Goal: Task Accomplishment & Management: Manage account settings

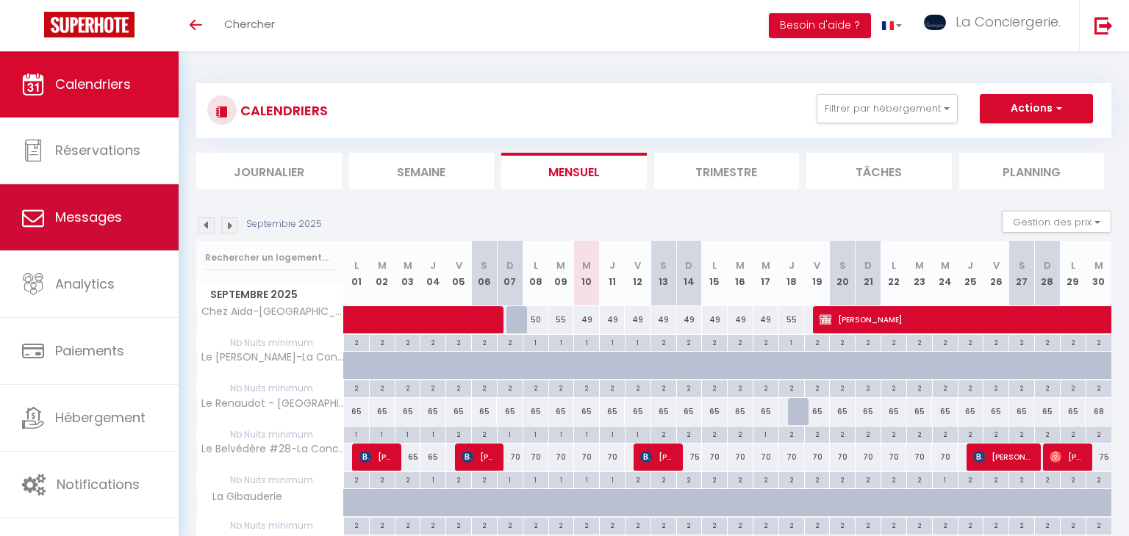
click at [137, 170] on link "Réservations" at bounding box center [89, 151] width 179 height 66
select select "not_cancelled"
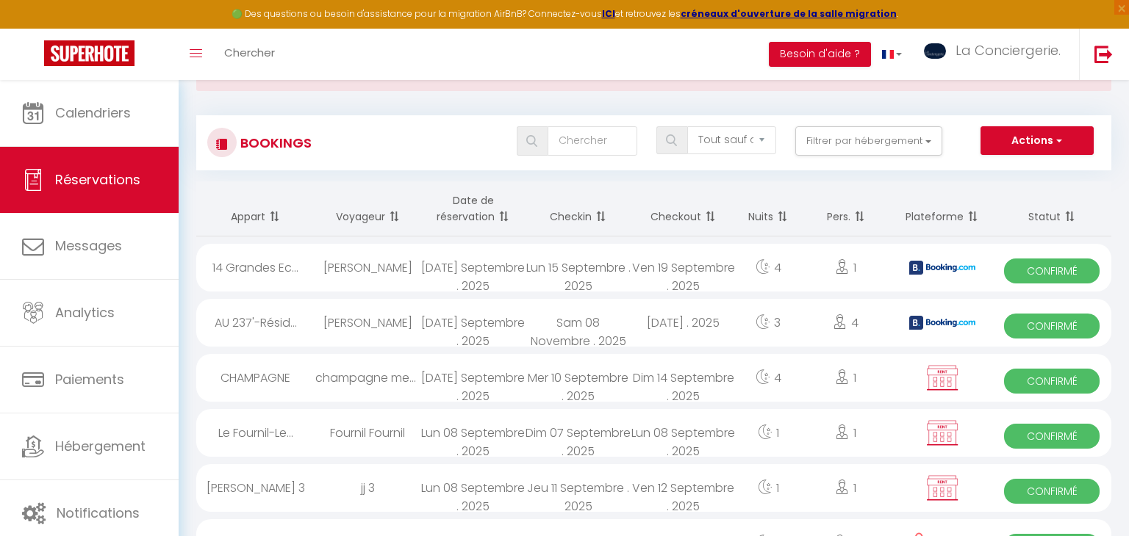
scroll to position [60, 0]
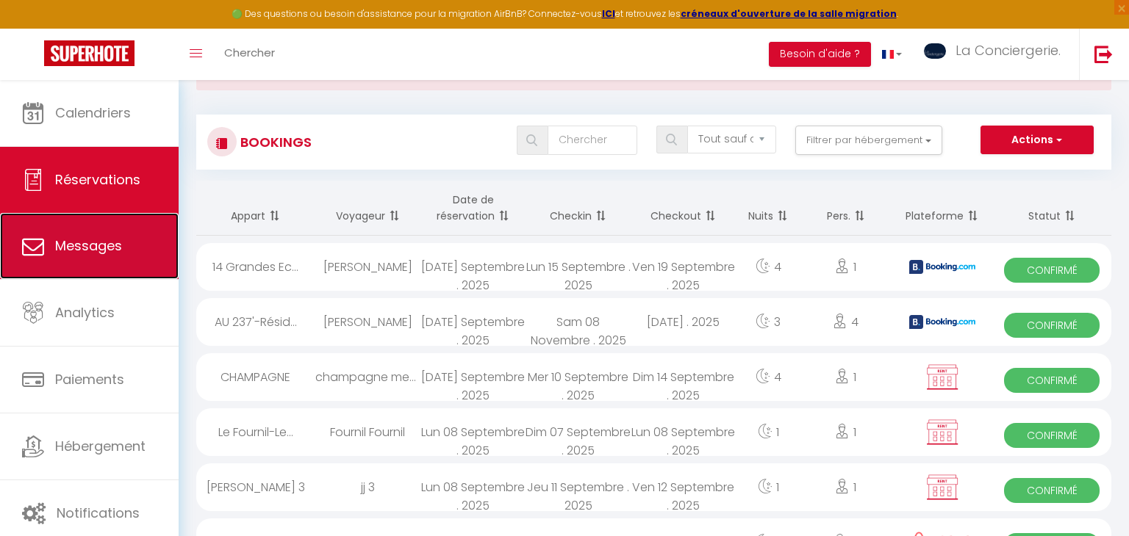
click at [90, 239] on span "Messages" at bounding box center [88, 246] width 67 height 18
select select "message"
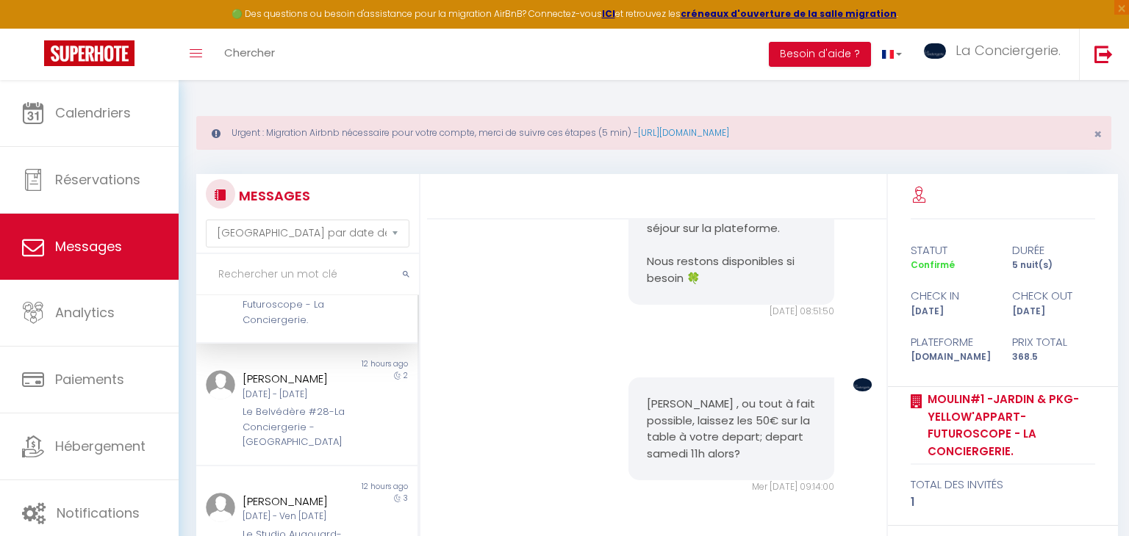
scroll to position [92, 0]
click at [338, 397] on div "[PERSON_NAME] [DATE] - [DATE] Le Belvédère #28-[GEOGRAPHIC_DATA] - [GEOGRAPHIC_…" at bounding box center [297, 407] width 129 height 80
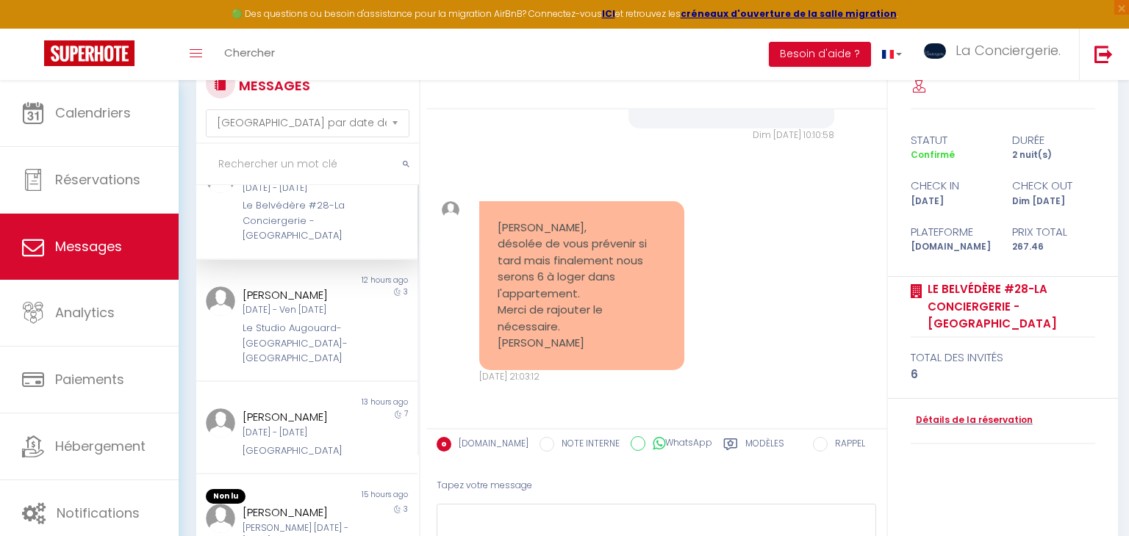
scroll to position [191, 0]
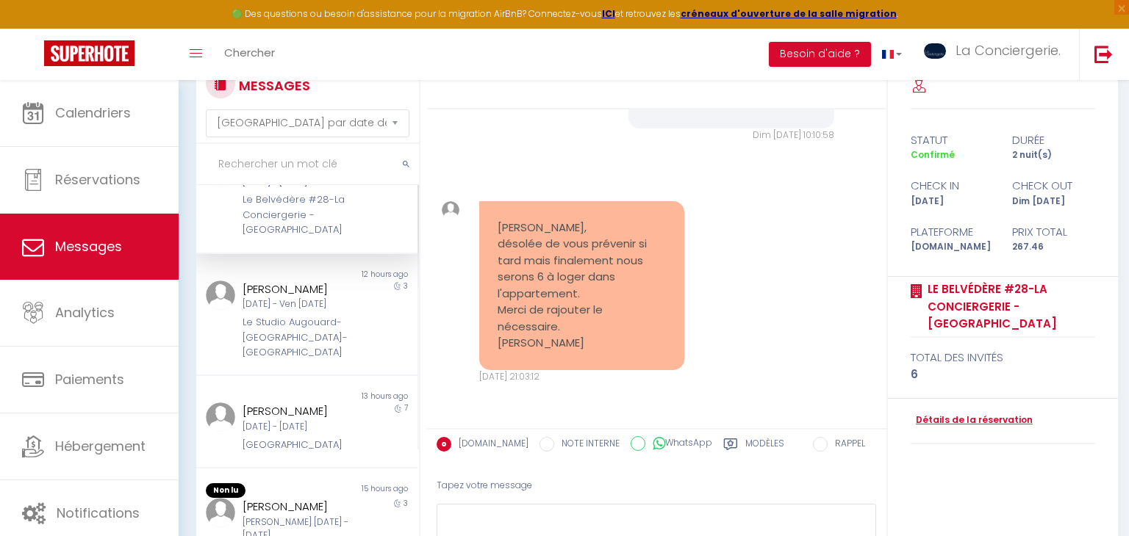
click at [361, 292] on div "[PERSON_NAME] [DATE] - [DATE] Le Studio [GEOGRAPHIC_DATA]-[GEOGRAPHIC_DATA]" at bounding box center [297, 321] width 129 height 80
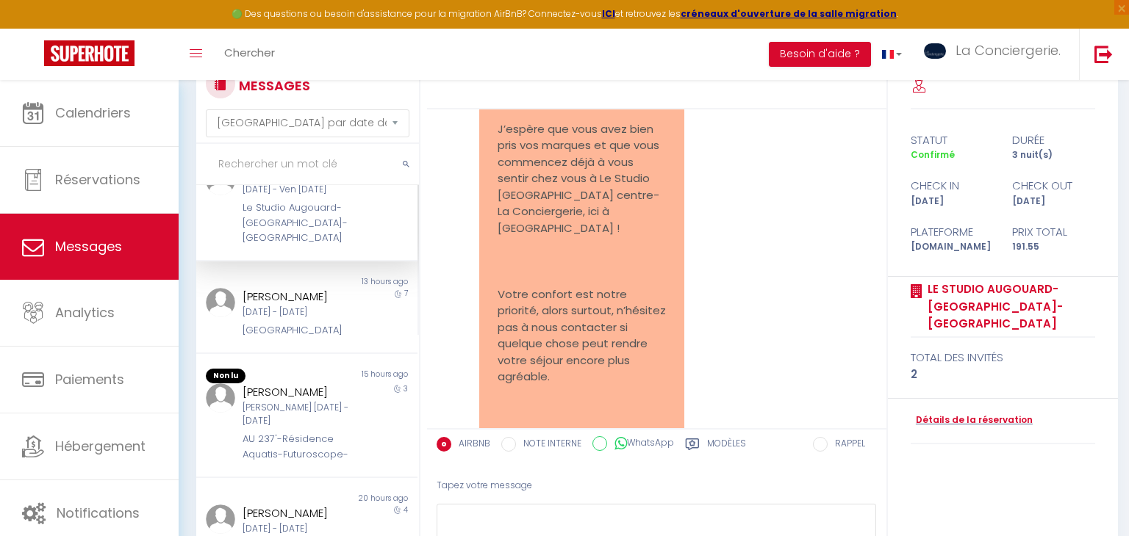
scroll to position [306, 0]
click at [361, 292] on div "[PERSON_NAME] Mer [DATE] - Mer [DATE] [GEOGRAPHIC_DATA]" at bounding box center [297, 312] width 129 height 50
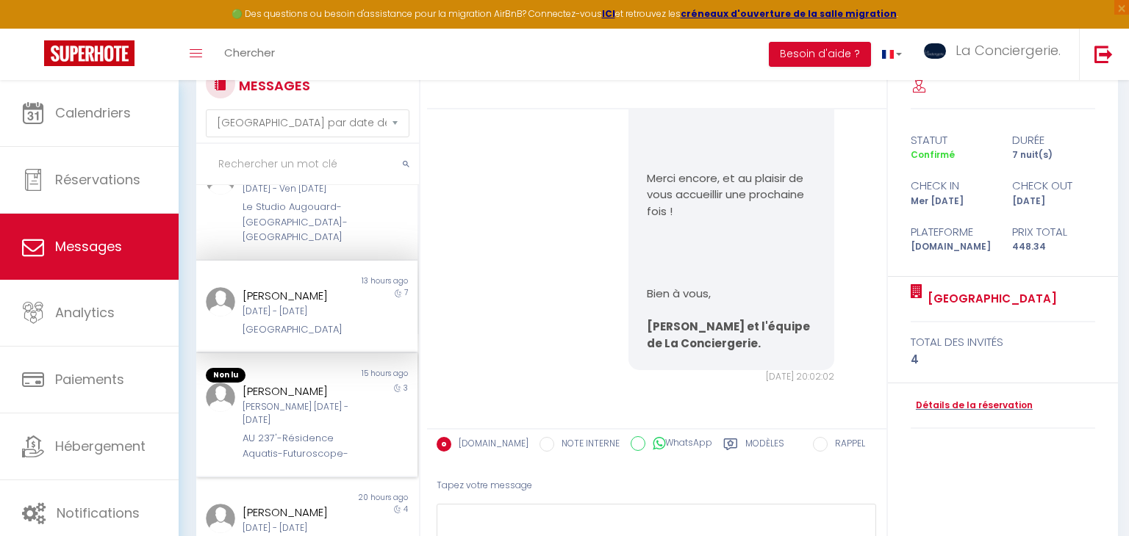
click at [344, 400] on div "[PERSON_NAME]" at bounding box center [296, 392] width 109 height 18
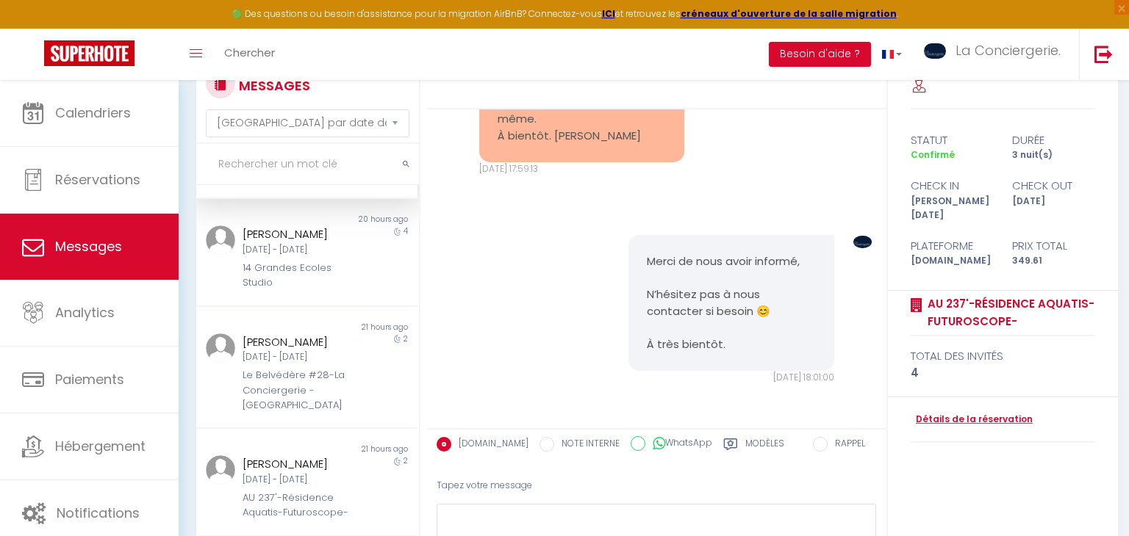
scroll to position [583, 0]
click at [354, 237] on div "[PERSON_NAME] [DATE] - Ven [DATE] Grandes Ecoles Studio" at bounding box center [297, 256] width 129 height 65
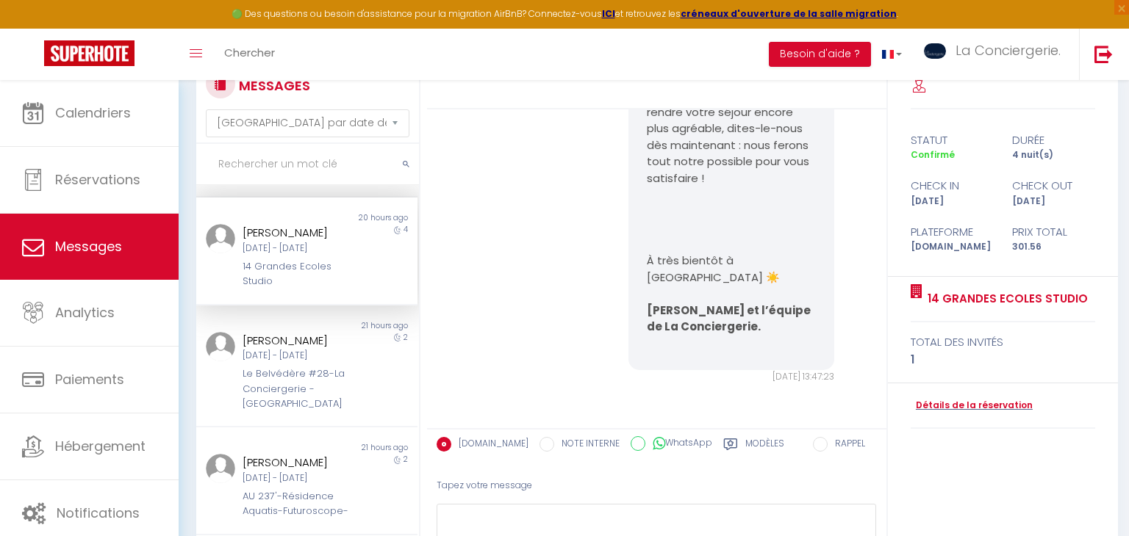
scroll to position [1109, 0]
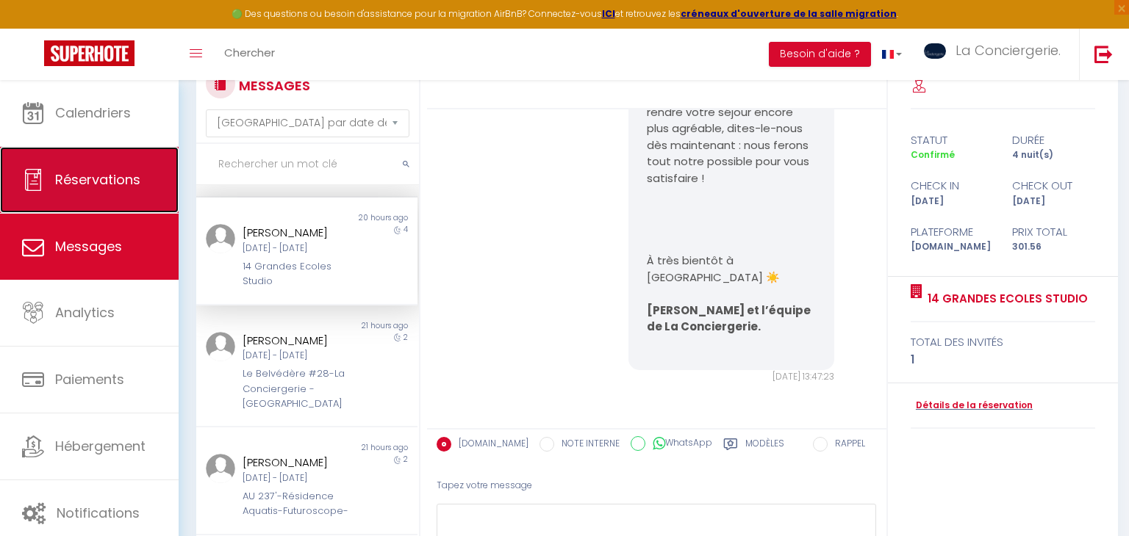
click at [131, 174] on span "Réservations" at bounding box center [97, 179] width 85 height 18
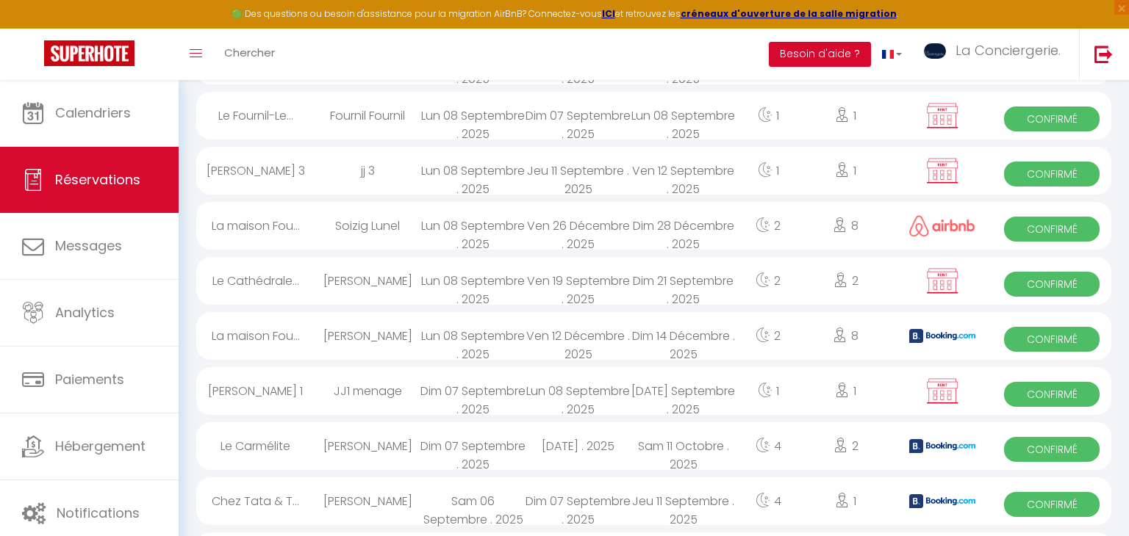
scroll to position [960, 0]
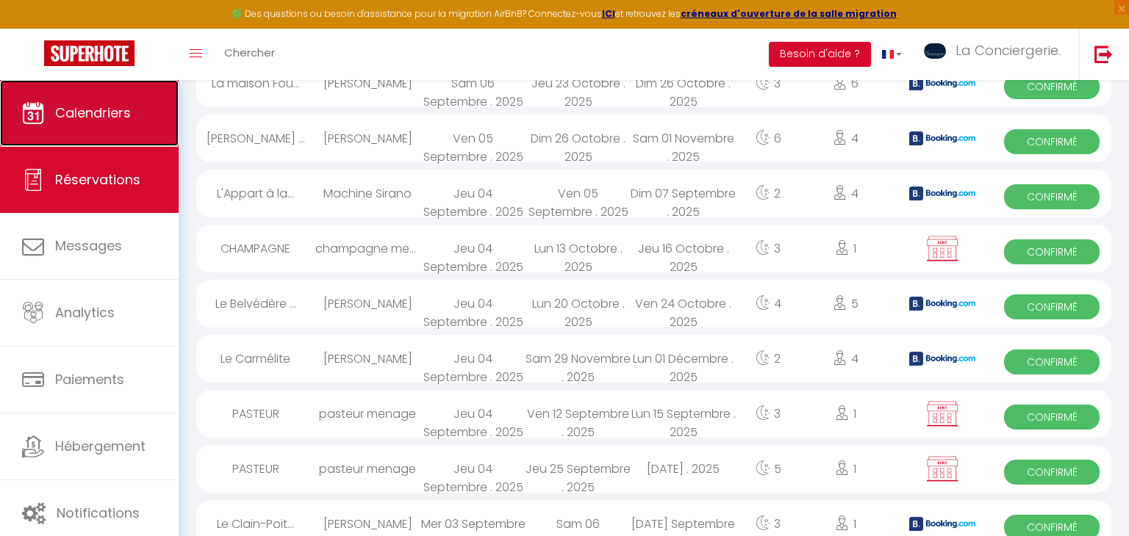
click at [127, 113] on span "Calendriers" at bounding box center [93, 113] width 76 height 18
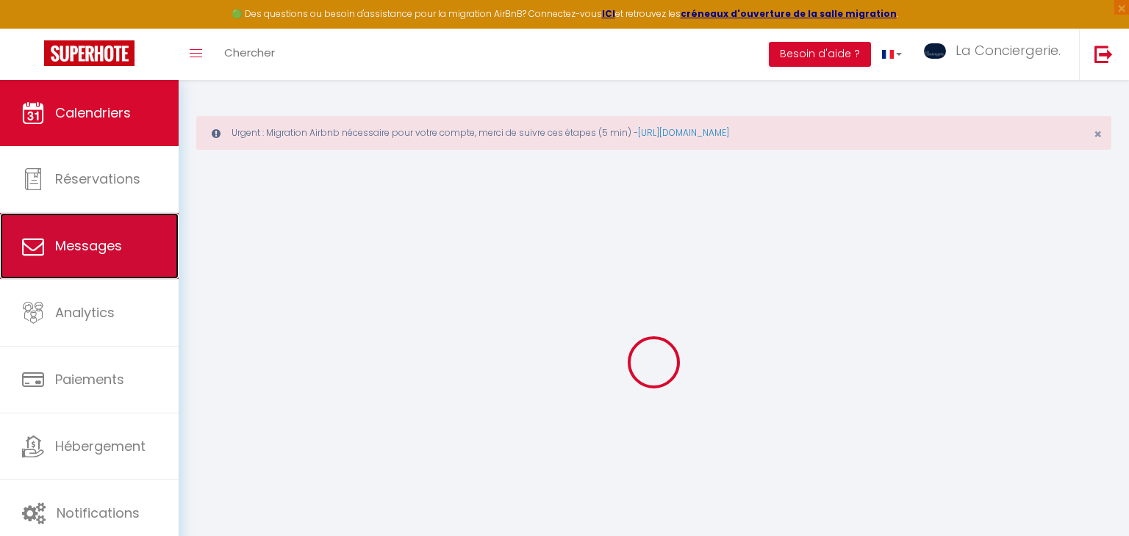
click at [130, 253] on link "Messages" at bounding box center [89, 246] width 179 height 66
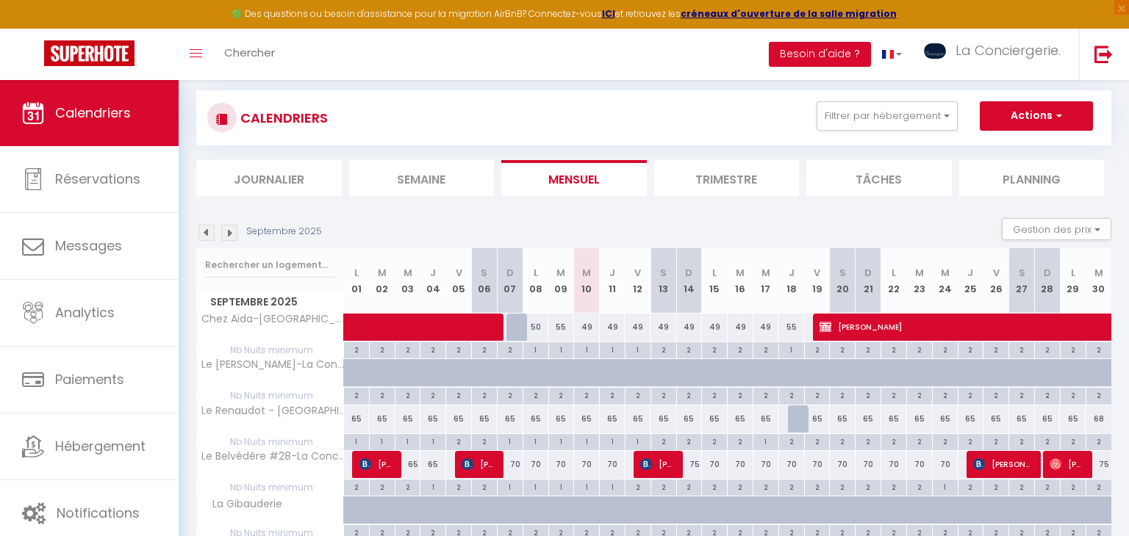
scroll to position [65, 0]
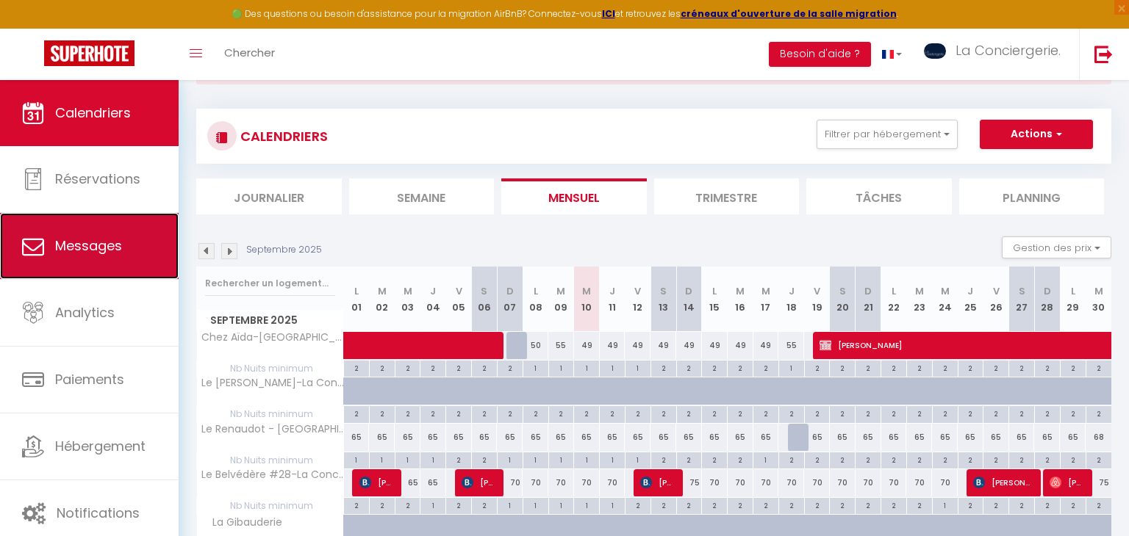
click at [147, 234] on link "Messages" at bounding box center [89, 246] width 179 height 66
select select "message"
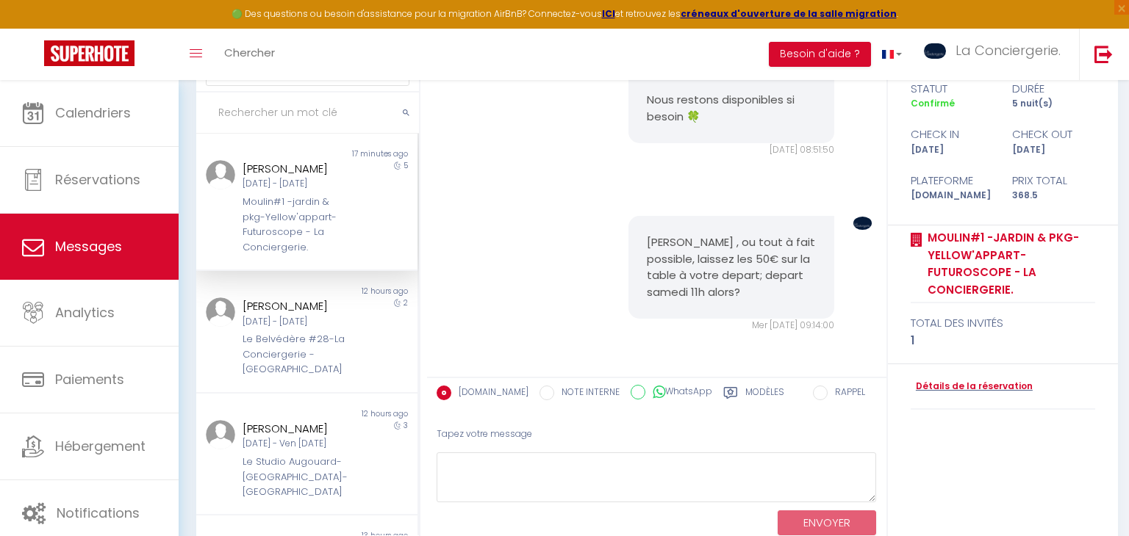
scroll to position [167, 0]
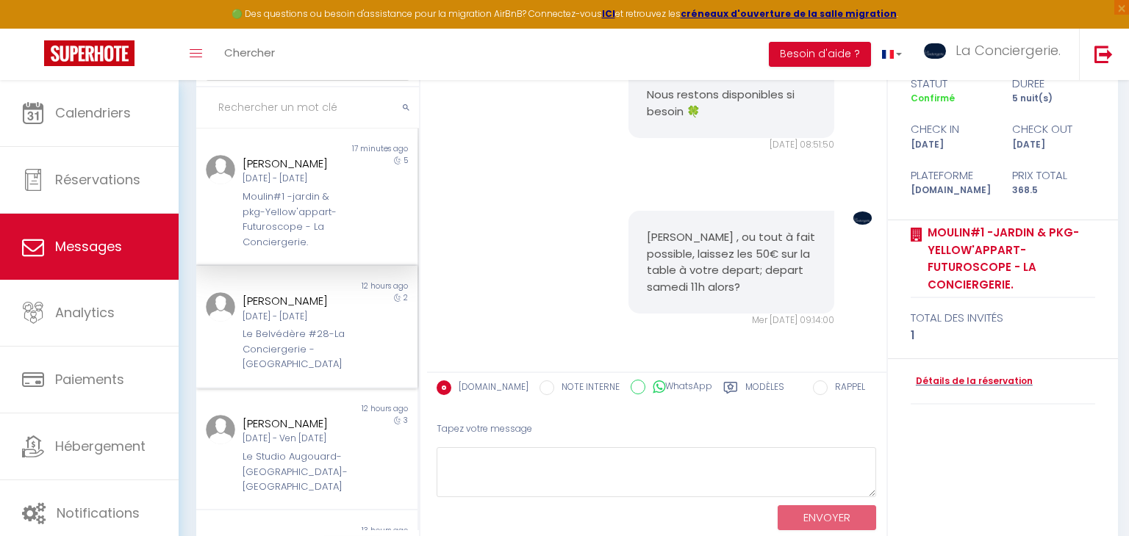
click at [352, 304] on div "[PERSON_NAME]" at bounding box center [296, 301] width 109 height 18
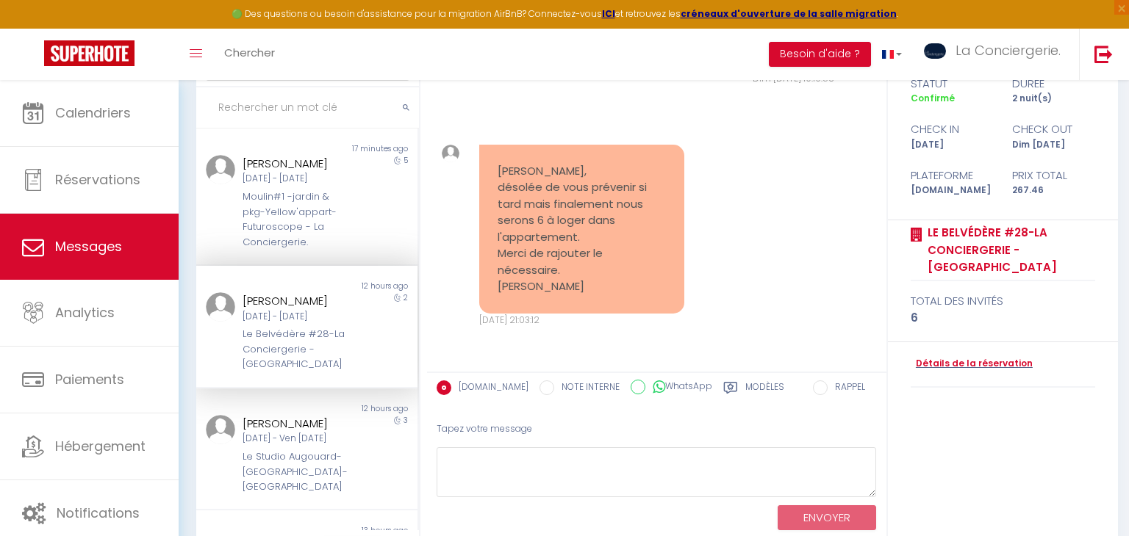
scroll to position [2151, 0]
click at [324, 444] on div "[DATE] - Ven [DATE]" at bounding box center [296, 439] width 109 height 14
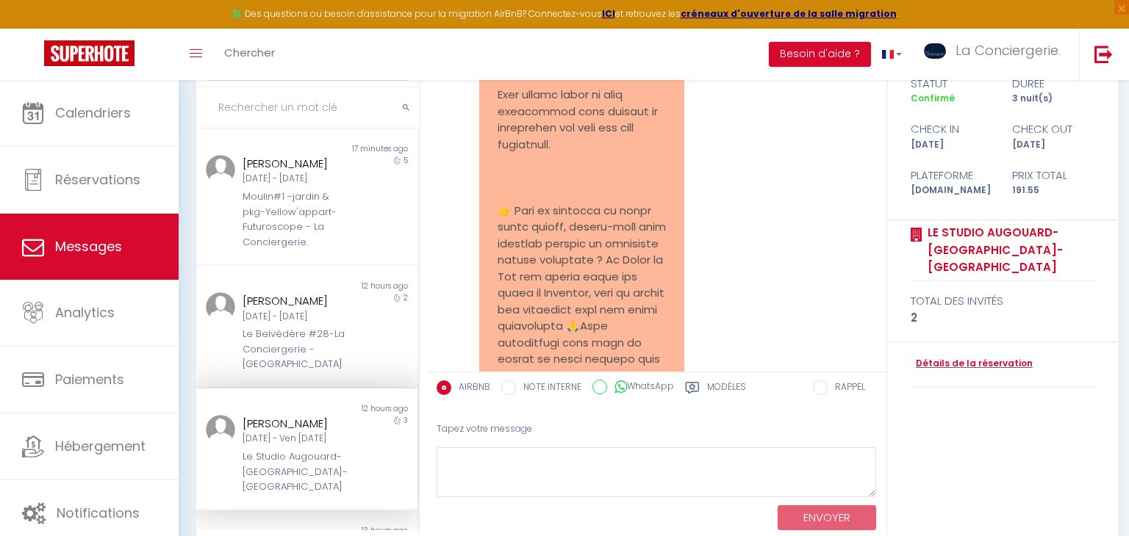
scroll to position [14395, 0]
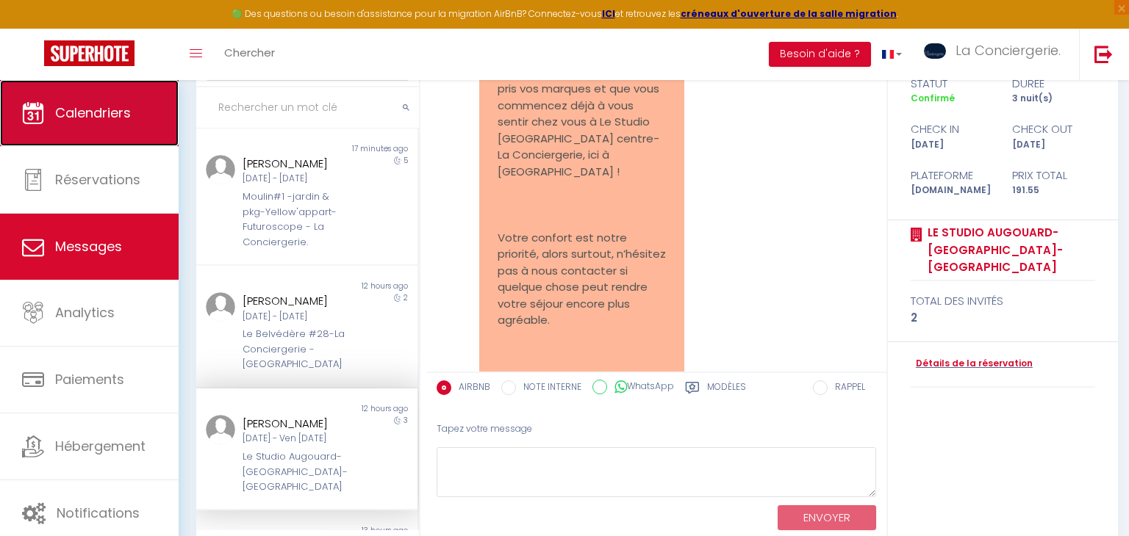
click at [144, 125] on link "Calendriers" at bounding box center [89, 113] width 179 height 66
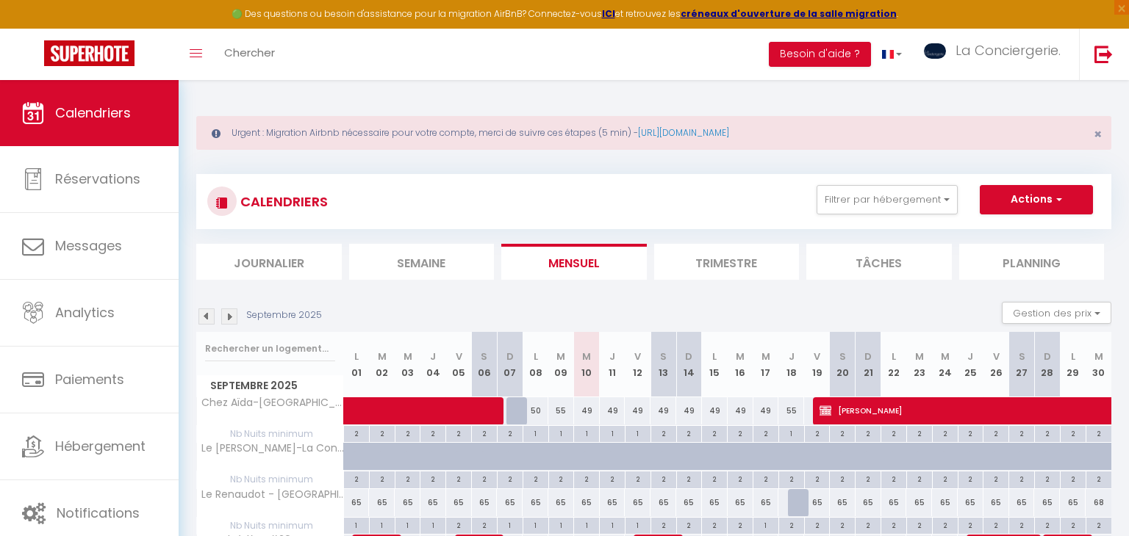
click at [416, 269] on li "Semaine" at bounding box center [421, 262] width 145 height 36
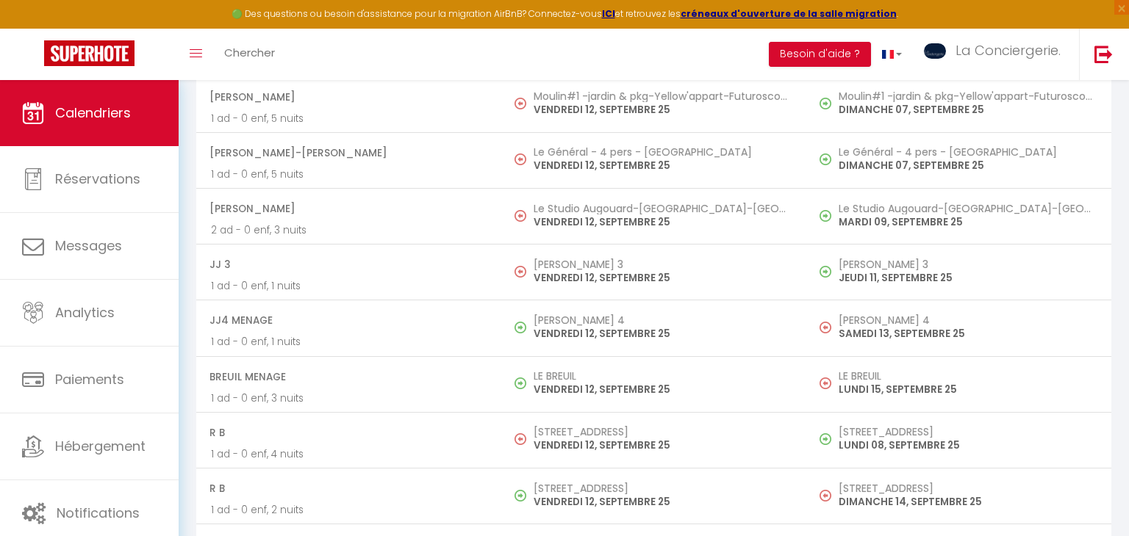
scroll to position [1471, 0]
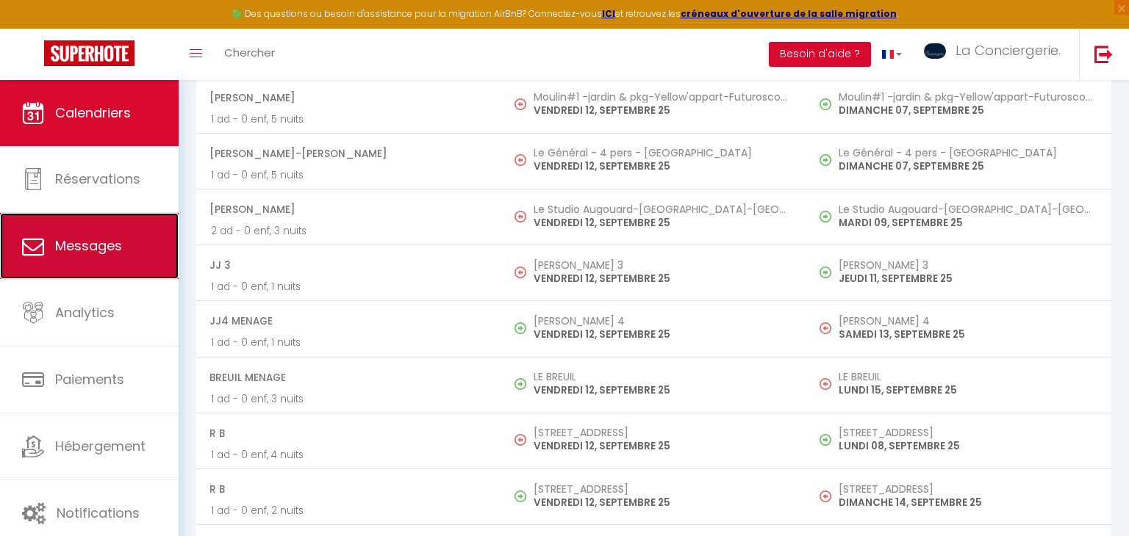
click at [139, 218] on link "Messages" at bounding box center [89, 246] width 179 height 66
select select "message"
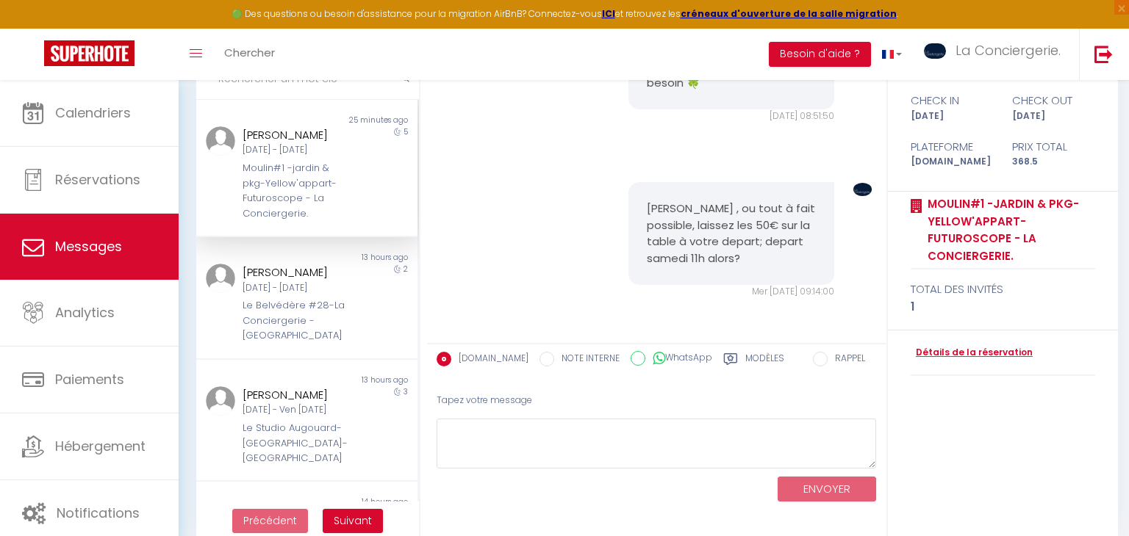
scroll to position [196, 0]
click at [352, 328] on div "Le Belvédère #28-La Conciergerie - [GEOGRAPHIC_DATA]" at bounding box center [296, 320] width 109 height 45
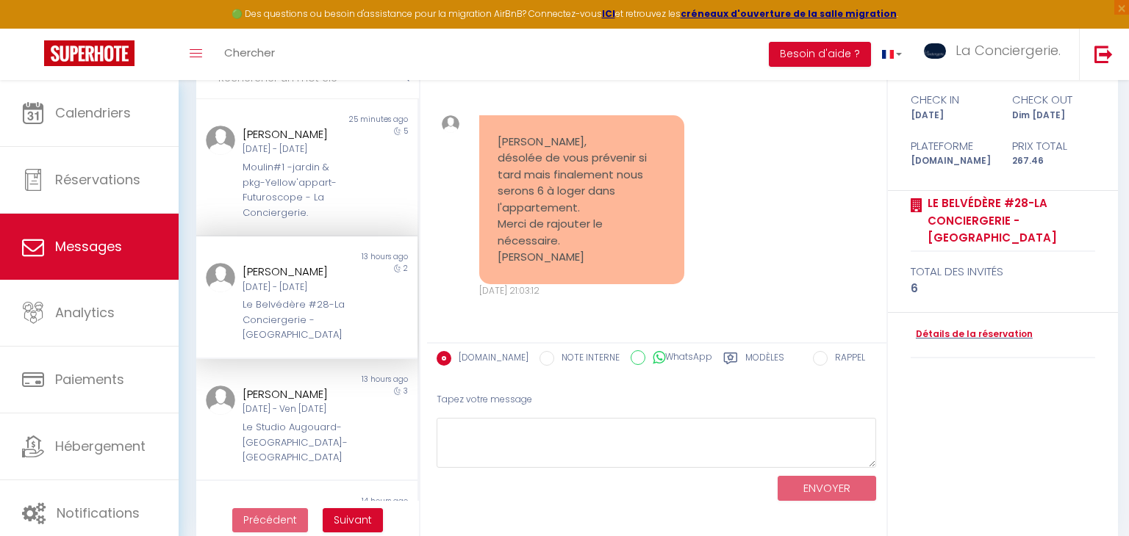
scroll to position [2141, 0]
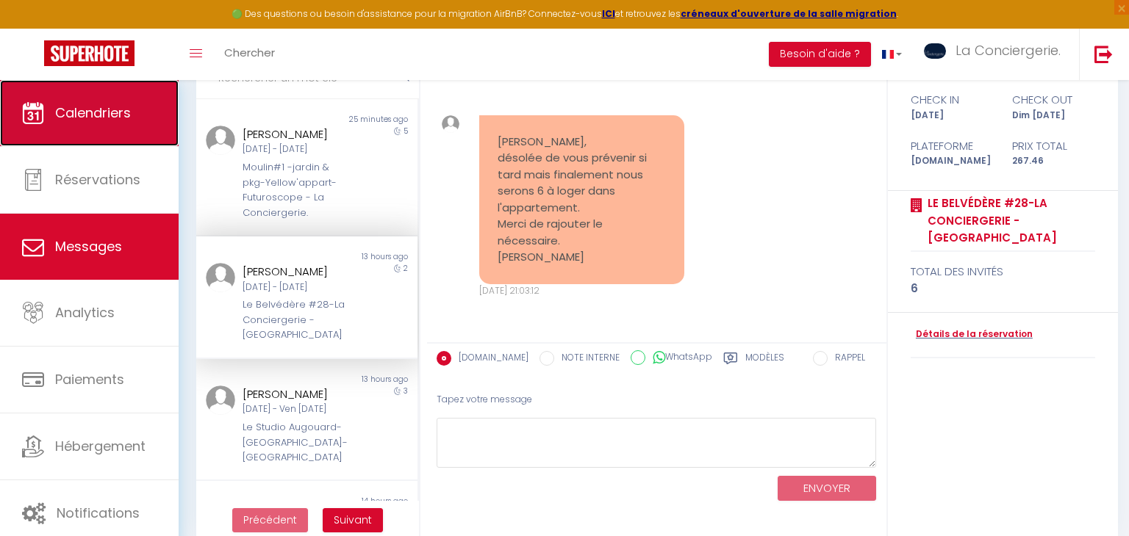
click at [149, 102] on link "Calendriers" at bounding box center [89, 113] width 179 height 66
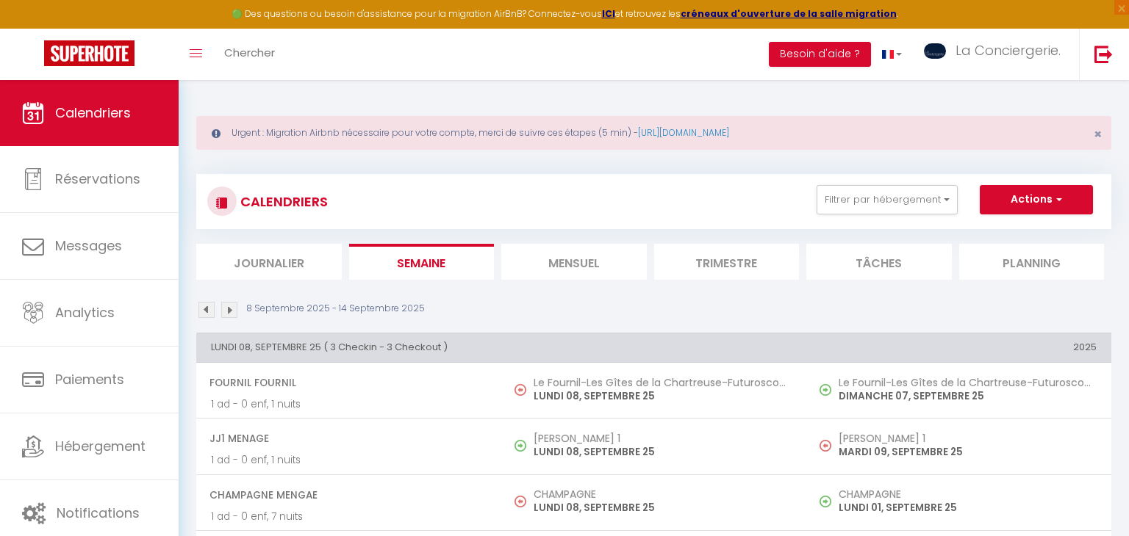
click at [572, 247] on li "Mensuel" at bounding box center [573, 262] width 145 height 36
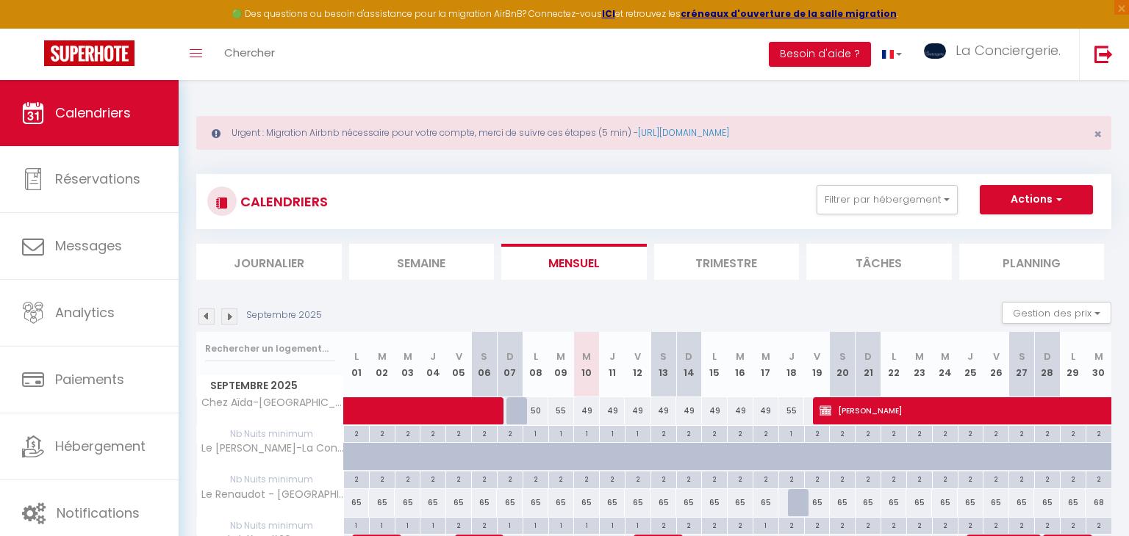
scroll to position [79, 0]
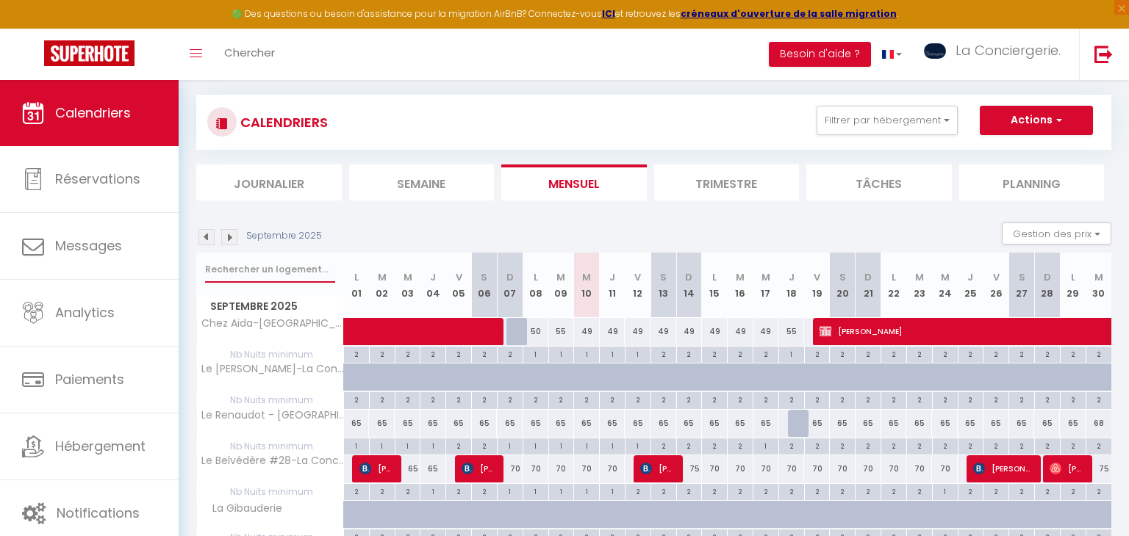
click at [274, 267] on input "text" at bounding box center [270, 269] width 130 height 26
type input "u"
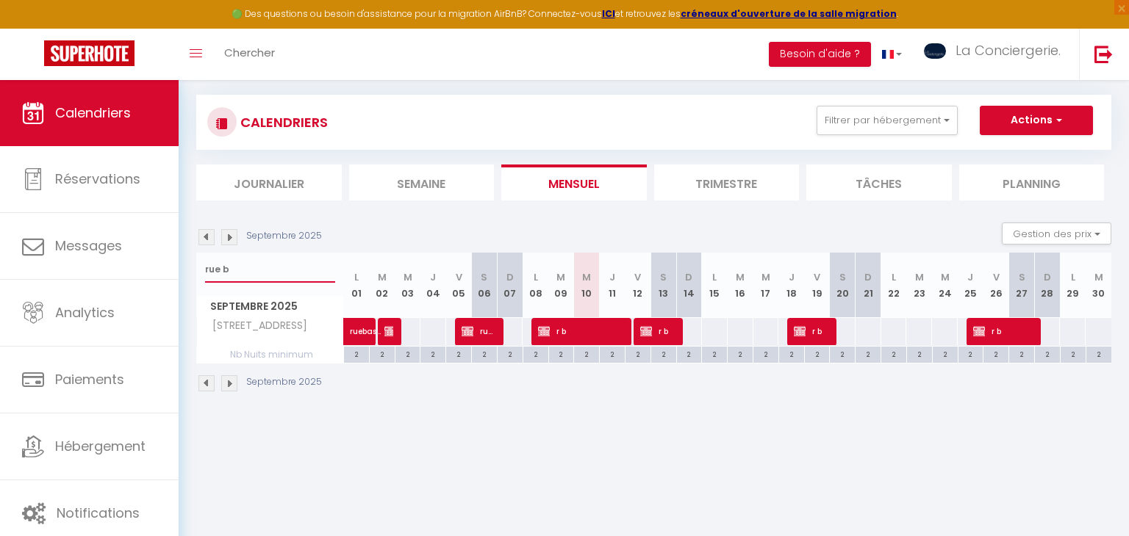
type input "rue b"
click at [659, 327] on span "r b" at bounding box center [657, 331] width 35 height 28
select select "OK"
select select "KO"
select select "0"
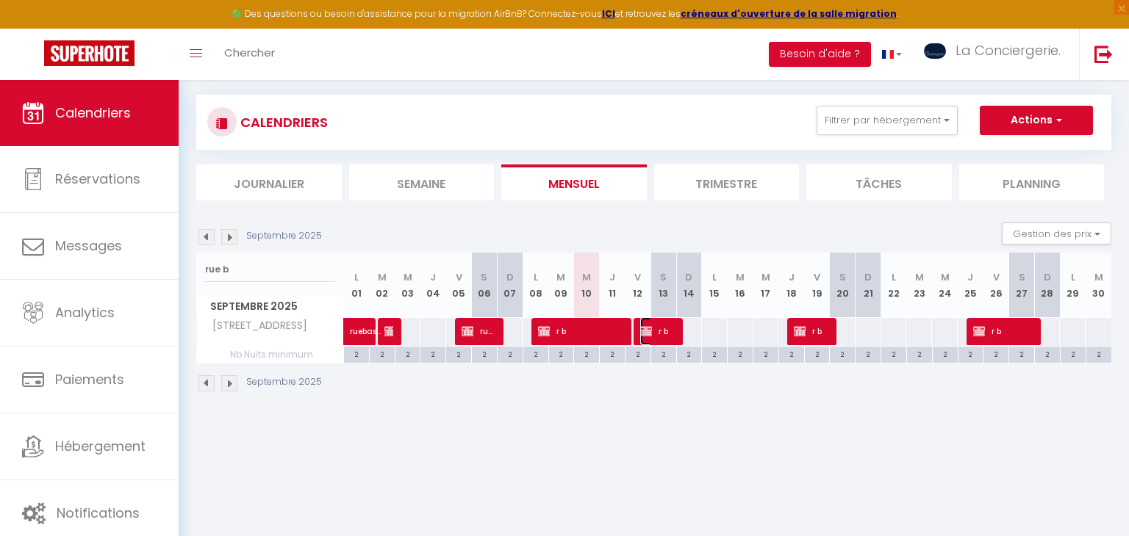
select select "0"
select select "1"
select select
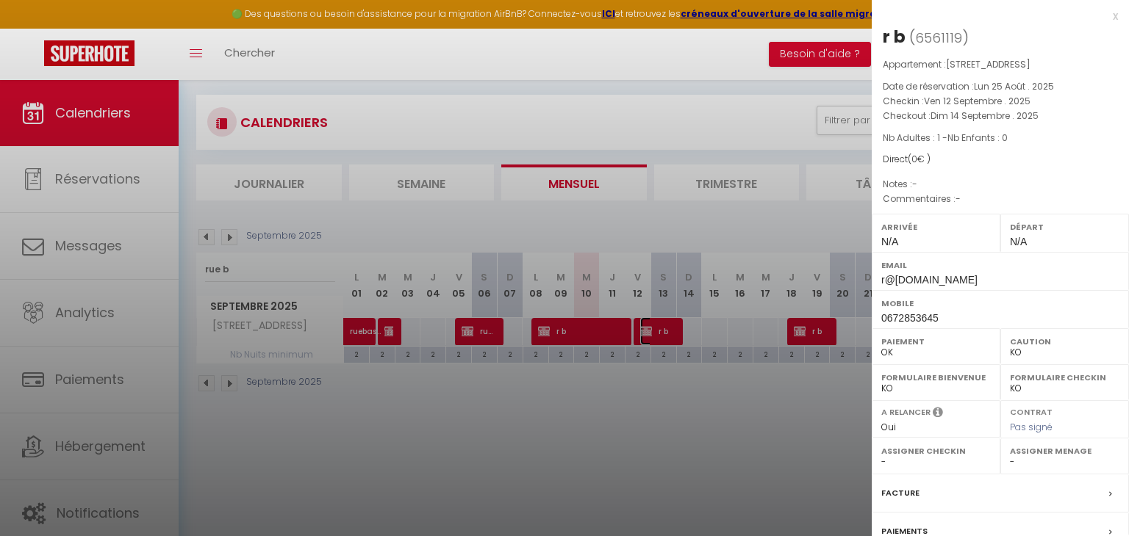
scroll to position [145, 0]
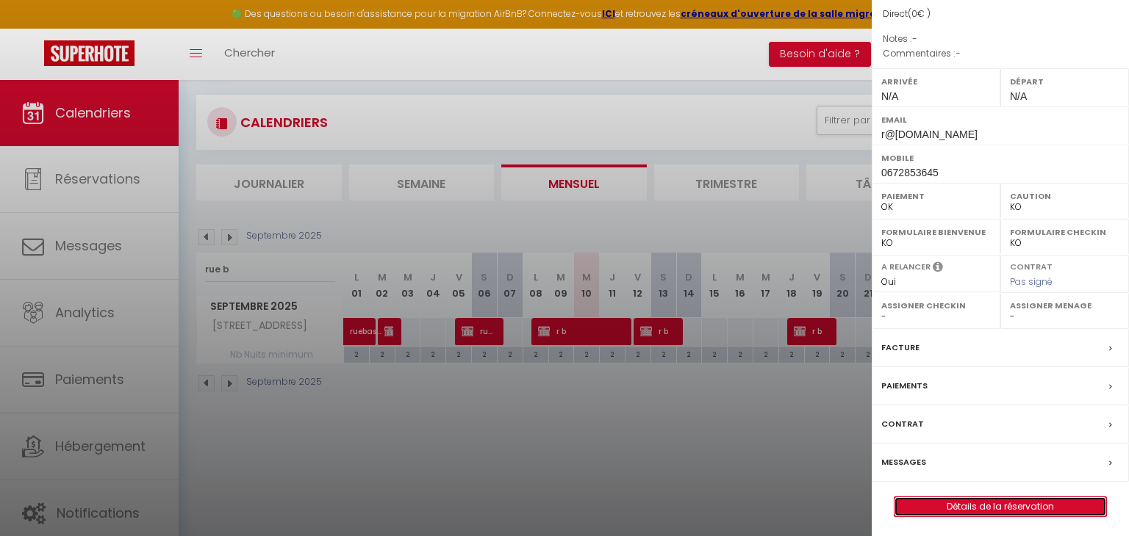
click at [947, 497] on link "Détails de la réservation" at bounding box center [1000, 506] width 212 height 19
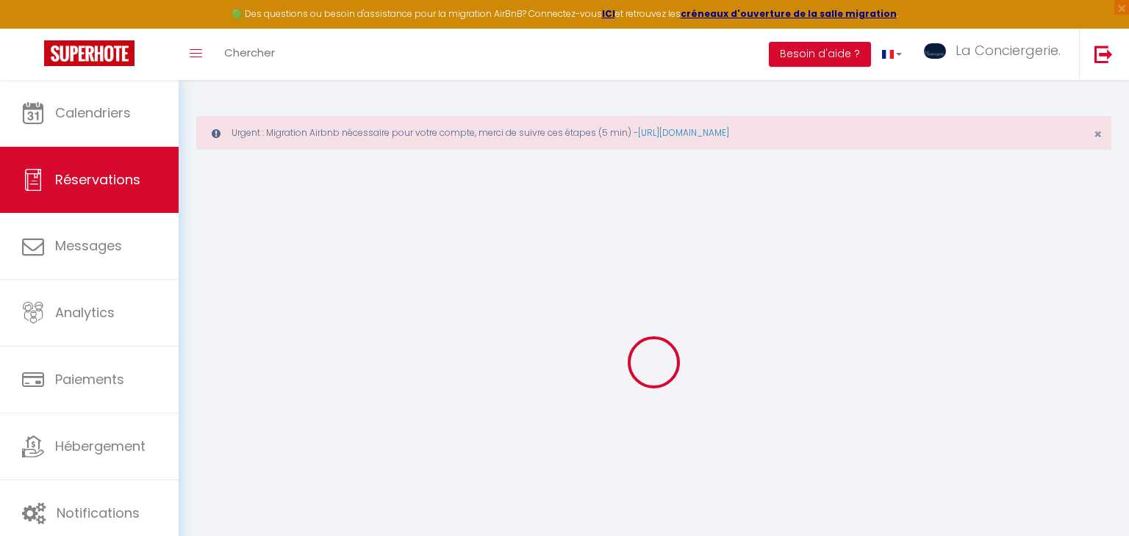
type input "r"
type input "b"
type input "r@[DOMAIN_NAME]"
type input "[EMAIL_ADDRESS][DOMAIN_NAME]"
type input "0672853645"
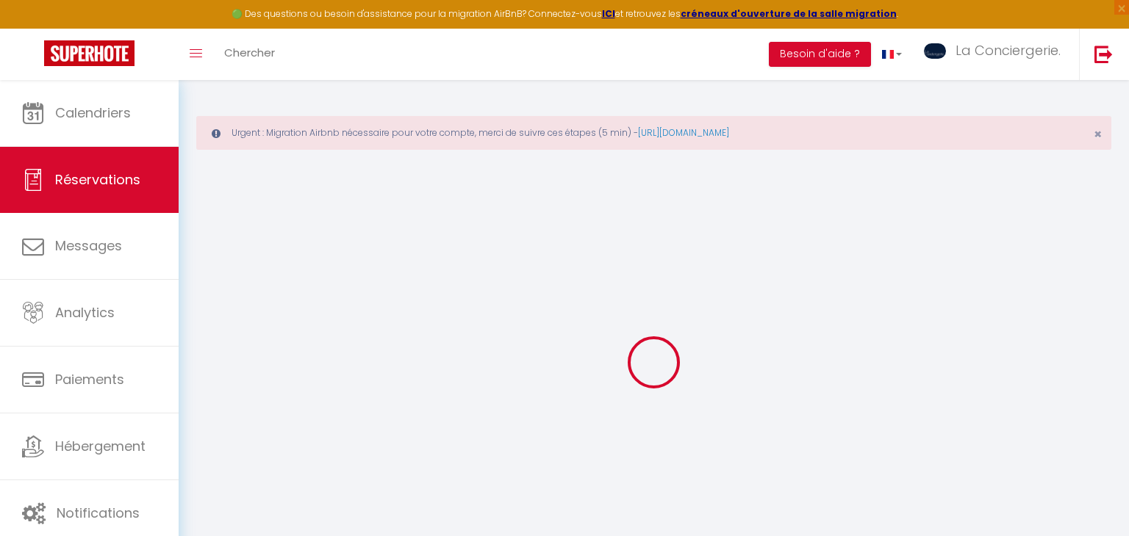
type input "86360"
type input "[STREET_ADDRESS]"
type input "MONTAMISE"
select select "FR"
select select "57936"
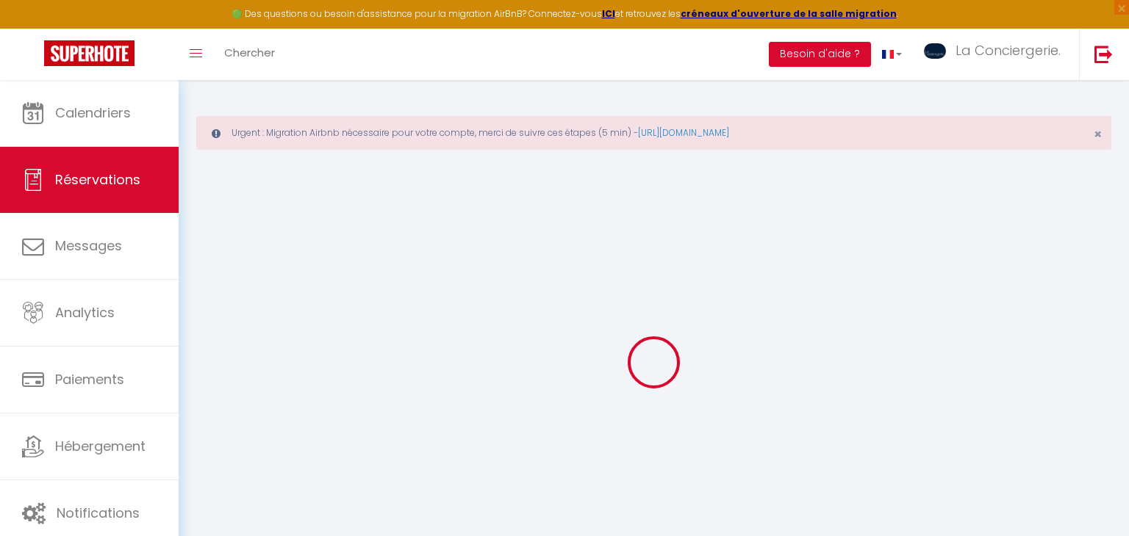
select select "1"
type input "Ven 12 Septembre 2025"
select select
type input "Dim 14 Septembre 2025"
select select
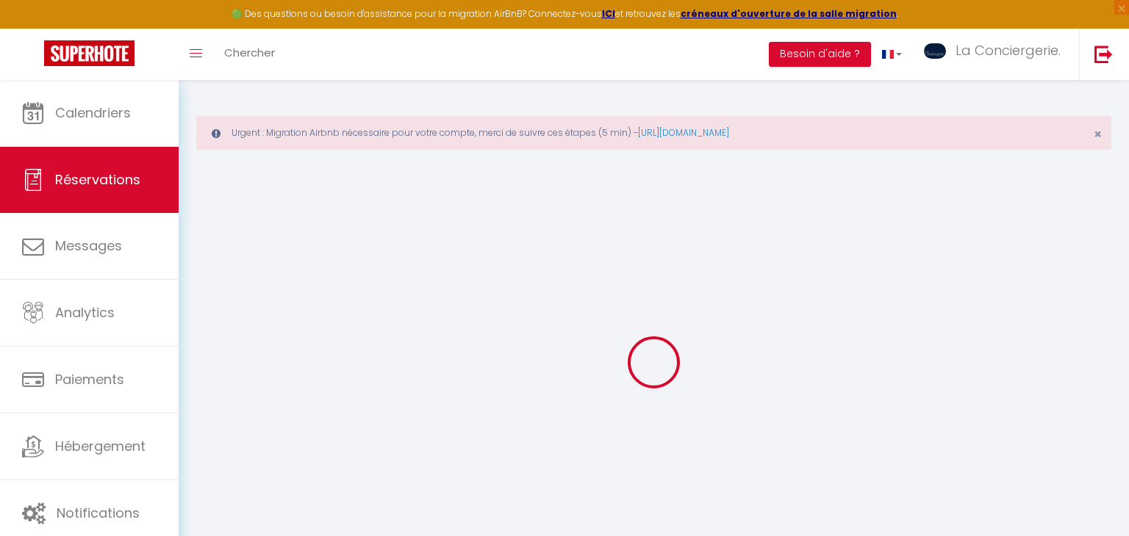
type input "1"
select select "12"
select select
checkbox input "false"
type input "0"
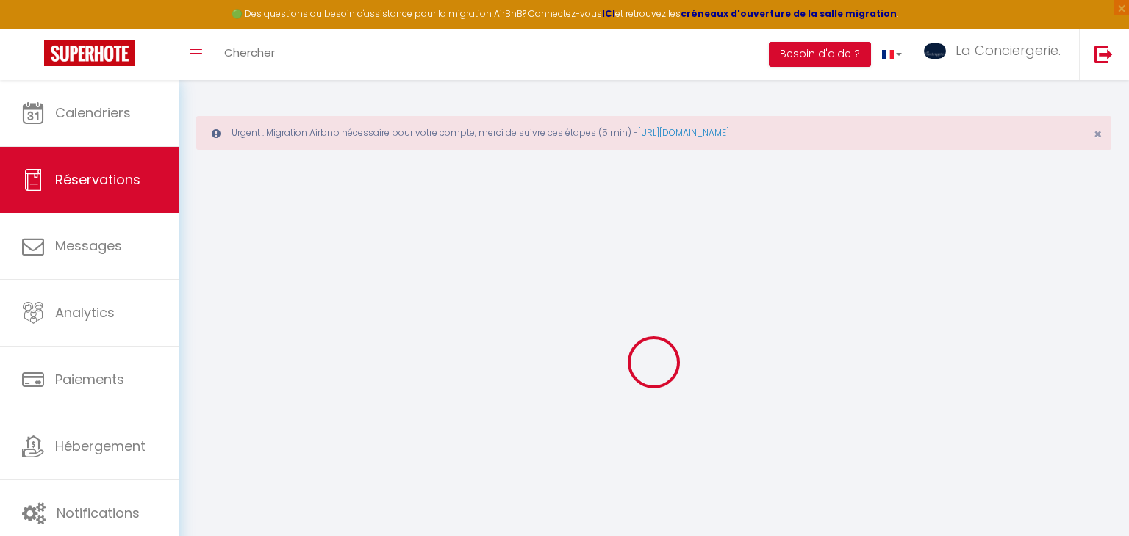
type input "0"
select select
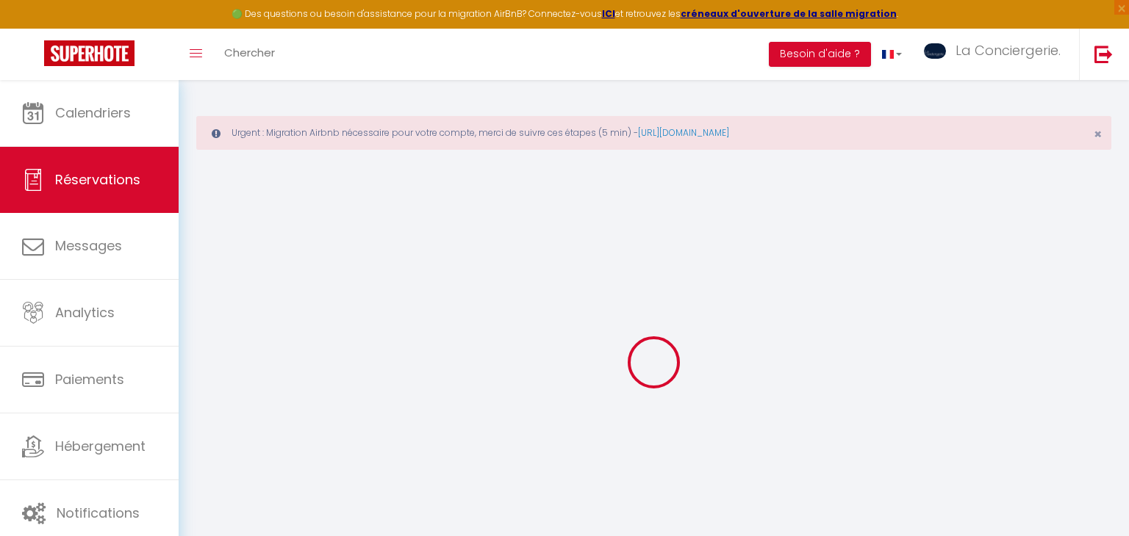
select select "14"
checkbox input "false"
select select
checkbox input "false"
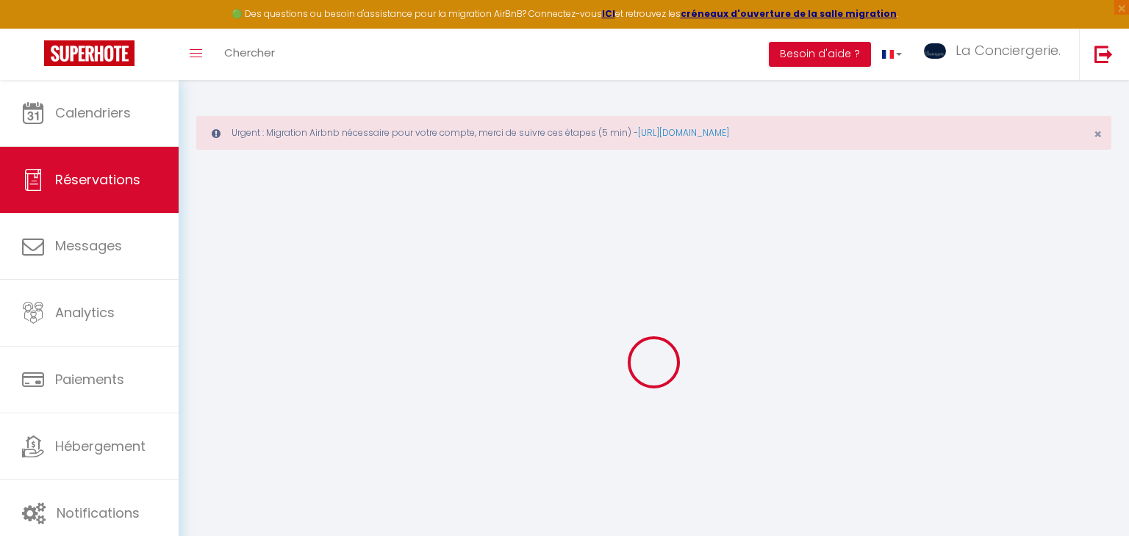
select select
checkbox input "false"
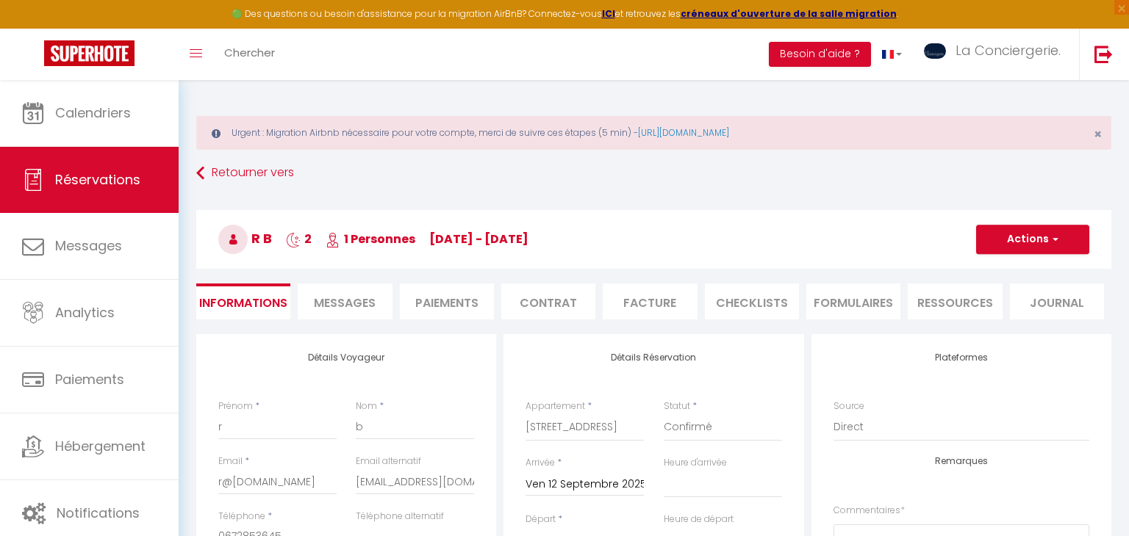
select select
checkbox input "false"
select select
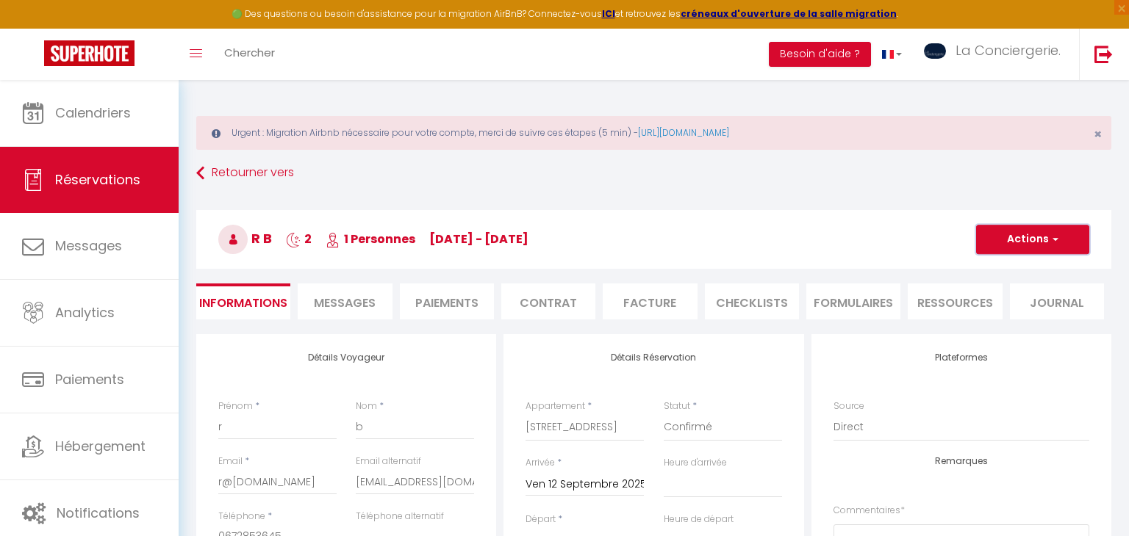
click at [1010, 245] on button "Actions" at bounding box center [1032, 239] width 113 height 29
click at [801, 231] on h3 "r b 2 1 Personnes [DATE] - [DATE]" at bounding box center [653, 239] width 915 height 59
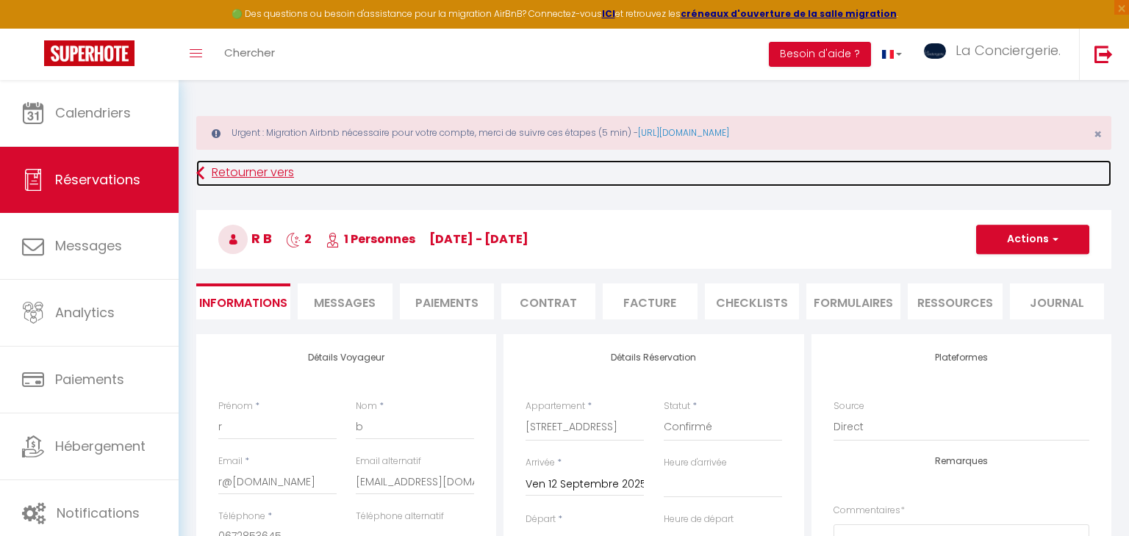
click at [271, 174] on link "Retourner vers" at bounding box center [653, 173] width 915 height 26
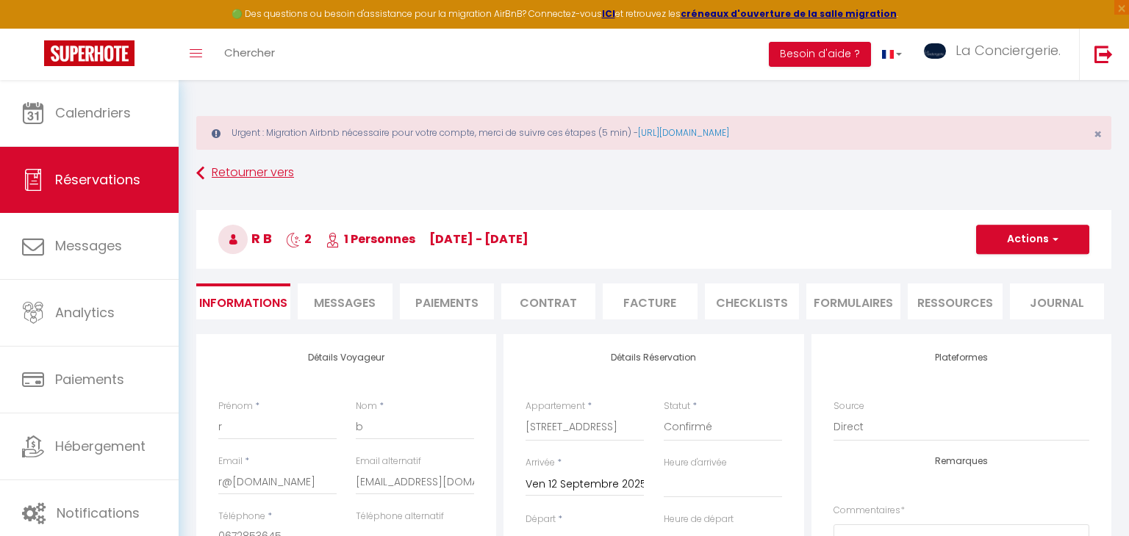
scroll to position [51, 0]
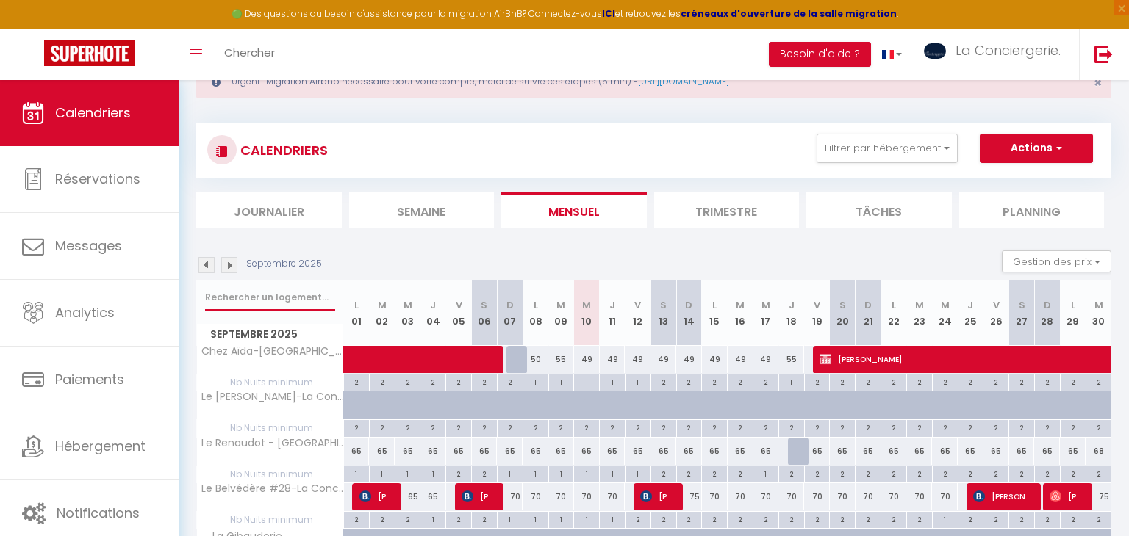
click at [298, 290] on input "text" at bounding box center [270, 297] width 130 height 26
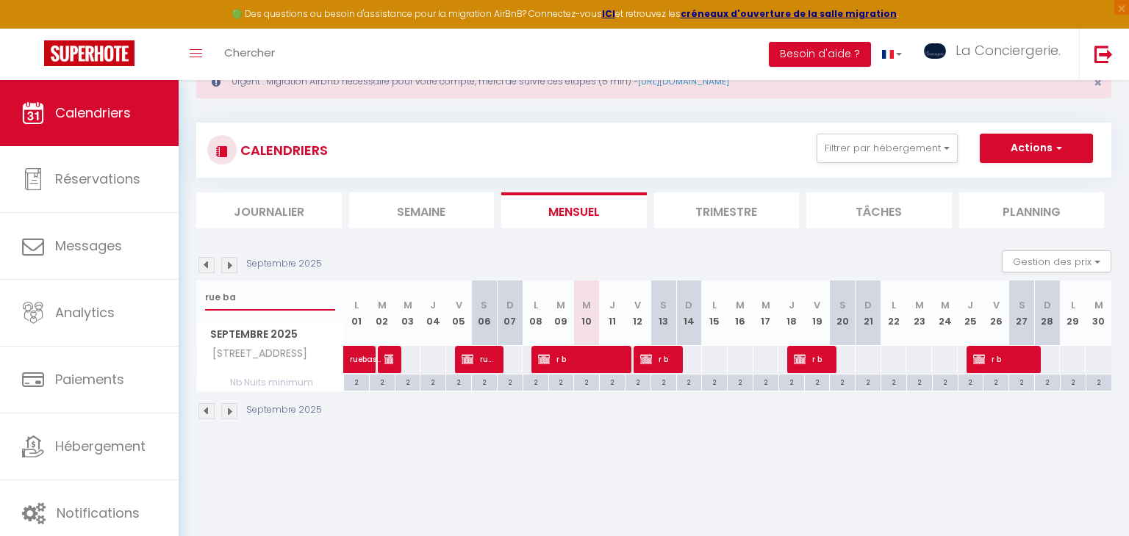
type input "rue ba"
click at [593, 359] on span "r b" at bounding box center [581, 359] width 86 height 28
select select "OK"
select select "KO"
select select "0"
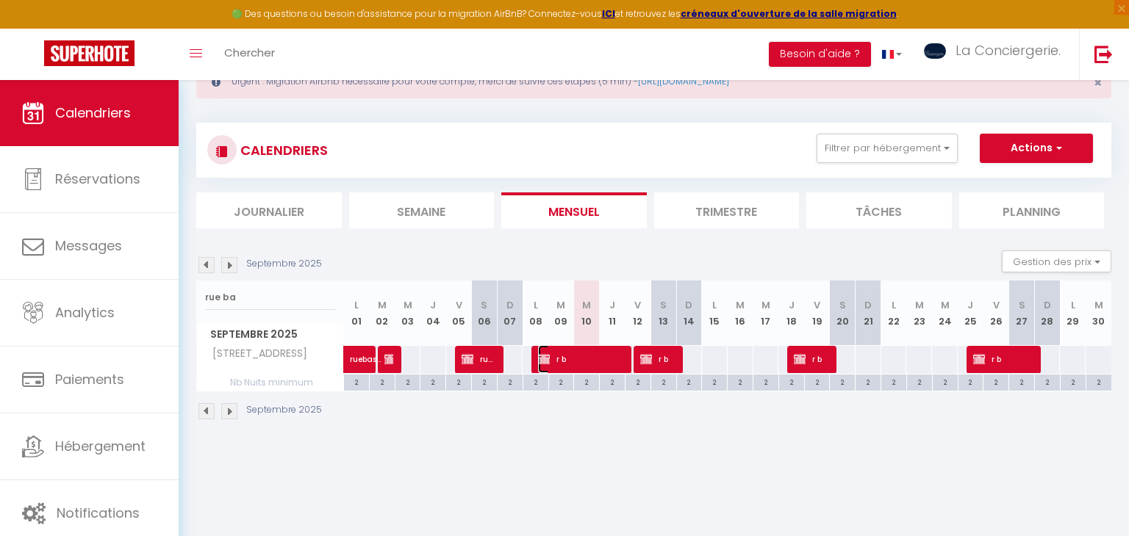
select select "0"
select select "1"
select select
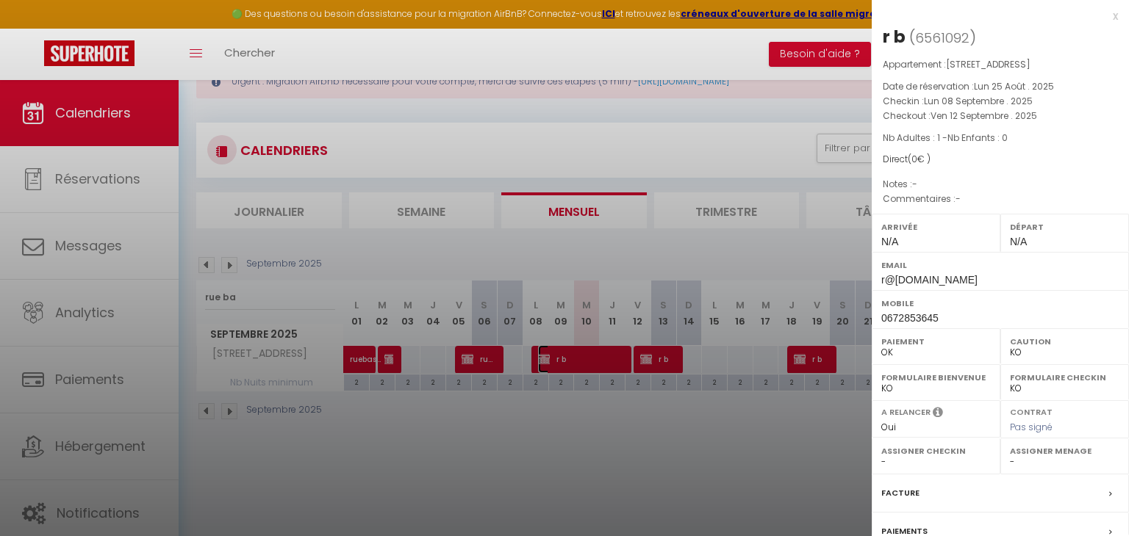
scroll to position [145, 0]
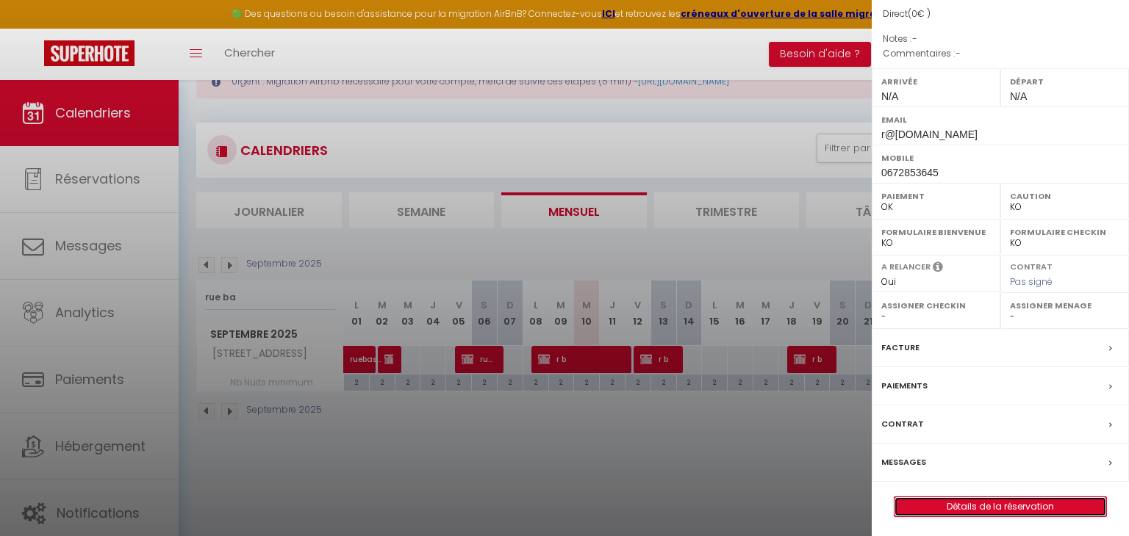
click at [999, 500] on link "Détails de la réservation" at bounding box center [1000, 506] width 212 height 19
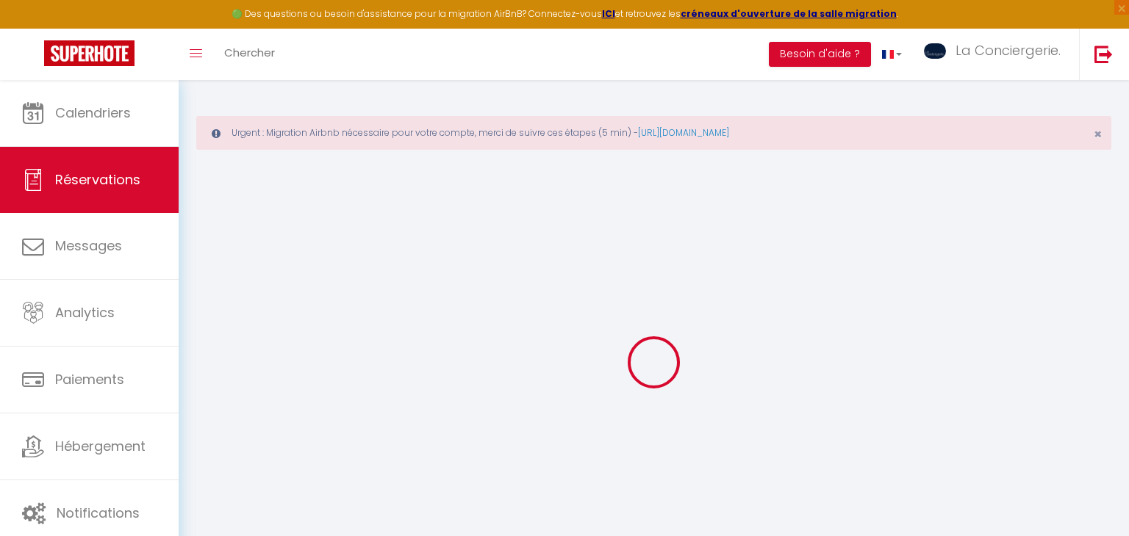
type input "r"
type input "b"
type input "r@[DOMAIN_NAME]"
type input "[EMAIL_ADDRESS][DOMAIN_NAME]"
type input "0672853645"
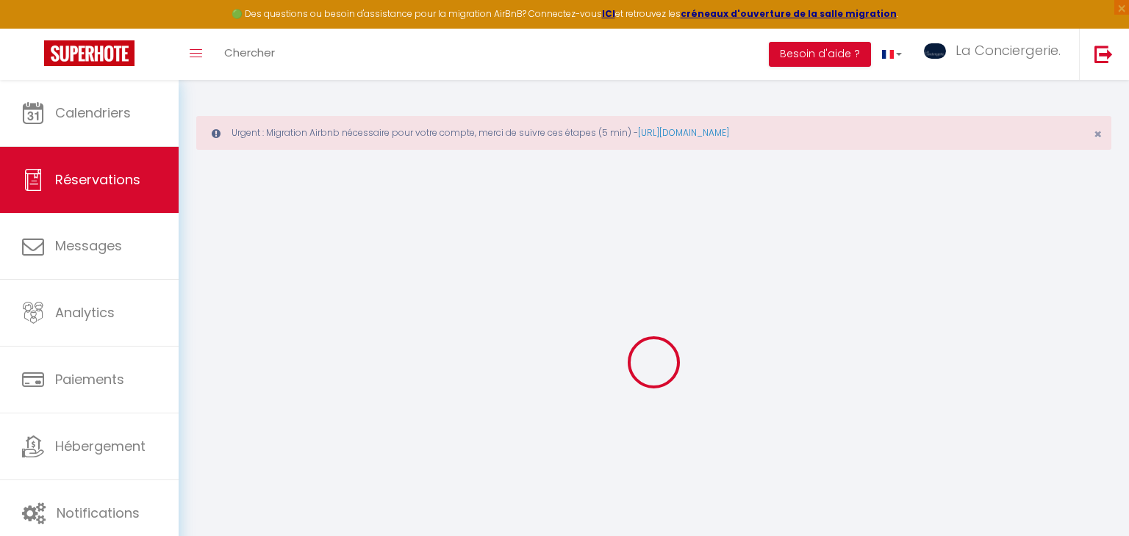
type input "86360"
type input "[STREET_ADDRESS]"
type input "MONTAMISE"
select select "FR"
select select "57936"
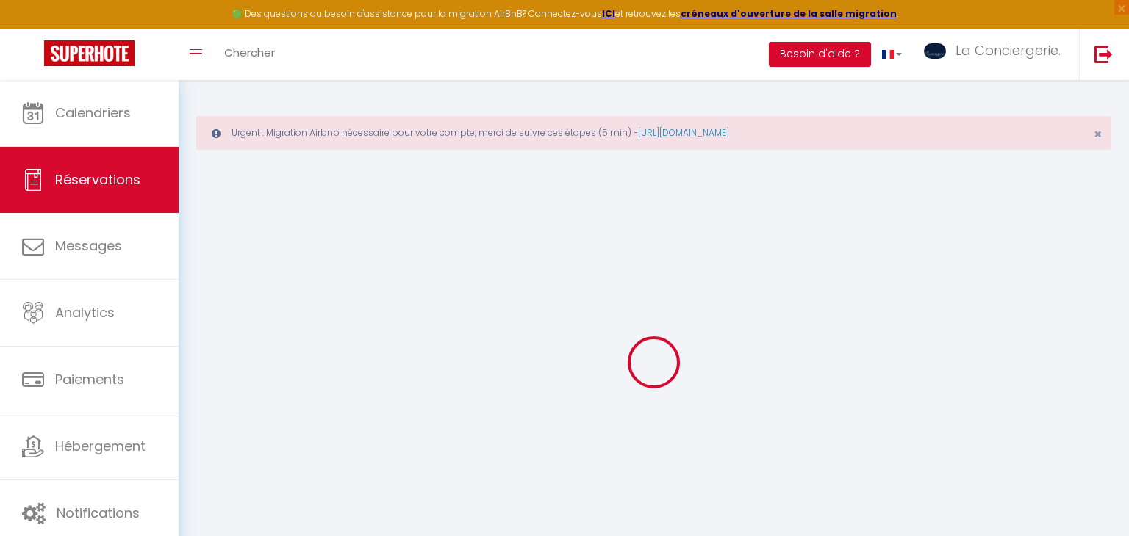
select select "1"
type input "Lun 08 Septembre 2025"
select select
type input "Ven 12 Septembre 2025"
select select
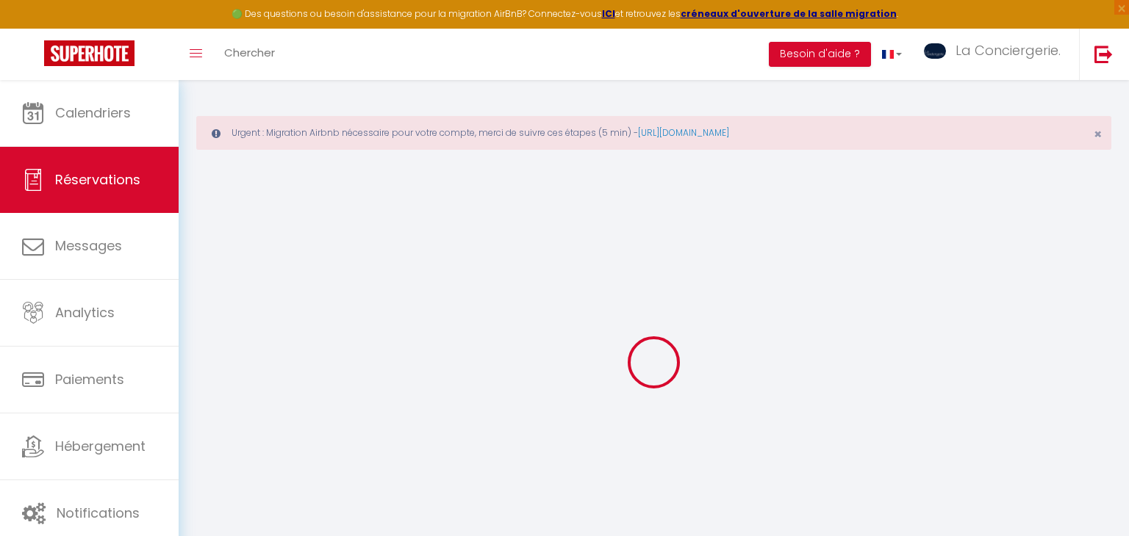
type input "1"
select select "12"
select select
checkbox input "false"
type input "0"
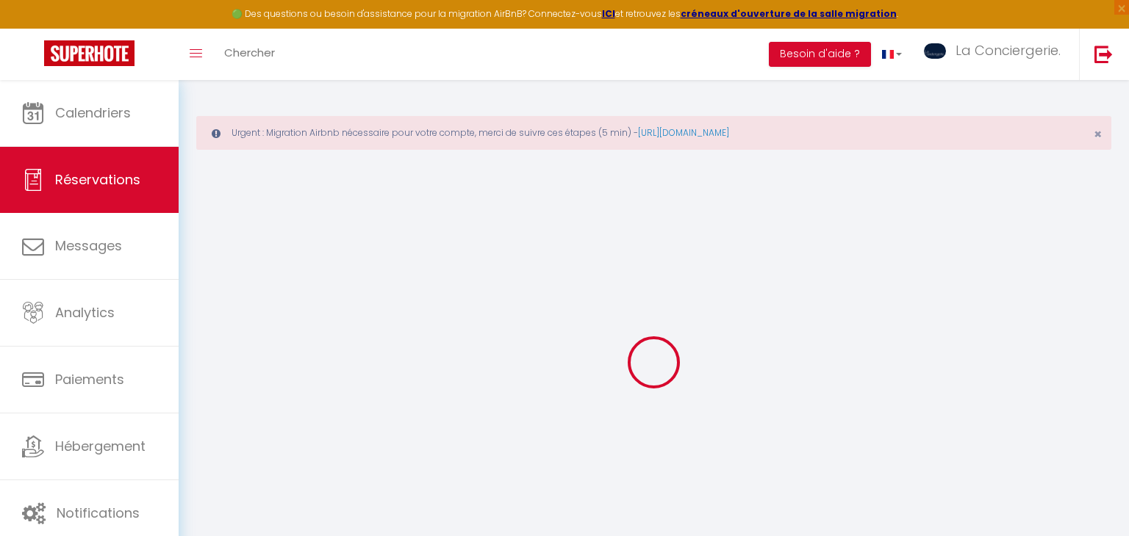
type input "0"
select select
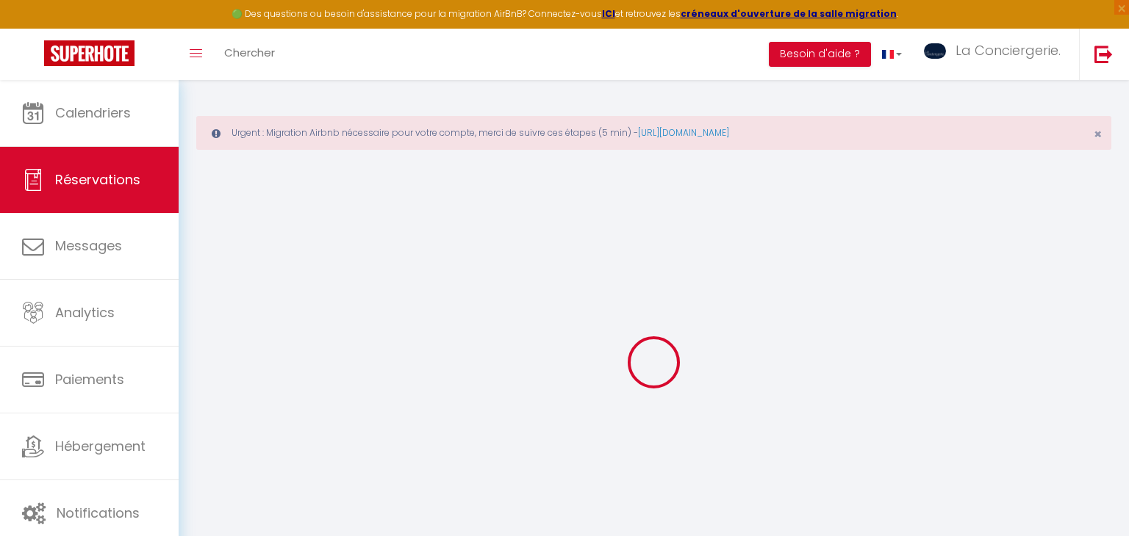
select select "14"
checkbox input "false"
select select
checkbox input "false"
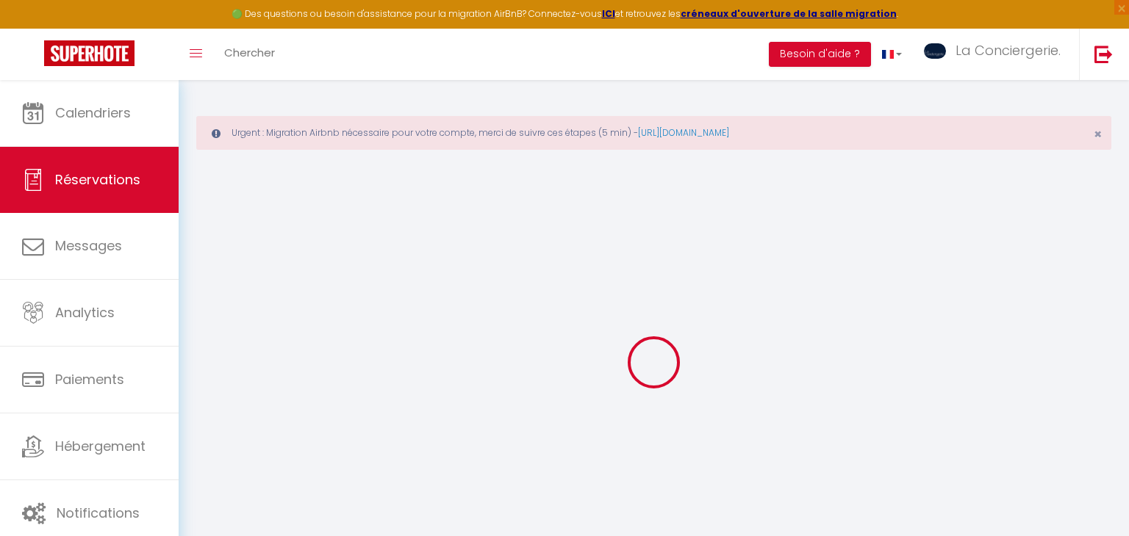
select select
checkbox input "false"
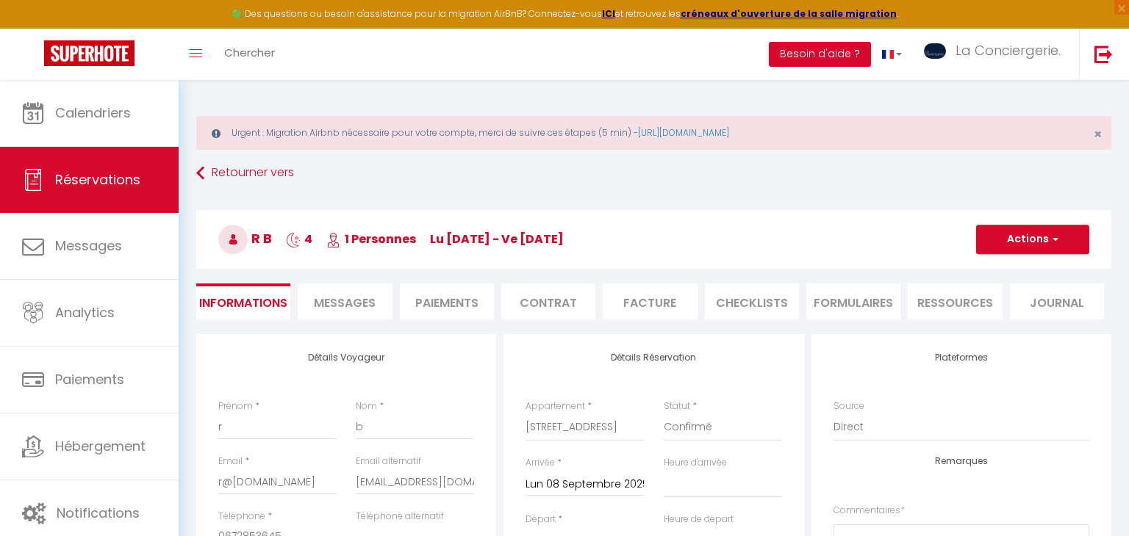
select select
checkbox input "false"
select select
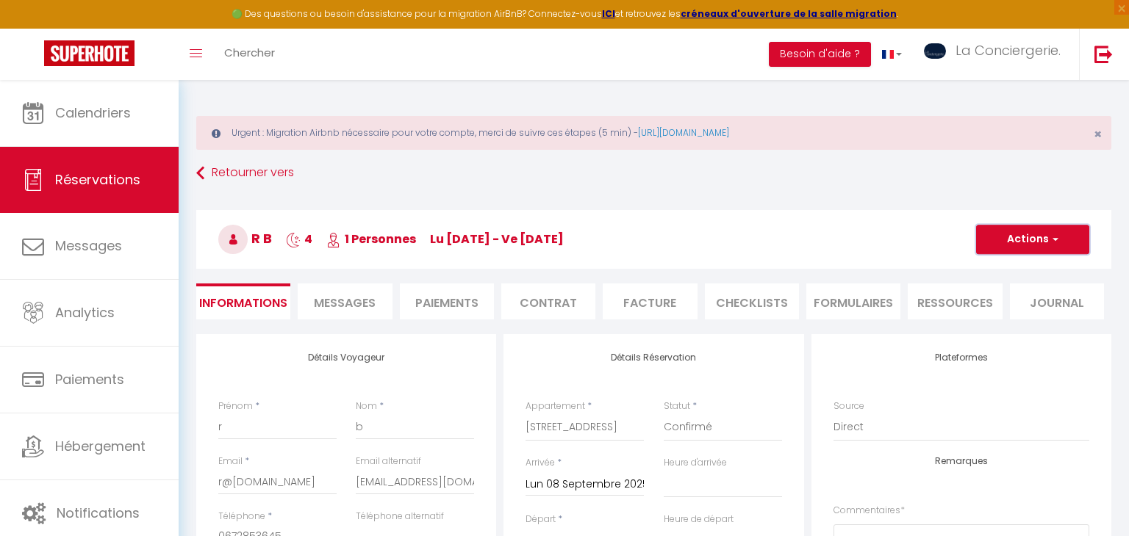
click at [1013, 237] on button "Actions" at bounding box center [1032, 239] width 113 height 29
click at [1018, 310] on link "Supprimer" at bounding box center [1018, 310] width 116 height 19
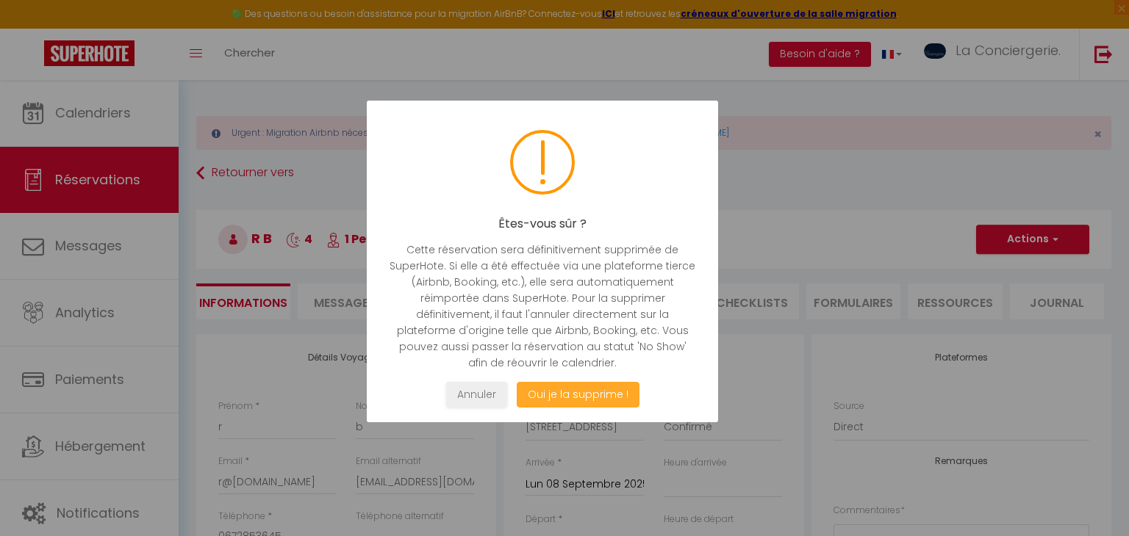
click at [582, 393] on button "Oui je la supprime !" at bounding box center [578, 395] width 123 height 26
select select "not_cancelled"
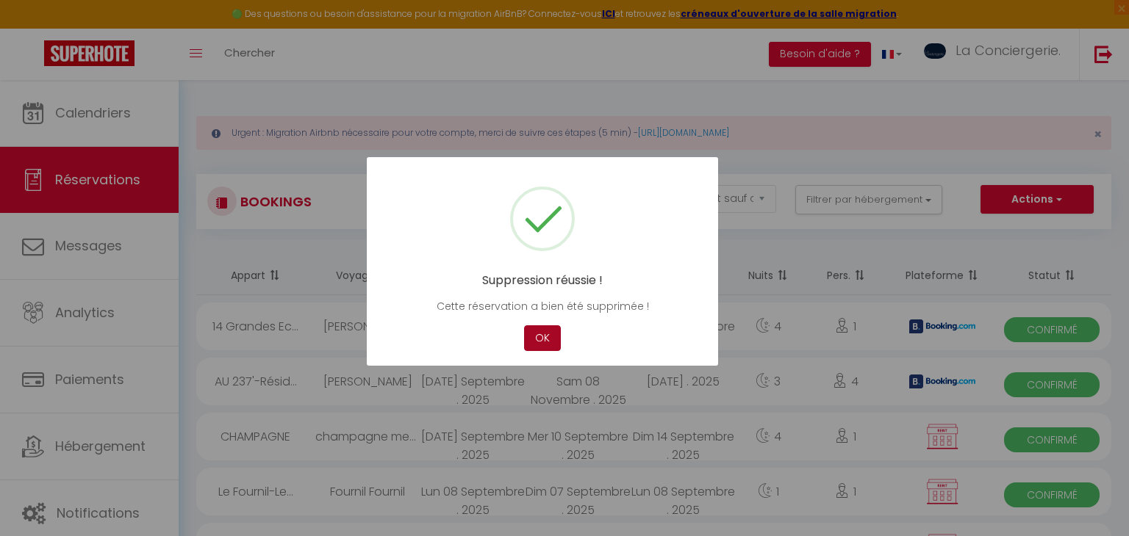
click at [544, 332] on button "OK" at bounding box center [542, 338] width 37 height 26
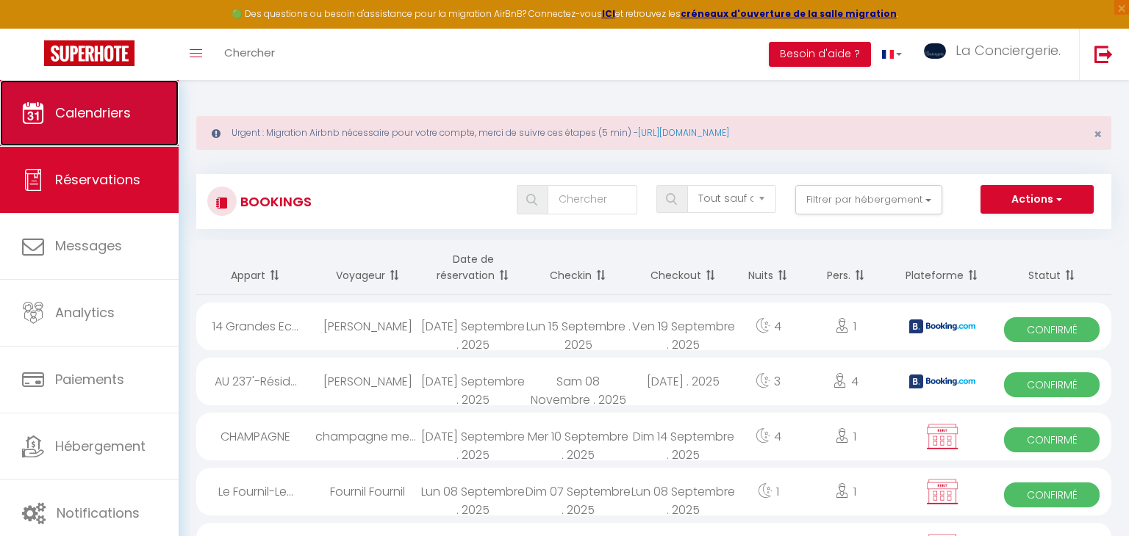
click at [150, 98] on link "Calendriers" at bounding box center [89, 113] width 179 height 66
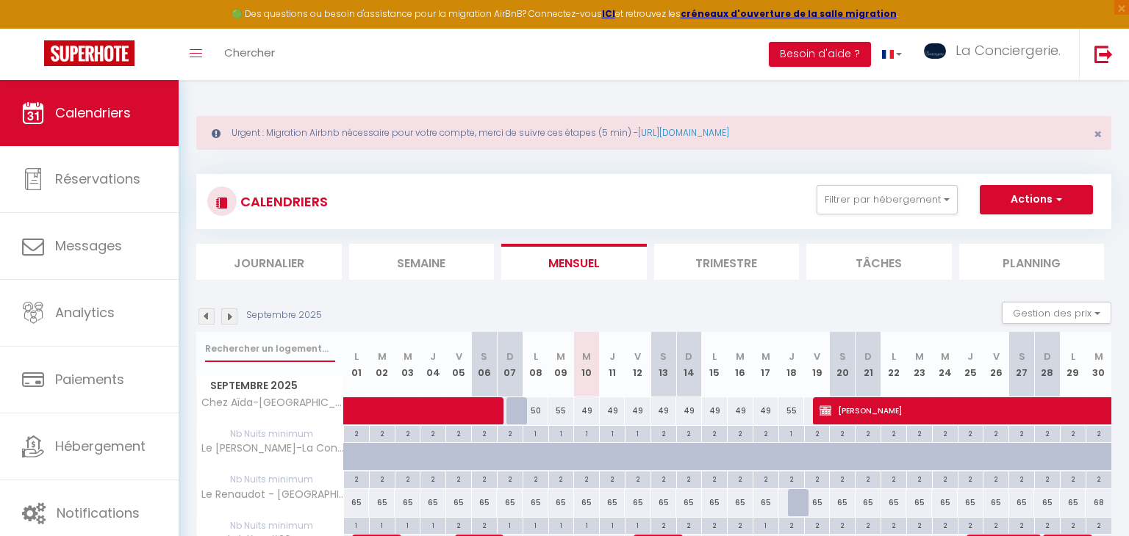
click at [309, 349] on input "text" at bounding box center [270, 349] width 130 height 26
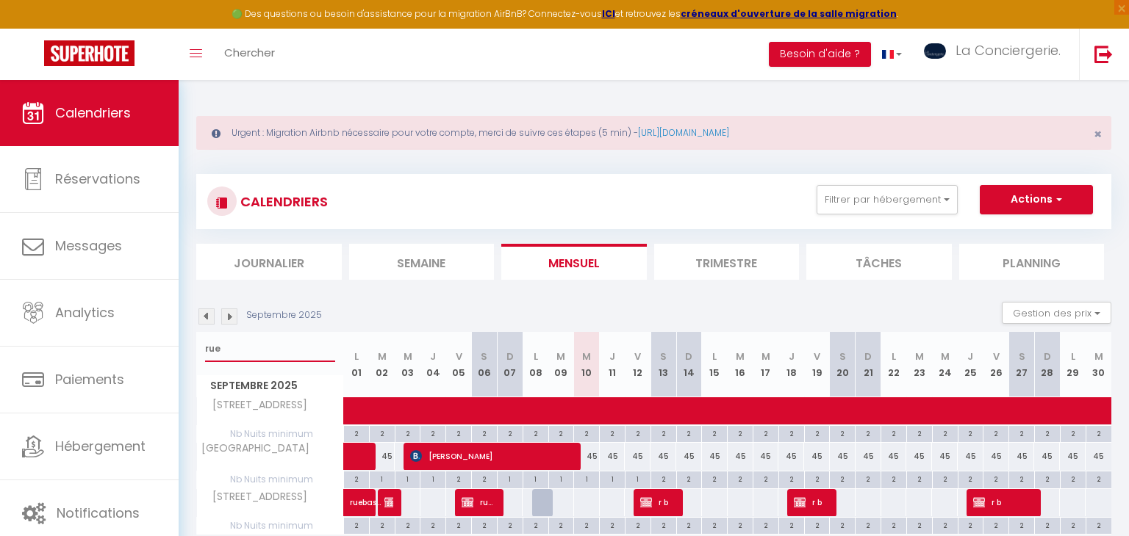
type input "rue"
click at [665, 502] on span "r b" at bounding box center [657, 503] width 35 height 28
select select "OK"
select select "KO"
select select "0"
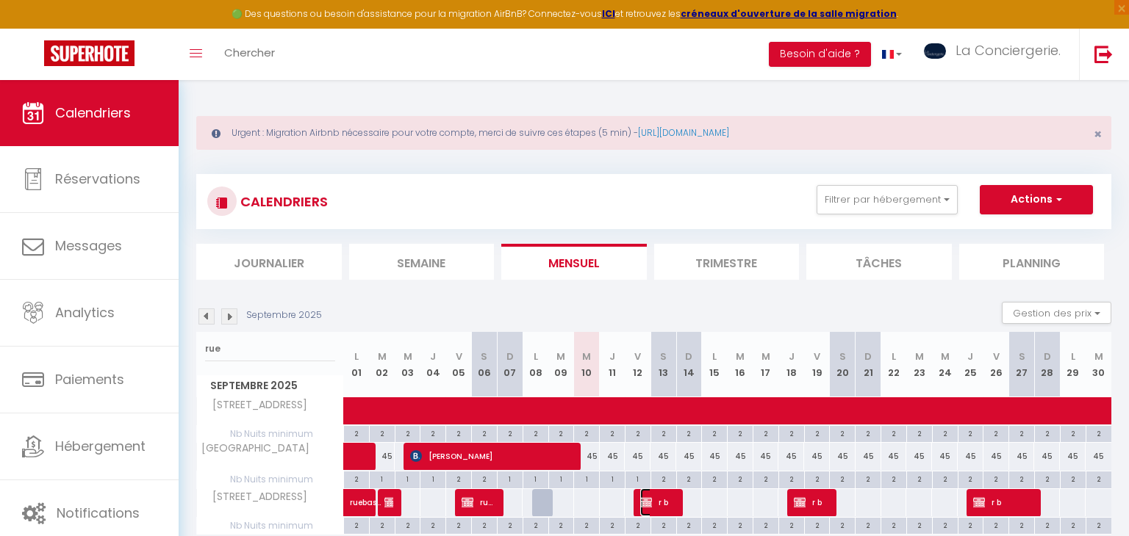
select select "0"
select select "1"
select select
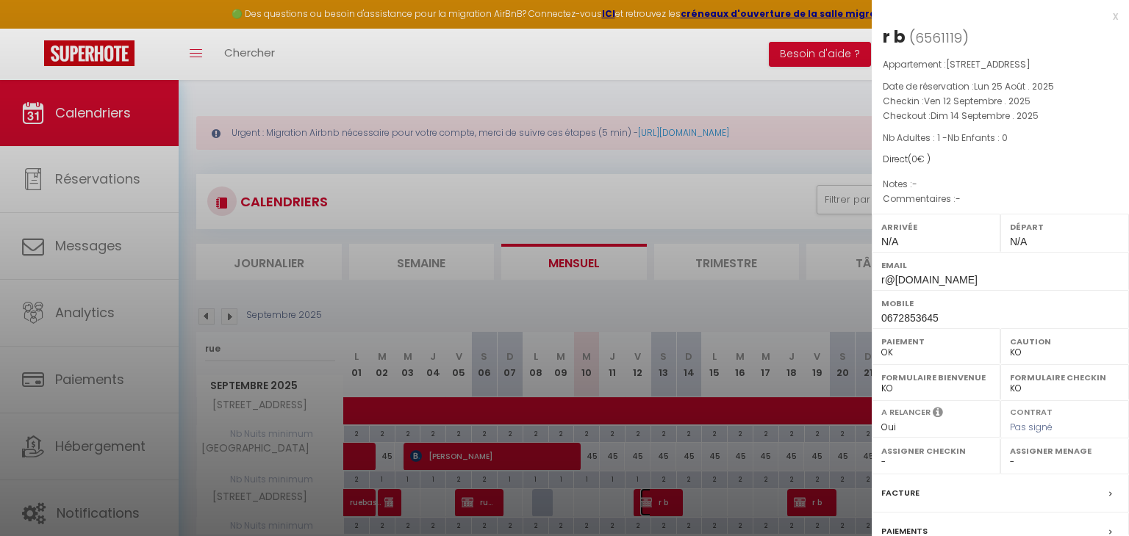
scroll to position [145, 0]
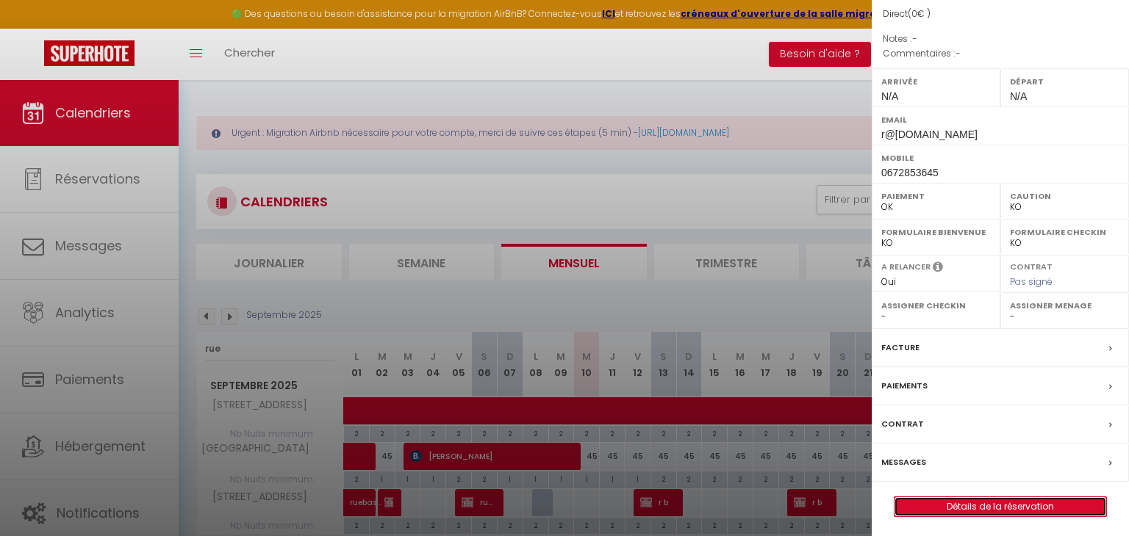
click at [992, 506] on link "Détails de la réservation" at bounding box center [1000, 506] width 212 height 19
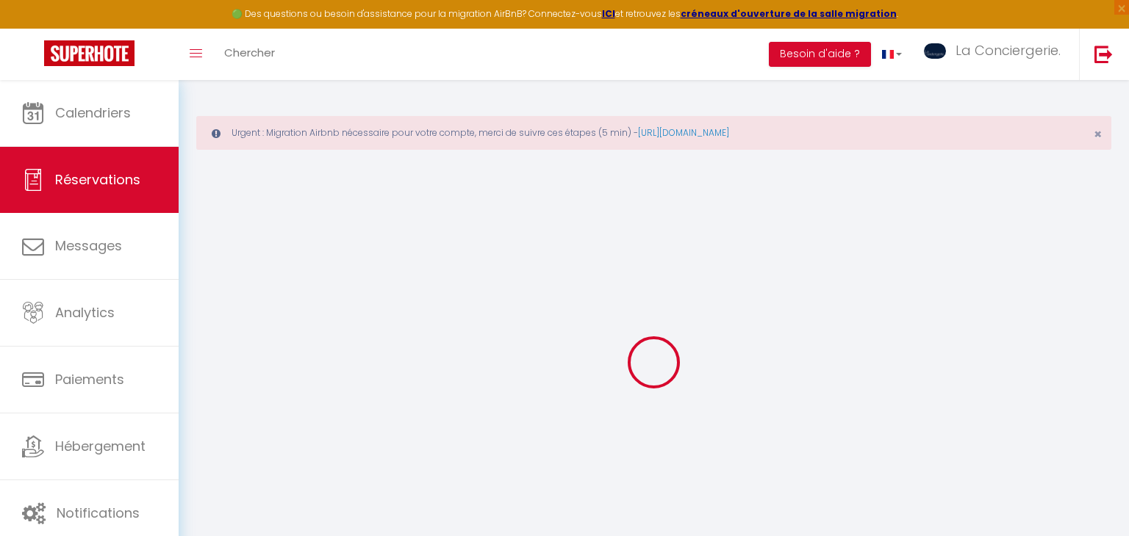
select select
checkbox input "false"
select select
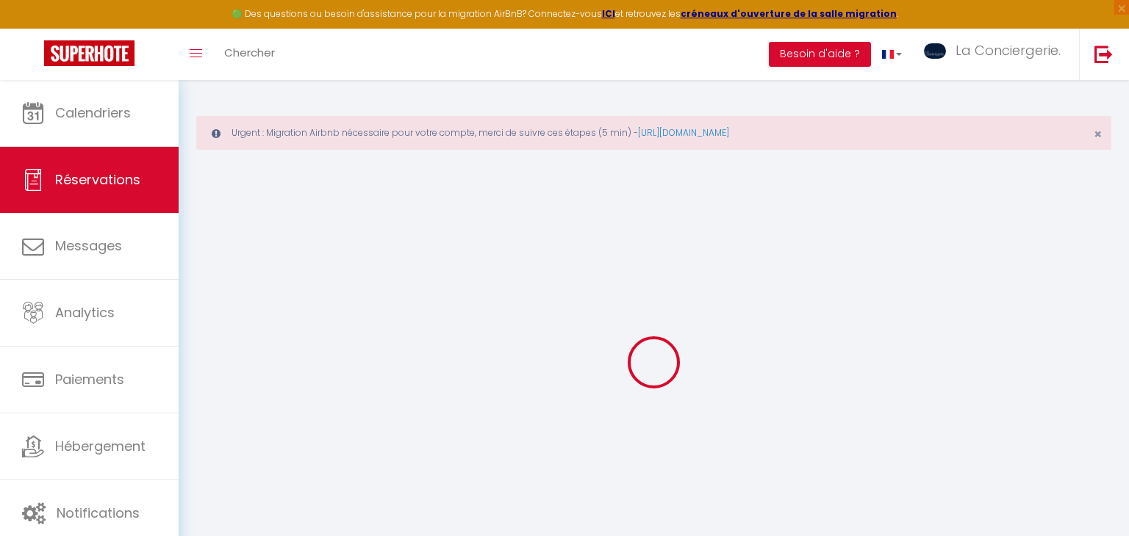
checkbox input "false"
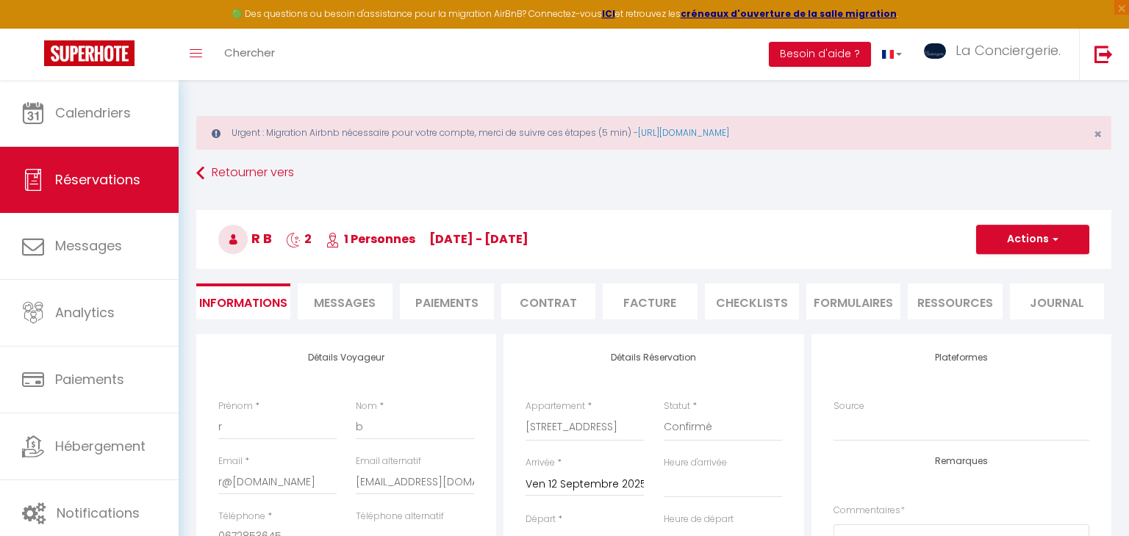
select select
checkbox input "false"
select select
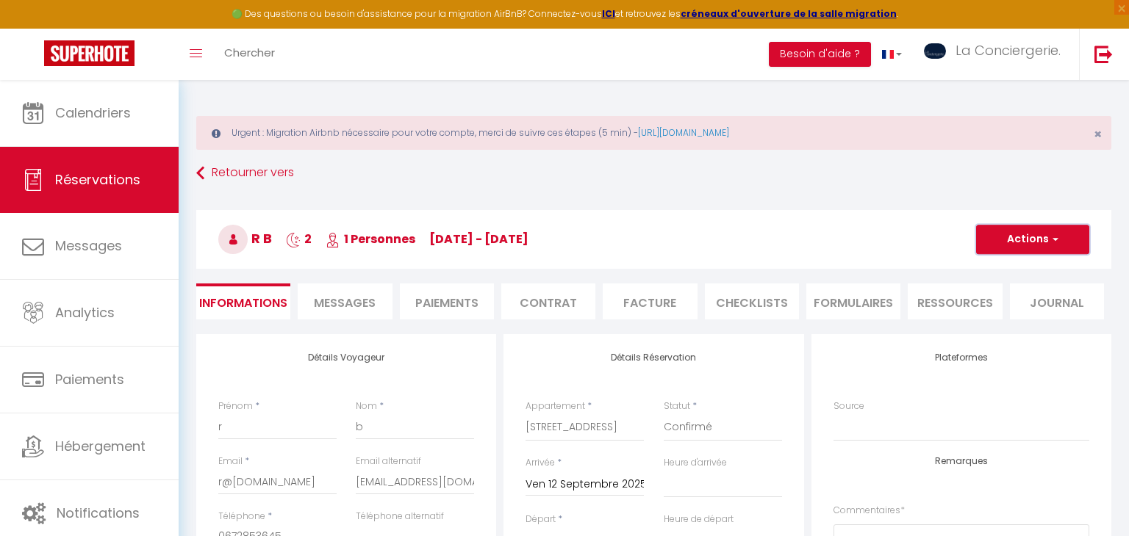
click at [994, 243] on button "Actions" at bounding box center [1032, 239] width 113 height 29
click at [995, 303] on link "Supprimer" at bounding box center [1018, 310] width 116 height 19
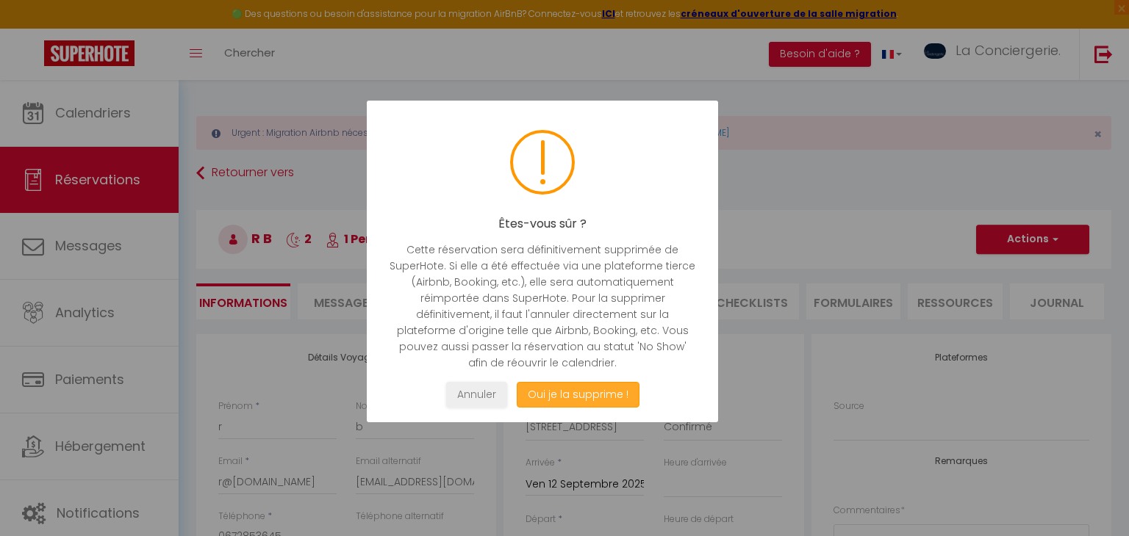
click at [564, 397] on button "Oui je la supprime !" at bounding box center [578, 395] width 123 height 26
select select "not_cancelled"
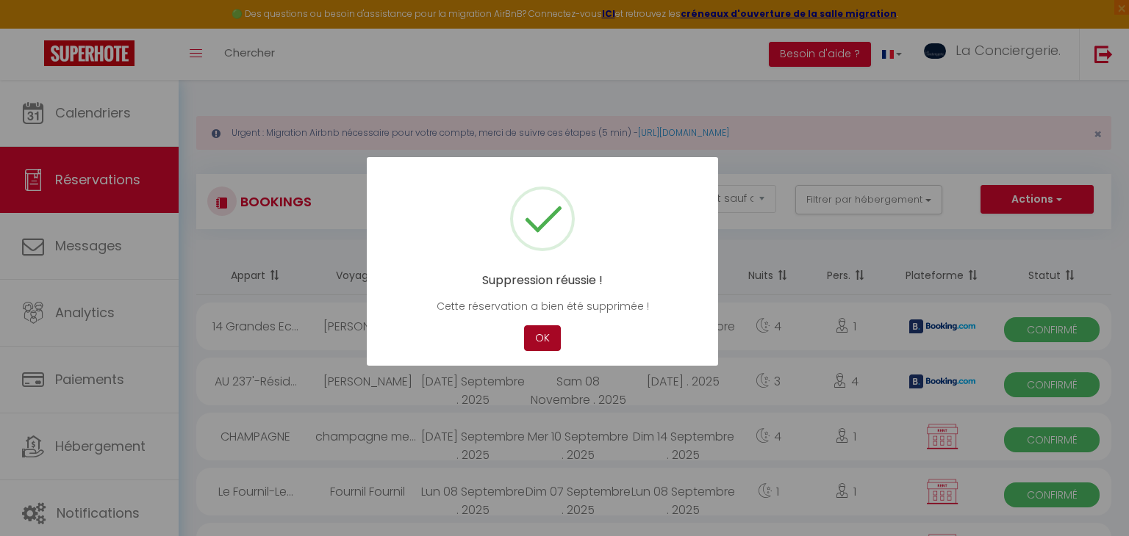
click at [546, 336] on button "OK" at bounding box center [542, 338] width 37 height 26
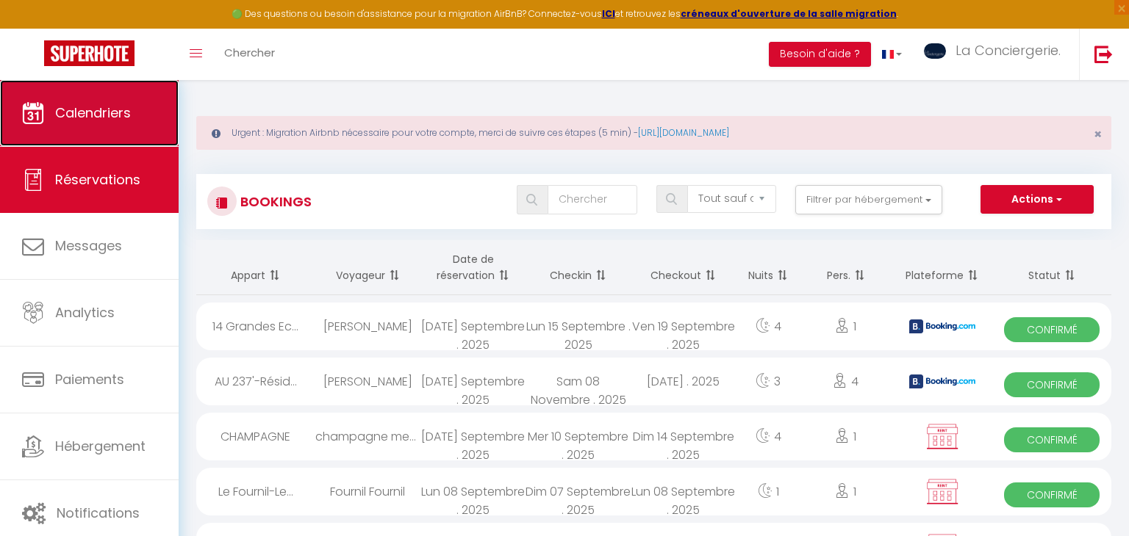
click at [145, 127] on link "Calendriers" at bounding box center [89, 113] width 179 height 66
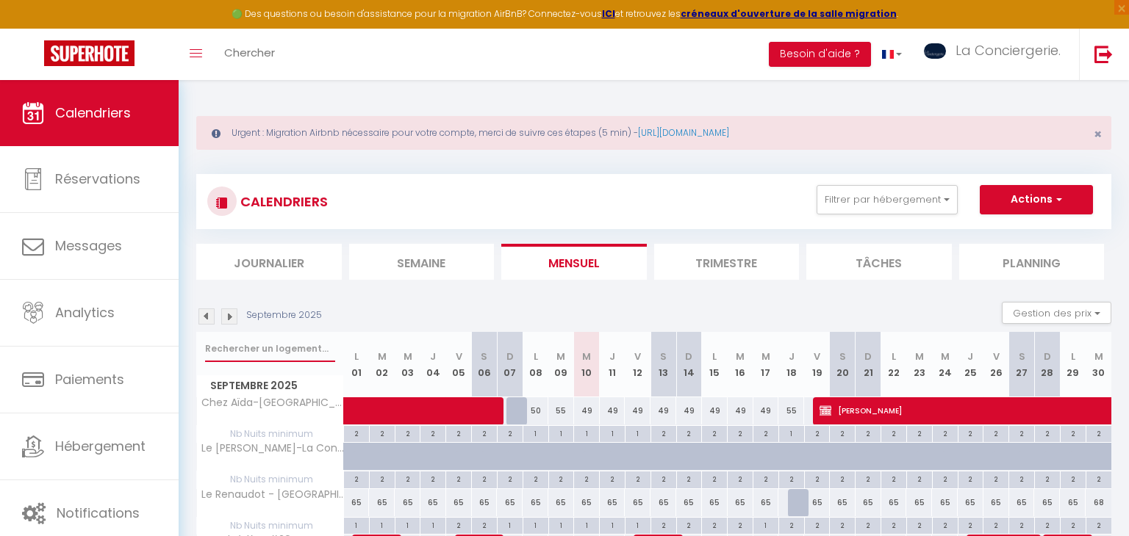
click at [265, 341] on input "text" at bounding box center [270, 349] width 130 height 26
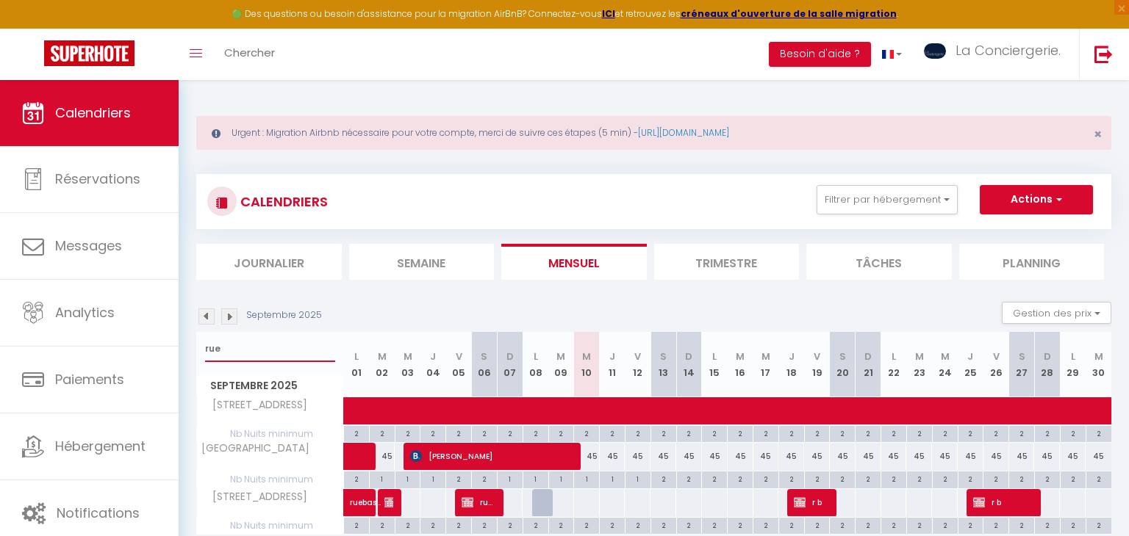
type input "rue"
click at [820, 501] on span "r b" at bounding box center [811, 503] width 35 height 28
select select "OK"
select select "KO"
select select "0"
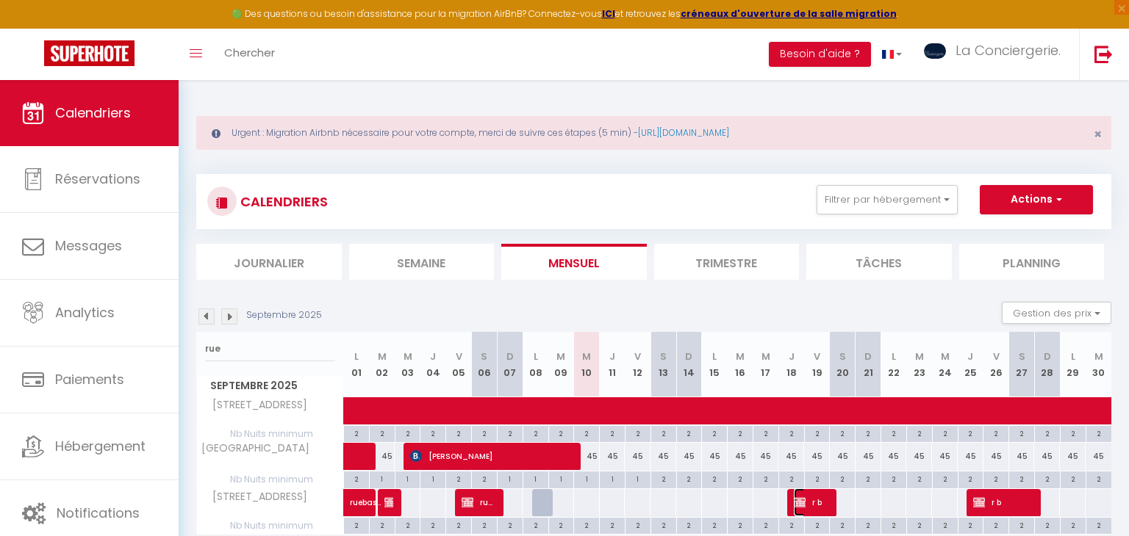
select select "0"
select select "1"
select select
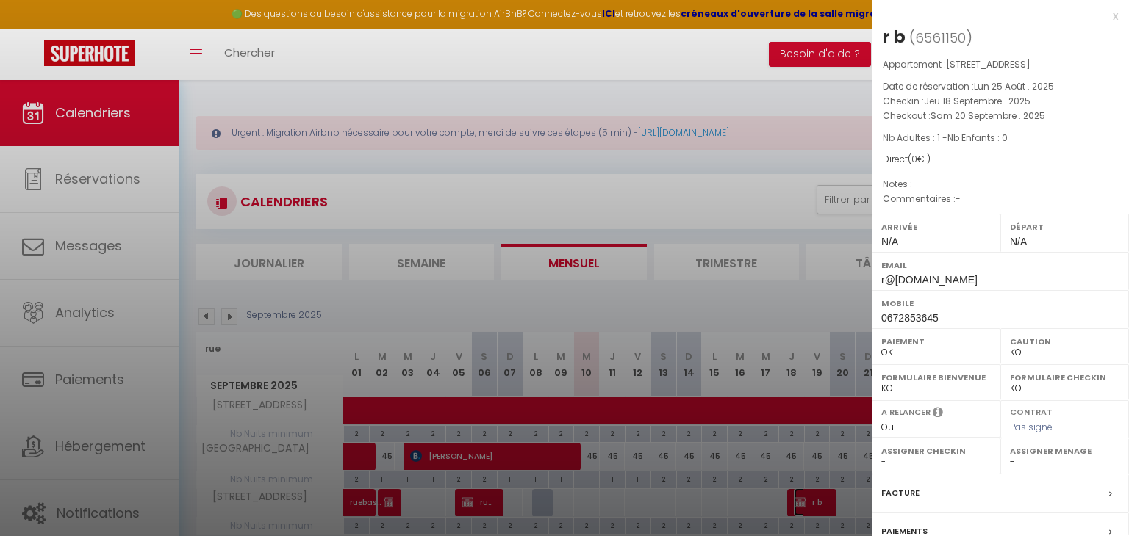
scroll to position [145, 0]
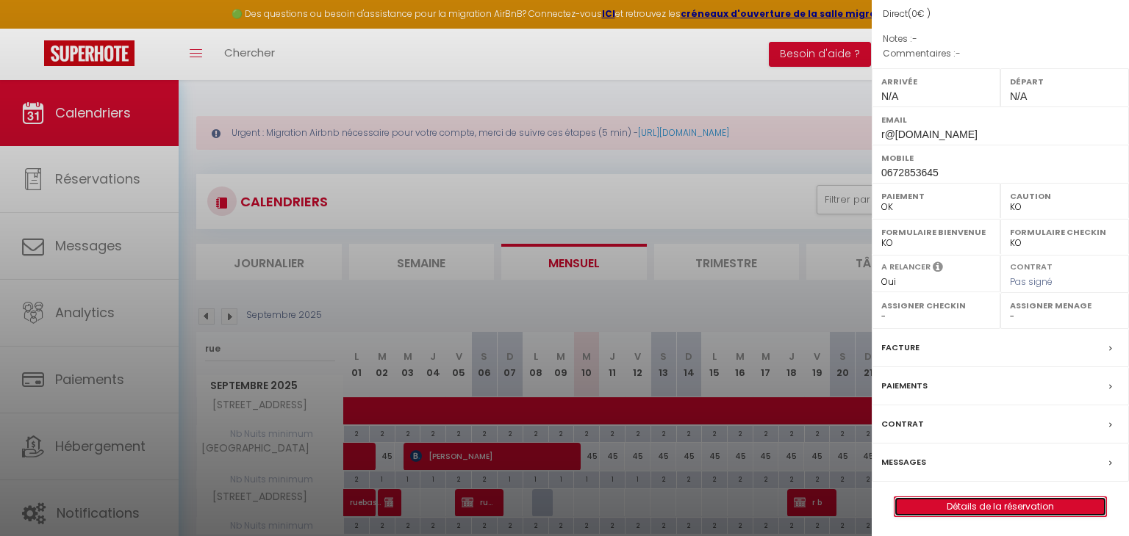
click at [921, 509] on link "Détails de la réservation" at bounding box center [1000, 506] width 212 height 19
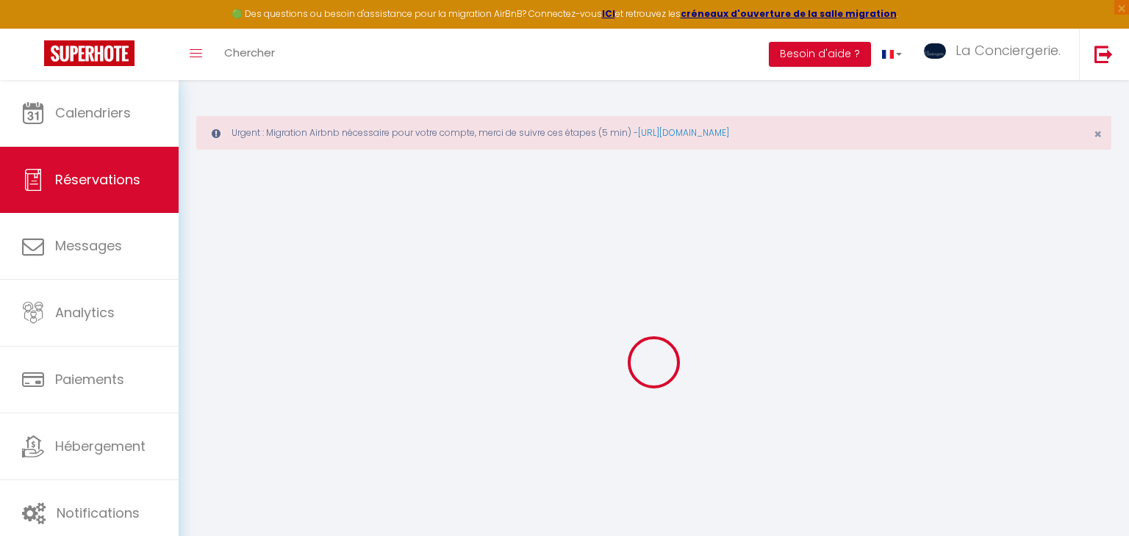
select select
checkbox input "false"
select select
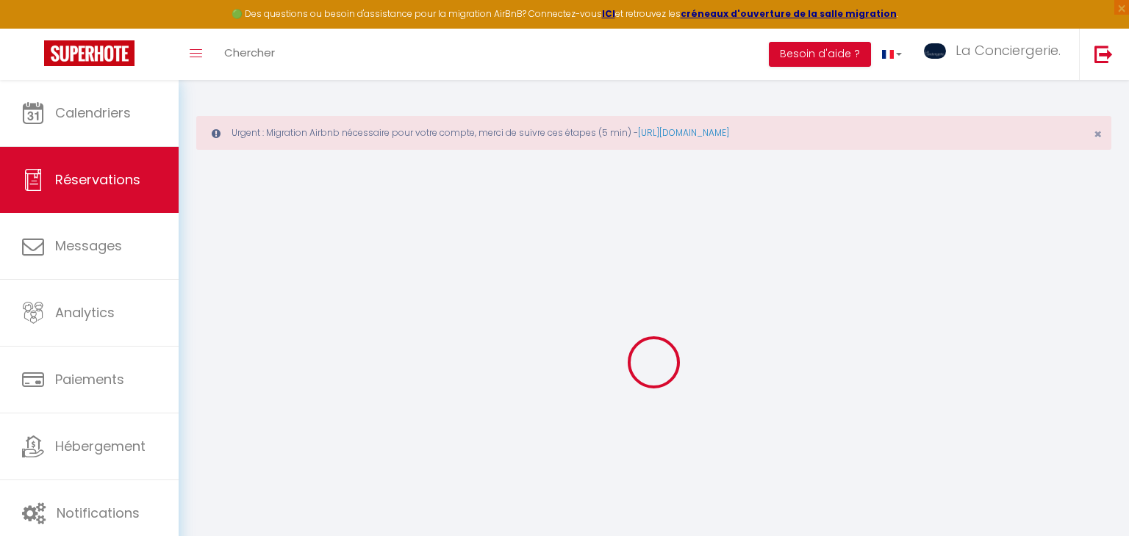
checkbox input "false"
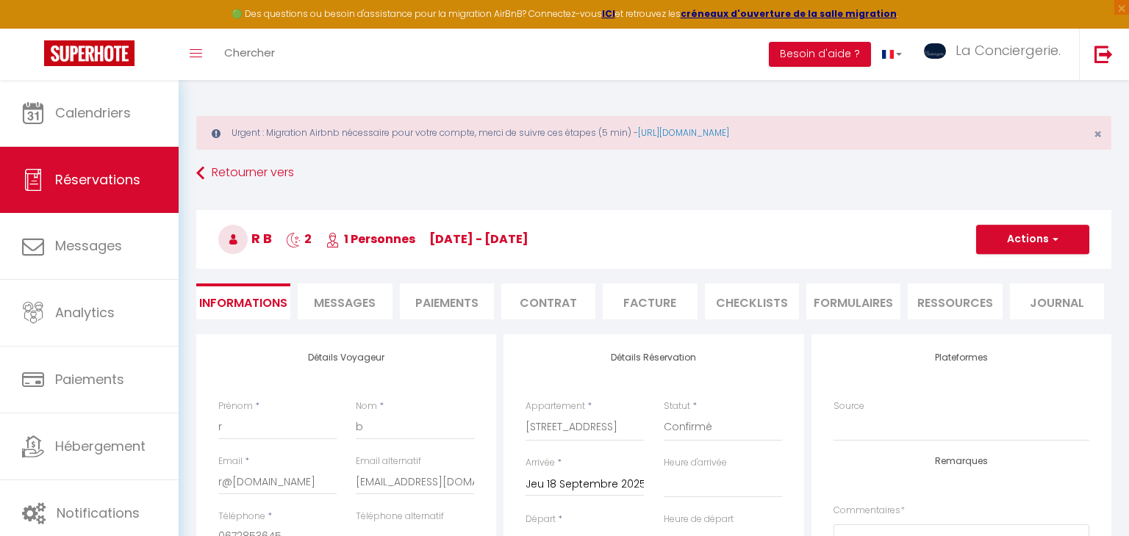
select select
checkbox input "false"
select select
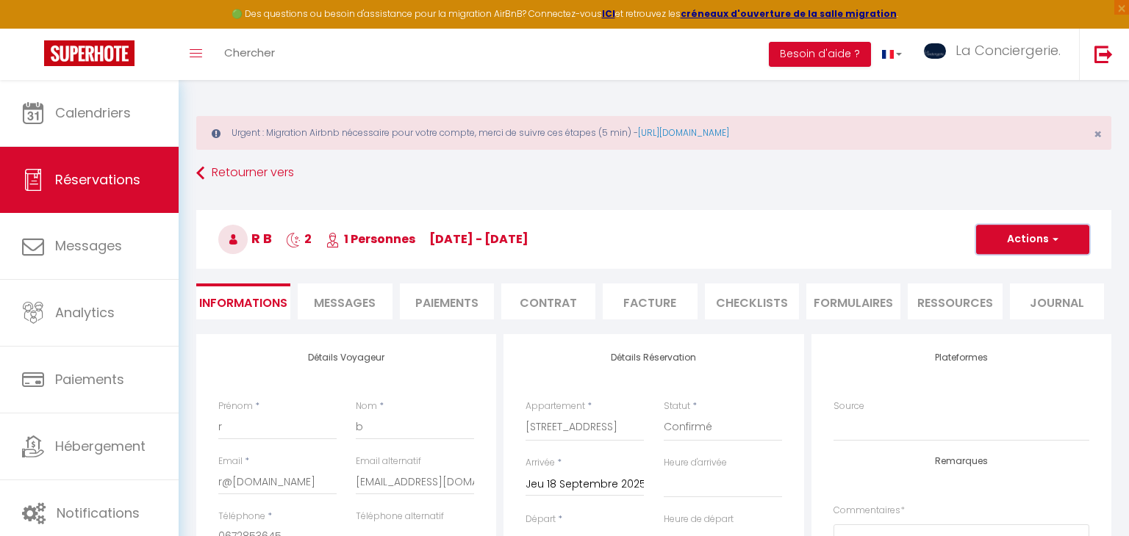
click at [1022, 240] on button "Actions" at bounding box center [1032, 239] width 113 height 29
click at [1006, 305] on link "Supprimer" at bounding box center [1018, 310] width 116 height 19
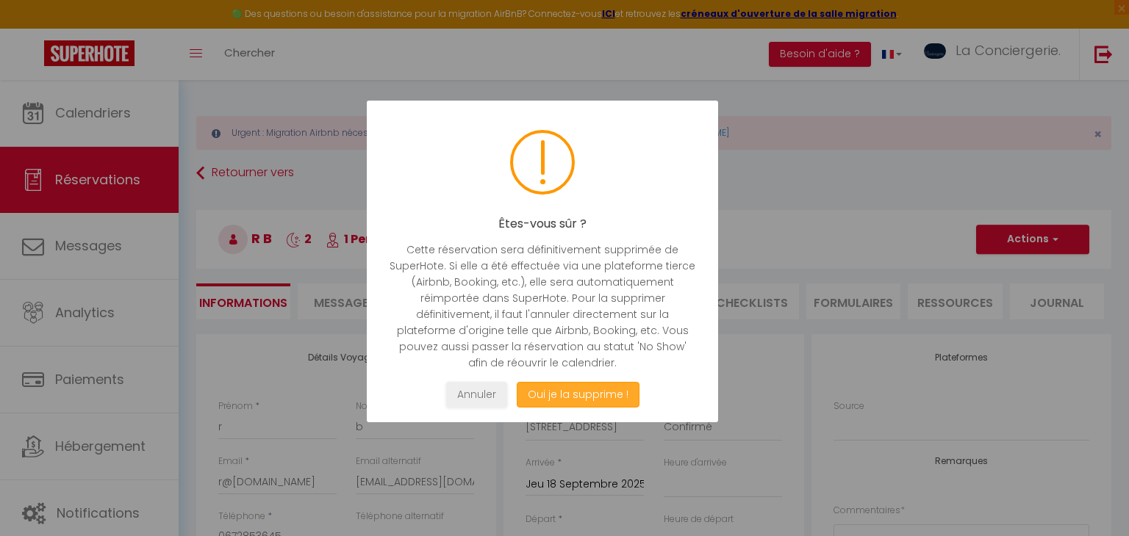
click at [609, 387] on button "Oui je la supprime !" at bounding box center [578, 395] width 123 height 26
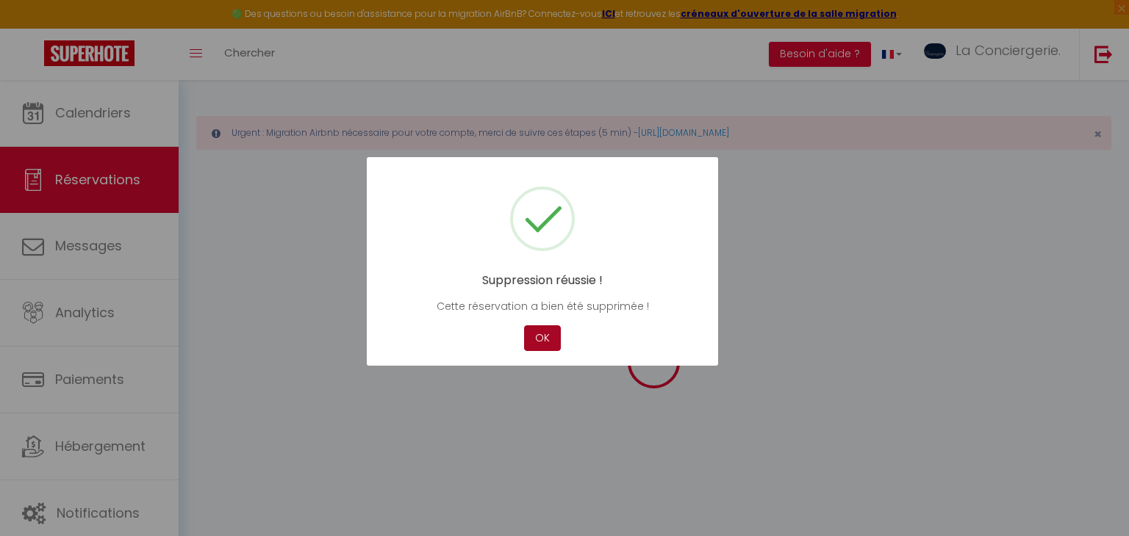
click at [542, 339] on button "OK" at bounding box center [542, 338] width 37 height 26
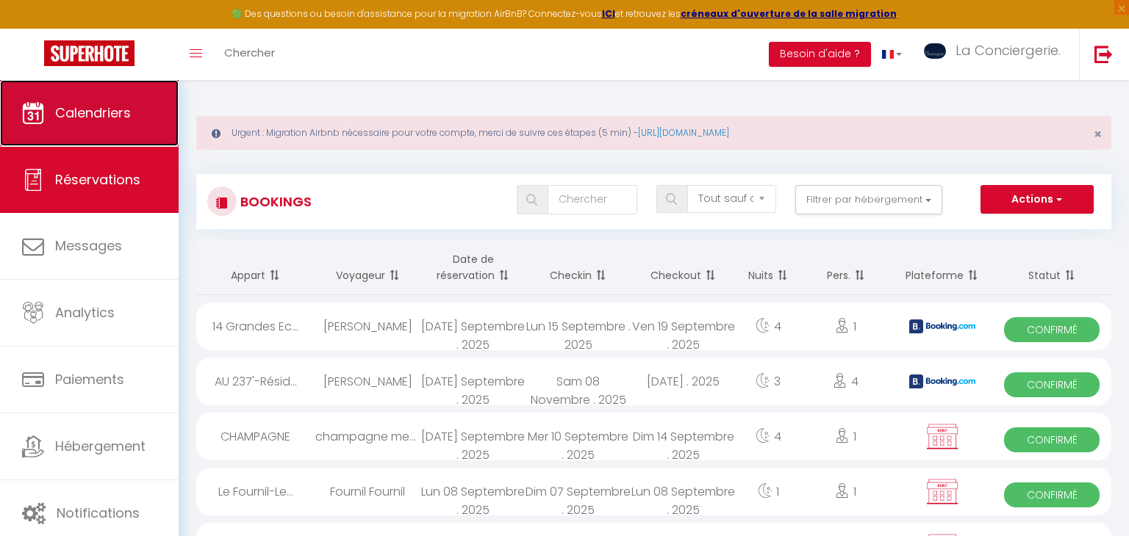
click at [112, 125] on link "Calendriers" at bounding box center [89, 113] width 179 height 66
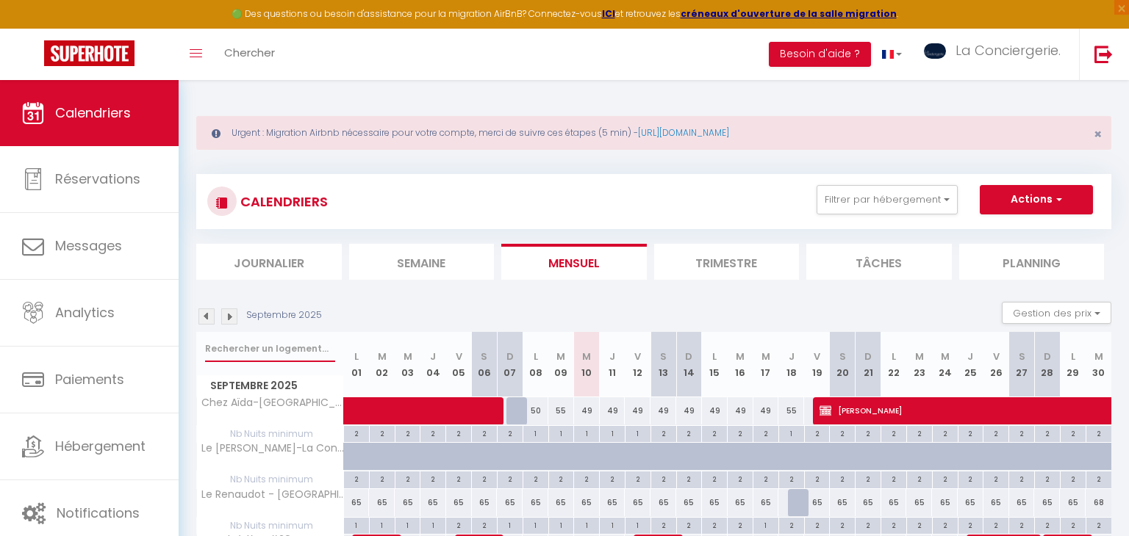
click at [282, 339] on input "text" at bounding box center [270, 349] width 130 height 26
type input "ru"
select select
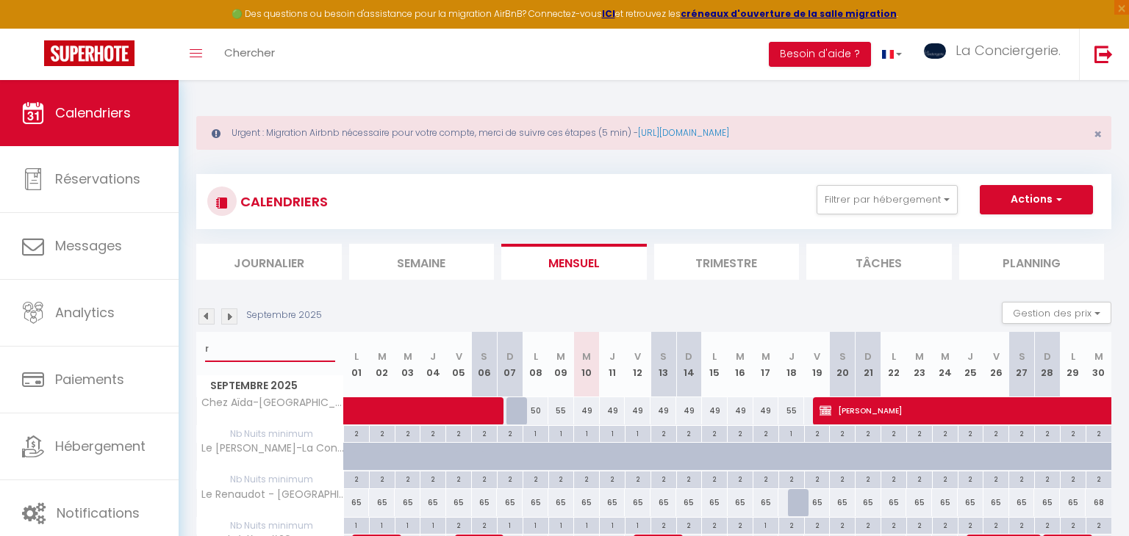
select select
type input "rue"
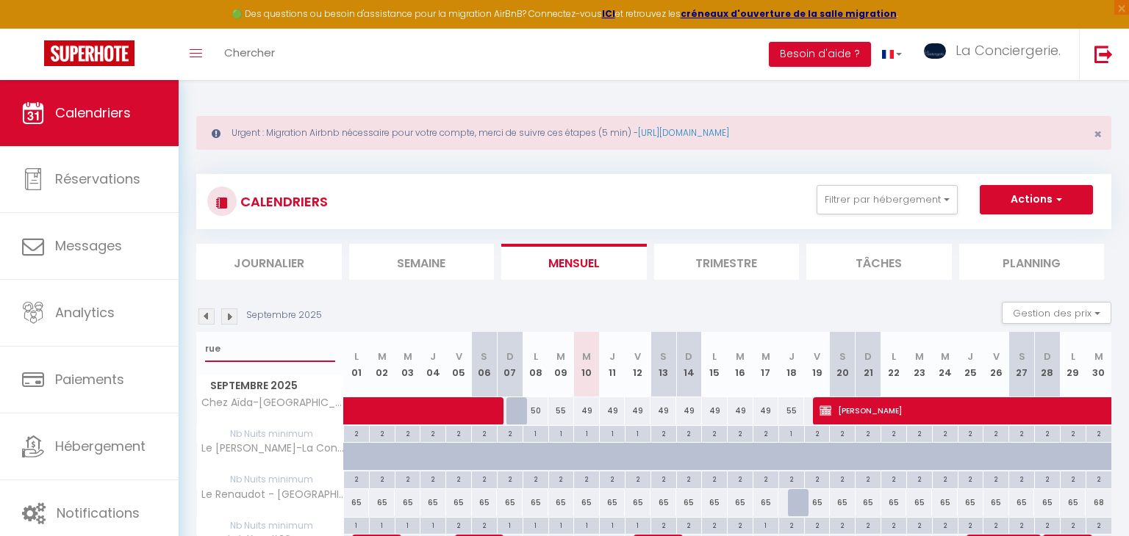
select select
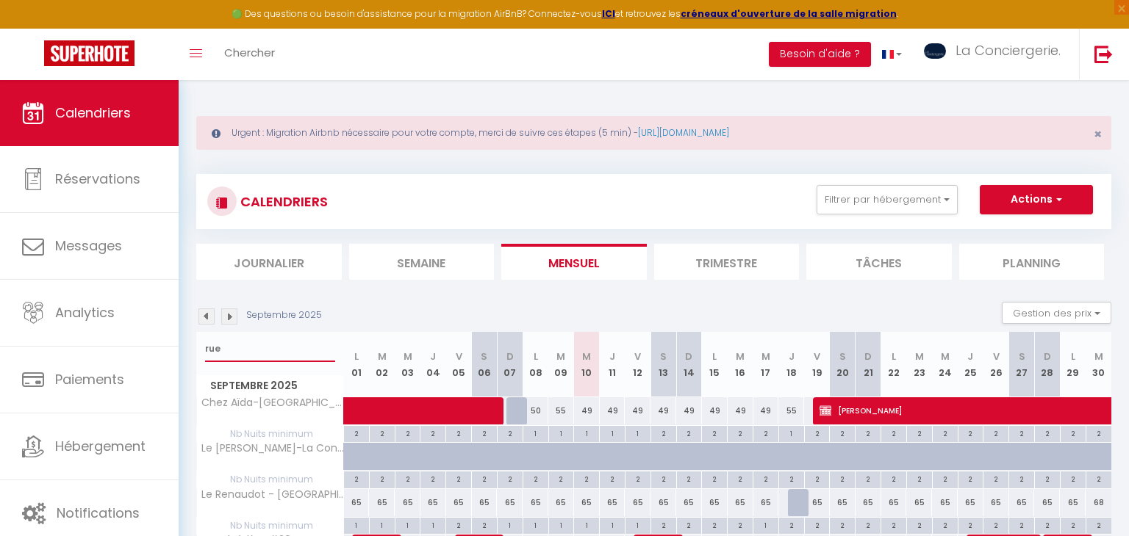
select select
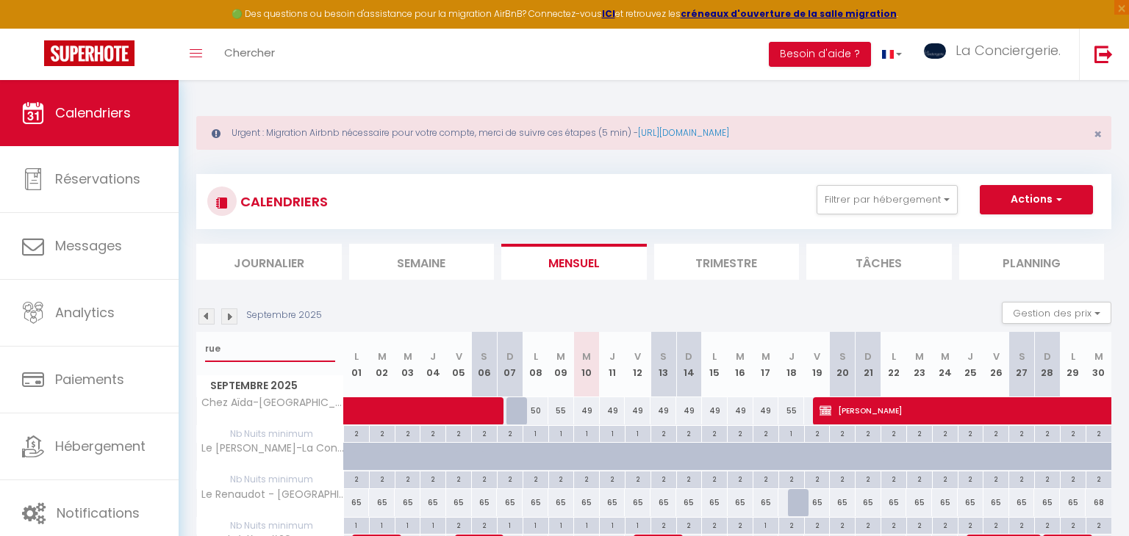
select select
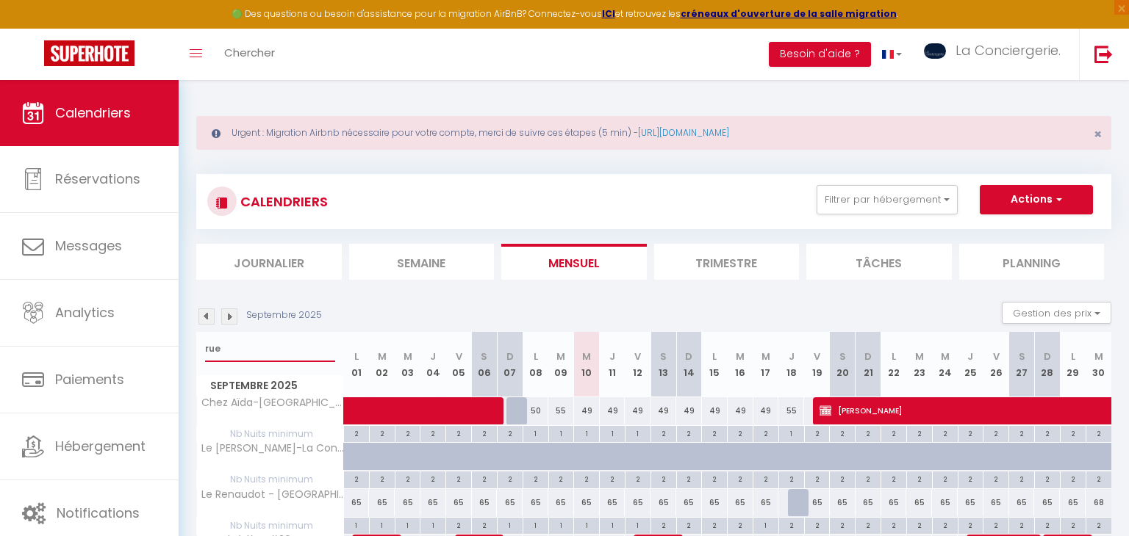
select select
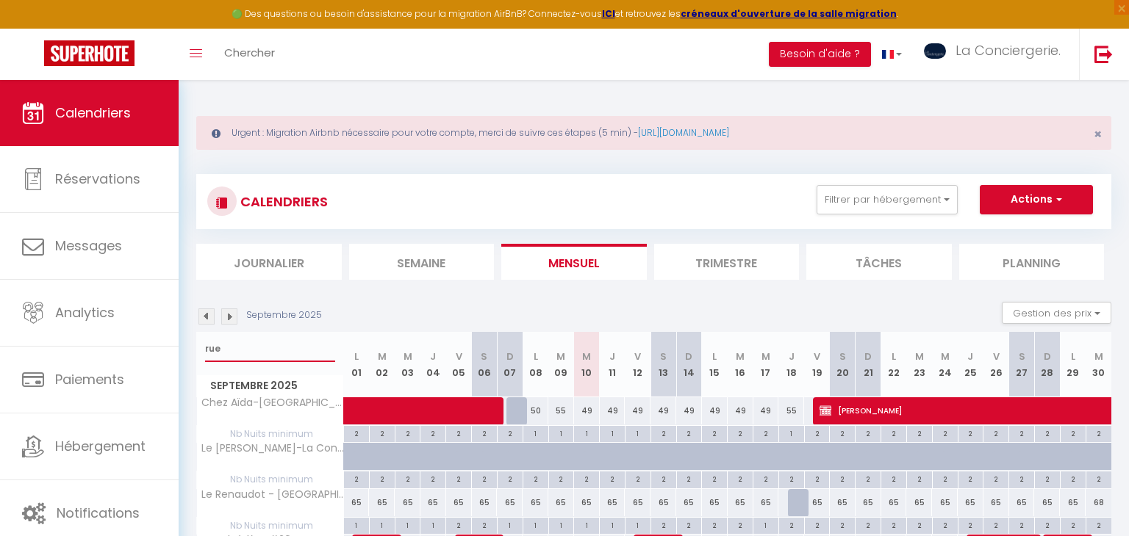
select select
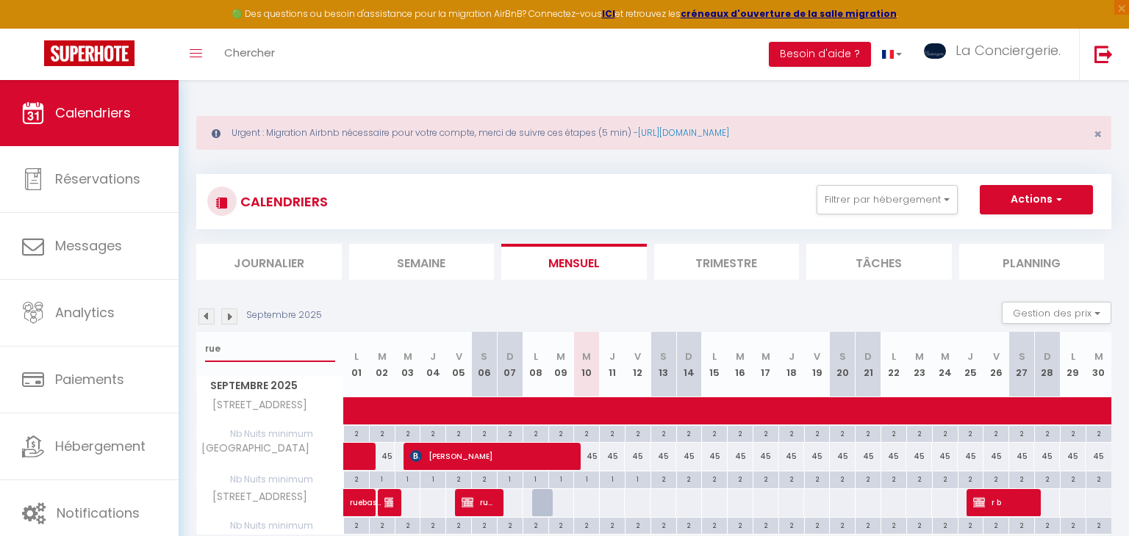
type input "rue"
click at [1023, 499] on span "r b" at bounding box center [1003, 503] width 60 height 28
select select "OK"
select select "KO"
select select "0"
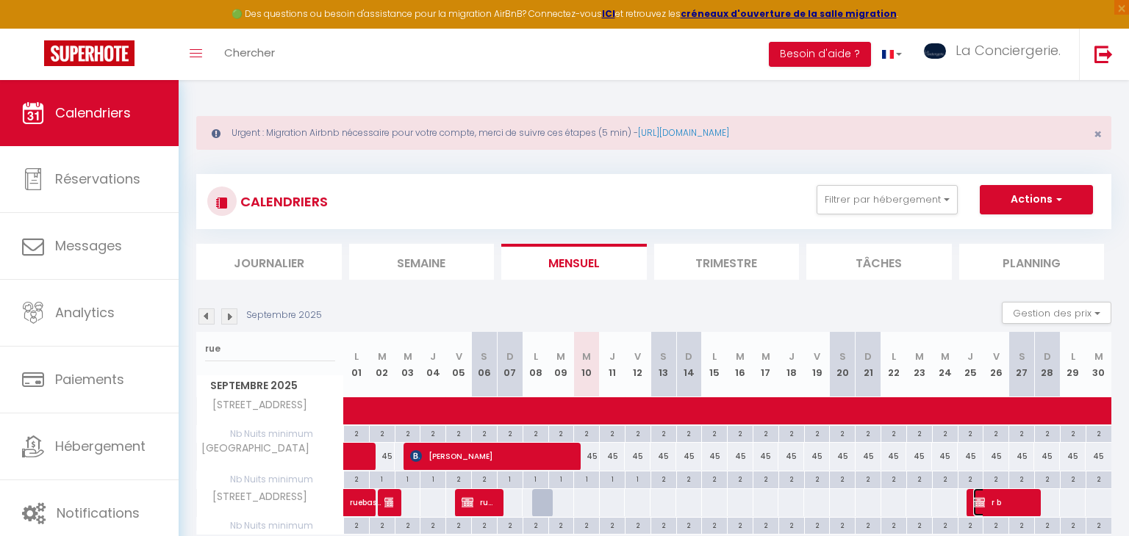
select select "0"
select select "1"
select select
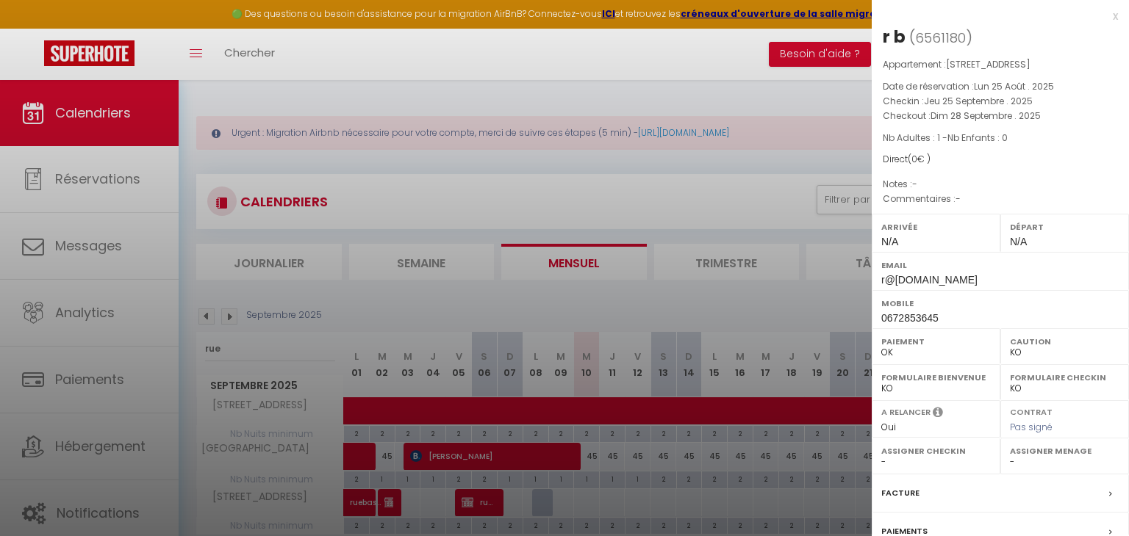
scroll to position [145, 0]
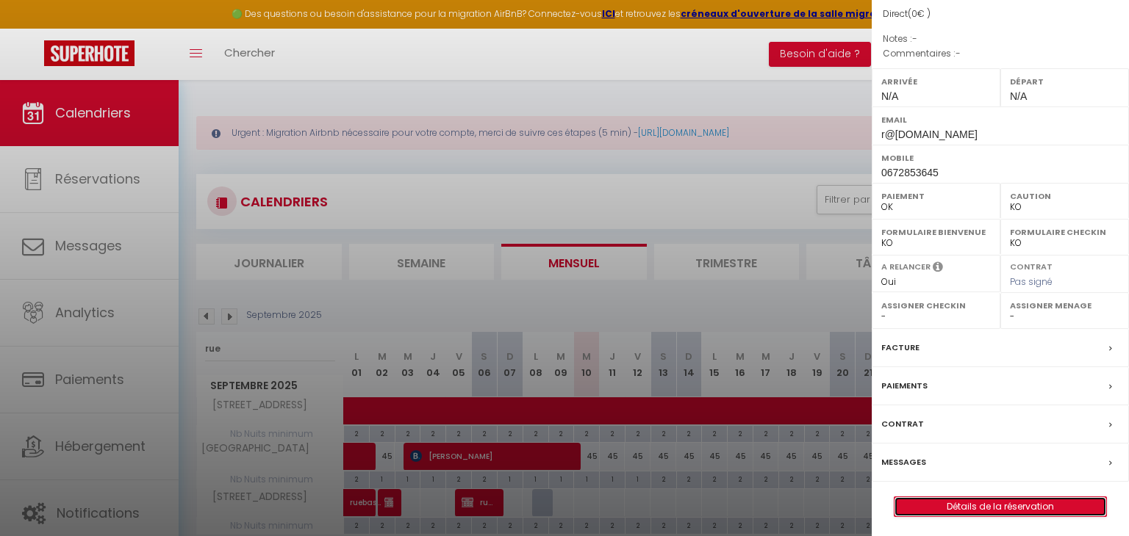
click at [1035, 502] on link "Détails de la réservation" at bounding box center [1000, 506] width 212 height 19
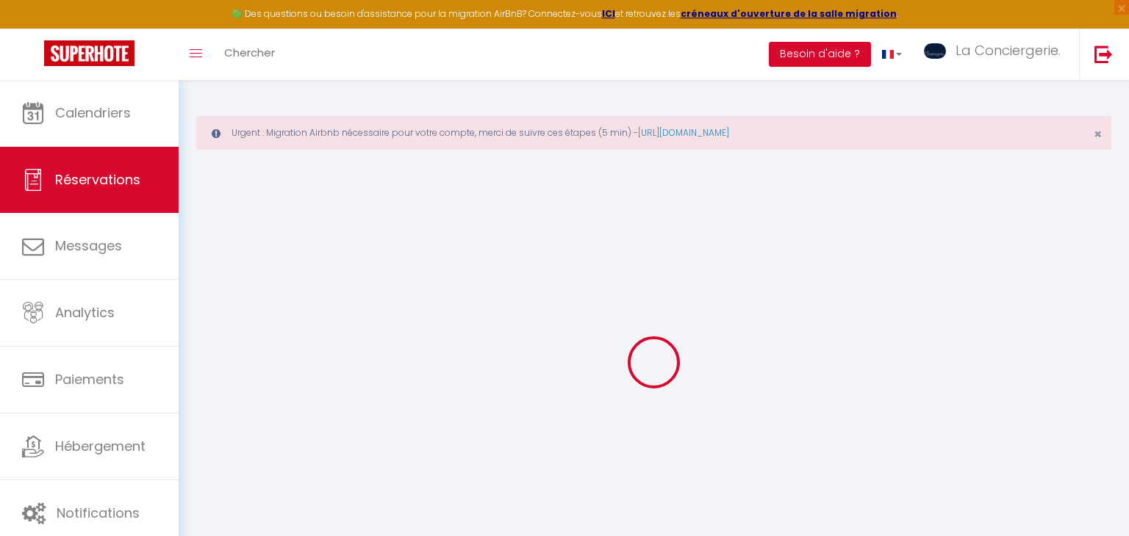
select select
checkbox input "false"
select select
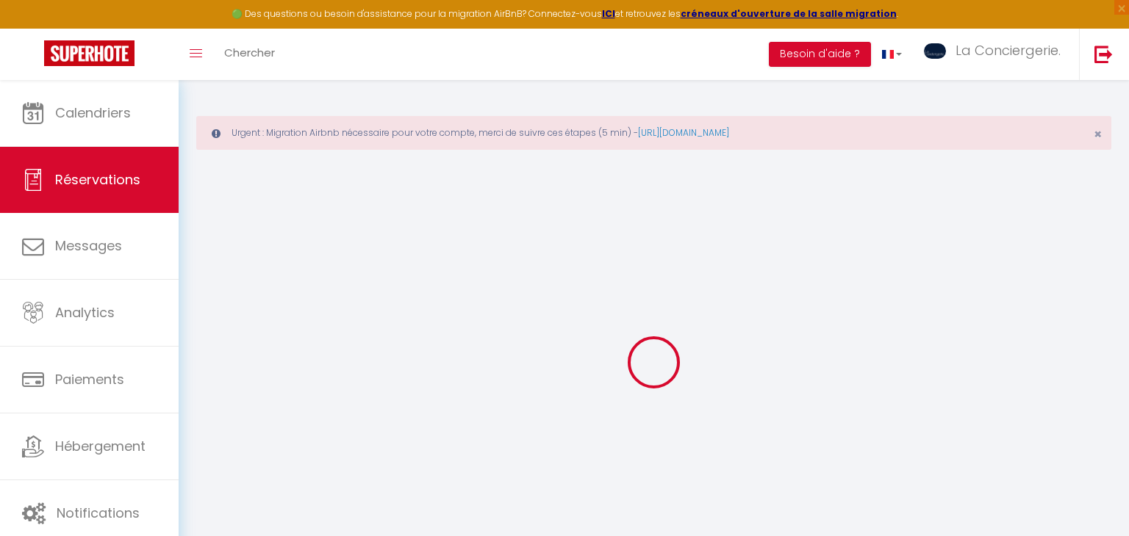
checkbox input "false"
select select
checkbox input "false"
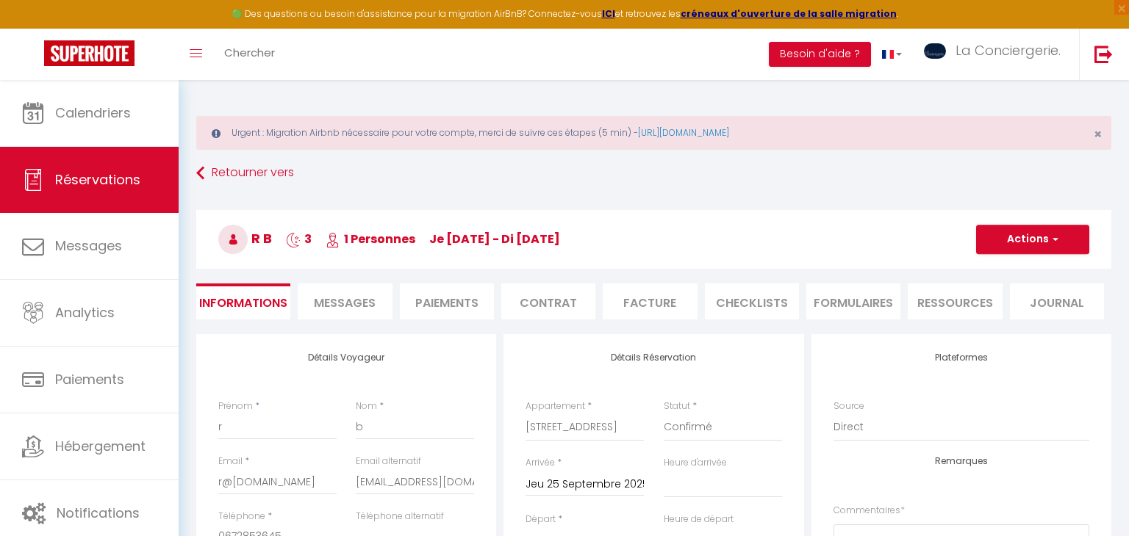
select select
checkbox input "false"
select select
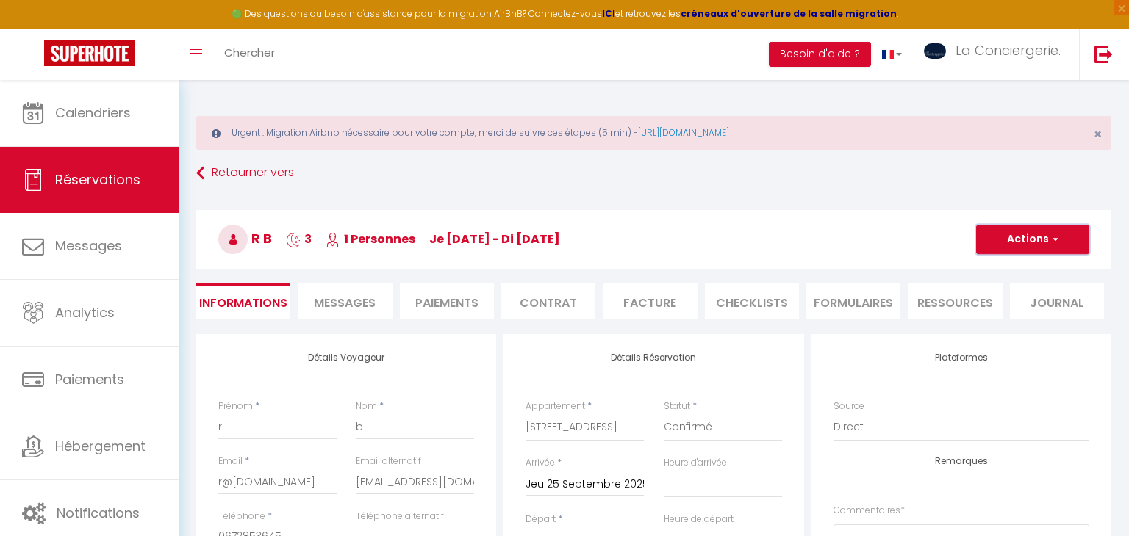
click at [1021, 251] on button "Actions" at bounding box center [1032, 239] width 113 height 29
click at [999, 310] on link "Supprimer" at bounding box center [1018, 310] width 116 height 19
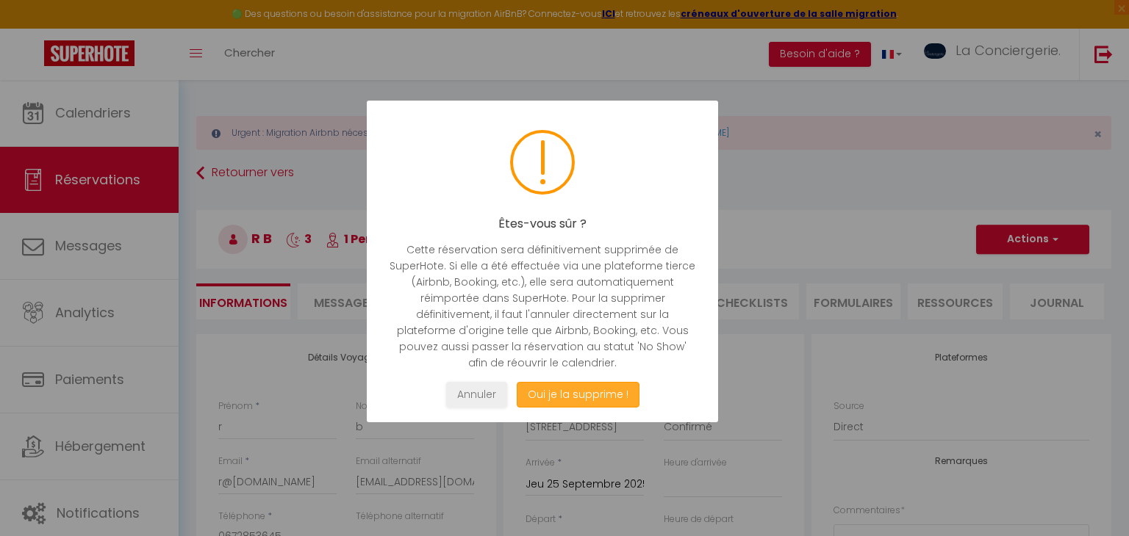
click at [545, 392] on button "Oui je la supprime !" at bounding box center [578, 395] width 123 height 26
select select "not_cancelled"
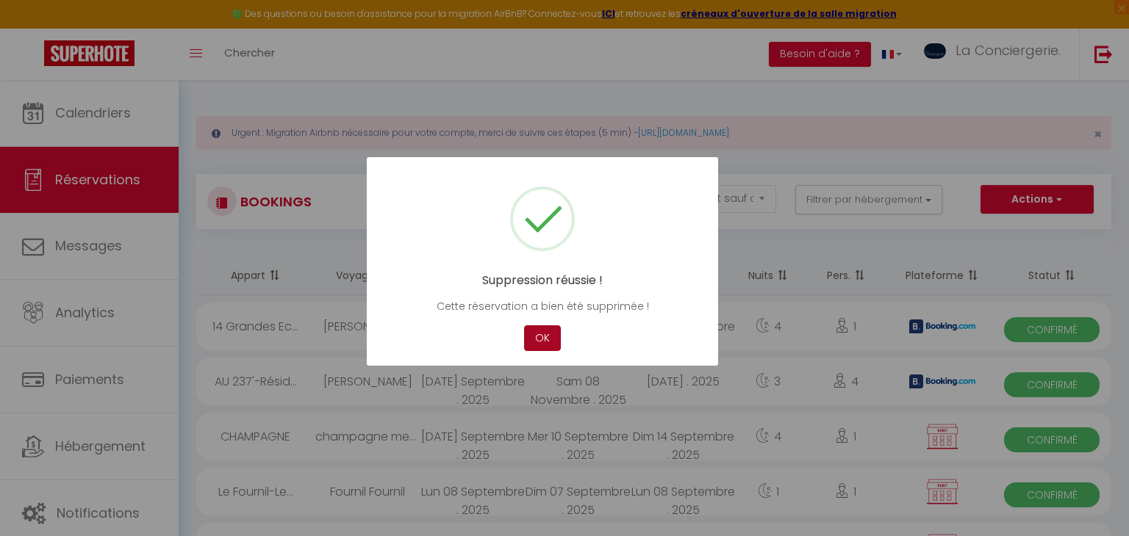
click at [545, 334] on button "OK" at bounding box center [542, 338] width 37 height 26
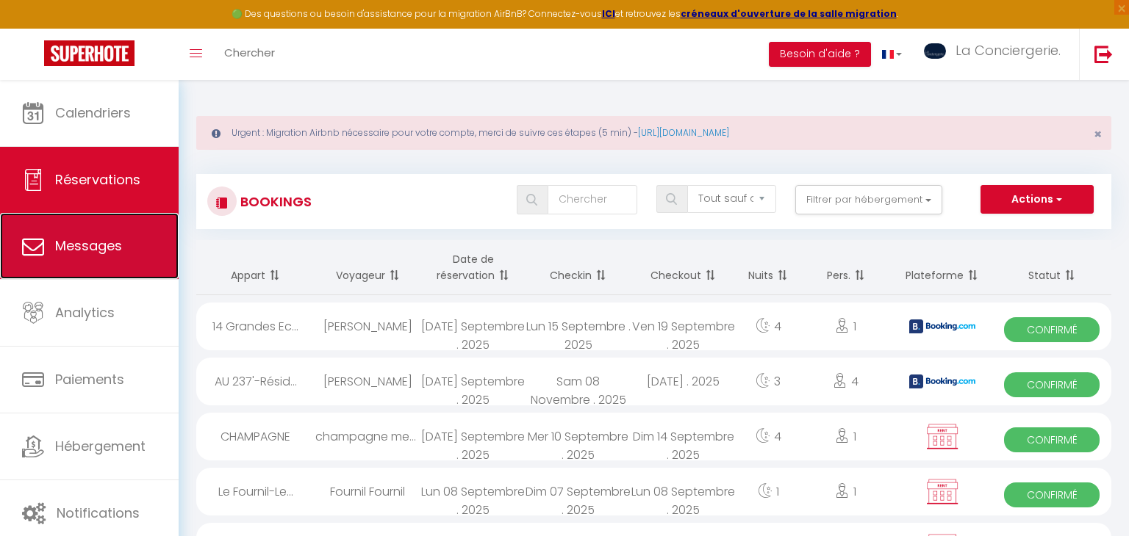
click at [110, 235] on link "Messages" at bounding box center [89, 246] width 179 height 66
select select "message"
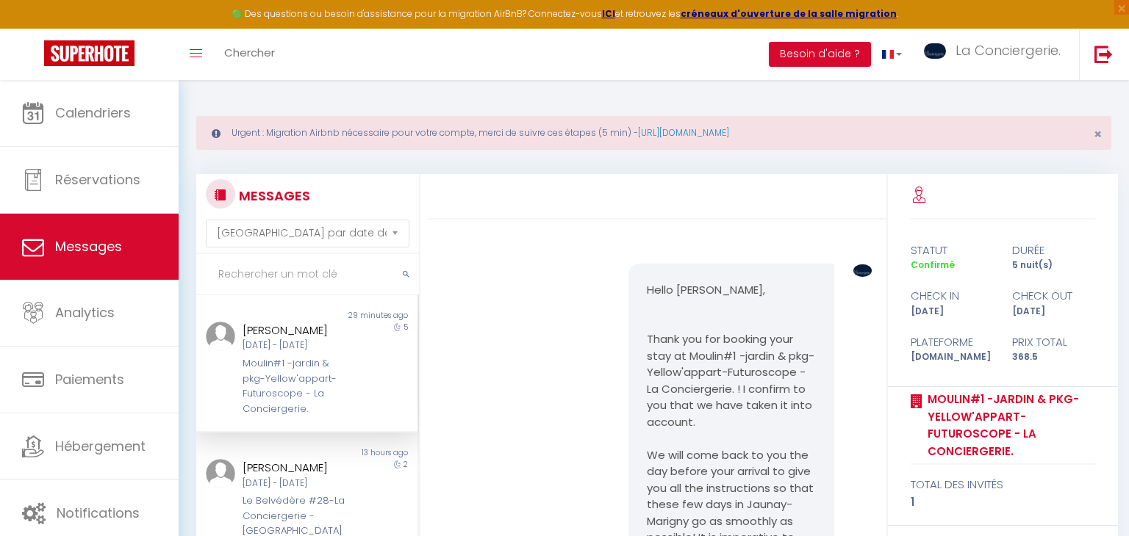
scroll to position [7129, 0]
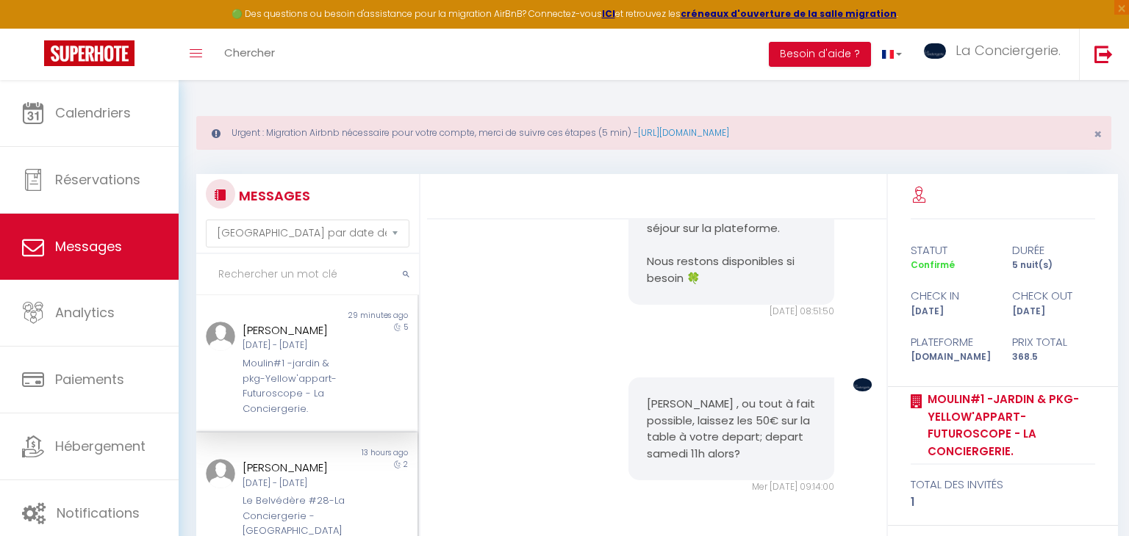
click at [353, 480] on div "[PERSON_NAME] [DATE] - [DATE] Le Belvédère #28-[GEOGRAPHIC_DATA] - [GEOGRAPHIC_…" at bounding box center [297, 499] width 129 height 80
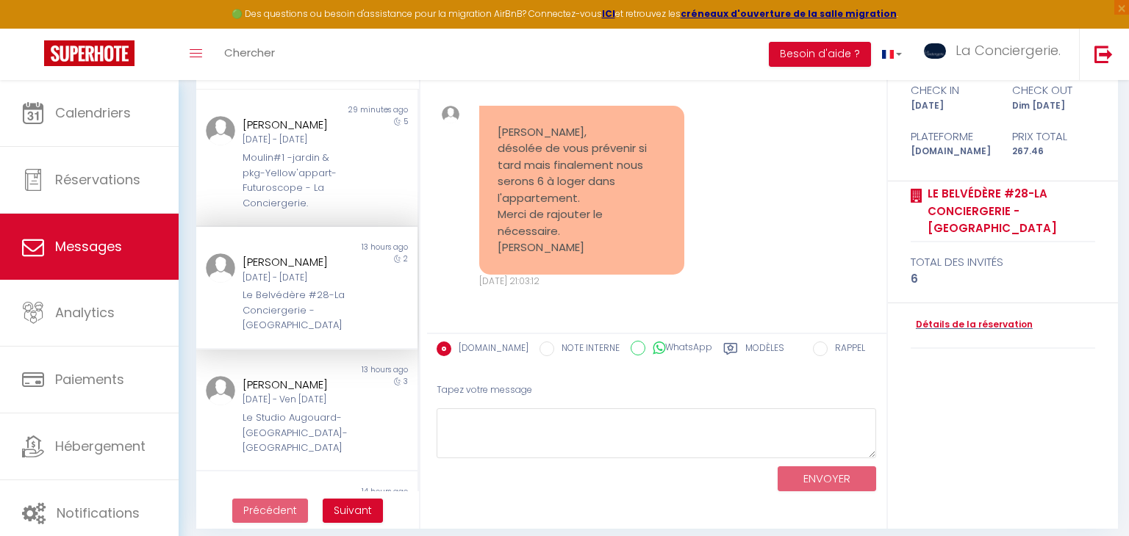
scroll to position [215, 0]
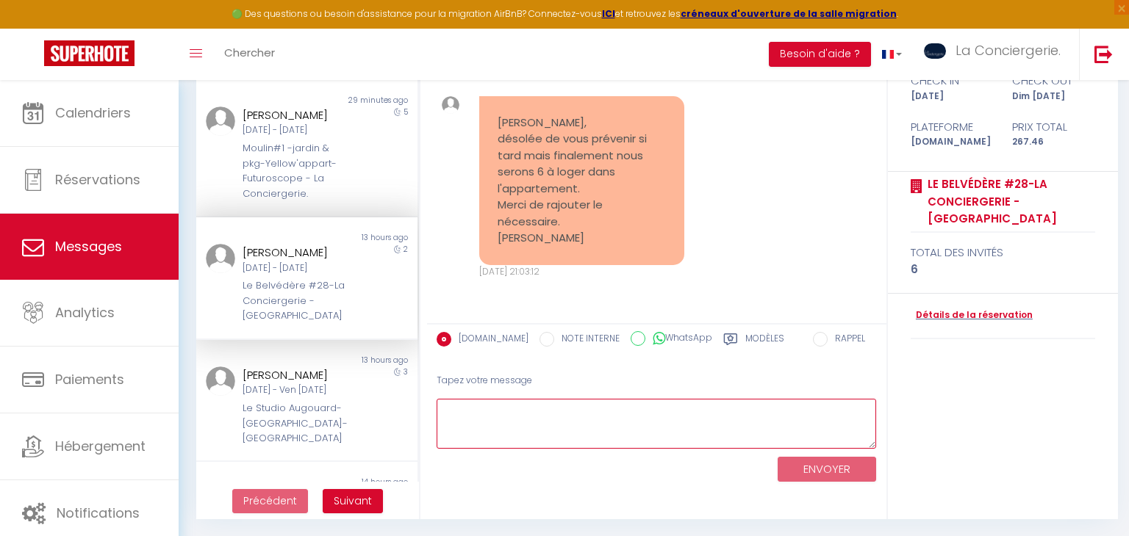
click at [518, 427] on textarea at bounding box center [656, 424] width 440 height 51
type textarea "Bonjour, pas de problème. Merci à vous, bonne journée"
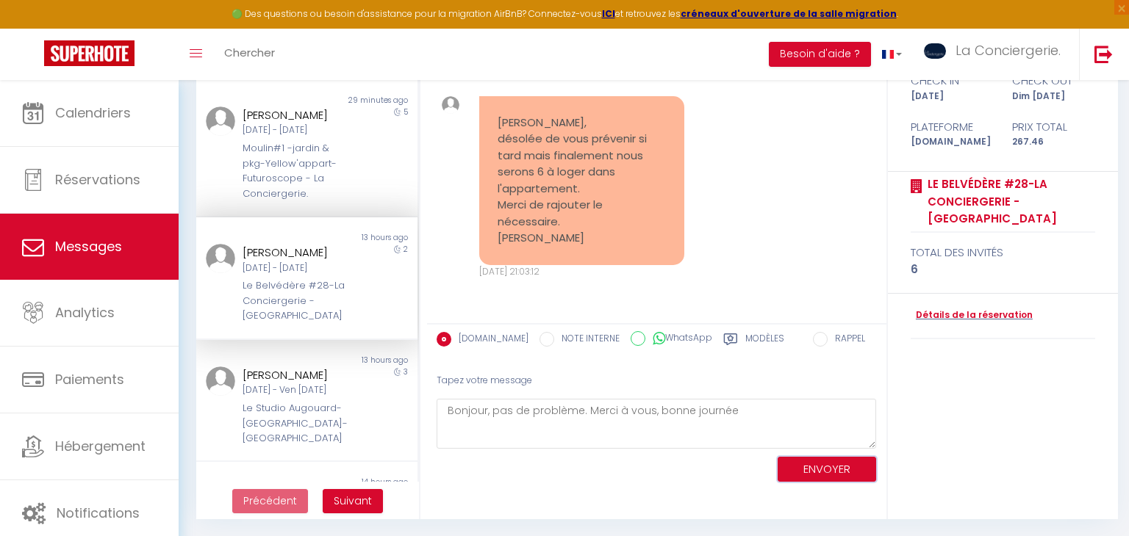
click at [842, 465] on button "ENVOYER" at bounding box center [826, 470] width 98 height 26
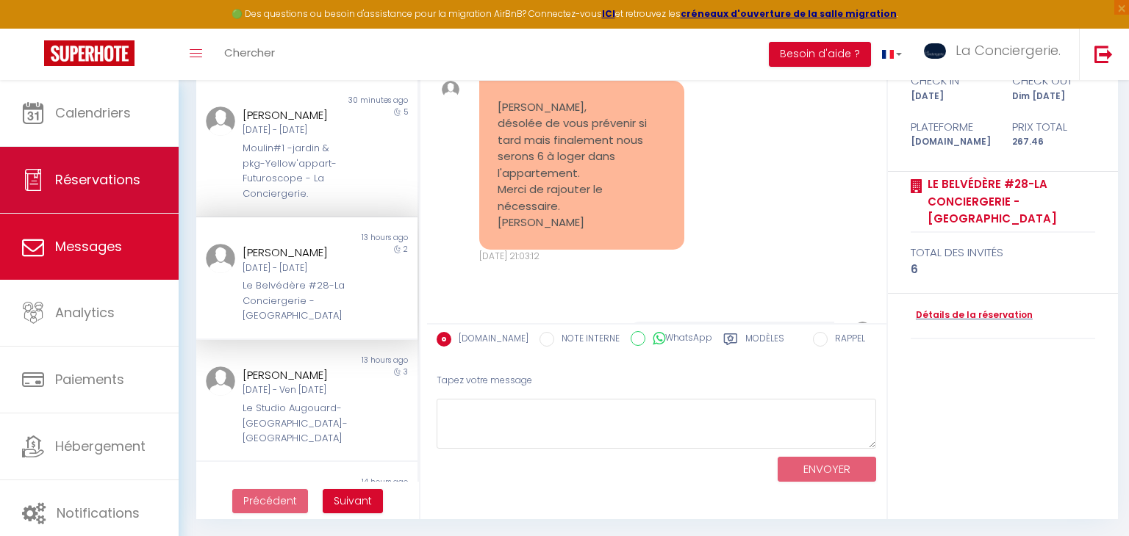
scroll to position [2294, 0]
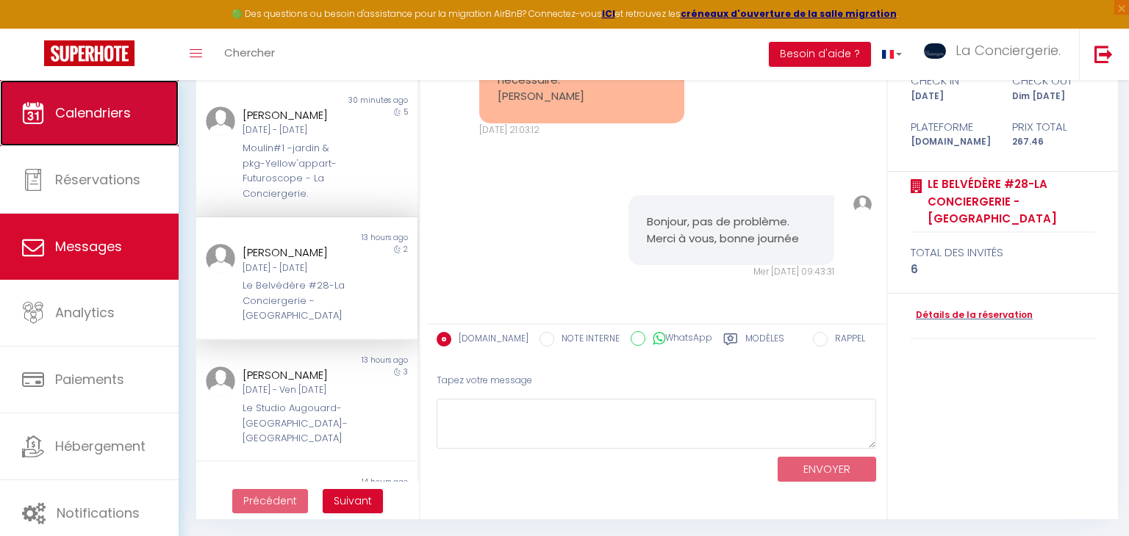
click at [77, 111] on span "Calendriers" at bounding box center [93, 113] width 76 height 18
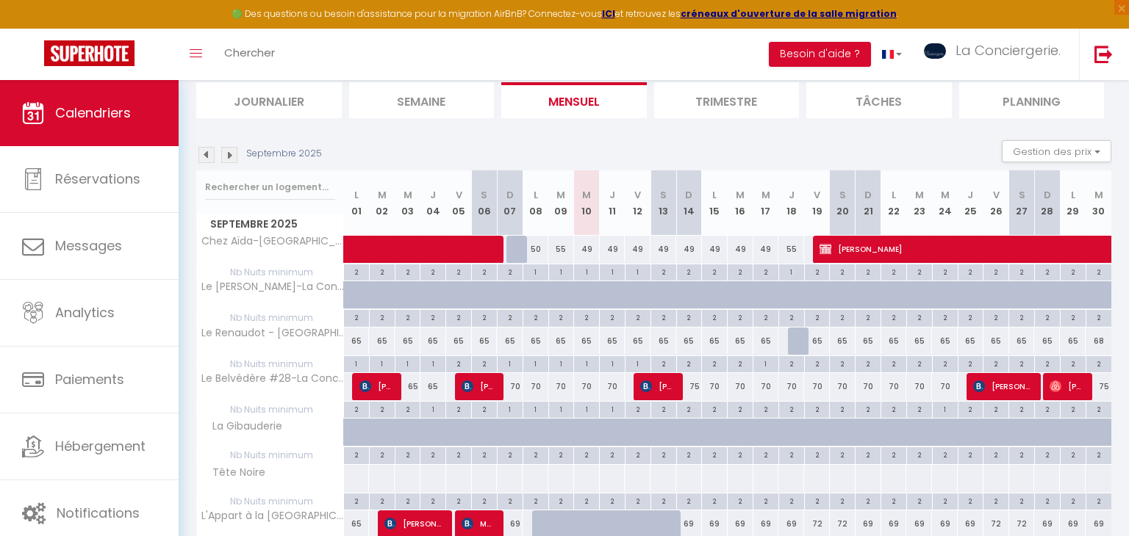
scroll to position [149, 0]
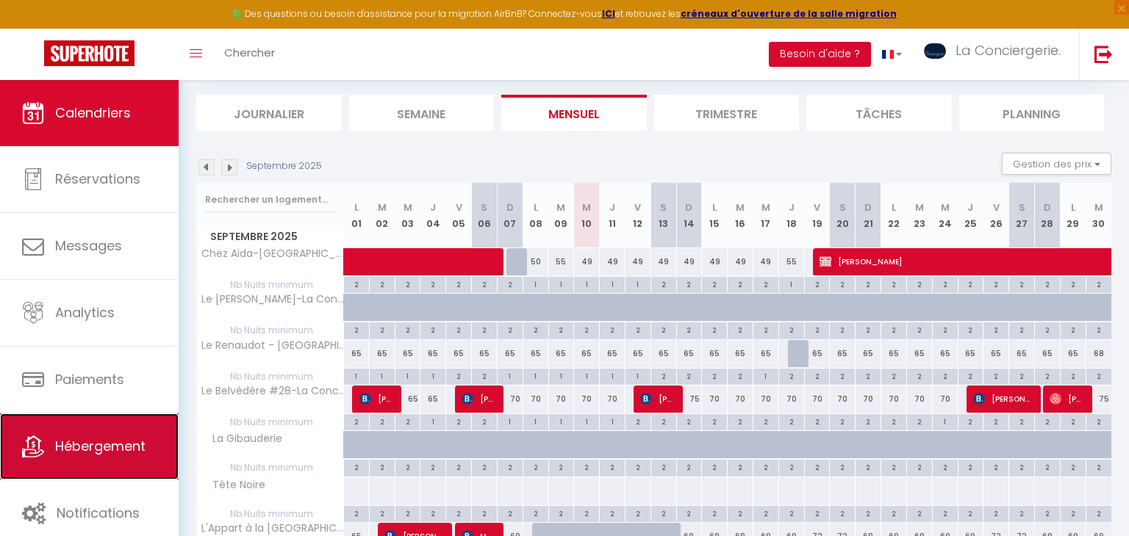
click at [88, 446] on span "Hébergement" at bounding box center [100, 446] width 90 height 18
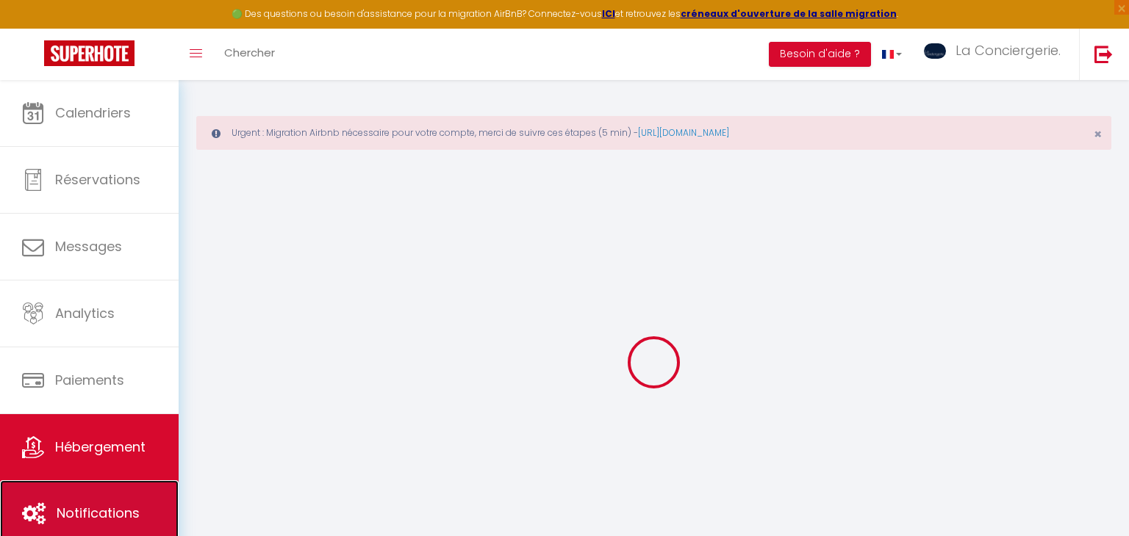
click at [91, 504] on span "Notifications" at bounding box center [98, 513] width 83 height 18
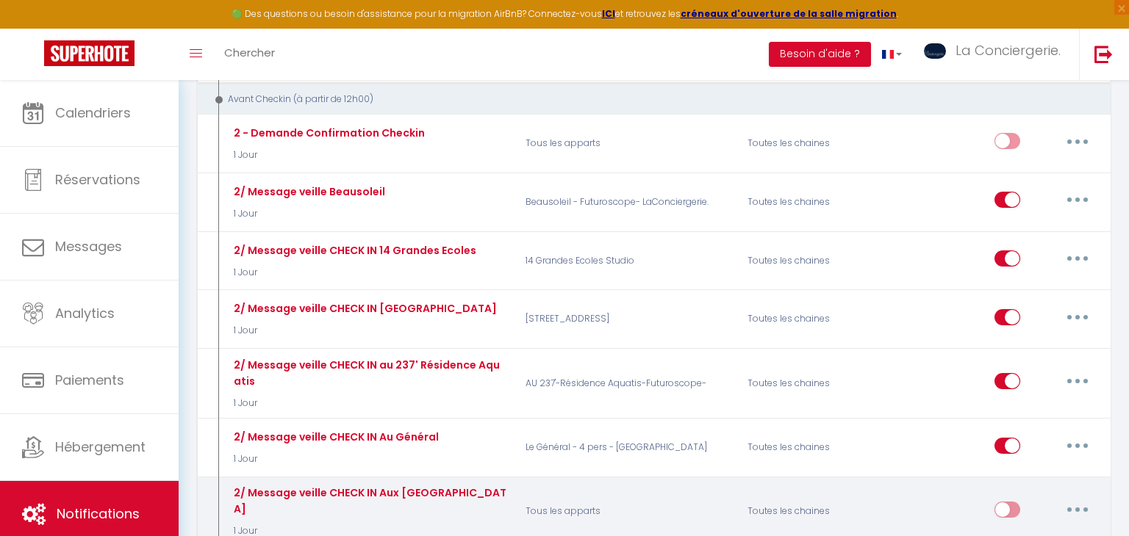
scroll to position [864, 0]
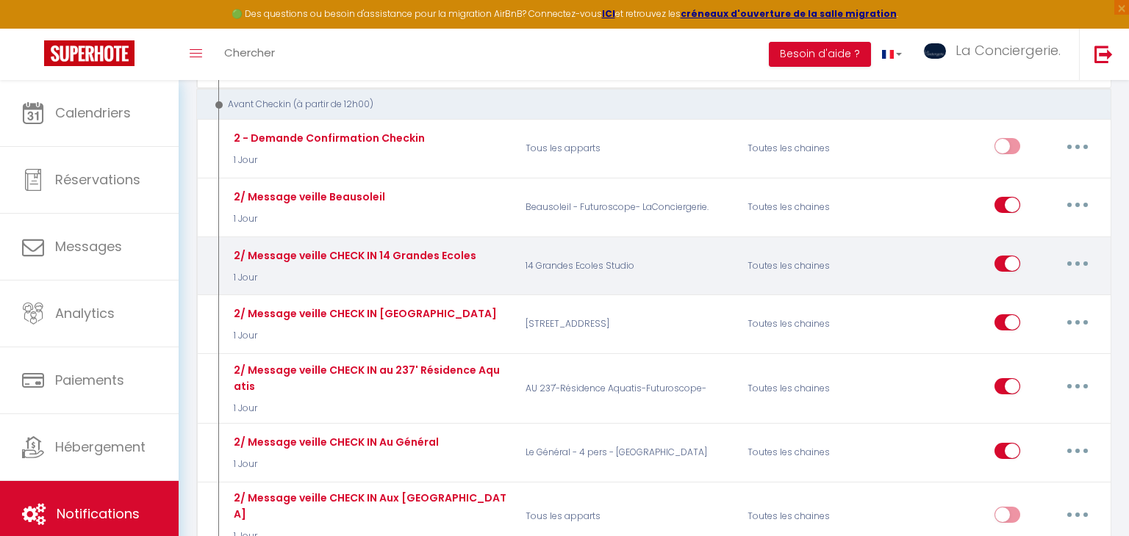
click at [1077, 252] on button "button" at bounding box center [1077, 264] width 41 height 24
click at [1016, 285] on link "Editer" at bounding box center [1039, 297] width 109 height 25
type input "2/ Message veille CHECK IN 14 Grandes Ecoles"
select select "1 Jour"
select select
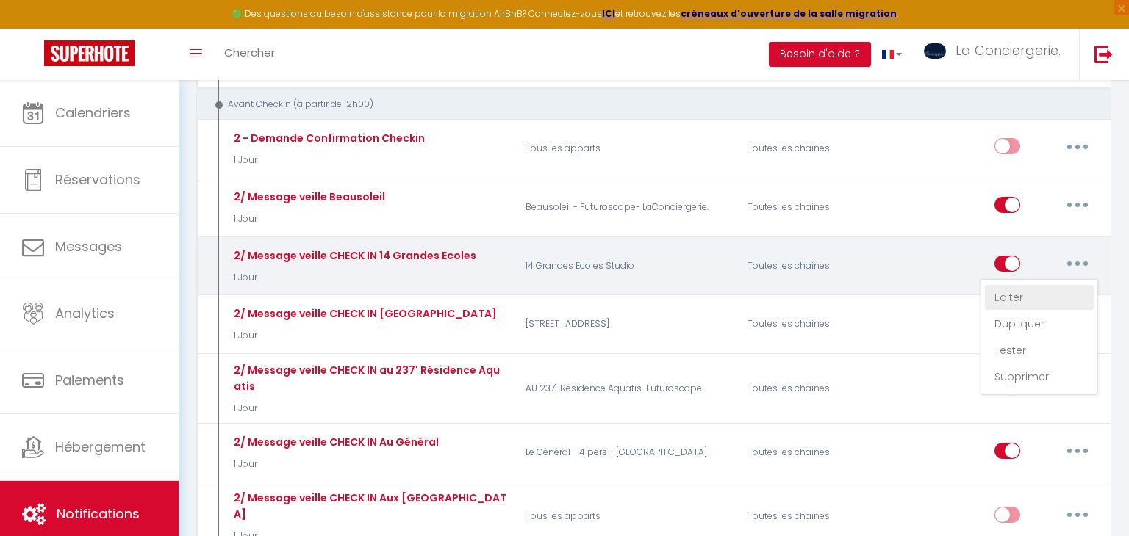
checkbox input "true"
checkbox input "false"
radio input "true"
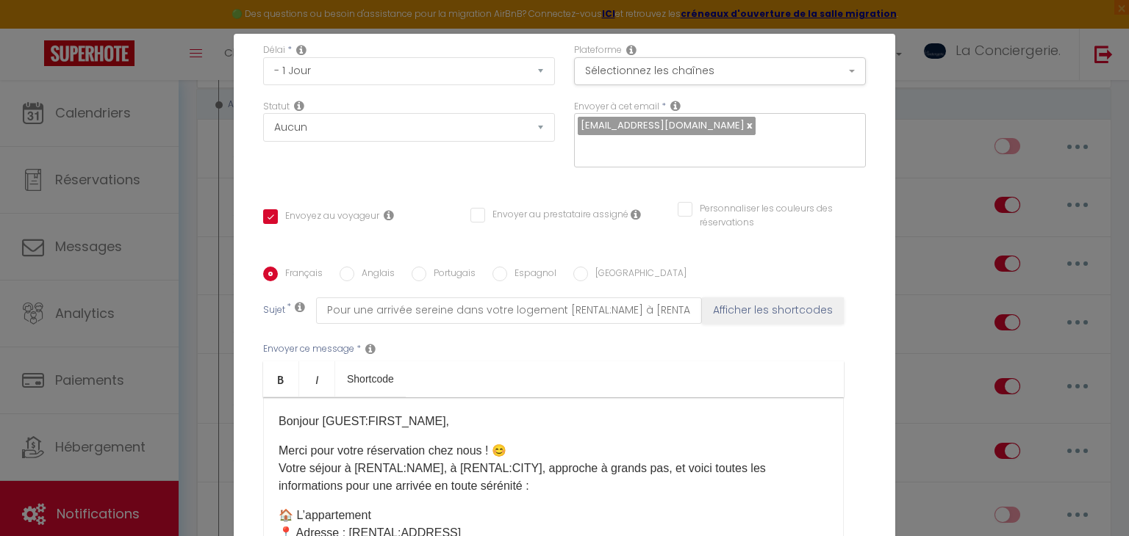
scroll to position [179, 0]
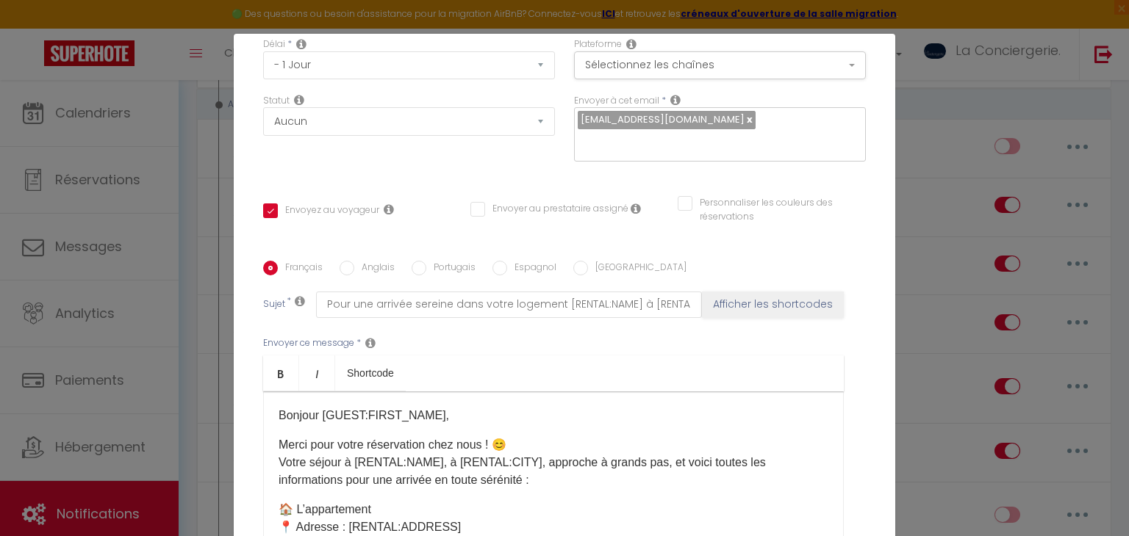
click at [389, 266] on label "Anglais" at bounding box center [374, 269] width 40 height 16
click at [354, 266] on input "Anglais" at bounding box center [346, 268] width 15 height 15
click at [415, 265] on input "Portugais" at bounding box center [418, 268] width 15 height 15
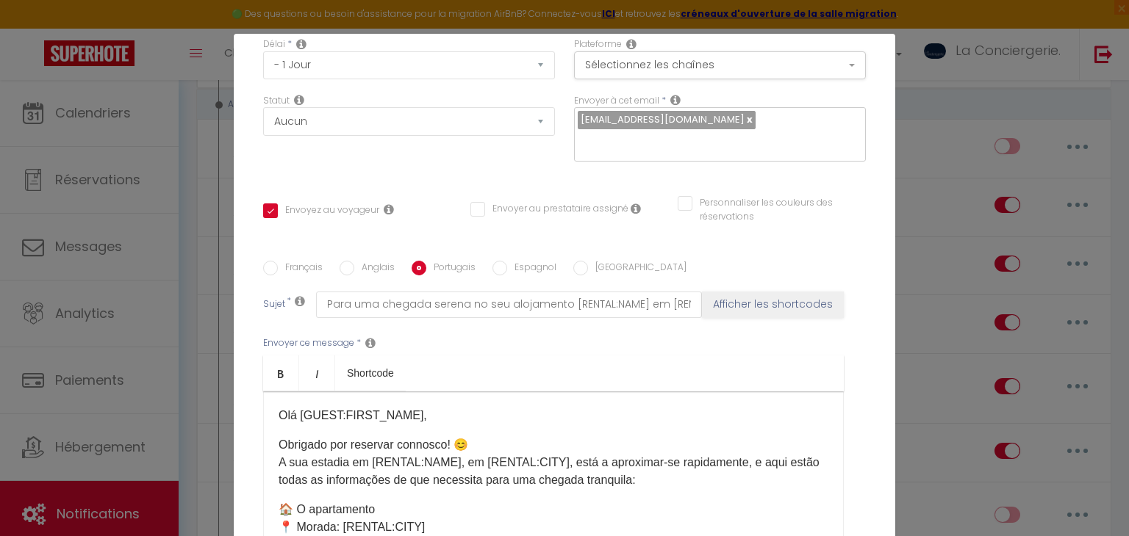
click at [516, 261] on label "Espagnol" at bounding box center [531, 269] width 49 height 16
click at [507, 261] on input "Espagnol" at bounding box center [499, 268] width 15 height 15
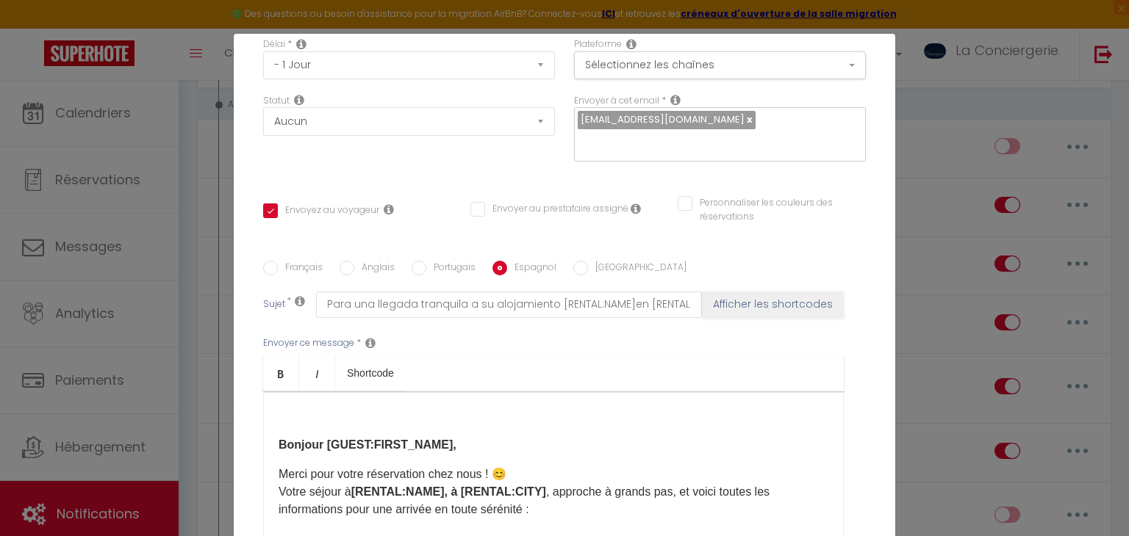
click at [590, 265] on label "[GEOGRAPHIC_DATA]" at bounding box center [637, 269] width 98 height 16
click at [588, 265] on input "[GEOGRAPHIC_DATA]" at bounding box center [580, 268] width 15 height 15
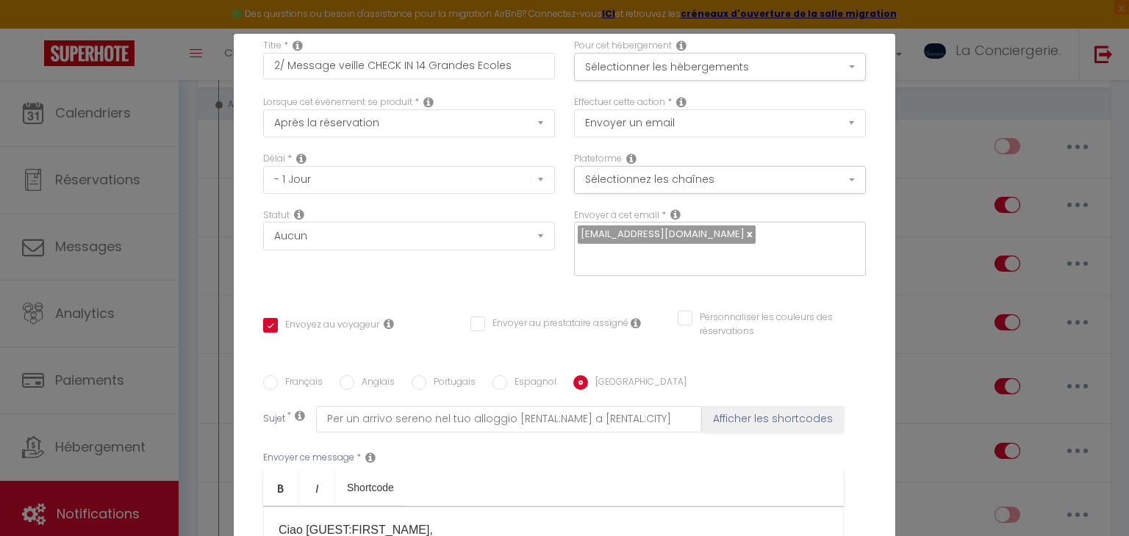
scroll to position [0, 0]
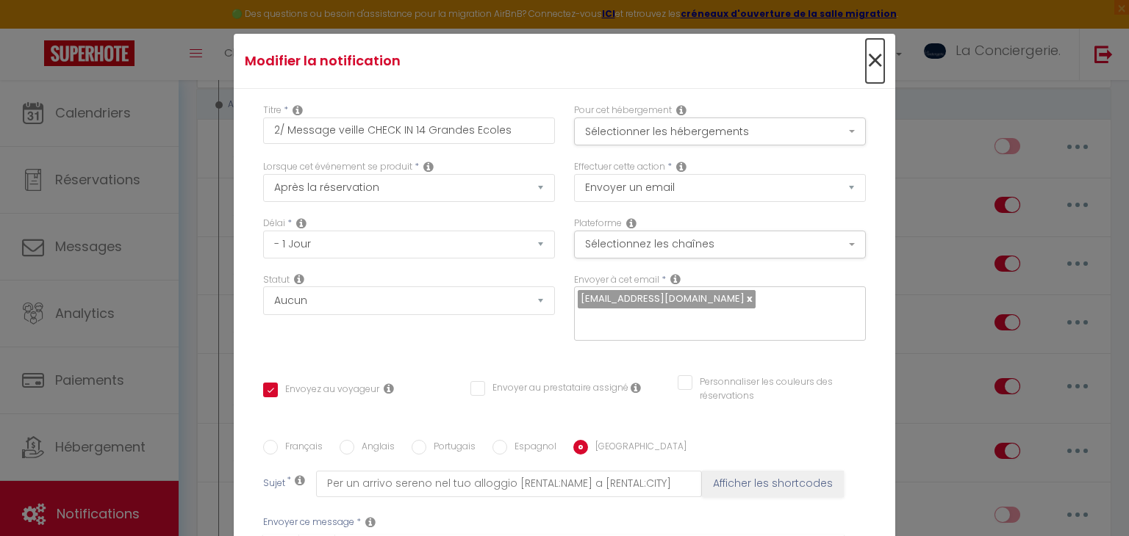
click at [871, 62] on span "×" at bounding box center [875, 61] width 18 height 44
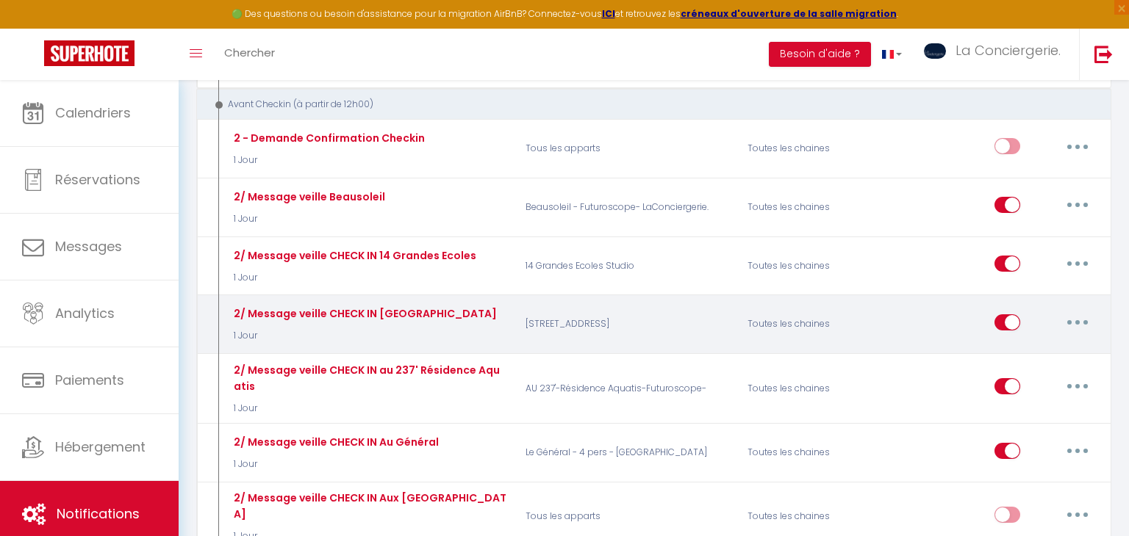
click at [1078, 312] on button "button" at bounding box center [1077, 323] width 41 height 24
click at [1033, 343] on link "Editer" at bounding box center [1039, 355] width 109 height 25
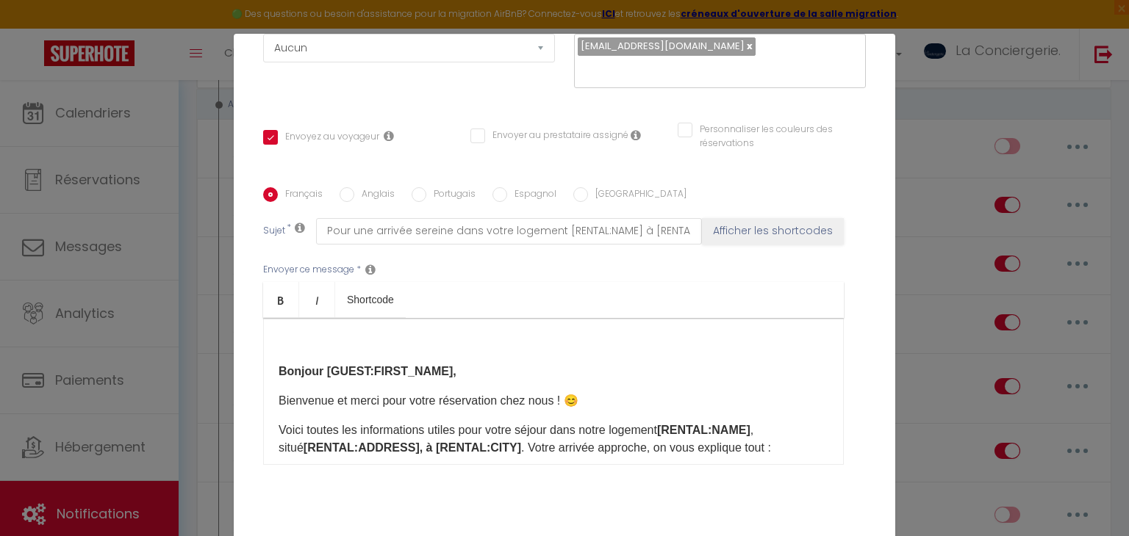
scroll to position [256, 0]
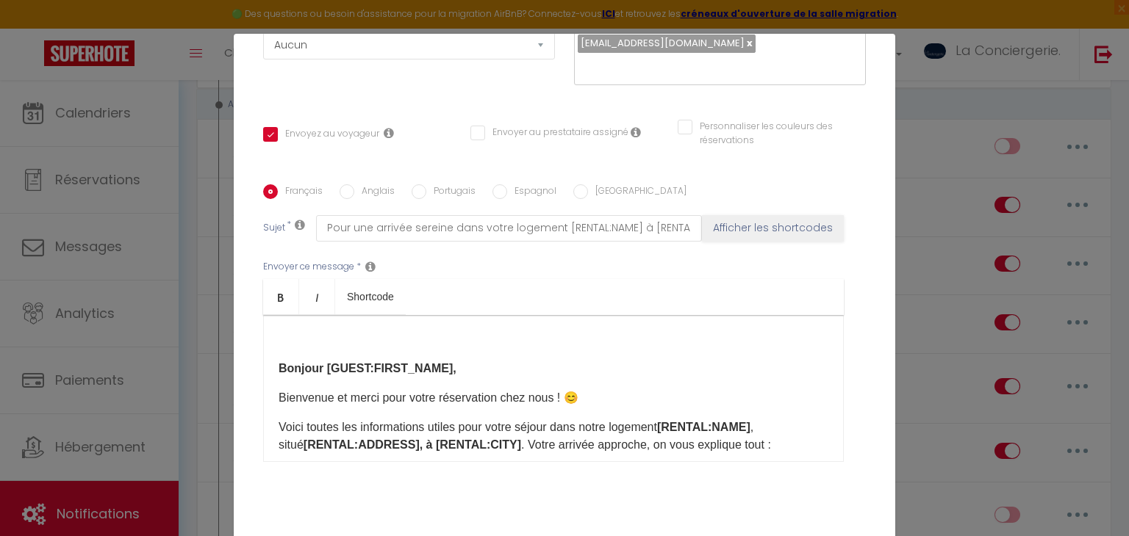
click at [356, 190] on label "Anglais" at bounding box center [374, 192] width 40 height 16
click at [354, 190] on input "Anglais" at bounding box center [346, 191] width 15 height 15
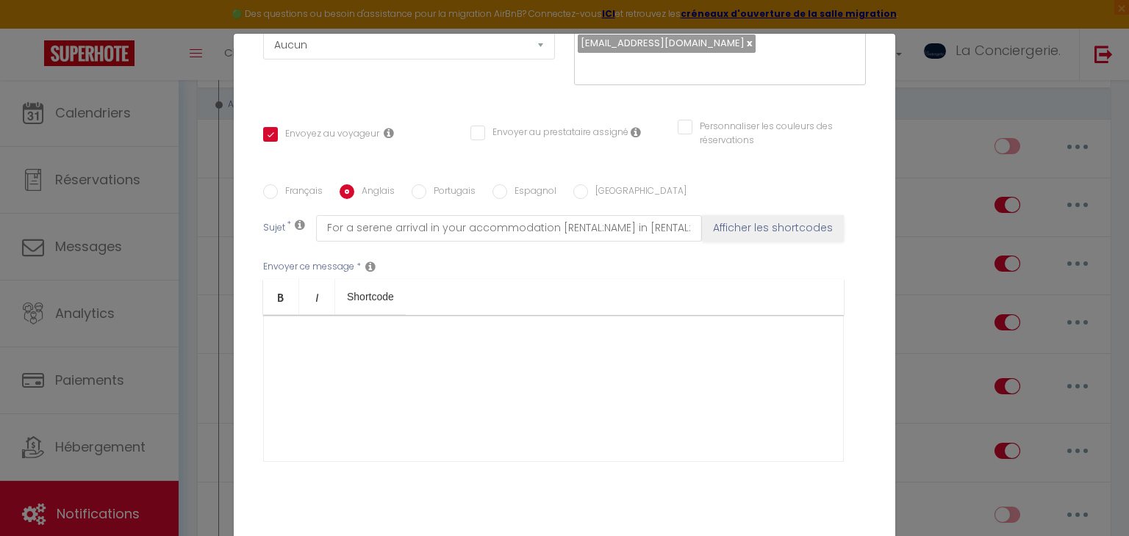
click at [442, 184] on label "Portugais" at bounding box center [450, 192] width 49 height 16
click at [426, 184] on input "Portugais" at bounding box center [418, 191] width 15 height 15
click at [533, 185] on label "Espagnol" at bounding box center [531, 192] width 49 height 16
click at [507, 185] on input "Espagnol" at bounding box center [499, 191] width 15 height 15
click at [588, 184] on label "[GEOGRAPHIC_DATA]" at bounding box center [637, 192] width 98 height 16
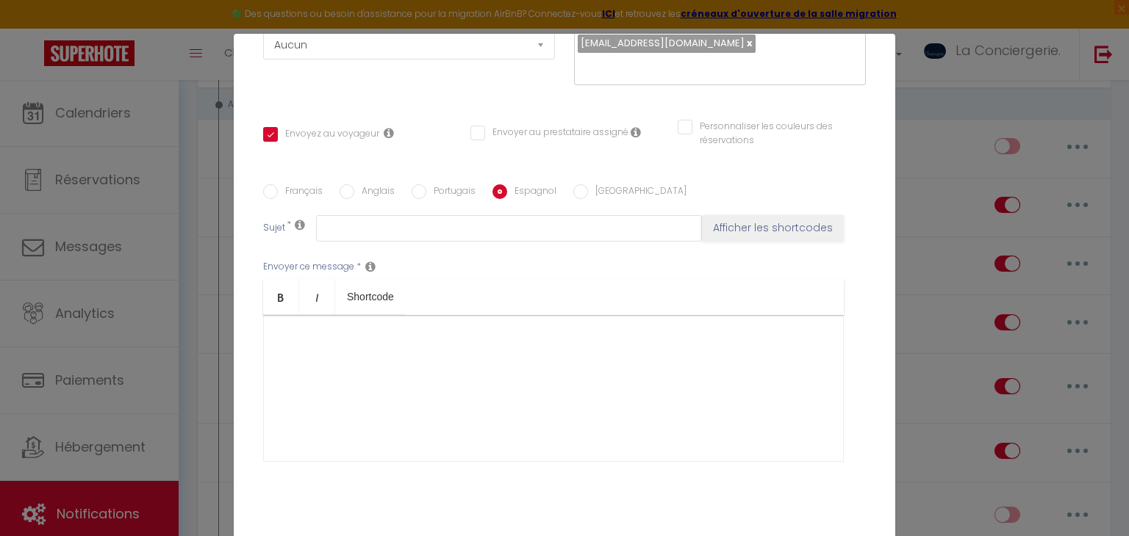
click at [588, 184] on input "[GEOGRAPHIC_DATA]" at bounding box center [580, 191] width 15 height 15
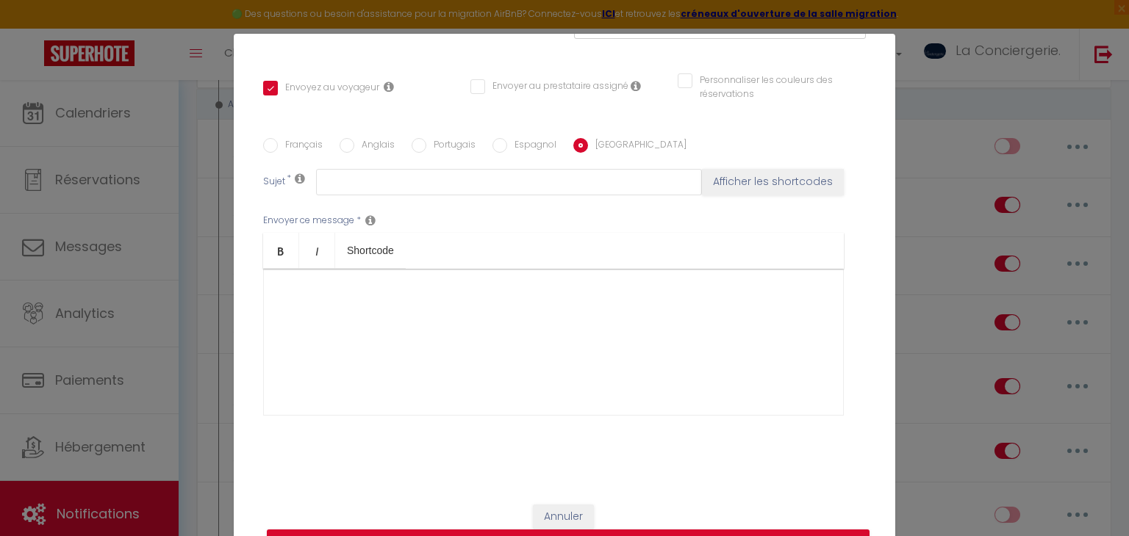
scroll to position [0, 0]
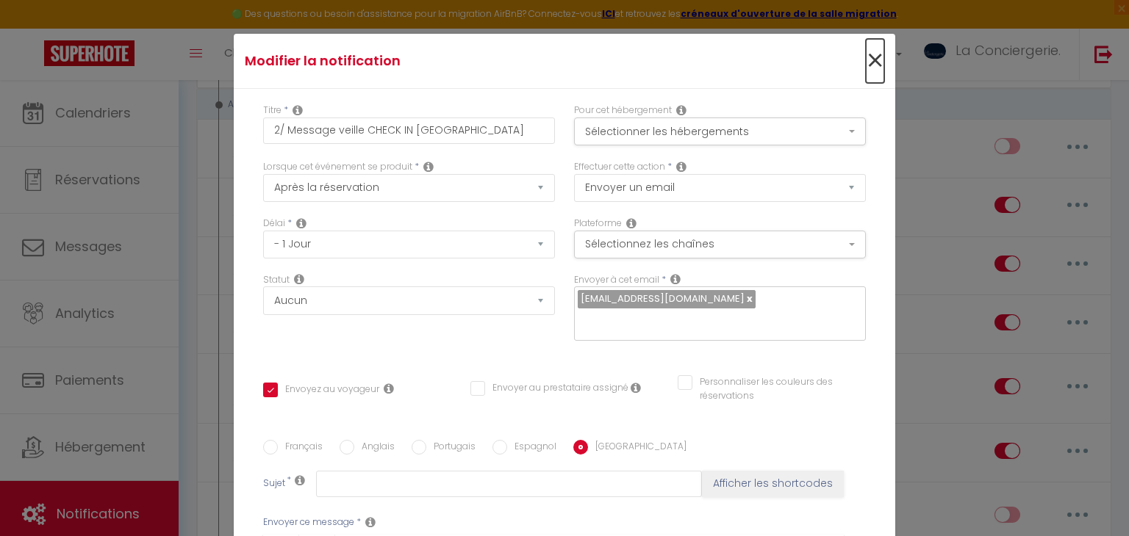
click at [871, 60] on span "×" at bounding box center [875, 61] width 18 height 44
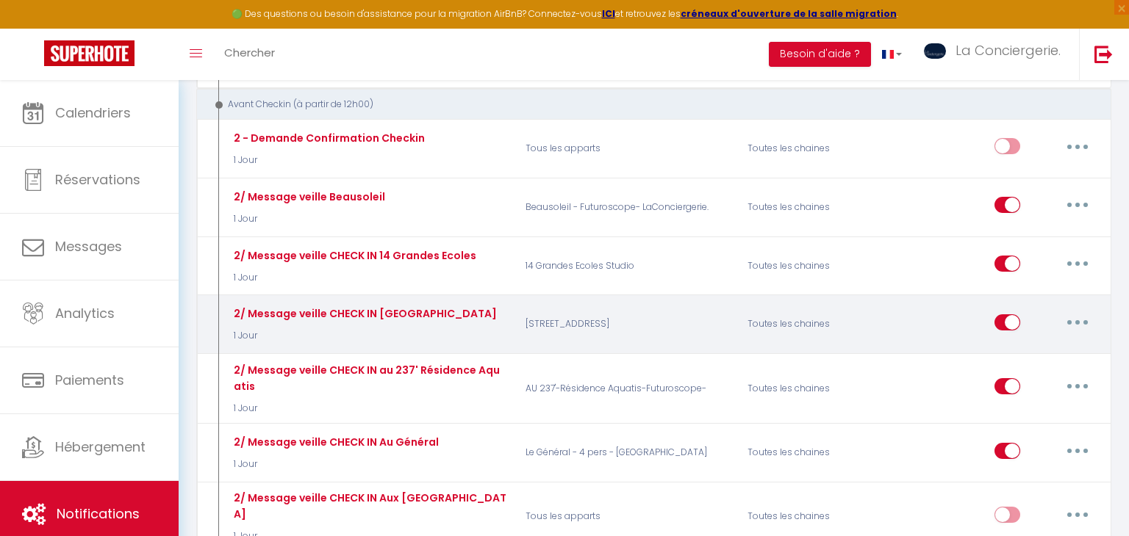
click at [1076, 320] on icon "button" at bounding box center [1077, 322] width 4 height 4
click at [1037, 343] on link "Editer" at bounding box center [1039, 355] width 109 height 25
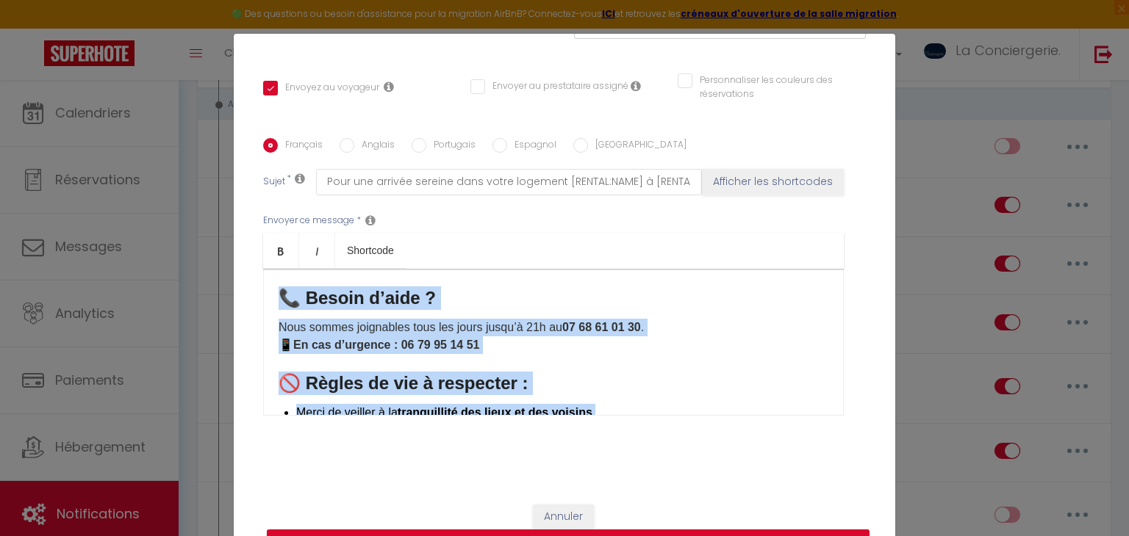
scroll to position [1188, 0]
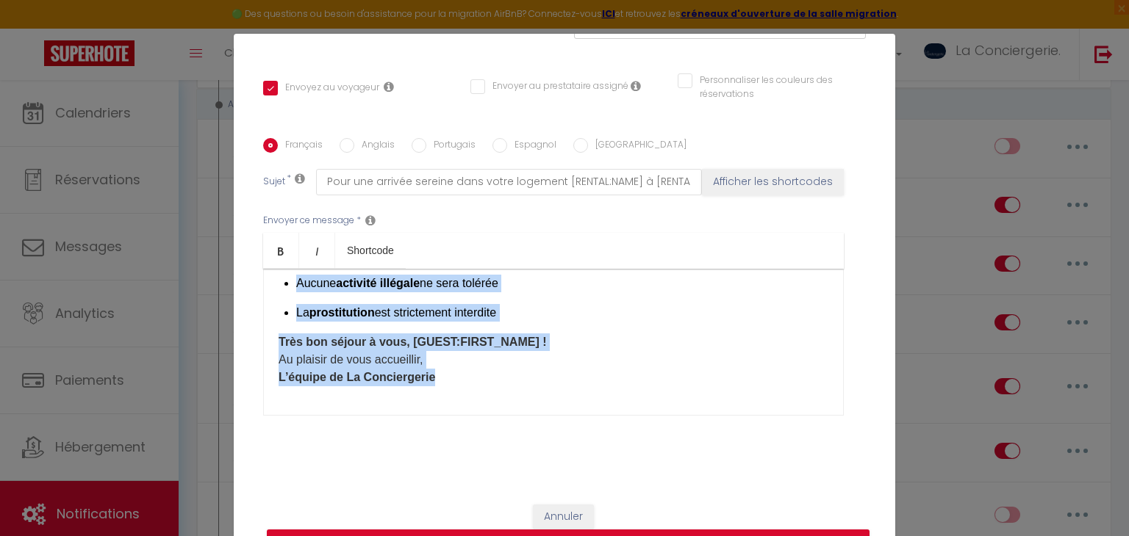
drag, startPoint x: 281, startPoint y: 320, endPoint x: 637, endPoint y: 422, distance: 370.5
click at [637, 422] on div "Envoyer ce message * Bold Italic Shortcode Rich text editor ​ Bonjour [GUEST:FI…" at bounding box center [564, 314] width 602 height 239
copy div "Loremip [DOLOR:SITAM_CONS], Adipiscin el seddo eius tempo incididuntu labo etdo…"
click at [388, 142] on label "Anglais" at bounding box center [374, 146] width 40 height 16
click at [354, 142] on input "Anglais" at bounding box center [346, 145] width 15 height 15
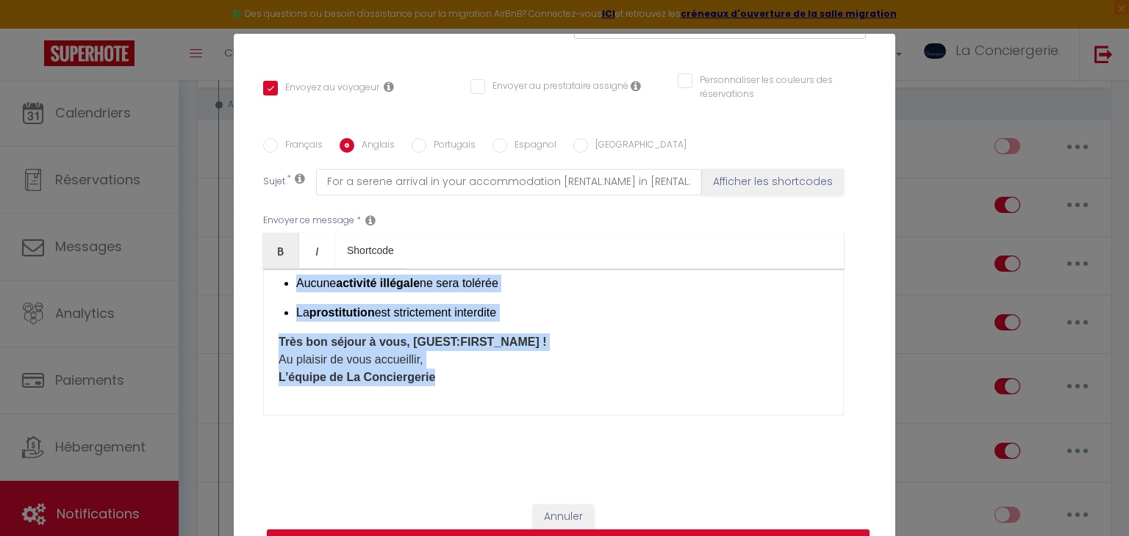
scroll to position [0, 0]
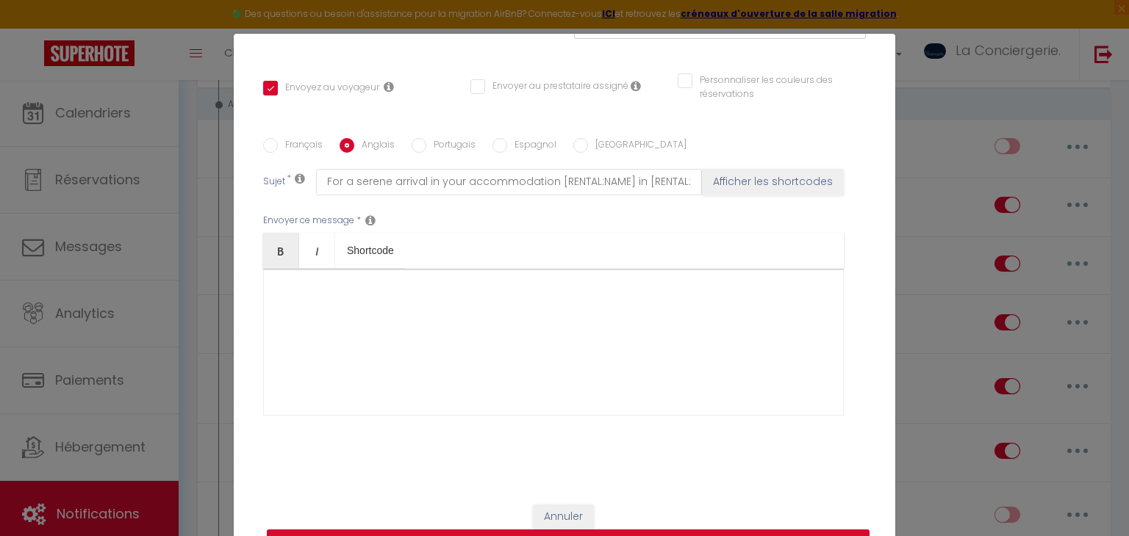
click at [419, 337] on div at bounding box center [553, 342] width 580 height 147
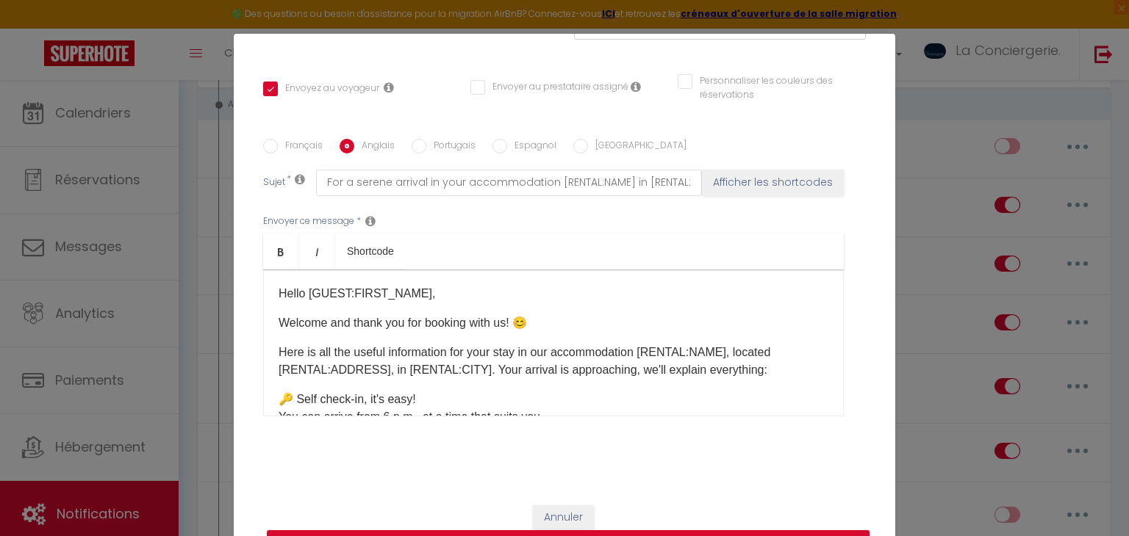
scroll to position [302, 0]
click at [419, 295] on p "Hello [GUEST:FIRST_NAME]," at bounding box center [553, 293] width 550 height 18
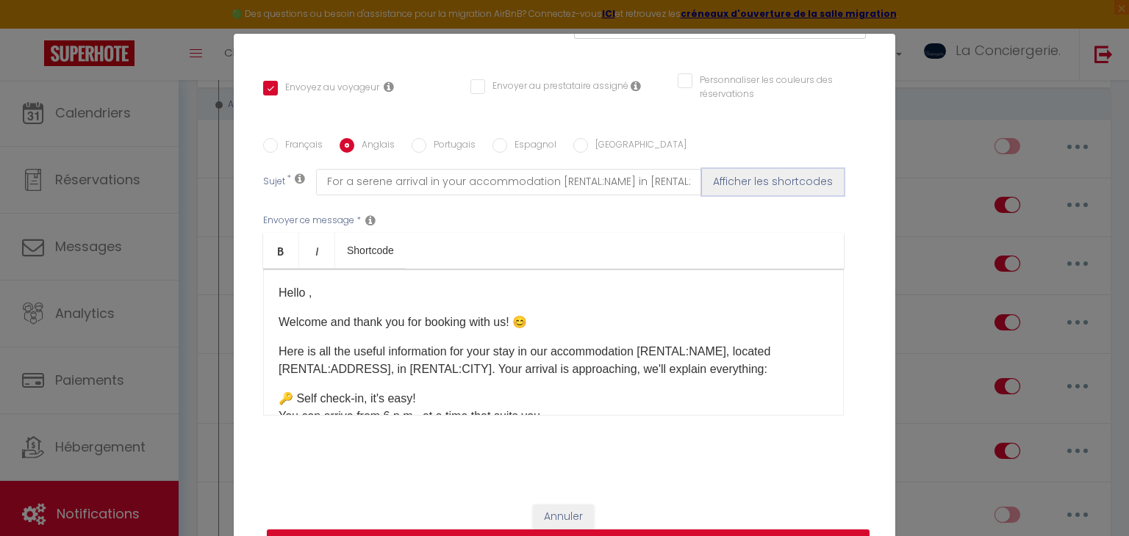
click at [730, 181] on button "Afficher les shortcodes" at bounding box center [773, 182] width 142 height 26
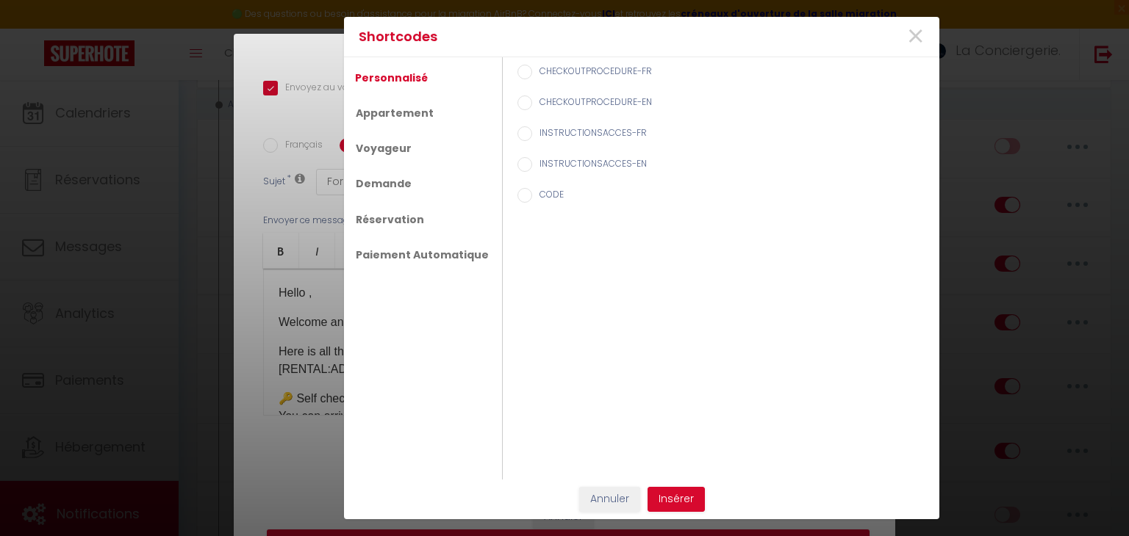
click at [925, 43] on div "×" at bounding box center [836, 37] width 195 height 32
click at [911, 44] on span "×" at bounding box center [915, 37] width 18 height 44
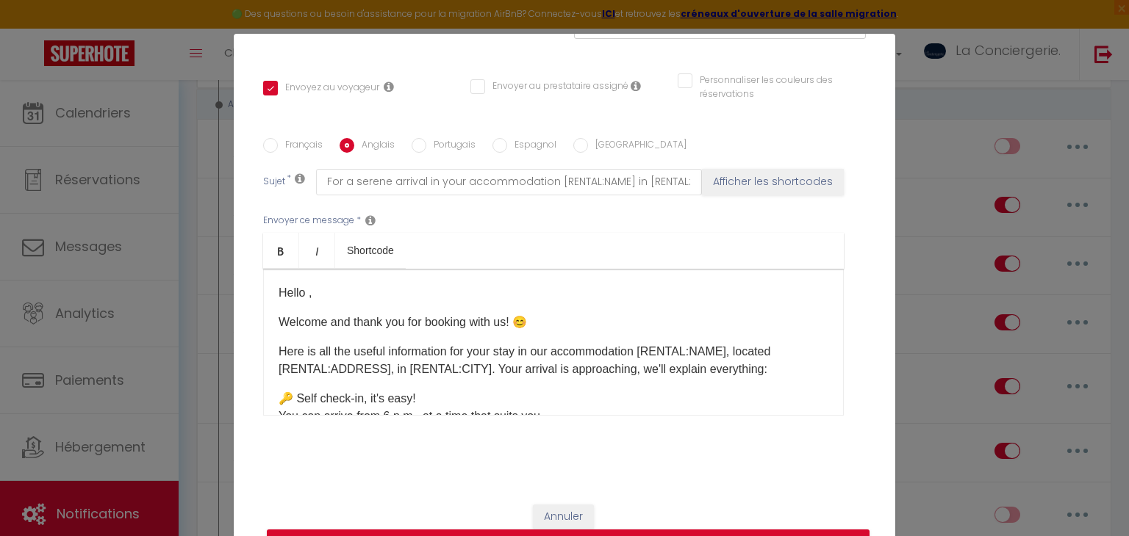
click at [309, 290] on p "Hello ," at bounding box center [553, 293] width 550 height 18
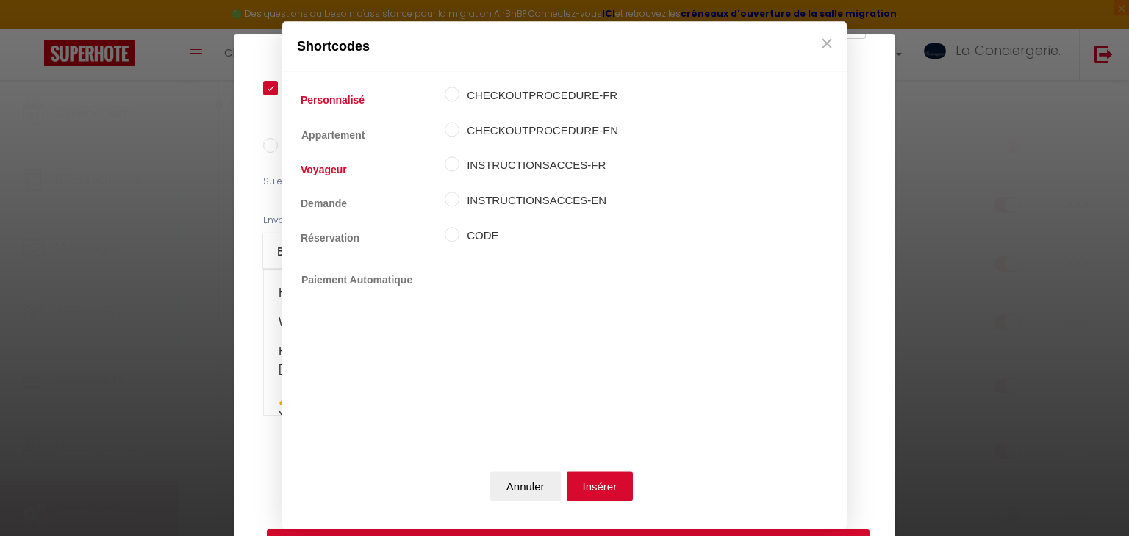
click at [303, 162] on link "Voyageur" at bounding box center [323, 170] width 61 height 26
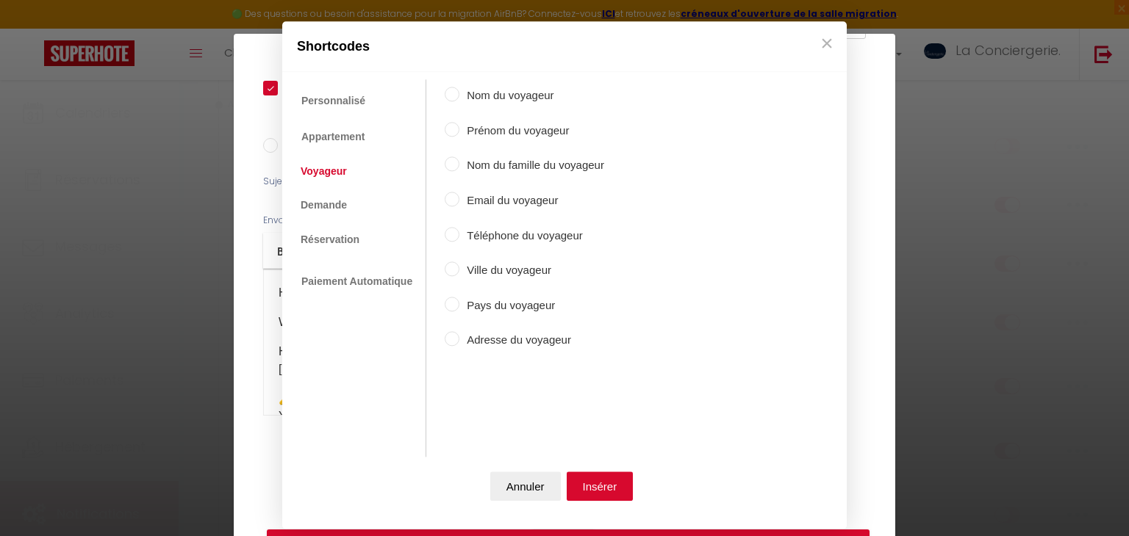
click at [501, 126] on label "Prénom du voyageur" at bounding box center [531, 131] width 145 height 18
click at [459, 126] on input "Prénom du voyageur" at bounding box center [452, 129] width 15 height 15
click at [586, 492] on button "Insérer" at bounding box center [599, 486] width 67 height 29
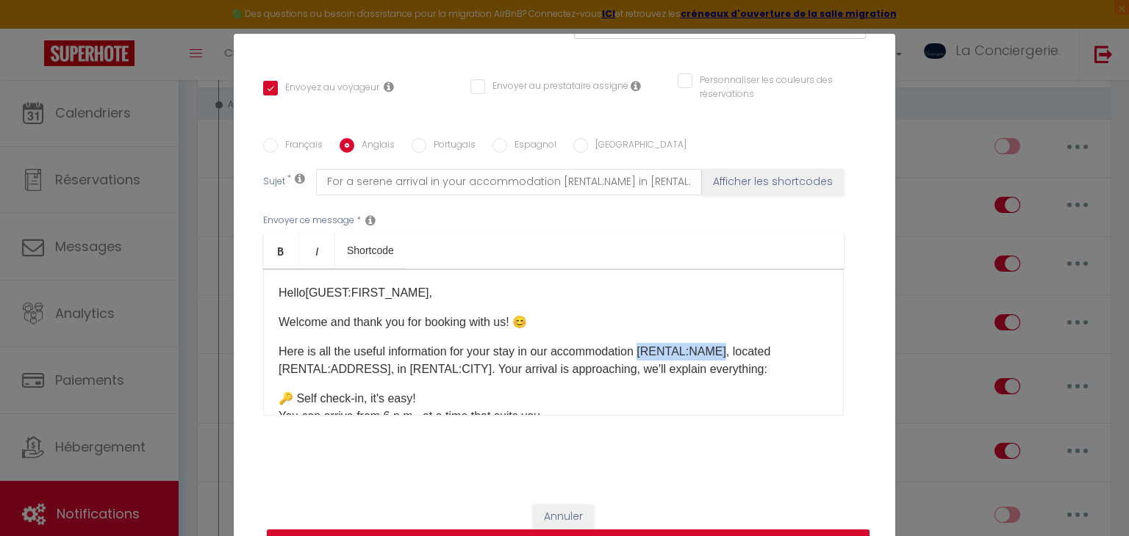
drag, startPoint x: 647, startPoint y: 350, endPoint x: 730, endPoint y: 338, distance: 84.6
click at [730, 338] on div "Hello [GUEST:FIRST_NAME] ​ , Welcome and thank you for booking with us! 😊 Here …" at bounding box center [553, 342] width 580 height 147
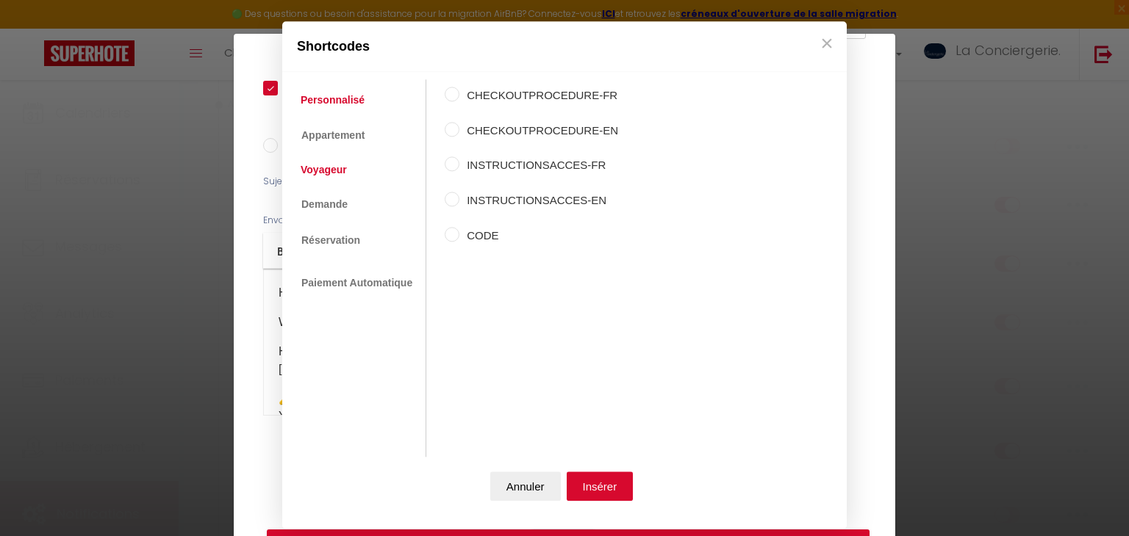
click at [333, 168] on link "Voyageur" at bounding box center [323, 170] width 61 height 26
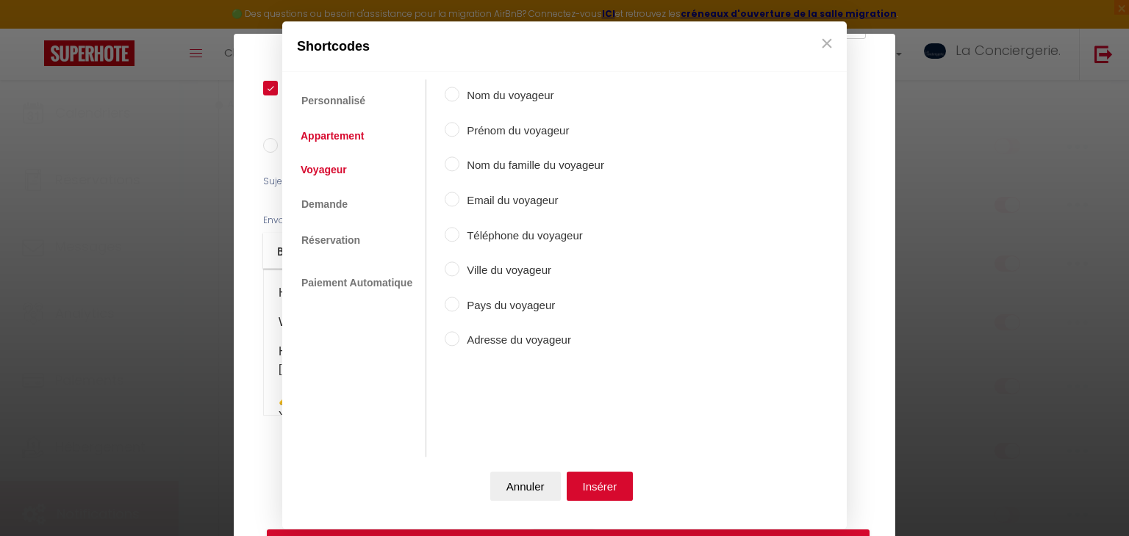
click at [345, 134] on link "Appartement" at bounding box center [332, 136] width 78 height 26
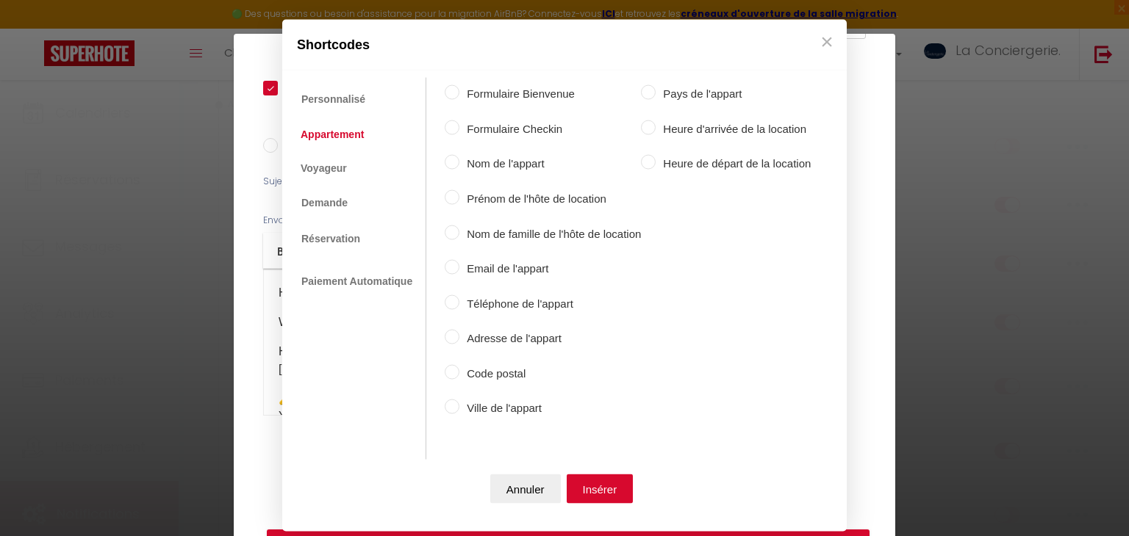
click at [519, 165] on label "Nom de l'appart" at bounding box center [549, 164] width 181 height 18
click at [459, 165] on input "Nom de l'appart" at bounding box center [452, 162] width 15 height 15
click at [602, 494] on button "Insérer" at bounding box center [599, 488] width 67 height 29
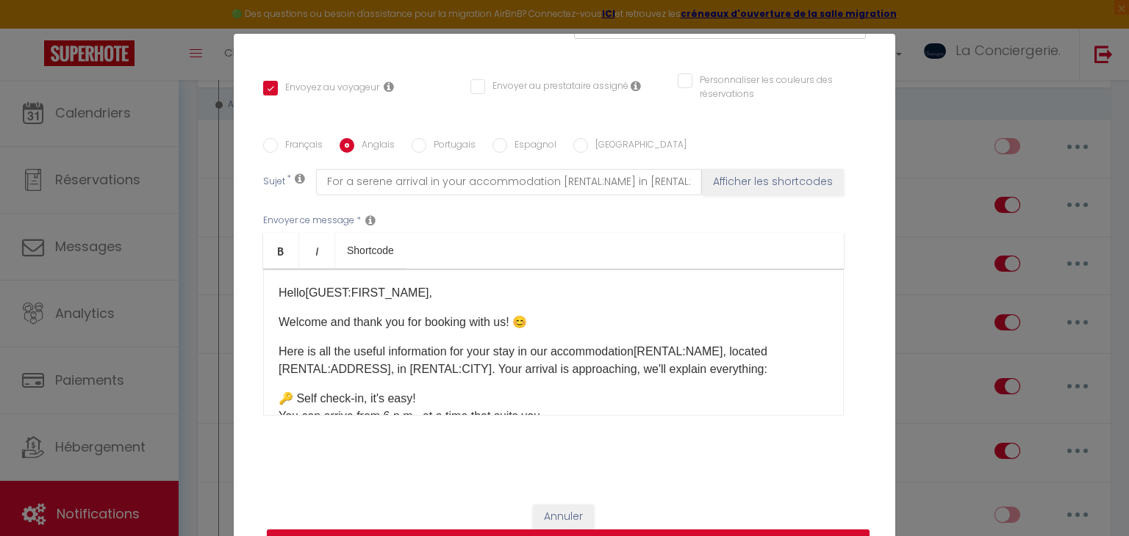
drag, startPoint x: 374, startPoint y: 370, endPoint x: 273, endPoint y: 369, distance: 100.7
click at [273, 369] on div "Hello [GUEST:FIRST_NAME] ​ , Welcome and thank you for booking with us! 😊 Here …" at bounding box center [553, 342] width 580 height 147
drag, startPoint x: 273, startPoint y: 369, endPoint x: 375, endPoint y: 360, distance: 101.8
click at [375, 360] on div "Hello [GUEST:FIRST_NAME] ​ , Welcome and thank you for booking with us! 😊 Here …" at bounding box center [553, 342] width 580 height 147
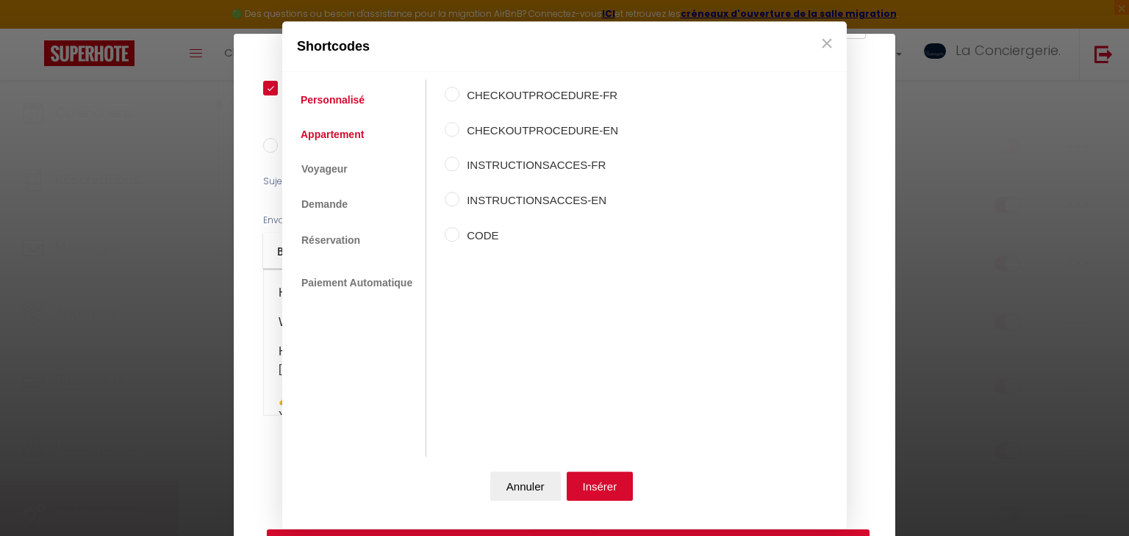
click at [348, 137] on link "Appartement" at bounding box center [332, 134] width 78 height 26
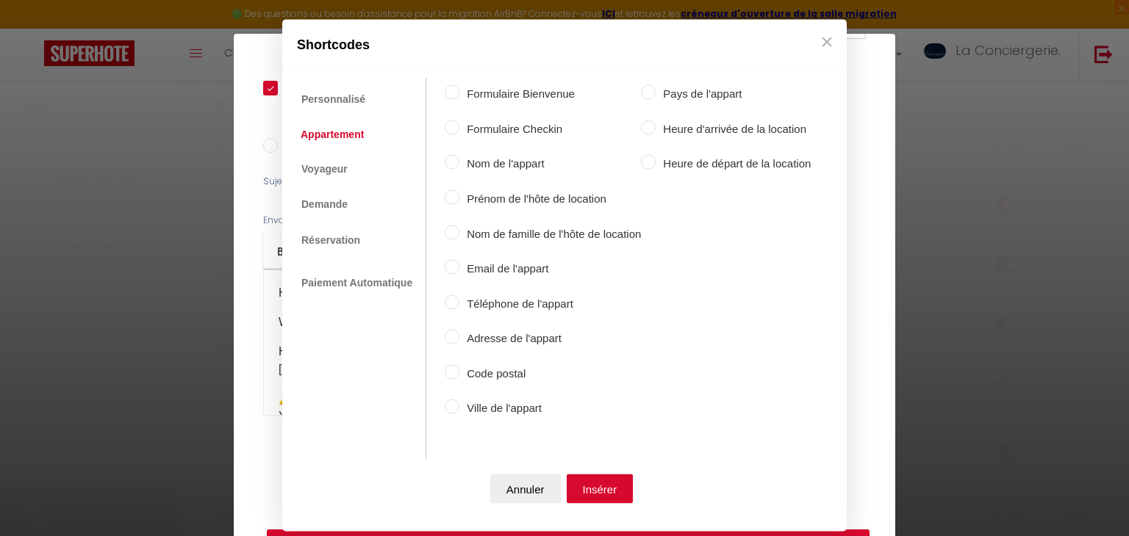
click at [526, 339] on label "Adresse de l'appart" at bounding box center [549, 339] width 181 height 18
click at [459, 339] on input "Adresse de l'appart" at bounding box center [452, 337] width 15 height 15
click at [581, 494] on button "Insérer" at bounding box center [599, 488] width 67 height 29
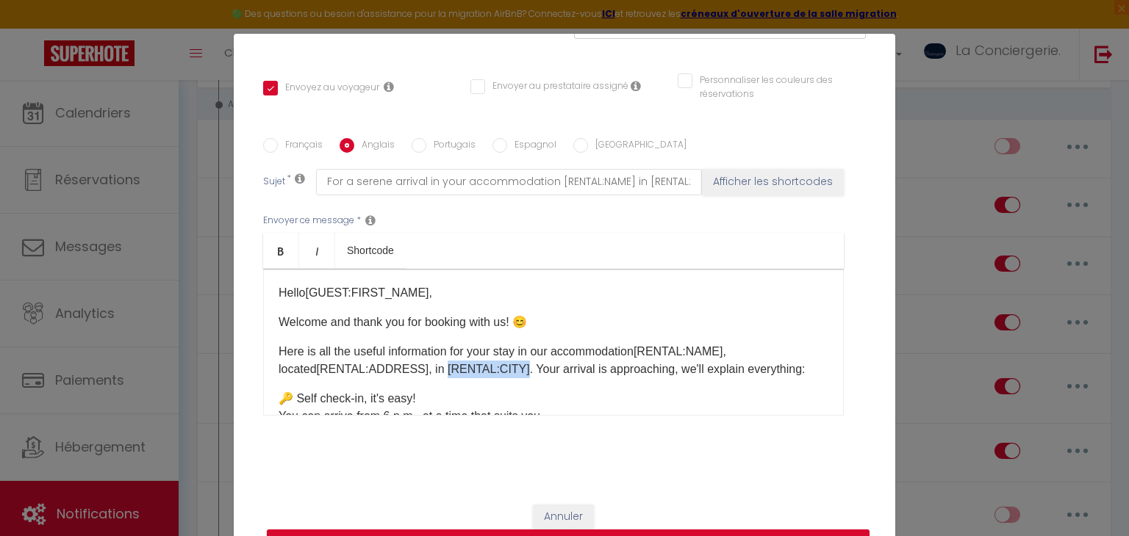
drag, startPoint x: 397, startPoint y: 365, endPoint x: 475, endPoint y: 361, distance: 78.7
click at [475, 361] on p "Here is all the useful information for your stay in our accommodation [RENTAL:N…" at bounding box center [553, 360] width 550 height 35
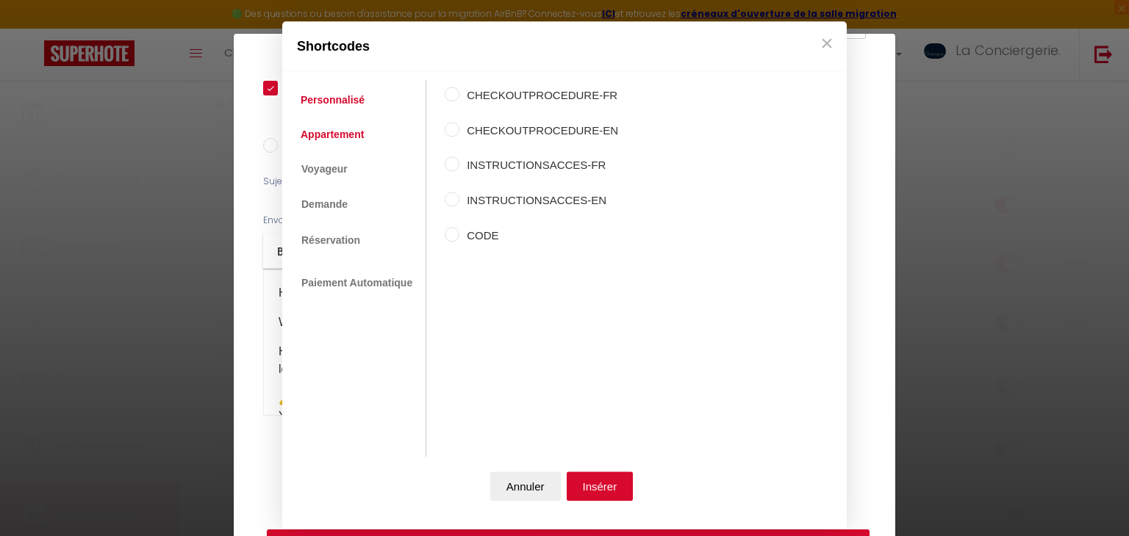
click at [348, 141] on link "Appartement" at bounding box center [332, 134] width 78 height 26
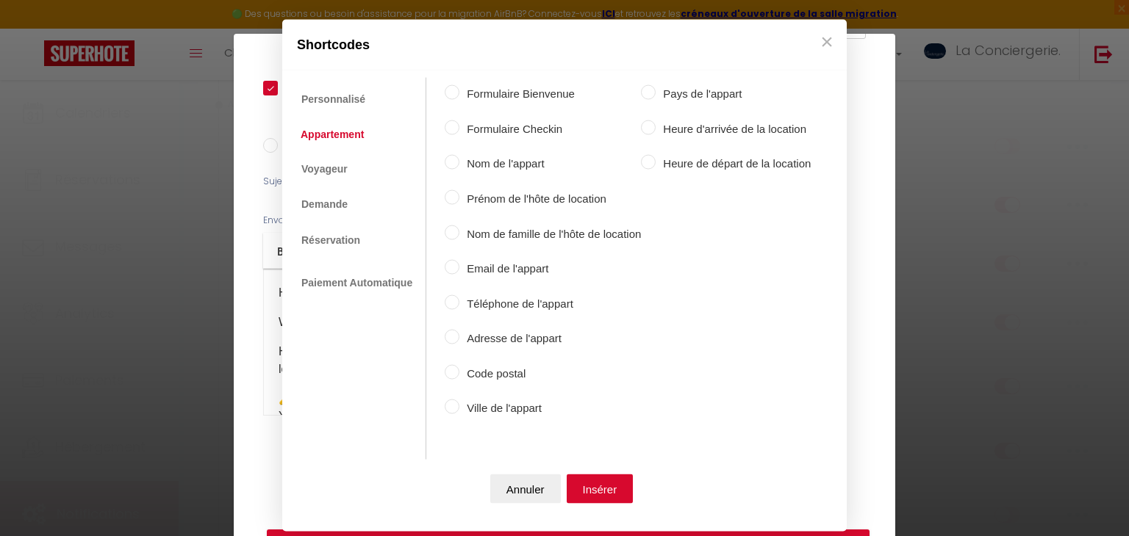
click at [510, 401] on label "Ville de l'appart" at bounding box center [549, 409] width 181 height 18
click at [459, 401] on input "Ville de l'appart" at bounding box center [452, 407] width 15 height 15
click at [587, 494] on button "Insérer" at bounding box center [599, 488] width 67 height 29
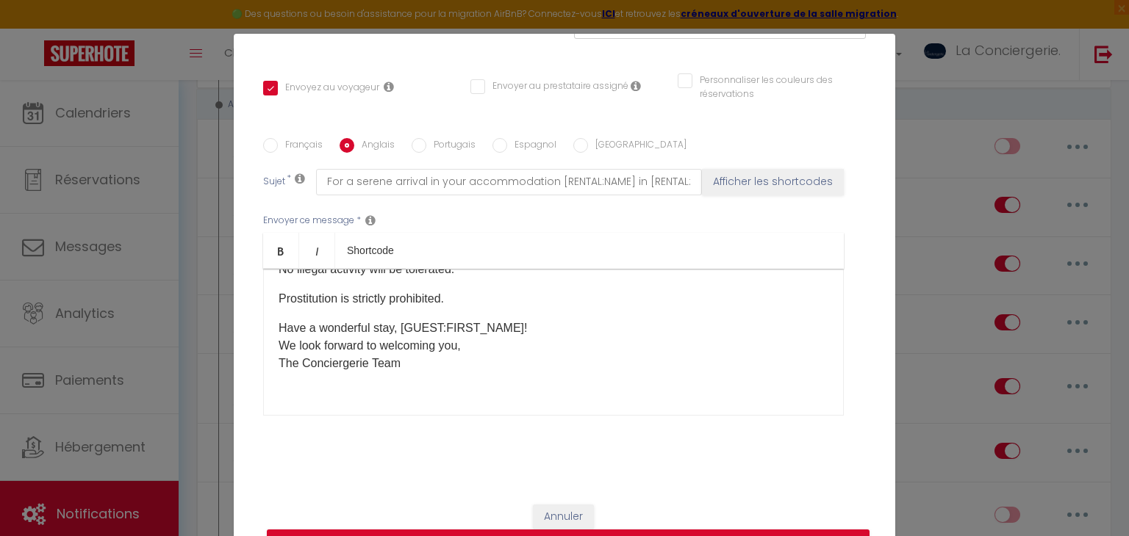
scroll to position [956, 0]
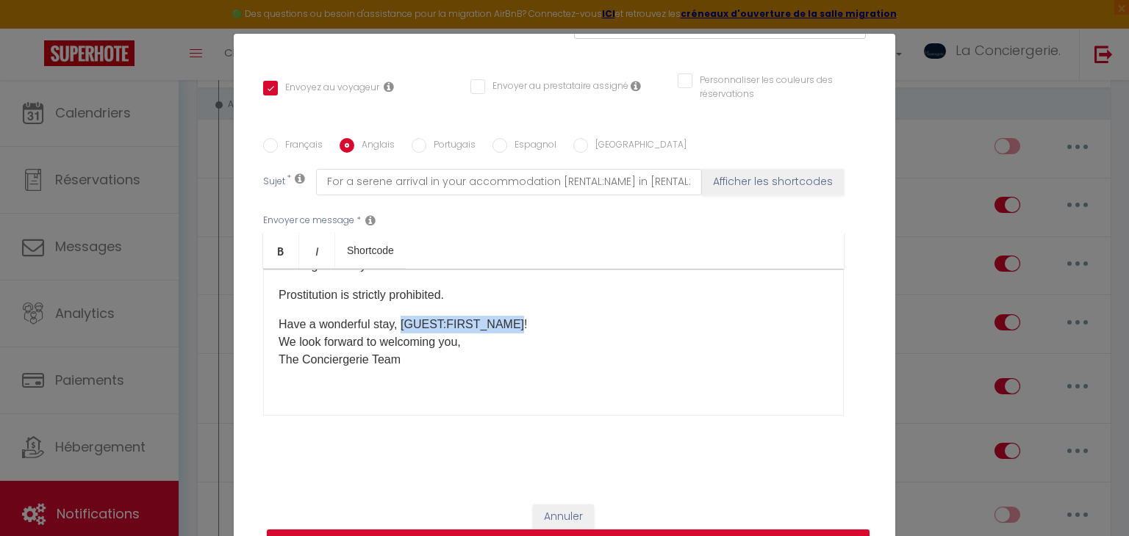
drag, startPoint x: 511, startPoint y: 322, endPoint x: 404, endPoint y: 306, distance: 108.4
click at [404, 306] on div "Hello [GUEST:FIRST_NAME] ​ , Welcome and thank you for booking with us! 😊 Here …" at bounding box center [553, 342] width 580 height 147
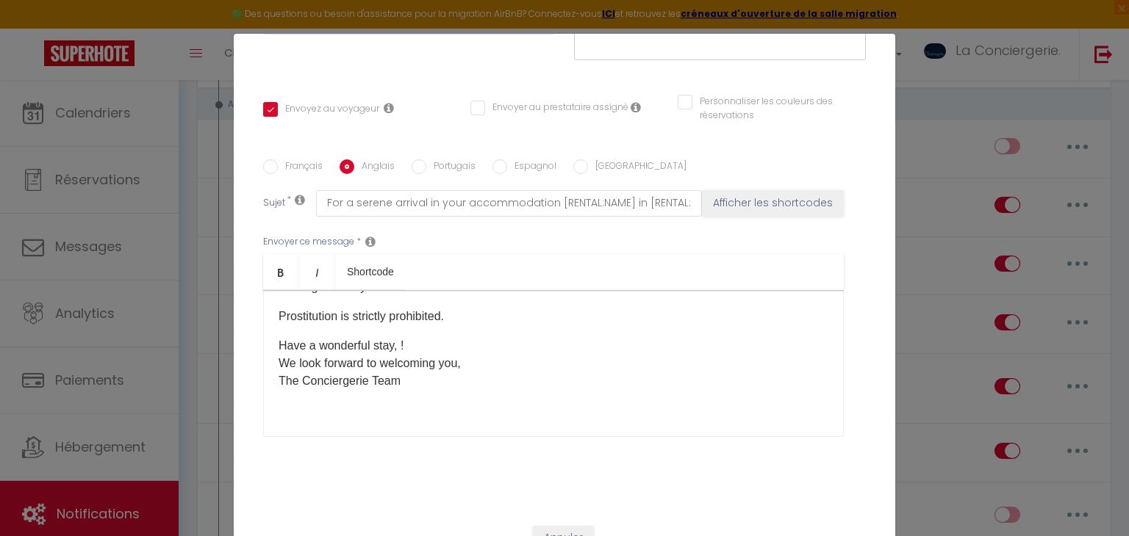
scroll to position [267, 0]
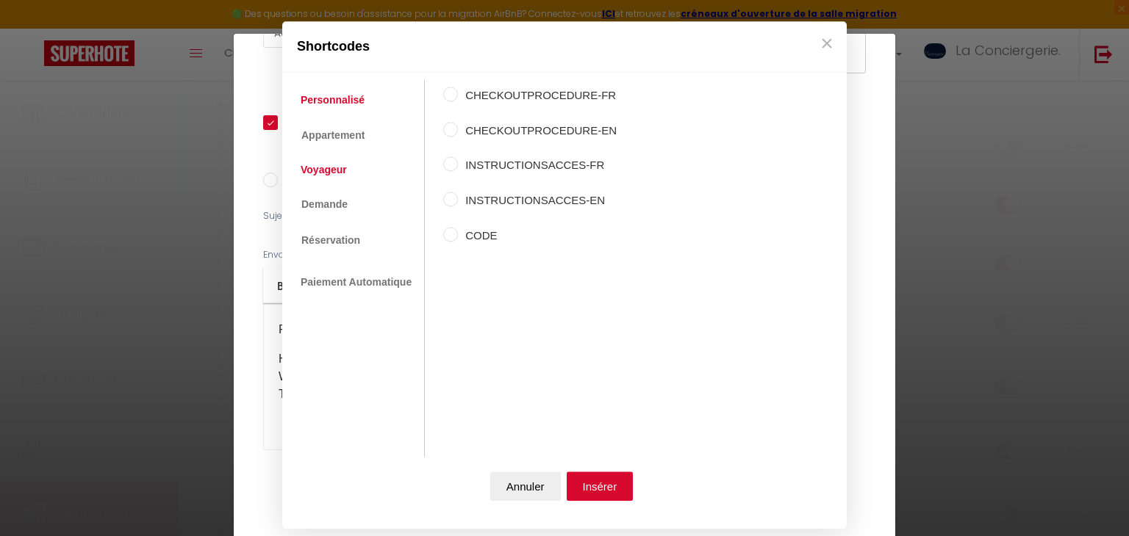
click at [338, 170] on link "Voyageur" at bounding box center [323, 170] width 61 height 26
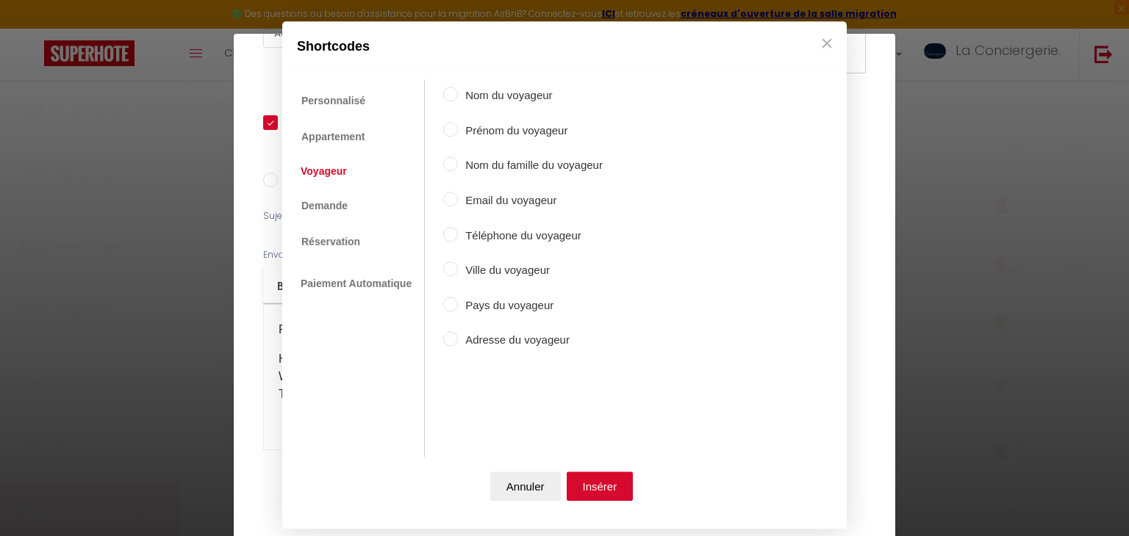
click at [525, 134] on label "Prénom du voyageur" at bounding box center [530, 131] width 145 height 18
click at [458, 134] on input "Prénom du voyageur" at bounding box center [450, 129] width 15 height 15
click at [611, 477] on button "Insérer" at bounding box center [599, 486] width 67 height 29
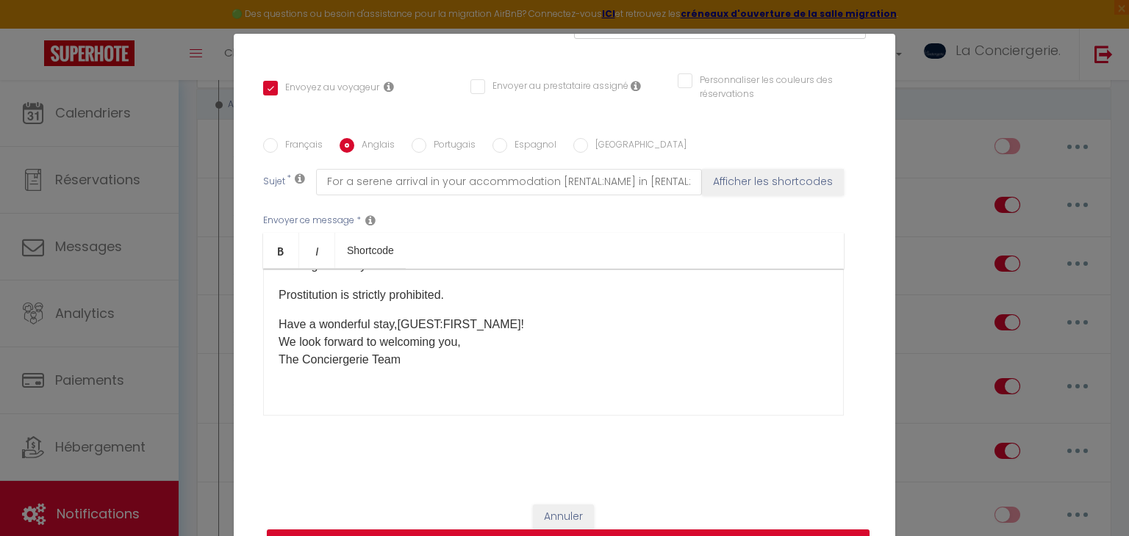
scroll to position [68, 0]
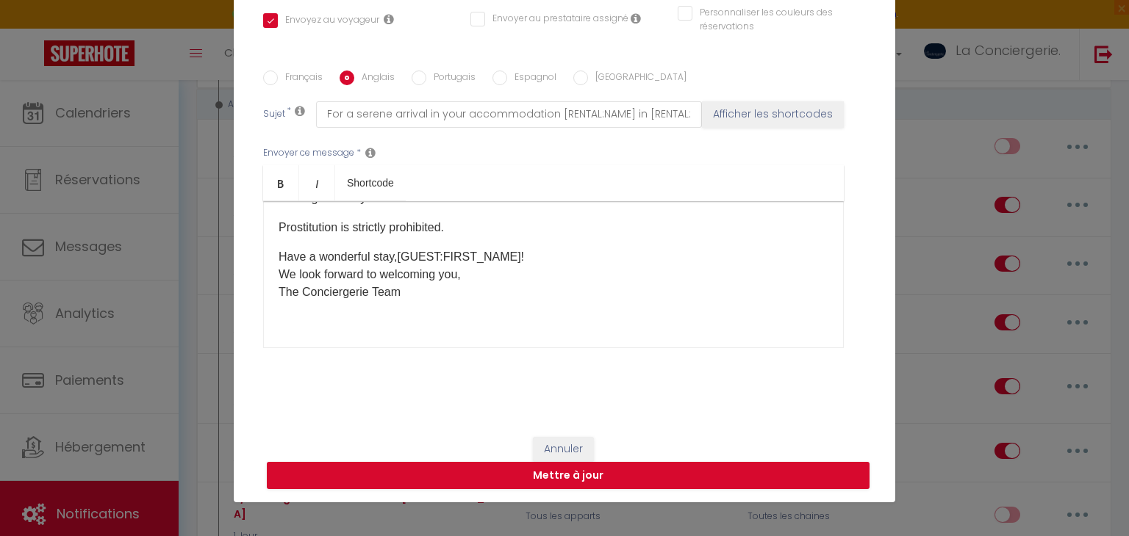
click at [287, 79] on label "Français" at bounding box center [300, 79] width 45 height 16
click at [278, 79] on input "Français" at bounding box center [270, 78] width 15 height 15
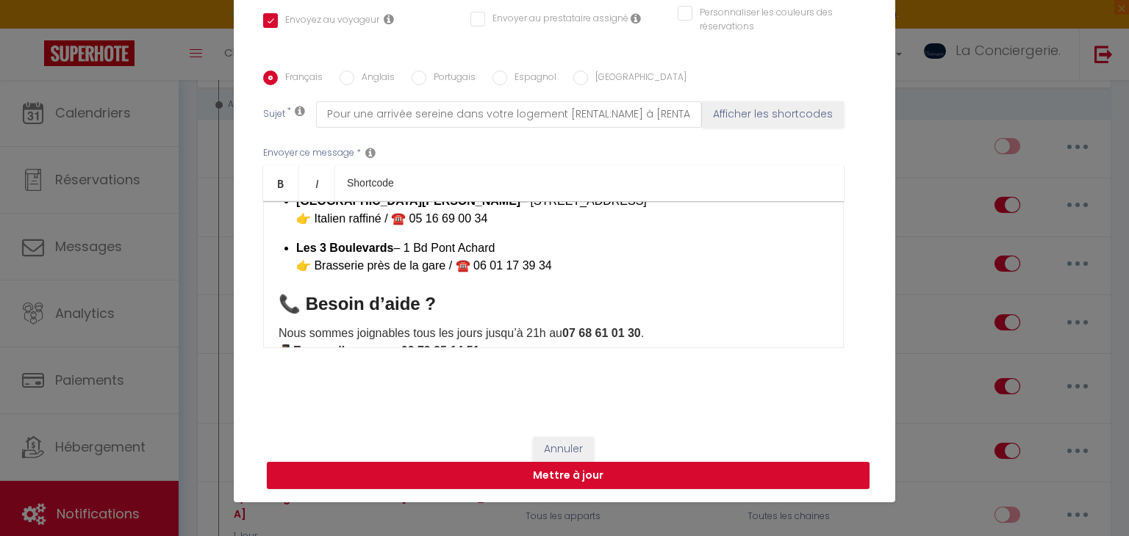
click at [347, 76] on input "Anglais" at bounding box center [346, 78] width 15 height 15
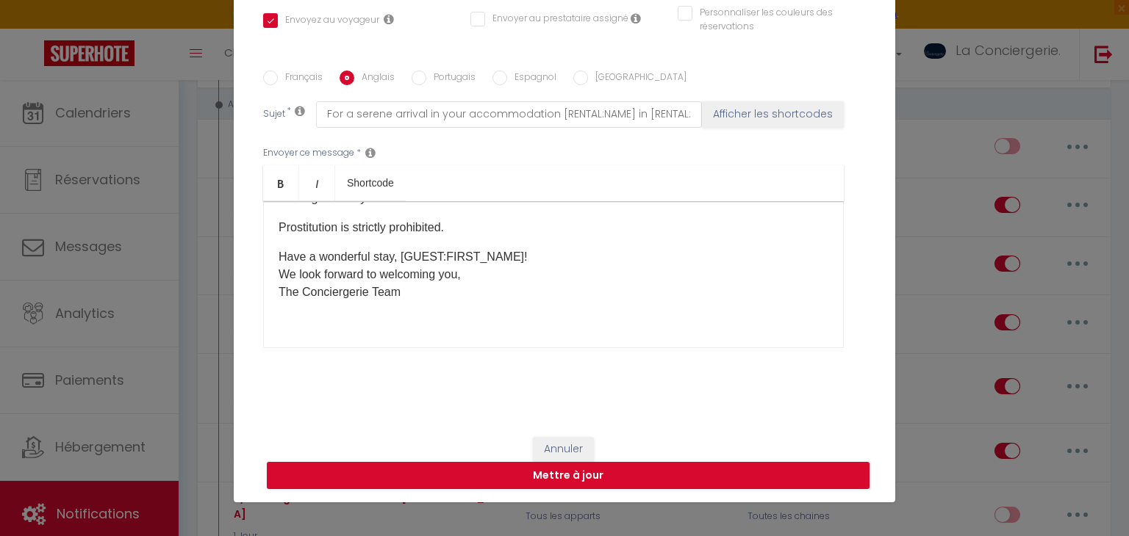
click at [422, 82] on input "Portugais" at bounding box center [418, 78] width 15 height 15
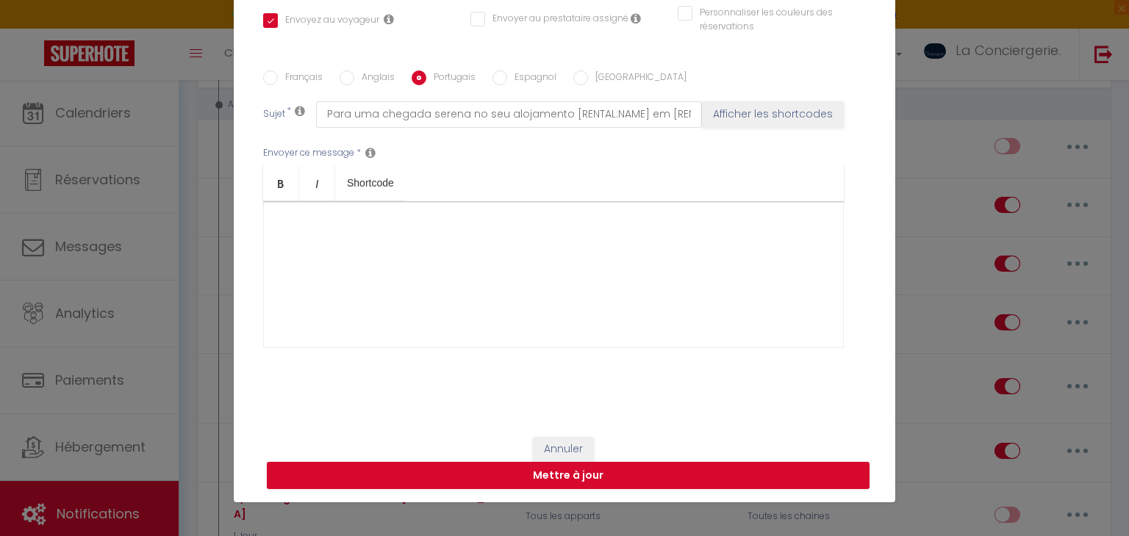
click at [418, 246] on div at bounding box center [553, 274] width 580 height 147
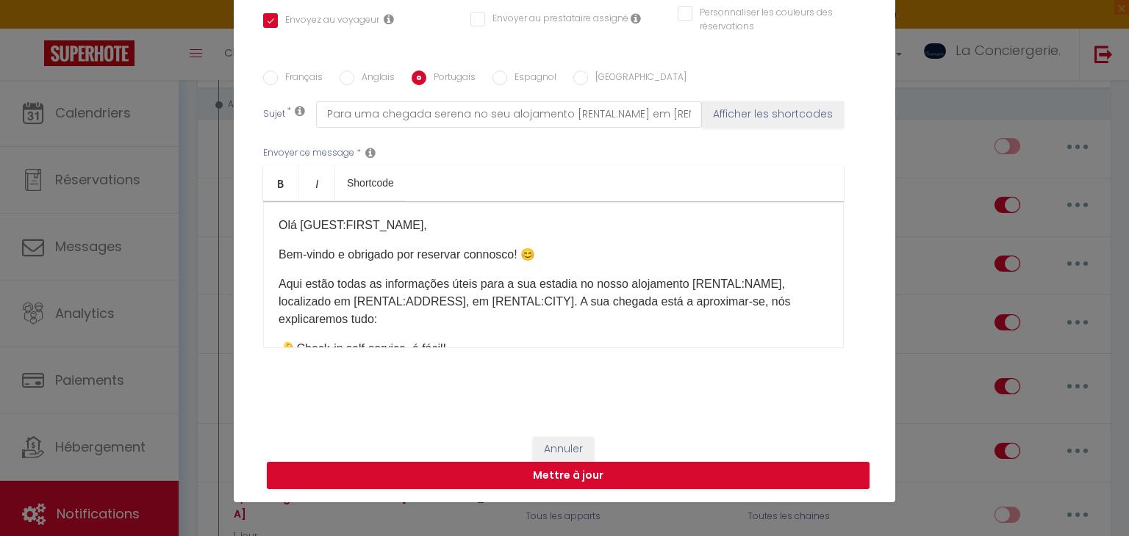
click at [408, 225] on p "Olá [GUEST:FIRST_NAME]," at bounding box center [553, 226] width 550 height 18
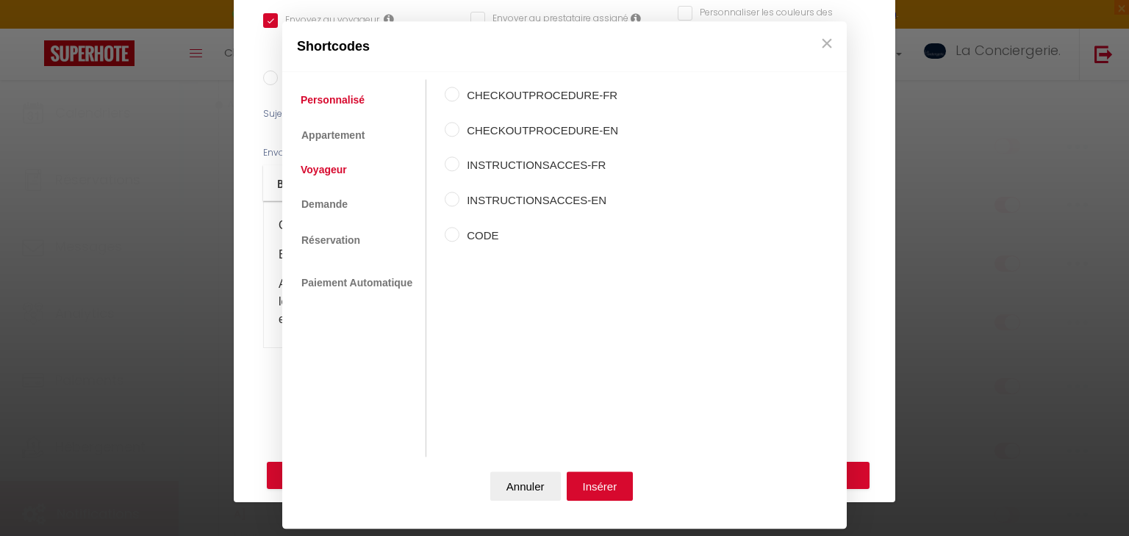
click at [340, 176] on link "Voyageur" at bounding box center [323, 170] width 61 height 26
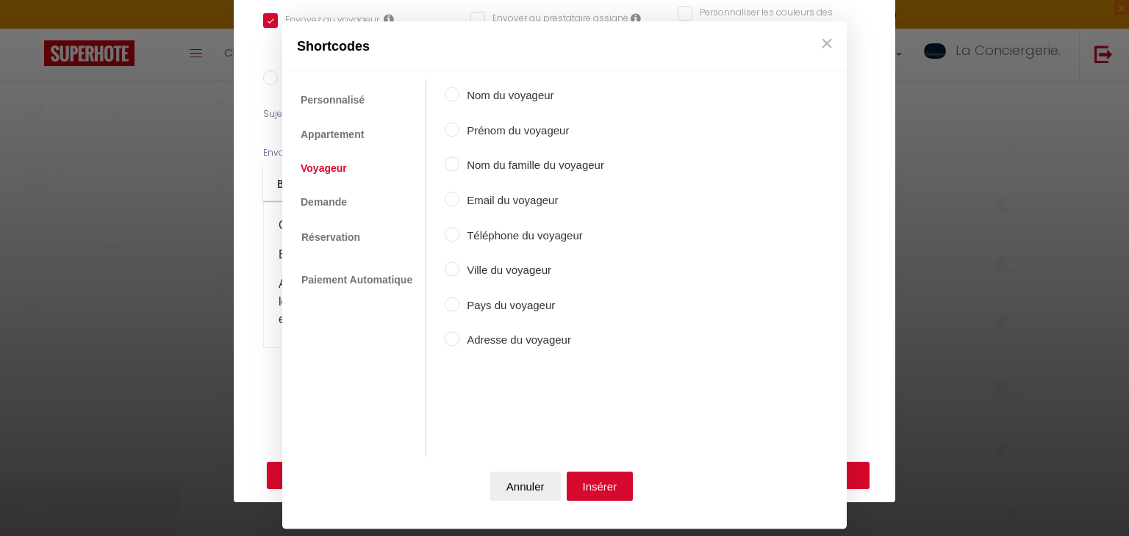
click at [495, 134] on label "Prénom du voyageur" at bounding box center [531, 131] width 145 height 18
click at [459, 134] on input "Prénom du voyageur" at bounding box center [452, 129] width 15 height 15
click at [593, 492] on button "Insérer" at bounding box center [599, 486] width 67 height 29
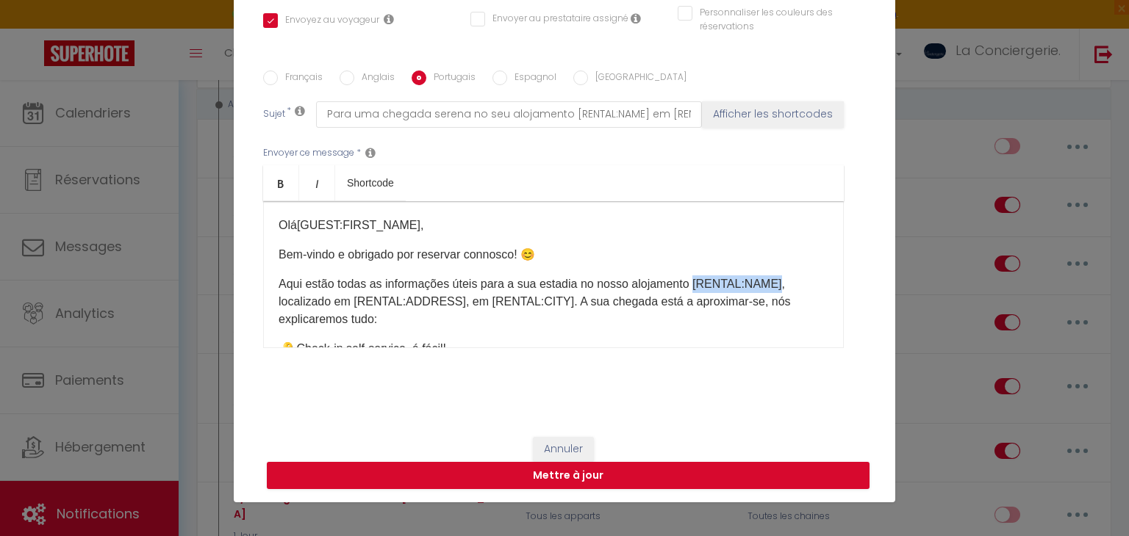
drag, startPoint x: 691, startPoint y: 284, endPoint x: 774, endPoint y: 276, distance: 83.5
click at [774, 276] on p "Aqui estão todas as informações úteis para a sua estadia no nosso alojamento [R…" at bounding box center [553, 302] width 550 height 53
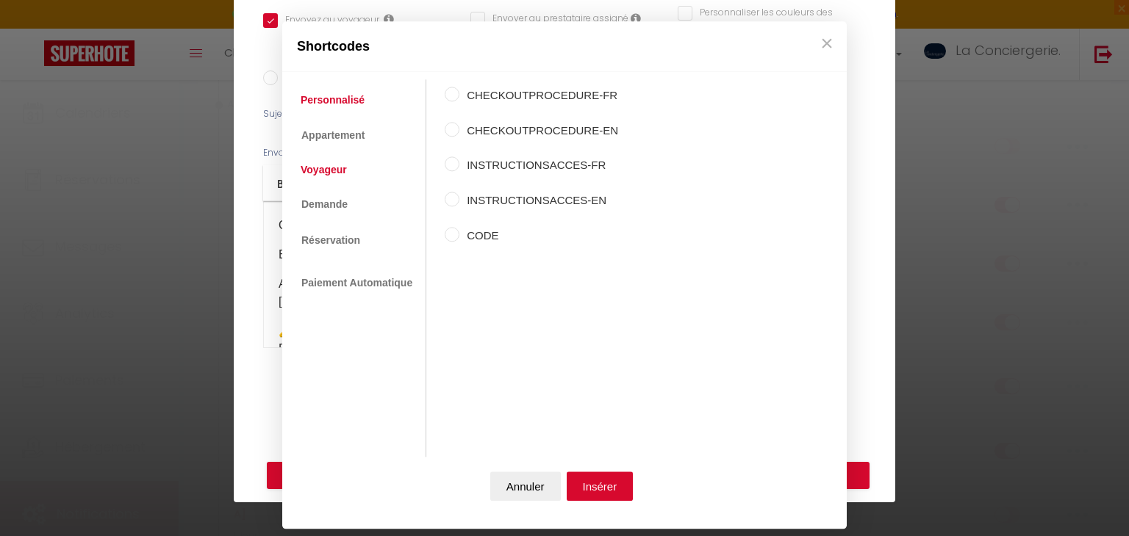
click at [329, 164] on link "Voyageur" at bounding box center [323, 170] width 61 height 26
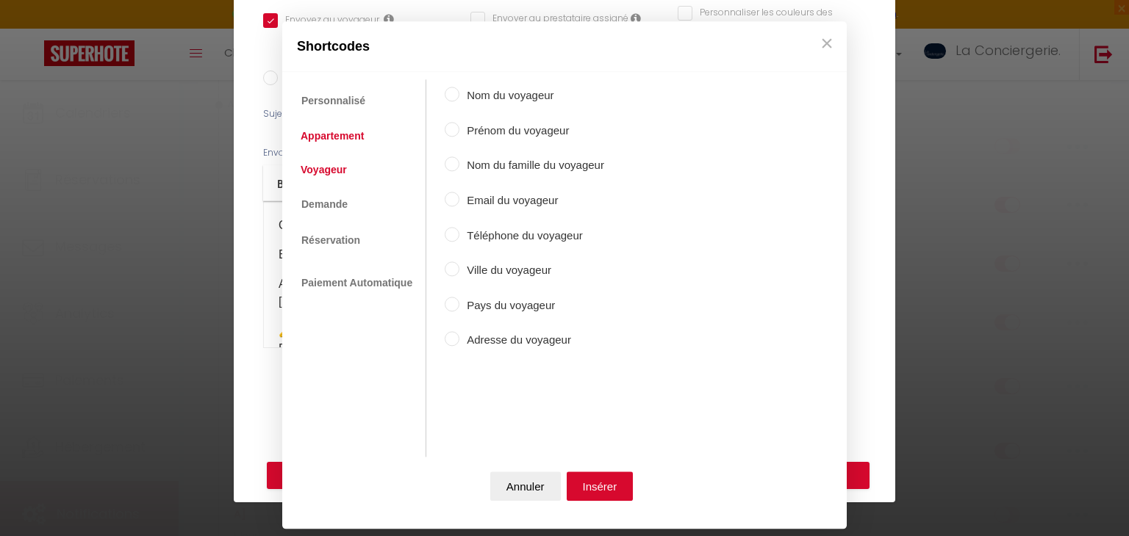
click at [342, 138] on link "Appartement" at bounding box center [332, 136] width 78 height 26
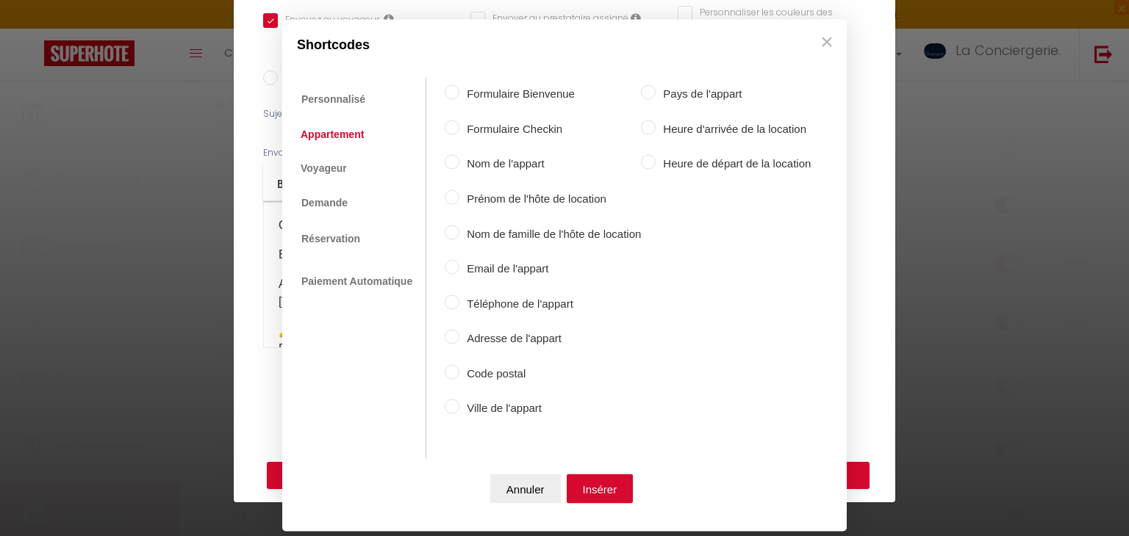
click at [517, 161] on label "Nom de l'appart" at bounding box center [549, 164] width 181 height 18
click at [459, 161] on input "Nom de l'appart" at bounding box center [452, 162] width 15 height 15
click at [604, 475] on button "Insérer" at bounding box center [599, 488] width 67 height 29
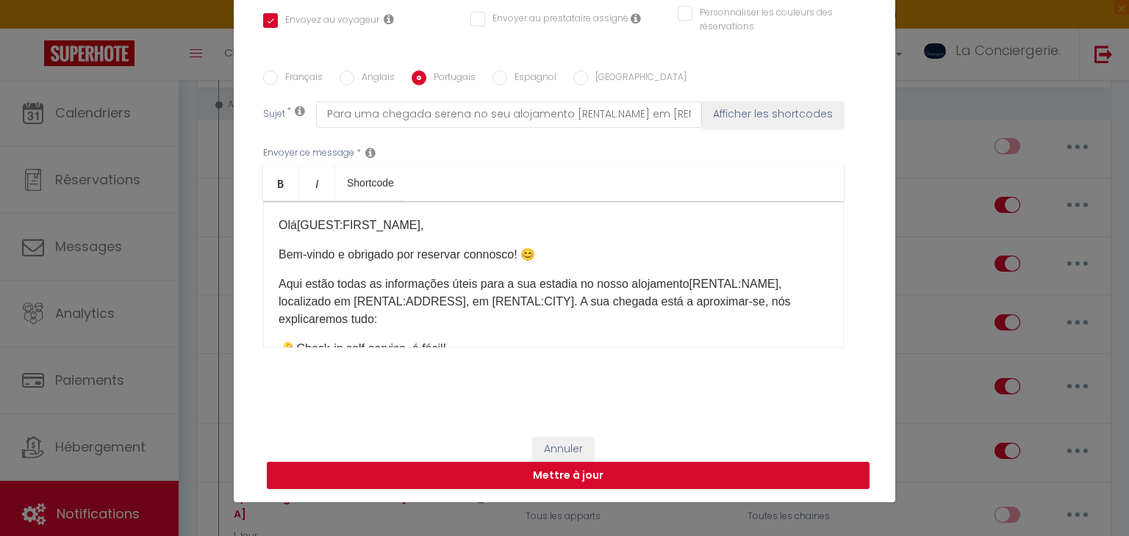
click at [453, 300] on p "Aqui estão todas as informações úteis para a sua estadia no nosso alojamento [R…" at bounding box center [553, 302] width 550 height 53
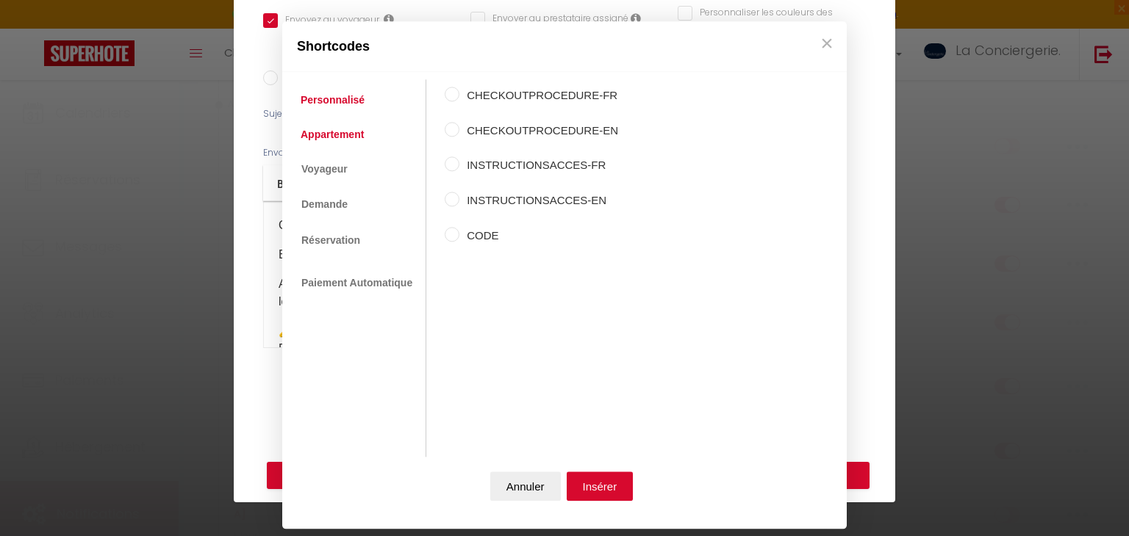
click at [337, 139] on link "Appartement" at bounding box center [332, 134] width 78 height 26
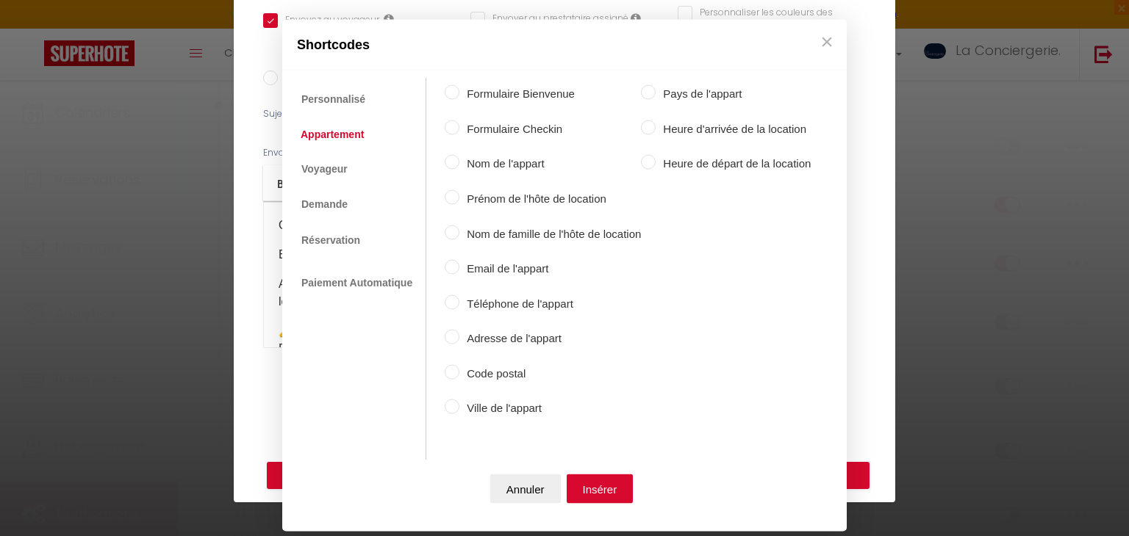
click at [494, 330] on label "Adresse de l'appart" at bounding box center [549, 339] width 181 height 18
click at [459, 330] on input "Adresse de l'appart" at bounding box center [452, 337] width 15 height 15
click at [589, 500] on button "Insérer" at bounding box center [599, 488] width 67 height 29
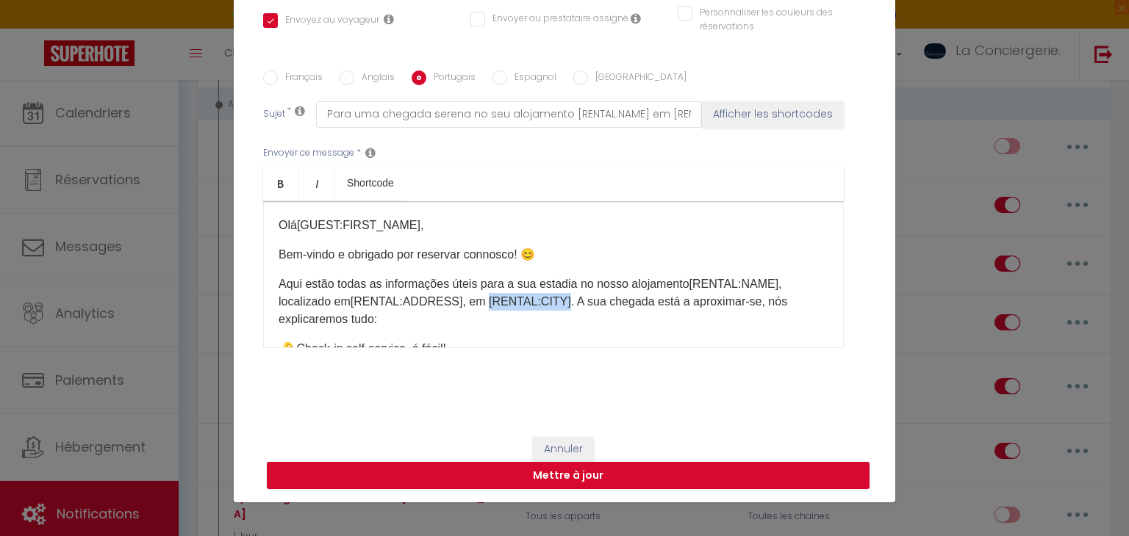
drag, startPoint x: 555, startPoint y: 305, endPoint x: 481, endPoint y: 293, distance: 75.1
click at [481, 293] on p "Aqui estão todas as informações úteis para a sua estadia no nosso alojamento [R…" at bounding box center [553, 302] width 550 height 53
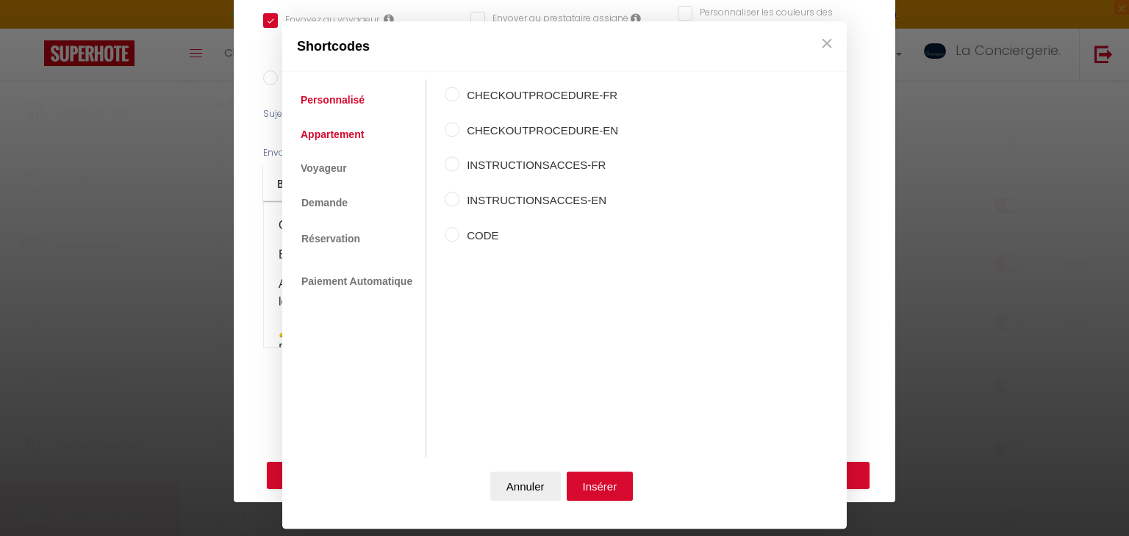
click at [339, 135] on link "Appartement" at bounding box center [332, 134] width 78 height 26
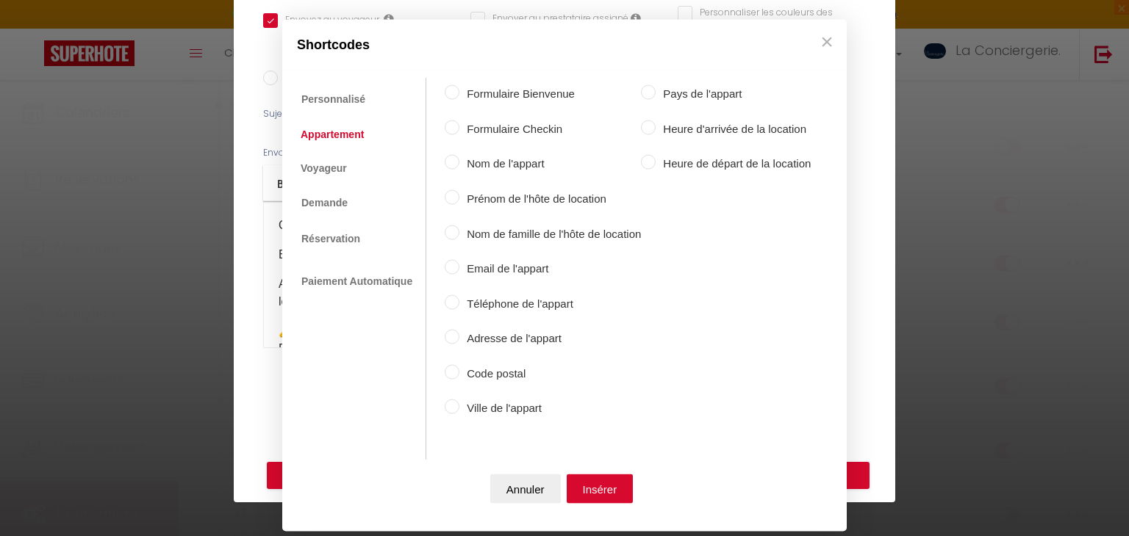
click at [491, 408] on label "Ville de l'appart" at bounding box center [549, 409] width 181 height 18
click at [459, 408] on input "Ville de l'appart" at bounding box center [452, 407] width 15 height 15
click at [591, 478] on button "Insérer" at bounding box center [599, 488] width 67 height 29
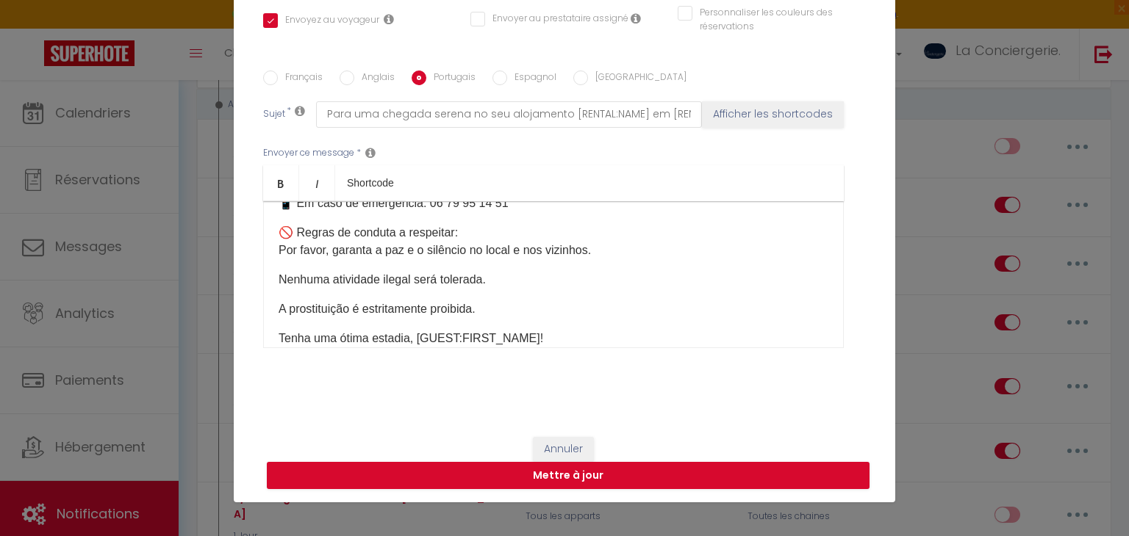
scroll to position [991, 0]
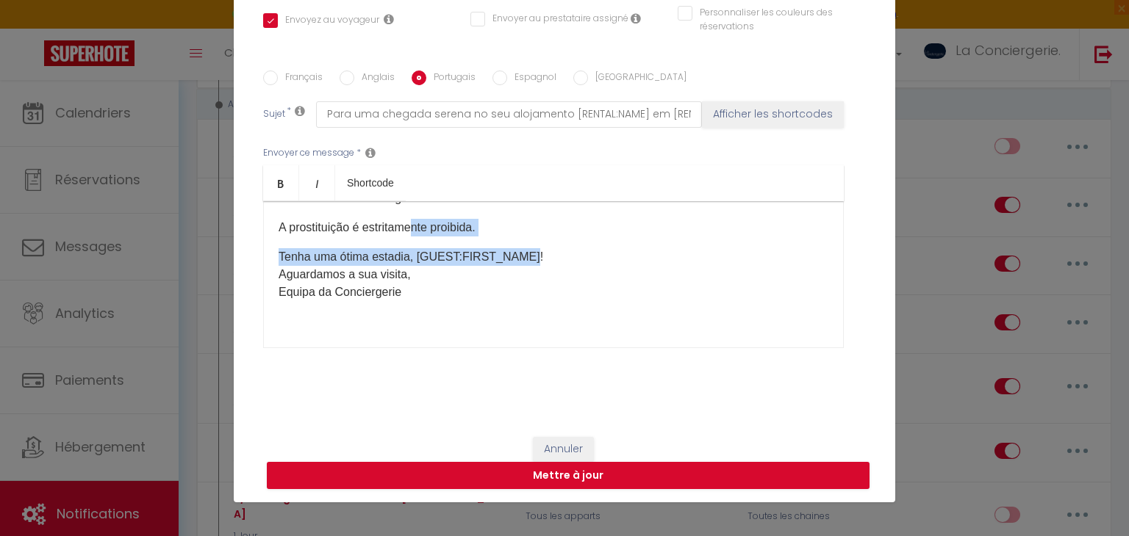
drag, startPoint x: 529, startPoint y: 256, endPoint x: 417, endPoint y: 234, distance: 113.8
click at [417, 234] on div "Olá [GUEST:FIRST_NAME] ​ , Bem-vindo e obrigado por reservar connosco! 😊 Aqui e…" at bounding box center [553, 274] width 580 height 147
click at [413, 262] on p "Tenha uma ótima estadia, [GUEST:FIRST_NAME]! [GEOGRAPHIC_DATA] a sua visita, [G…" at bounding box center [553, 274] width 550 height 53
drag, startPoint x: 413, startPoint y: 262, endPoint x: 527, endPoint y: 248, distance: 114.7
click at [527, 248] on p "Tenha uma ótima estadia, [GUEST:FIRST_NAME]! [GEOGRAPHIC_DATA] a sua visita, [G…" at bounding box center [553, 274] width 550 height 53
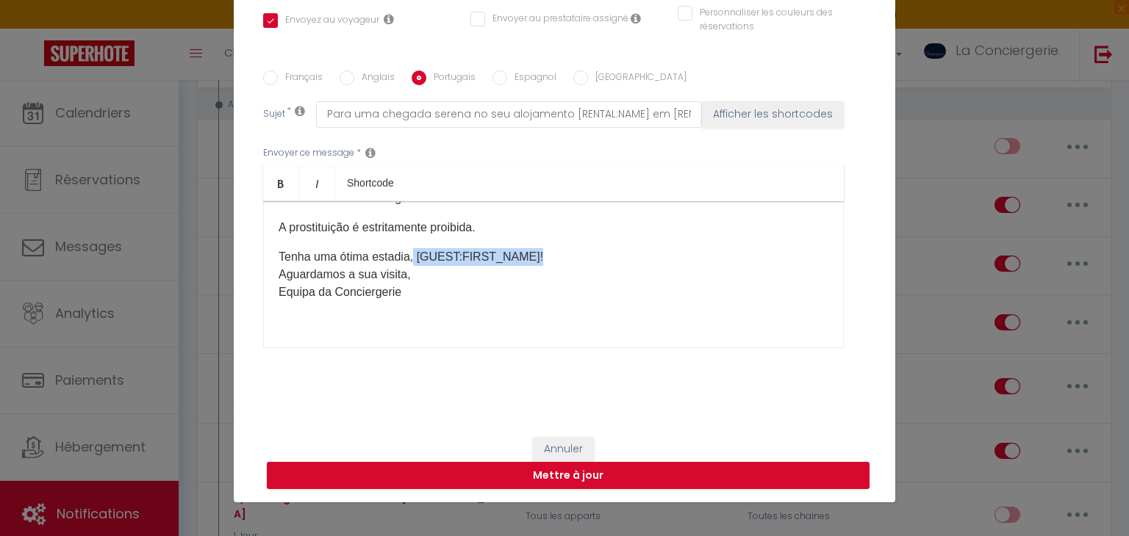
click at [527, 248] on p "Tenha uma ótima estadia, [GUEST:FIRST_NAME]! [GEOGRAPHIC_DATA] a sua visita, [G…" at bounding box center [553, 274] width 550 height 53
drag, startPoint x: 527, startPoint y: 248, endPoint x: 420, endPoint y: 236, distance: 107.3
click at [420, 236] on div "Olá [GUEST:FIRST_NAME] ​ , Bem-vindo e obrigado por reservar connosco! 😊 Aqui e…" at bounding box center [553, 274] width 580 height 147
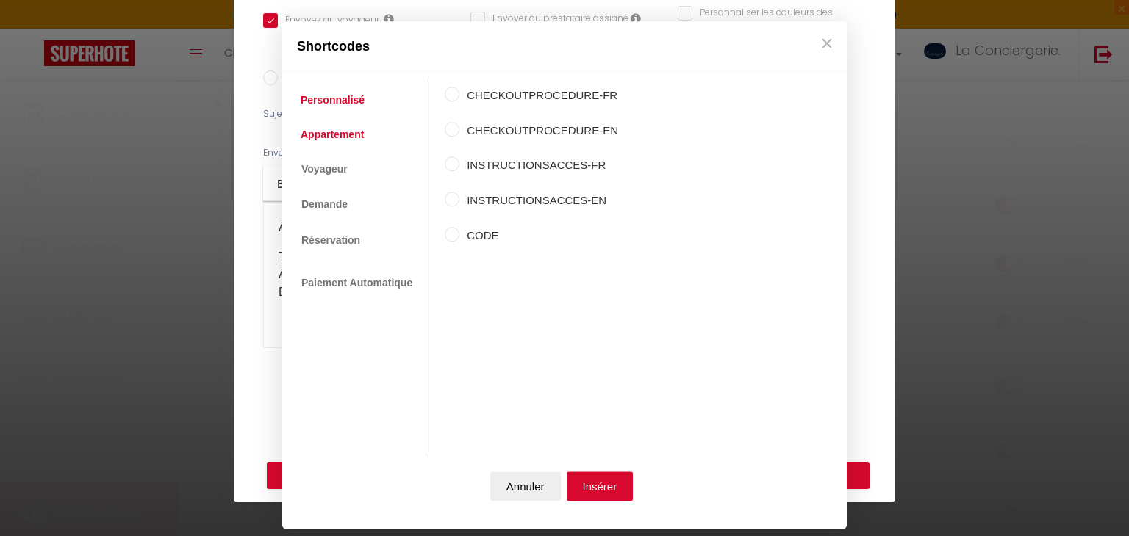
click at [348, 145] on link "Appartement" at bounding box center [332, 134] width 78 height 26
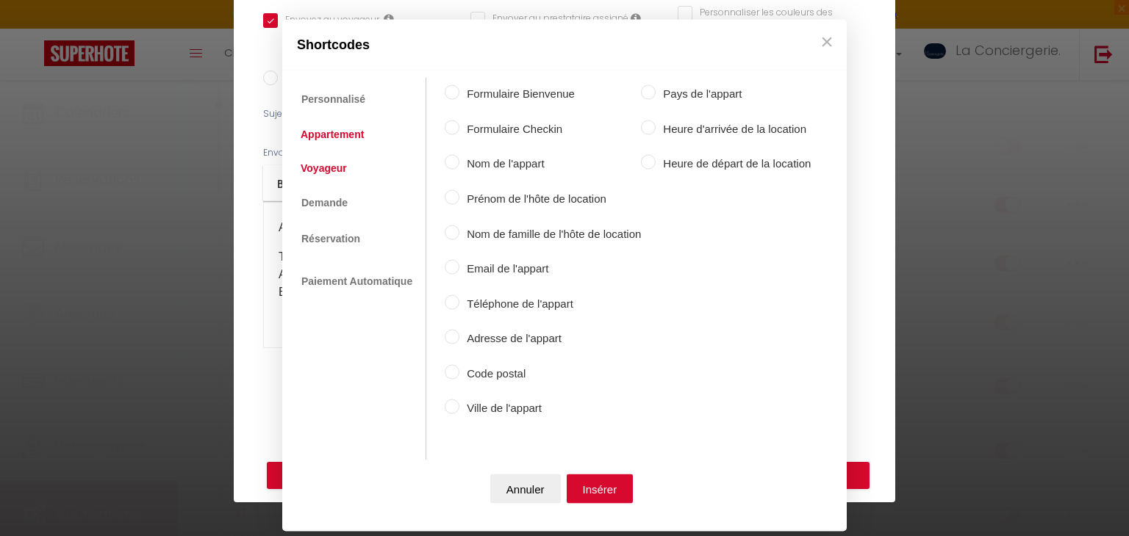
click at [342, 170] on link "Voyageur" at bounding box center [323, 167] width 61 height 26
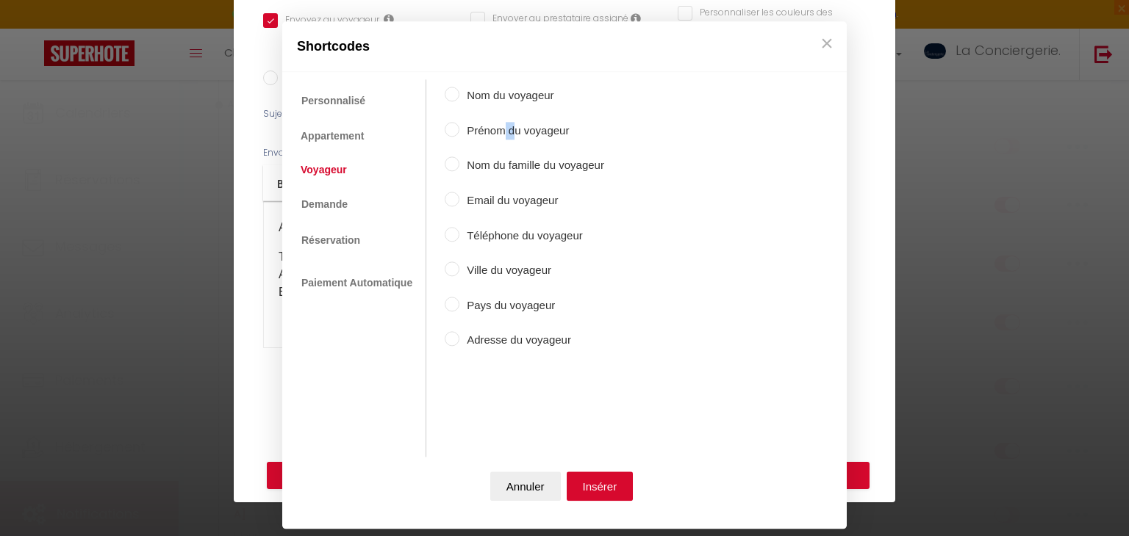
drag, startPoint x: 502, startPoint y: 117, endPoint x: 508, endPoint y: 129, distance: 13.5
click at [508, 129] on div "Nom du voyageur Prénom du voyageur Nom du famille du voyageur Email du voyageur…" at bounding box center [524, 252] width 159 height 345
click at [508, 129] on label "Prénom du voyageur" at bounding box center [531, 131] width 145 height 18
click at [459, 129] on input "Prénom du voyageur" at bounding box center [452, 129] width 15 height 15
click at [585, 481] on button "Insérer" at bounding box center [599, 486] width 67 height 29
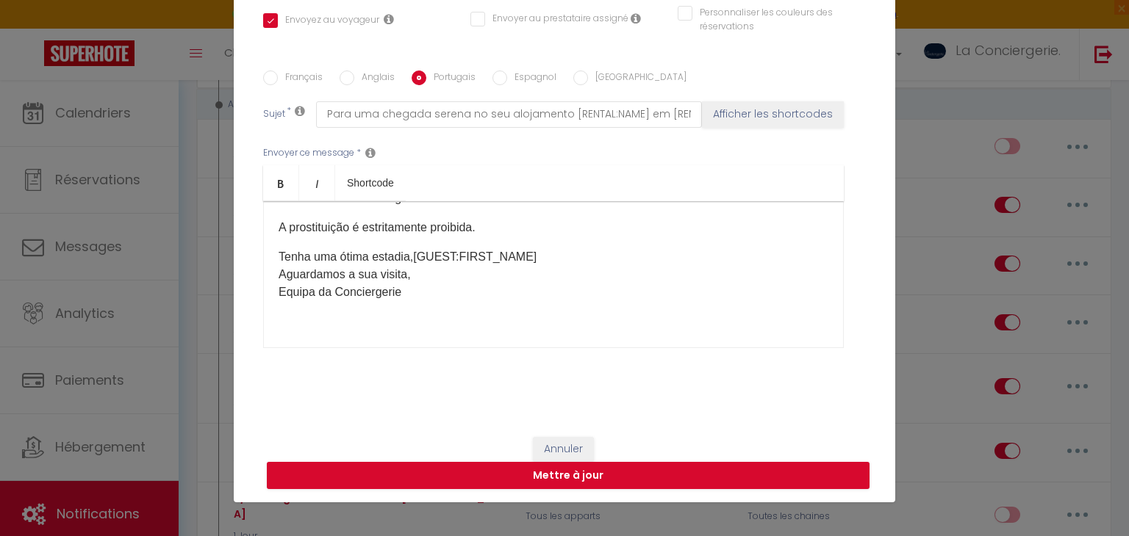
click at [515, 84] on label "Espagnol" at bounding box center [531, 79] width 49 height 16
click at [507, 84] on input "Espagnol" at bounding box center [499, 78] width 15 height 15
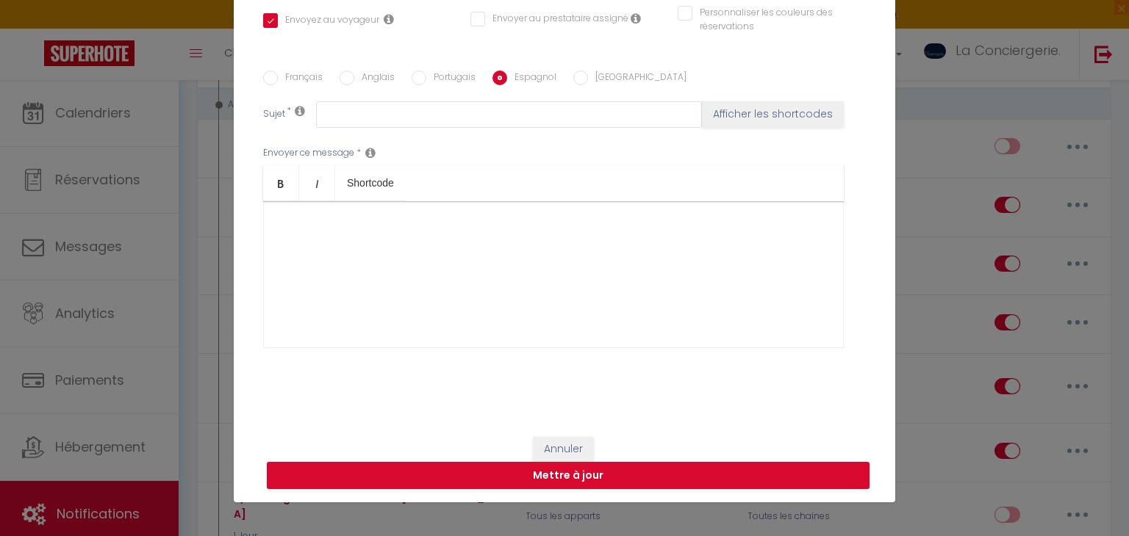
scroll to position [0, 0]
click at [453, 242] on div at bounding box center [553, 274] width 580 height 147
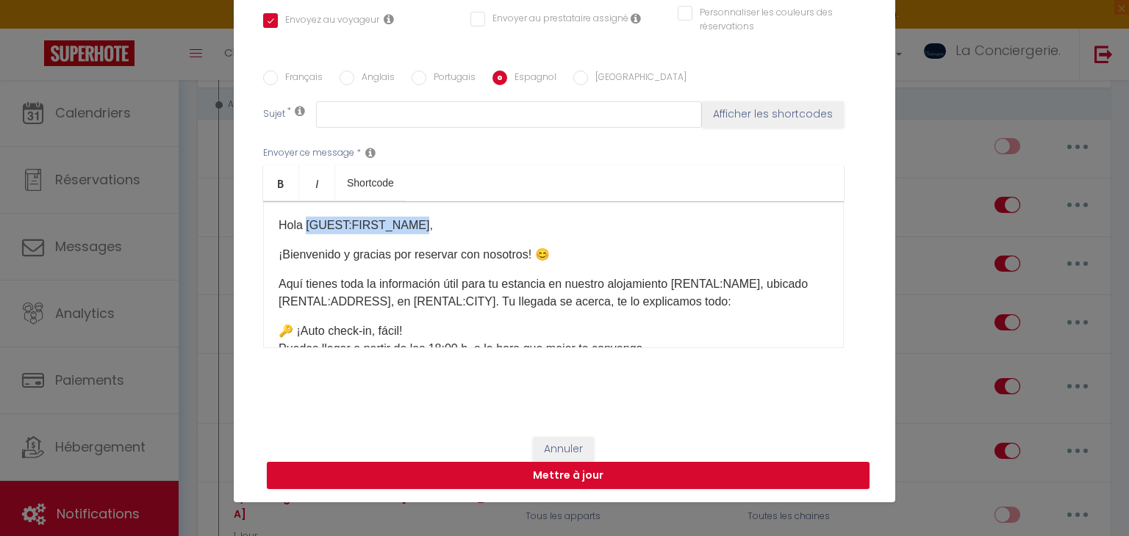
drag, startPoint x: 415, startPoint y: 223, endPoint x: 304, endPoint y: 214, distance: 111.3
click at [304, 214] on div "Hola [GUEST:FIRST_NAME], ¡[PERSON_NAME] y gracias por reservar con nosotros! 😊 …" at bounding box center [553, 274] width 580 height 147
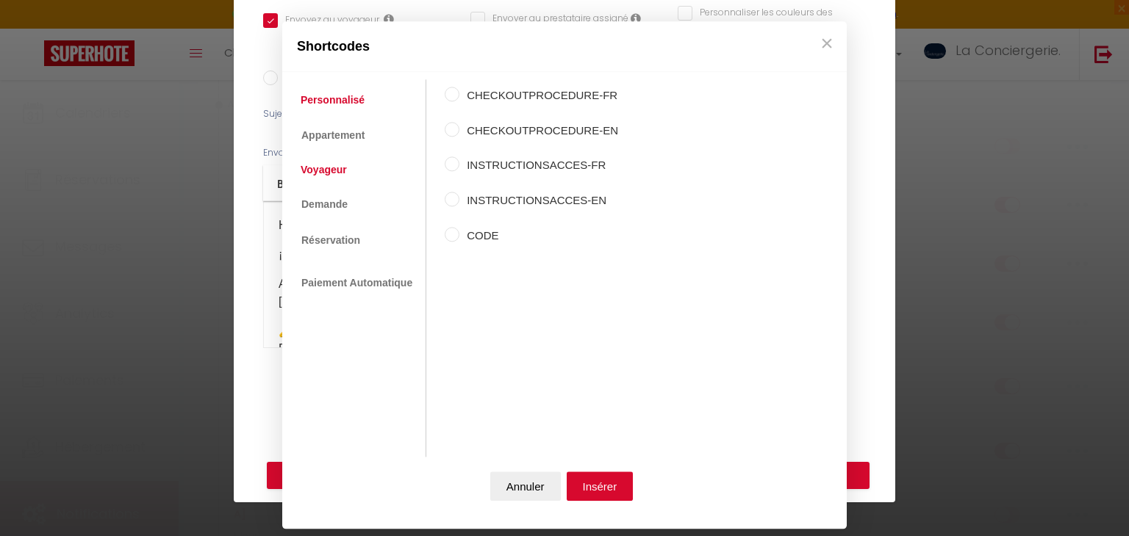
click at [342, 162] on link "Voyageur" at bounding box center [323, 170] width 61 height 26
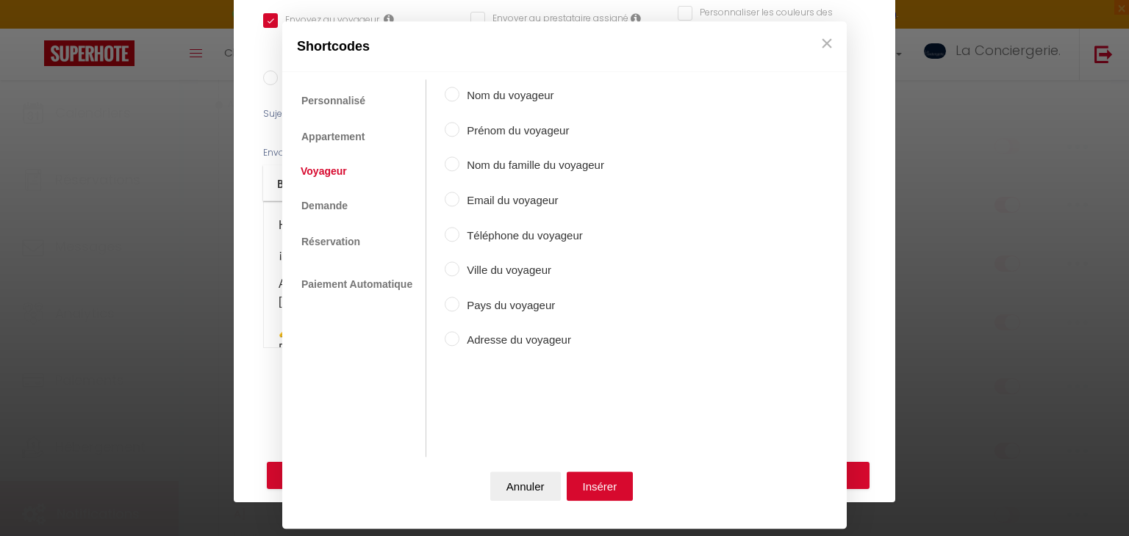
click at [489, 128] on label "Prénom du voyageur" at bounding box center [531, 131] width 145 height 18
click at [459, 128] on input "Prénom du voyageur" at bounding box center [452, 129] width 15 height 15
click at [609, 474] on button "Insérer" at bounding box center [599, 486] width 67 height 29
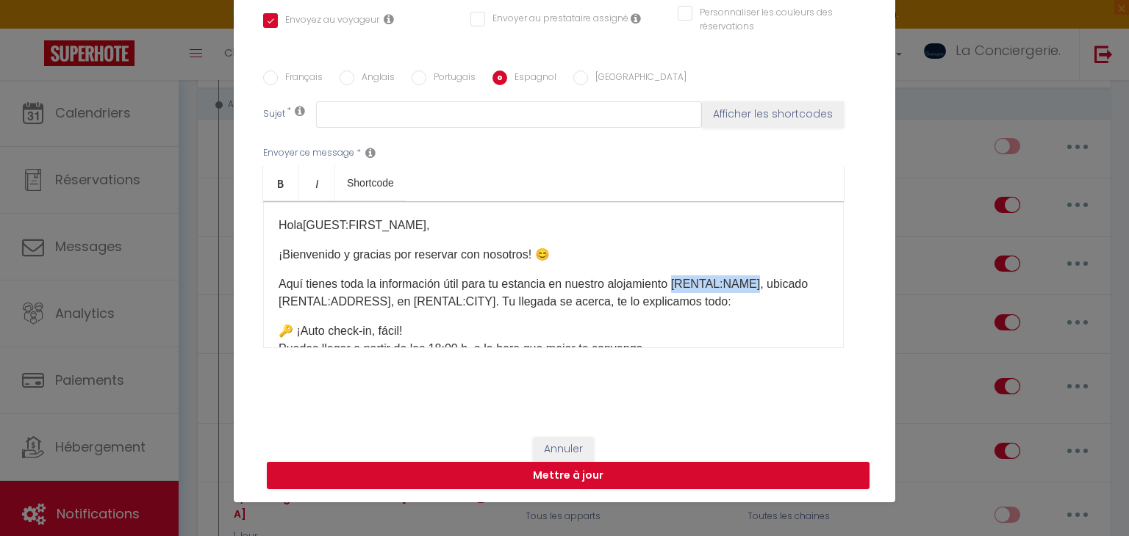
drag, startPoint x: 685, startPoint y: 283, endPoint x: 764, endPoint y: 274, distance: 79.8
click at [764, 276] on p "Aquí tienes toda la información útil para tu estancia en nuestro alojamiento [R…" at bounding box center [553, 293] width 550 height 35
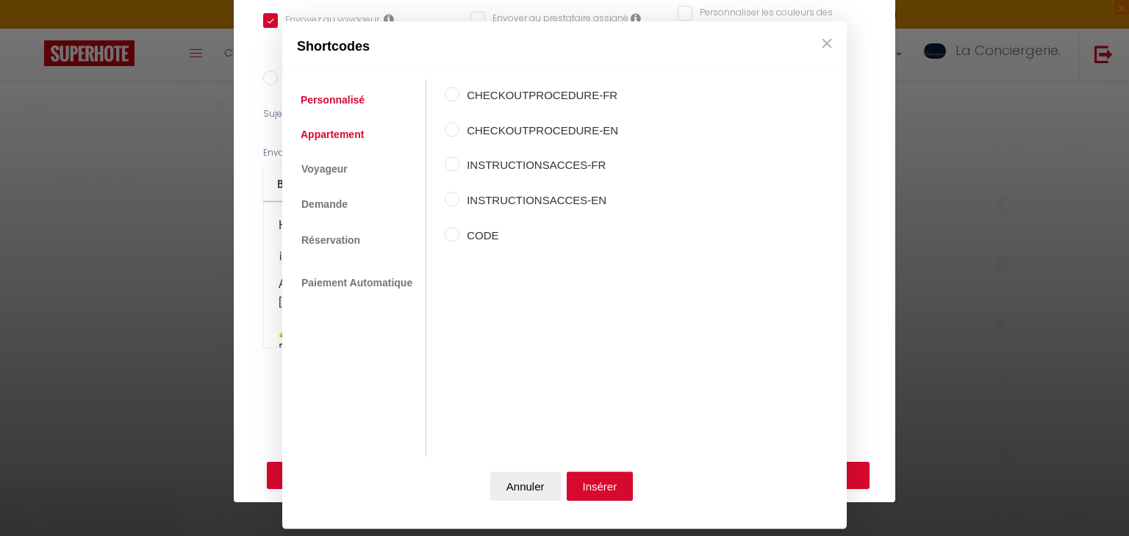
click at [336, 134] on link "Appartement" at bounding box center [332, 134] width 78 height 26
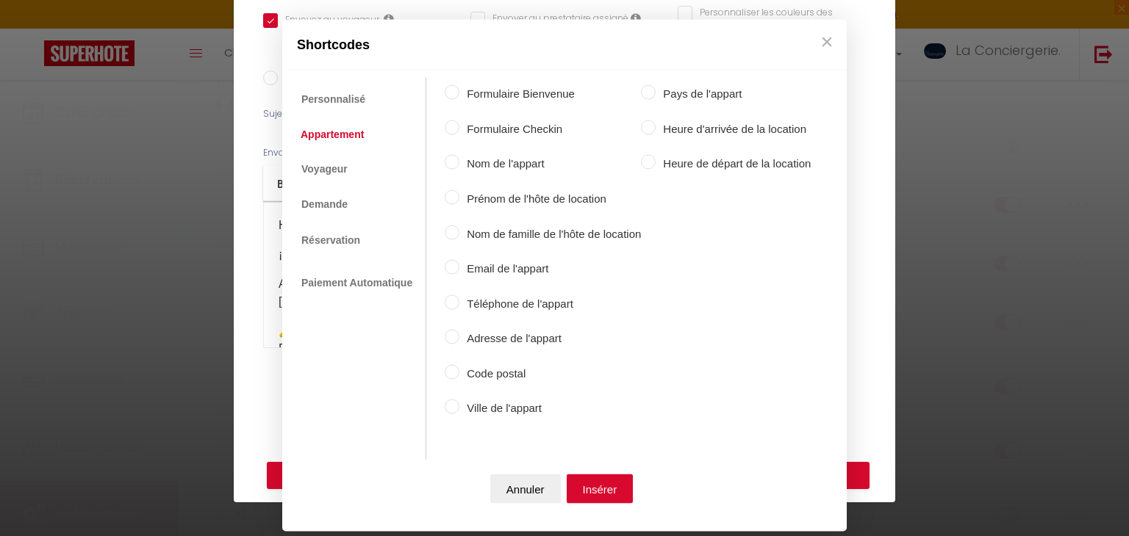
click at [499, 164] on label "Nom de l'appart" at bounding box center [549, 164] width 181 height 18
click at [459, 164] on input "Nom de l'appart" at bounding box center [452, 162] width 15 height 15
click at [596, 483] on button "Insérer" at bounding box center [599, 488] width 67 height 29
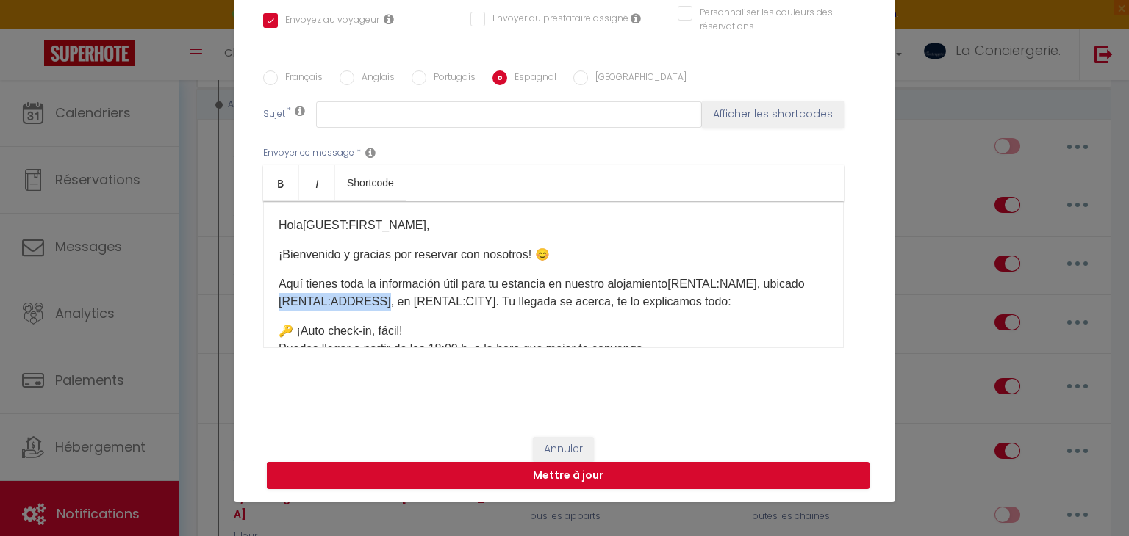
drag, startPoint x: 375, startPoint y: 296, endPoint x: 275, endPoint y: 298, distance: 99.9
click at [275, 298] on div "Hola [GUEST:FIRST_NAME] ​ , ¡[PERSON_NAME] y gracias por reservar con nosotros!…" at bounding box center [553, 274] width 580 height 147
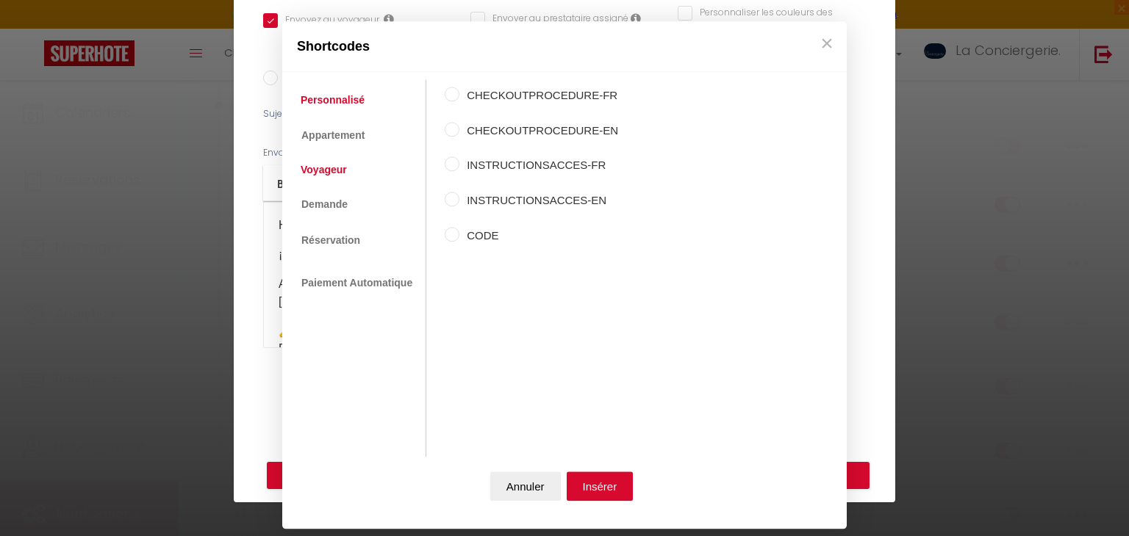
click at [336, 173] on link "Voyageur" at bounding box center [323, 170] width 61 height 26
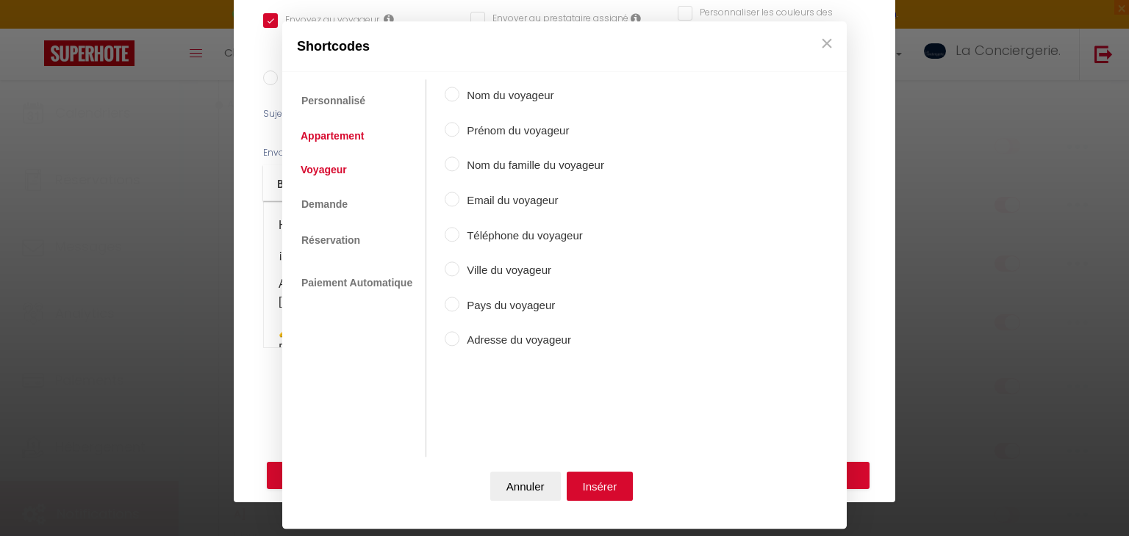
click at [327, 135] on link "Appartement" at bounding box center [332, 136] width 78 height 26
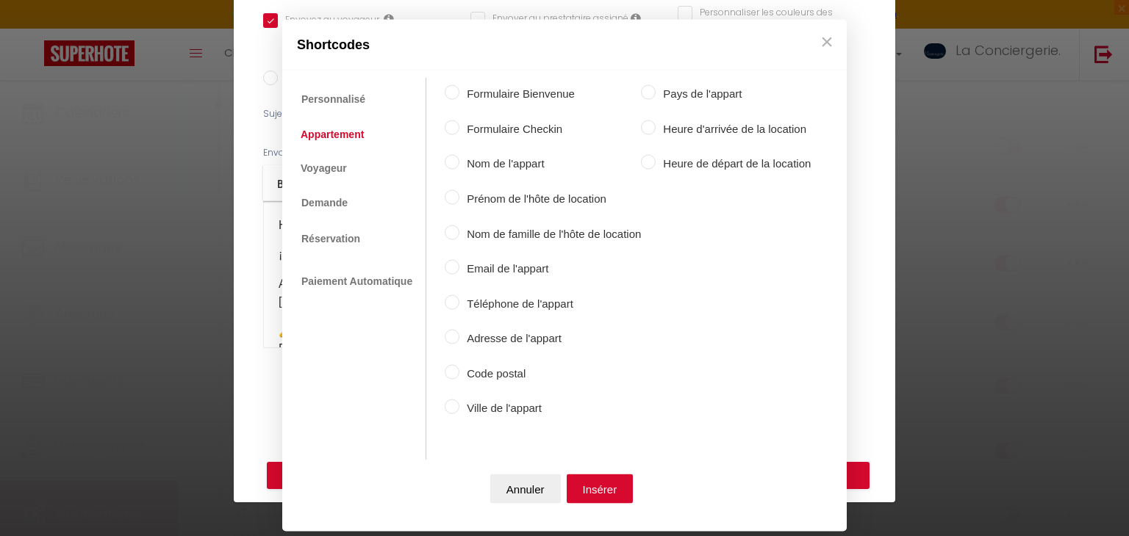
click at [501, 340] on label "Adresse de l'appart" at bounding box center [549, 339] width 181 height 18
click at [459, 340] on input "Adresse de l'appart" at bounding box center [452, 337] width 15 height 15
click at [605, 492] on button "Insérer" at bounding box center [599, 488] width 67 height 29
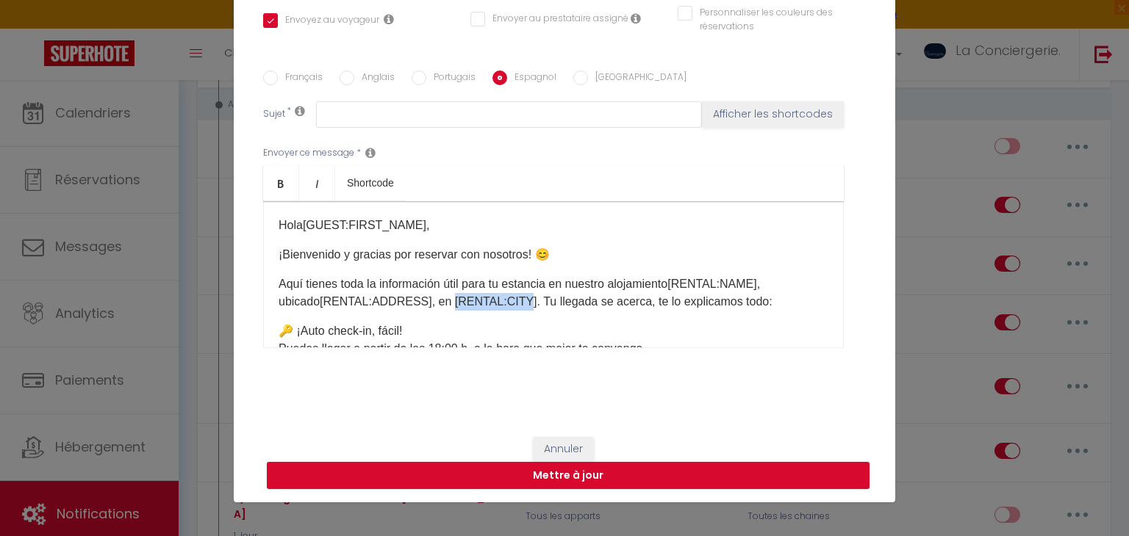
drag, startPoint x: 399, startPoint y: 303, endPoint x: 474, endPoint y: 298, distance: 75.1
click at [474, 298] on p "Aquí tienes toda la información útil para tu estancia en nuestro alojamiento [R…" at bounding box center [553, 293] width 550 height 35
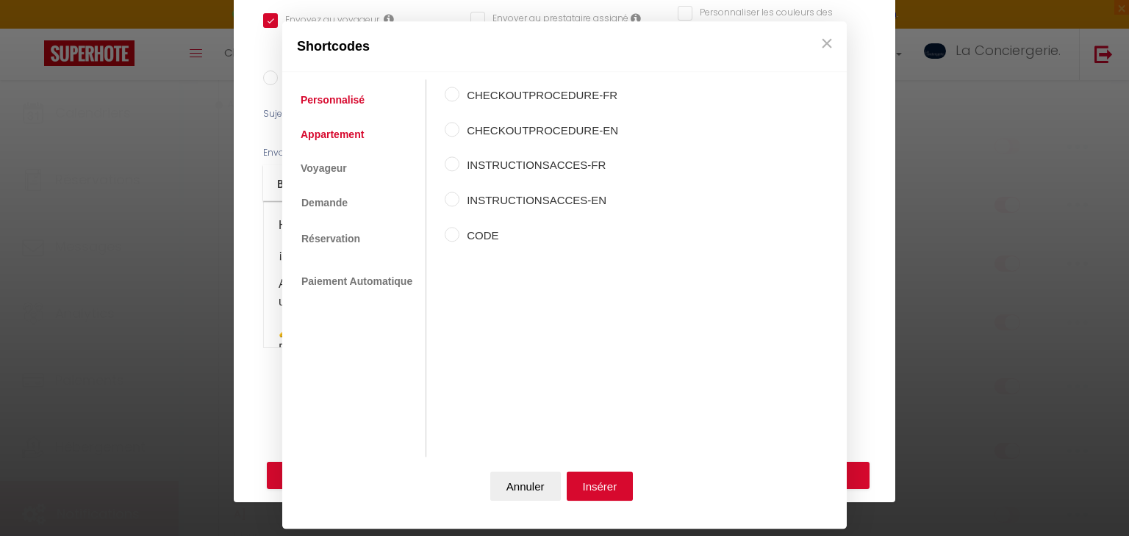
click at [333, 129] on link "Appartement" at bounding box center [332, 134] width 78 height 26
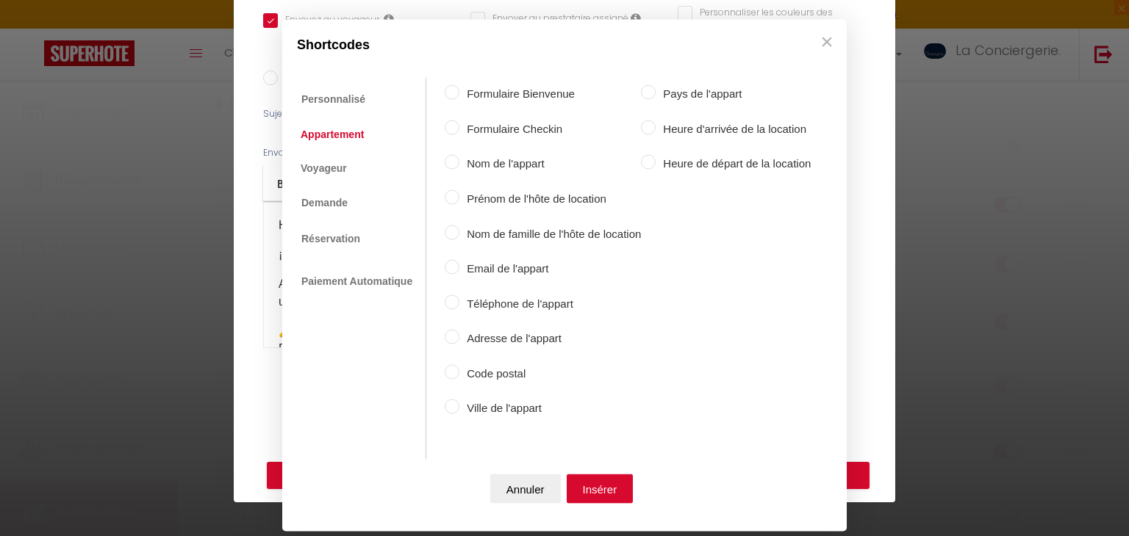
click at [479, 406] on label "Ville de l'appart" at bounding box center [549, 409] width 181 height 18
click at [459, 406] on input "Ville de l'appart" at bounding box center [452, 407] width 15 height 15
click at [620, 491] on button "Insérer" at bounding box center [599, 488] width 67 height 29
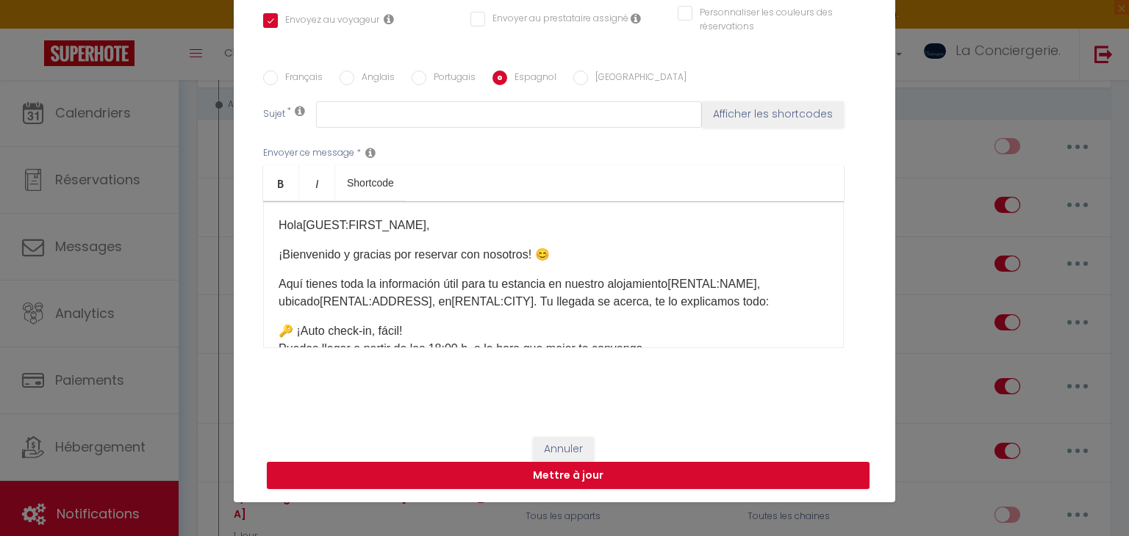
scroll to position [944, 0]
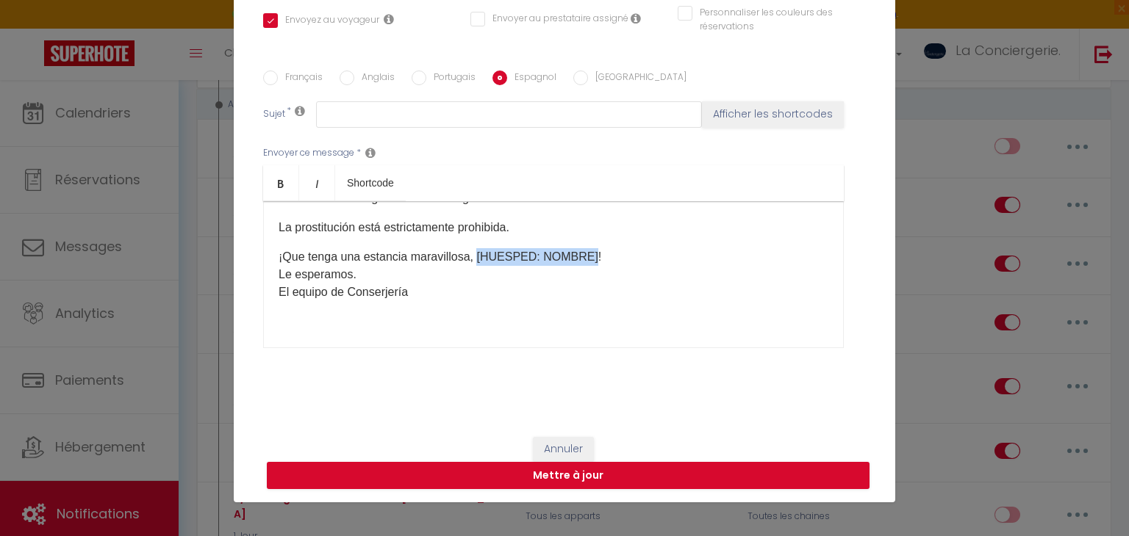
drag, startPoint x: 477, startPoint y: 257, endPoint x: 583, endPoint y: 247, distance: 107.0
click at [583, 248] on p "¡Que tenga una estancia maravillosa, [HUESPED: NOMBRE]! Le esperamos. El equipo…" at bounding box center [553, 274] width 550 height 53
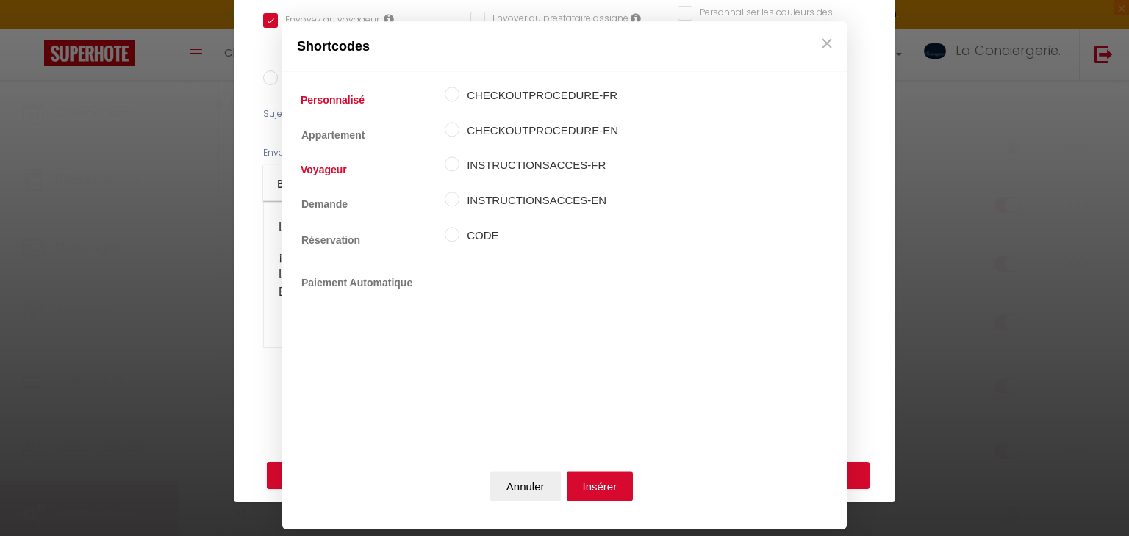
click at [334, 163] on link "Voyageur" at bounding box center [323, 170] width 61 height 26
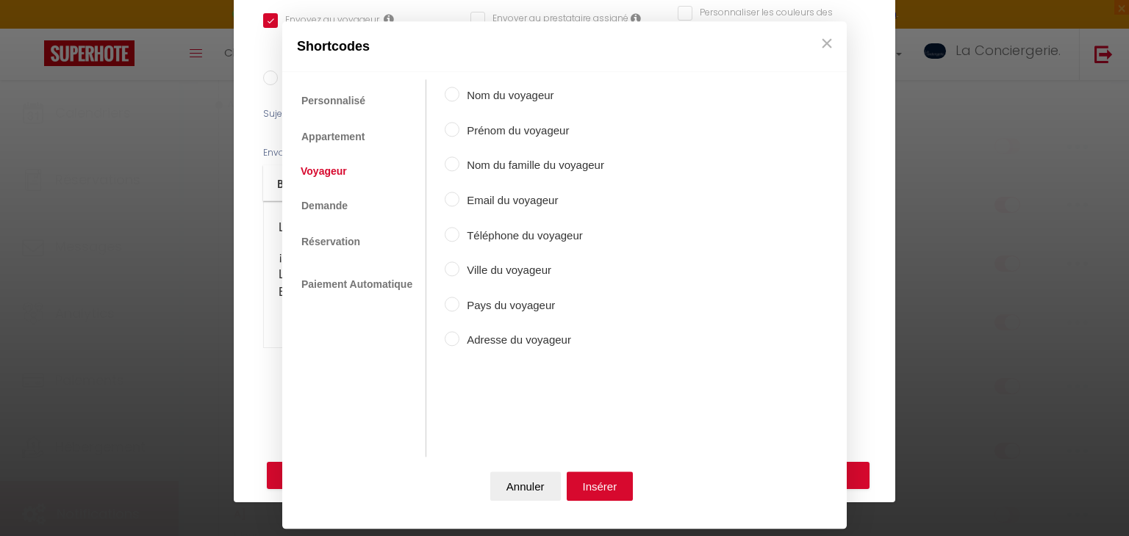
click at [480, 133] on label "Prénom du voyageur" at bounding box center [531, 131] width 145 height 18
click at [459, 133] on input "Prénom du voyageur" at bounding box center [452, 129] width 15 height 15
click at [589, 492] on button "Insérer" at bounding box center [599, 486] width 67 height 29
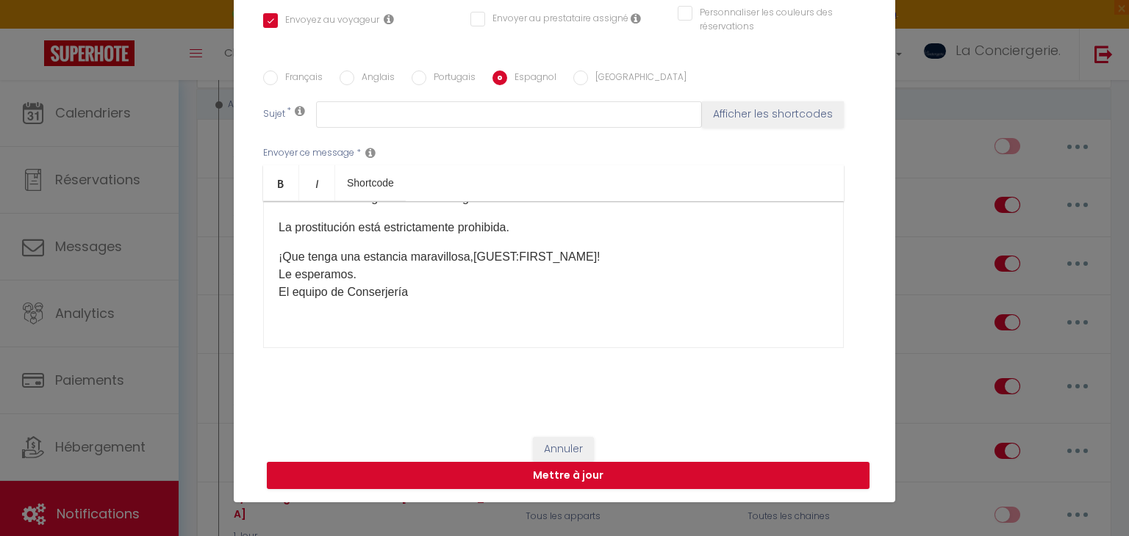
click at [592, 79] on label "[GEOGRAPHIC_DATA]" at bounding box center [637, 79] width 98 height 16
click at [588, 79] on input "[GEOGRAPHIC_DATA]" at bounding box center [580, 78] width 15 height 15
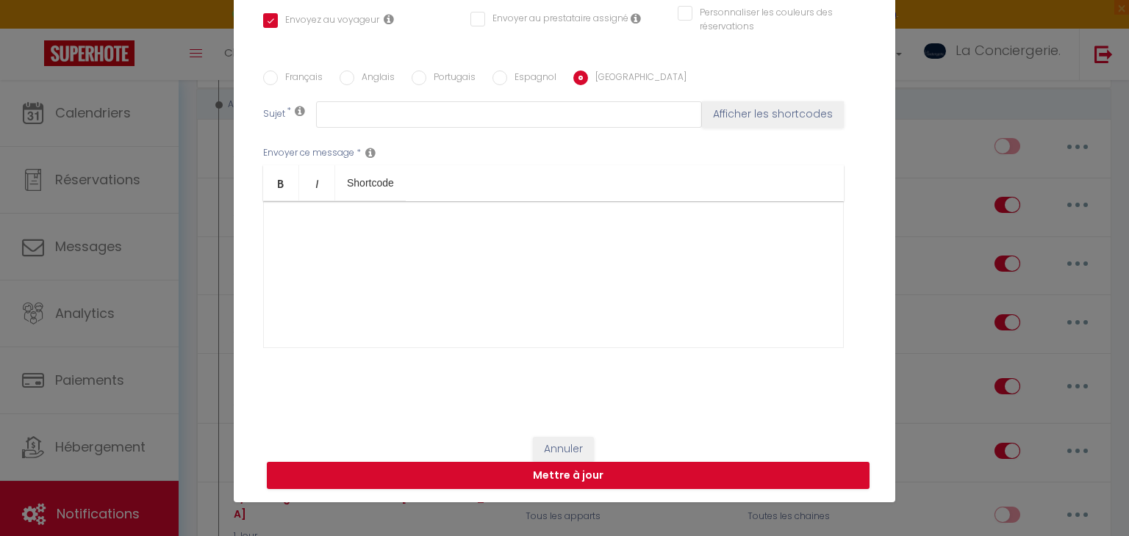
scroll to position [0, 0]
click at [354, 224] on div at bounding box center [553, 274] width 580 height 147
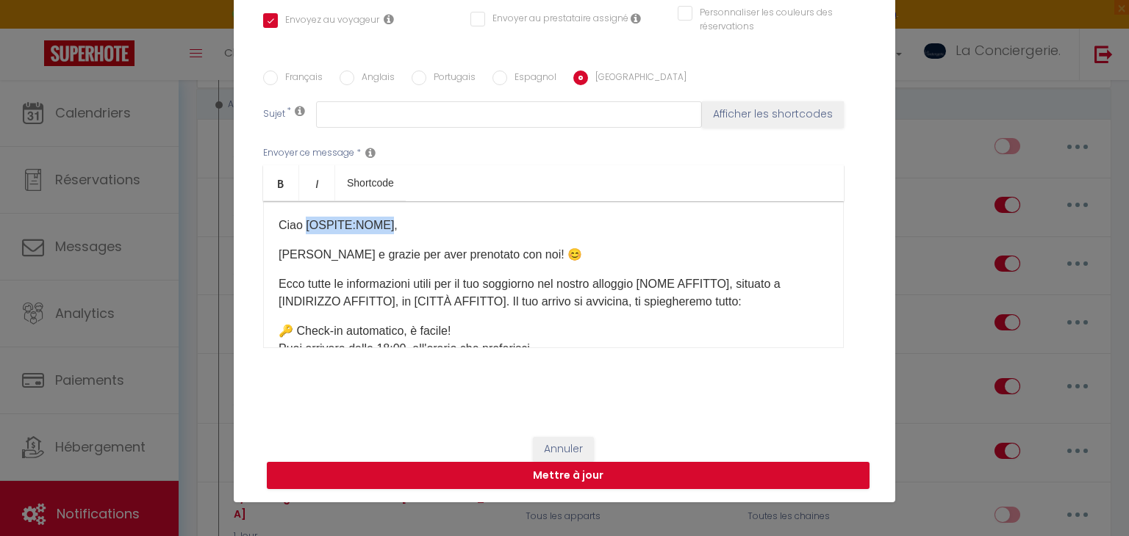
drag, startPoint x: 384, startPoint y: 225, endPoint x: 306, endPoint y: 207, distance: 80.6
click at [306, 207] on div "Ciao [OSPITE:NOME], [PERSON_NAME] e grazie per aver prenotato con noi! 😊 Ecco t…" at bounding box center [553, 274] width 580 height 147
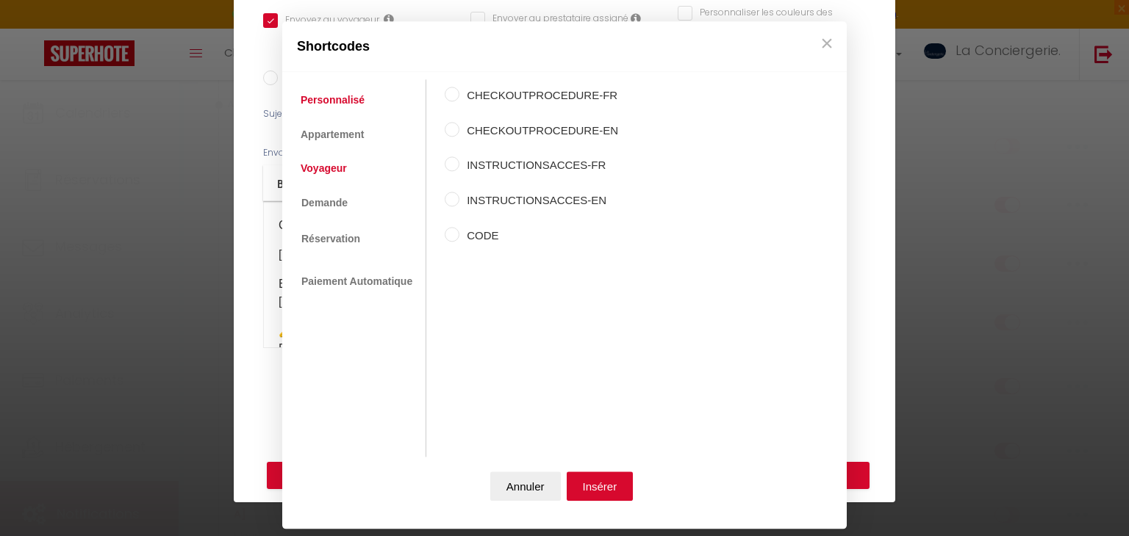
click at [339, 161] on link "Voyageur" at bounding box center [323, 168] width 61 height 26
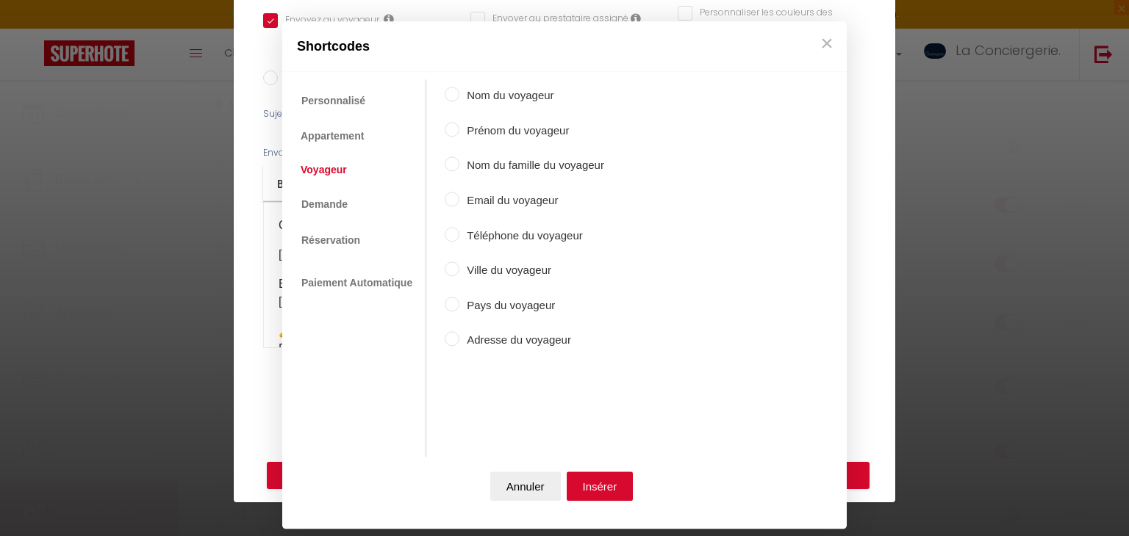
click at [507, 132] on label "Prénom du voyageur" at bounding box center [531, 131] width 145 height 18
click at [459, 132] on input "Prénom du voyageur" at bounding box center [452, 129] width 15 height 15
click at [594, 484] on button "Insérer" at bounding box center [599, 486] width 67 height 29
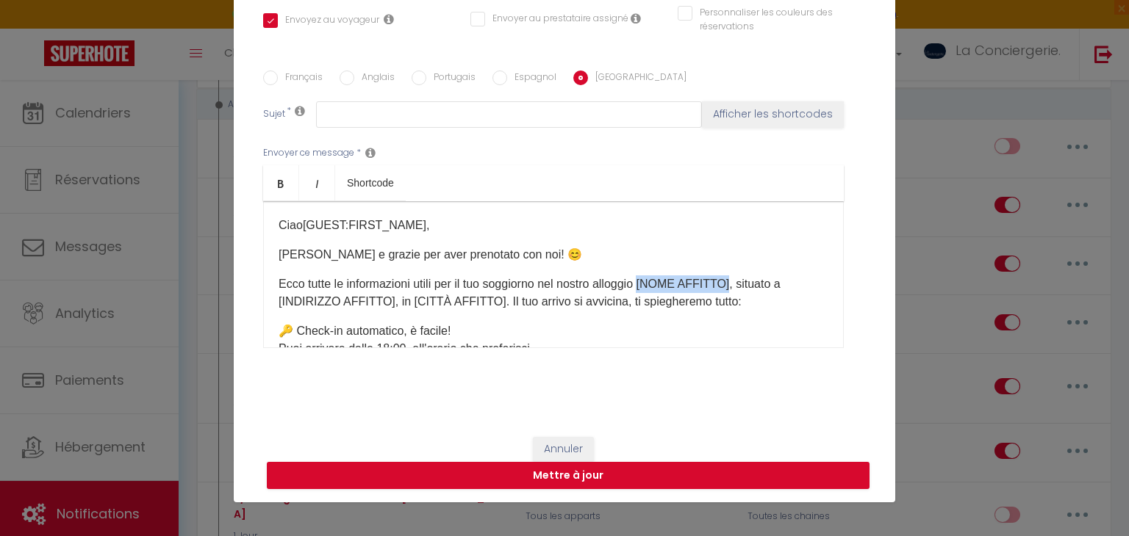
drag, startPoint x: 650, startPoint y: 287, endPoint x: 736, endPoint y: 279, distance: 87.0
click at [736, 279] on p "Ecco tutte le informazioni utili per il tuo soggiorno nel nostro alloggio [NOME…" at bounding box center [553, 293] width 550 height 35
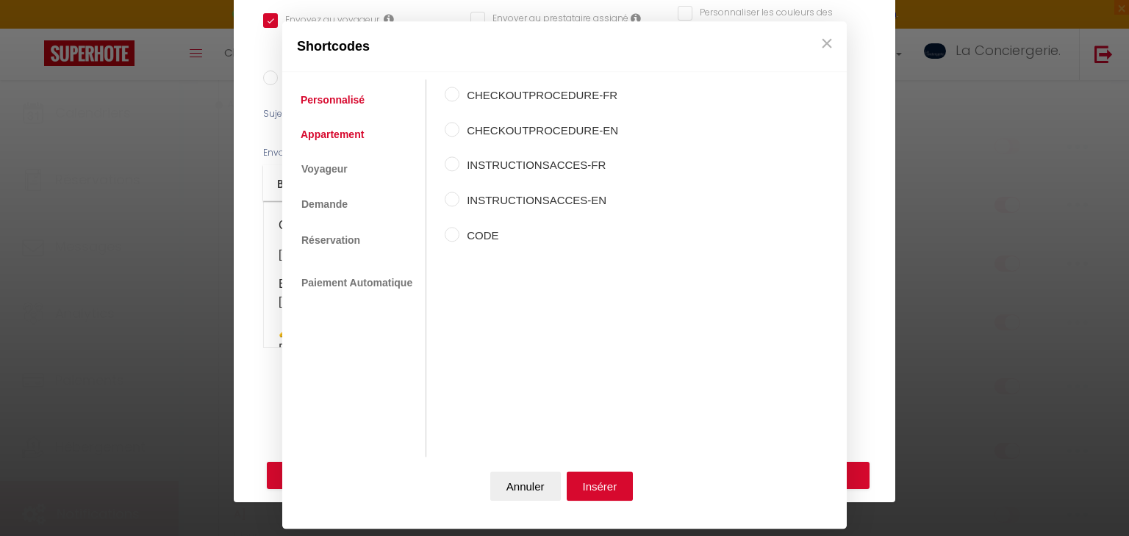
click at [355, 140] on link "Appartement" at bounding box center [332, 134] width 78 height 26
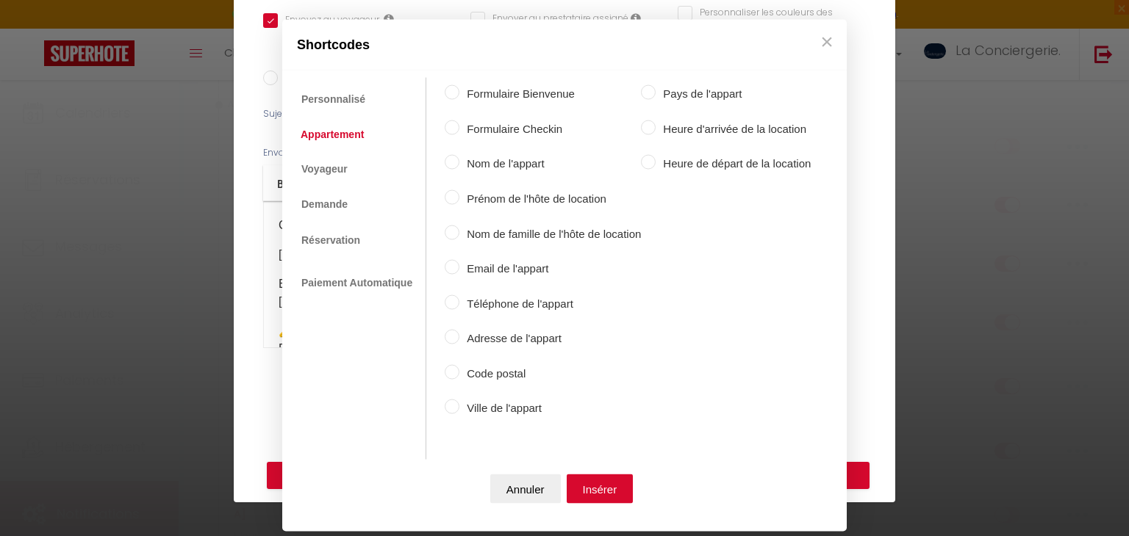
click at [497, 169] on label "Nom de l'appart" at bounding box center [549, 164] width 181 height 18
click at [459, 169] on input "Nom de l'appart" at bounding box center [452, 162] width 15 height 15
click at [580, 483] on button "Insérer" at bounding box center [599, 488] width 67 height 29
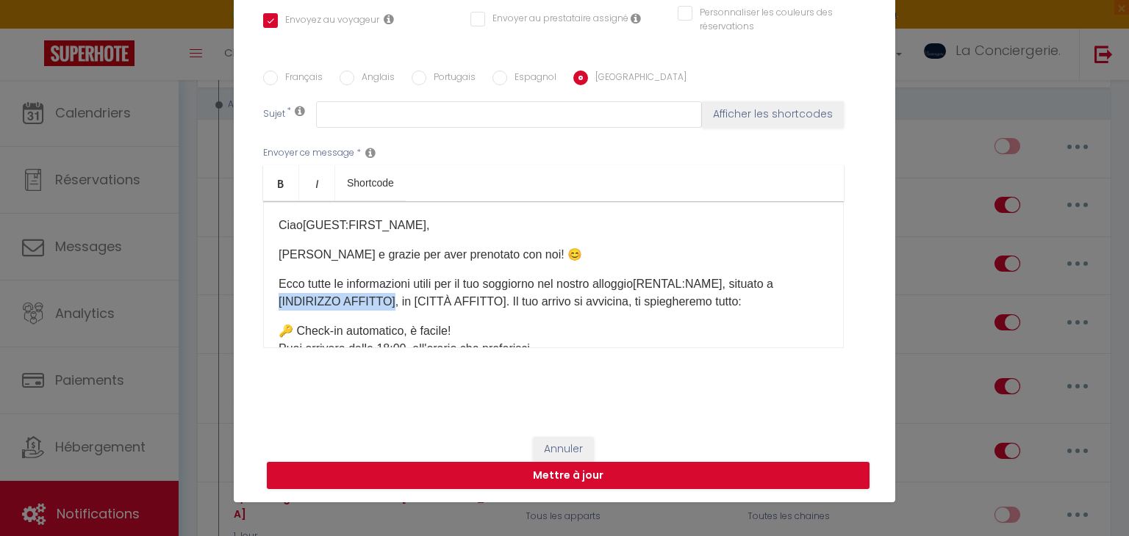
drag, startPoint x: 386, startPoint y: 303, endPoint x: 267, endPoint y: 299, distance: 119.1
click at [267, 299] on div "Ciao [GUEST:FIRST_NAME] ​ , [PERSON_NAME] e grazie per aver prenotato con noi! …" at bounding box center [553, 274] width 580 height 147
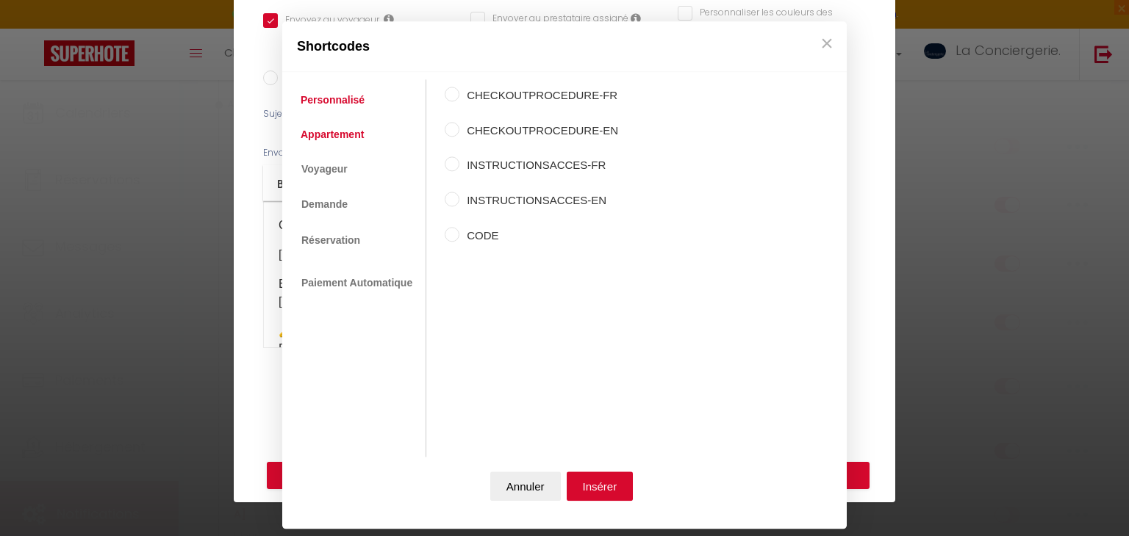
click at [345, 129] on link "Appartement" at bounding box center [332, 134] width 78 height 26
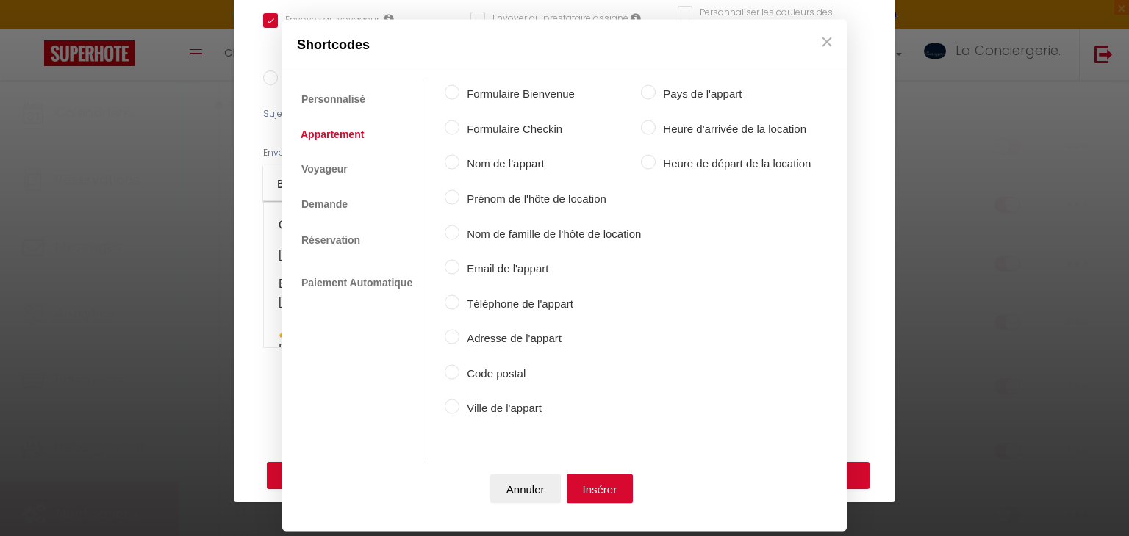
click at [485, 337] on label "Adresse de l'appart" at bounding box center [549, 339] width 181 height 18
click at [459, 337] on input "Adresse de l'appart" at bounding box center [452, 337] width 15 height 15
click at [588, 497] on button "Insérer" at bounding box center [599, 488] width 67 height 29
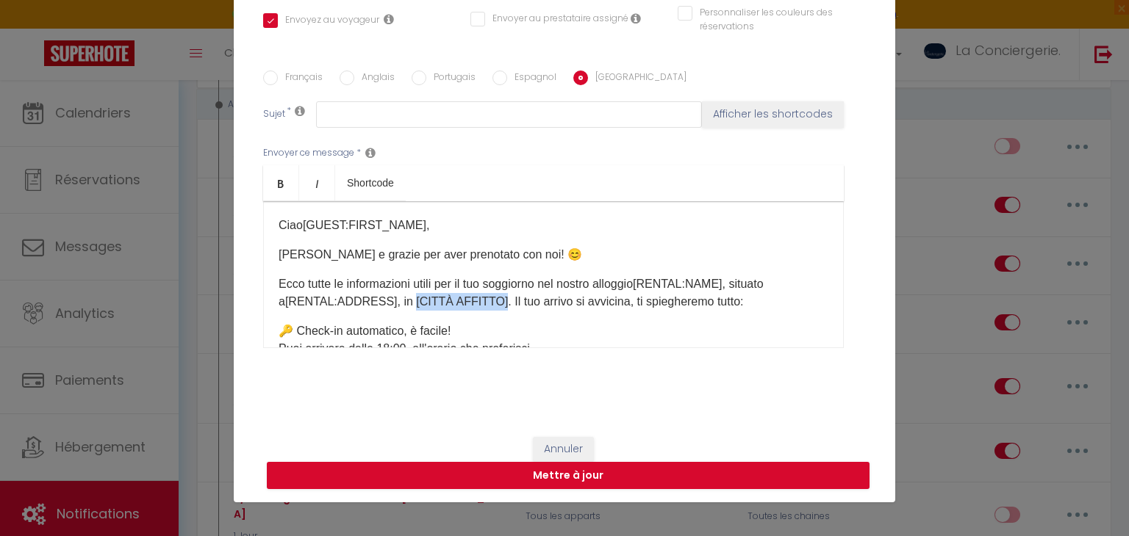
drag, startPoint x: 397, startPoint y: 304, endPoint x: 482, endPoint y: 303, distance: 85.2
click at [482, 303] on p "Ecco tutte le informazioni utili per il tuo soggiorno nel nostro alloggio [RENT…" at bounding box center [553, 293] width 550 height 35
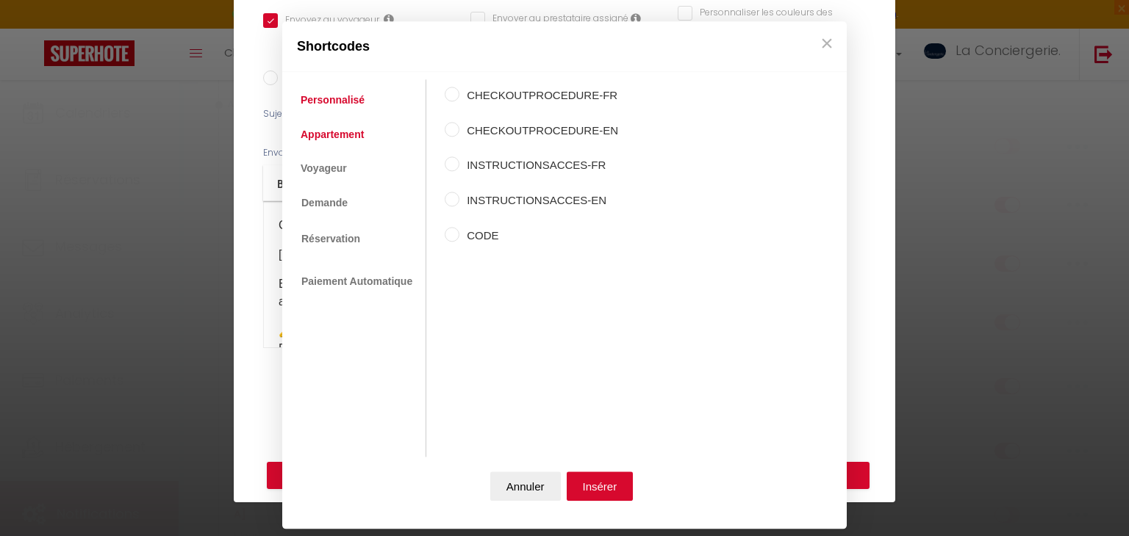
click at [323, 137] on link "Appartement" at bounding box center [332, 134] width 78 height 26
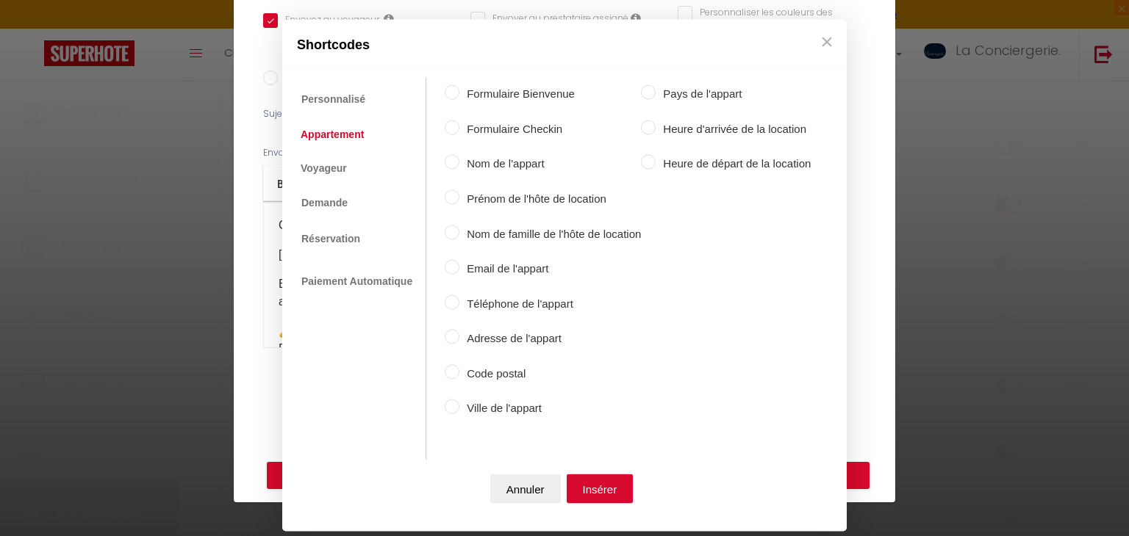
click at [506, 406] on label "Ville de l'appart" at bounding box center [549, 409] width 181 height 18
click at [459, 406] on input "Ville de l'appart" at bounding box center [452, 407] width 15 height 15
click at [588, 478] on button "Insérer" at bounding box center [599, 488] width 67 height 29
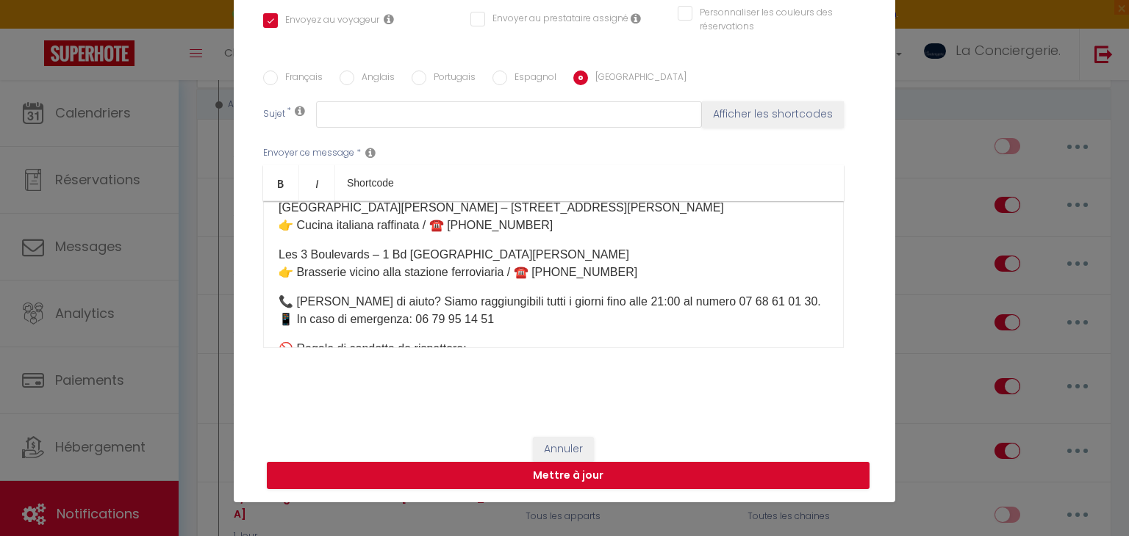
scroll to position [956, 0]
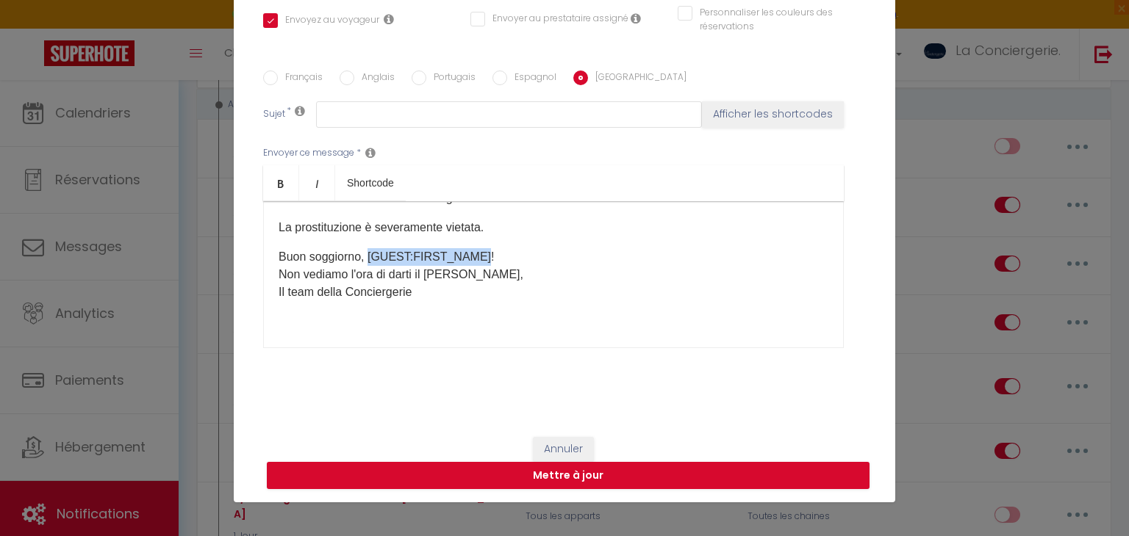
drag, startPoint x: 476, startPoint y: 252, endPoint x: 366, endPoint y: 248, distance: 110.3
click at [366, 248] on p "Buon soggiorno, [GUEST:FIRST_NAME]! Non vediamo l'ora di darti il ​​benvenuto, …" at bounding box center [553, 274] width 550 height 53
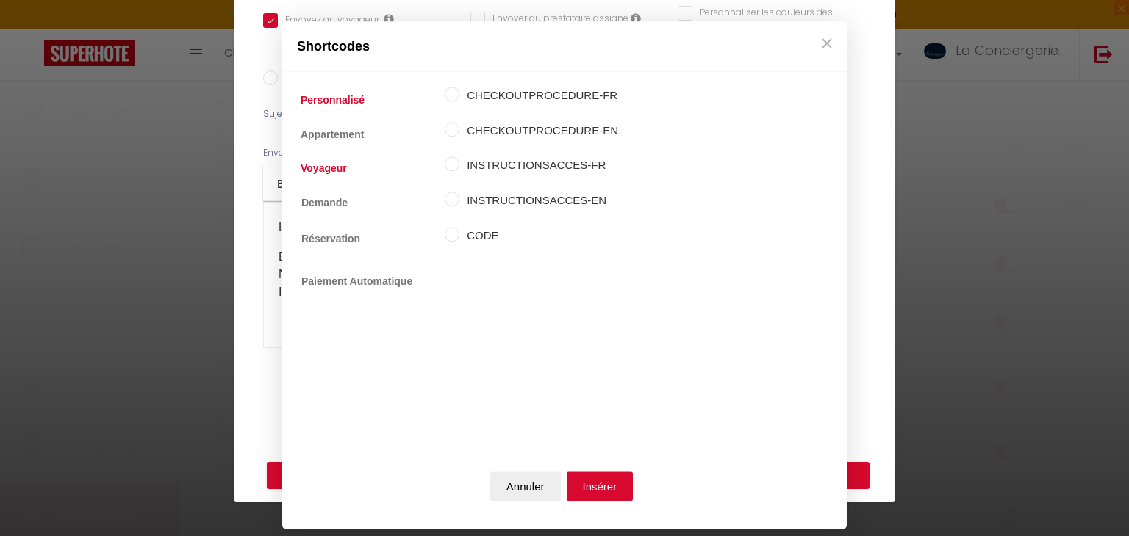
click at [341, 172] on link "Voyageur" at bounding box center [323, 168] width 61 height 26
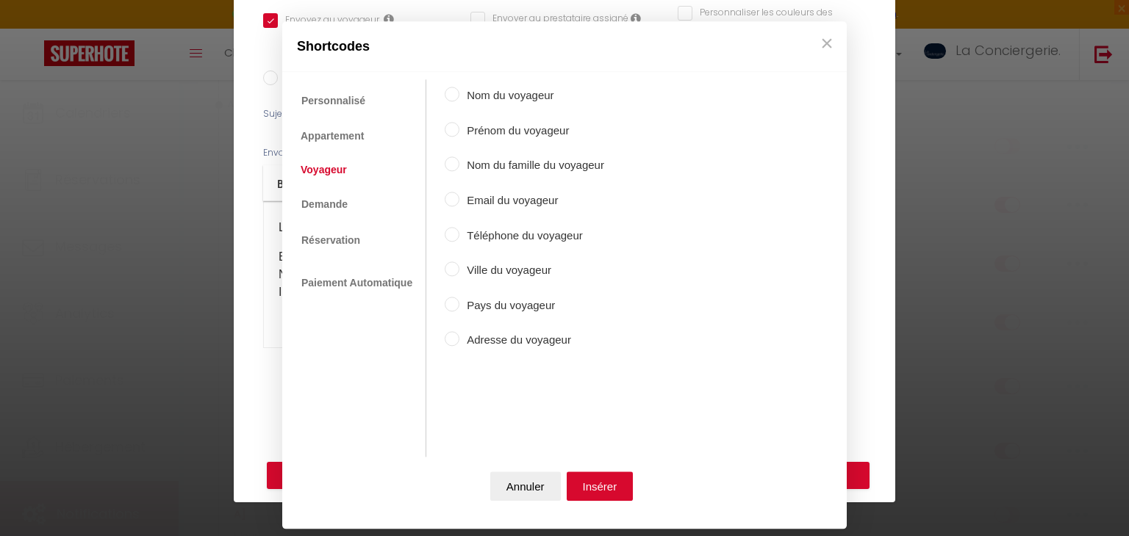
click at [515, 129] on label "Prénom du voyageur" at bounding box center [531, 131] width 145 height 18
click at [459, 129] on input "Prénom du voyageur" at bounding box center [452, 129] width 15 height 15
click at [582, 486] on button "Insérer" at bounding box center [599, 486] width 67 height 29
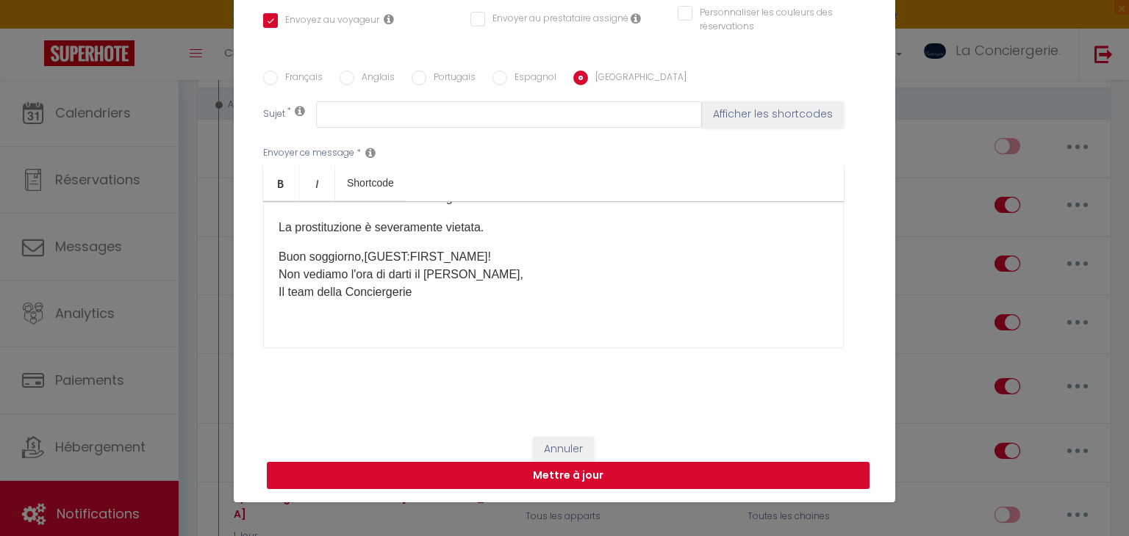
click at [588, 474] on button "Mettre à jour" at bounding box center [568, 476] width 602 height 28
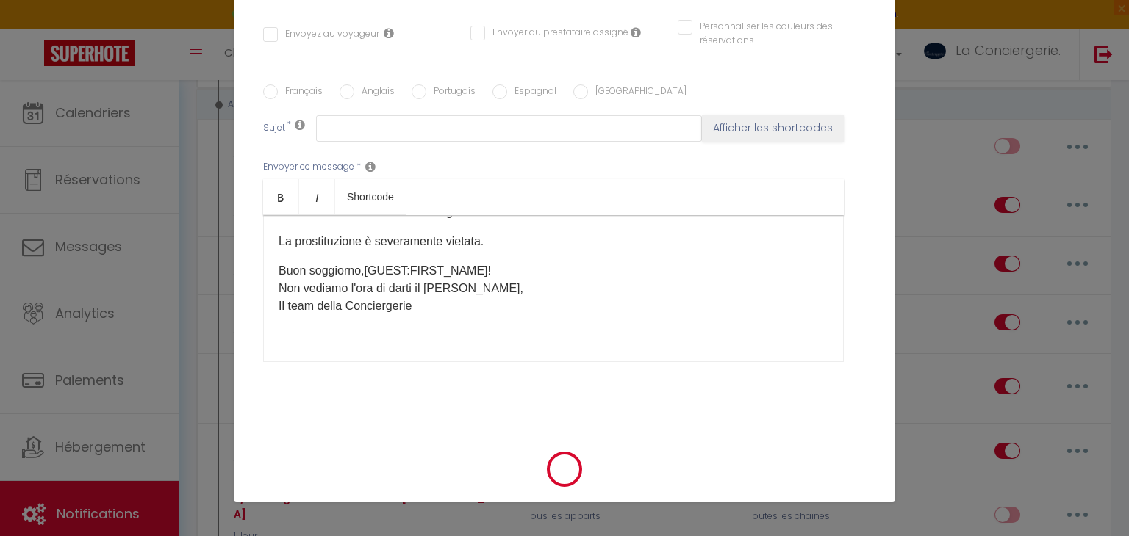
scroll to position [0, 0]
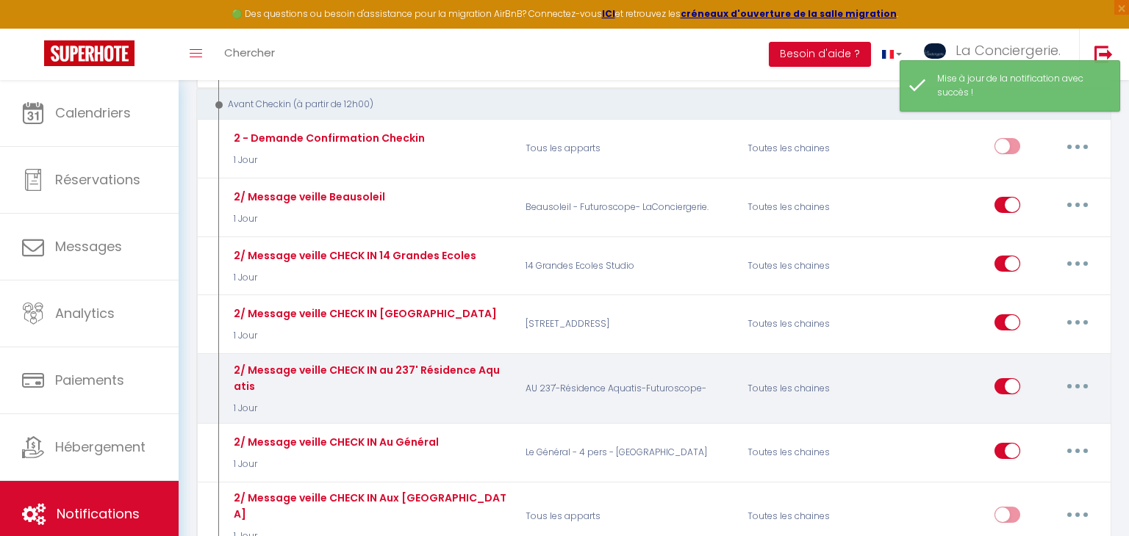
click at [1069, 375] on button "button" at bounding box center [1077, 387] width 41 height 24
click at [1005, 408] on link "Editer" at bounding box center [1039, 420] width 109 height 25
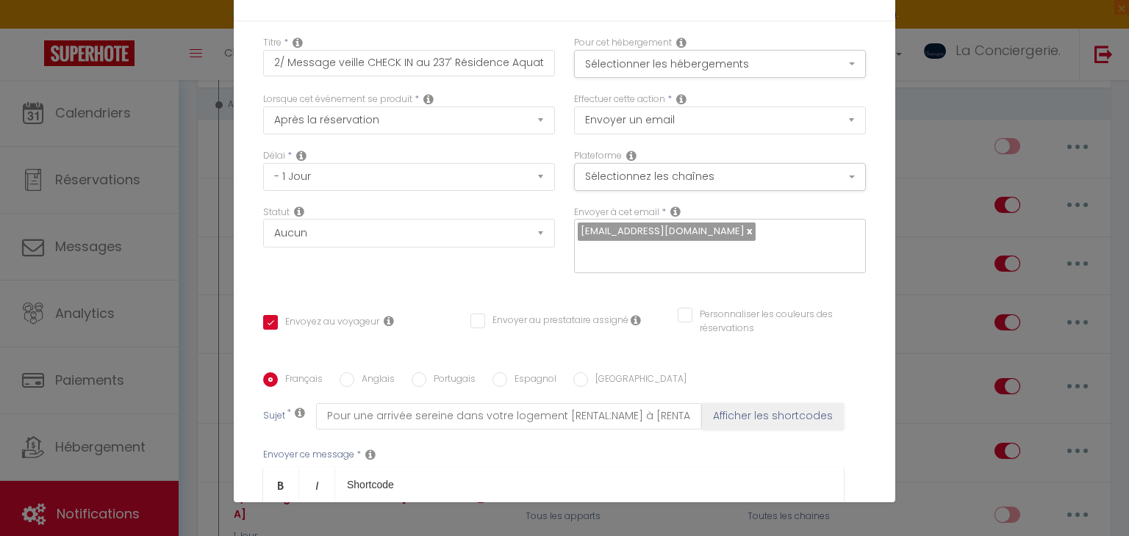
click at [371, 373] on label "Anglais" at bounding box center [374, 381] width 40 height 16
click at [354, 373] on input "Anglais" at bounding box center [346, 380] width 15 height 15
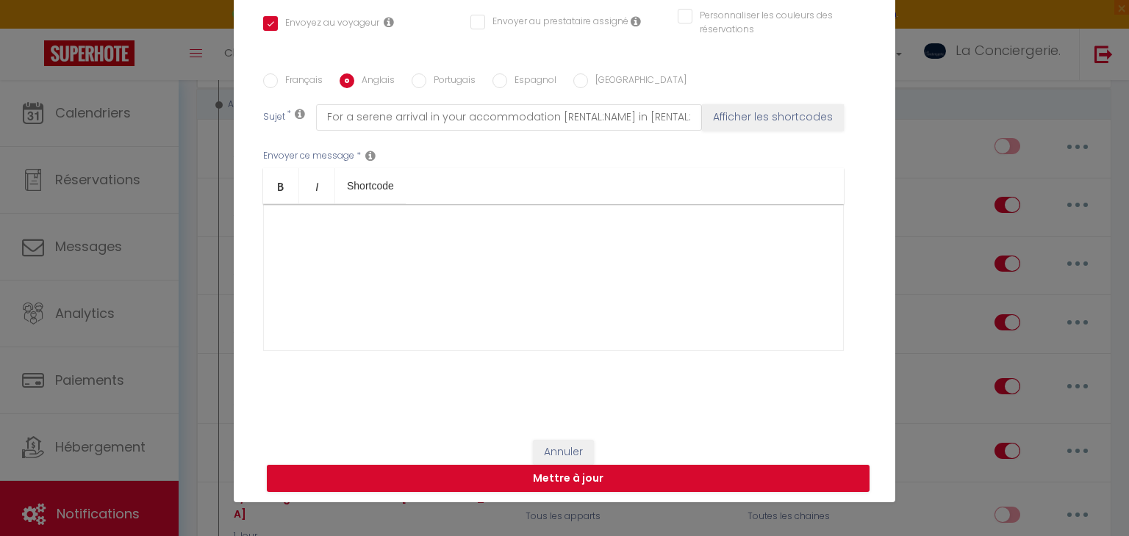
scroll to position [302, 0]
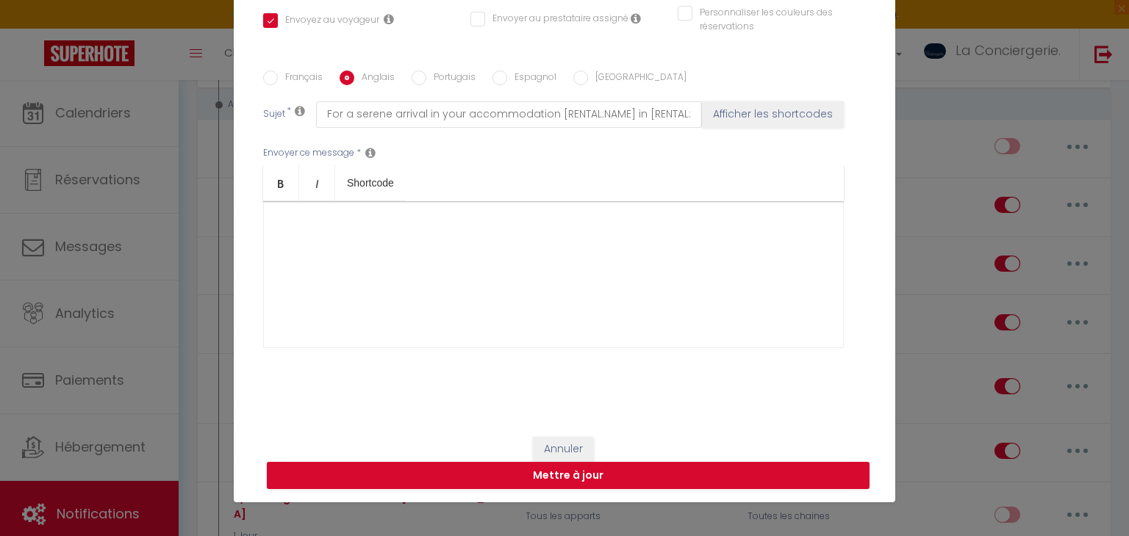
click at [456, 74] on label "Portugais" at bounding box center [450, 79] width 49 height 16
click at [426, 74] on input "Portugais" at bounding box center [418, 78] width 15 height 15
click at [502, 77] on input "Espagnol" at bounding box center [499, 78] width 15 height 15
click at [596, 73] on label "[GEOGRAPHIC_DATA]" at bounding box center [637, 79] width 98 height 16
click at [588, 73] on input "[GEOGRAPHIC_DATA]" at bounding box center [580, 78] width 15 height 15
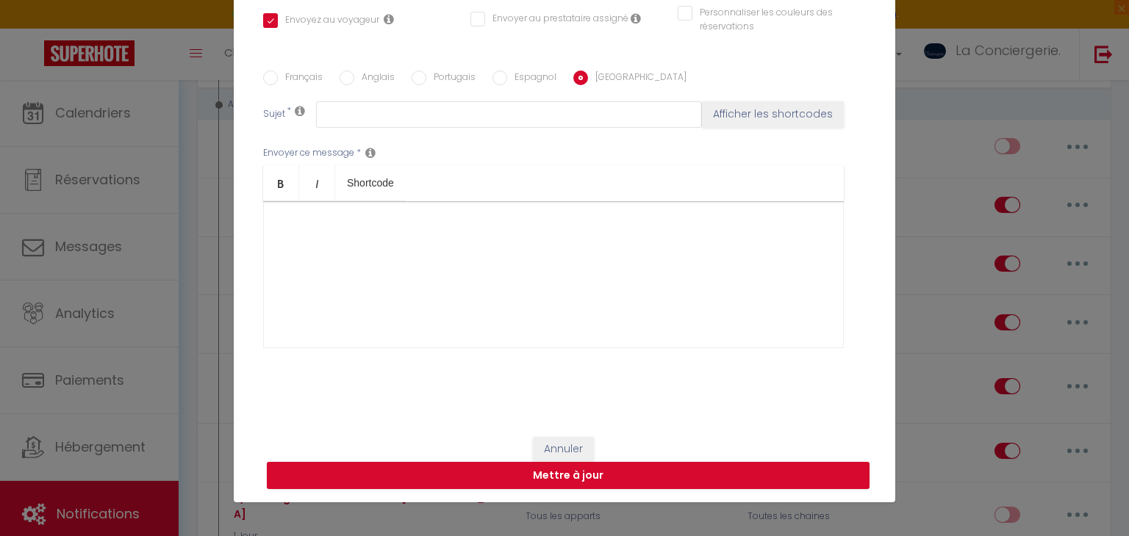
click at [272, 79] on input "Français" at bounding box center [270, 78] width 15 height 15
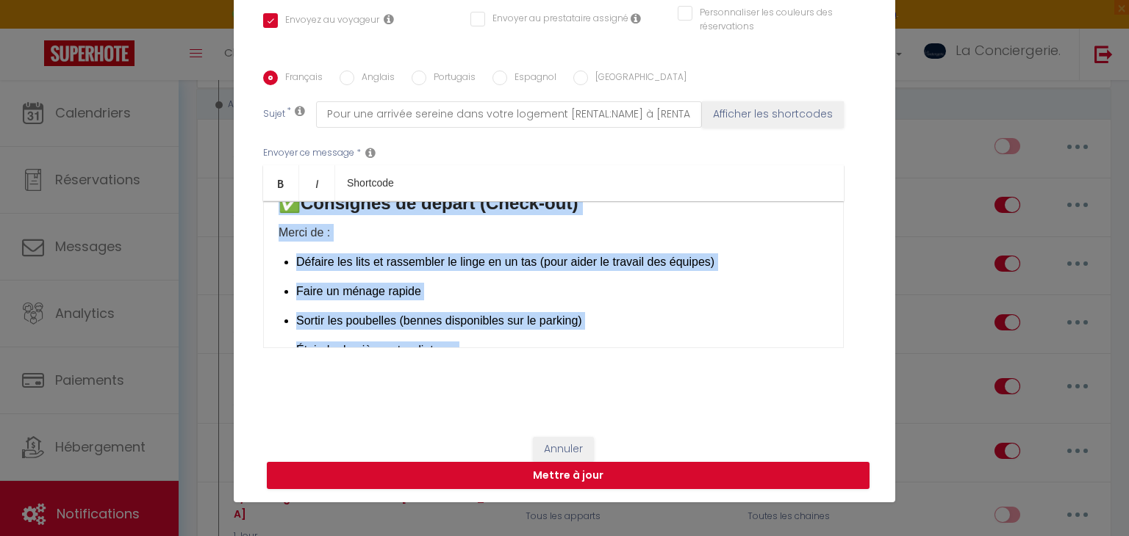
scroll to position [1482, 0]
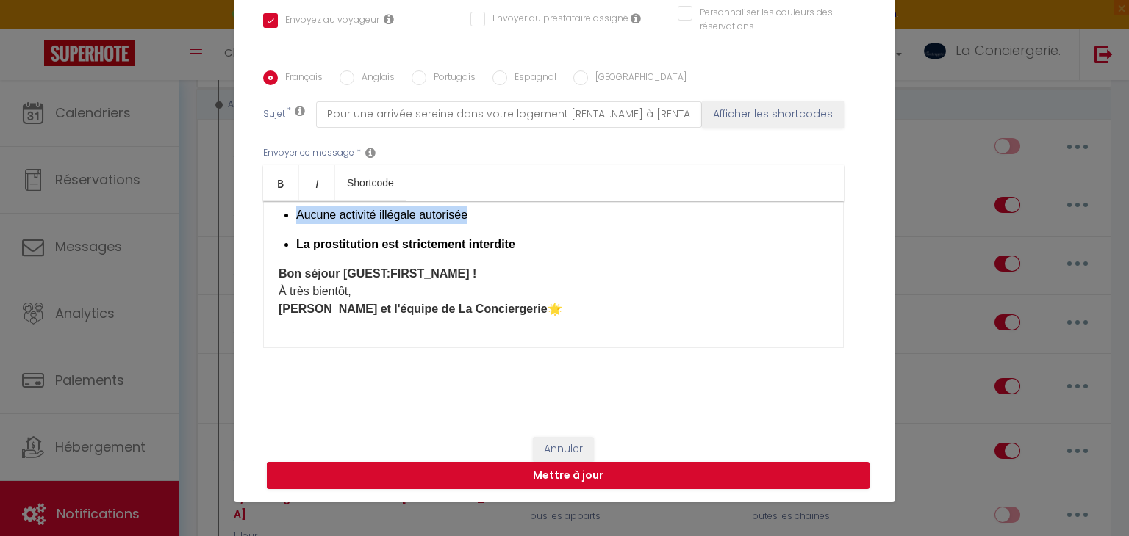
drag, startPoint x: 278, startPoint y: 220, endPoint x: 818, endPoint y: 375, distance: 561.1
click at [818, 375] on div "Français Anglais Portugais Espagnol Italien Sujet * Pour une arrivée sereine da…" at bounding box center [564, 218] width 602 height 340
copy div "Loremip [DOLOR:SITAM_CONS], Adipi elit seddo eiusmodtemp ! Incid utlabo etd mag…"
click at [589, 82] on label "[GEOGRAPHIC_DATA]" at bounding box center [637, 79] width 98 height 16
click at [588, 82] on input "[GEOGRAPHIC_DATA]" at bounding box center [580, 78] width 15 height 15
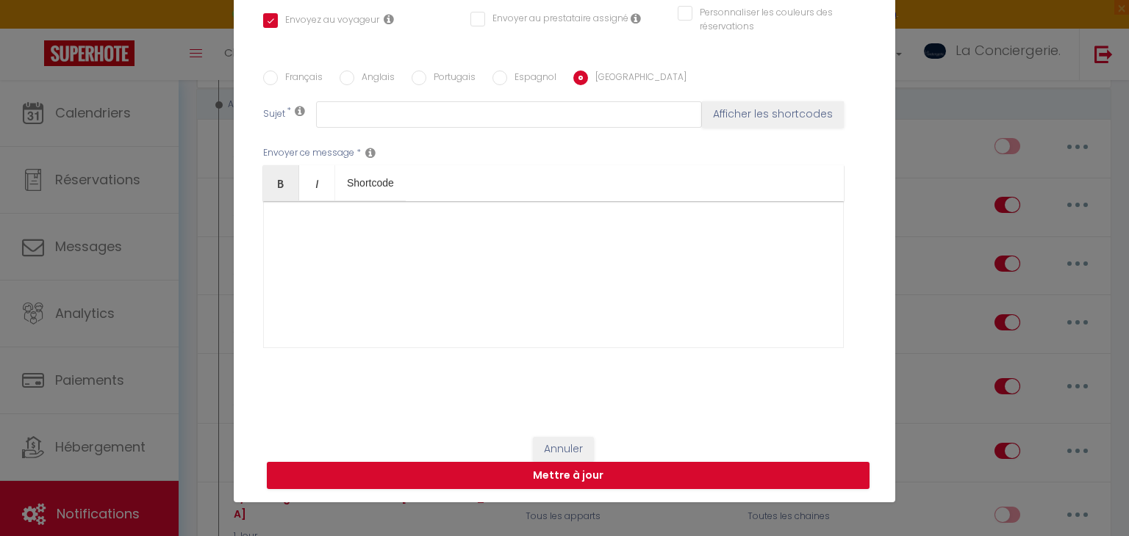
scroll to position [0, 0]
click at [546, 219] on div at bounding box center [553, 274] width 580 height 147
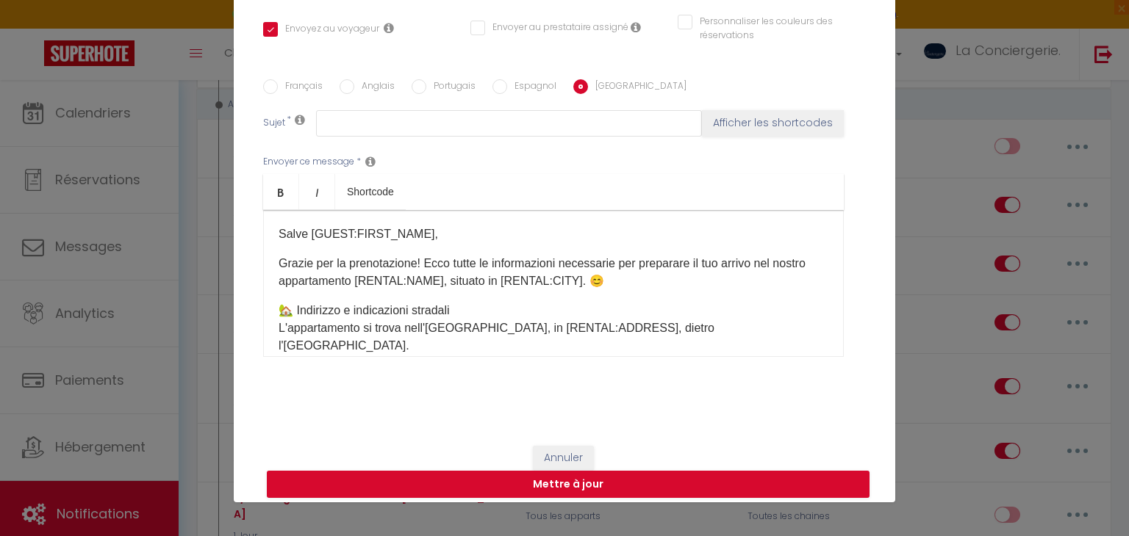
click at [277, 88] on input "Français" at bounding box center [270, 86] width 15 height 15
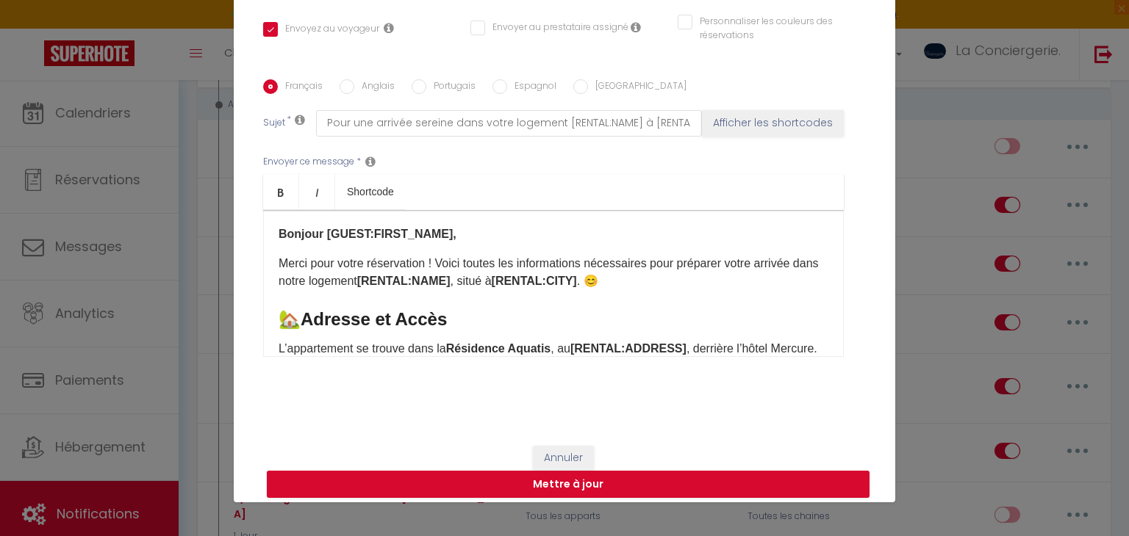
click at [603, 86] on label "[GEOGRAPHIC_DATA]" at bounding box center [637, 87] width 98 height 16
click at [588, 86] on input "[GEOGRAPHIC_DATA]" at bounding box center [580, 86] width 15 height 15
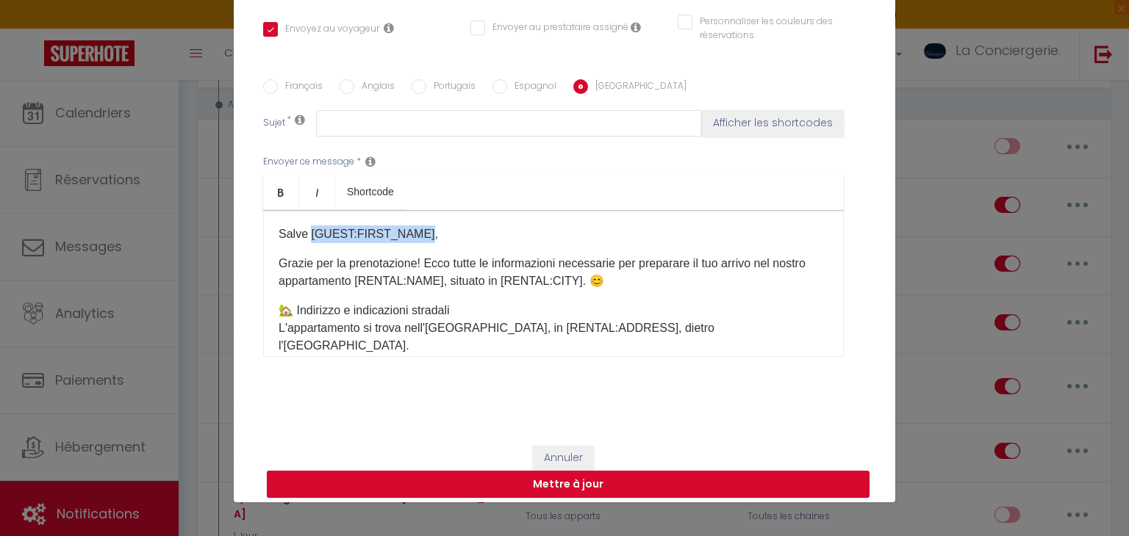
drag, startPoint x: 309, startPoint y: 232, endPoint x: 419, endPoint y: 237, distance: 109.6
click at [419, 237] on p "Salve [GUEST:FIRST_NAME]," at bounding box center [553, 235] width 550 height 18
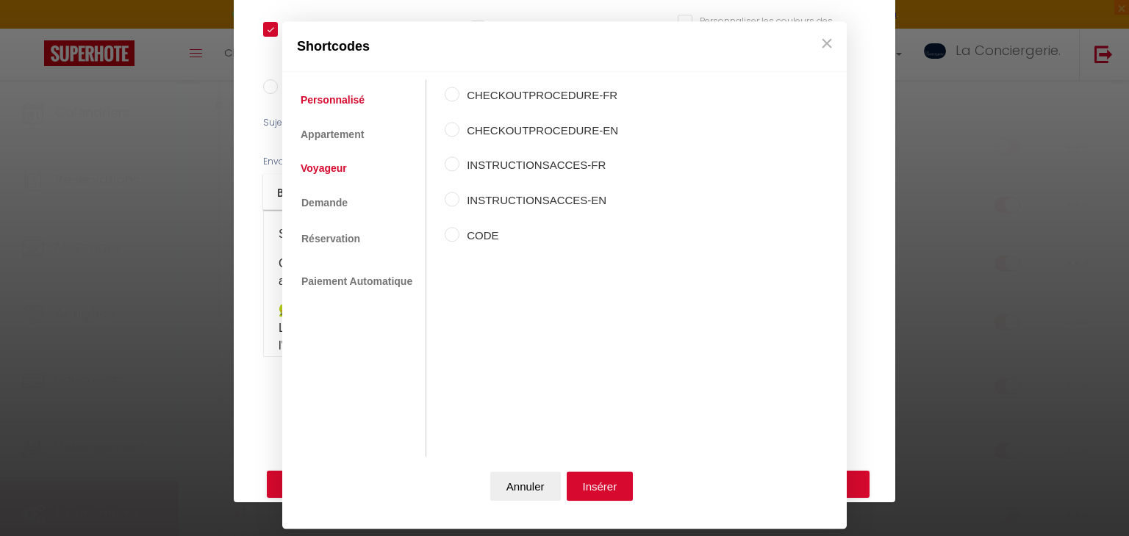
click at [338, 173] on link "Voyageur" at bounding box center [323, 168] width 61 height 26
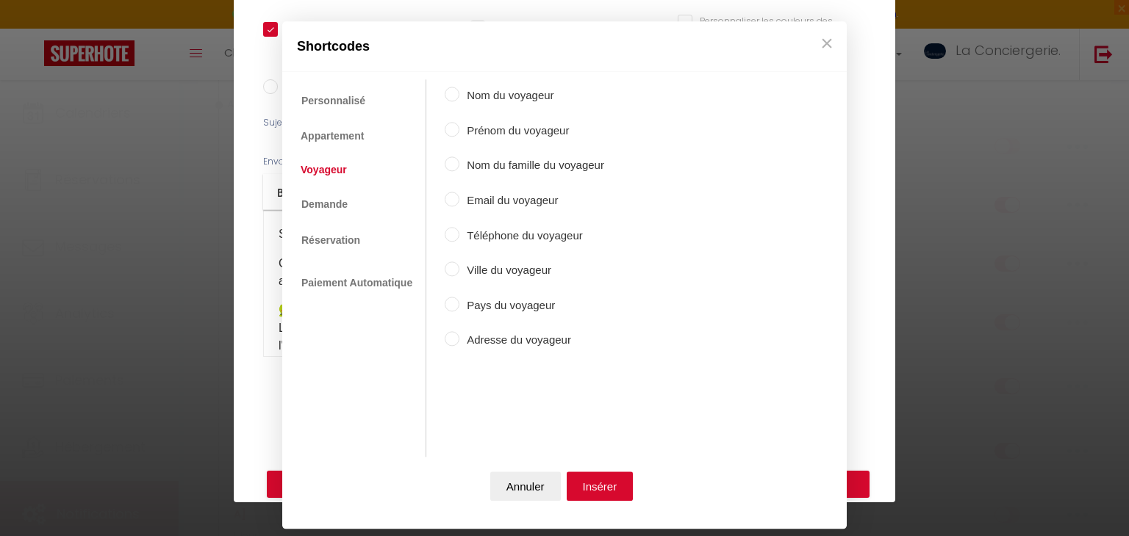
click at [504, 126] on label "Prénom du voyageur" at bounding box center [531, 131] width 145 height 18
click at [459, 126] on input "Prénom du voyageur" at bounding box center [452, 129] width 15 height 15
click at [602, 497] on button "Insérer" at bounding box center [599, 486] width 67 height 29
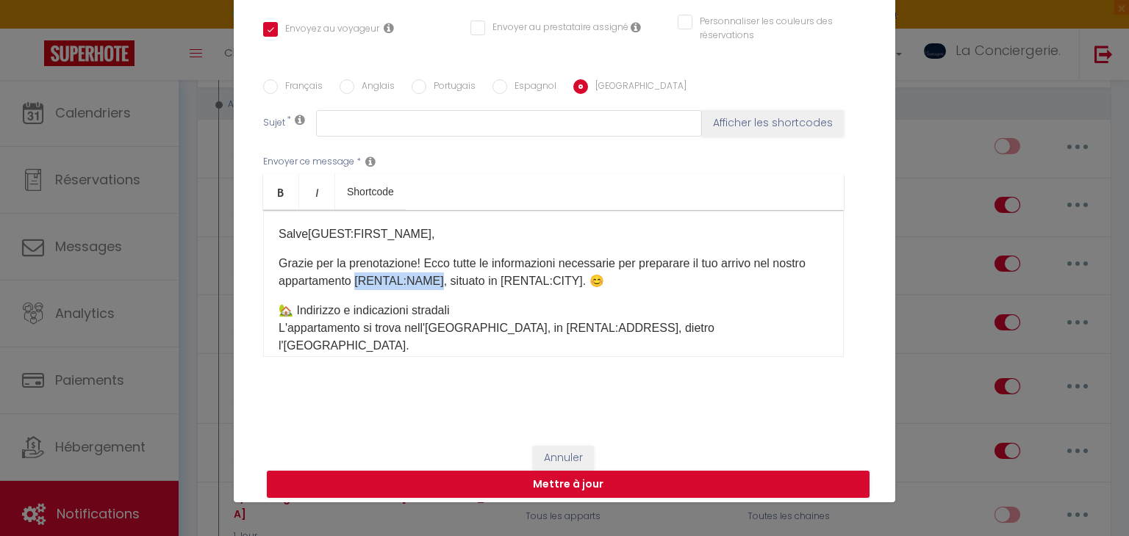
drag, startPoint x: 357, startPoint y: 279, endPoint x: 436, endPoint y: 276, distance: 78.7
click at [436, 276] on p "Grazie per la prenotazione! Ecco tutte le informazioni necessarie per preparare…" at bounding box center [553, 272] width 550 height 35
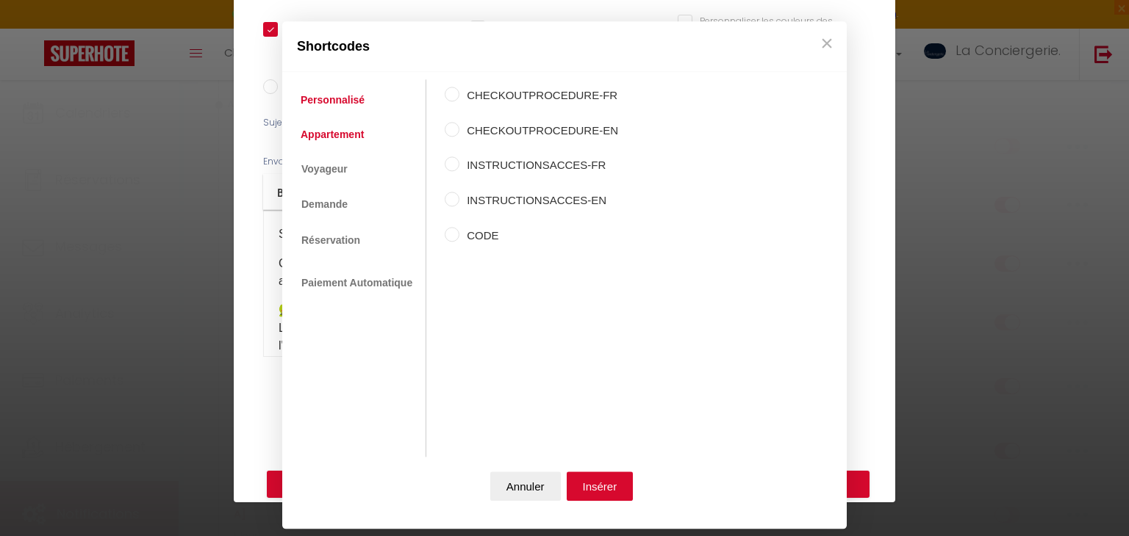
click at [353, 145] on link "Appartement" at bounding box center [332, 134] width 78 height 26
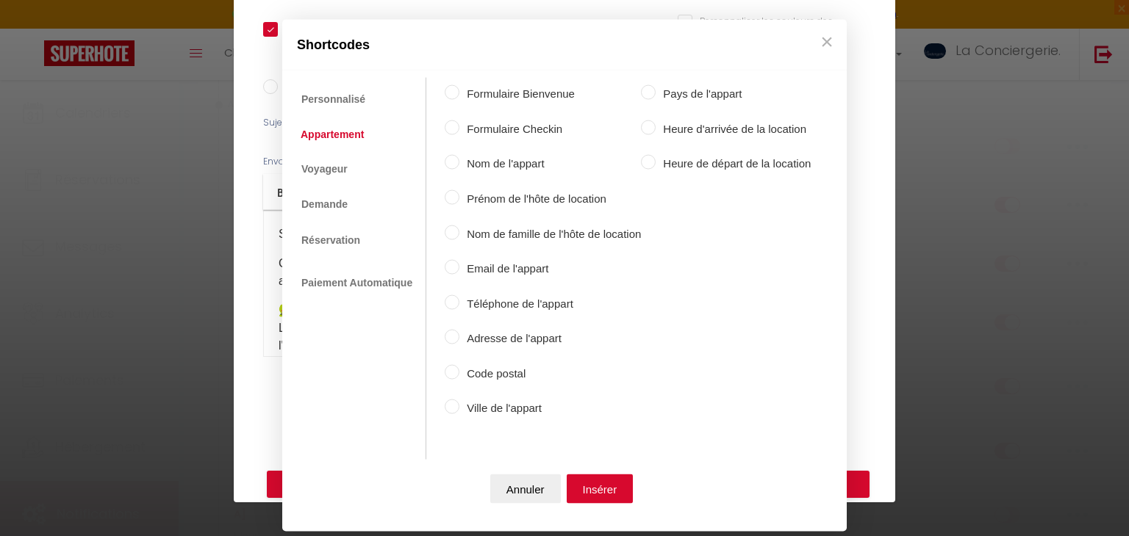
click at [492, 165] on label "Nom de l'appart" at bounding box center [549, 164] width 181 height 18
click at [459, 165] on input "Nom de l'appart" at bounding box center [452, 162] width 15 height 15
click at [604, 488] on button "Insérer" at bounding box center [599, 488] width 67 height 29
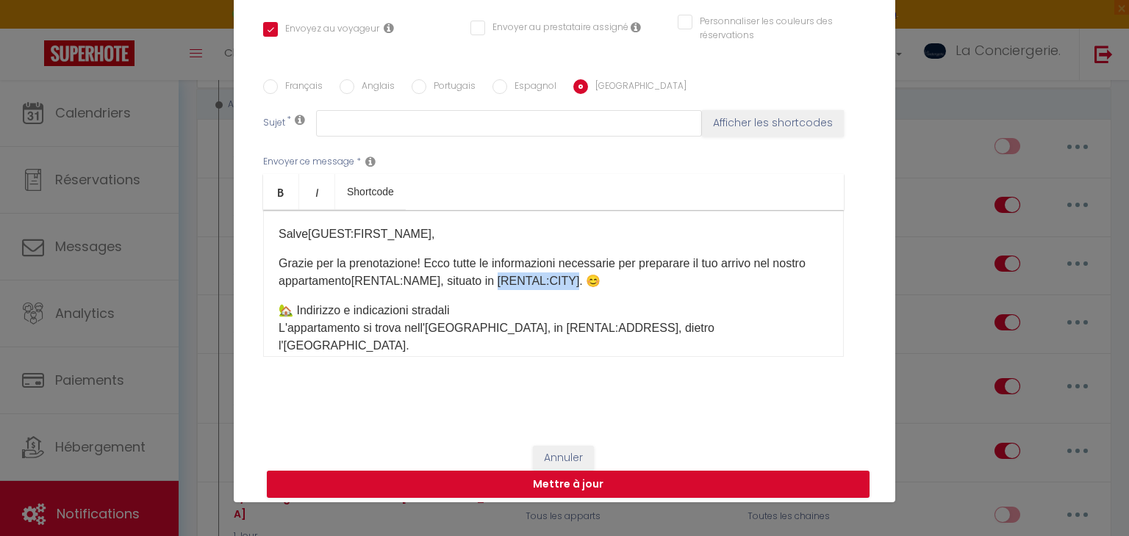
drag, startPoint x: 499, startPoint y: 278, endPoint x: 574, endPoint y: 276, distance: 75.0
click at [574, 276] on p "Grazie per la prenotazione! Ecco tutte le informazioni necessarie per preparare…" at bounding box center [553, 272] width 550 height 35
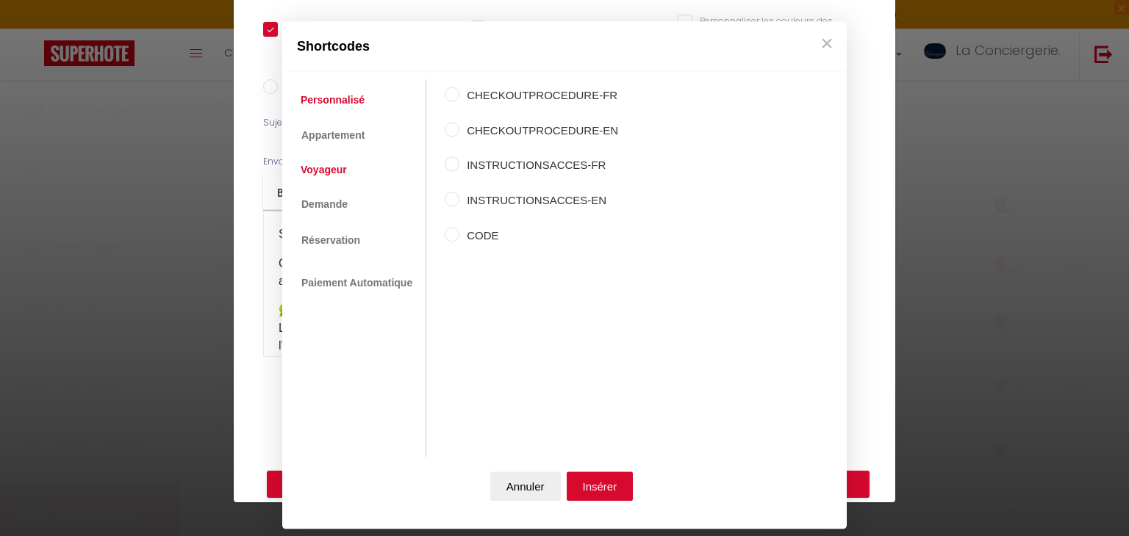
click at [336, 166] on link "Voyageur" at bounding box center [323, 170] width 61 height 26
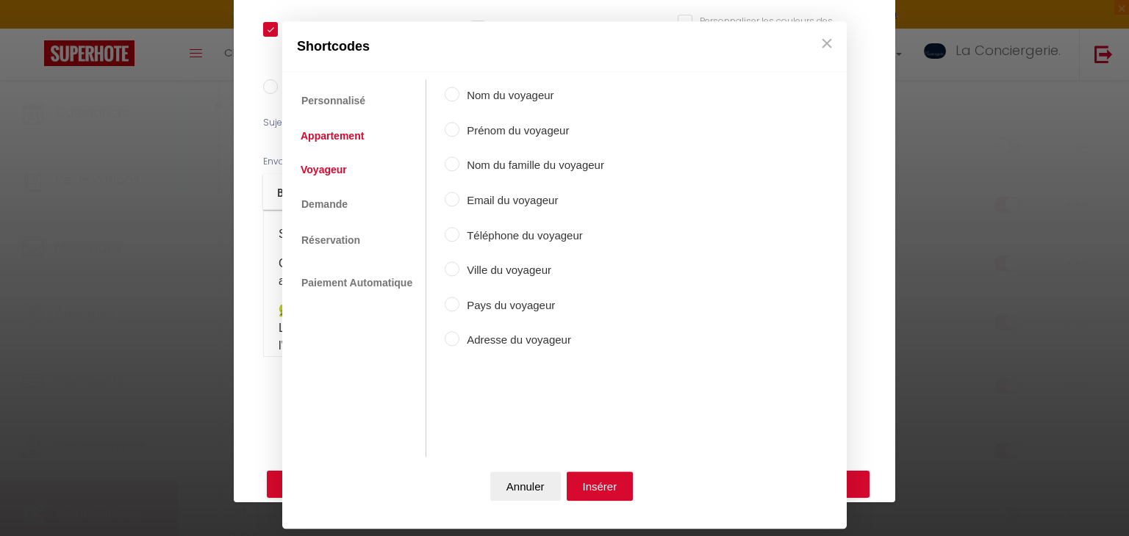
click at [324, 146] on link "Appartement" at bounding box center [332, 136] width 78 height 26
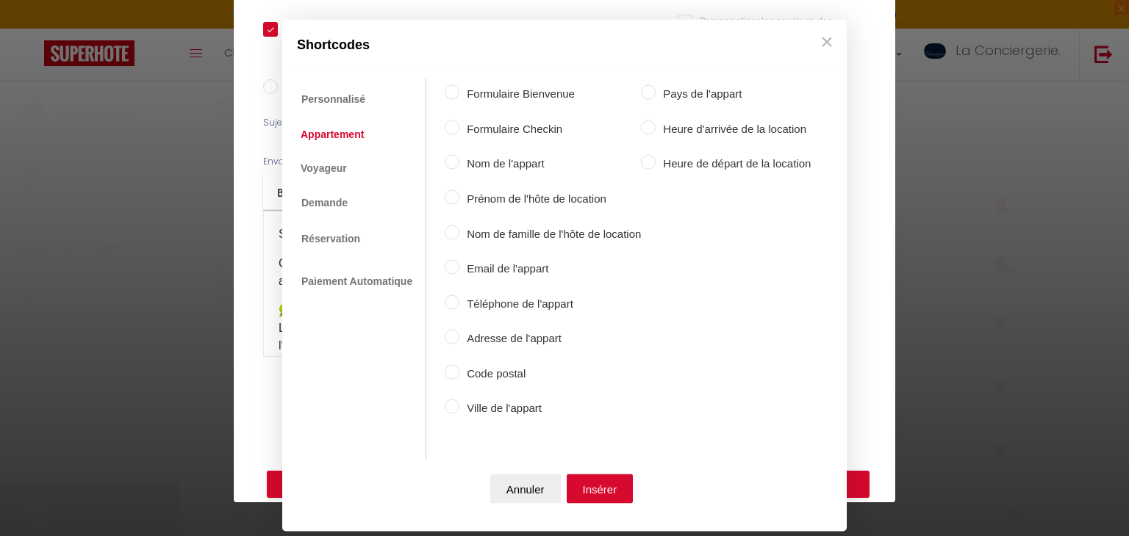
click at [463, 416] on label "Ville de l'appart" at bounding box center [549, 409] width 181 height 18
click at [459, 414] on input "Ville de l'appart" at bounding box center [452, 407] width 15 height 15
click at [602, 479] on button "Insérer" at bounding box center [599, 488] width 67 height 29
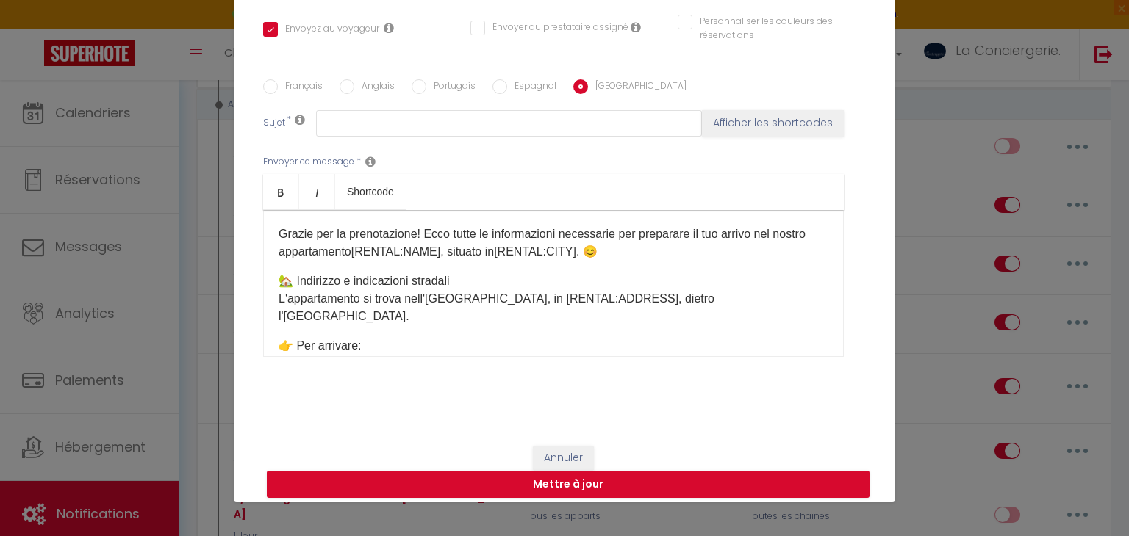
scroll to position [32, 0]
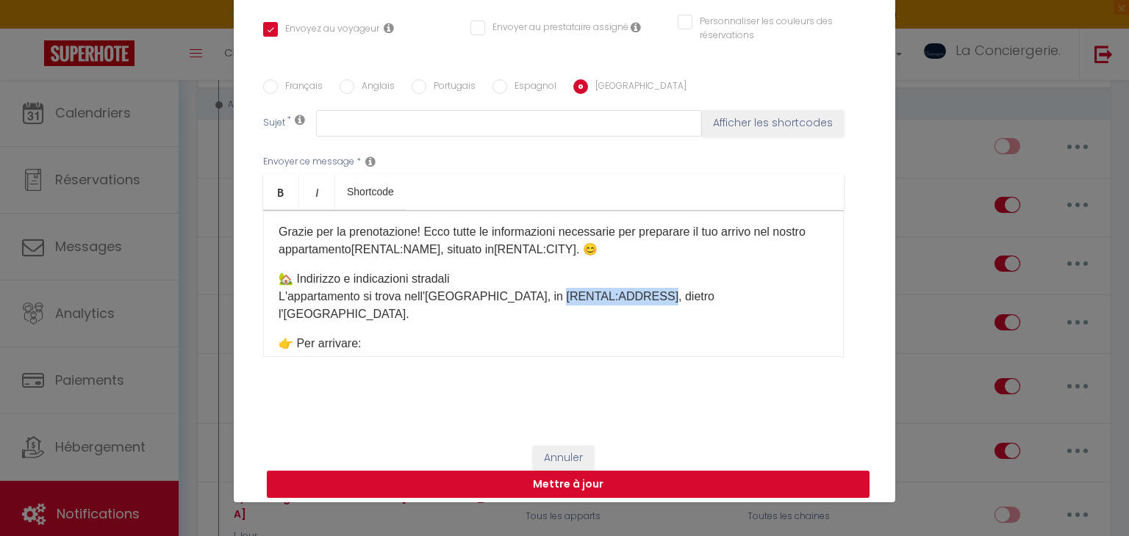
drag, startPoint x: 543, startPoint y: 298, endPoint x: 644, endPoint y: 289, distance: 101.0
click at [644, 289] on p "🏡 Indirizzo e indicazioni stradali L'appartamento si trova nell'[GEOGRAPHIC_DAT…" at bounding box center [553, 296] width 550 height 53
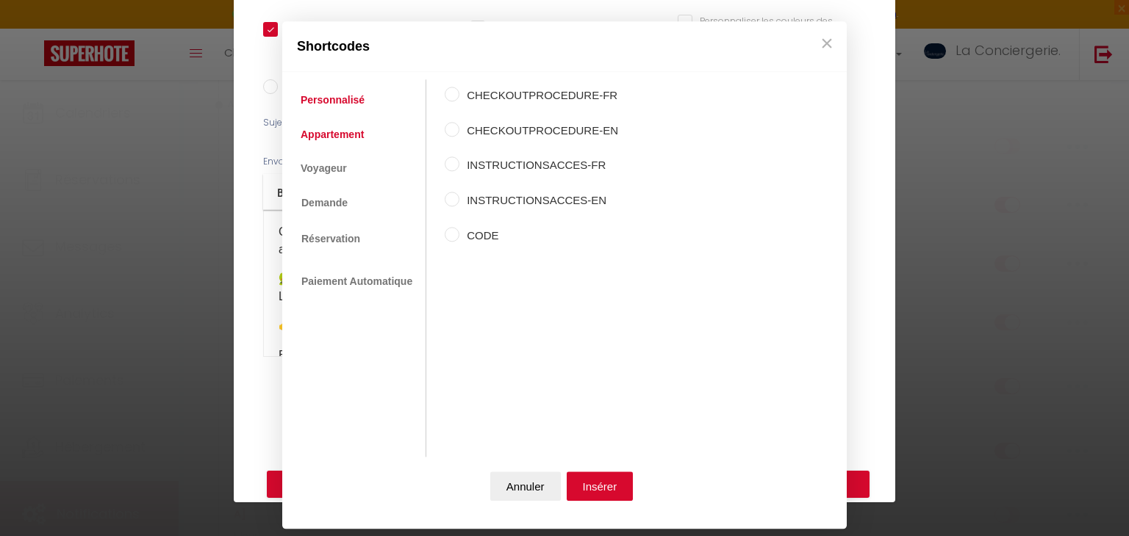
click at [344, 121] on link "Appartement" at bounding box center [332, 134] width 78 height 26
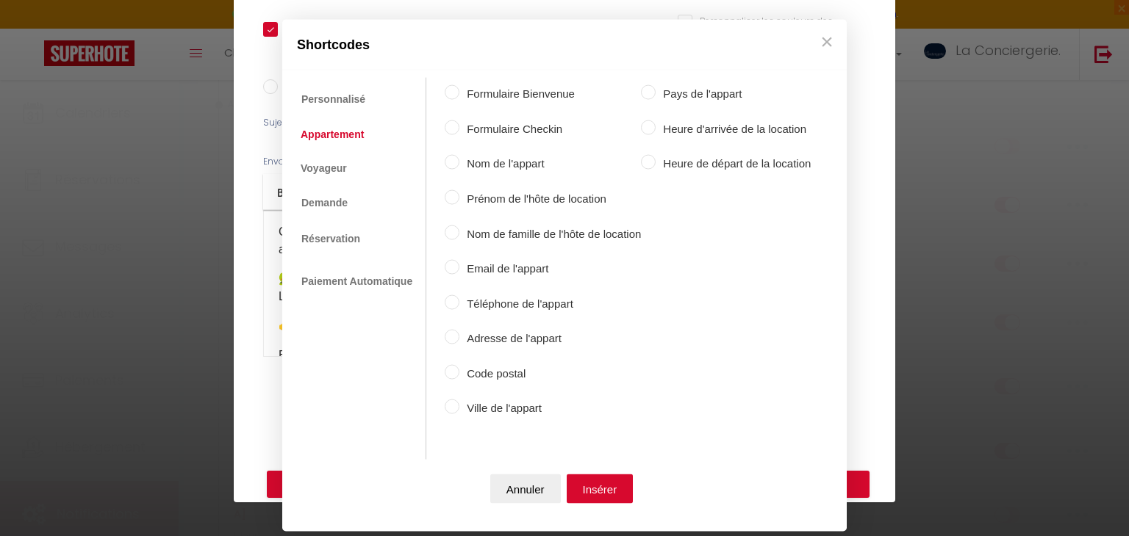
click at [484, 342] on label "Adresse de l'appart" at bounding box center [549, 339] width 181 height 18
click at [459, 342] on input "Adresse de l'appart" at bounding box center [452, 337] width 15 height 15
click at [604, 493] on button "Insérer" at bounding box center [599, 488] width 67 height 29
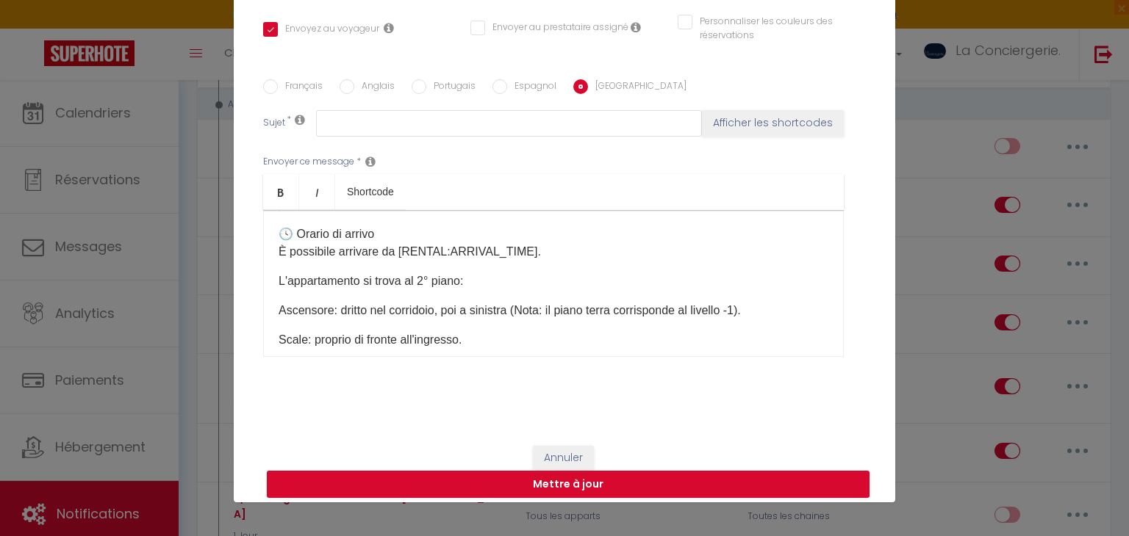
scroll to position [285, 0]
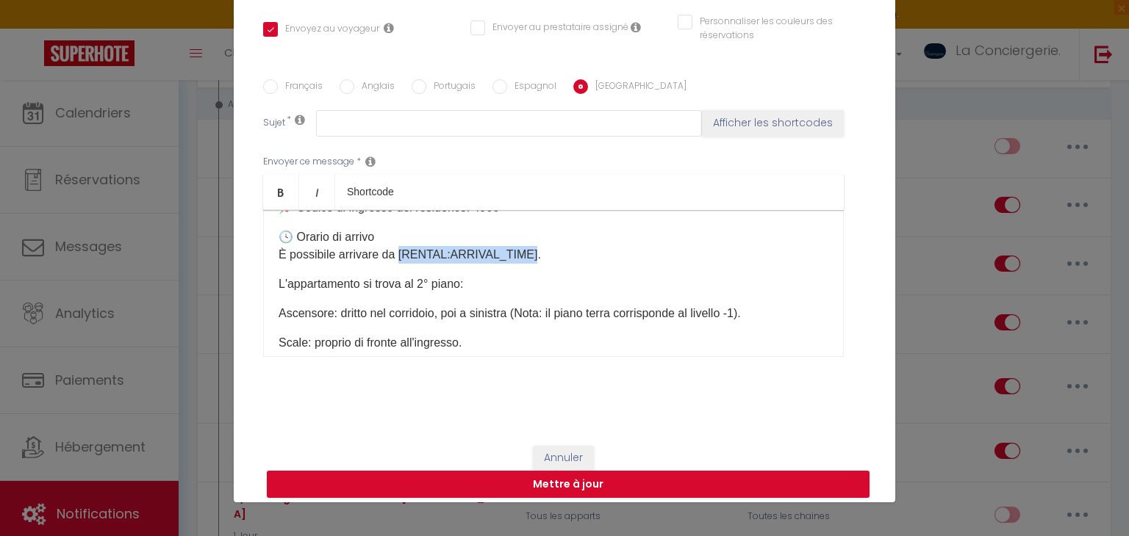
drag, startPoint x: 398, startPoint y: 235, endPoint x: 525, endPoint y: 231, distance: 126.5
click at [525, 231] on p "🕓 Orario di arrivo È possibile arrivare da [RENTAL:ARRIVAL_TIME]." at bounding box center [553, 246] width 550 height 35
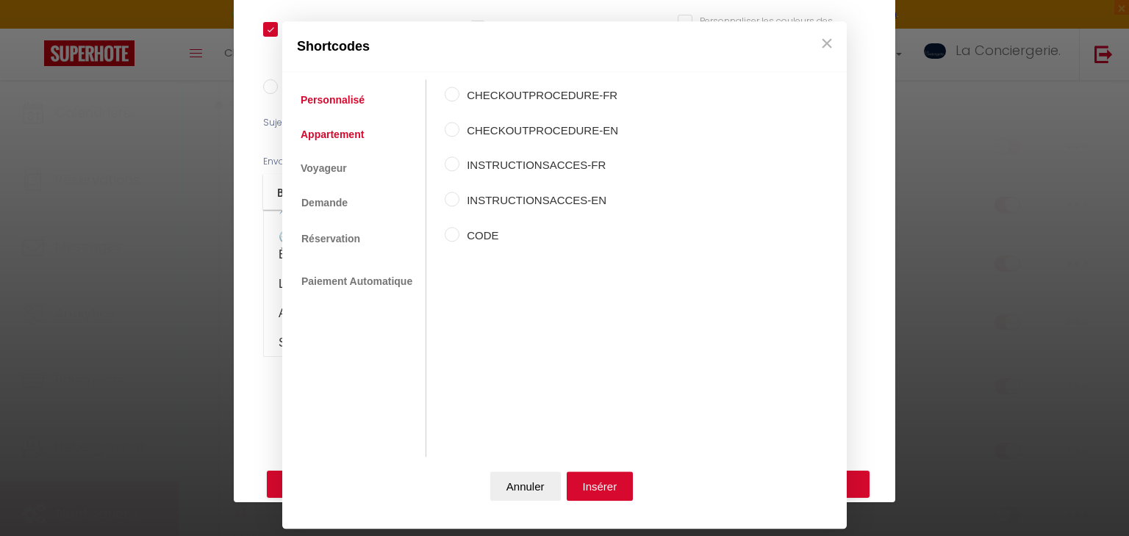
click at [331, 143] on link "Appartement" at bounding box center [332, 134] width 78 height 26
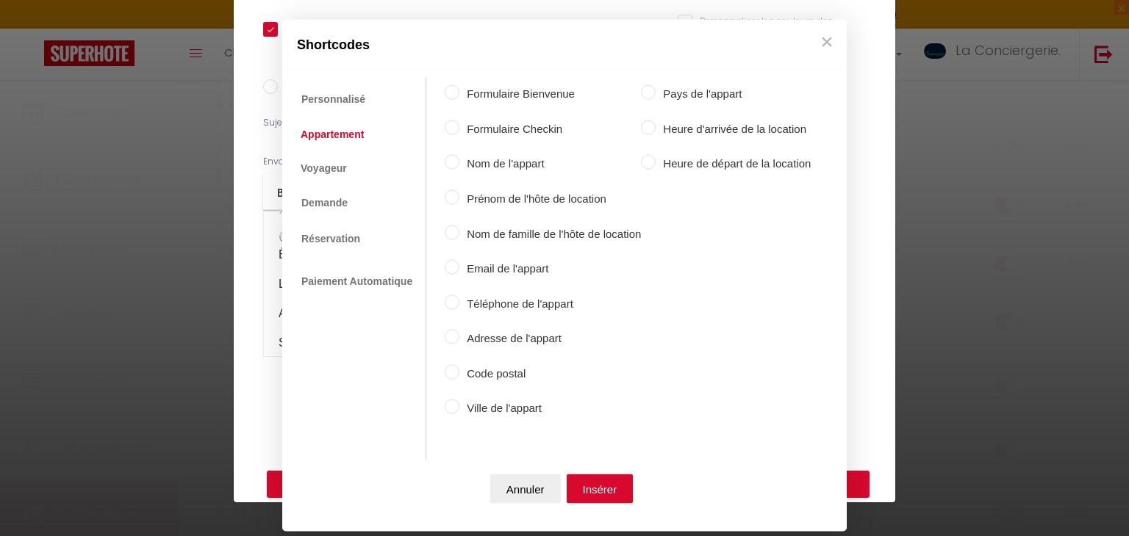
click at [686, 132] on label "Heure d'arrivée de la location" at bounding box center [732, 129] width 155 height 18
click at [655, 132] on input "Heure d'arrivée de la location" at bounding box center [648, 127] width 15 height 15
click at [613, 477] on button "Insérer" at bounding box center [599, 488] width 67 height 29
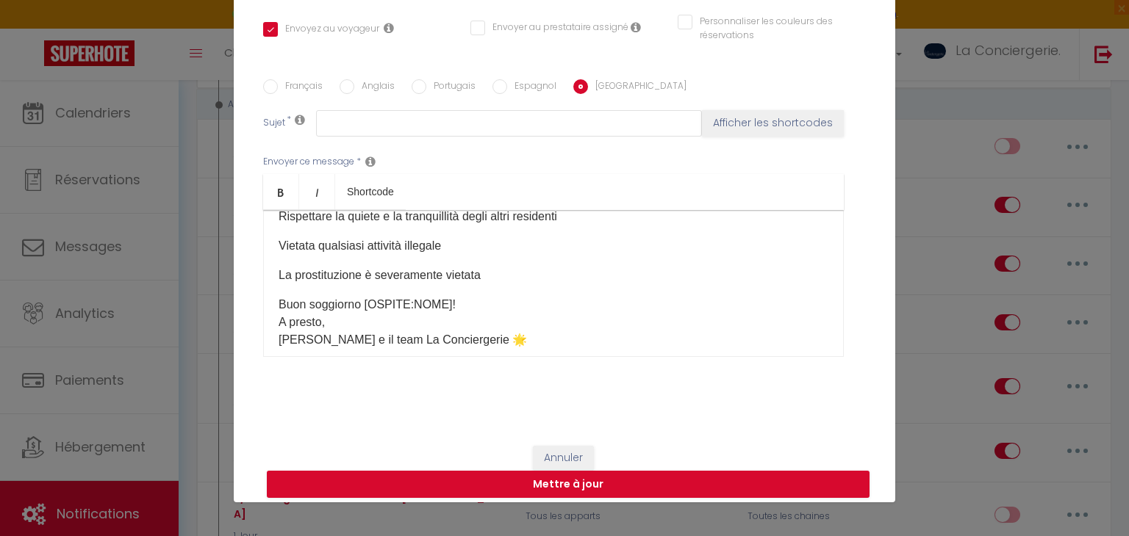
scroll to position [1297, 0]
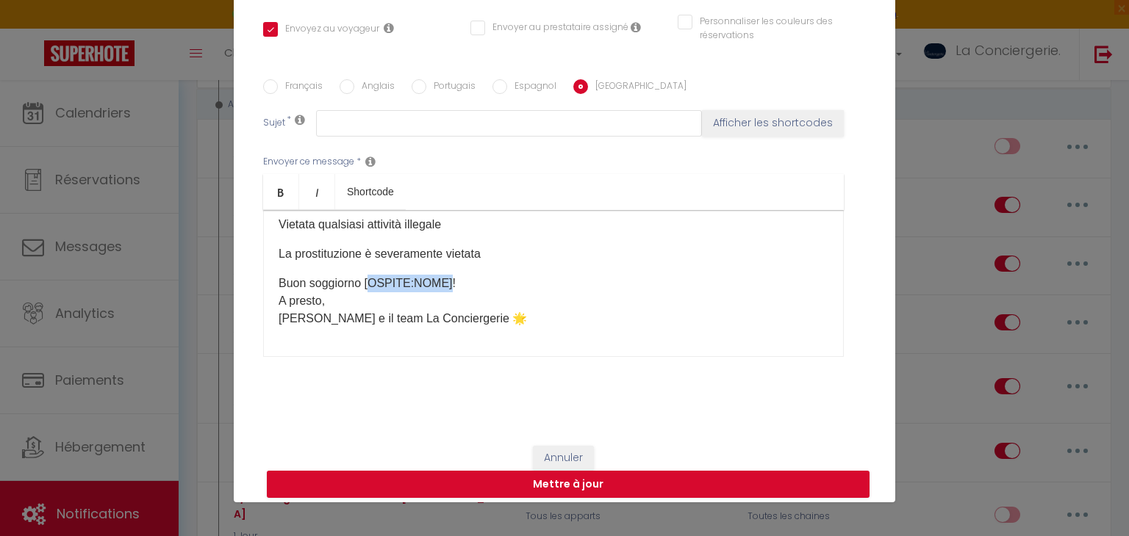
drag, startPoint x: 441, startPoint y: 262, endPoint x: 363, endPoint y: 247, distance: 79.3
click at [363, 247] on div "Salve [GUEST:FIRST_NAME] ​ , Grazie per la prenotazione! Ecco tutte le informaz…" at bounding box center [553, 283] width 580 height 147
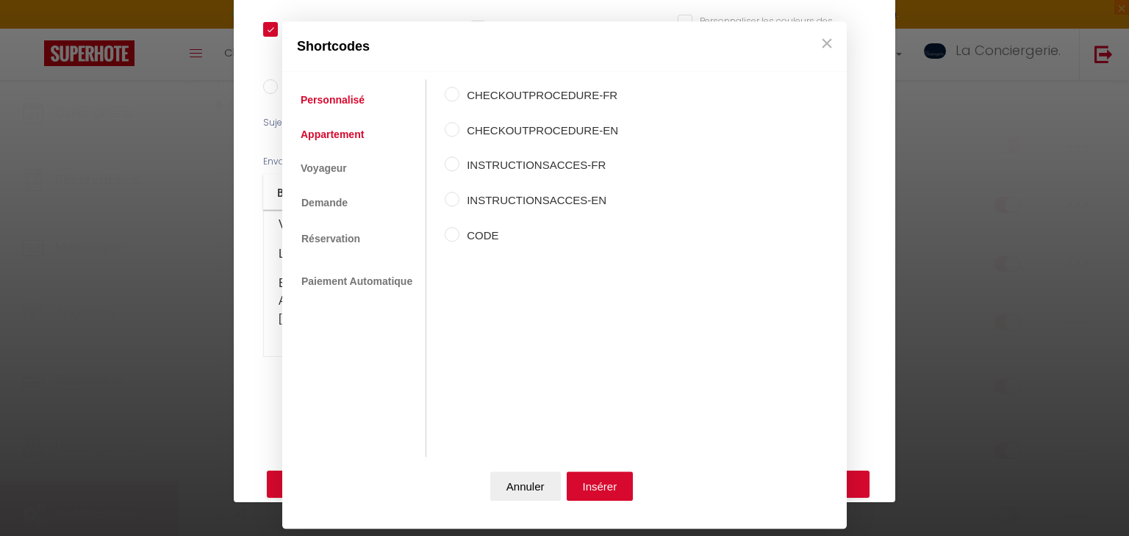
click at [324, 143] on link "Appartement" at bounding box center [332, 134] width 78 height 26
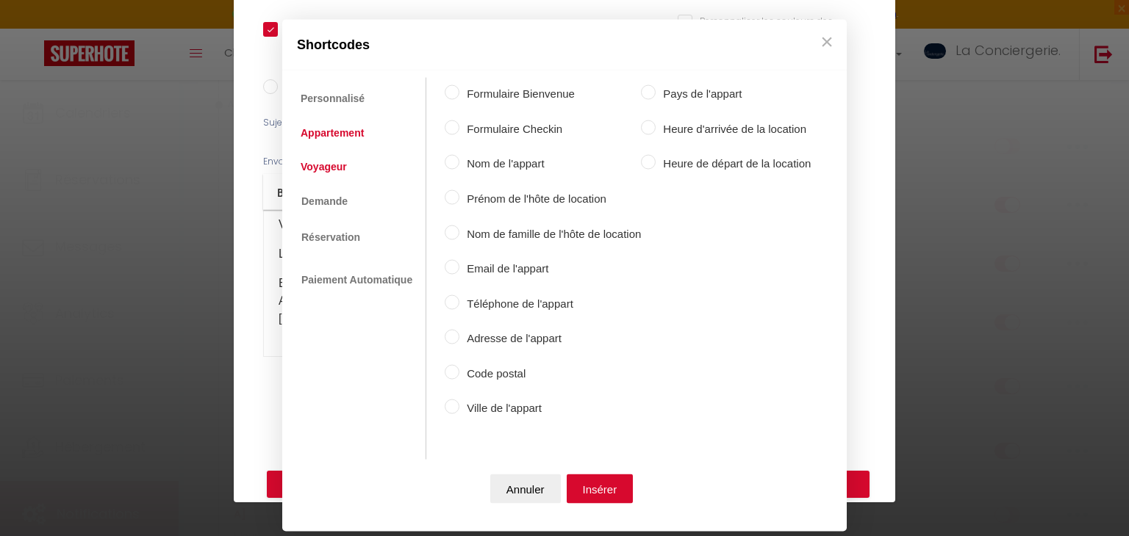
click at [334, 175] on link "Voyageur" at bounding box center [323, 166] width 61 height 26
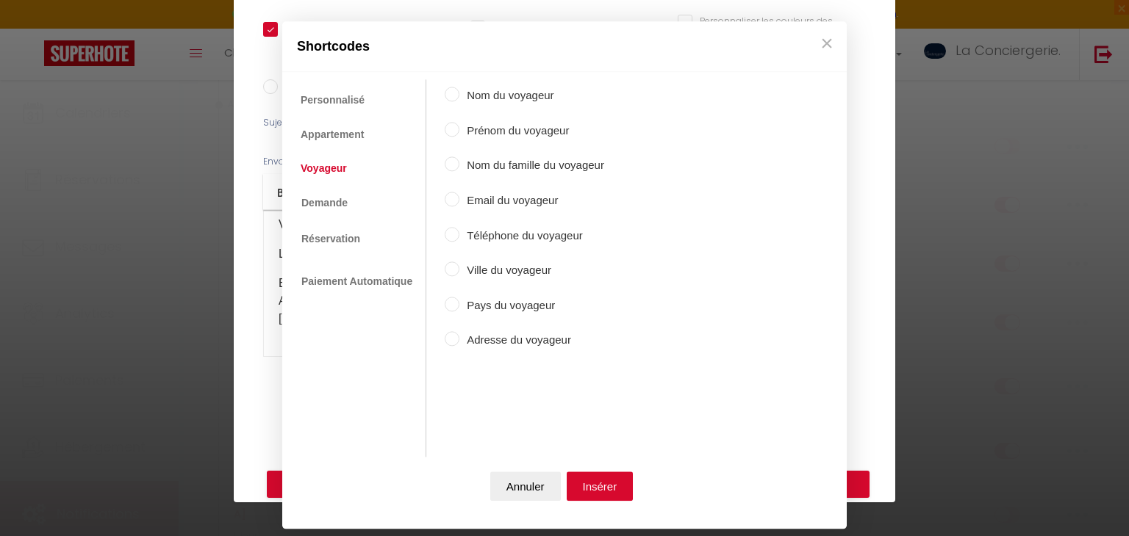
click at [528, 129] on label "Prénom du voyageur" at bounding box center [531, 131] width 145 height 18
click at [459, 129] on input "Prénom du voyageur" at bounding box center [452, 129] width 15 height 15
click at [583, 478] on button "Insérer" at bounding box center [599, 486] width 67 height 29
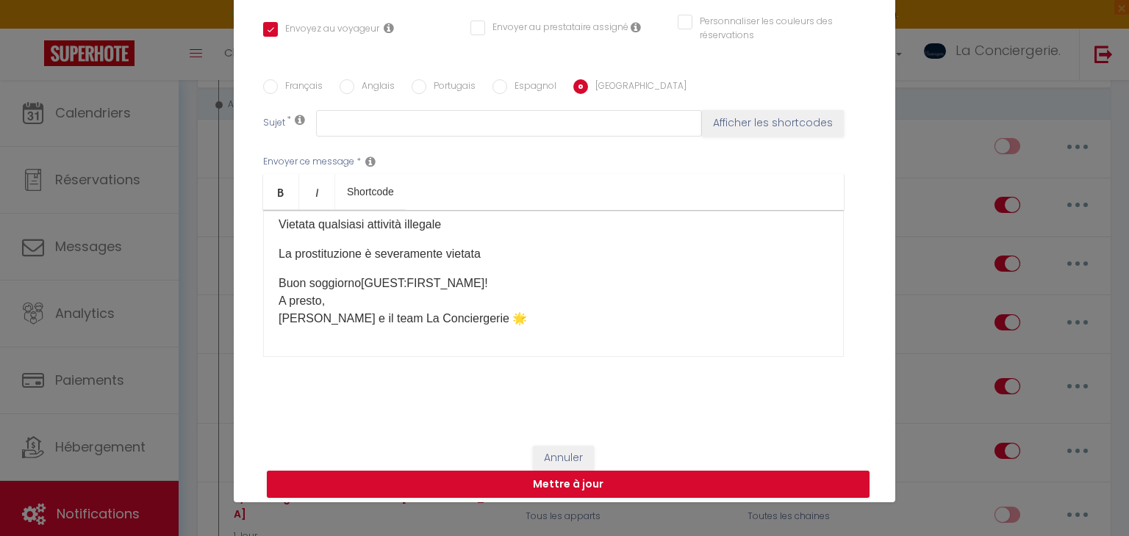
click at [519, 86] on label "Espagnol" at bounding box center [531, 87] width 49 height 16
click at [507, 86] on input "Espagnol" at bounding box center [499, 86] width 15 height 15
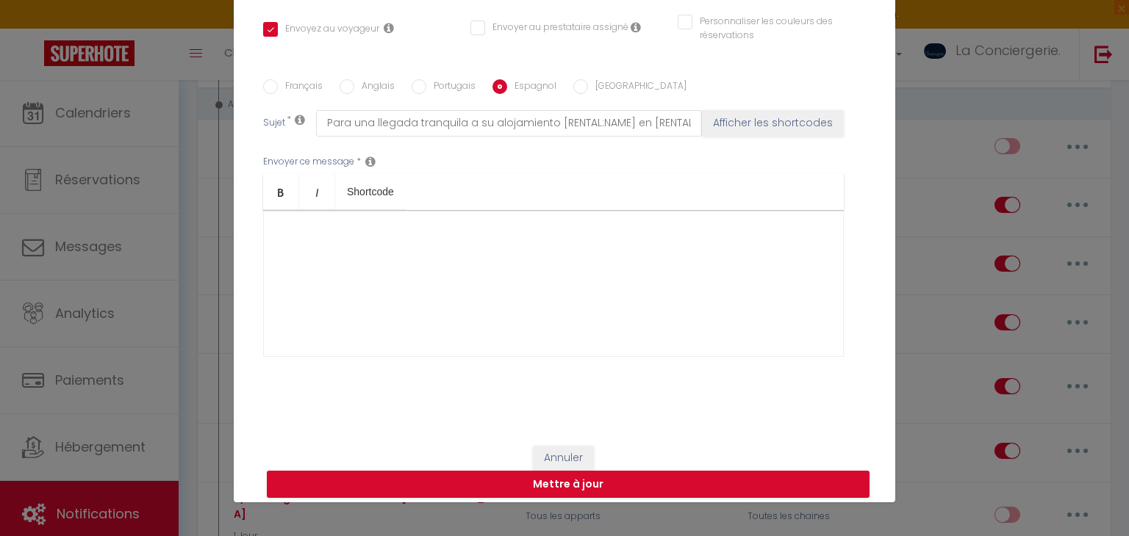
scroll to position [0, 0]
click at [519, 86] on label "Espagnol" at bounding box center [531, 87] width 49 height 16
click at [507, 86] on input "Espagnol" at bounding box center [499, 86] width 15 height 15
click at [414, 243] on div at bounding box center [553, 283] width 580 height 147
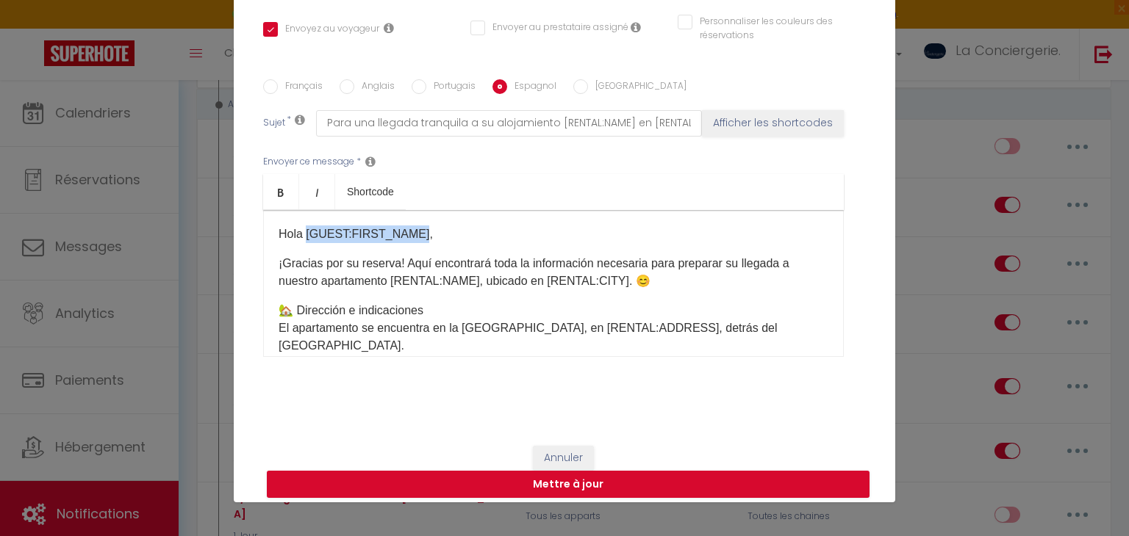
drag, startPoint x: 414, startPoint y: 231, endPoint x: 305, endPoint y: 212, distance: 111.1
click at [305, 212] on div "Hola [GUEST:FIRST_NAME], ¡Gracias por su reserva! Aquí encontrará toda la infor…" at bounding box center [553, 283] width 580 height 147
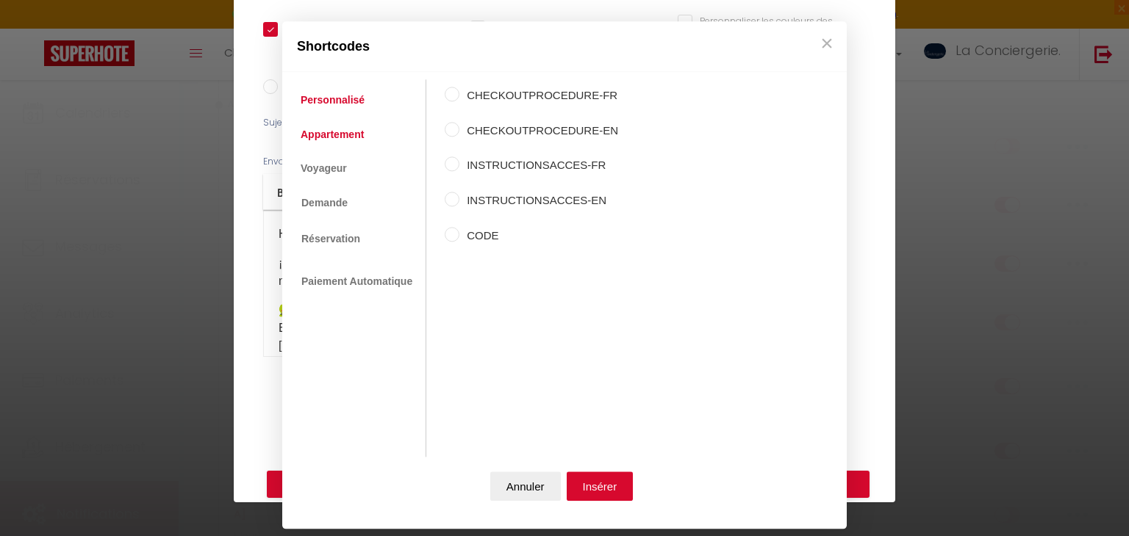
click at [330, 126] on link "Appartement" at bounding box center [332, 134] width 78 height 26
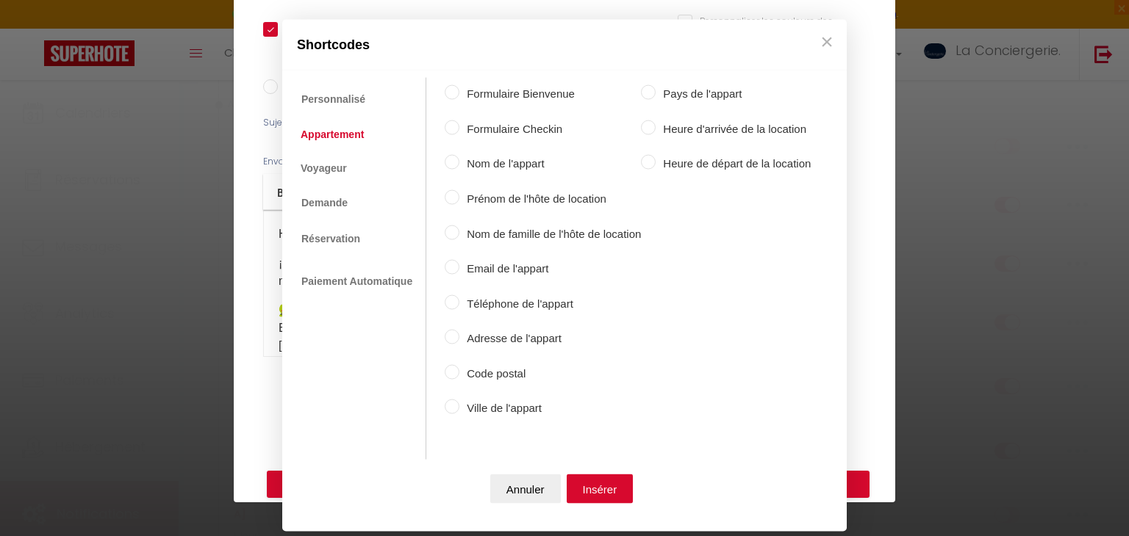
click at [492, 171] on label "Nom de l'appart" at bounding box center [549, 164] width 181 height 18
click at [459, 170] on input "Nom de l'appart" at bounding box center [452, 162] width 15 height 15
click at [326, 173] on link "Voyageur" at bounding box center [323, 166] width 61 height 26
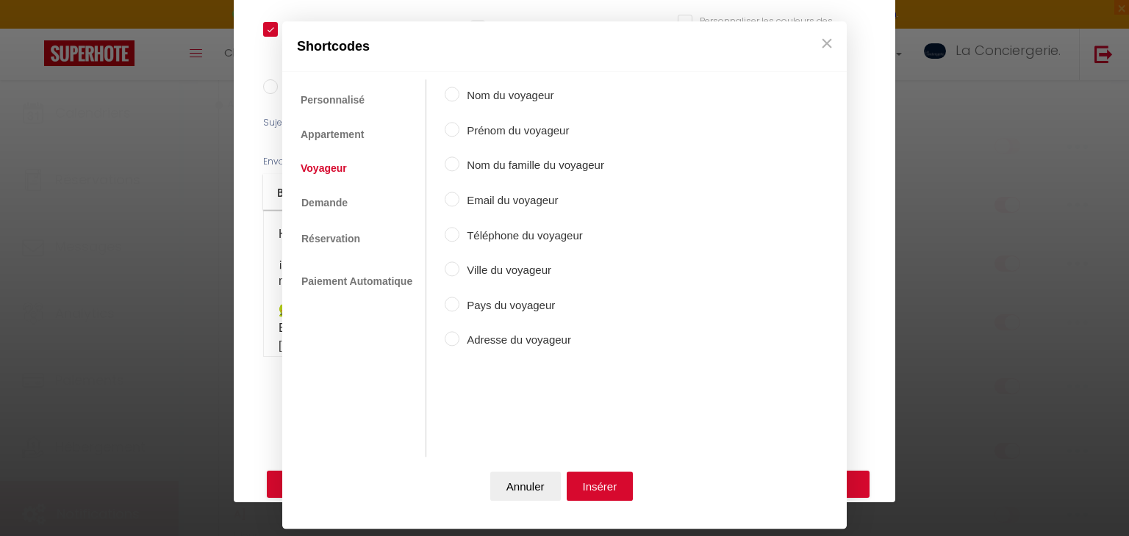
click at [505, 137] on label "Prénom du voyageur" at bounding box center [531, 131] width 145 height 18
click at [459, 137] on input "Prénom du voyageur" at bounding box center [452, 129] width 15 height 15
click at [586, 471] on div "Annuler Insérer" at bounding box center [564, 490] width 550 height 65
click at [592, 479] on button "Insérer" at bounding box center [599, 486] width 67 height 29
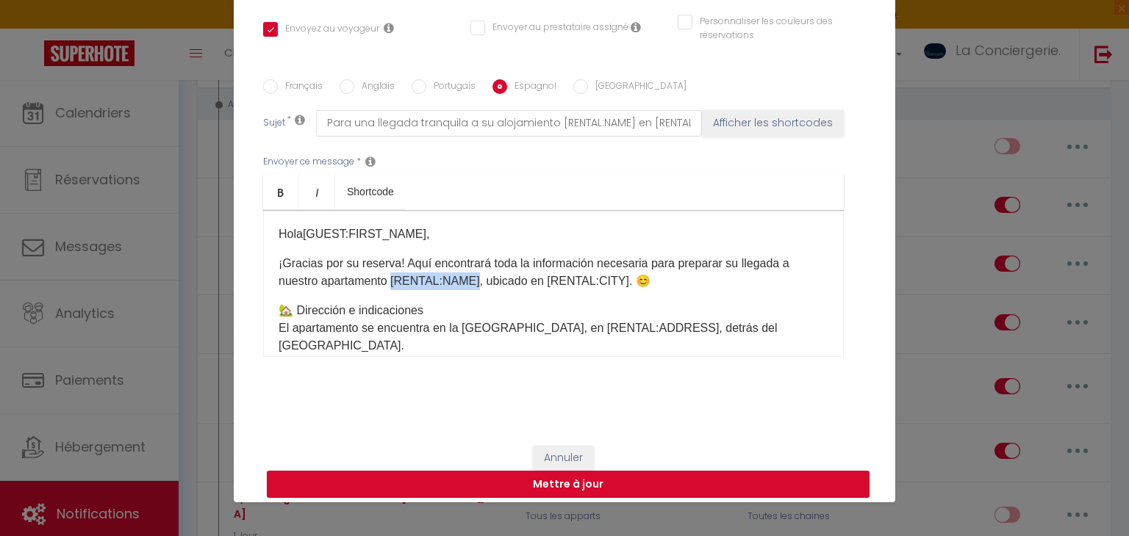
drag, startPoint x: 392, startPoint y: 276, endPoint x: 472, endPoint y: 273, distance: 80.9
click at [472, 273] on p "¡Gracias por su reserva! Aquí encontrará toda la información necesaria para pre…" at bounding box center [553, 272] width 550 height 35
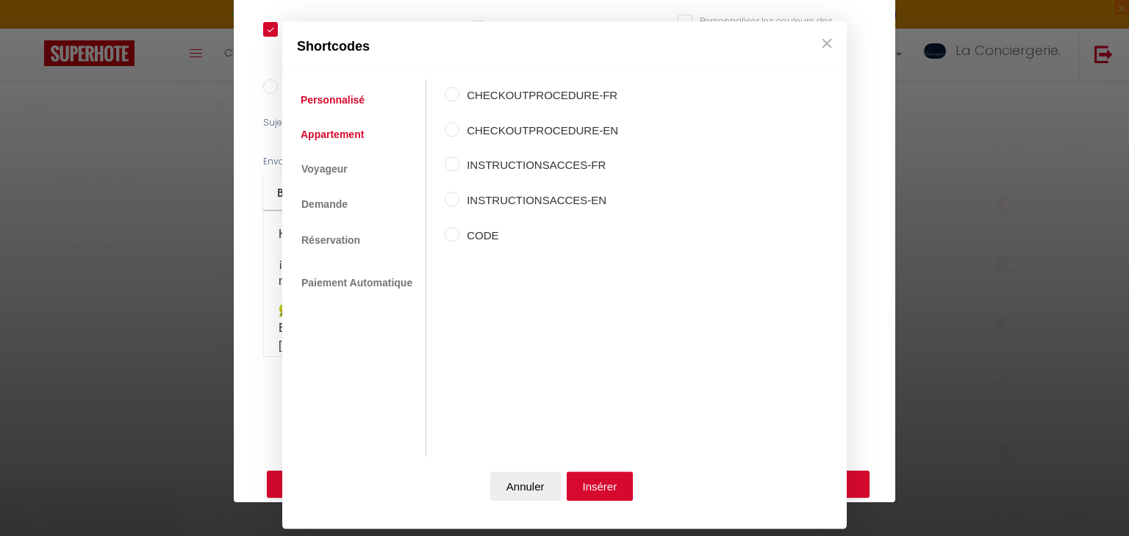
click at [358, 130] on link "Appartement" at bounding box center [332, 134] width 78 height 26
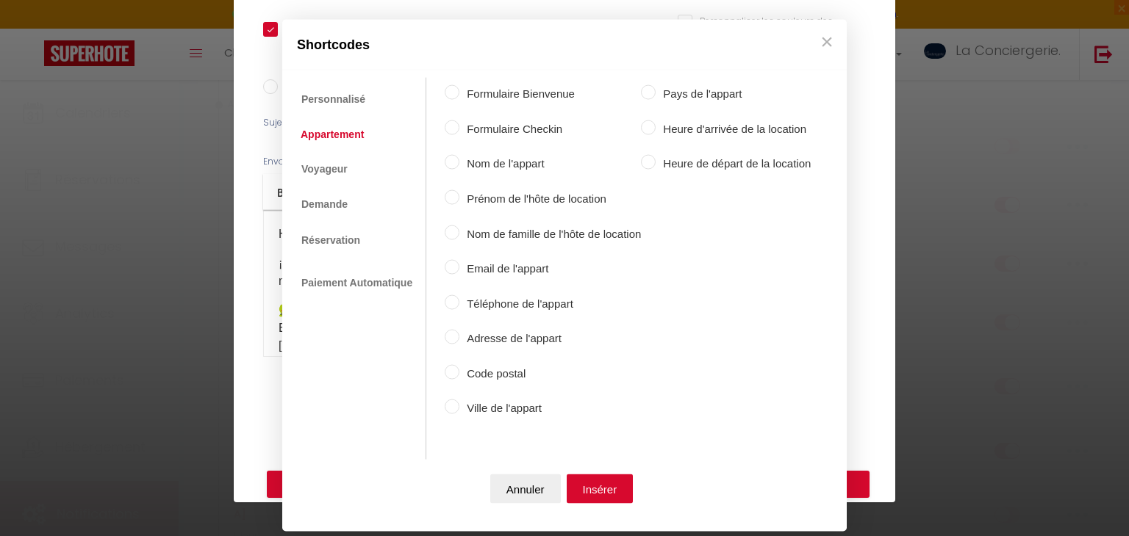
click at [471, 164] on label "Nom de l'appart" at bounding box center [549, 164] width 181 height 18
click at [459, 164] on input "Nom de l'appart" at bounding box center [452, 162] width 15 height 15
click at [623, 489] on button "Insérer" at bounding box center [599, 488] width 67 height 29
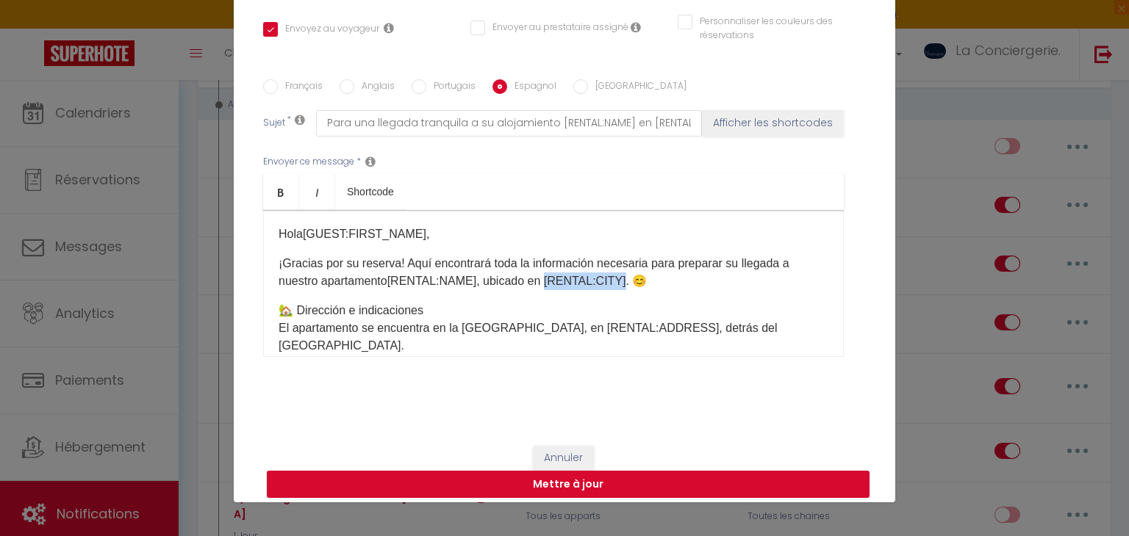
drag, startPoint x: 542, startPoint y: 276, endPoint x: 618, endPoint y: 274, distance: 75.7
click at [618, 274] on p "¡Gracias por su reserva! Aquí encontrará toda la información necesaria para pre…" at bounding box center [553, 272] width 550 height 35
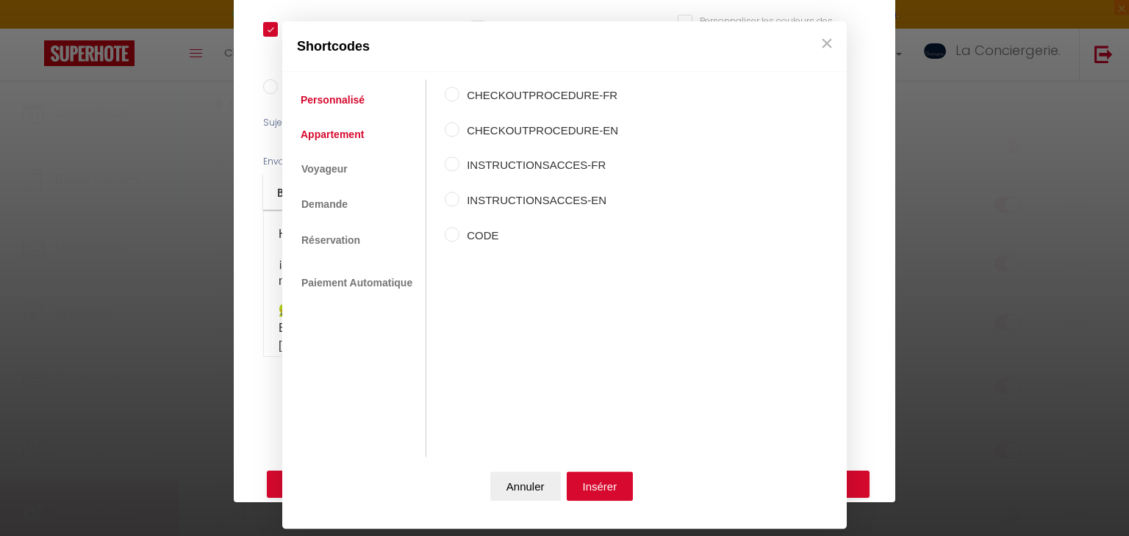
click at [349, 145] on link "Appartement" at bounding box center [332, 134] width 78 height 26
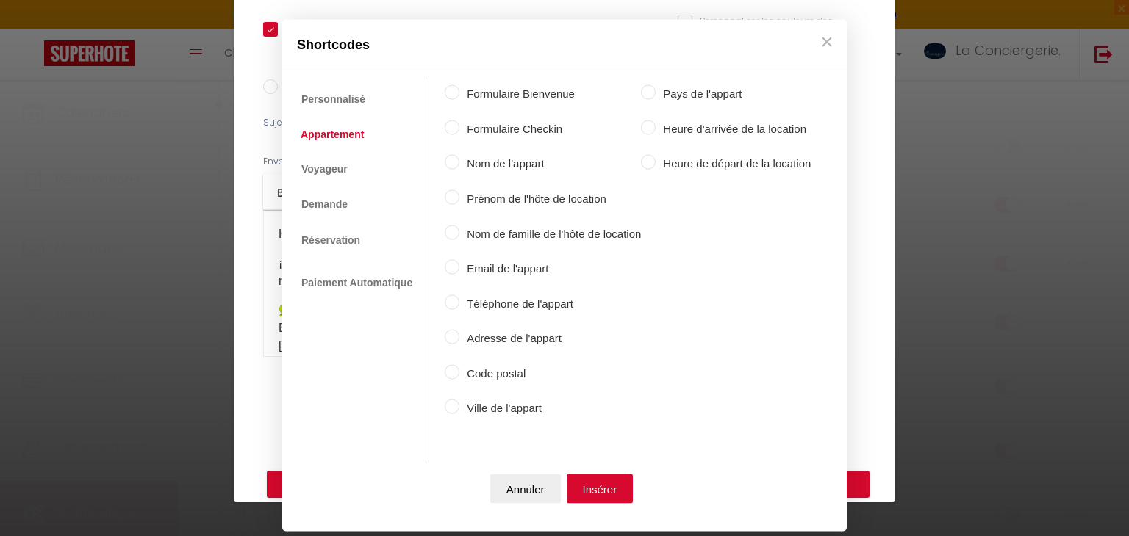
click at [532, 414] on label "Ville de l'appart" at bounding box center [549, 409] width 181 height 18
click at [459, 414] on input "Ville de l'appart" at bounding box center [452, 407] width 15 height 15
click at [607, 493] on button "Insérer" at bounding box center [599, 488] width 67 height 29
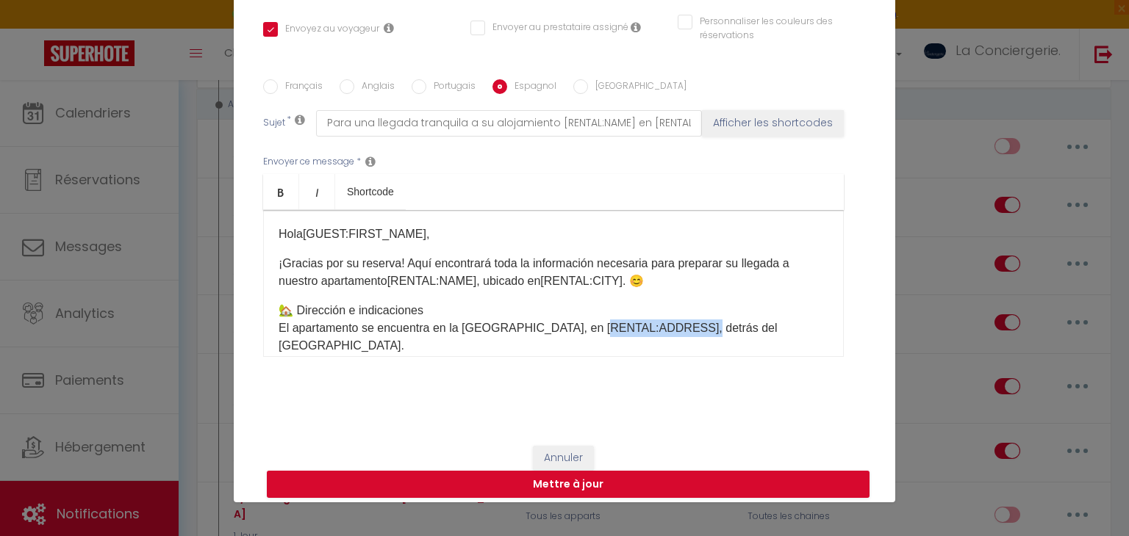
drag, startPoint x: 585, startPoint y: 322, endPoint x: 683, endPoint y: 320, distance: 98.5
click at [683, 320] on p "🏡 Dirección e indicaciones El apartamento se encuentra en la [GEOGRAPHIC_DATA],…" at bounding box center [553, 328] width 550 height 53
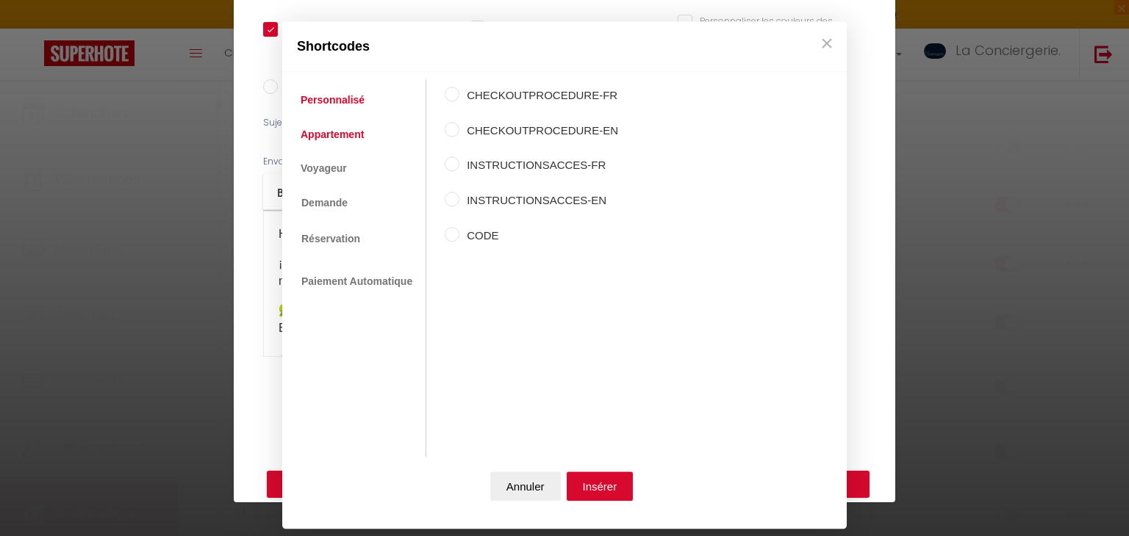
click at [329, 138] on link "Appartement" at bounding box center [332, 134] width 78 height 26
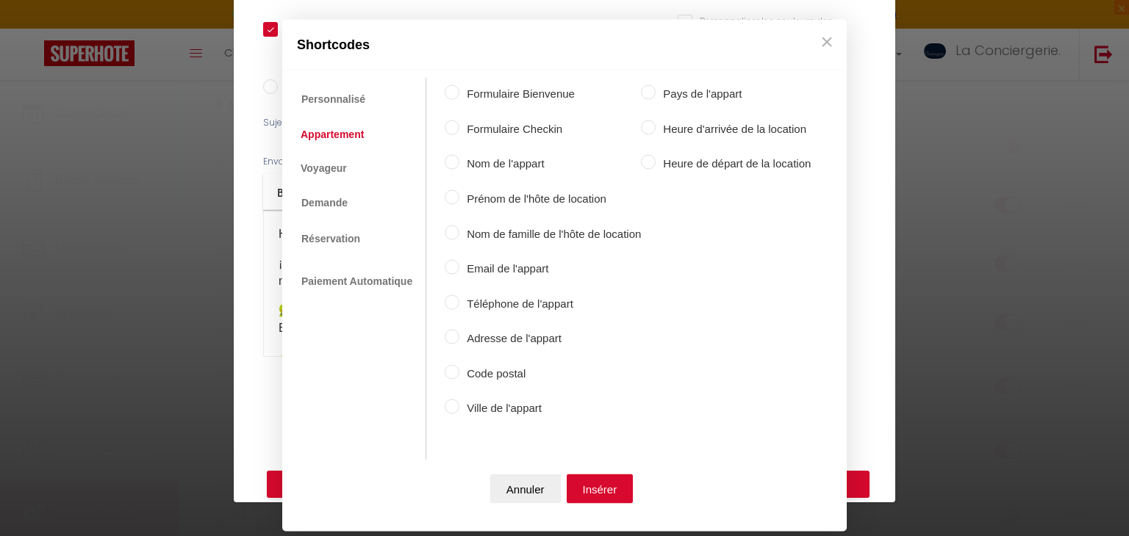
click at [491, 344] on label "Adresse de l'appart" at bounding box center [549, 339] width 181 height 18
click at [459, 344] on input "Adresse de l'appart" at bounding box center [452, 337] width 15 height 15
click at [607, 482] on button "Insérer" at bounding box center [599, 488] width 67 height 29
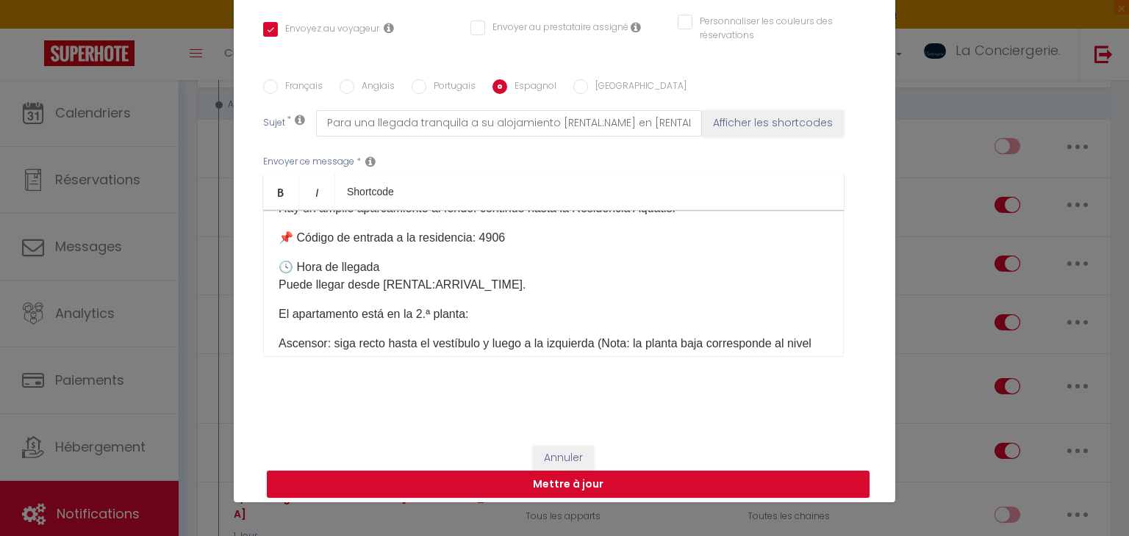
scroll to position [270, 0]
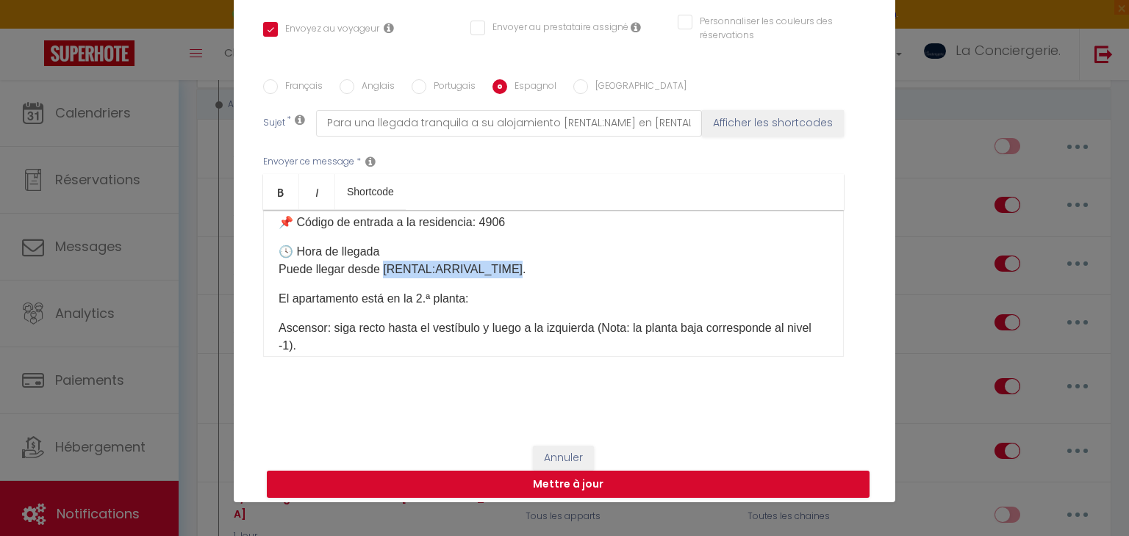
drag, startPoint x: 508, startPoint y: 250, endPoint x: 384, endPoint y: 247, distance: 124.2
click at [384, 247] on p "🕓 Hora de llegada Puede llegar desde [RENTAL:ARRIVAL_TIME]." at bounding box center [553, 260] width 550 height 35
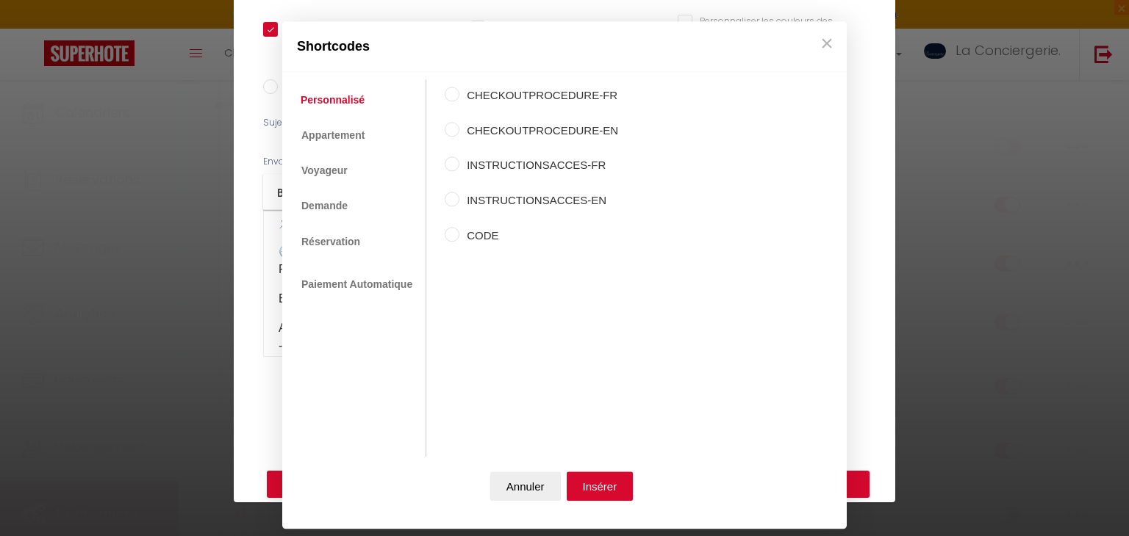
click at [359, 149] on ul "Personnalisé Appartement Voyageur Demande Réservation Lien De Paiement Paiement…" at bounding box center [357, 269] width 137 height 378
click at [356, 141] on link "Appartement" at bounding box center [332, 134] width 78 height 26
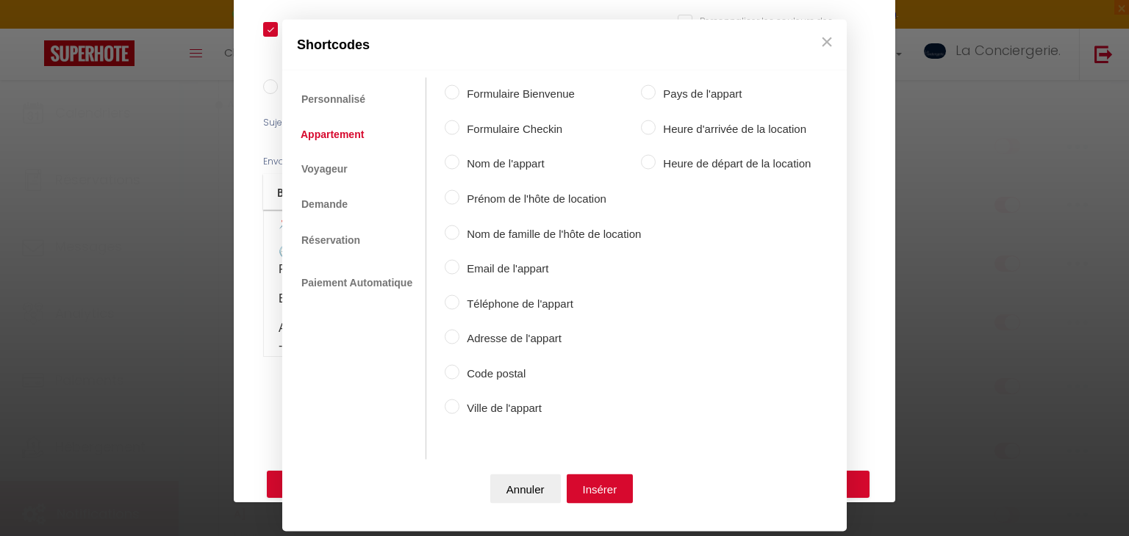
click at [708, 125] on label "Heure d'arrivée de la location" at bounding box center [732, 129] width 155 height 18
click at [655, 125] on input "Heure d'arrivée de la location" at bounding box center [648, 127] width 15 height 15
click at [600, 497] on button "Insérer" at bounding box center [599, 488] width 67 height 29
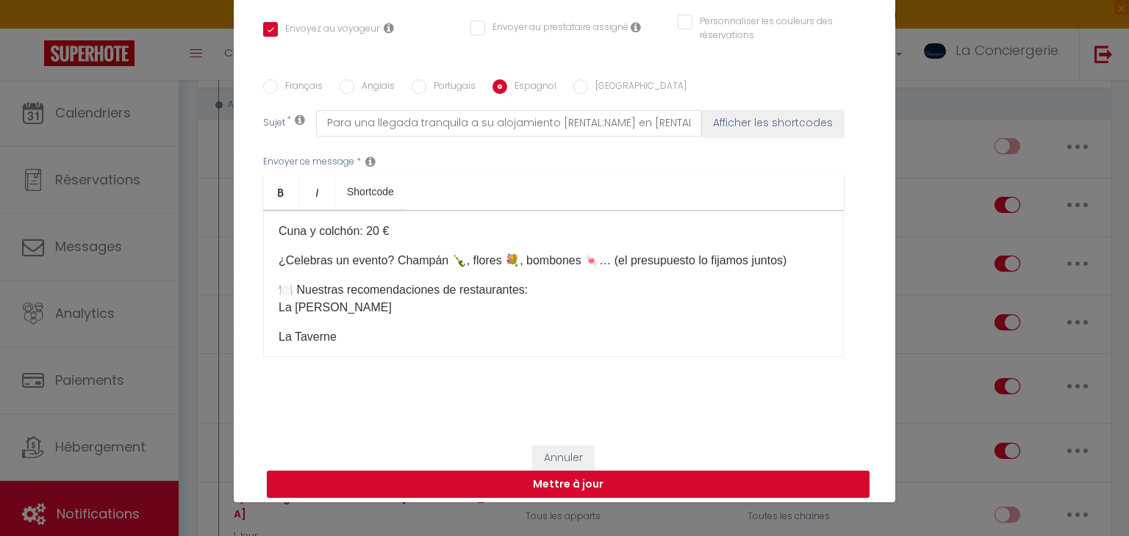
scroll to position [1232, 0]
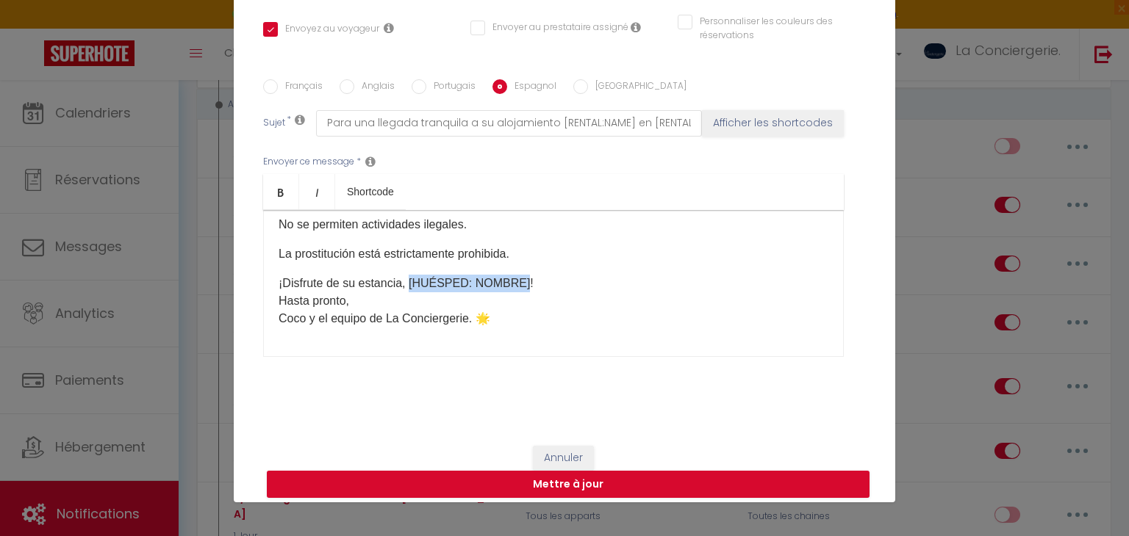
drag, startPoint x: 409, startPoint y: 263, endPoint x: 519, endPoint y: 253, distance: 110.0
click at [519, 253] on div "Hola [GUEST:FIRST_NAME] ​ , ¡Gracias por su reserva! Aquí encontrará toda la in…" at bounding box center [553, 283] width 580 height 147
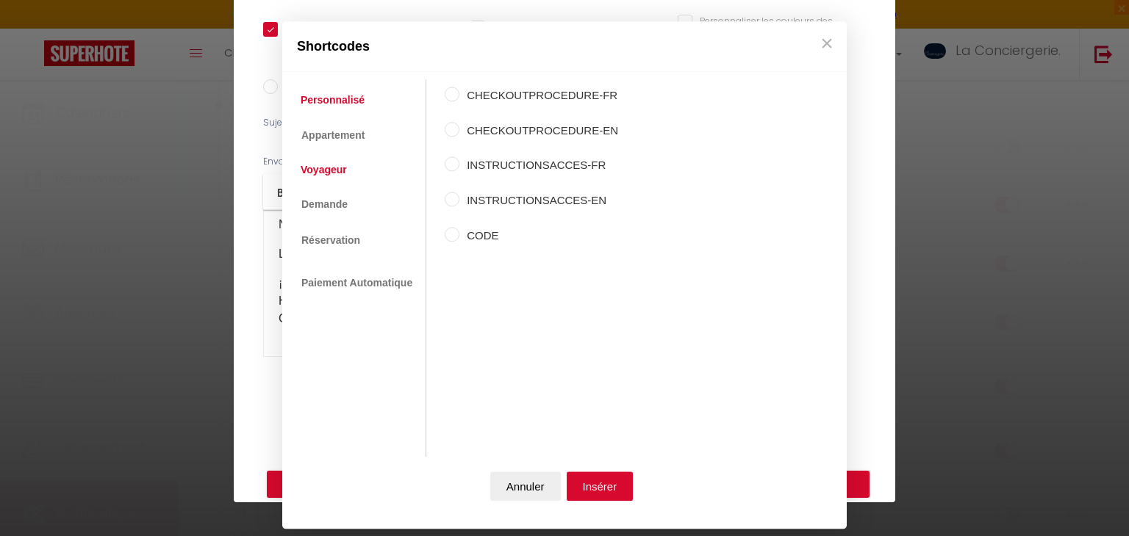
click at [326, 165] on link "Voyageur" at bounding box center [323, 170] width 61 height 26
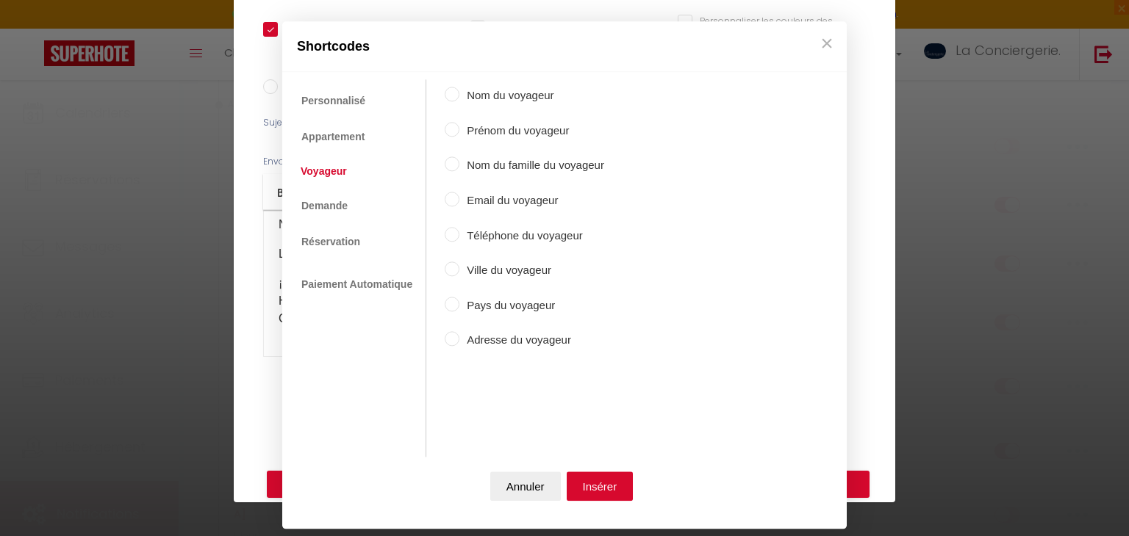
click at [488, 124] on div "Nom du voyageur Prénom du voyageur Nom du famille du voyageur Email du voyageur…" at bounding box center [524, 252] width 159 height 345
click at [488, 124] on label "Prénom du voyageur" at bounding box center [531, 131] width 145 height 18
click at [459, 124] on input "Prénom du voyageur" at bounding box center [452, 129] width 15 height 15
click at [617, 481] on button "Insérer" at bounding box center [599, 486] width 67 height 29
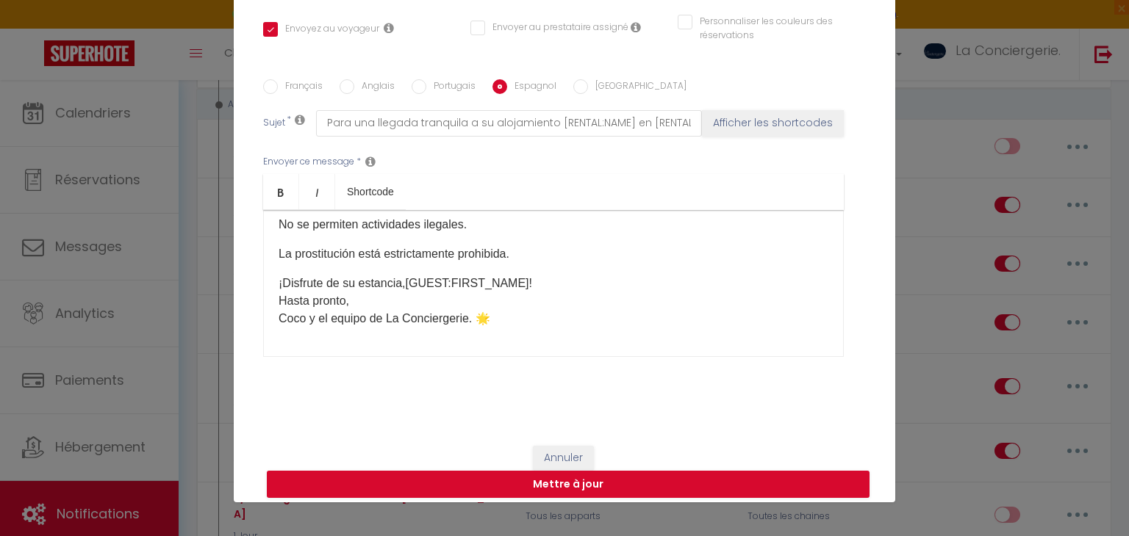
click at [452, 79] on label "Portugais" at bounding box center [450, 87] width 49 height 16
click at [426, 79] on input "Portugais" at bounding box center [418, 86] width 15 height 15
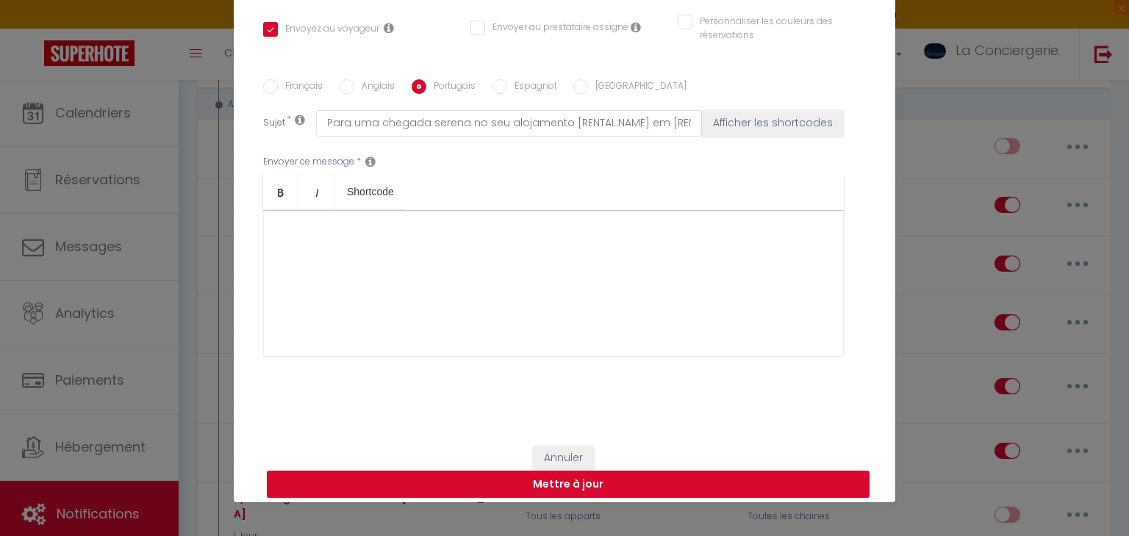
click at [349, 244] on div at bounding box center [553, 283] width 580 height 147
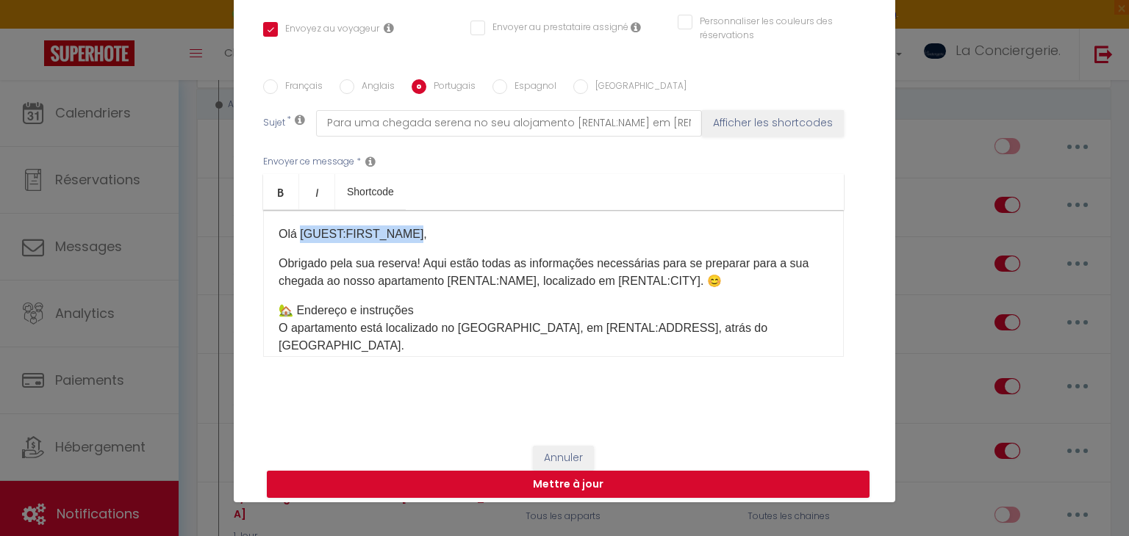
drag, startPoint x: 301, startPoint y: 229, endPoint x: 409, endPoint y: 222, distance: 109.0
click at [409, 222] on div "Olá [GUEST:FIRST_NAME], Obrigado pela sua reserva! Aqui estão todas as informaç…" at bounding box center [553, 283] width 580 height 147
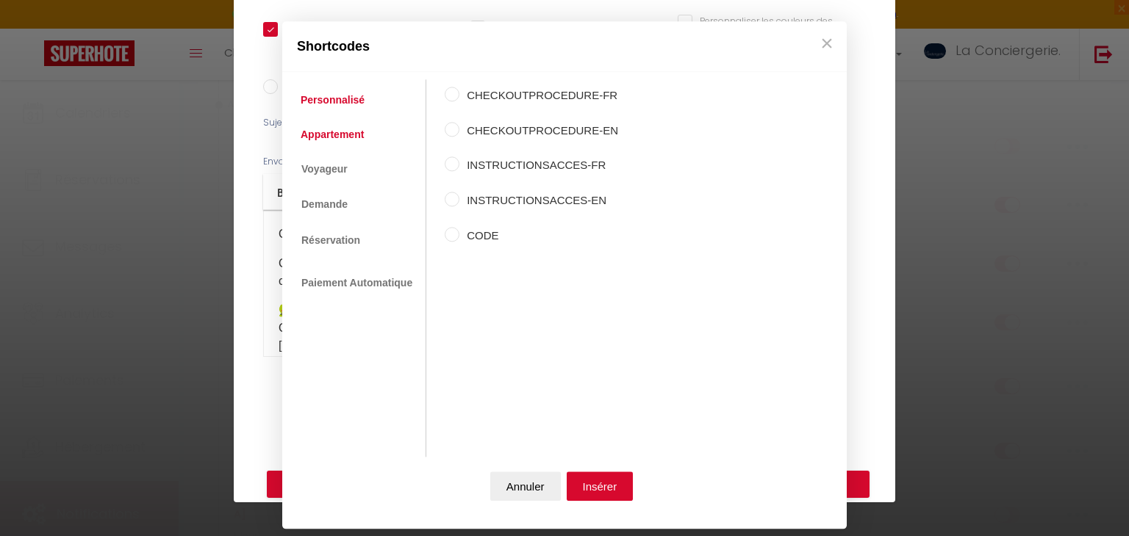
click at [347, 140] on link "Appartement" at bounding box center [332, 134] width 78 height 26
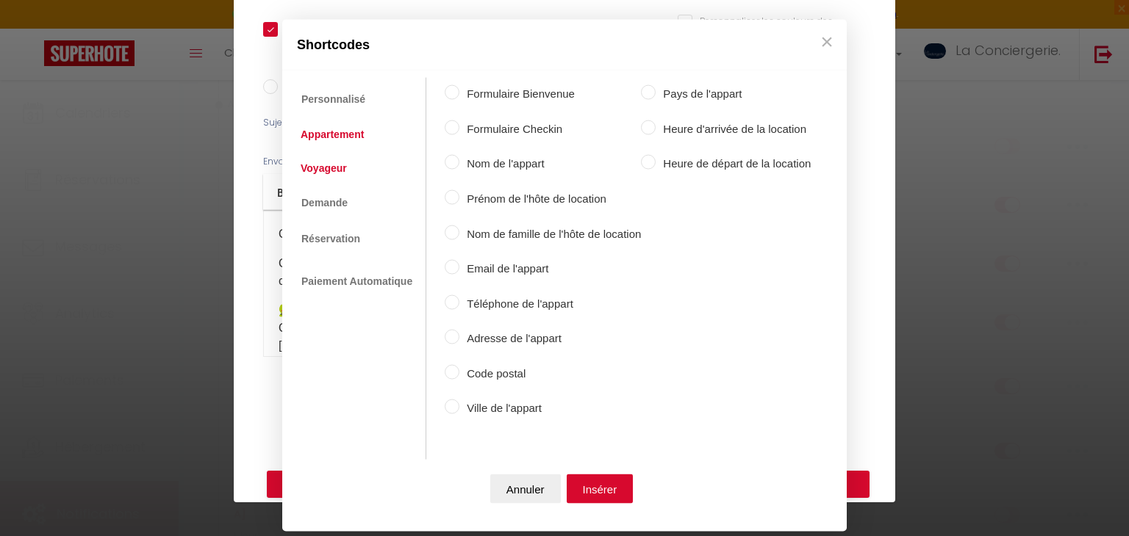
click at [341, 168] on link "Voyageur" at bounding box center [323, 167] width 61 height 26
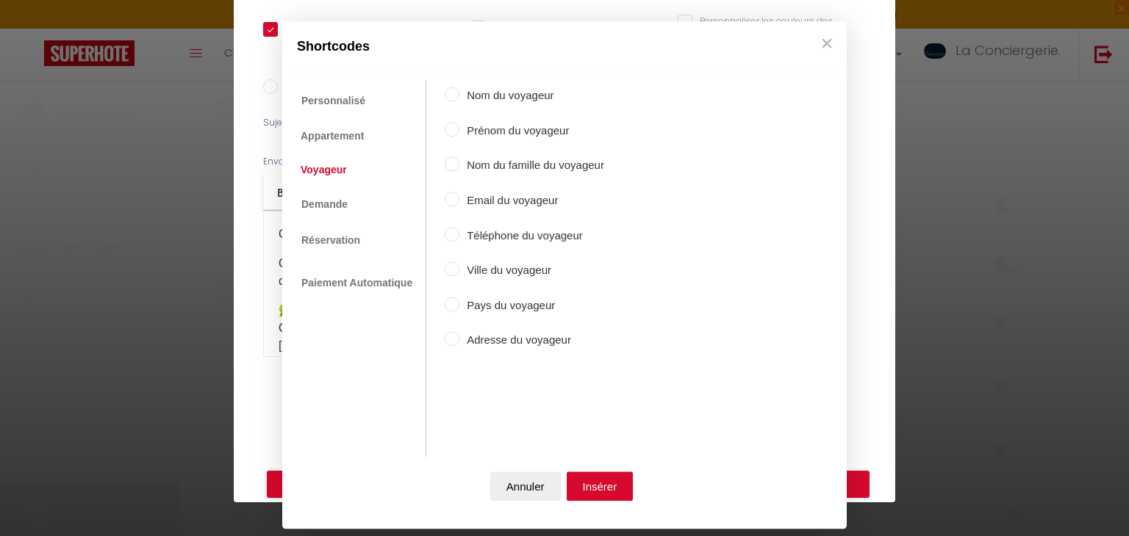
click at [497, 132] on label "Prénom du voyageur" at bounding box center [531, 131] width 145 height 18
click at [459, 132] on input "Prénom du voyageur" at bounding box center [452, 129] width 15 height 15
click at [590, 495] on button "Insérer" at bounding box center [599, 486] width 67 height 29
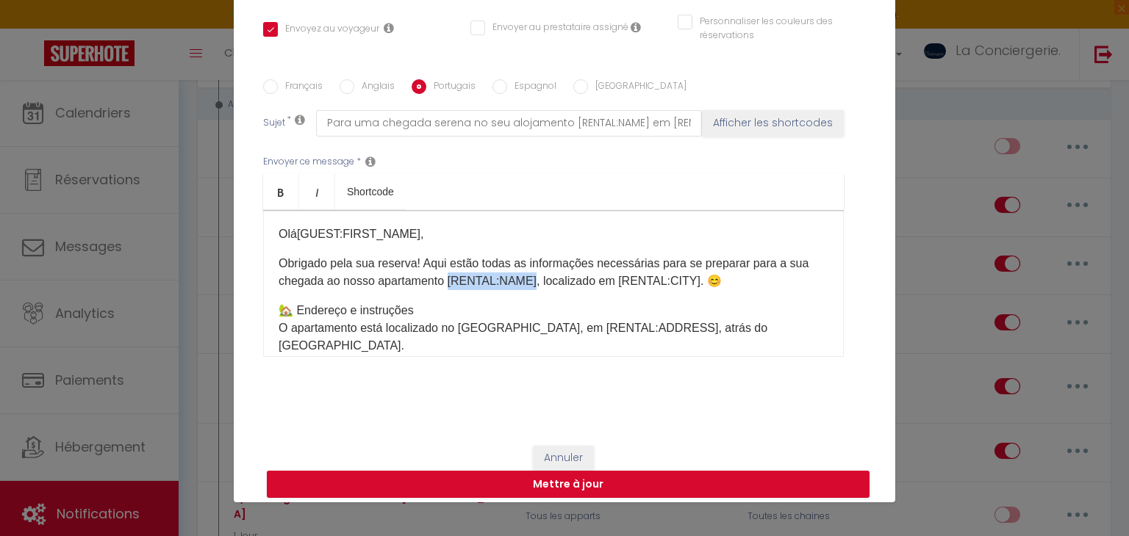
drag, startPoint x: 445, startPoint y: 278, endPoint x: 528, endPoint y: 283, distance: 83.9
click at [528, 283] on p "Obrigado pela sua reserva! Aqui estão todas as informações necessárias para se …" at bounding box center [553, 272] width 550 height 35
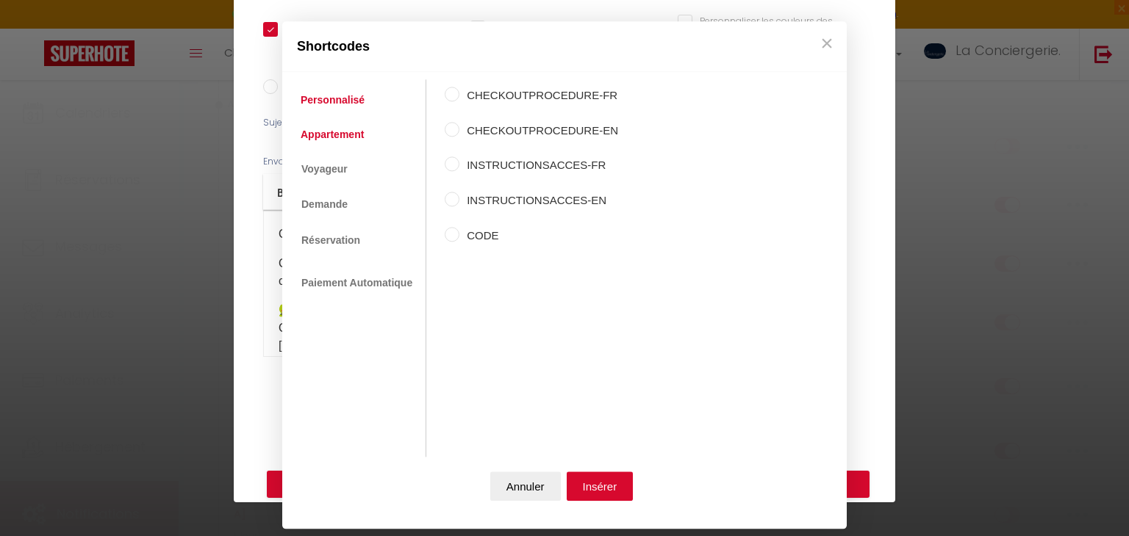
click at [357, 123] on link "Appartement" at bounding box center [332, 134] width 78 height 26
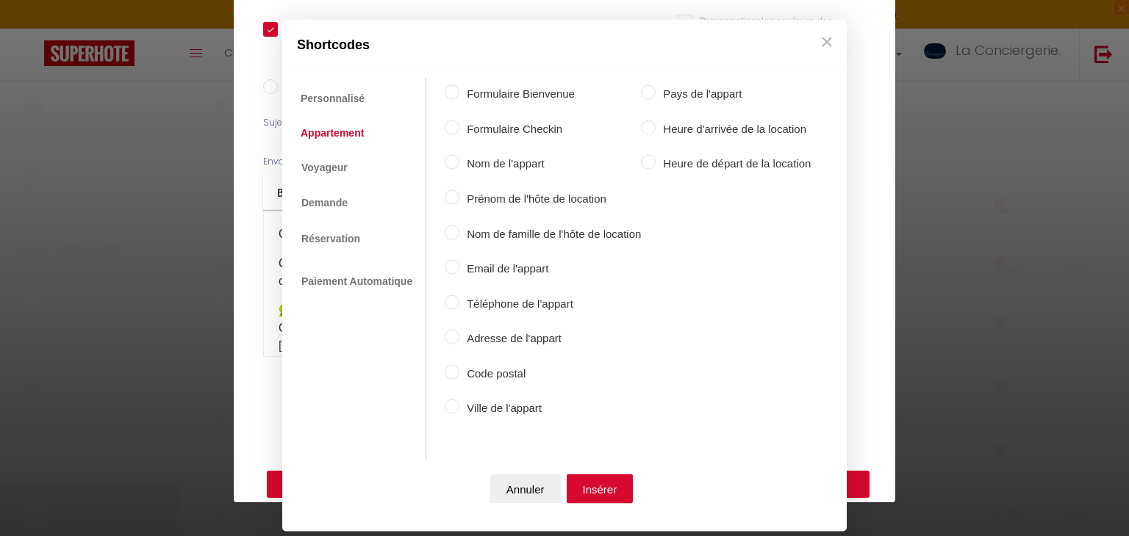
click at [493, 161] on label "Nom de l'appart" at bounding box center [549, 164] width 181 height 18
click at [459, 161] on input "Nom de l'appart" at bounding box center [452, 162] width 15 height 15
click at [601, 479] on button "Insérer" at bounding box center [599, 488] width 67 height 29
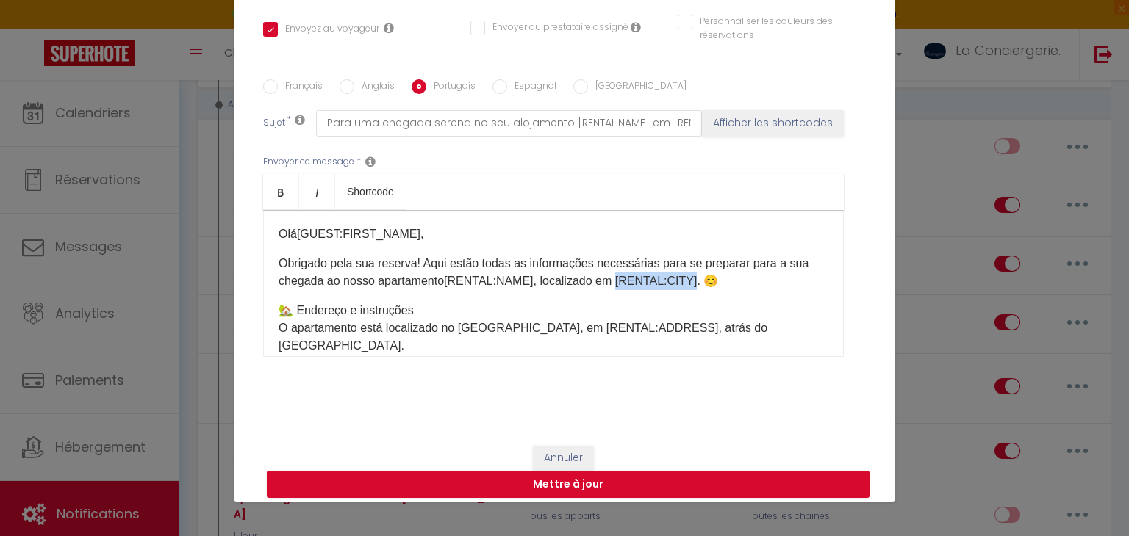
drag, startPoint x: 610, startPoint y: 277, endPoint x: 687, endPoint y: 271, distance: 77.4
click at [687, 271] on p "Obrigado pela sua reserva! Aqui estão todas as informações necessárias para se …" at bounding box center [553, 272] width 550 height 35
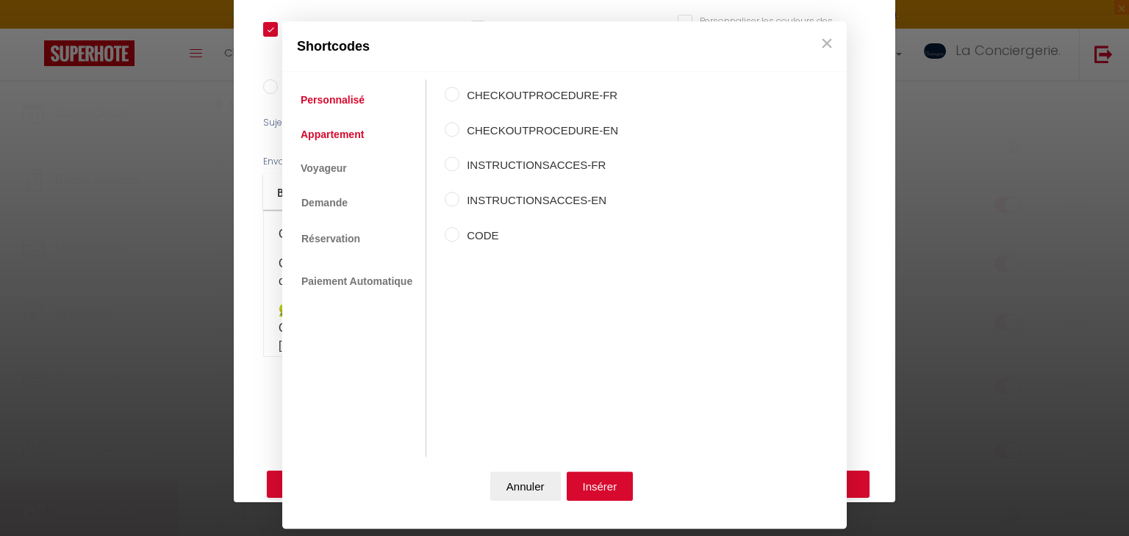
click at [337, 133] on link "Appartement" at bounding box center [332, 134] width 78 height 26
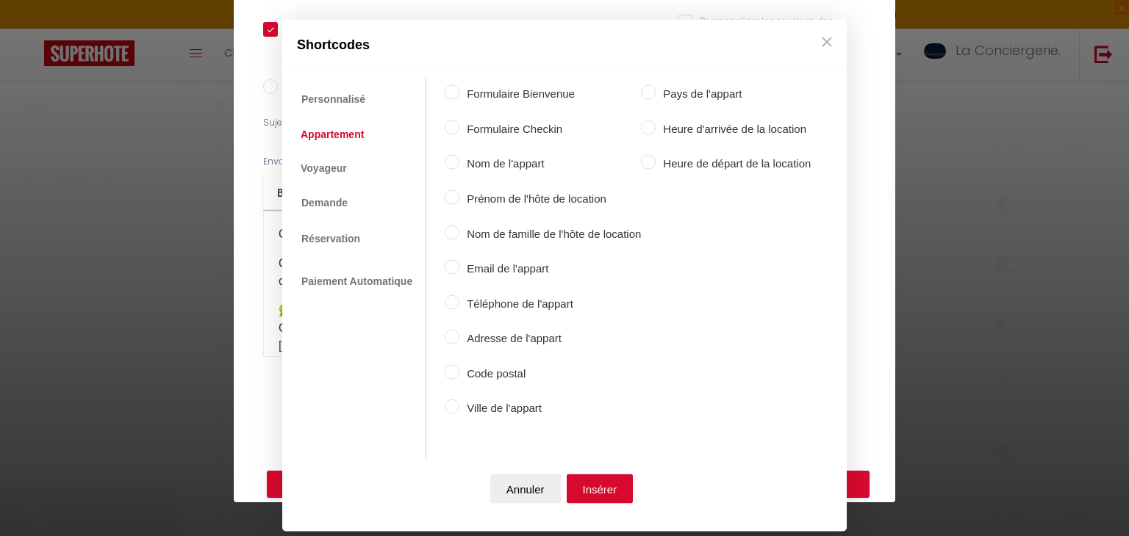
click at [500, 403] on label "Ville de l'appart" at bounding box center [549, 409] width 181 height 18
click at [459, 403] on input "Ville de l'appart" at bounding box center [452, 407] width 15 height 15
click at [611, 491] on button "Insérer" at bounding box center [599, 488] width 67 height 29
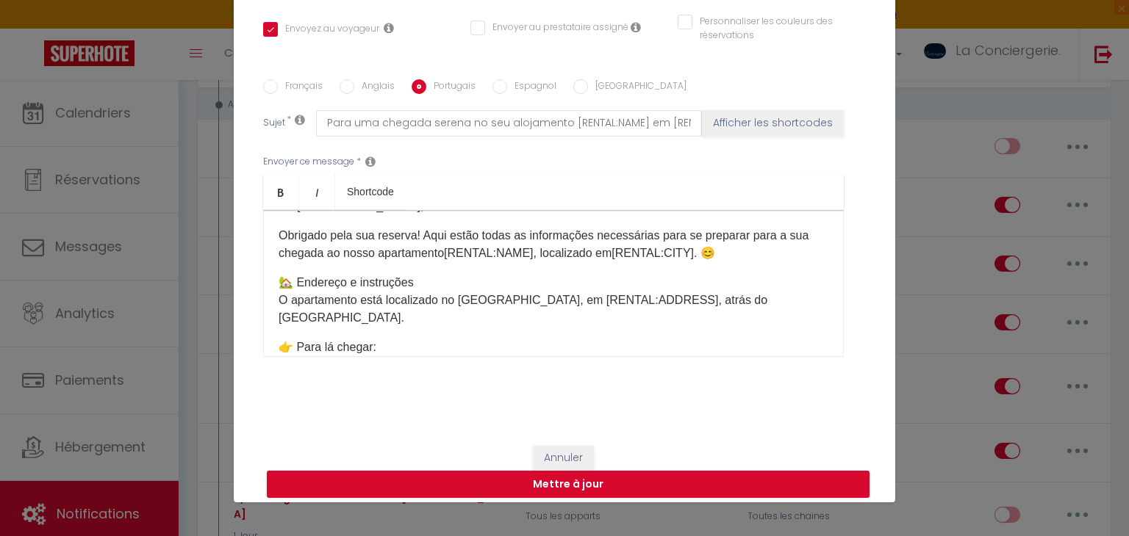
scroll to position [35, 0]
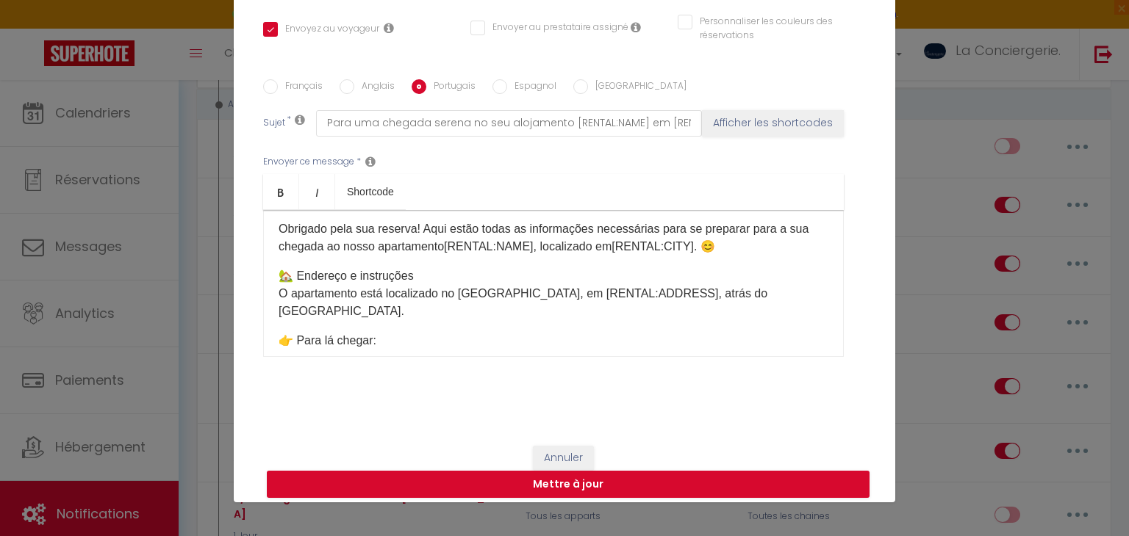
drag, startPoint x: 583, startPoint y: 289, endPoint x: 680, endPoint y: 284, distance: 97.1
click at [680, 284] on p "🏡 Endereço e instruções O apartamento está localizado no [GEOGRAPHIC_DATA], em …" at bounding box center [553, 293] width 550 height 53
drag, startPoint x: 680, startPoint y: 284, endPoint x: 583, endPoint y: 287, distance: 97.0
click at [583, 287] on p "🏡 Endereço e instruções O apartamento está localizado no [GEOGRAPHIC_DATA], em …" at bounding box center [553, 293] width 550 height 53
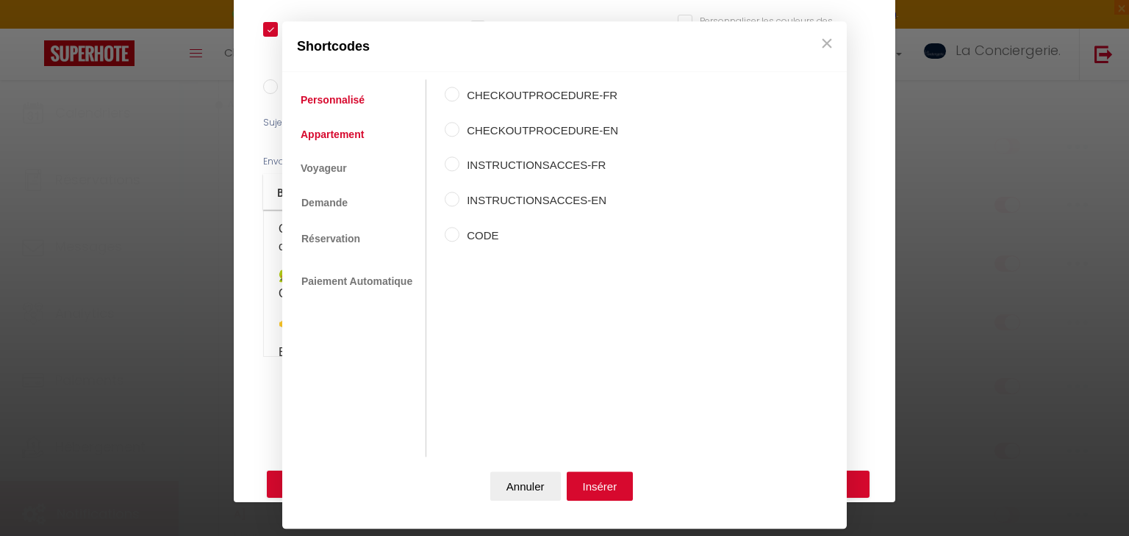
click at [323, 127] on link "Appartement" at bounding box center [332, 134] width 78 height 26
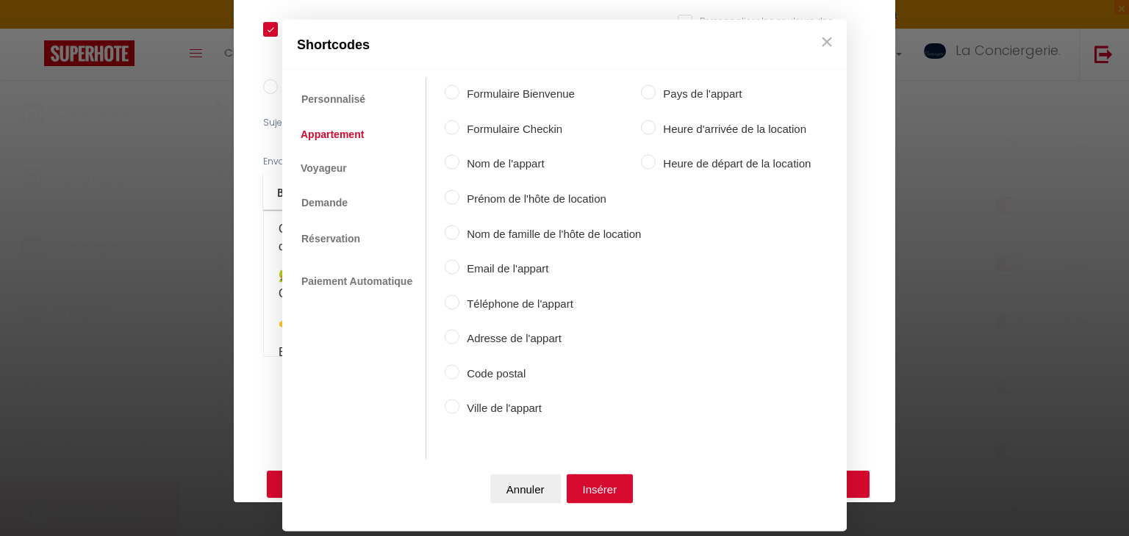
click at [485, 340] on label "Adresse de l'appart" at bounding box center [549, 339] width 181 height 18
click at [459, 340] on input "Adresse de l'appart" at bounding box center [452, 337] width 15 height 15
click at [595, 503] on button "Insérer" at bounding box center [599, 488] width 67 height 29
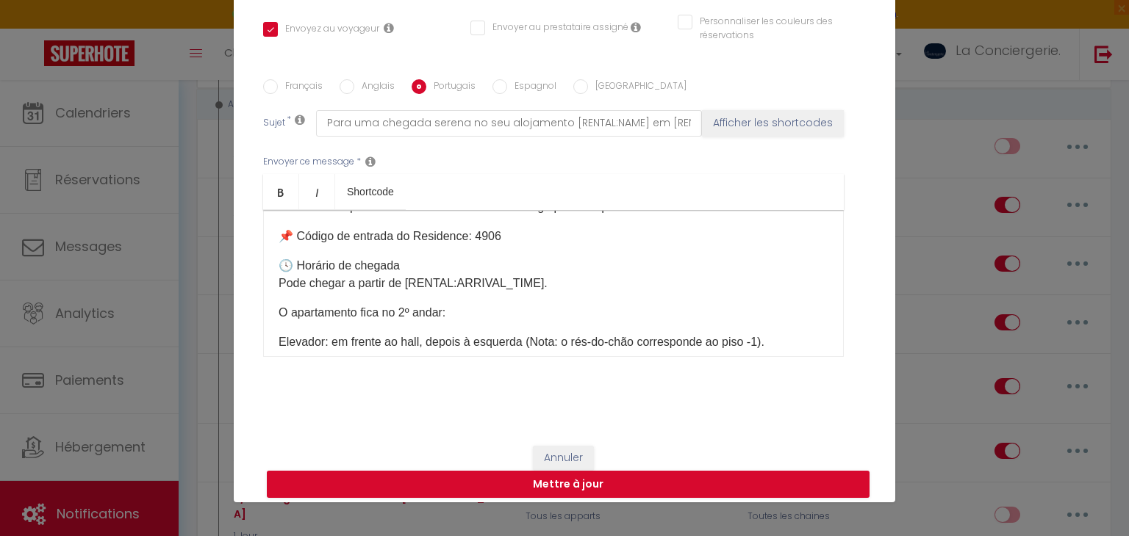
scroll to position [257, 0]
drag, startPoint x: 533, startPoint y: 263, endPoint x: 407, endPoint y: 256, distance: 125.8
click at [407, 256] on p "🕓 Horário de chegada Pode chegar a partir de [RENTAL:ARRIVAL_TIME]." at bounding box center [553, 273] width 550 height 35
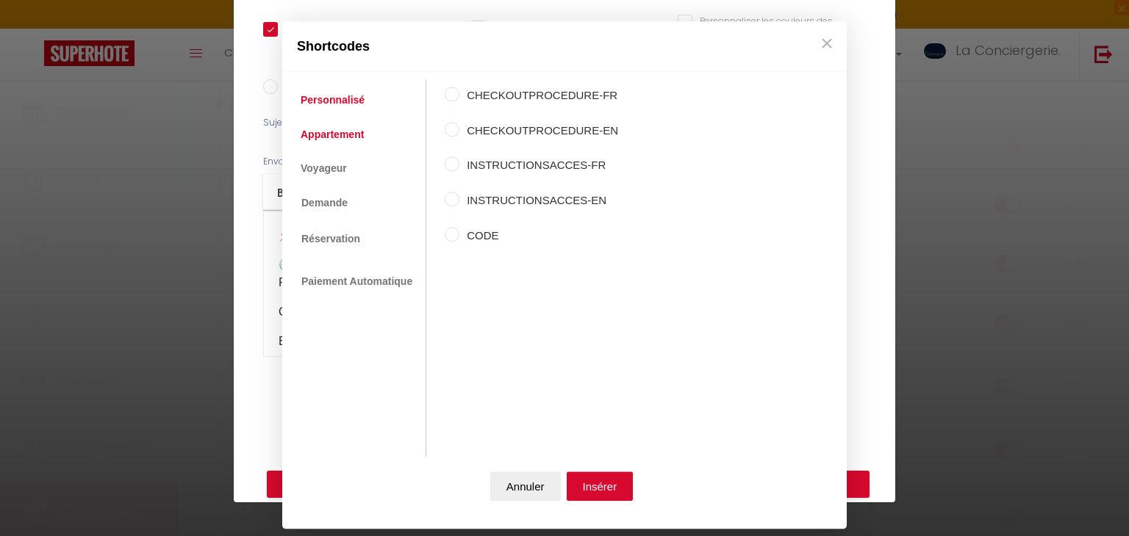
click at [333, 136] on link "Appartement" at bounding box center [332, 134] width 78 height 26
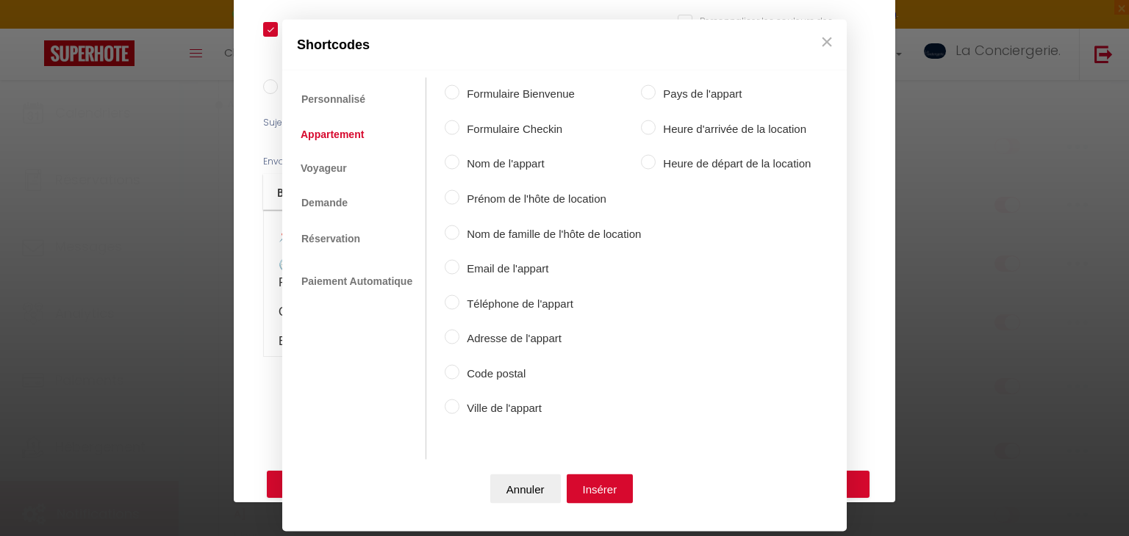
click at [700, 123] on label "Heure d'arrivée de la location" at bounding box center [732, 129] width 155 height 18
click at [655, 123] on input "Heure d'arrivée de la location" at bounding box center [648, 127] width 15 height 15
click at [605, 487] on button "Insérer" at bounding box center [599, 488] width 67 height 29
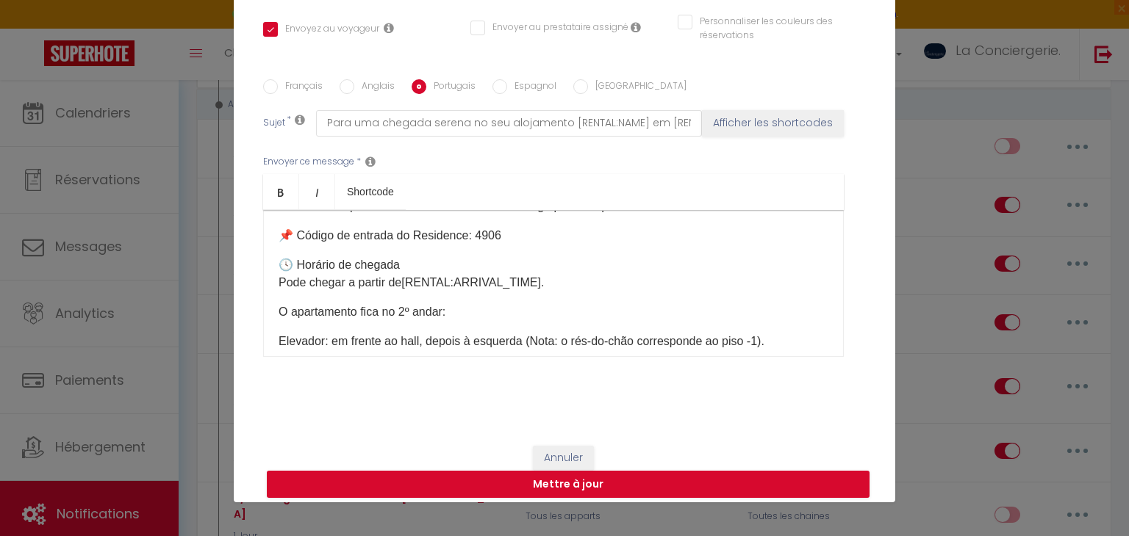
scroll to position [1279, 0]
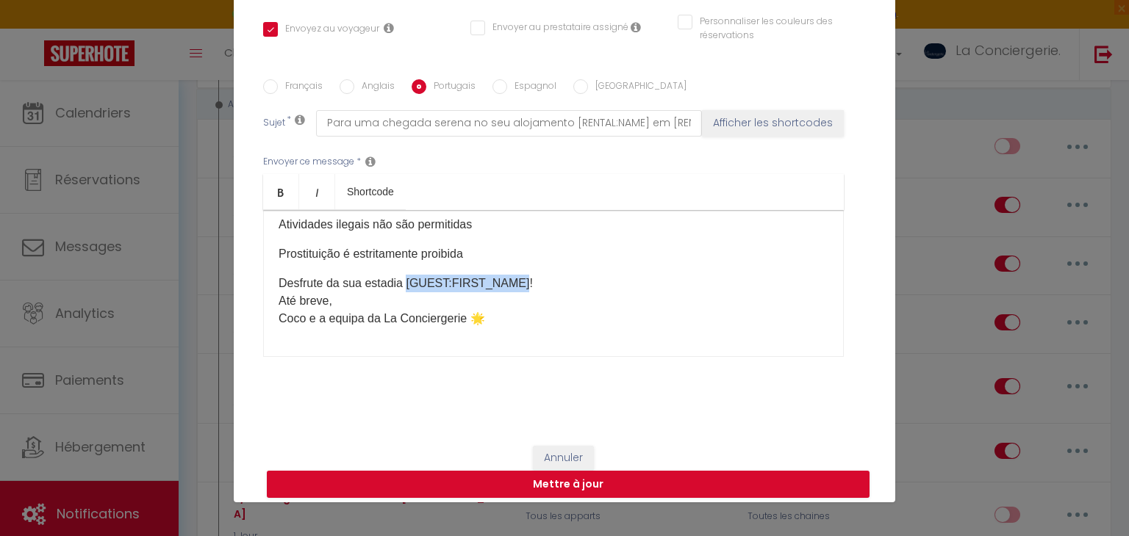
drag, startPoint x: 515, startPoint y: 259, endPoint x: 405, endPoint y: 261, distance: 110.2
click at [405, 275] on p "Desfrute da sua estadia [GUEST:FIRST_NAME]! Até breve, [PERSON_NAME] e a equipa…" at bounding box center [553, 301] width 550 height 53
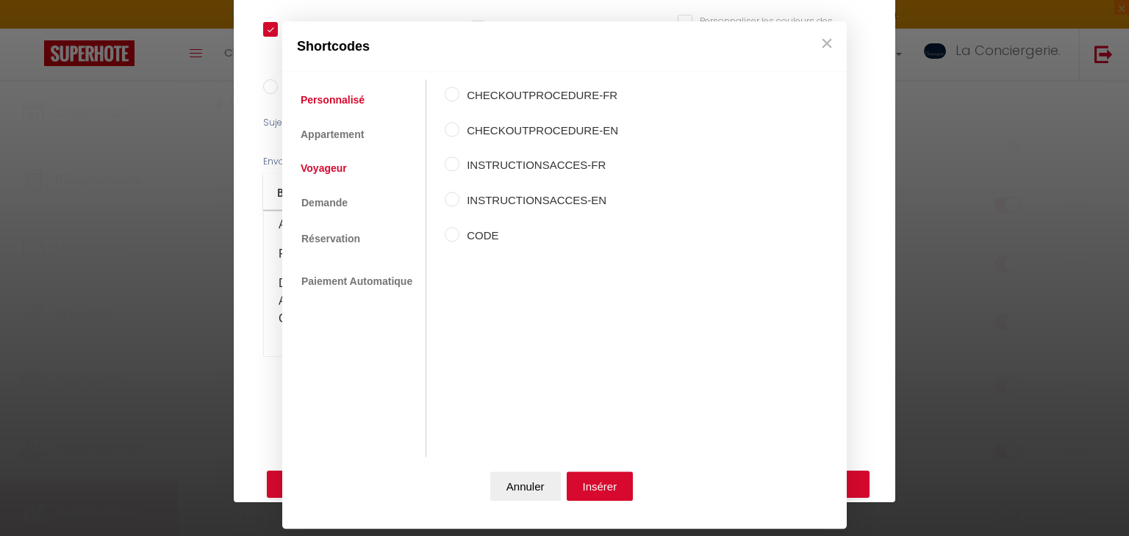
click at [346, 165] on link "Voyageur" at bounding box center [323, 168] width 61 height 26
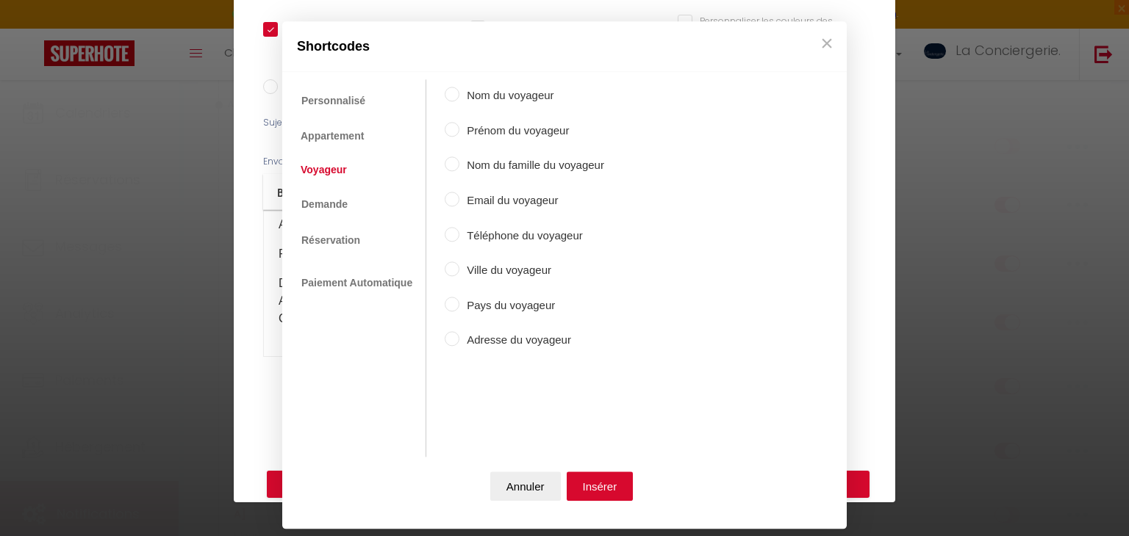
click at [510, 132] on label "Prénom du voyageur" at bounding box center [531, 131] width 145 height 18
click at [459, 132] on input "Prénom du voyageur" at bounding box center [452, 129] width 15 height 15
click at [581, 481] on button "Insérer" at bounding box center [599, 486] width 67 height 29
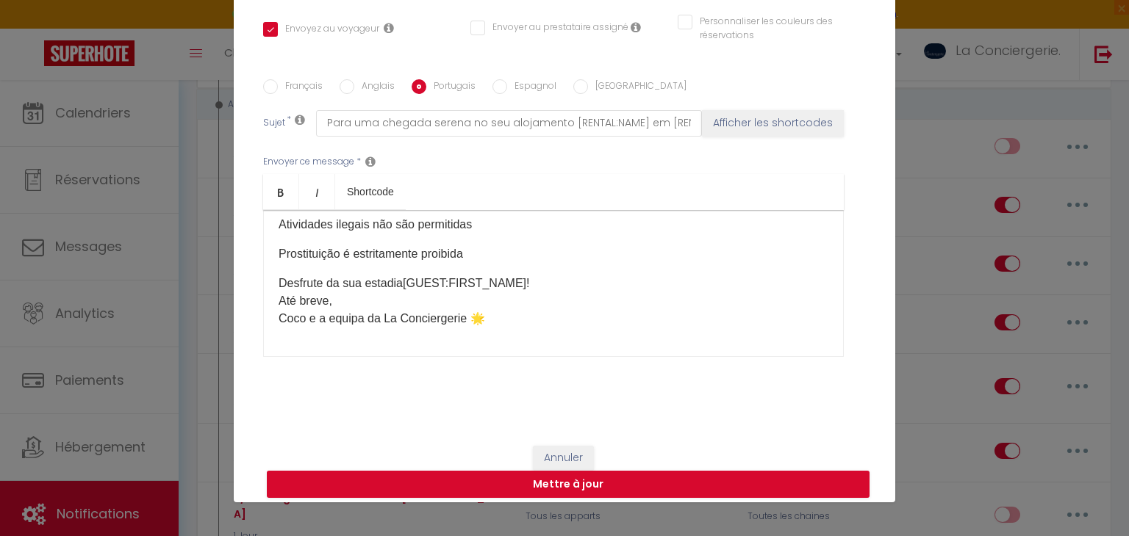
click at [361, 82] on label "Anglais" at bounding box center [374, 87] width 40 height 16
click at [354, 82] on input "Anglais" at bounding box center [346, 86] width 15 height 15
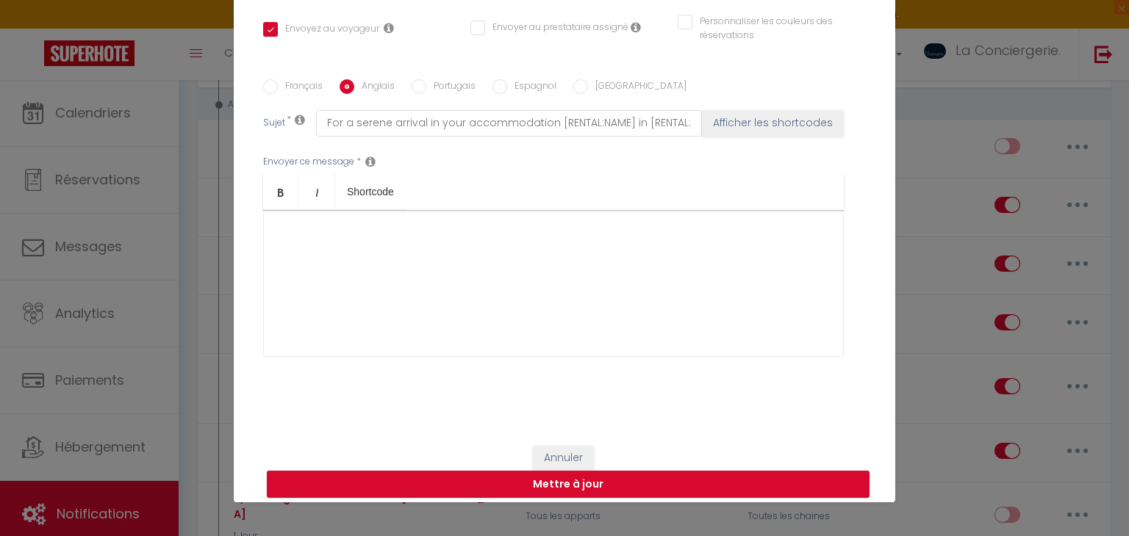
scroll to position [0, 0]
click at [448, 245] on div at bounding box center [553, 283] width 580 height 147
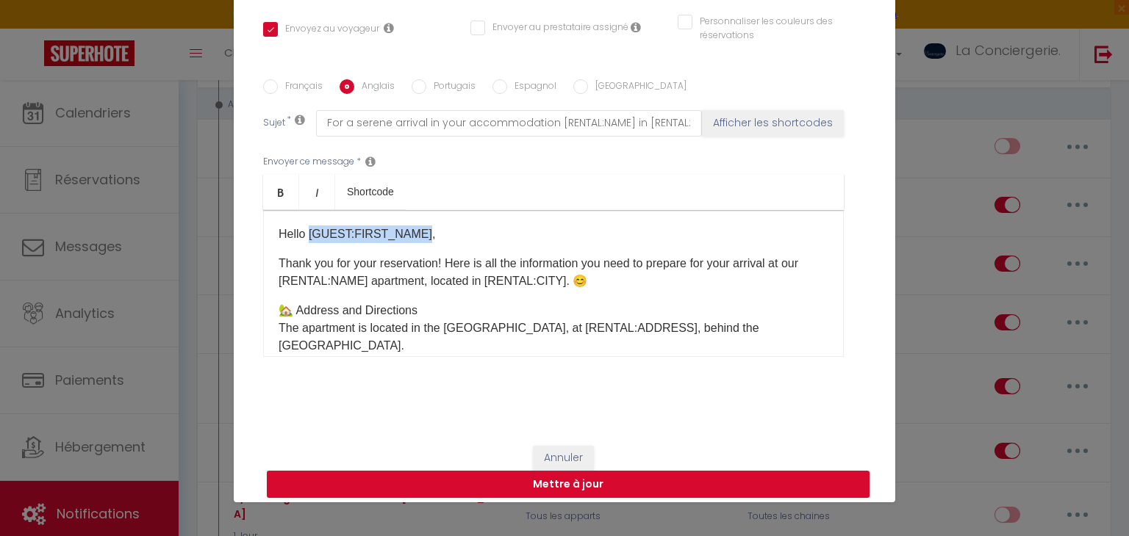
drag, startPoint x: 419, startPoint y: 232, endPoint x: 309, endPoint y: 223, distance: 110.6
click at [309, 223] on div "Hello [GUEST:FIRST_NAME], Thank you for your reservation! Here is all the infor…" at bounding box center [553, 283] width 580 height 147
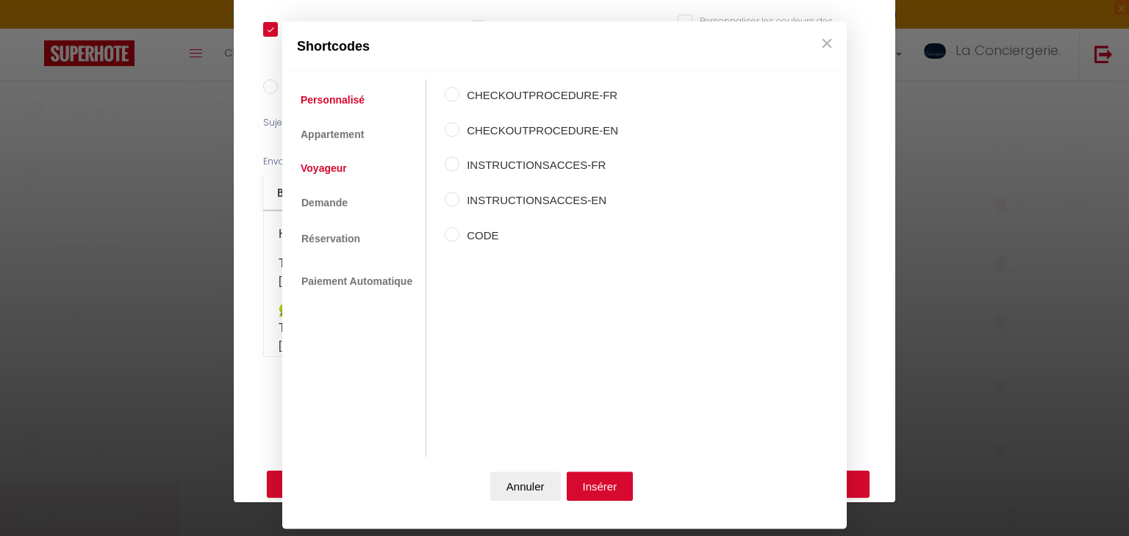
click at [337, 180] on link "Voyageur" at bounding box center [323, 168] width 61 height 26
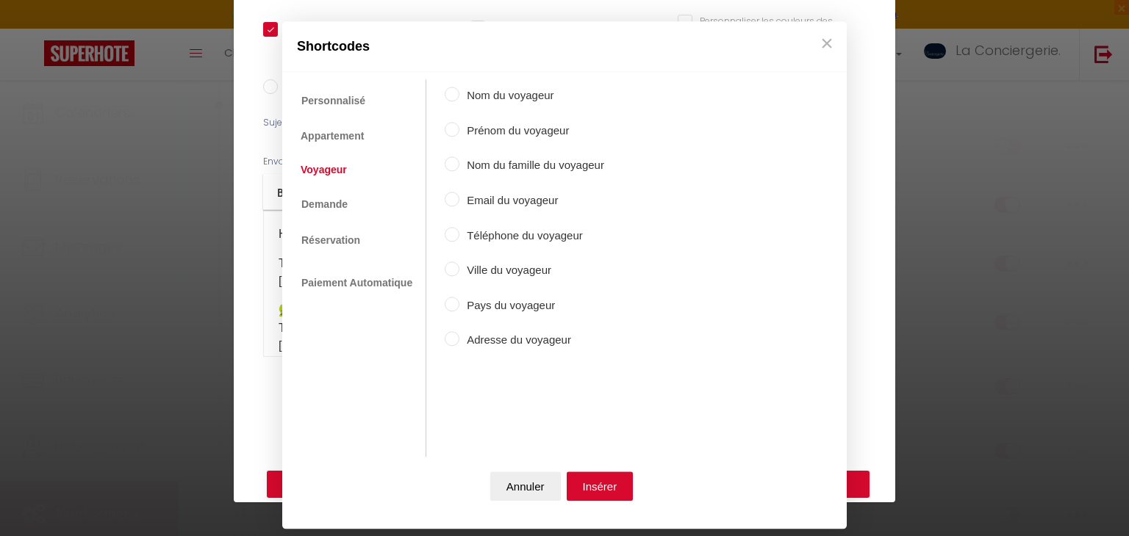
click at [497, 128] on label "Prénom du voyageur" at bounding box center [531, 131] width 145 height 18
click at [459, 128] on input "Prénom du voyageur" at bounding box center [452, 129] width 15 height 15
click at [583, 476] on button "Insérer" at bounding box center [599, 486] width 67 height 29
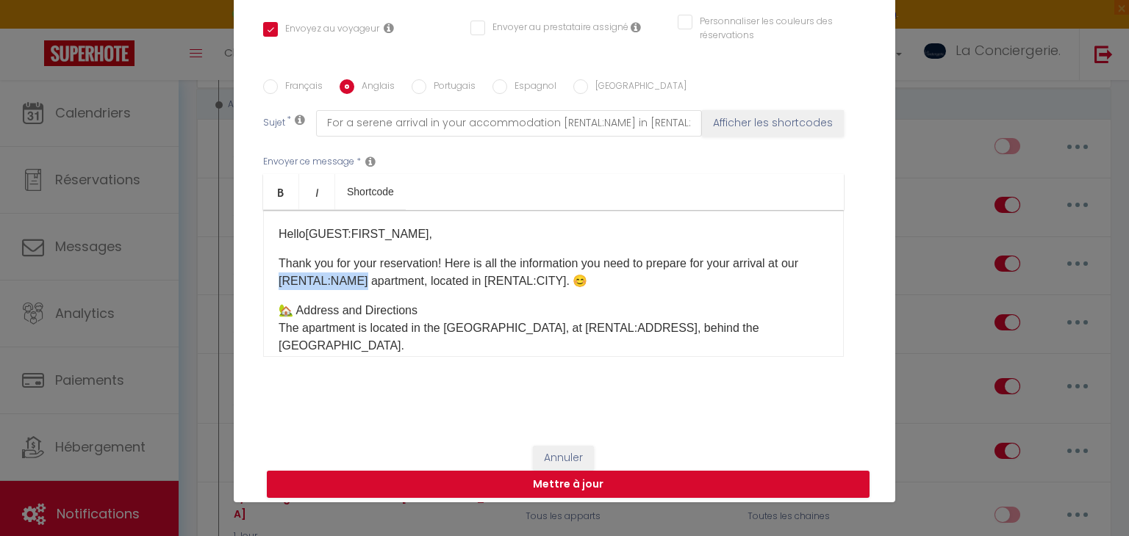
drag, startPoint x: 359, startPoint y: 281, endPoint x: 269, endPoint y: 274, distance: 89.9
click at [269, 274] on div "Hello [GUEST:FIRST_NAME] ​ , Thank you for your reservation! Here is all the in…" at bounding box center [553, 283] width 580 height 147
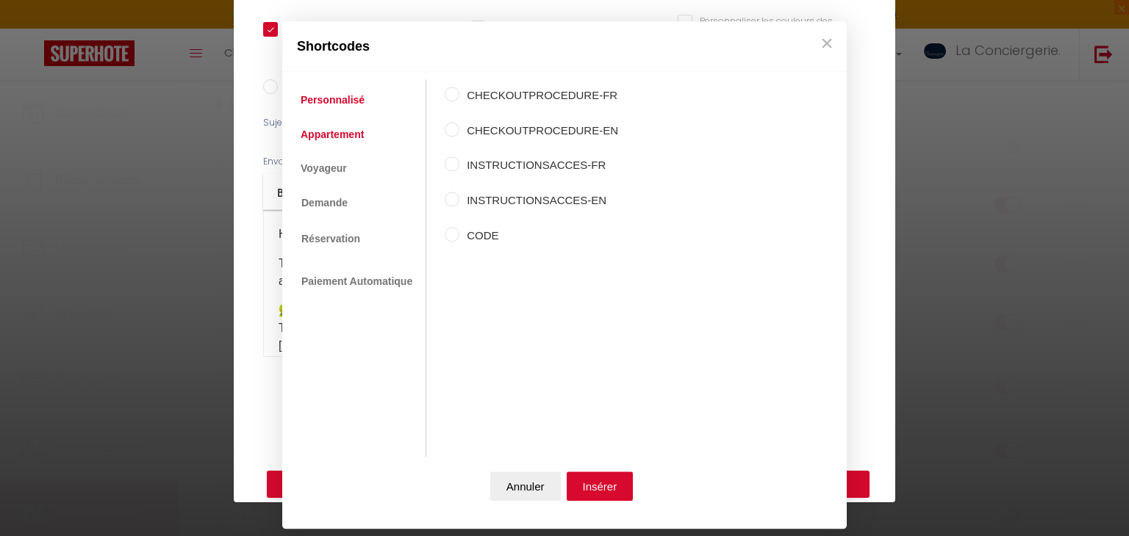
click at [337, 140] on link "Appartement" at bounding box center [332, 134] width 78 height 26
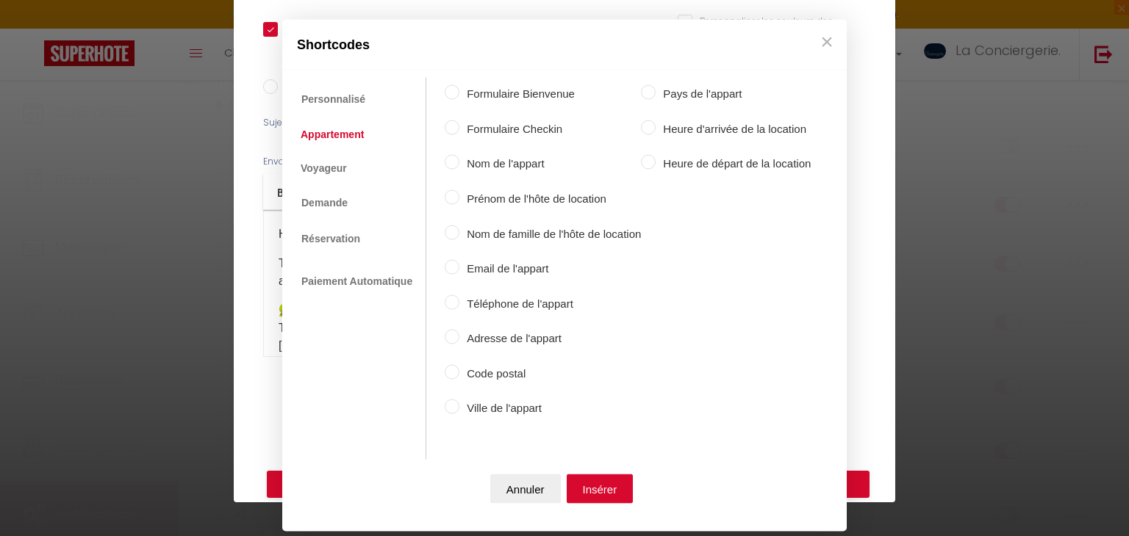
click at [508, 162] on label "Nom de l'appart" at bounding box center [549, 164] width 181 height 18
click at [459, 162] on input "Nom de l'appart" at bounding box center [452, 162] width 15 height 15
click at [586, 489] on button "Insérer" at bounding box center [599, 488] width 67 height 29
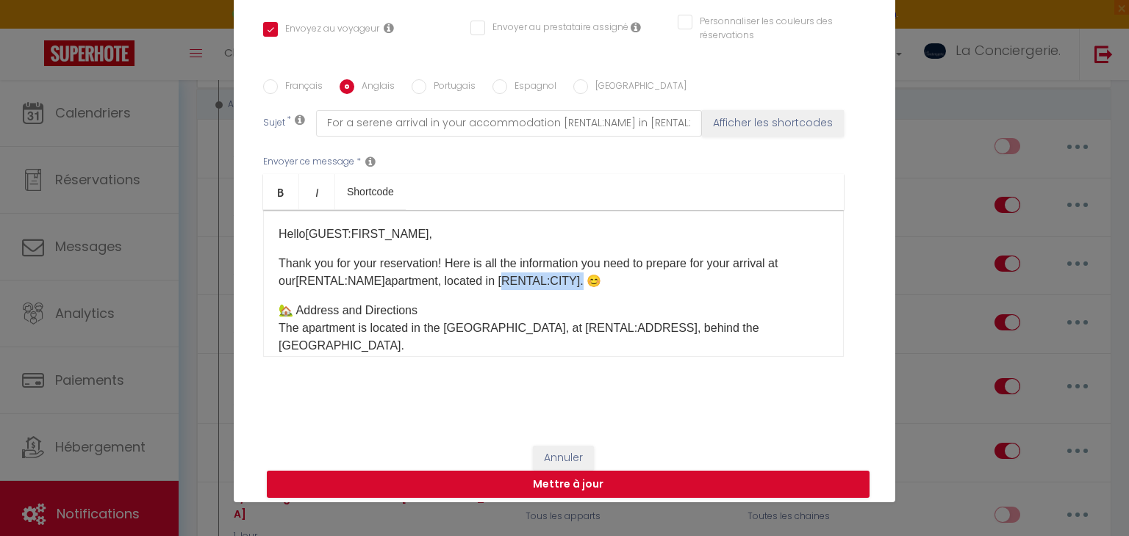
drag, startPoint x: 504, startPoint y: 280, endPoint x: 578, endPoint y: 285, distance: 74.4
click at [578, 285] on p "Thank you for your reservation! Here is all the information you need to prepare…" at bounding box center [553, 272] width 550 height 35
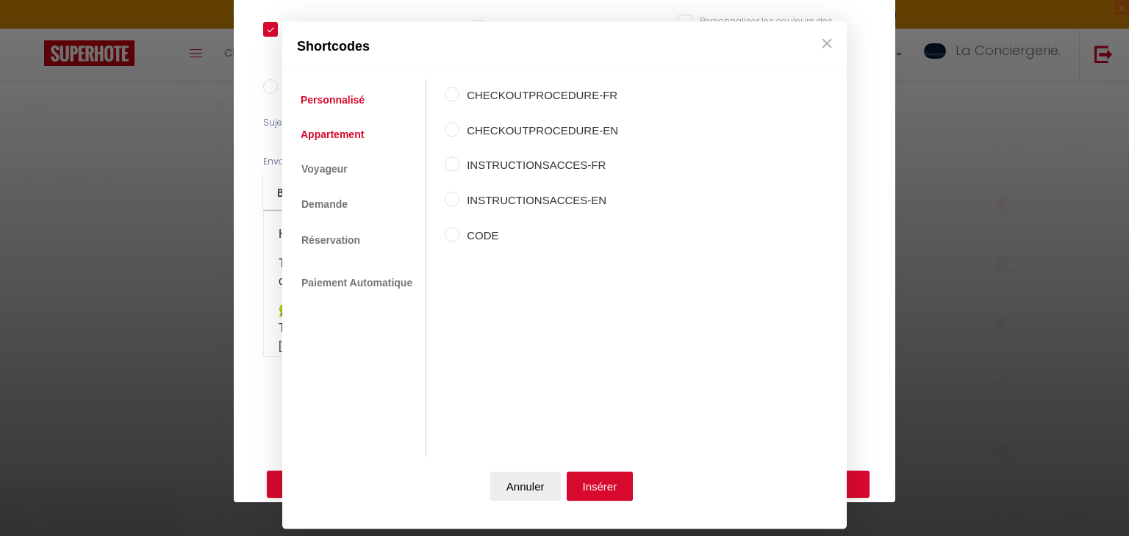
click at [355, 131] on link "Appartement" at bounding box center [332, 134] width 78 height 26
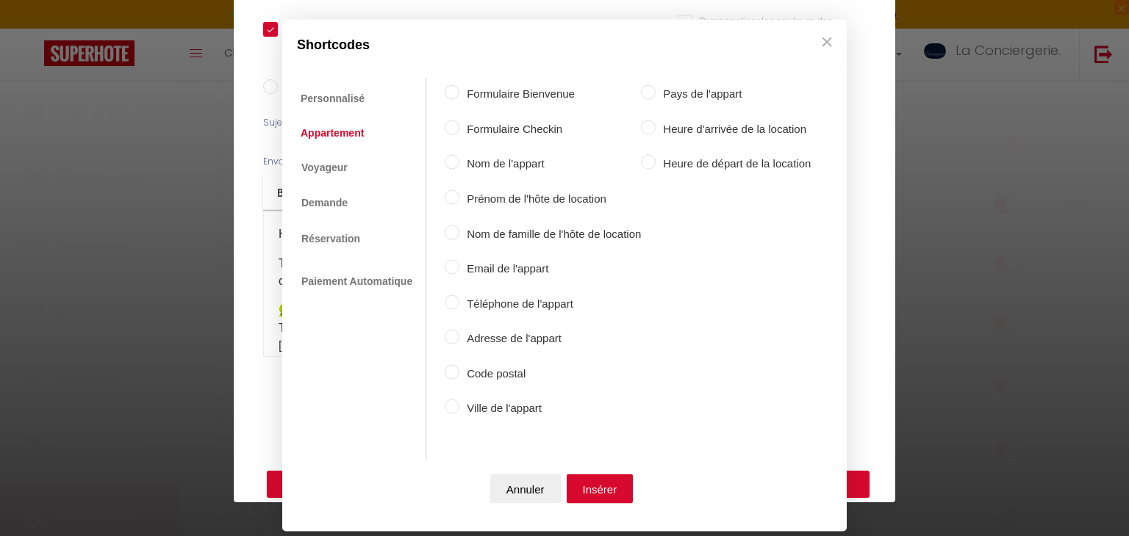
click at [469, 412] on label "Ville de l'appart" at bounding box center [549, 409] width 181 height 18
click at [459, 412] on input "Ville de l'appart" at bounding box center [452, 407] width 15 height 15
click at [583, 479] on button "Insérer" at bounding box center [599, 488] width 67 height 29
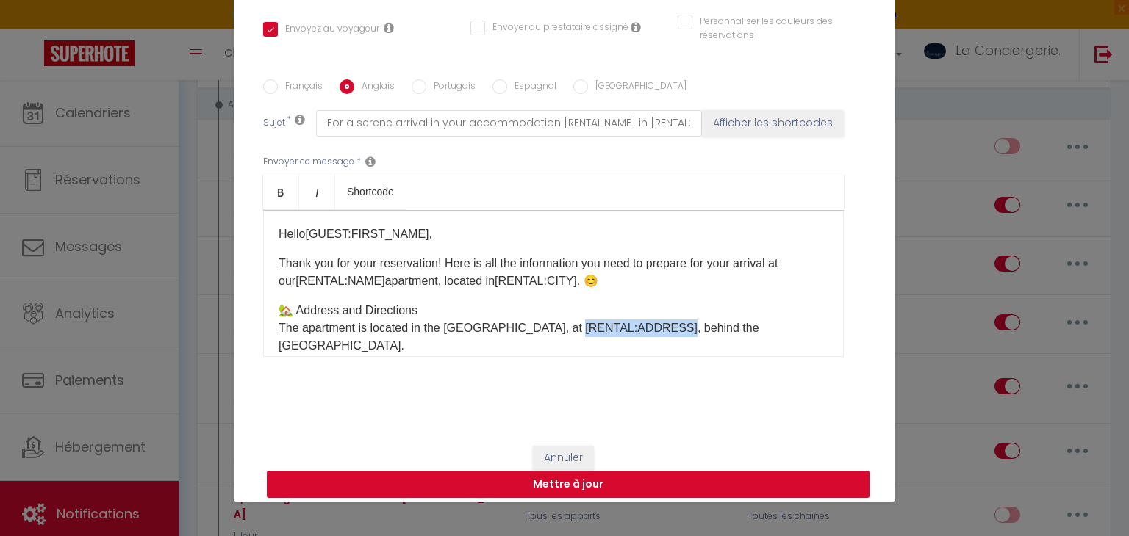
drag, startPoint x: 566, startPoint y: 327, endPoint x: 664, endPoint y: 319, distance: 98.8
click at [664, 319] on p "🏡 Address and Directions The apartment is located in the [GEOGRAPHIC_DATA], at …" at bounding box center [553, 328] width 550 height 53
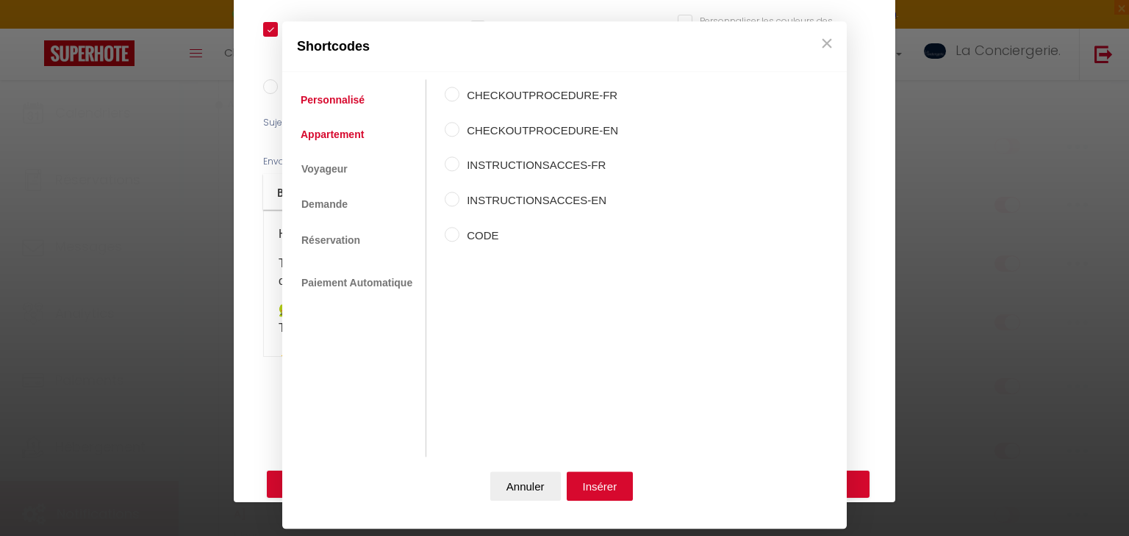
click at [348, 139] on link "Appartement" at bounding box center [332, 134] width 78 height 26
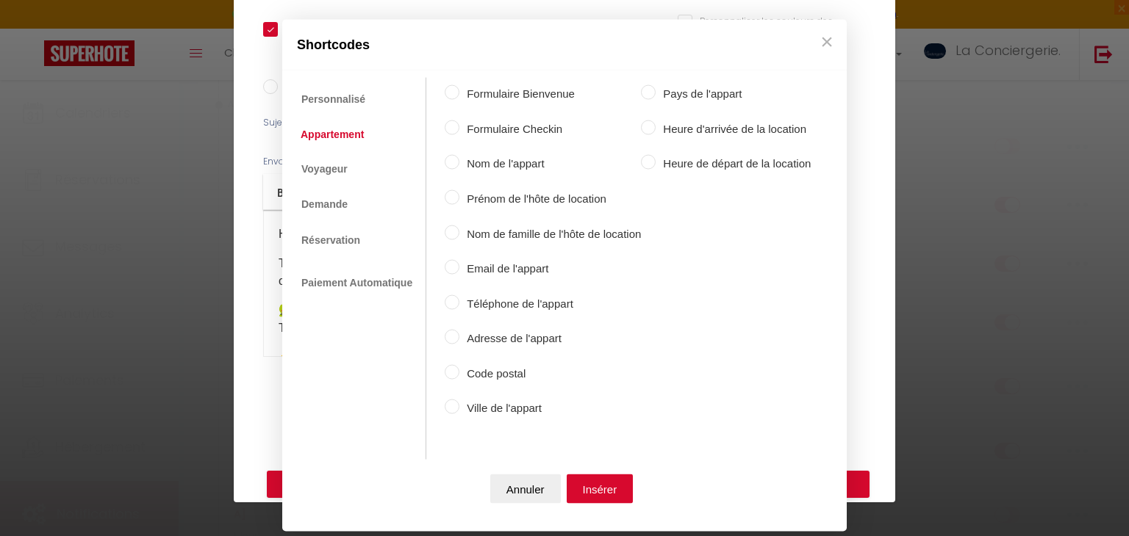
click at [497, 330] on label "Adresse de l'appart" at bounding box center [549, 339] width 181 height 18
click at [459, 330] on input "Adresse de l'appart" at bounding box center [452, 337] width 15 height 15
click at [600, 502] on button "Insérer" at bounding box center [599, 488] width 67 height 29
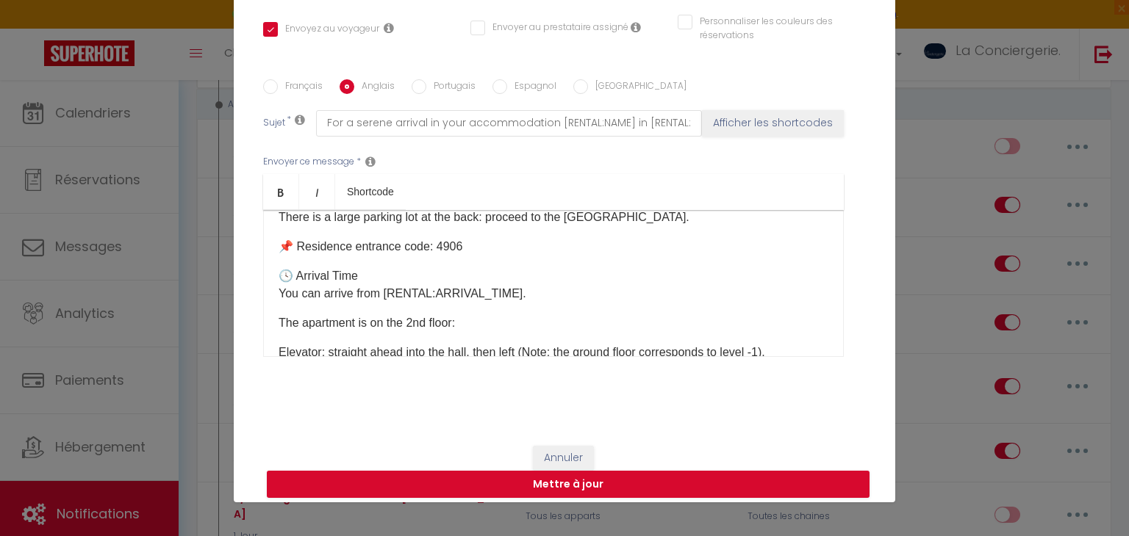
scroll to position [250, 0]
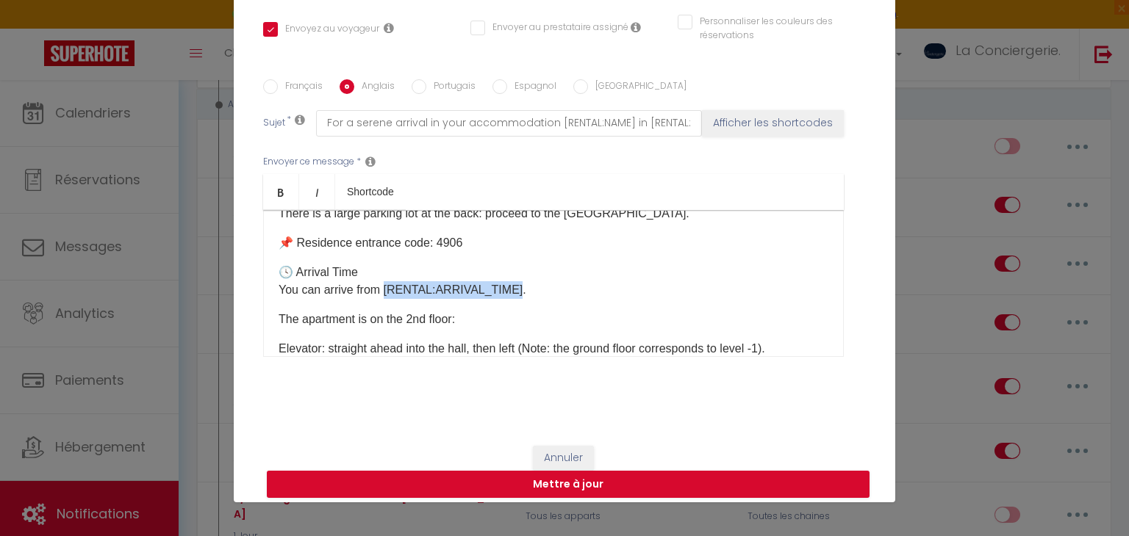
drag, startPoint x: 511, startPoint y: 274, endPoint x: 385, endPoint y: 264, distance: 126.1
click at [385, 264] on p "🕓 Arrival Time You can arrive from [RENTAL:ARRIVAL_TIME]." at bounding box center [553, 281] width 550 height 35
click at [348, 174] on div "Envoyer ce message * Bold Italic Shortcode Rich text editor Hello [GUEST:FIRST_…" at bounding box center [564, 256] width 602 height 239
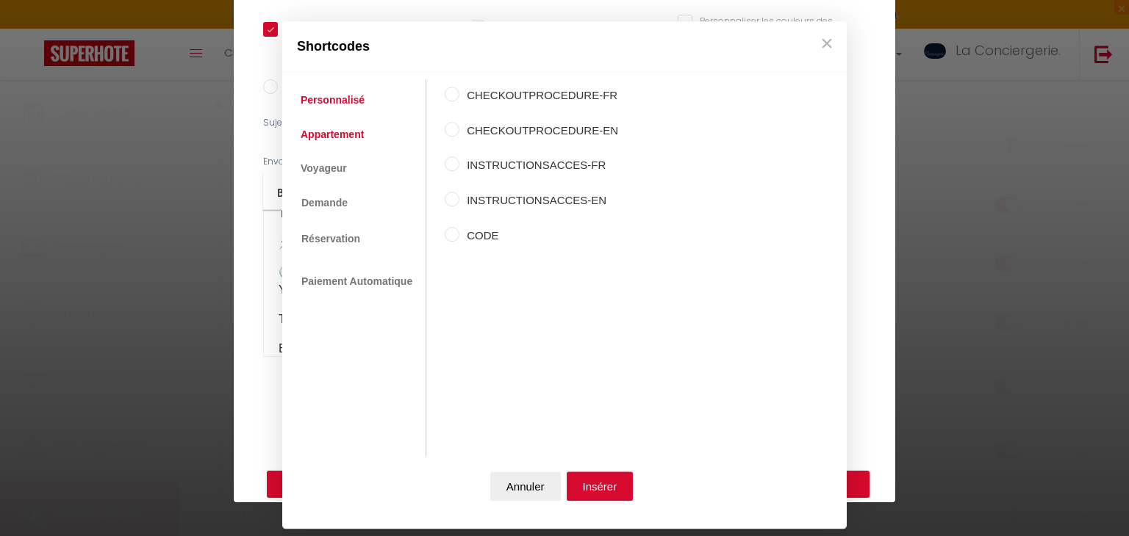
click at [328, 129] on link "Appartement" at bounding box center [332, 134] width 78 height 26
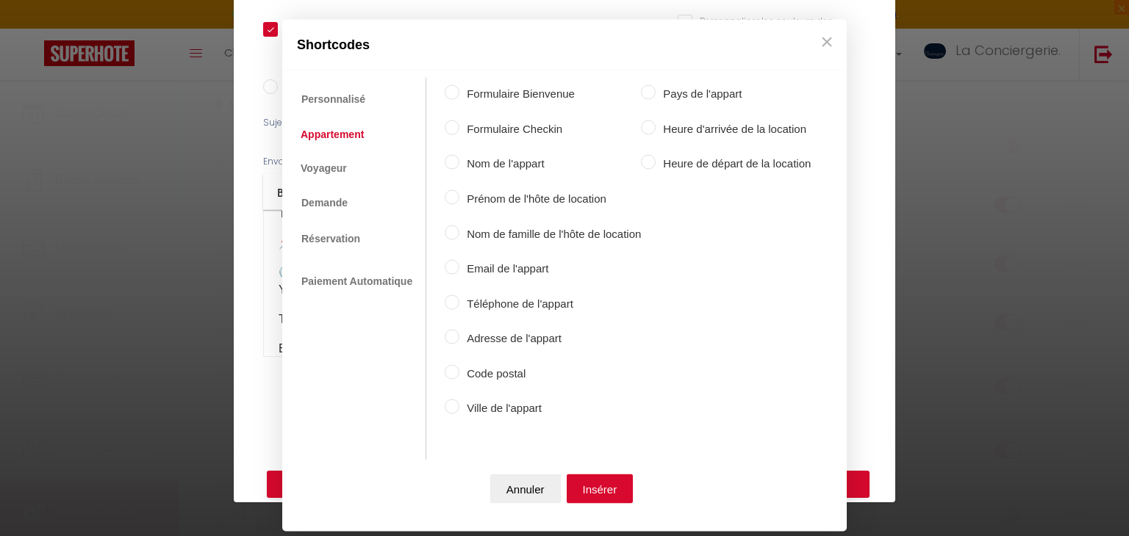
click at [736, 135] on label "Heure d'arrivée de la location" at bounding box center [732, 129] width 155 height 18
click at [655, 134] on input "Heure d'arrivée de la location" at bounding box center [648, 127] width 15 height 15
click at [599, 500] on button "Insérer" at bounding box center [599, 488] width 67 height 29
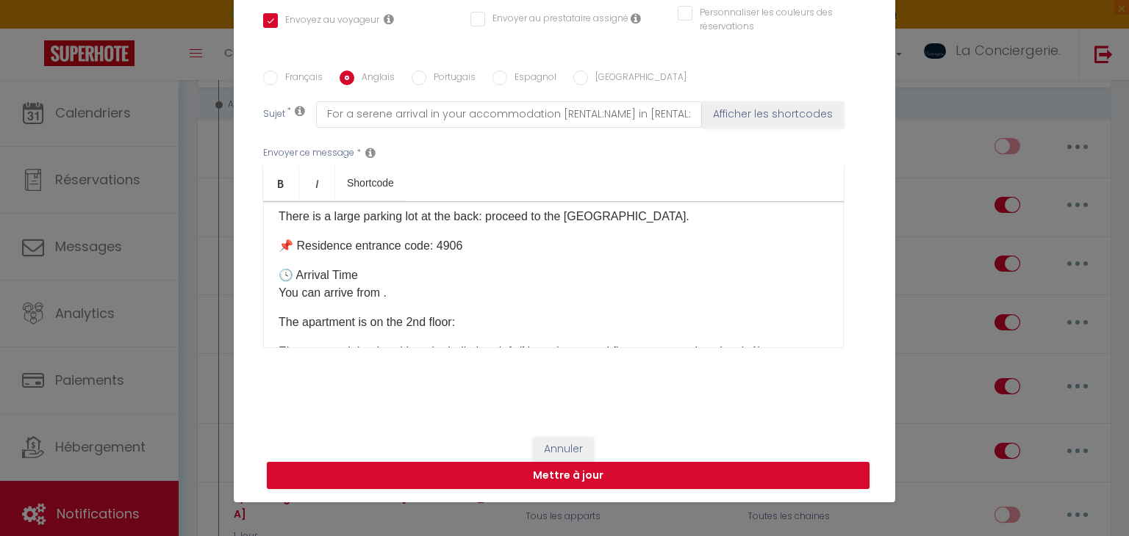
scroll to position [236, 0]
click at [382, 275] on p "🕓 Arrival Time You can arrive from ." at bounding box center [553, 286] width 550 height 35
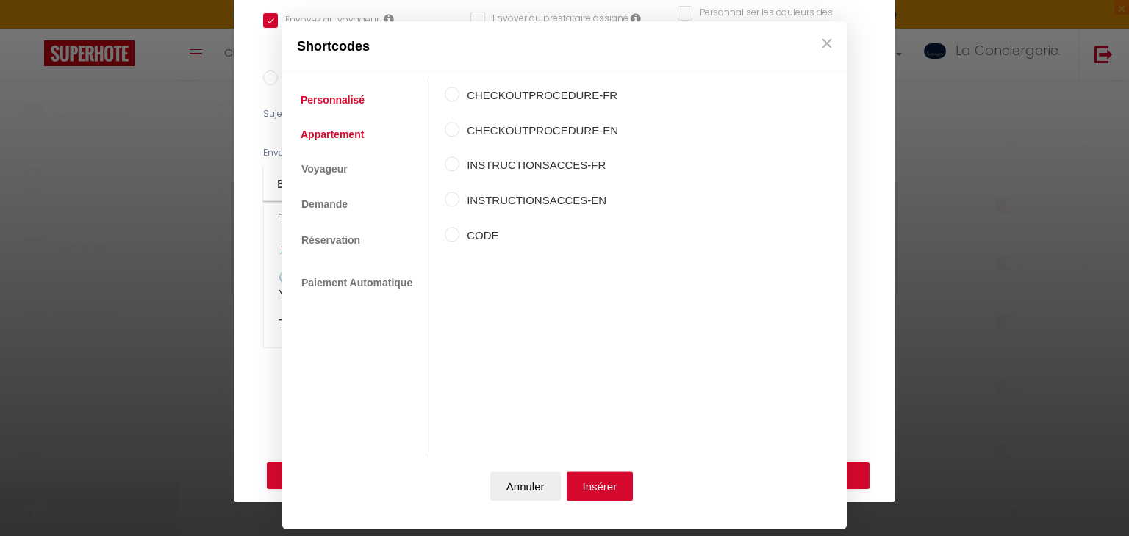
click at [349, 134] on link "Appartement" at bounding box center [332, 134] width 78 height 26
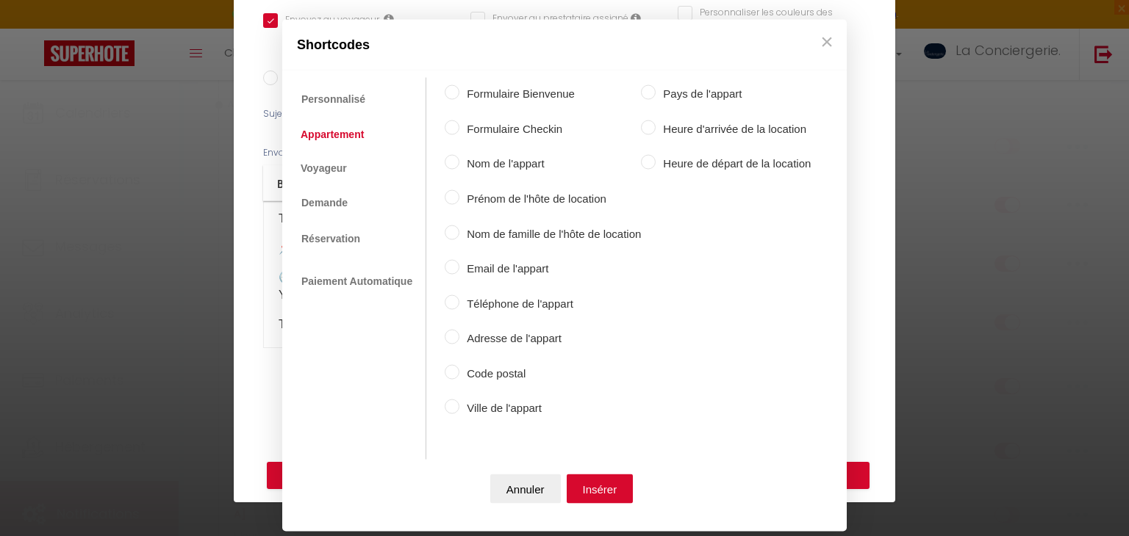
click at [758, 126] on label "Heure d'arrivée de la location" at bounding box center [732, 129] width 155 height 18
click at [655, 126] on input "Heure d'arrivée de la location" at bounding box center [648, 127] width 15 height 15
click at [609, 483] on button "Insérer" at bounding box center [599, 488] width 67 height 29
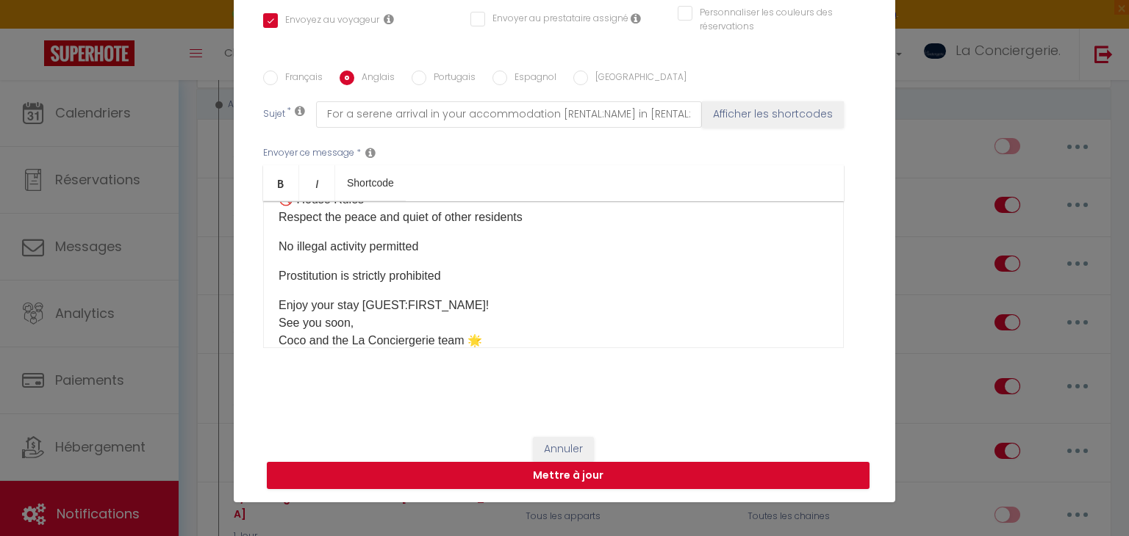
scroll to position [1262, 0]
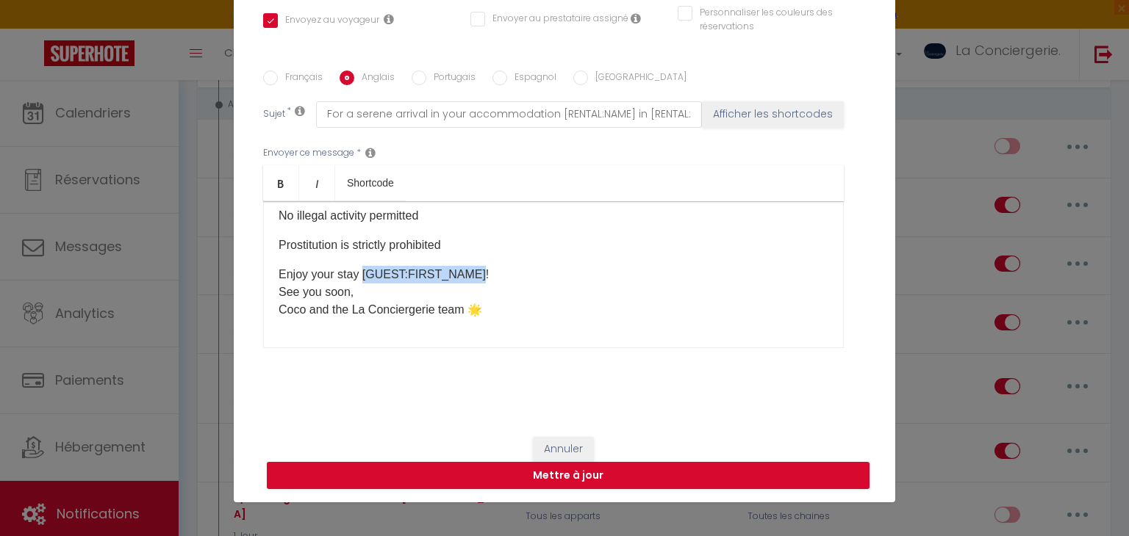
drag, startPoint x: 364, startPoint y: 254, endPoint x: 474, endPoint y: 248, distance: 110.4
click at [474, 266] on p "Enjoy your stay [GUEST:FIRST_NAME]! See you soon, [PERSON_NAME] and the La Conc…" at bounding box center [553, 292] width 550 height 53
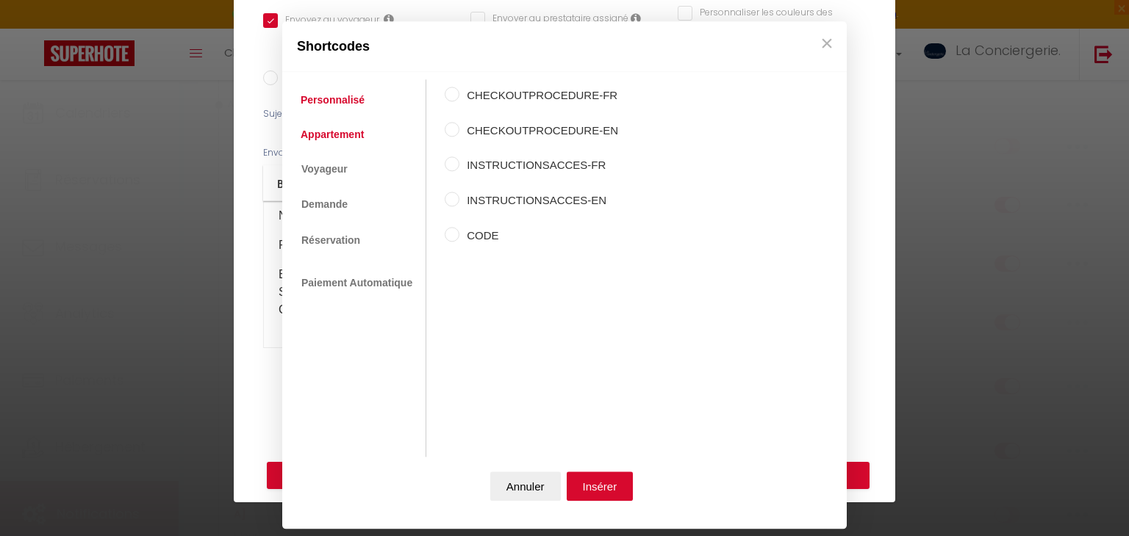
click at [336, 139] on link "Appartement" at bounding box center [332, 134] width 78 height 26
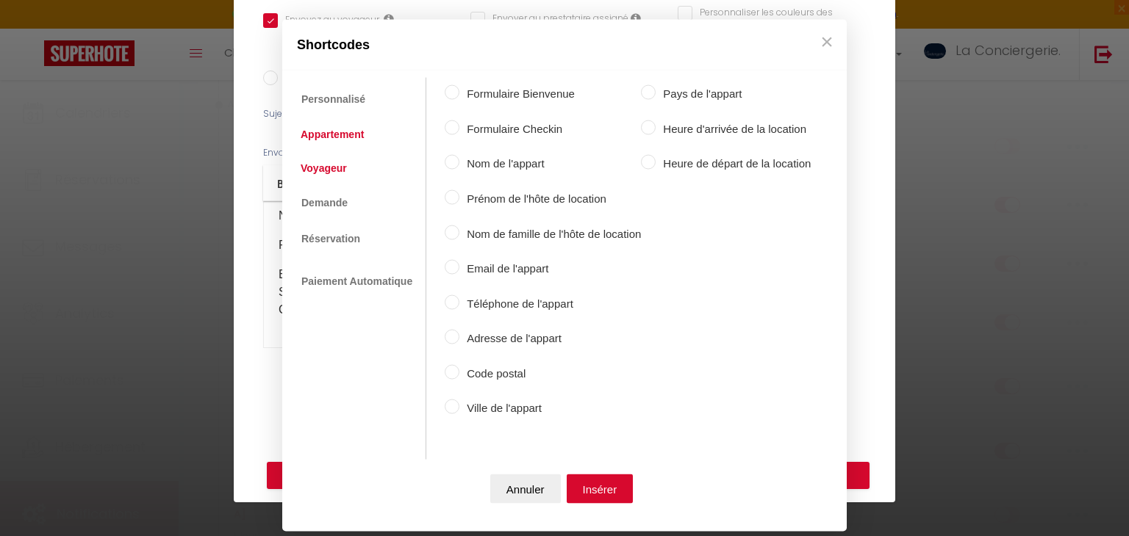
click at [295, 169] on link "Voyageur" at bounding box center [323, 167] width 61 height 26
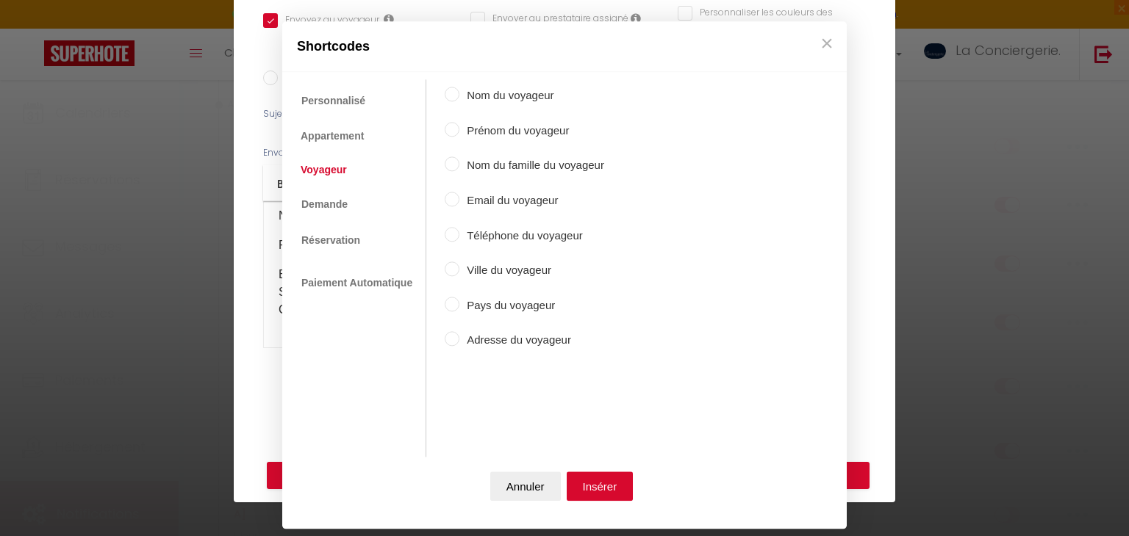
click at [493, 123] on label "Prénom du voyageur" at bounding box center [531, 131] width 145 height 18
click at [459, 123] on input "Prénom du voyageur" at bounding box center [452, 129] width 15 height 15
click at [603, 484] on button "Insérer" at bounding box center [599, 486] width 67 height 29
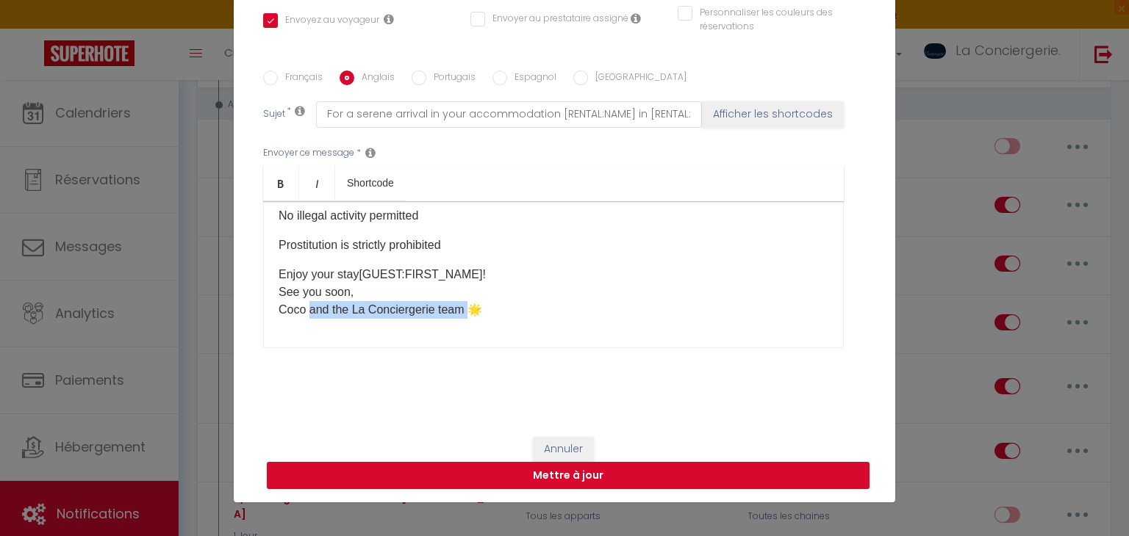
drag, startPoint x: 467, startPoint y: 293, endPoint x: 307, endPoint y: 286, distance: 159.6
click at [307, 286] on p "Enjoy your stay [GUEST:FIRST_NAME] ​ ! See you soon, [PERSON_NAME] and the La C…" at bounding box center [553, 292] width 550 height 53
click at [324, 295] on p "Enjoy your stay [GUEST:FIRST_NAME] ​ ! See you soon, [PERSON_NAME] et l'équipe …" at bounding box center [553, 292] width 550 height 53
click at [428, 84] on label "Portugais" at bounding box center [450, 79] width 49 height 16
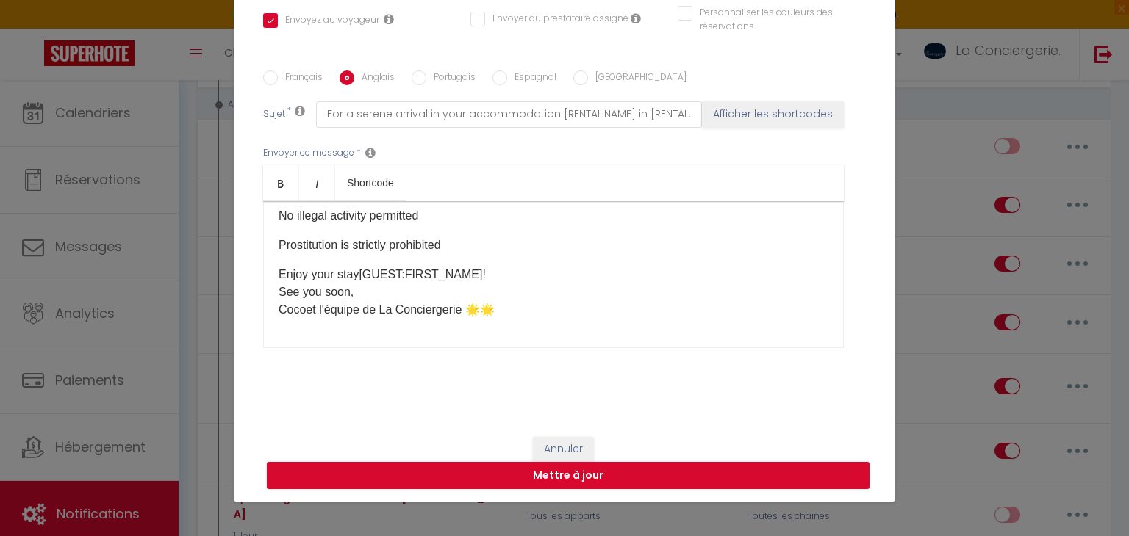
click at [426, 84] on input "Portugais" at bounding box center [418, 78] width 15 height 15
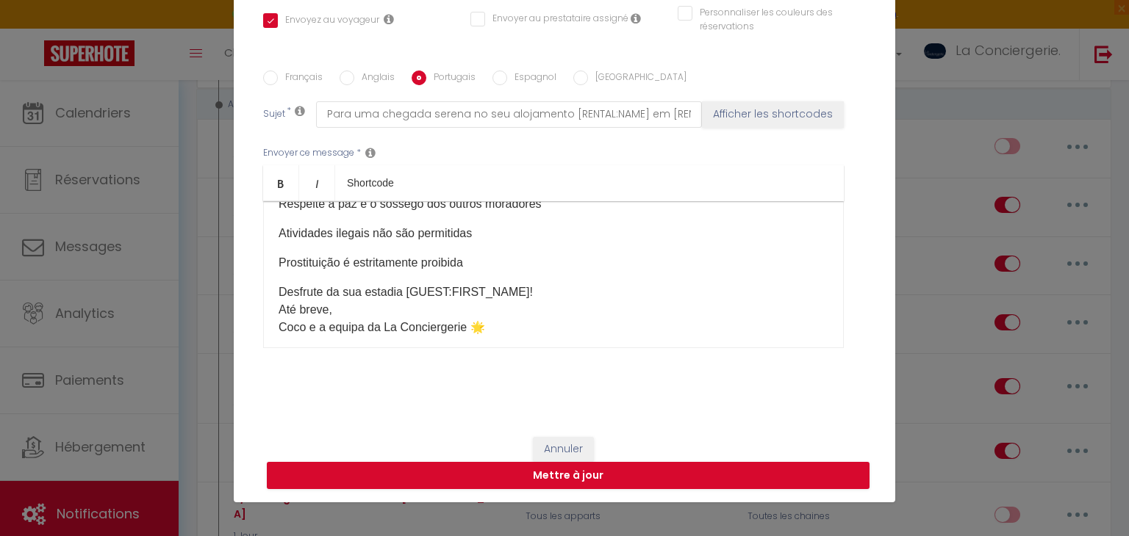
click at [304, 311] on p "Desfrute da sua estadia [GUEST:FIRST_NAME]​! Até breve, [PERSON_NAME] e a equip…" at bounding box center [553, 310] width 550 height 53
drag, startPoint x: 279, startPoint y: 308, endPoint x: 497, endPoint y: 306, distance: 217.5
click at [497, 306] on p "Desfrute da sua estadia [GUEST:FIRST_NAME]​! Até breve, [PERSON_NAME] e a equip…" at bounding box center [553, 310] width 550 height 53
click at [486, 78] on div "Français Anglais Portugais Espagnol [GEOGRAPHIC_DATA]" at bounding box center [564, 79] width 602 height 16
click at [499, 78] on input "Espagnol" at bounding box center [499, 78] width 15 height 15
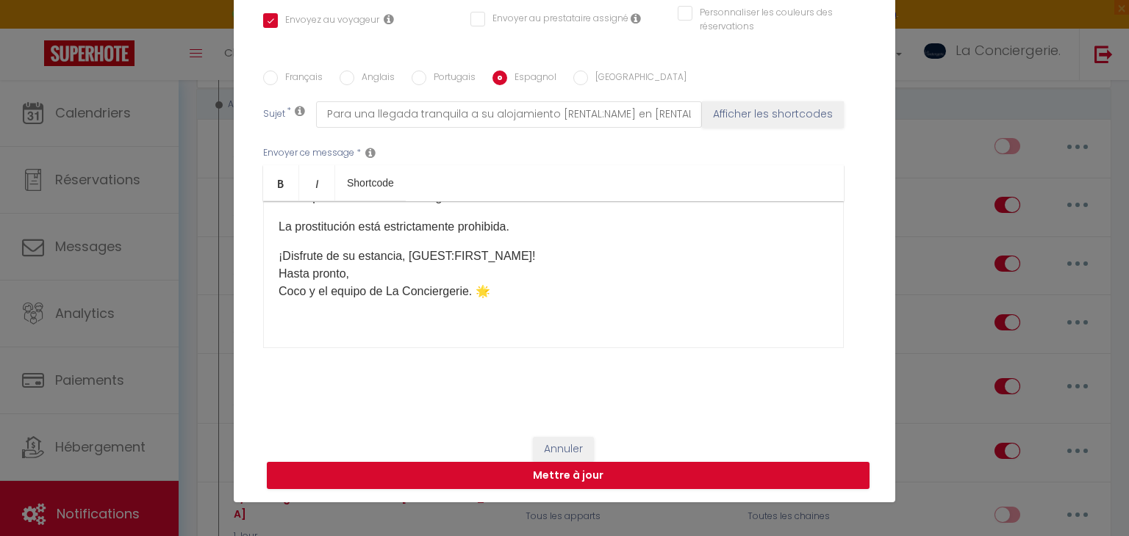
scroll to position [1232, 0]
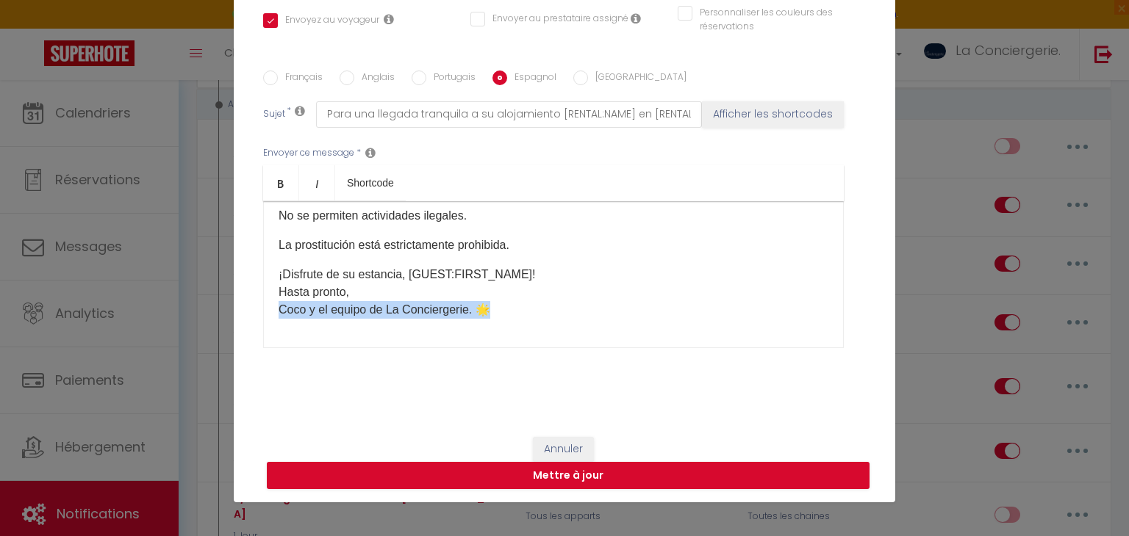
drag, startPoint x: 278, startPoint y: 291, endPoint x: 536, endPoint y: 285, distance: 257.2
click at [536, 285] on p "¡Disfrute de su estancia, [GUEST:FIRST_NAME]​! Hasta pronto, [PERSON_NAME] y el…" at bounding box center [553, 292] width 550 height 53
click at [586, 67] on div "Français Anglais Portugais Espagnol Italien Sujet * Para una llegada tranquila …" at bounding box center [564, 218] width 602 height 340
click at [591, 78] on label "[GEOGRAPHIC_DATA]" at bounding box center [637, 79] width 98 height 16
click at [588, 78] on input "[GEOGRAPHIC_DATA]" at bounding box center [580, 78] width 15 height 15
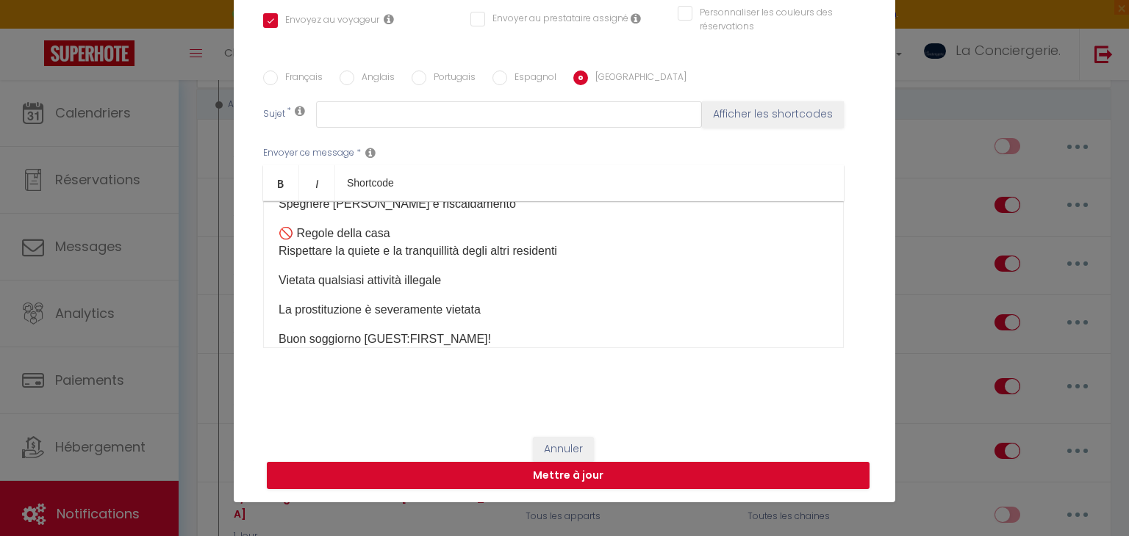
scroll to position [1297, 0]
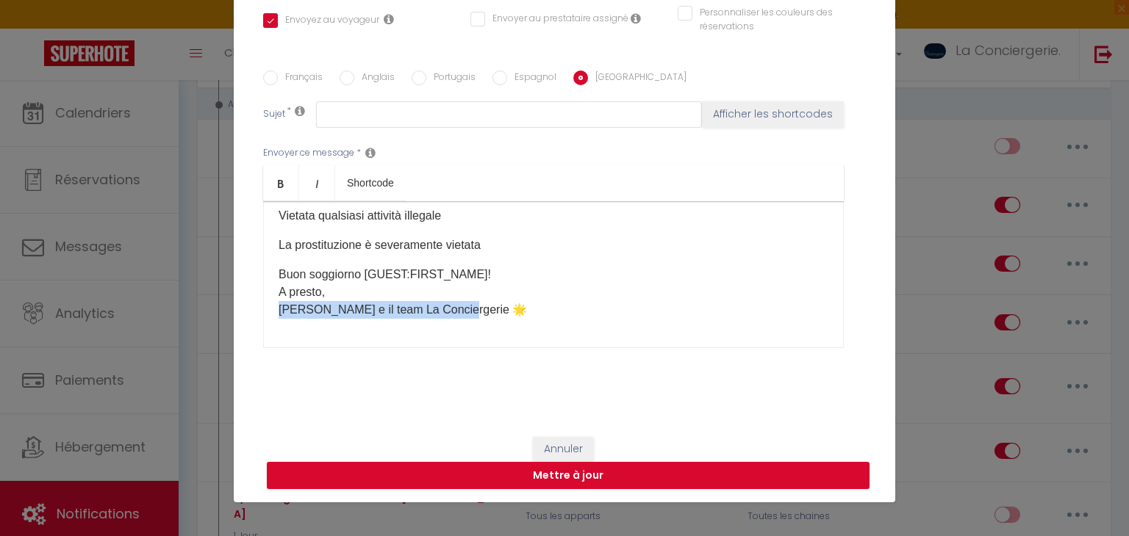
drag, startPoint x: 524, startPoint y: 292, endPoint x: 263, endPoint y: 287, distance: 260.9
click at [263, 287] on div "Salve [GUEST:FIRST_NAME]​, Grazie per la prenotazione! Ecco tutte le informazio…" at bounding box center [553, 274] width 580 height 147
click at [504, 480] on button "Mettre à jour" at bounding box center [568, 476] width 602 height 28
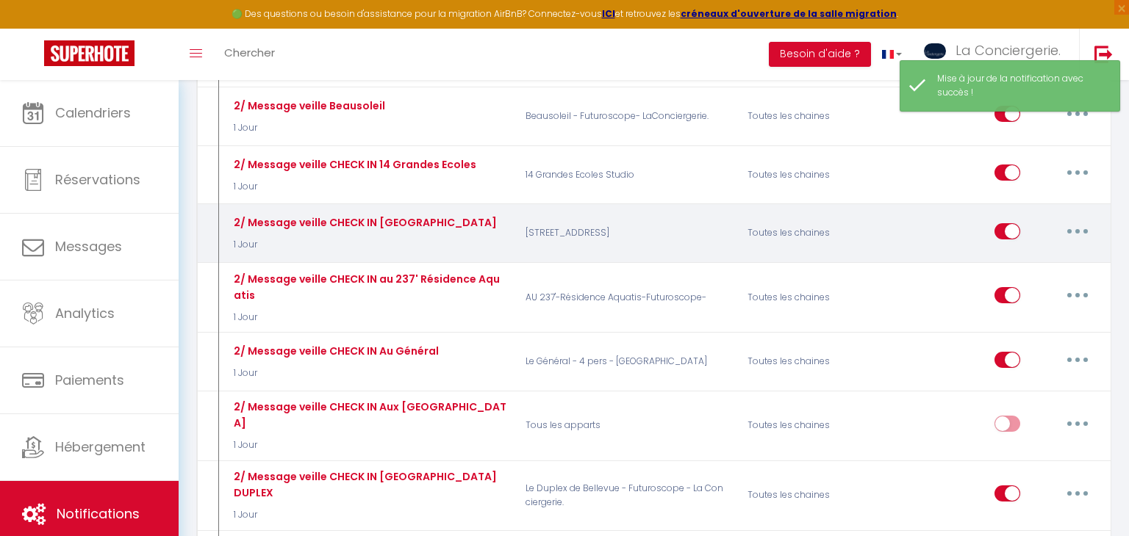
scroll to position [983, 0]
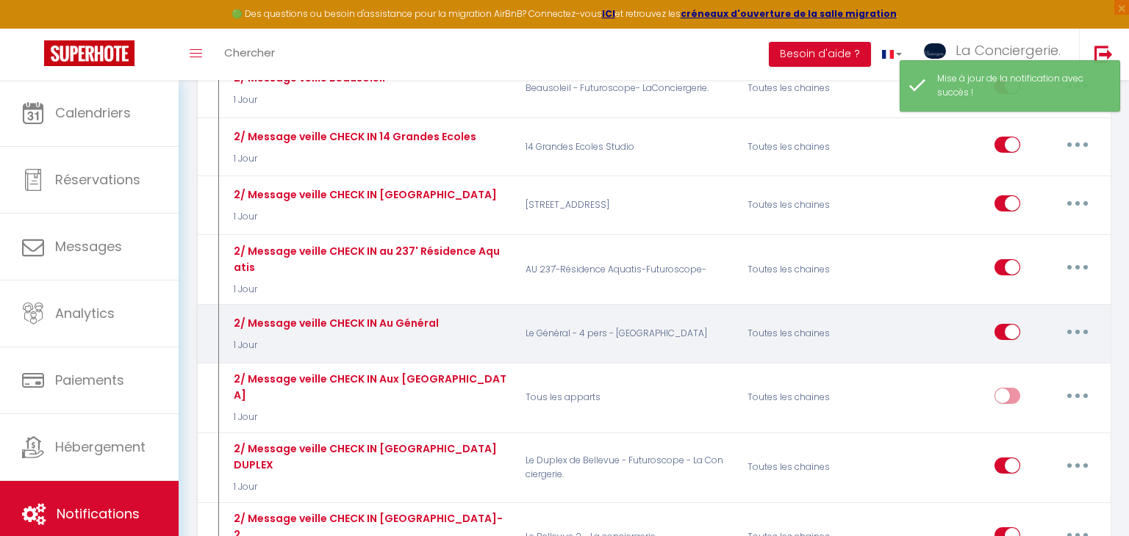
click at [1084, 320] on button "button" at bounding box center [1077, 332] width 41 height 24
click at [1021, 353] on link "Editer" at bounding box center [1039, 365] width 109 height 25
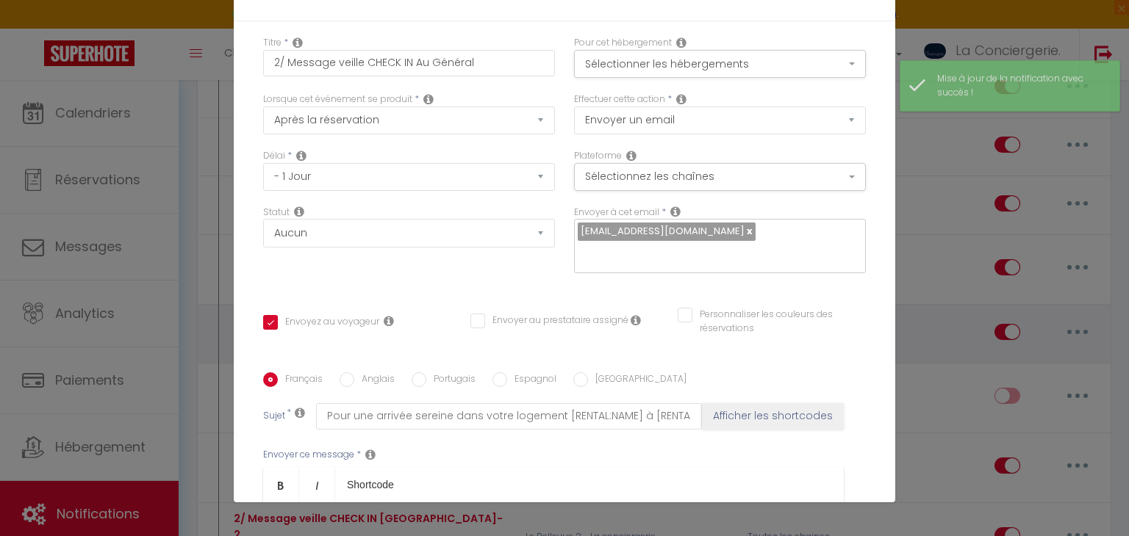
scroll to position [1132, 0]
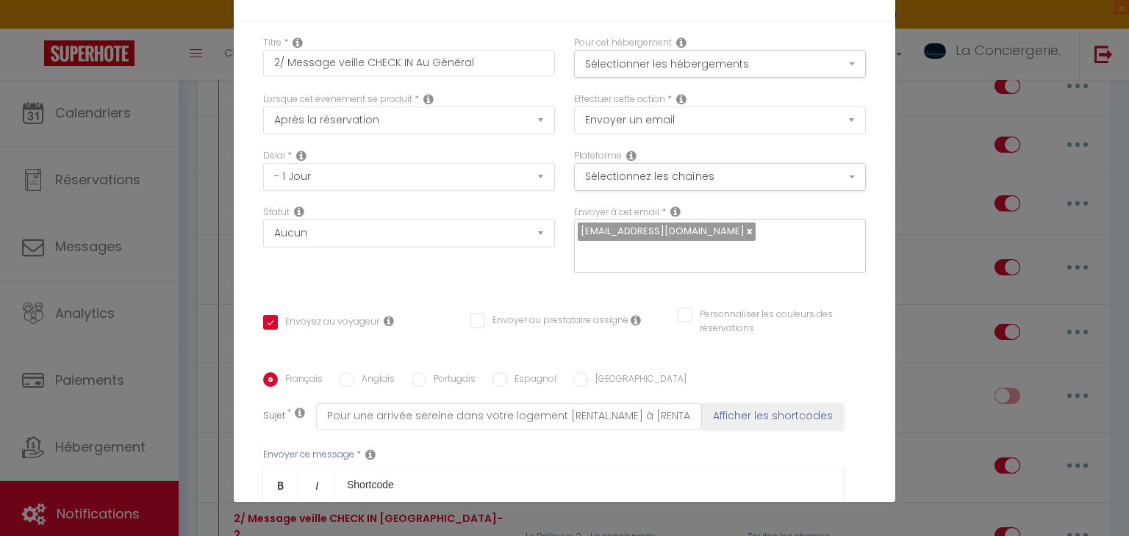
click at [389, 373] on label "Anglais" at bounding box center [374, 381] width 40 height 16
click at [354, 373] on input "Anglais" at bounding box center [346, 380] width 15 height 15
click at [418, 373] on input "Portugais" at bounding box center [418, 380] width 15 height 15
click at [507, 373] on label "Espagnol" at bounding box center [531, 381] width 49 height 16
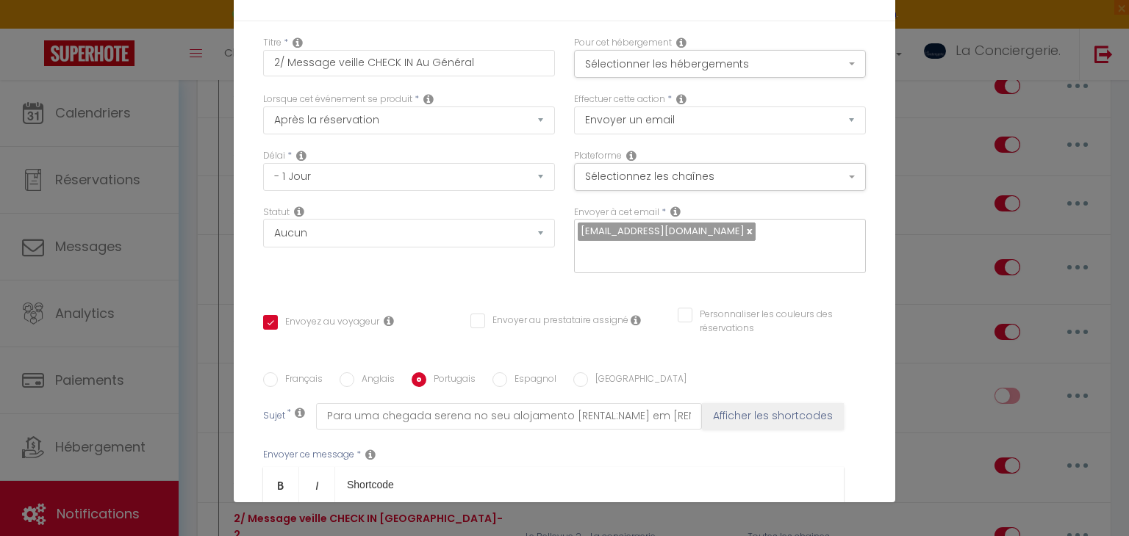
click at [506, 373] on input "Espagnol" at bounding box center [499, 380] width 15 height 15
click at [593, 373] on label "[GEOGRAPHIC_DATA]" at bounding box center [637, 381] width 98 height 16
click at [588, 373] on input "[GEOGRAPHIC_DATA]" at bounding box center [580, 380] width 15 height 15
click at [304, 373] on label "Français" at bounding box center [300, 381] width 45 height 16
click at [278, 373] on input "Français" at bounding box center [270, 380] width 15 height 15
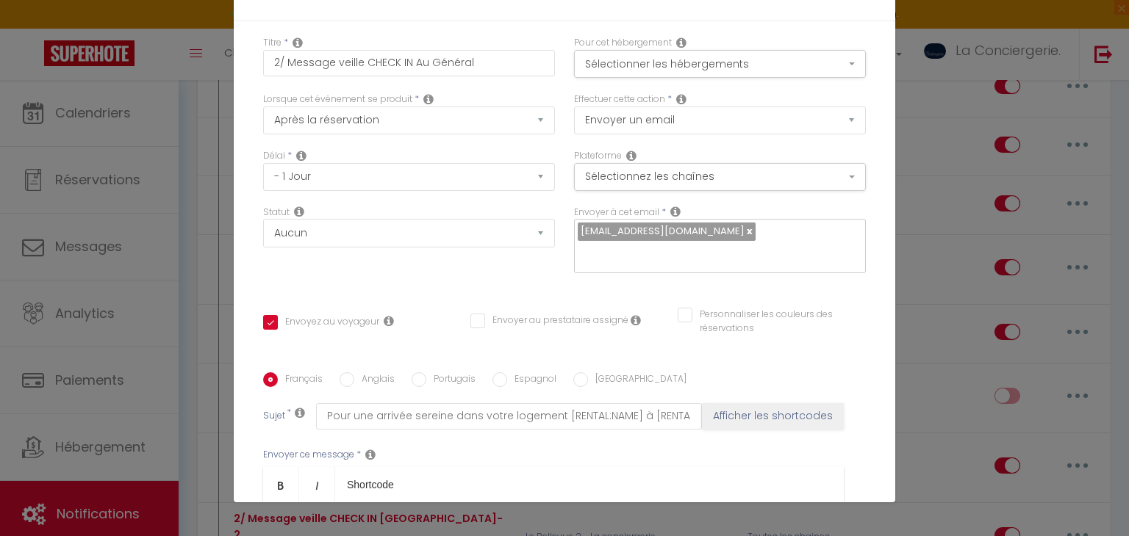
click at [611, 373] on label "[GEOGRAPHIC_DATA]" at bounding box center [637, 381] width 98 height 16
click at [588, 373] on input "[GEOGRAPHIC_DATA]" at bounding box center [580, 380] width 15 height 15
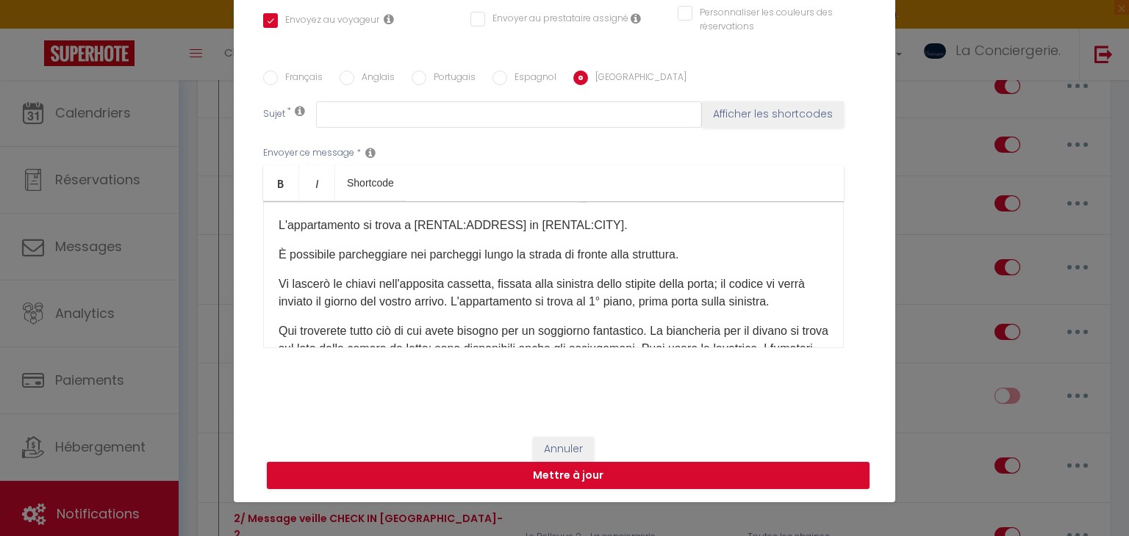
scroll to position [0, 0]
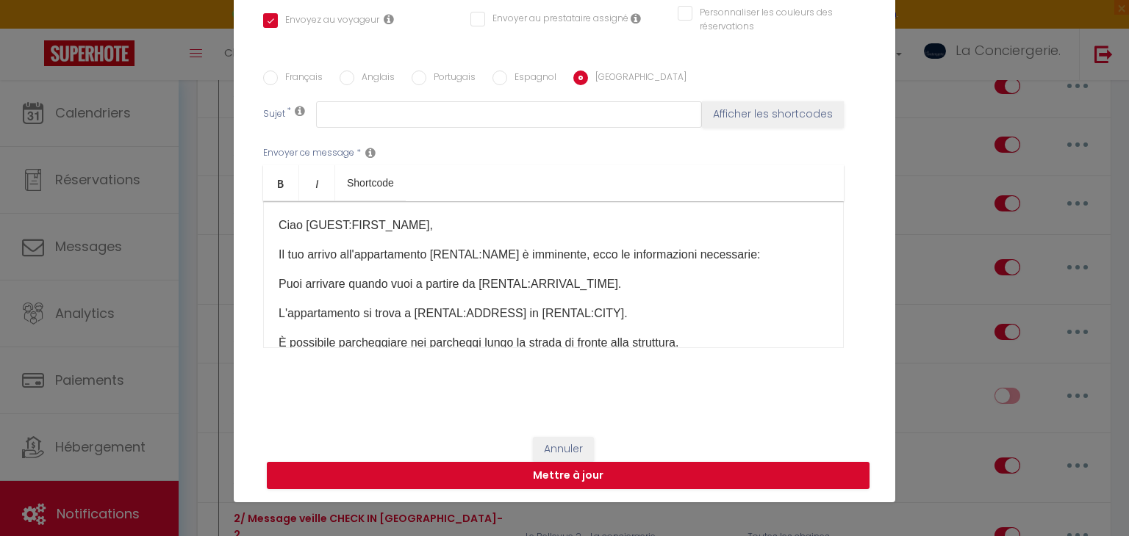
click at [317, 71] on label "Français" at bounding box center [300, 79] width 45 height 16
click at [278, 71] on input "Français" at bounding box center [270, 78] width 15 height 15
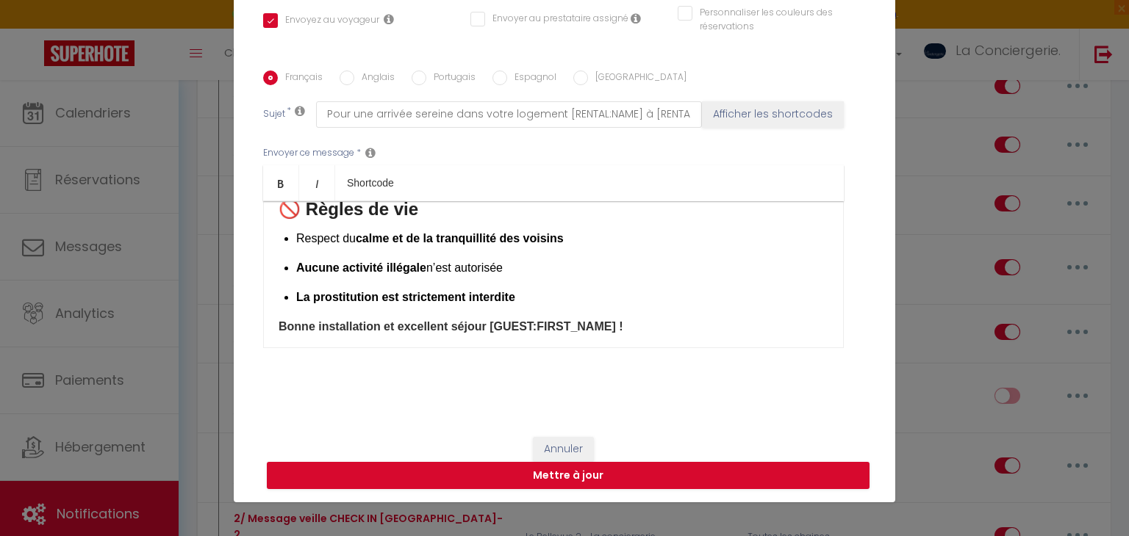
scroll to position [1132, 0]
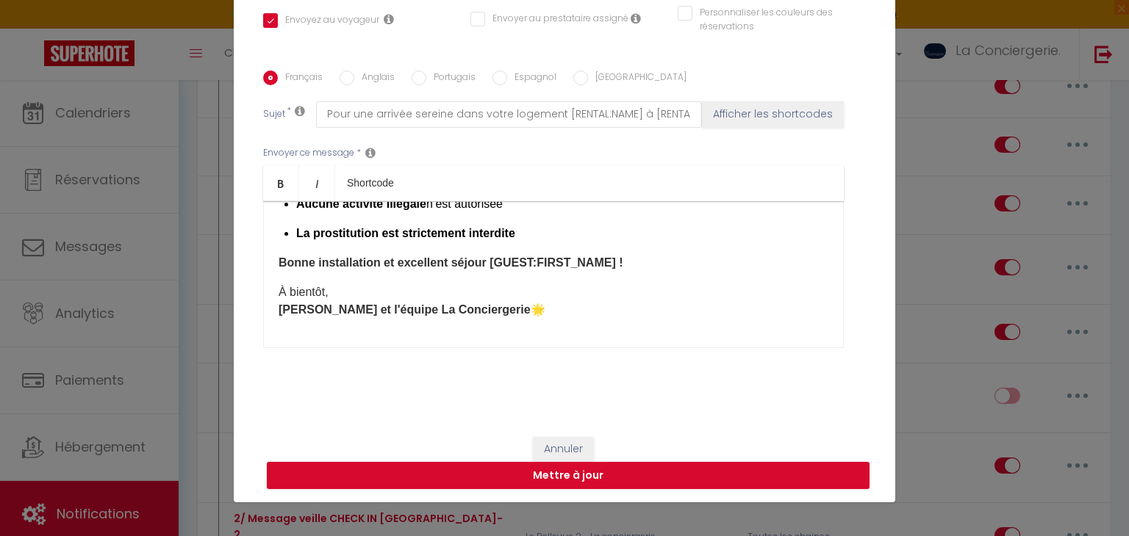
click at [350, 73] on input "Anglais" at bounding box center [346, 78] width 15 height 15
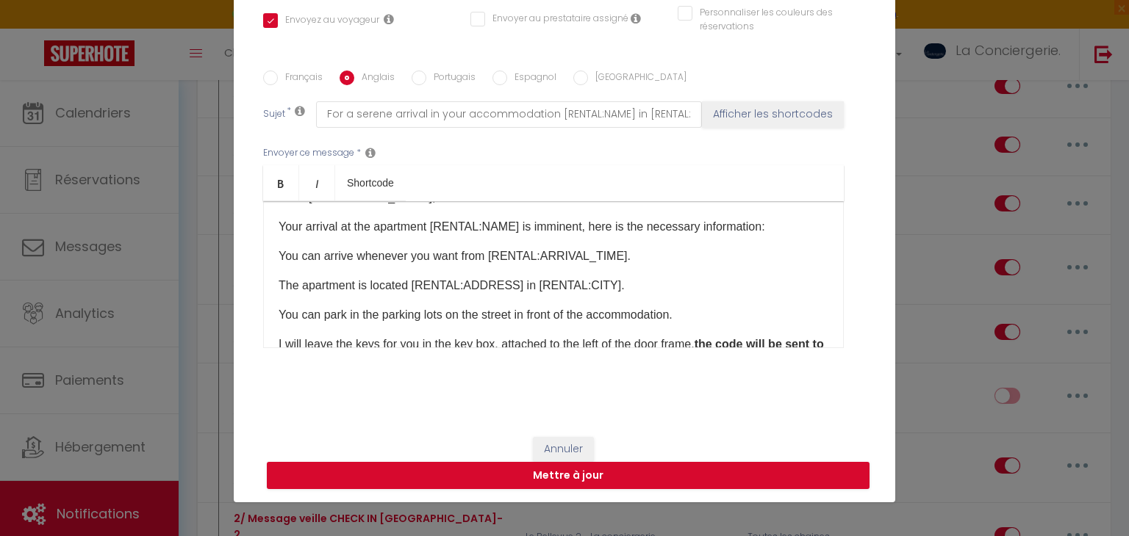
scroll to position [0, 0]
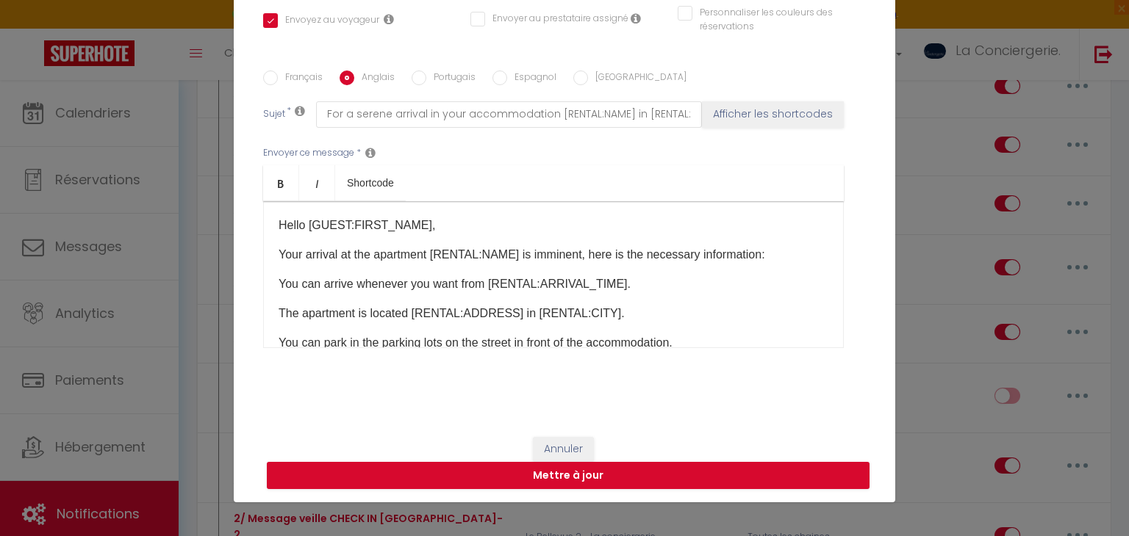
click at [452, 85] on label "Portugais" at bounding box center [450, 79] width 49 height 16
click at [426, 85] on input "Portugais" at bounding box center [418, 78] width 15 height 15
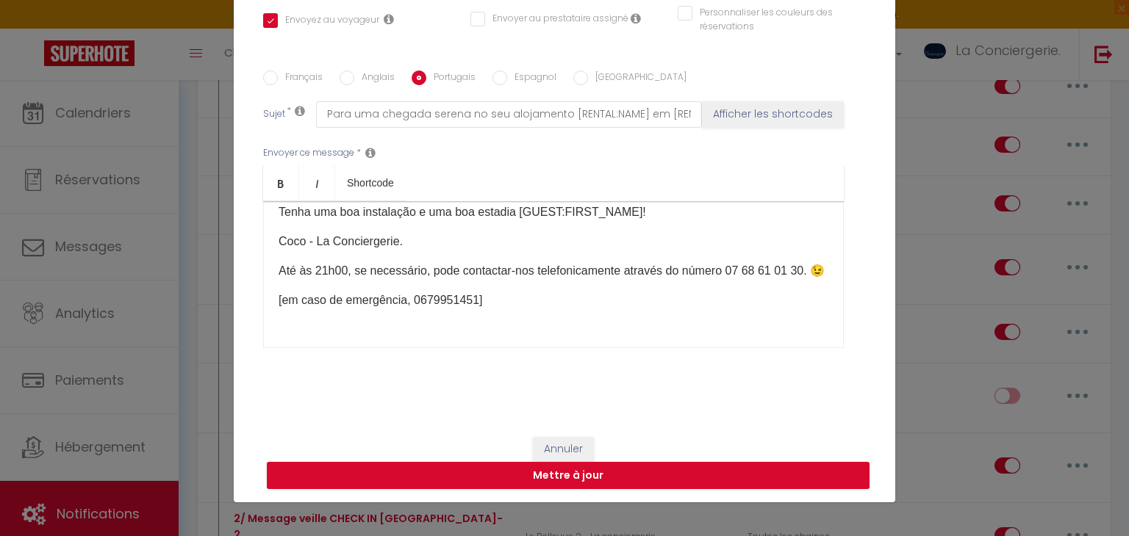
scroll to position [662, 0]
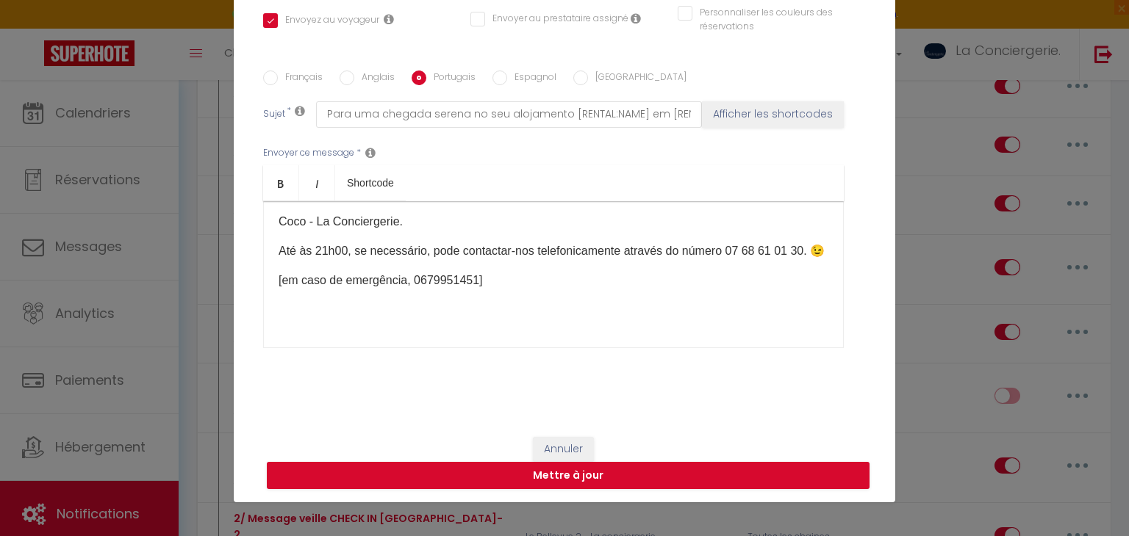
click at [535, 73] on label "Espagnol" at bounding box center [531, 79] width 49 height 16
click at [507, 73] on input "Espagnol" at bounding box center [499, 78] width 15 height 15
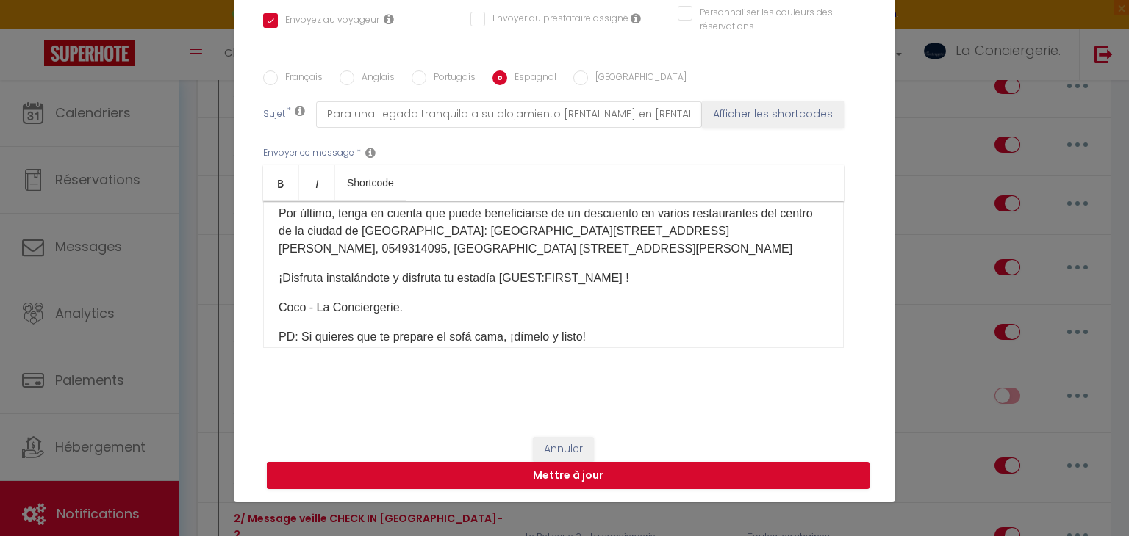
scroll to position [609, 0]
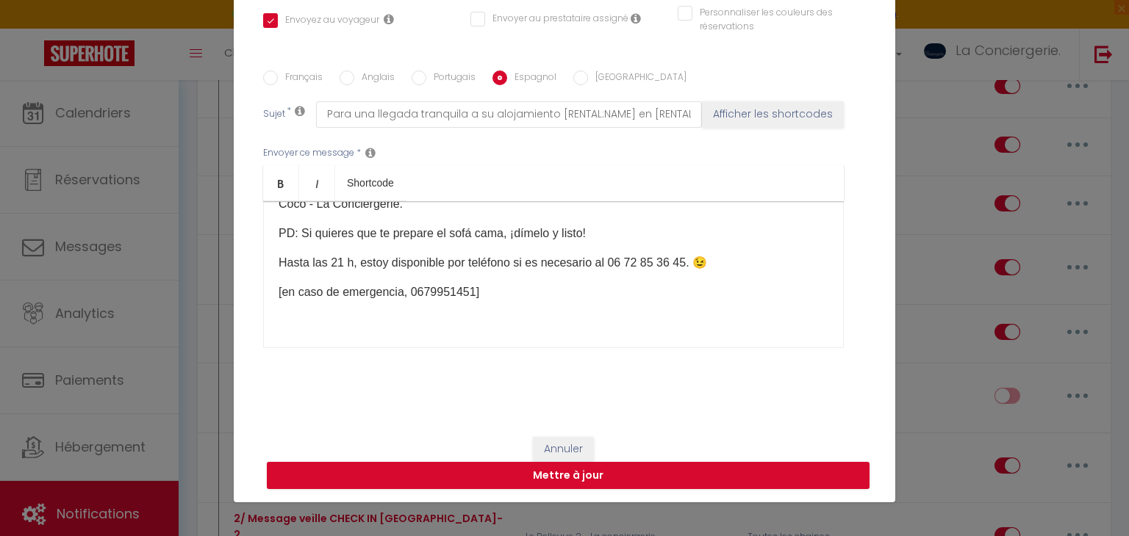
click at [605, 78] on label "[GEOGRAPHIC_DATA]" at bounding box center [637, 79] width 98 height 16
click at [588, 78] on input "[GEOGRAPHIC_DATA]" at bounding box center [580, 78] width 15 height 15
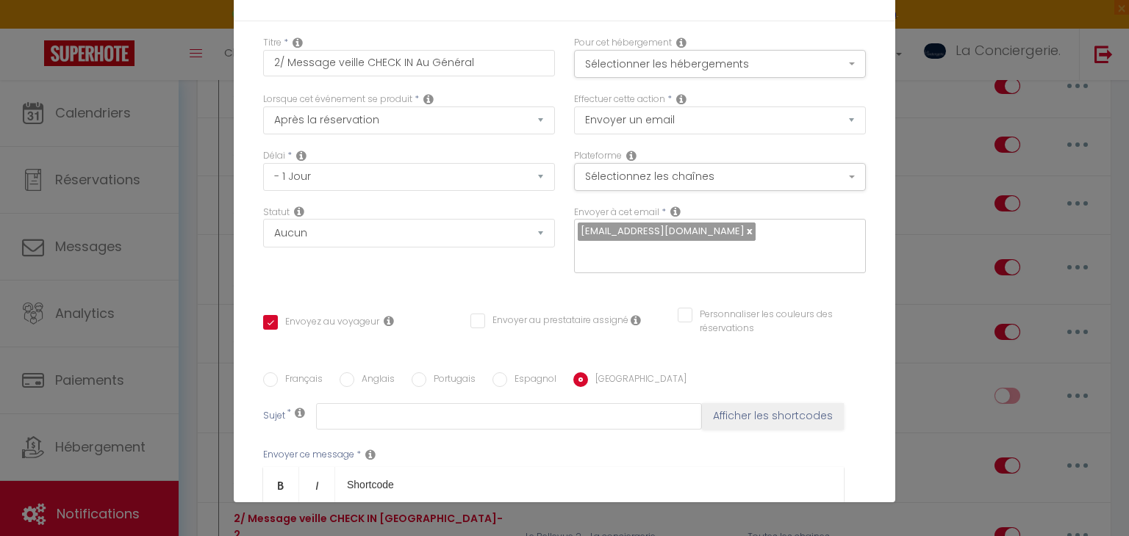
scroll to position [0, 0]
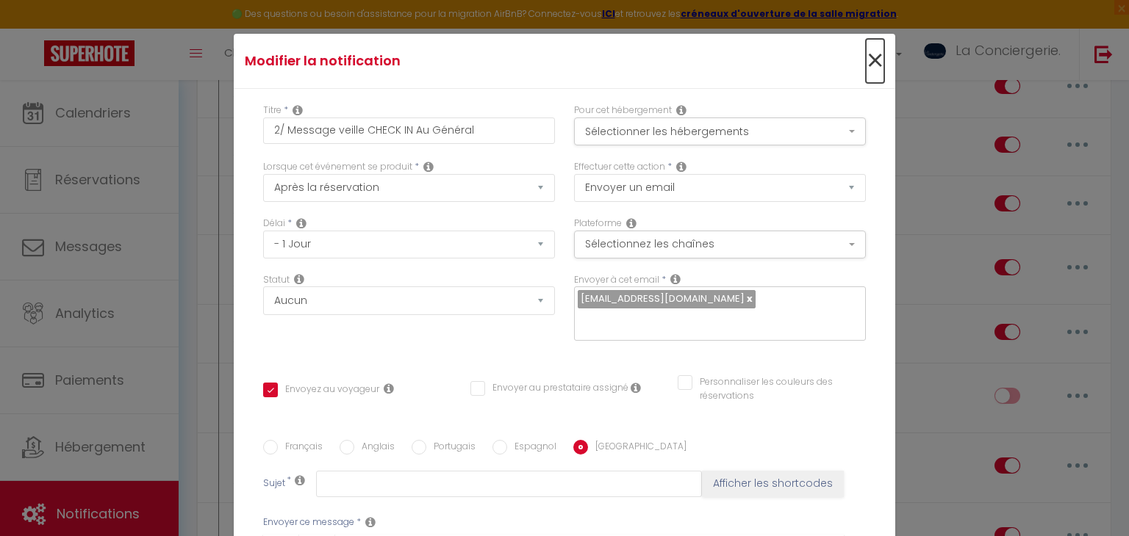
click at [874, 54] on span "×" at bounding box center [875, 61] width 18 height 44
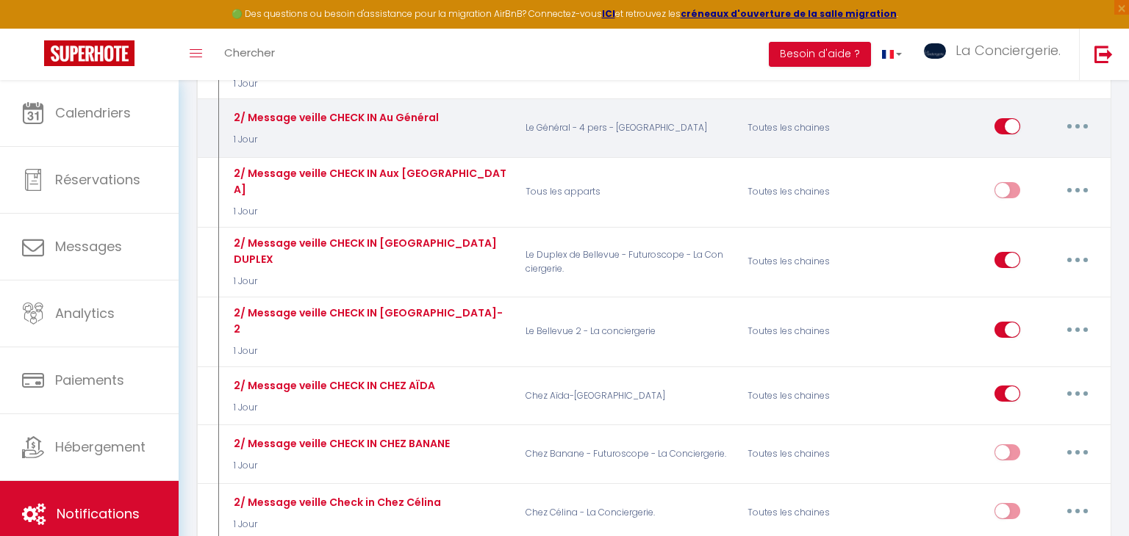
scroll to position [1195, 0]
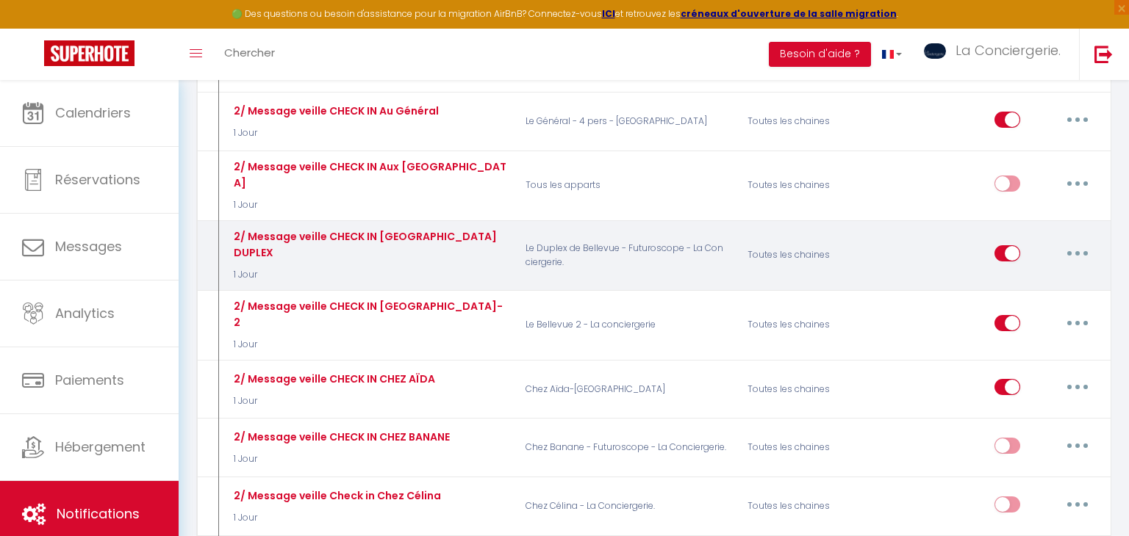
click at [1073, 242] on button "button" at bounding box center [1077, 254] width 41 height 24
click at [1002, 274] on link "Editer" at bounding box center [1039, 286] width 109 height 25
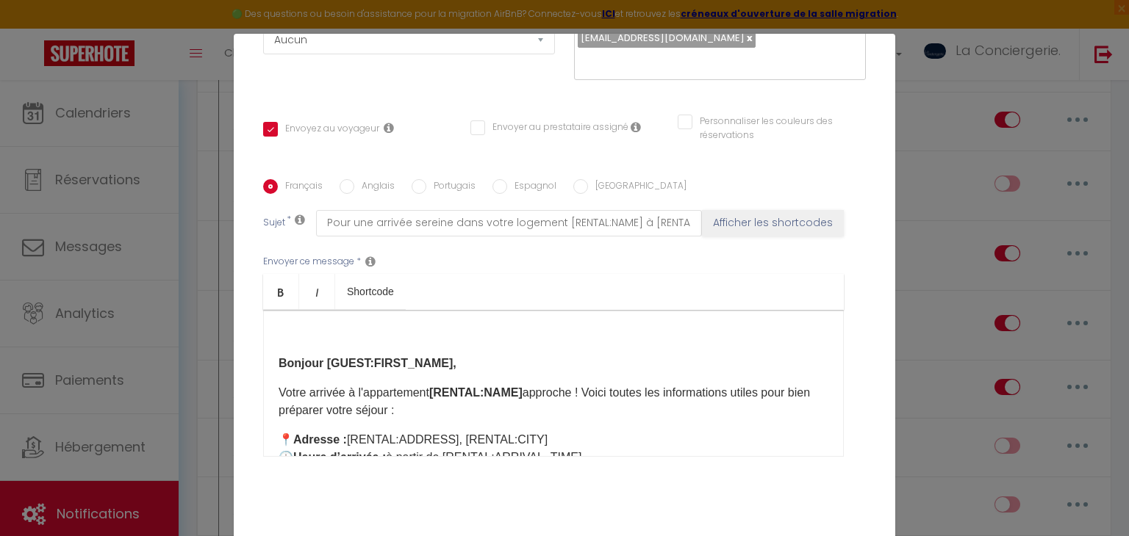
scroll to position [302, 0]
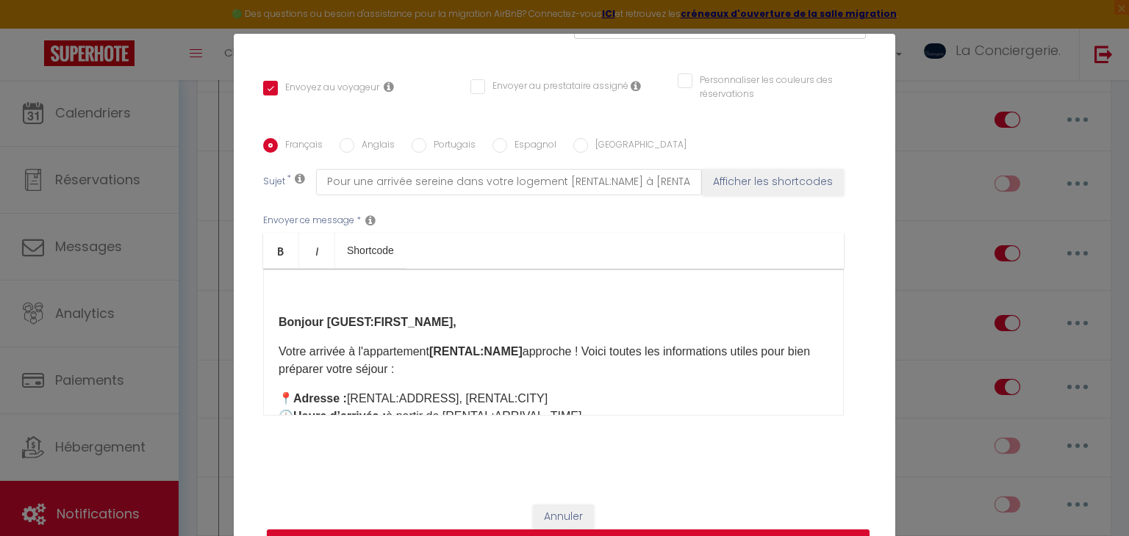
click at [375, 136] on div "Français Anglais Portugais Espagnol Italien Sujet * Pour une arrivée sereine da…" at bounding box center [564, 286] width 602 height 340
click at [377, 138] on label "Anglais" at bounding box center [374, 146] width 40 height 16
click at [354, 138] on input "Anglais" at bounding box center [346, 145] width 15 height 15
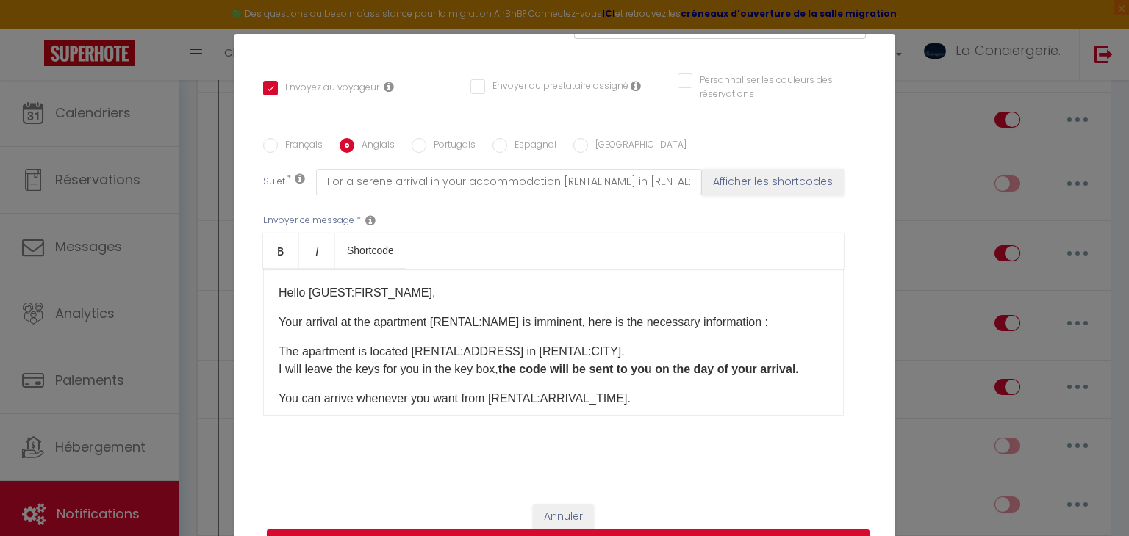
click at [417, 150] on input "Portugais" at bounding box center [418, 145] width 15 height 15
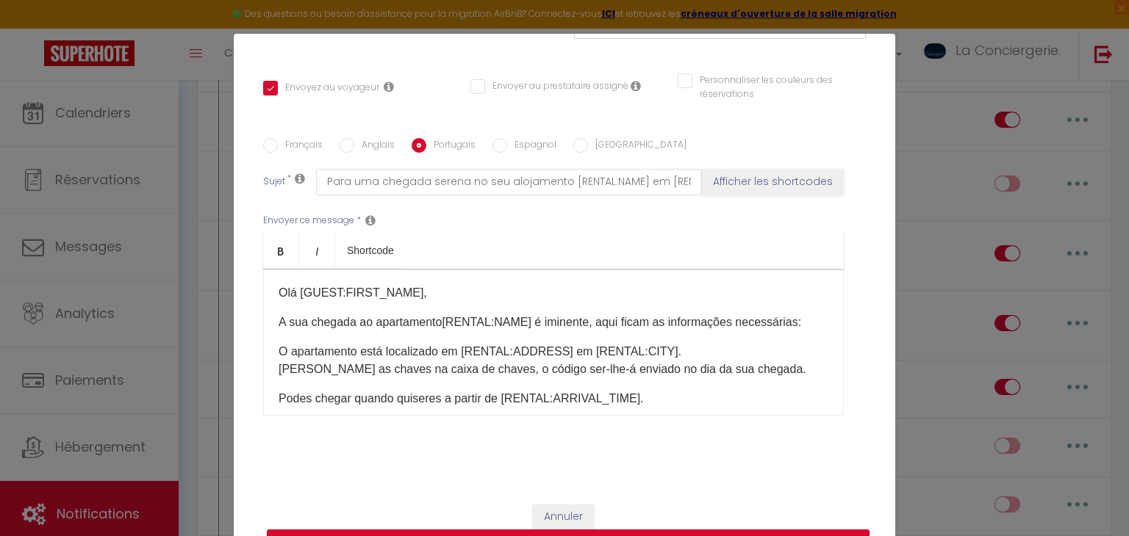
click at [500, 148] on input "Espagnol" at bounding box center [499, 145] width 15 height 15
click at [598, 141] on label "[GEOGRAPHIC_DATA]" at bounding box center [637, 146] width 98 height 16
click at [588, 141] on input "[GEOGRAPHIC_DATA]" at bounding box center [580, 145] width 15 height 15
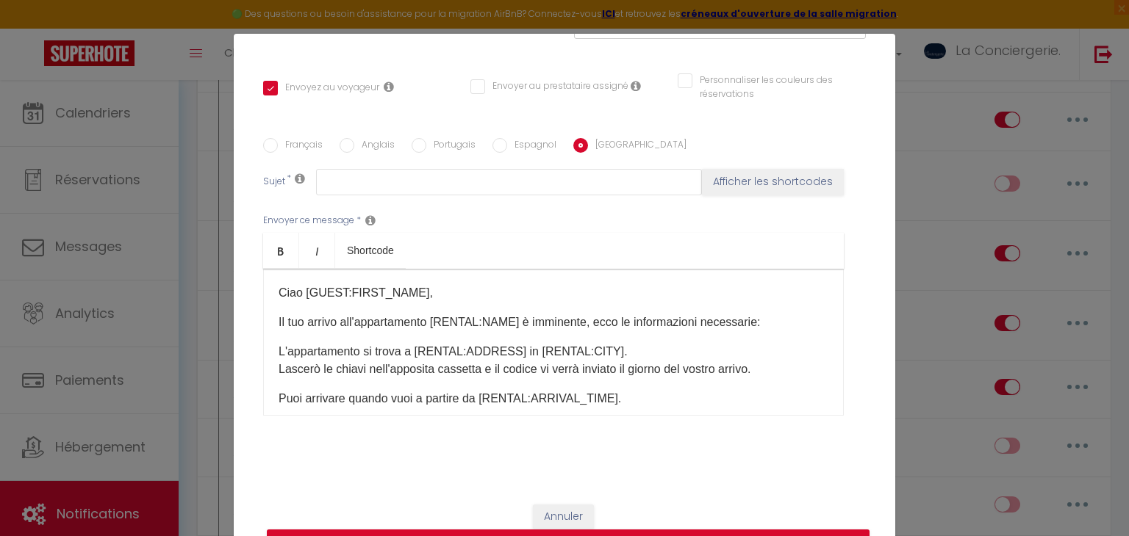
click at [287, 142] on label "Français" at bounding box center [300, 146] width 45 height 16
click at [278, 142] on input "Français" at bounding box center [270, 145] width 15 height 15
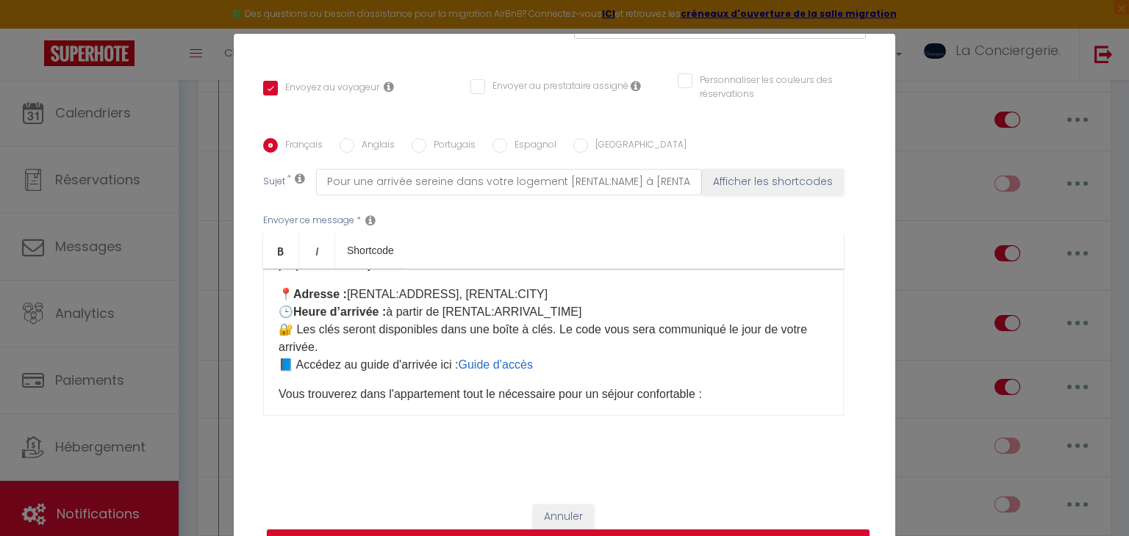
scroll to position [105, 0]
click at [364, 145] on label "Anglais" at bounding box center [374, 146] width 40 height 16
click at [354, 145] on input "Anglais" at bounding box center [346, 145] width 15 height 15
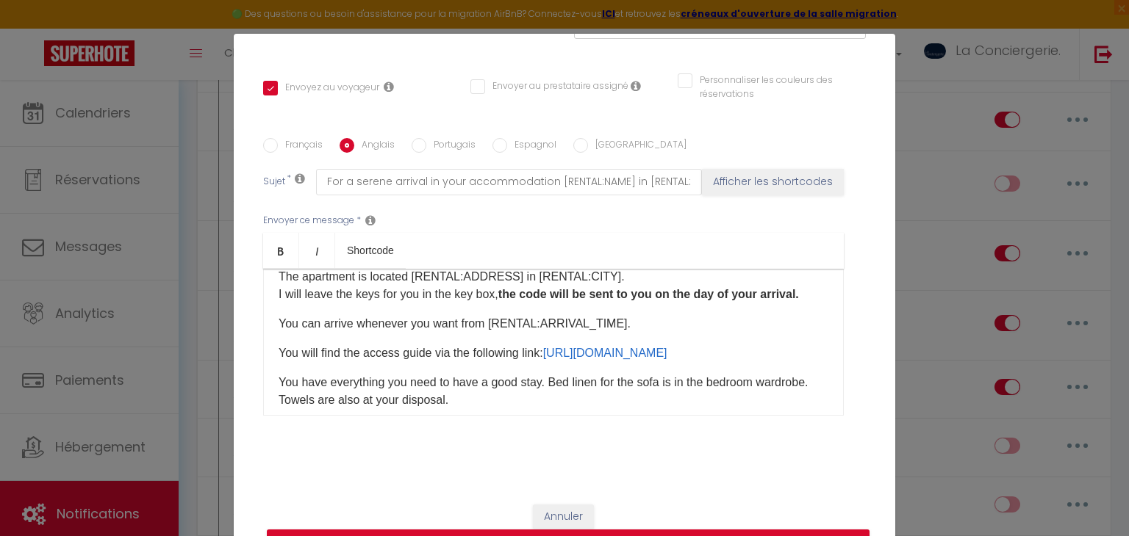
scroll to position [74, 0]
click at [433, 148] on label "Portugais" at bounding box center [450, 146] width 49 height 16
click at [426, 148] on input "Portugais" at bounding box center [418, 145] width 15 height 15
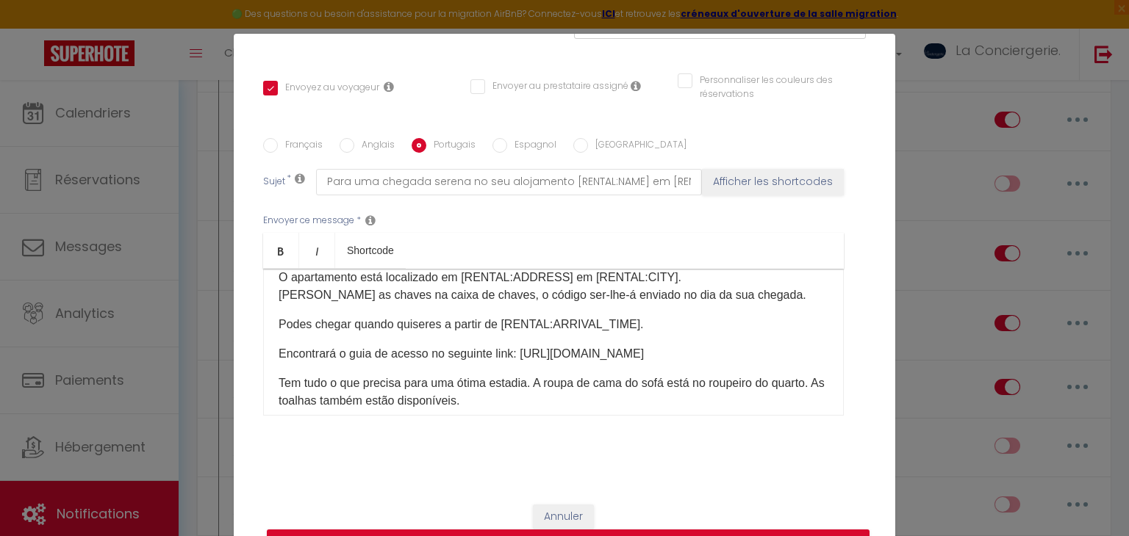
click at [533, 148] on label "Espagnol" at bounding box center [531, 146] width 49 height 16
click at [507, 148] on input "Espagnol" at bounding box center [499, 145] width 15 height 15
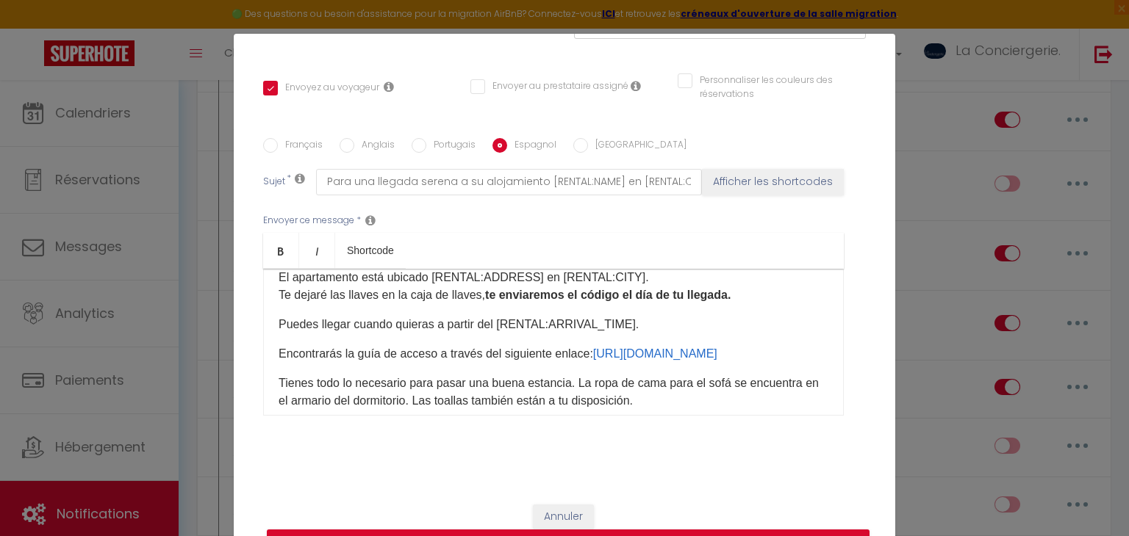
click at [581, 149] on input "[GEOGRAPHIC_DATA]" at bounding box center [580, 145] width 15 height 15
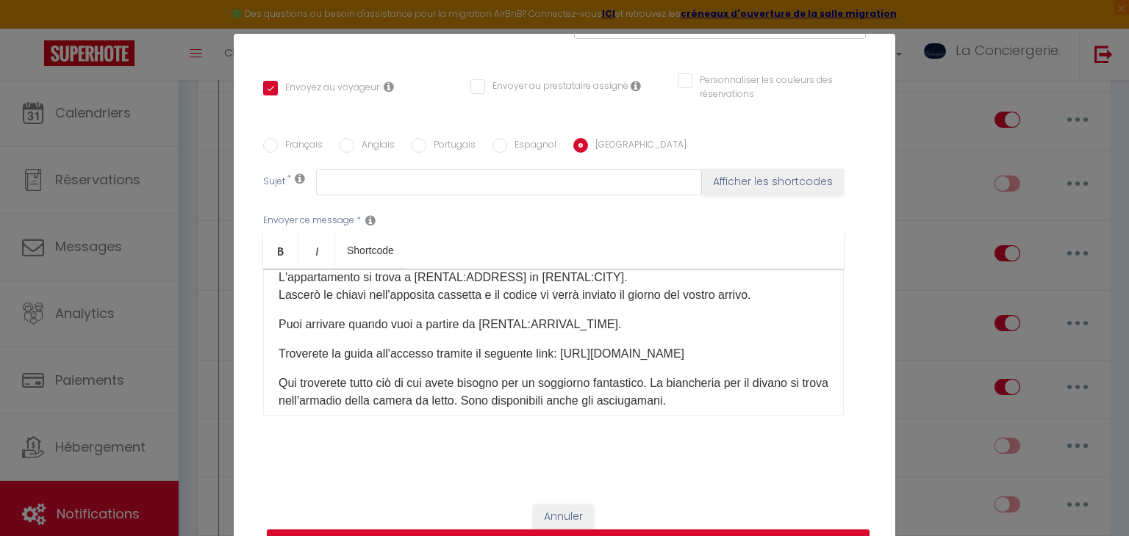
click at [458, 145] on label "Portugais" at bounding box center [450, 146] width 49 height 16
click at [426, 145] on input "Portugais" at bounding box center [418, 145] width 15 height 15
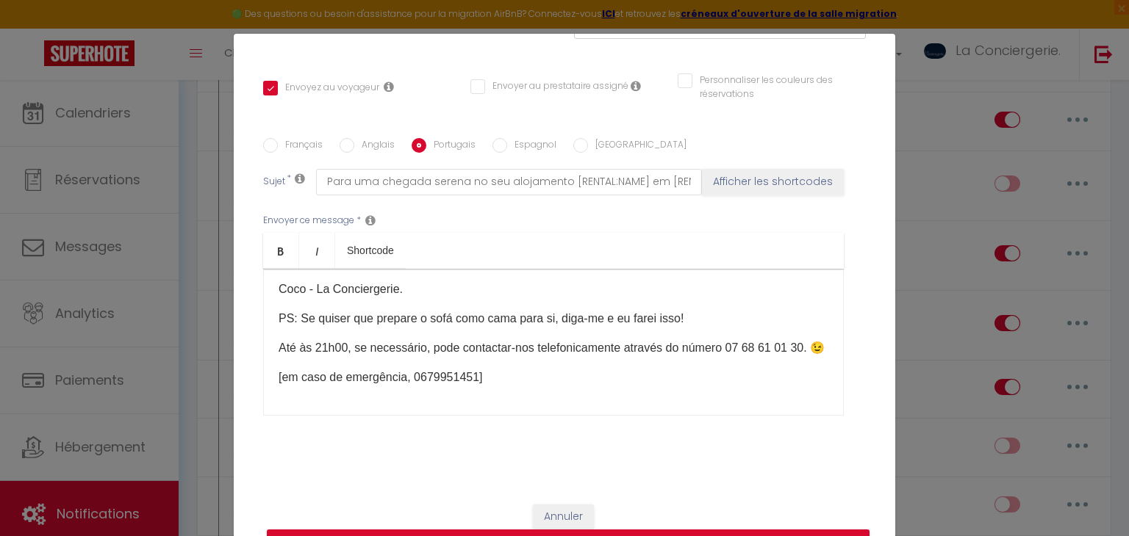
scroll to position [0, 0]
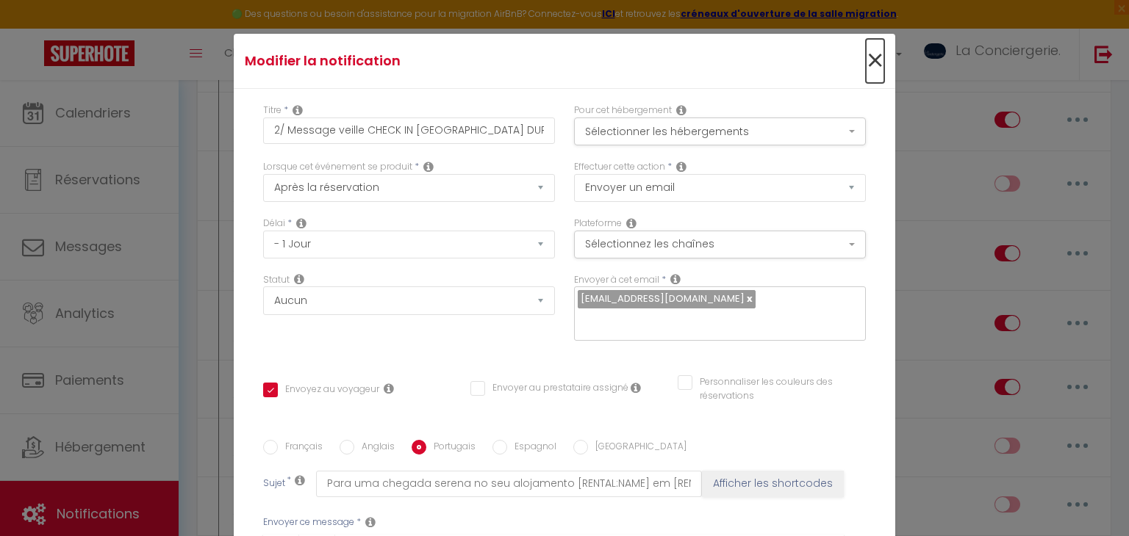
click at [874, 56] on span "×" at bounding box center [875, 61] width 18 height 44
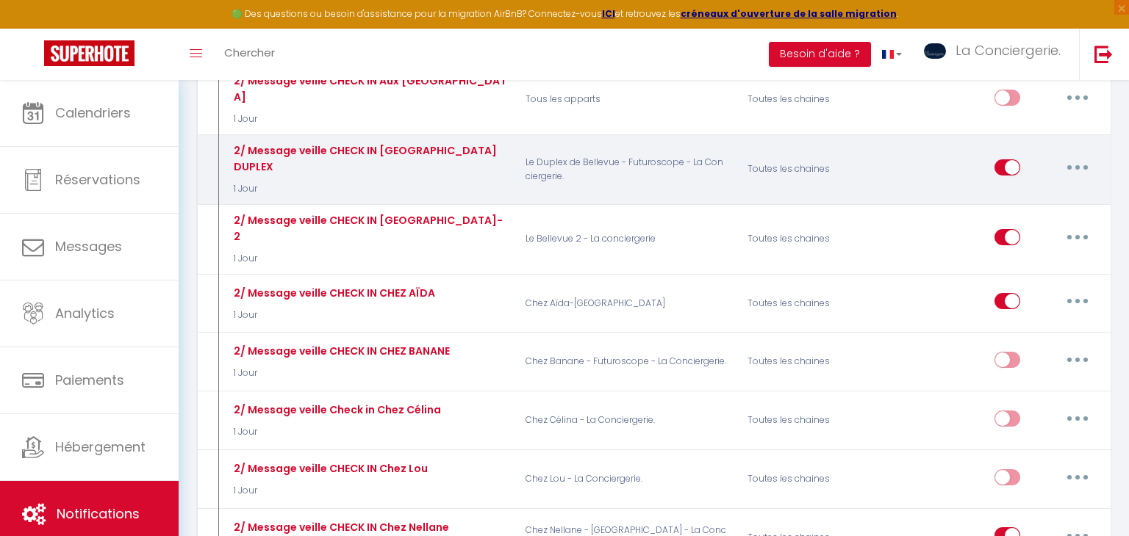
scroll to position [1292, 0]
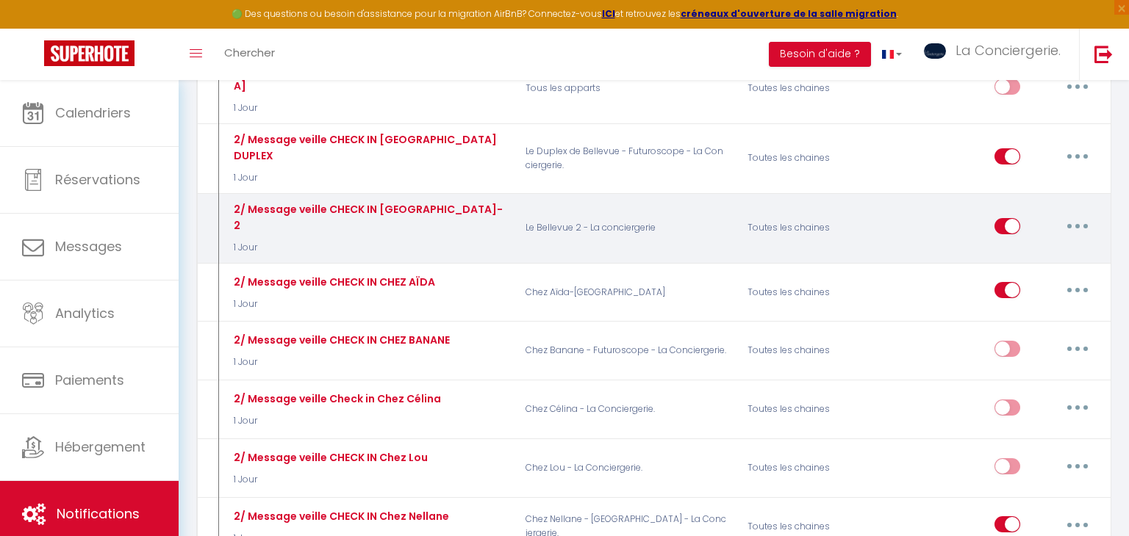
click at [1076, 215] on button "button" at bounding box center [1077, 227] width 41 height 24
click at [1026, 247] on link "Editer" at bounding box center [1039, 259] width 109 height 25
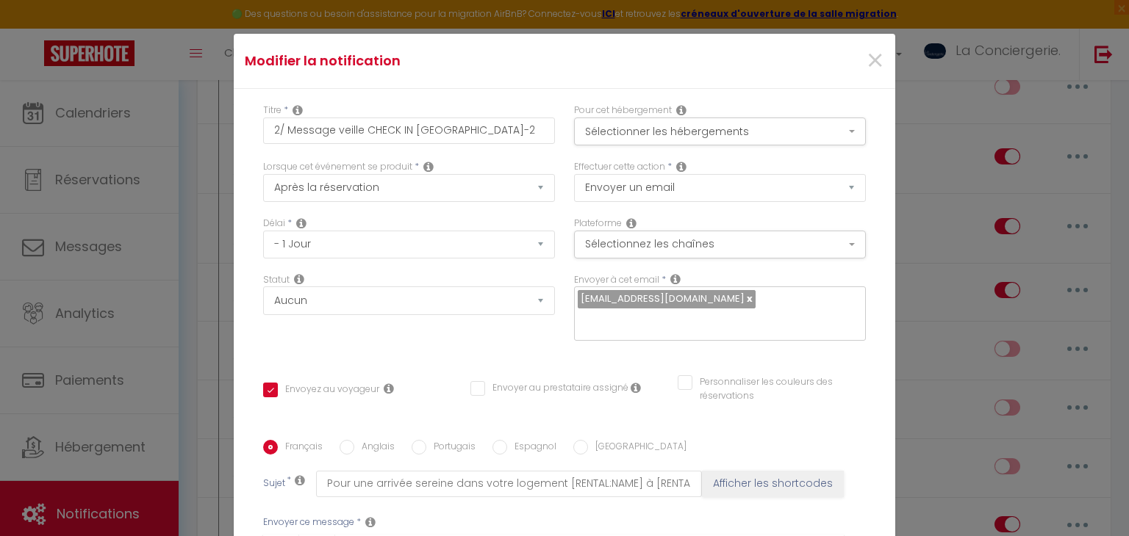
scroll to position [302, 0]
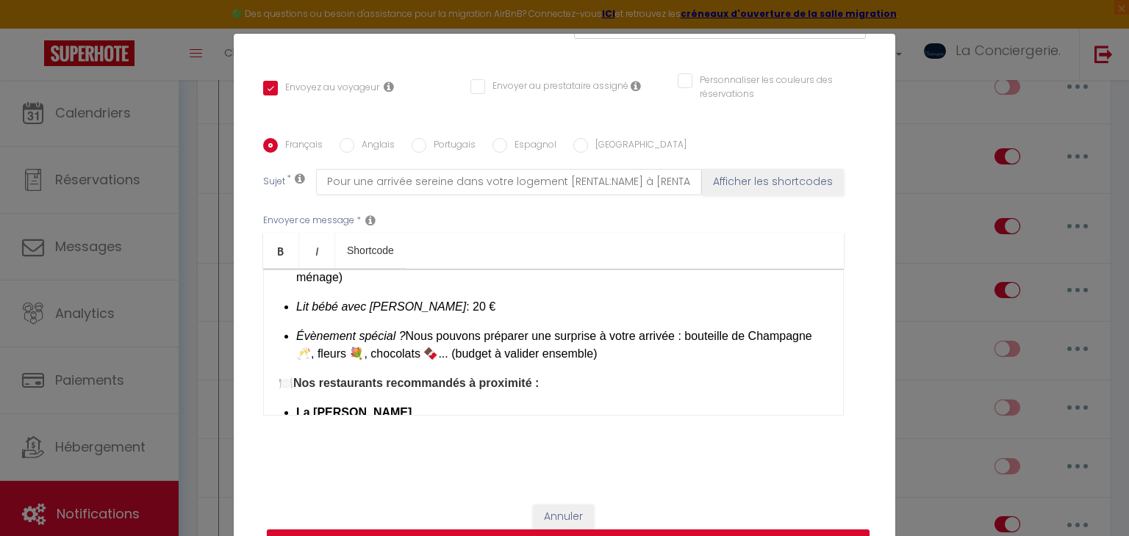
click at [370, 147] on label "Anglais" at bounding box center [374, 146] width 40 height 16
click at [354, 147] on input "Anglais" at bounding box center [346, 145] width 15 height 15
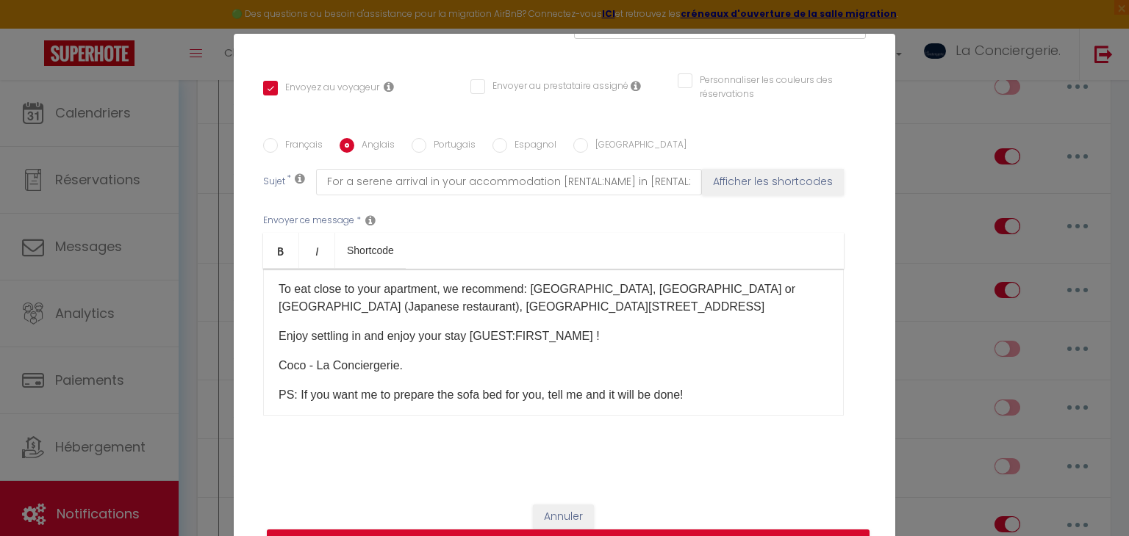
click at [437, 149] on label "Portugais" at bounding box center [450, 146] width 49 height 16
click at [426, 149] on input "Portugais" at bounding box center [418, 145] width 15 height 15
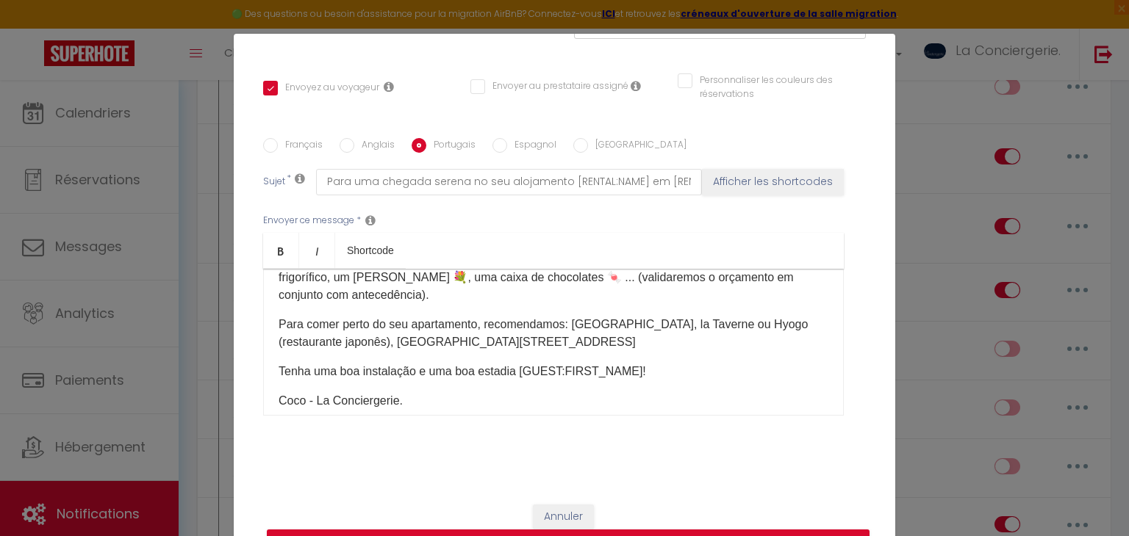
click at [530, 141] on label "Espagnol" at bounding box center [531, 146] width 49 height 16
click at [507, 141] on input "Espagnol" at bounding box center [499, 145] width 15 height 15
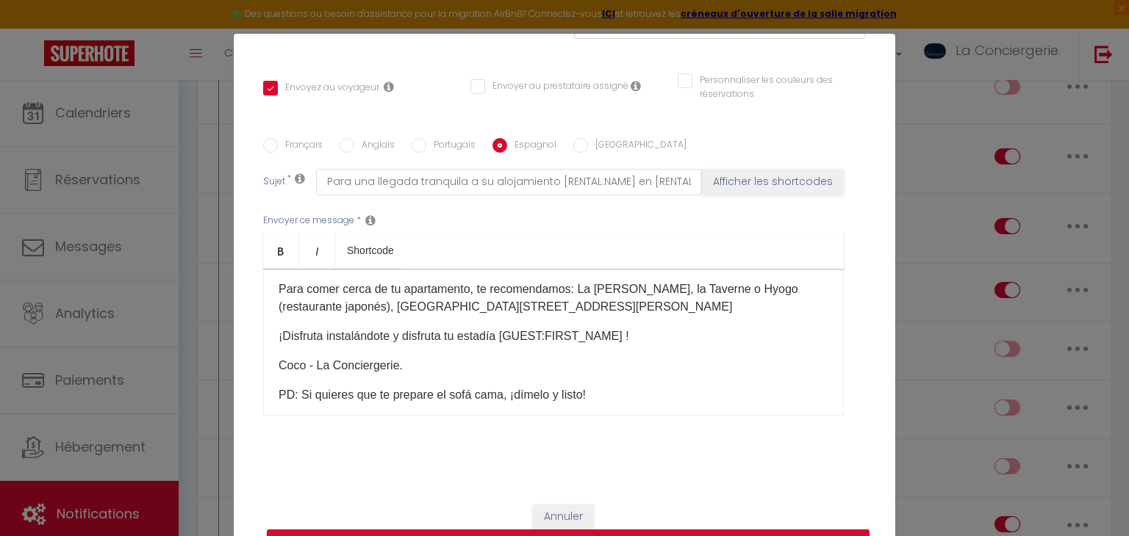
click at [581, 141] on input "[GEOGRAPHIC_DATA]" at bounding box center [580, 145] width 15 height 15
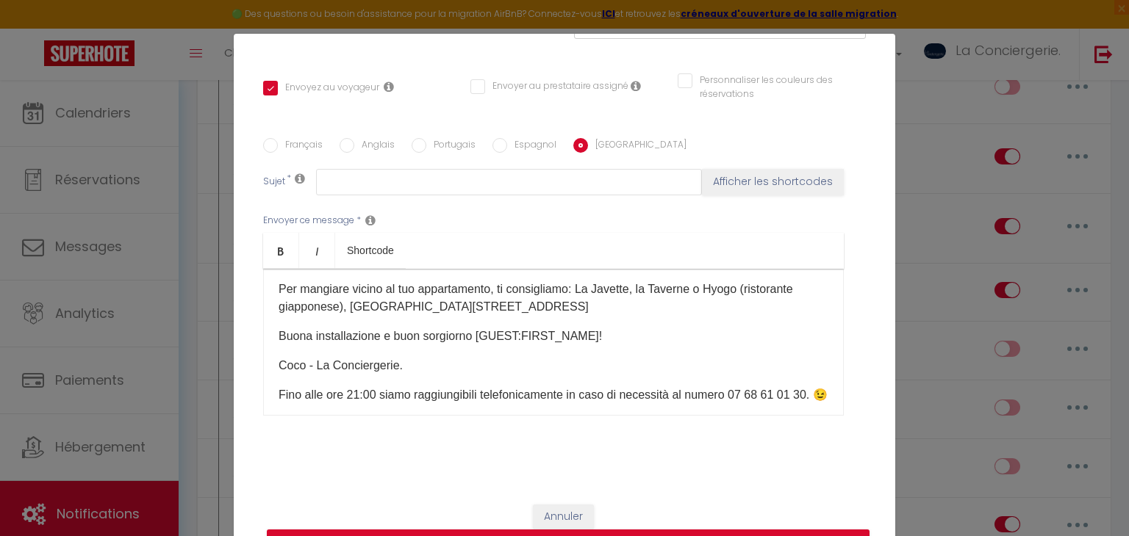
scroll to position [0, 0]
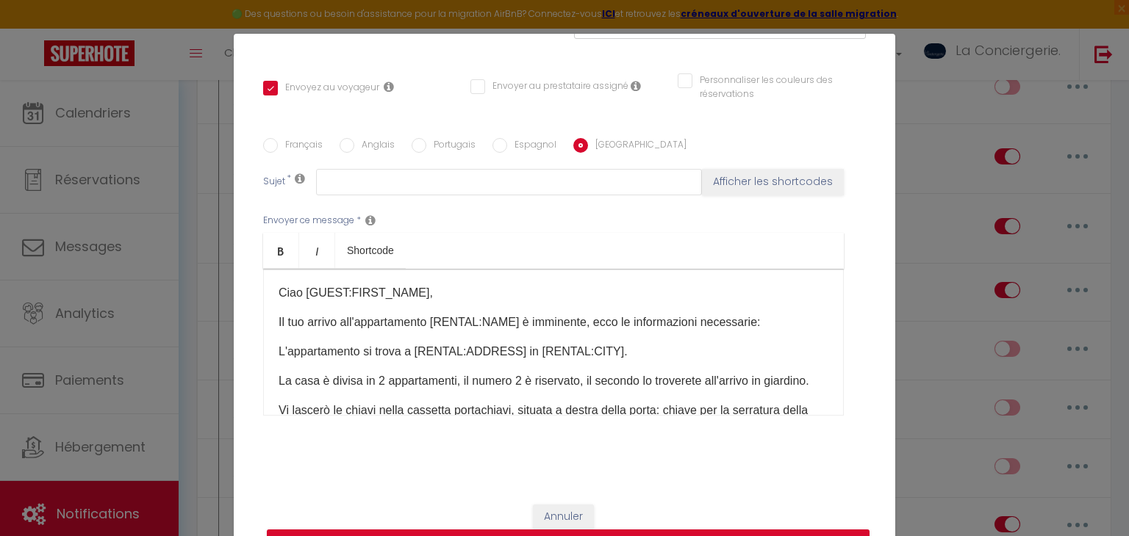
click at [288, 148] on label "Français" at bounding box center [300, 146] width 45 height 16
click at [278, 148] on input "Français" at bounding box center [270, 145] width 15 height 15
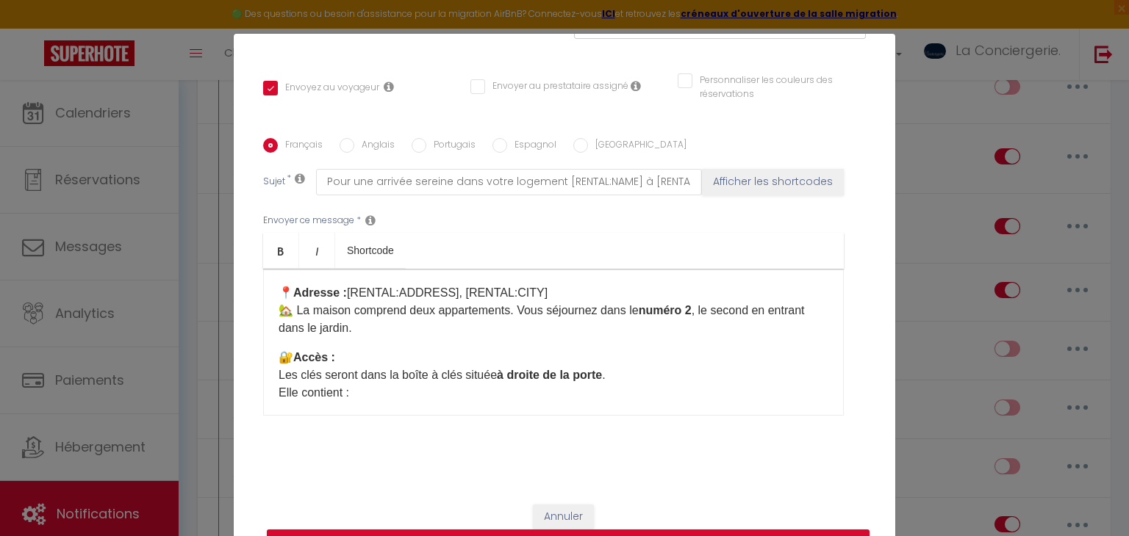
scroll to position [73, 0]
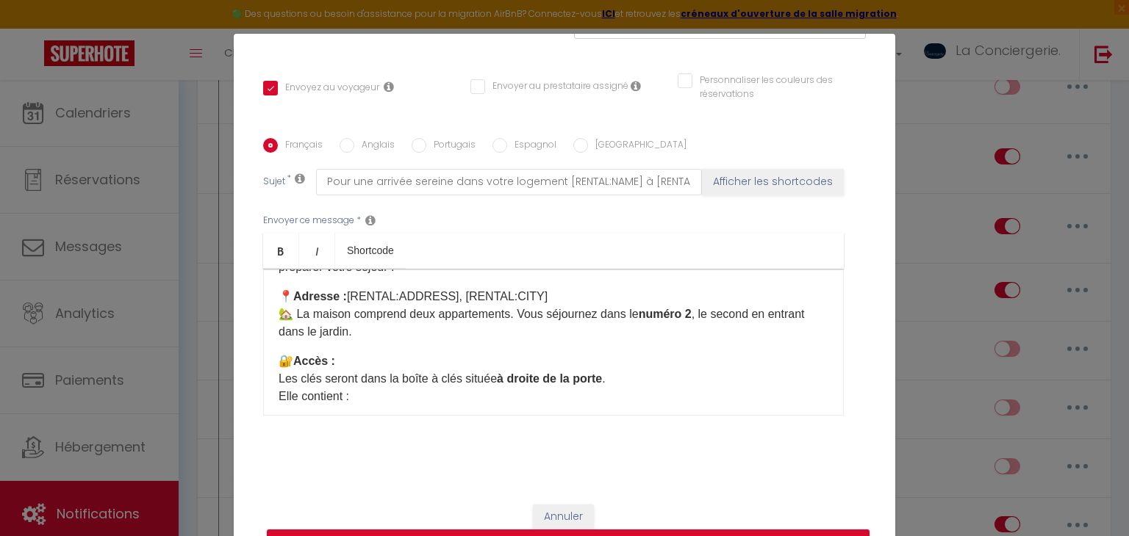
click at [387, 146] on label "Anglais" at bounding box center [374, 146] width 40 height 16
click at [354, 146] on input "Anglais" at bounding box center [346, 145] width 15 height 15
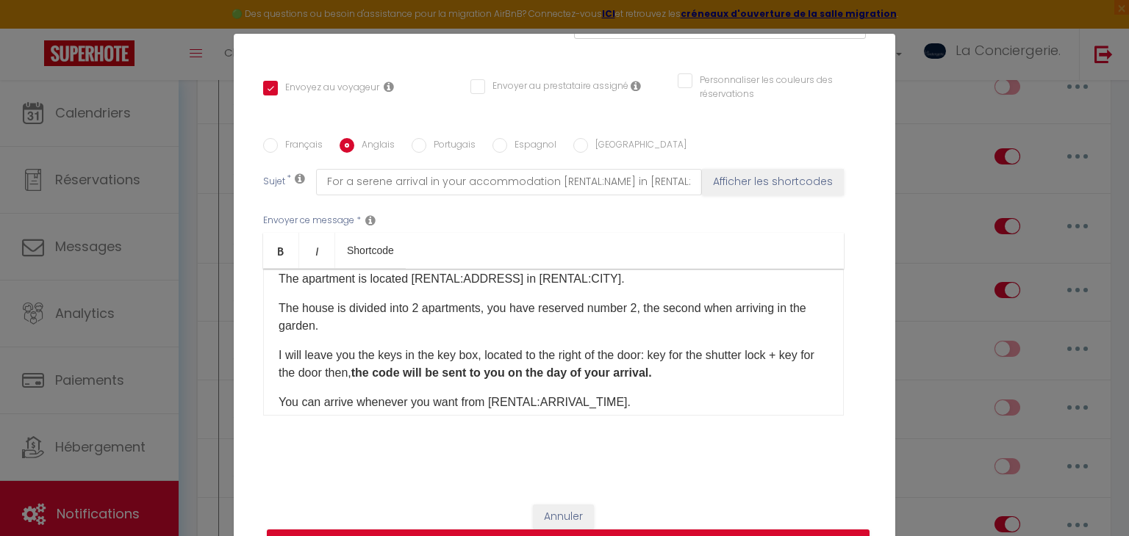
click at [435, 147] on label "Portugais" at bounding box center [450, 146] width 49 height 16
click at [426, 147] on input "Portugais" at bounding box center [418, 145] width 15 height 15
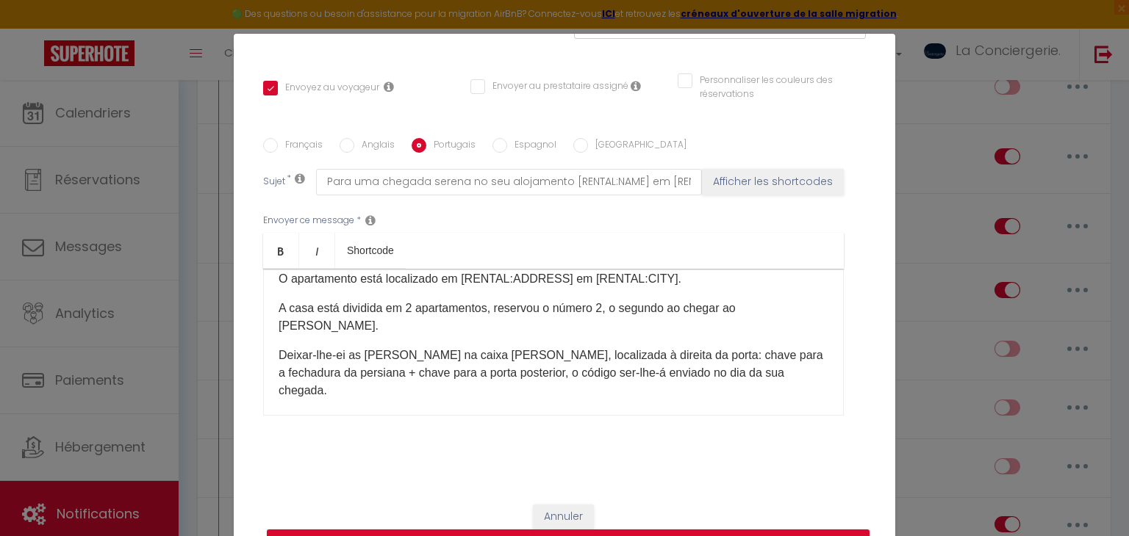
click at [514, 149] on label "Espagnol" at bounding box center [531, 146] width 49 height 16
click at [507, 149] on input "Espagnol" at bounding box center [499, 145] width 15 height 15
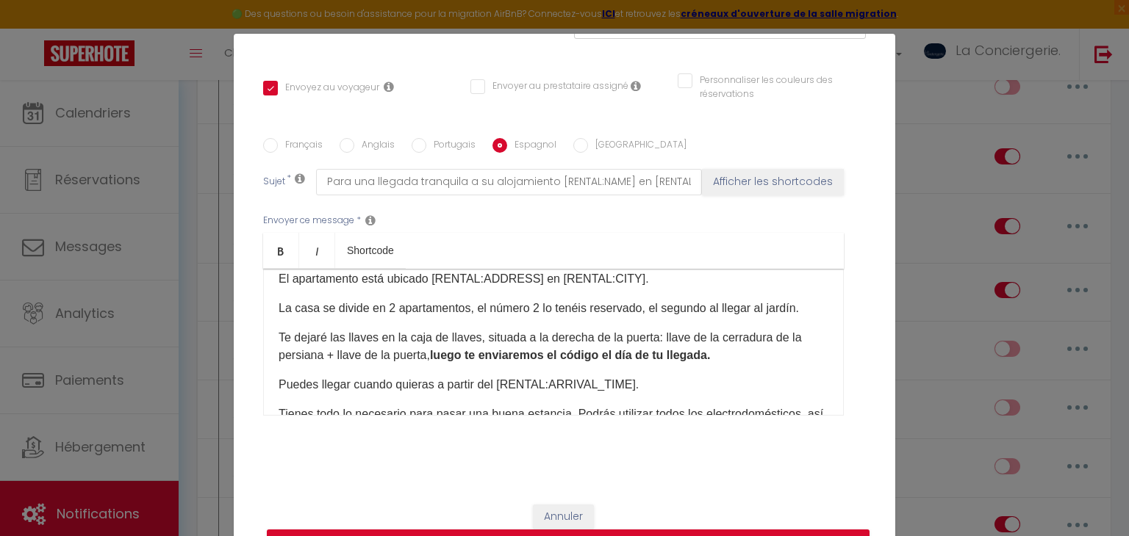
scroll to position [0, 0]
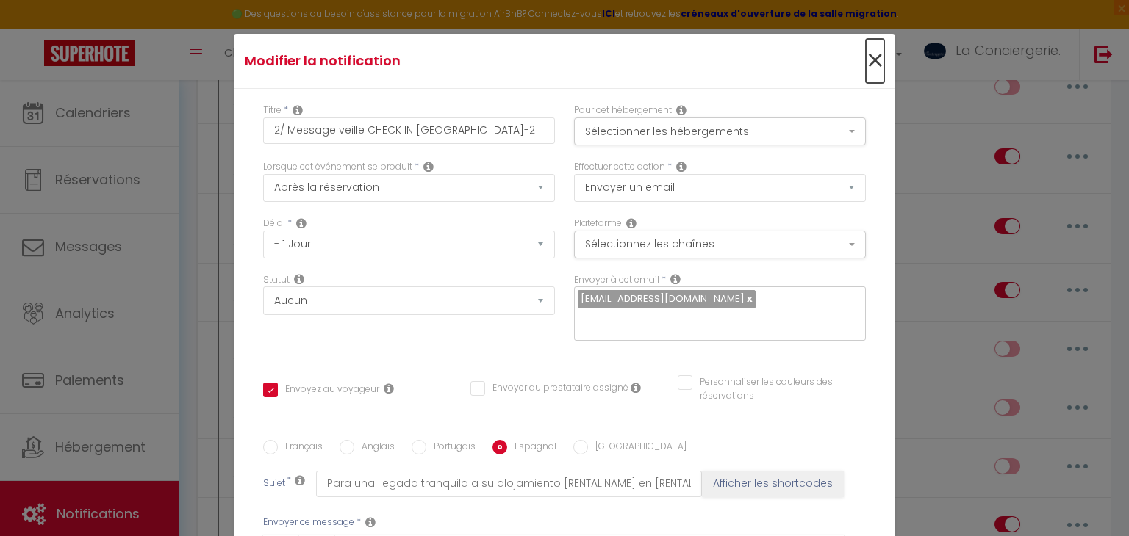
click at [876, 49] on span "×" at bounding box center [875, 61] width 18 height 44
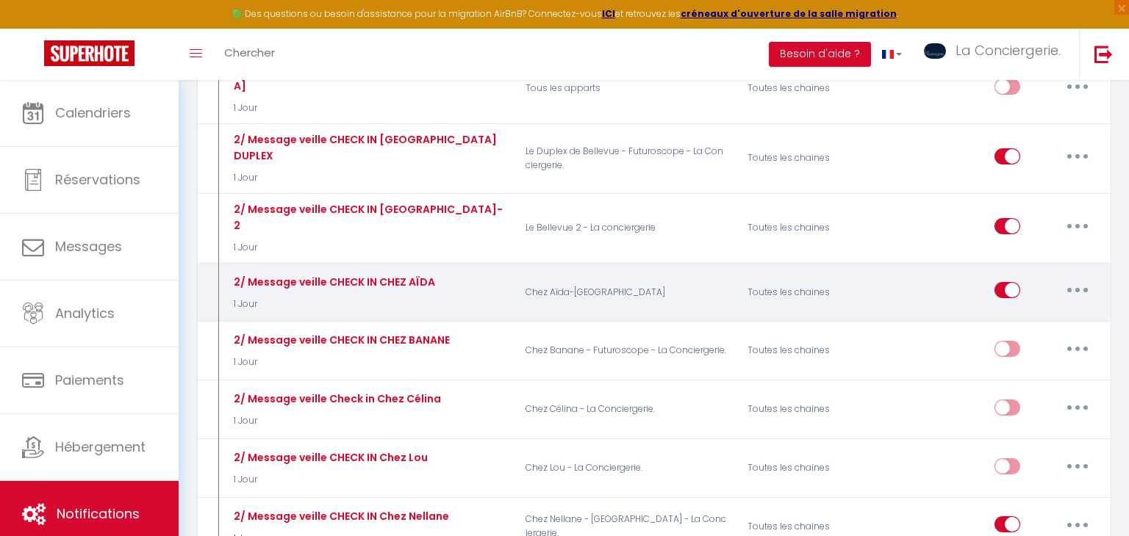
click at [1082, 278] on button "button" at bounding box center [1077, 290] width 41 height 24
click at [1055, 312] on link "Editer" at bounding box center [1039, 324] width 109 height 25
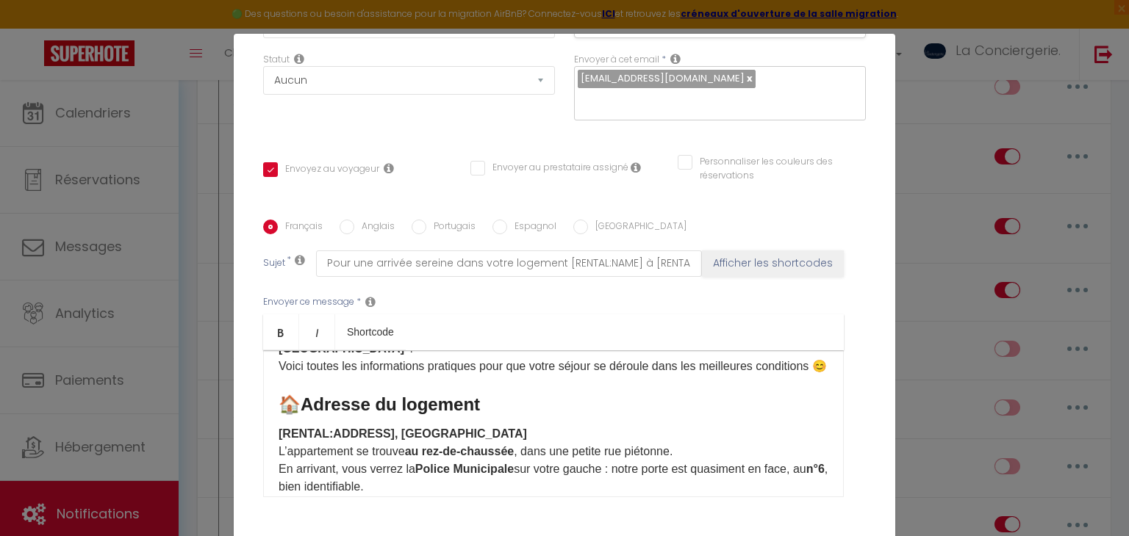
scroll to position [288, 0]
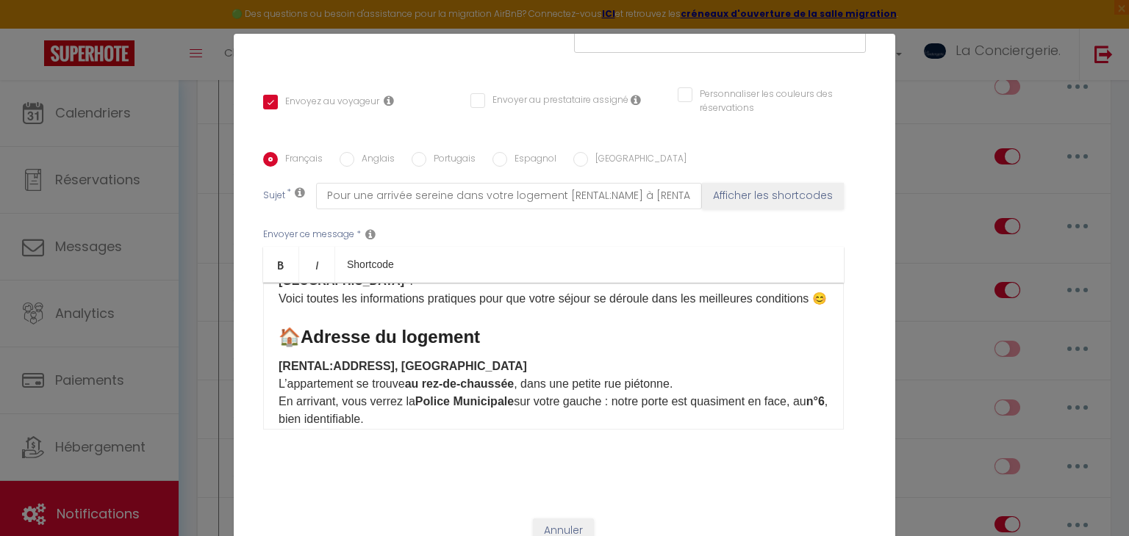
click at [357, 155] on label "Anglais" at bounding box center [374, 160] width 40 height 16
click at [354, 155] on input "Anglais" at bounding box center [346, 159] width 15 height 15
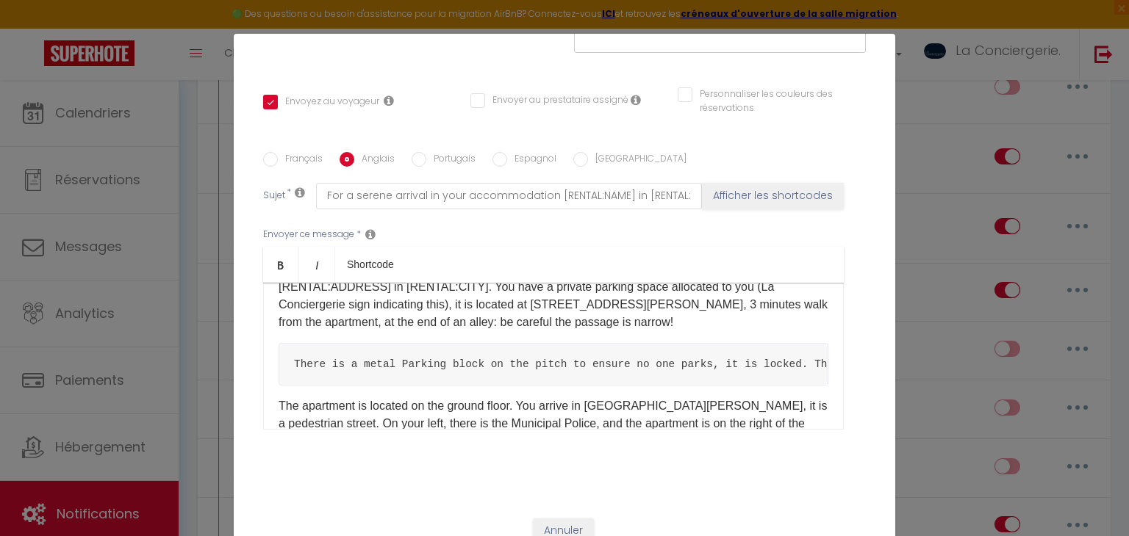
scroll to position [142, 0]
click at [302, 160] on label "Français" at bounding box center [300, 160] width 45 height 16
click at [278, 160] on input "Français" at bounding box center [270, 159] width 15 height 15
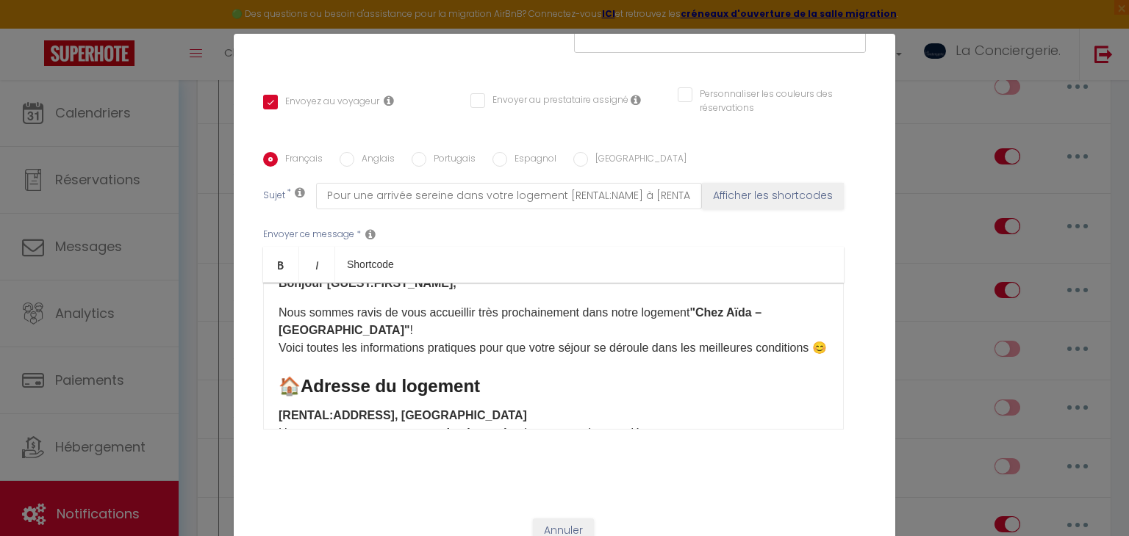
scroll to position [29, 0]
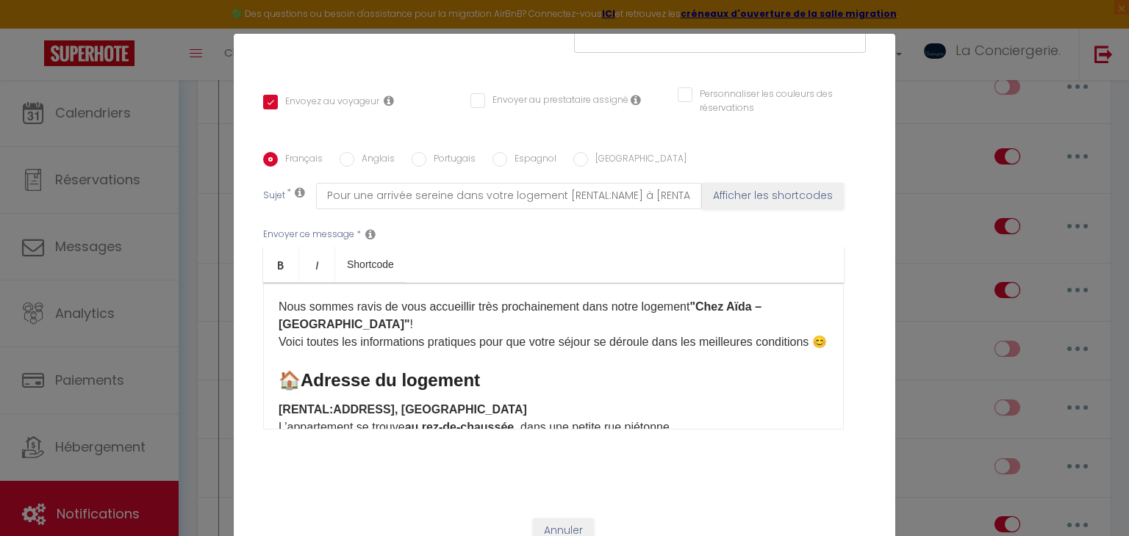
click at [363, 157] on label "Anglais" at bounding box center [374, 160] width 40 height 16
click at [354, 157] on input "Anglais" at bounding box center [346, 159] width 15 height 15
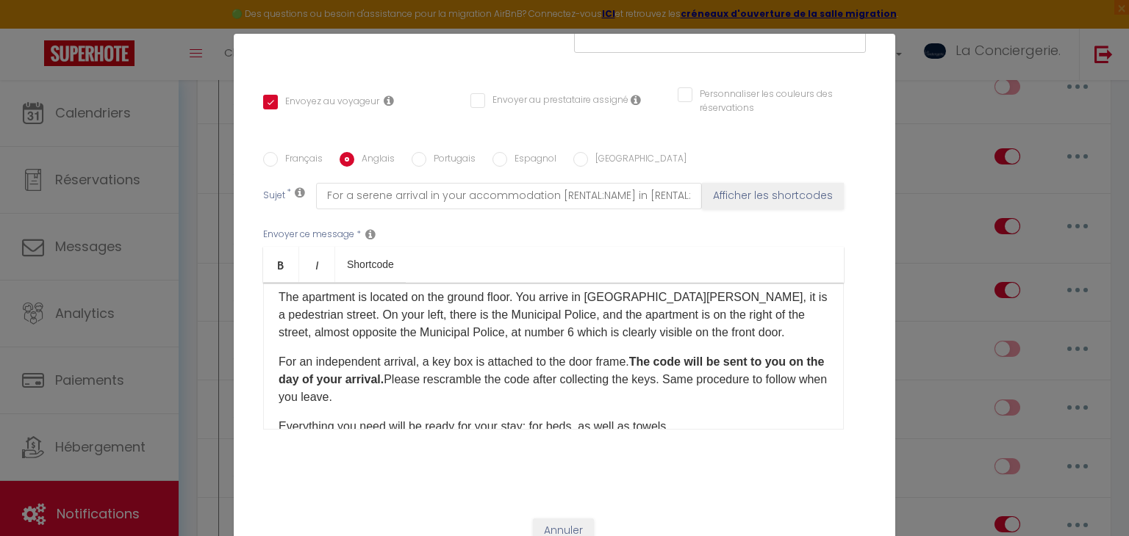
scroll to position [261, 0]
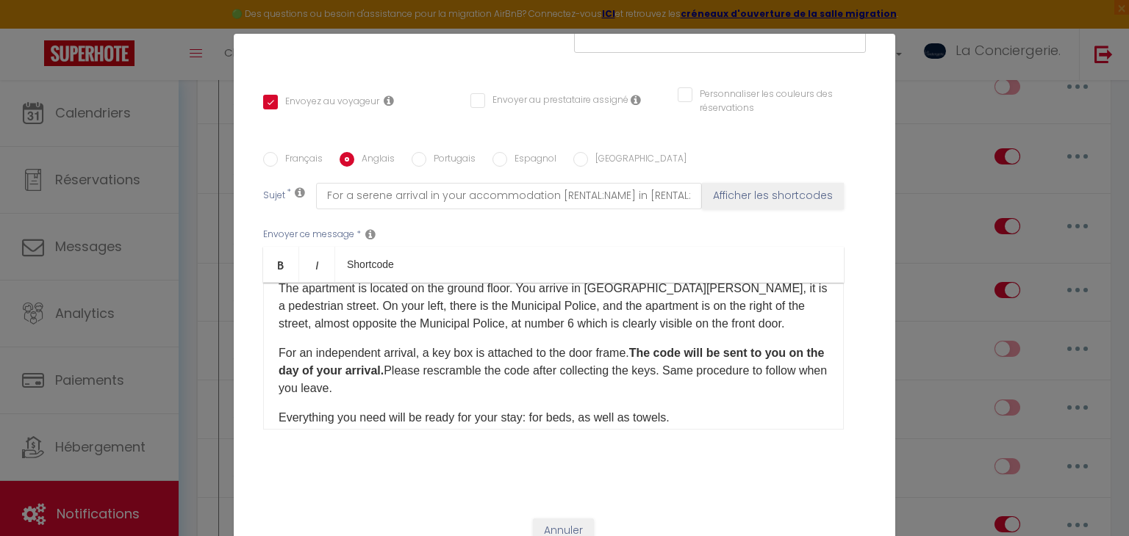
click at [428, 158] on label "Portugais" at bounding box center [450, 160] width 49 height 16
click at [426, 158] on input "Portugais" at bounding box center [418, 159] width 15 height 15
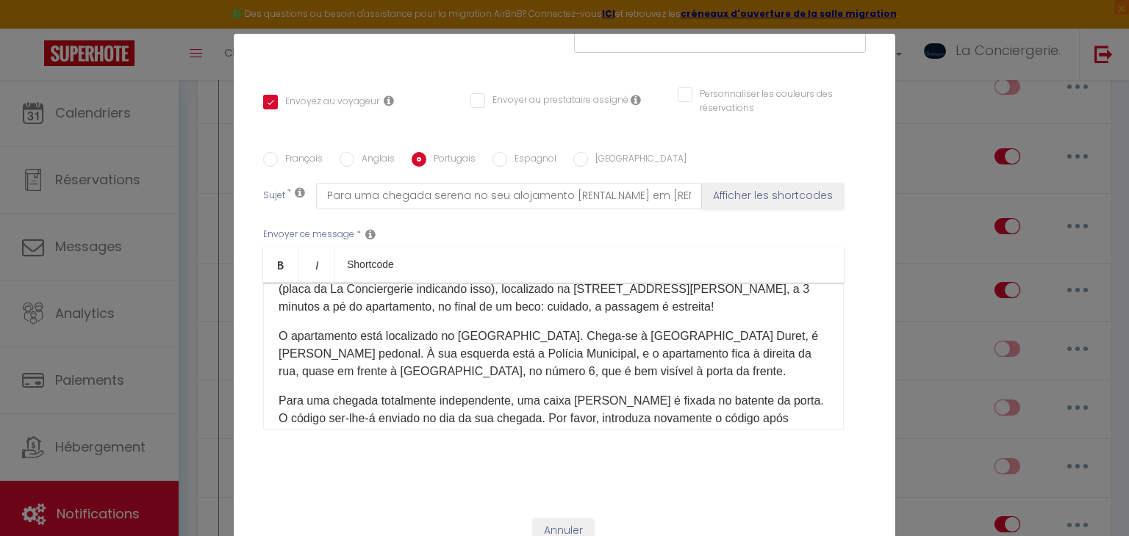
scroll to position [0, 0]
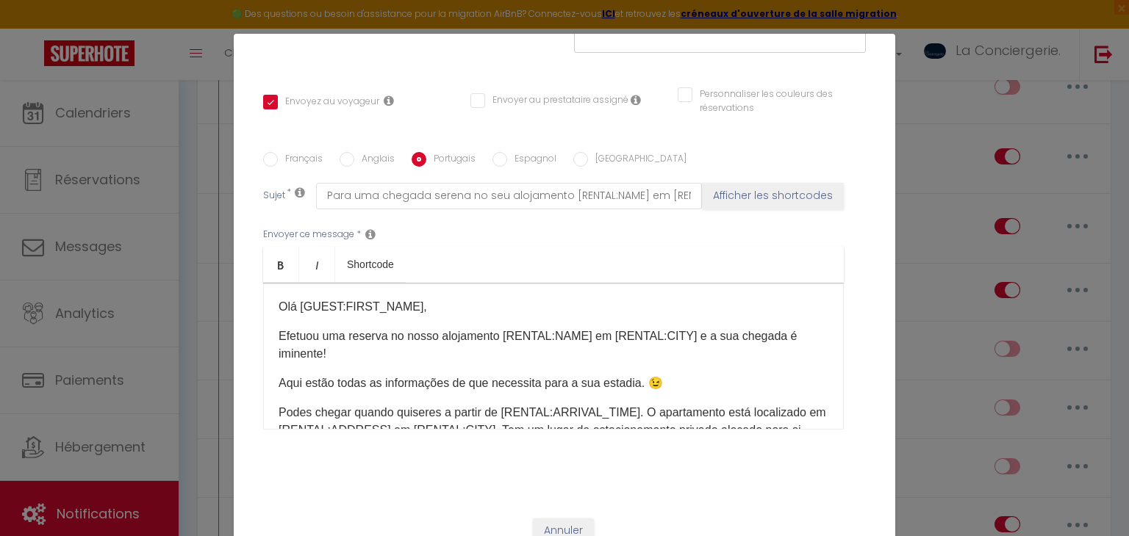
click at [528, 161] on label "Espagnol" at bounding box center [531, 160] width 49 height 16
click at [507, 161] on input "Espagnol" at bounding box center [499, 159] width 15 height 15
click at [588, 159] on label "[GEOGRAPHIC_DATA]" at bounding box center [637, 160] width 98 height 16
click at [586, 159] on input "[GEOGRAPHIC_DATA]" at bounding box center [580, 159] width 15 height 15
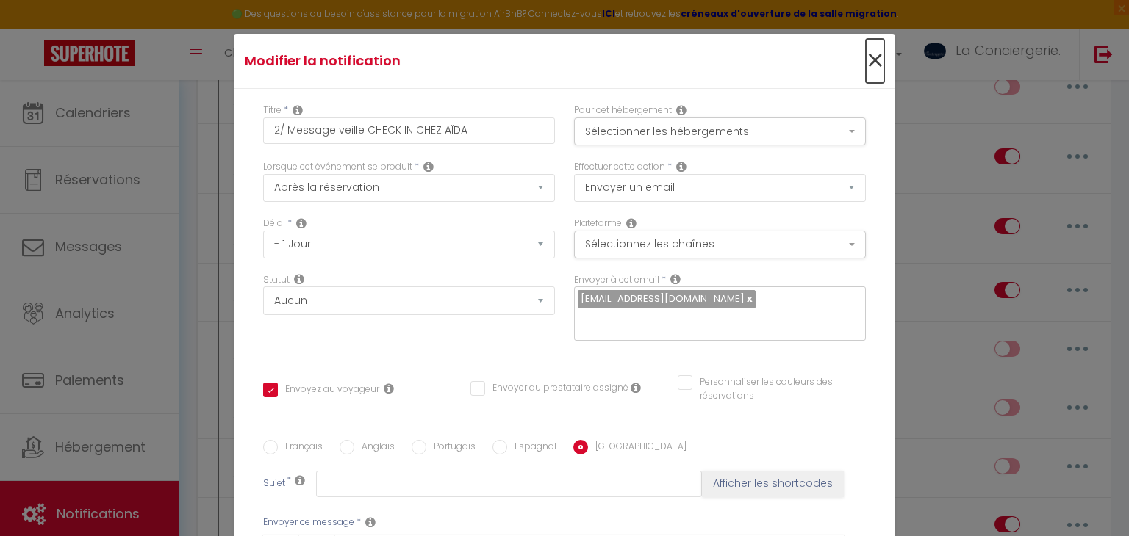
click at [881, 60] on span "×" at bounding box center [875, 61] width 18 height 44
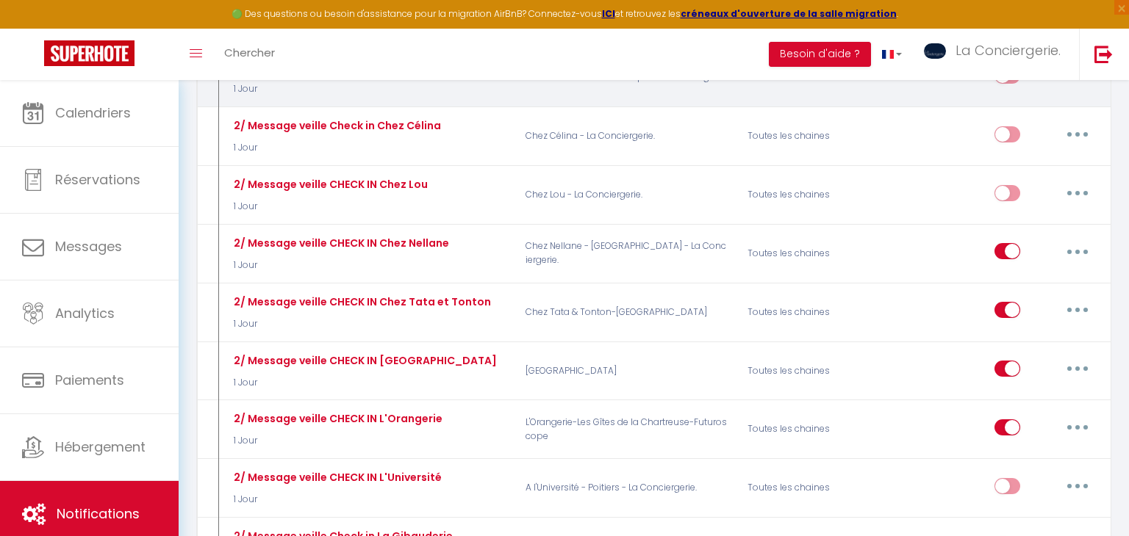
scroll to position [1570, 0]
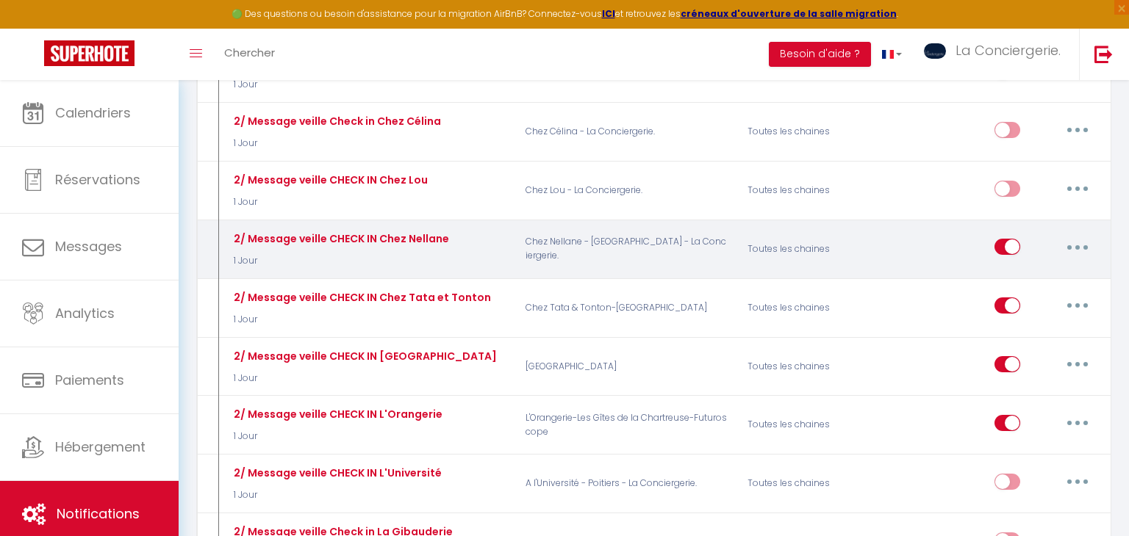
click at [1076, 245] on icon "button" at bounding box center [1077, 247] width 4 height 4
click at [1037, 268] on link "Editer" at bounding box center [1039, 280] width 109 height 25
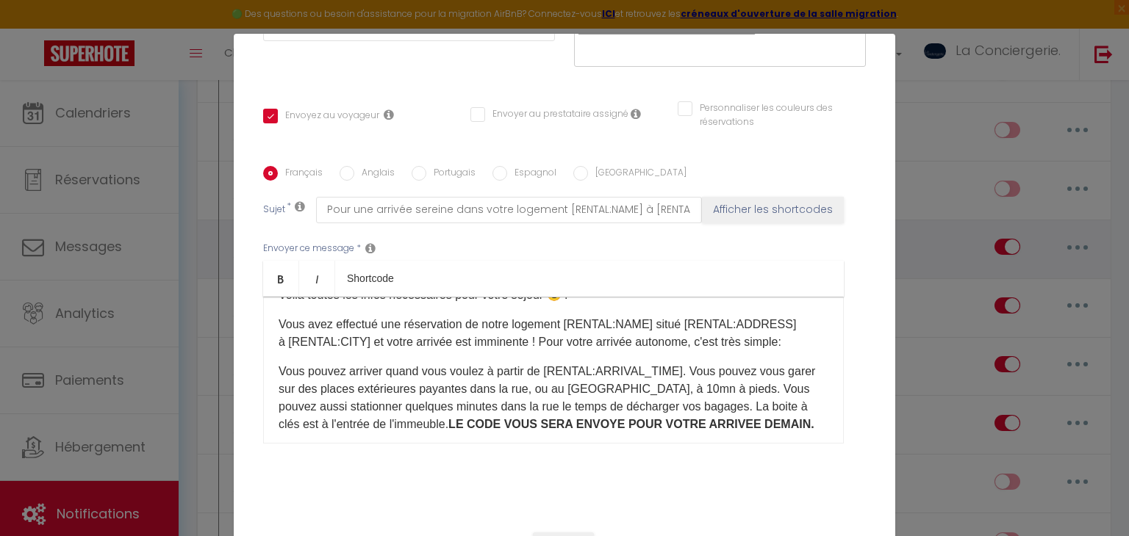
scroll to position [57, 0]
click at [348, 168] on input "Anglais" at bounding box center [346, 173] width 15 height 15
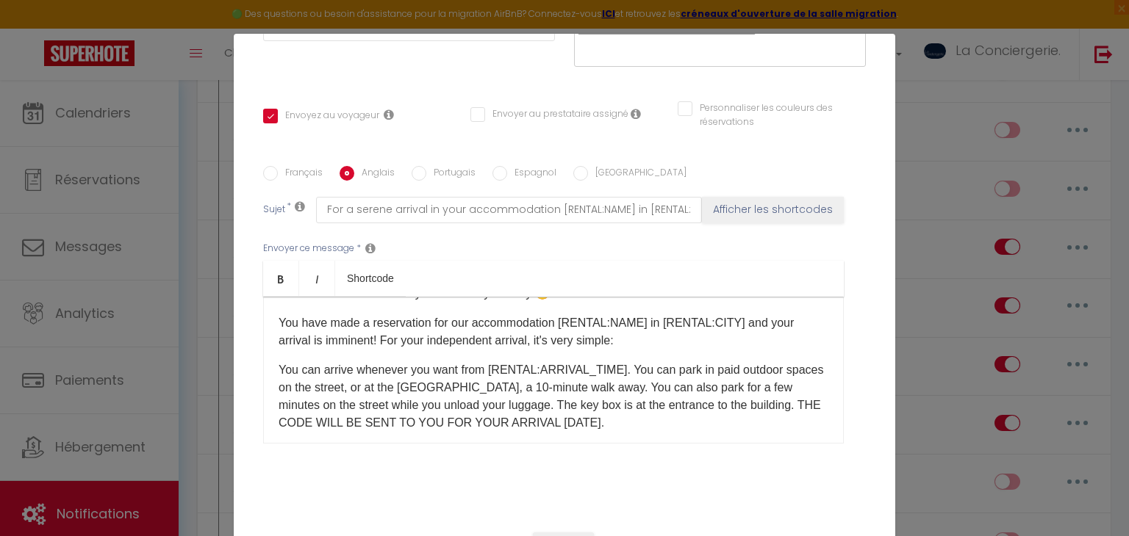
click at [439, 174] on label "Portugais" at bounding box center [450, 174] width 49 height 16
click at [426, 174] on input "Portugais" at bounding box center [418, 173] width 15 height 15
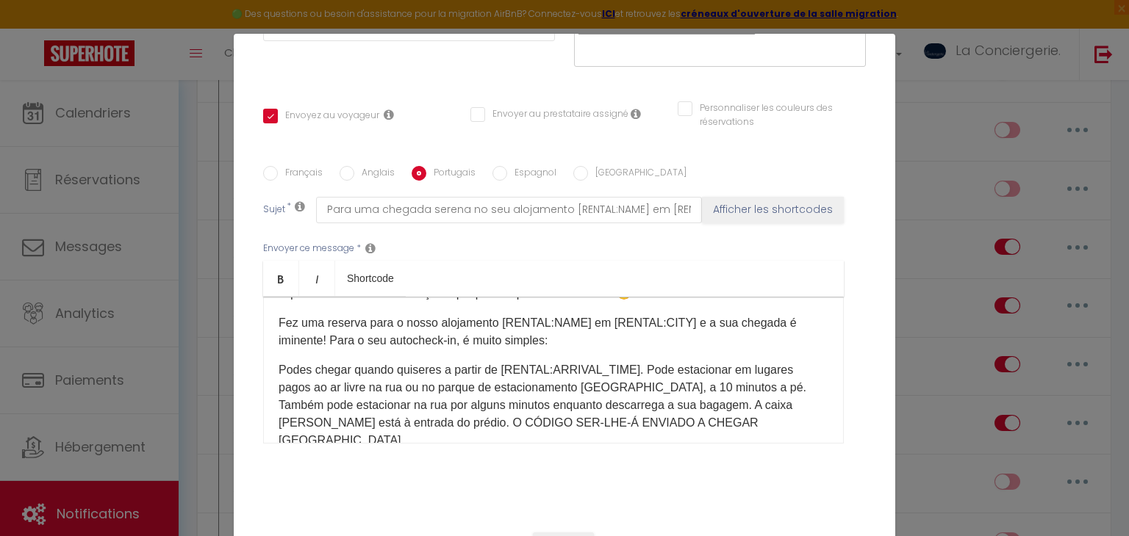
click at [497, 173] on input "Espagnol" at bounding box center [499, 173] width 15 height 15
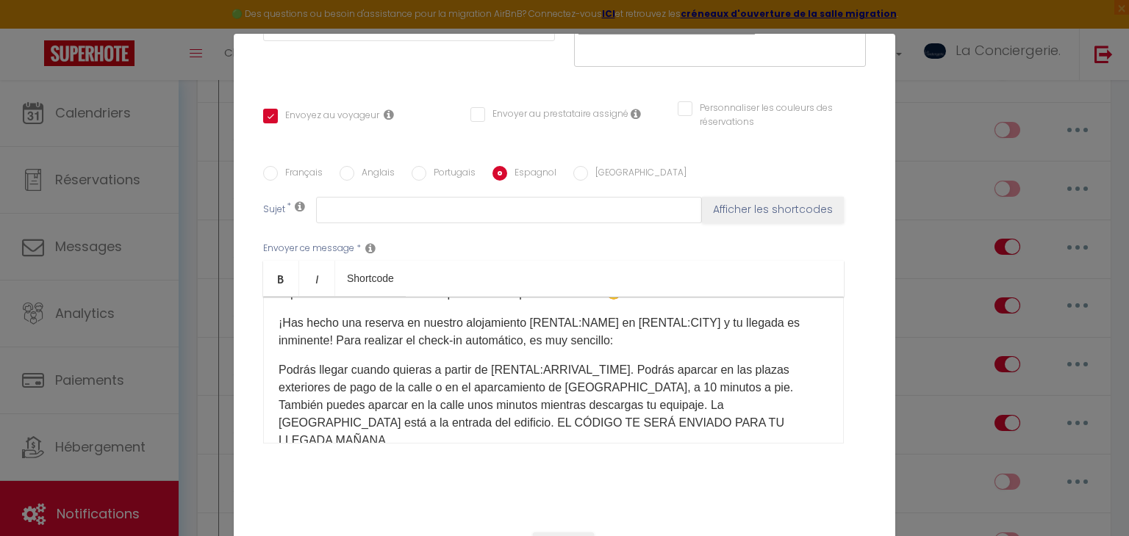
click at [594, 173] on label "[GEOGRAPHIC_DATA]" at bounding box center [637, 174] width 98 height 16
click at [588, 173] on input "[GEOGRAPHIC_DATA]" at bounding box center [580, 173] width 15 height 15
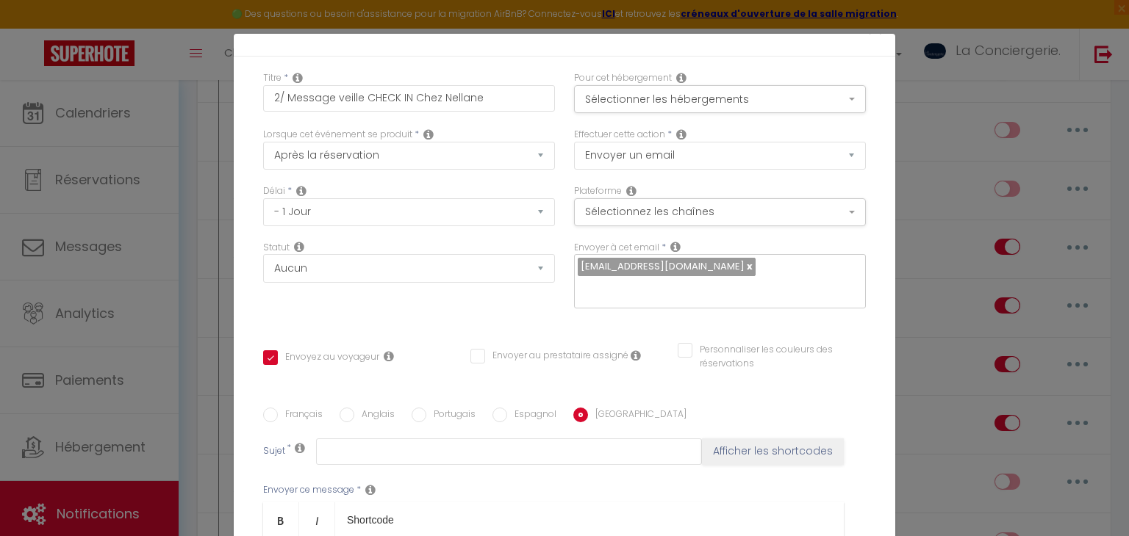
scroll to position [0, 0]
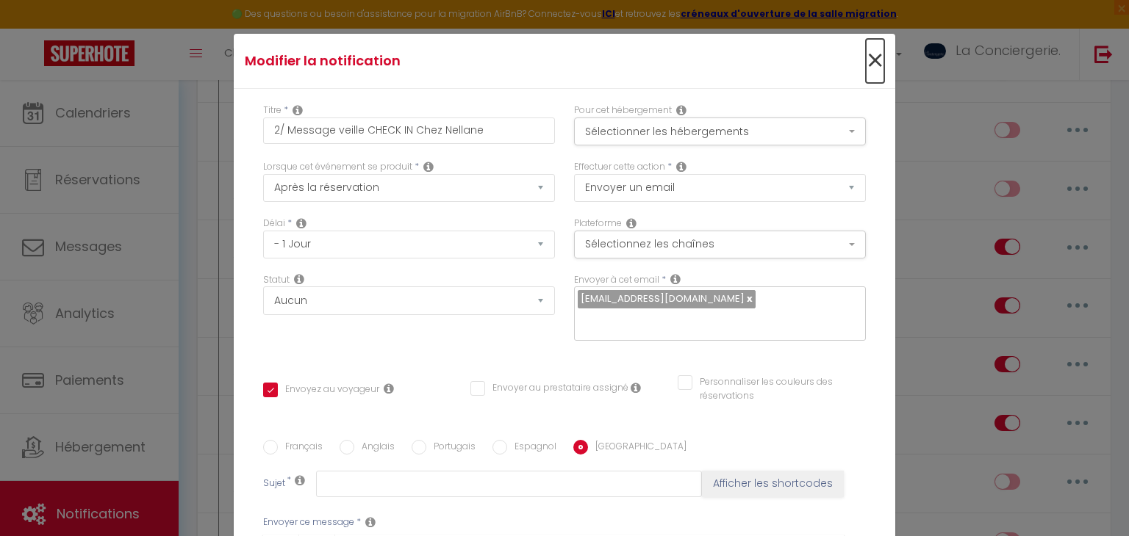
click at [872, 60] on span "×" at bounding box center [875, 61] width 18 height 44
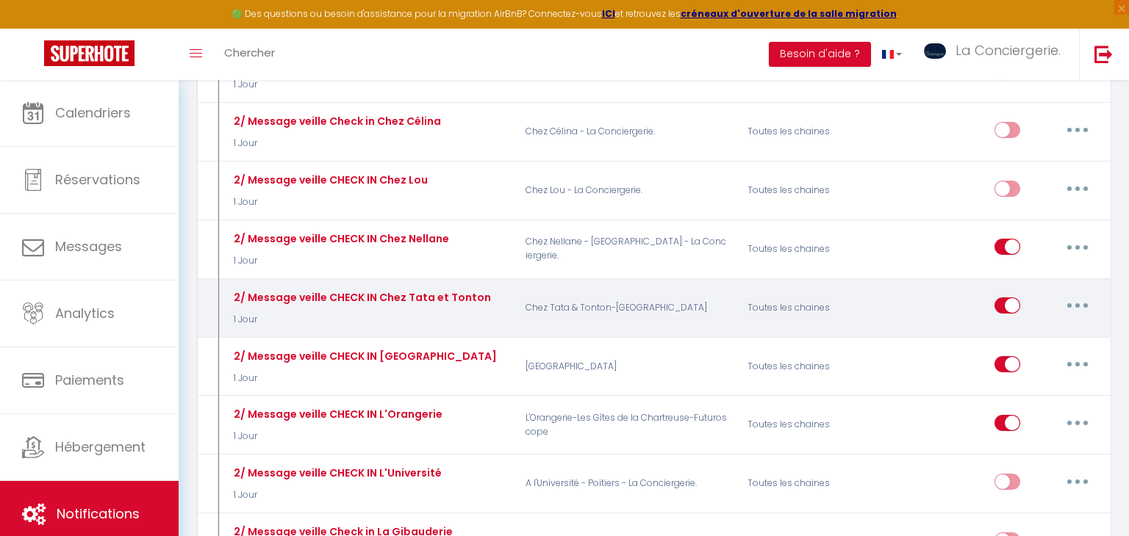
click at [1084, 294] on button "button" at bounding box center [1077, 306] width 41 height 24
click at [1042, 327] on link "Editer" at bounding box center [1039, 339] width 109 height 25
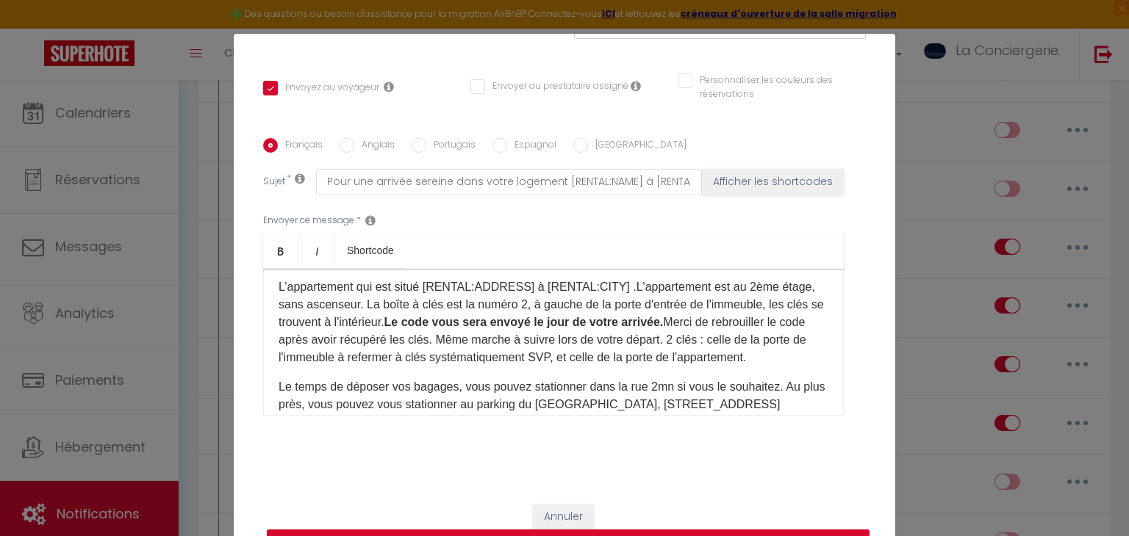
scroll to position [142, 0]
click at [376, 145] on label "Anglais" at bounding box center [374, 146] width 40 height 16
click at [354, 145] on input "Anglais" at bounding box center [346, 145] width 15 height 15
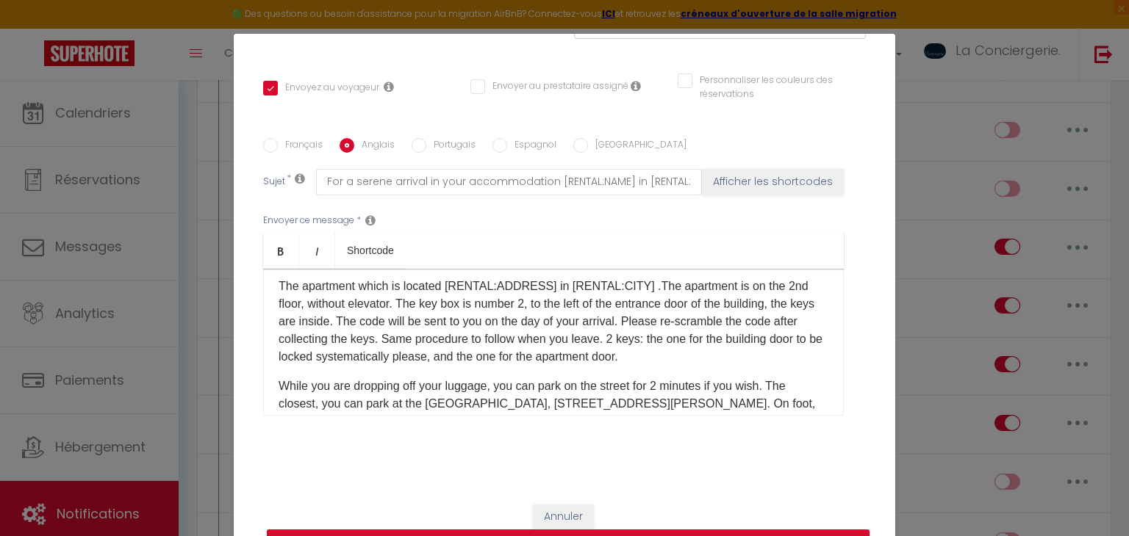
click at [442, 142] on label "Portugais" at bounding box center [450, 146] width 49 height 16
click at [426, 142] on input "Portugais" at bounding box center [418, 145] width 15 height 15
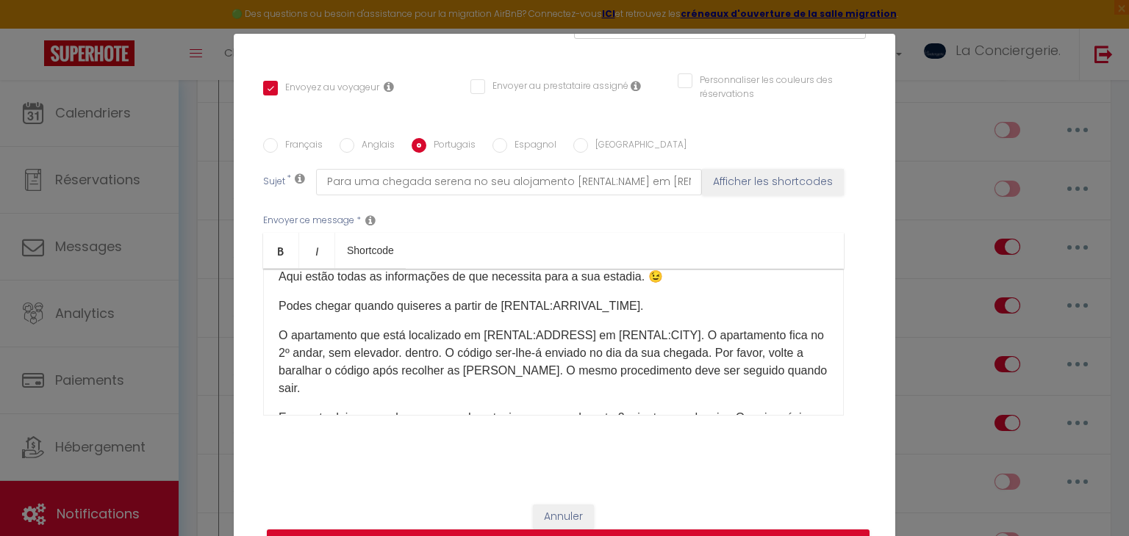
scroll to position [0, 0]
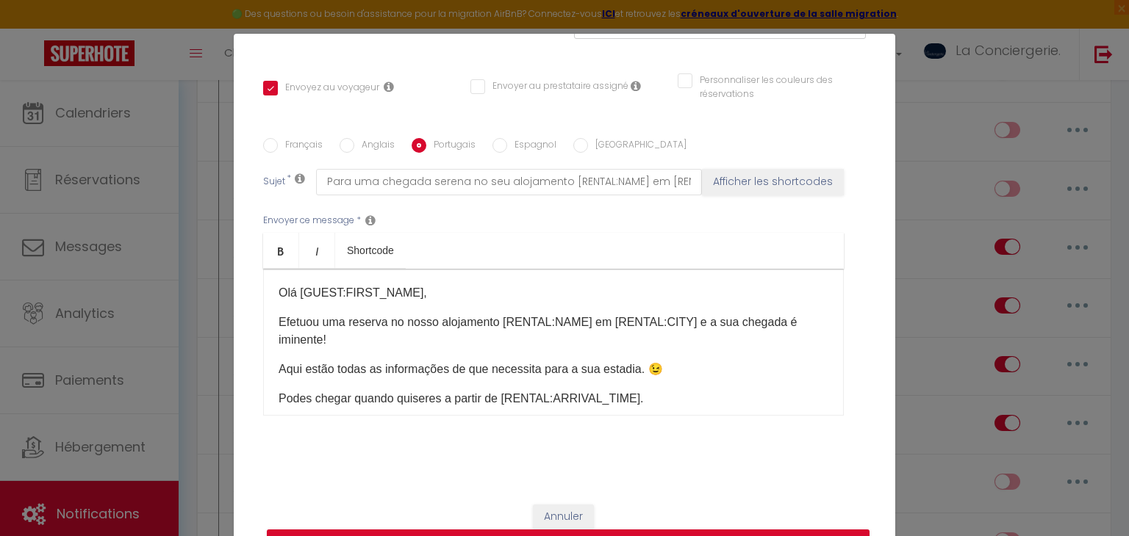
click at [544, 138] on label "Espagnol" at bounding box center [531, 146] width 49 height 16
click at [507, 138] on input "Espagnol" at bounding box center [499, 145] width 15 height 15
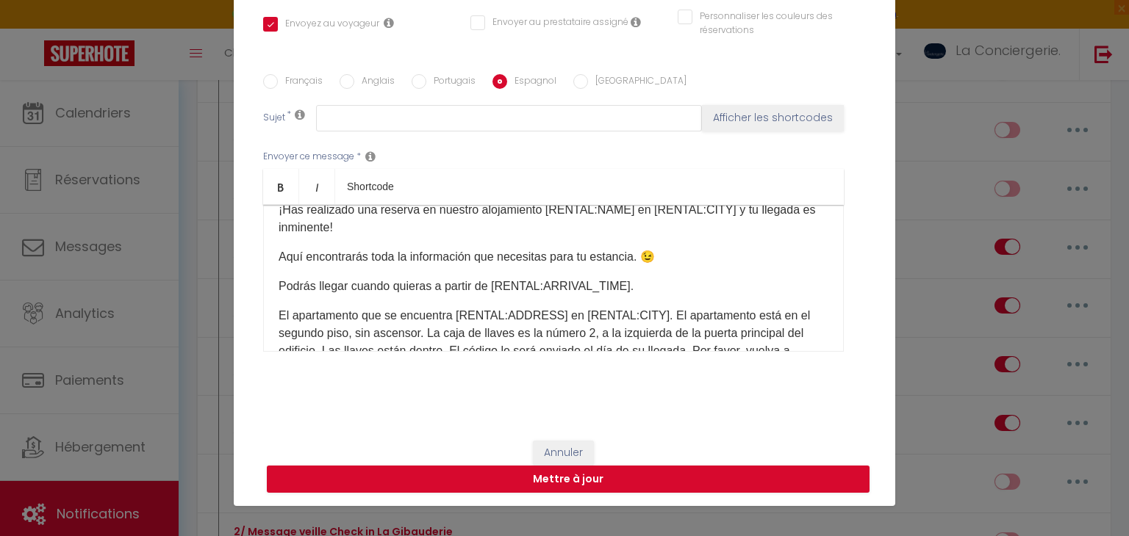
scroll to position [50, 0]
click at [610, 75] on label "[GEOGRAPHIC_DATA]" at bounding box center [637, 82] width 98 height 16
click at [588, 75] on input "[GEOGRAPHIC_DATA]" at bounding box center [580, 81] width 15 height 15
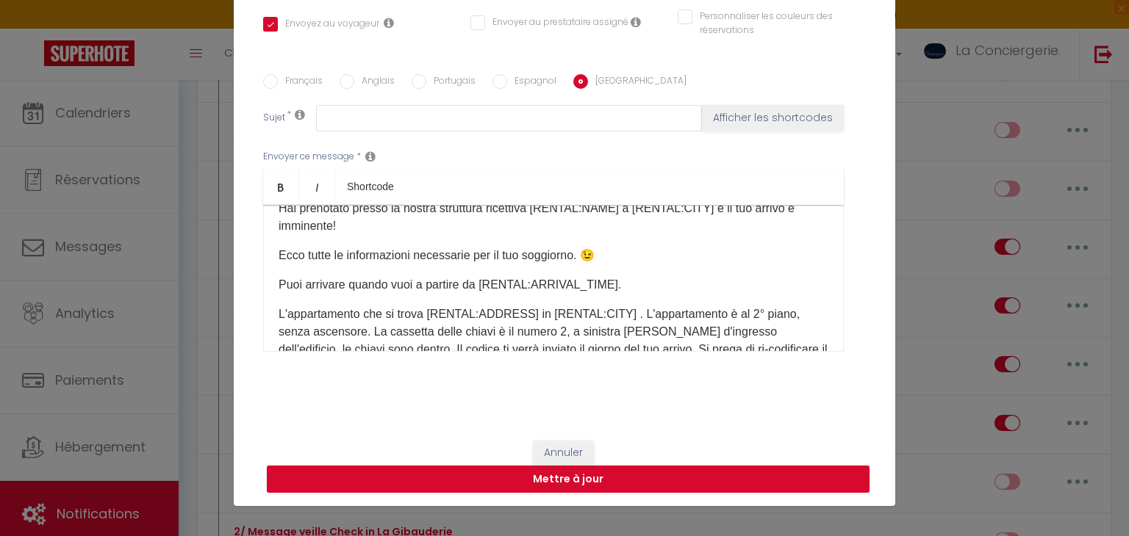
scroll to position [0, 0]
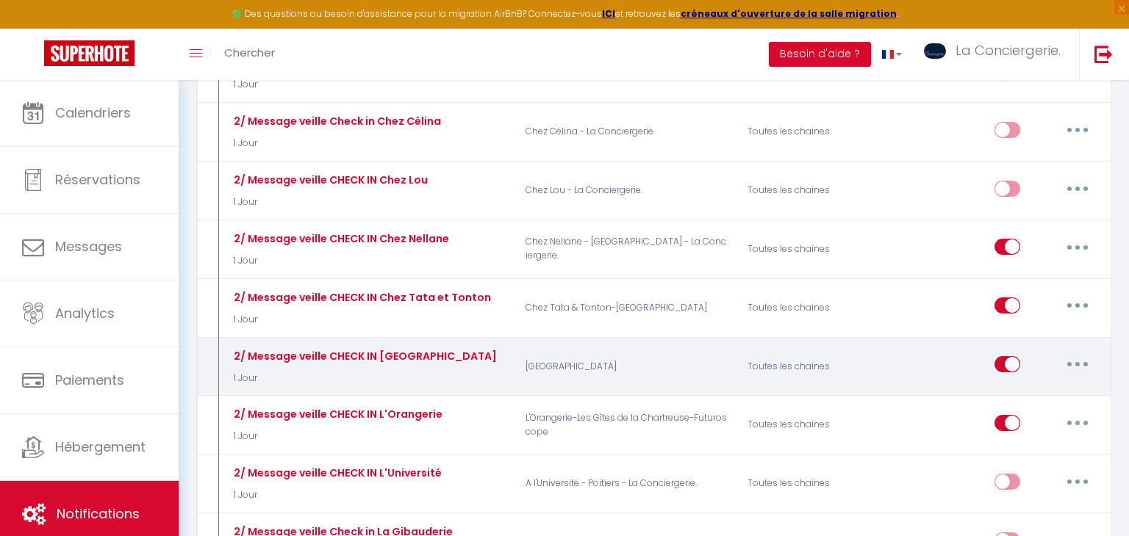
click at [1075, 362] on icon "button" at bounding box center [1077, 364] width 4 height 4
click at [1037, 386] on link "Editer" at bounding box center [1039, 398] width 109 height 25
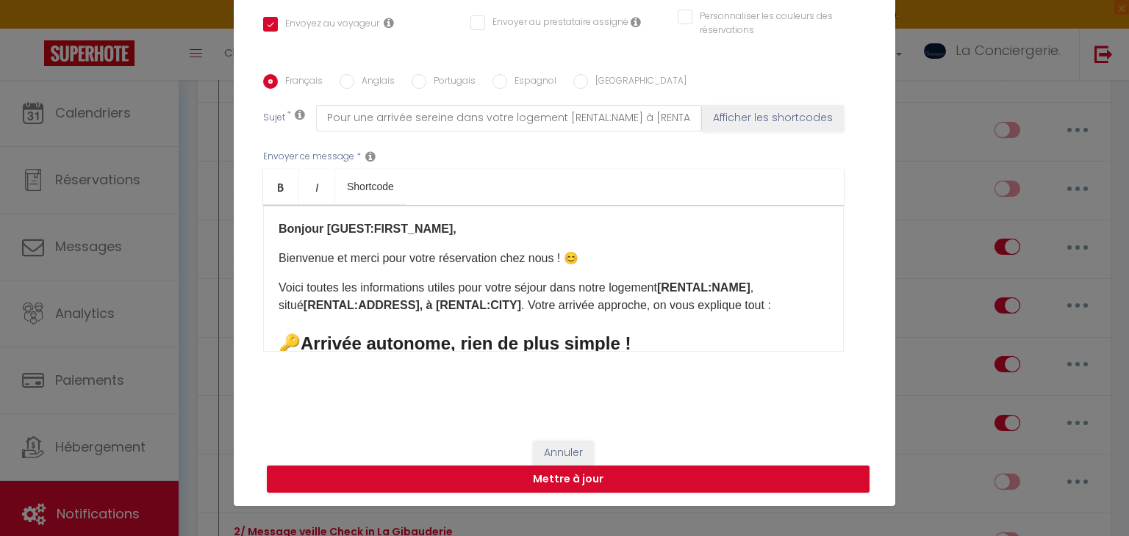
scroll to position [26, 0]
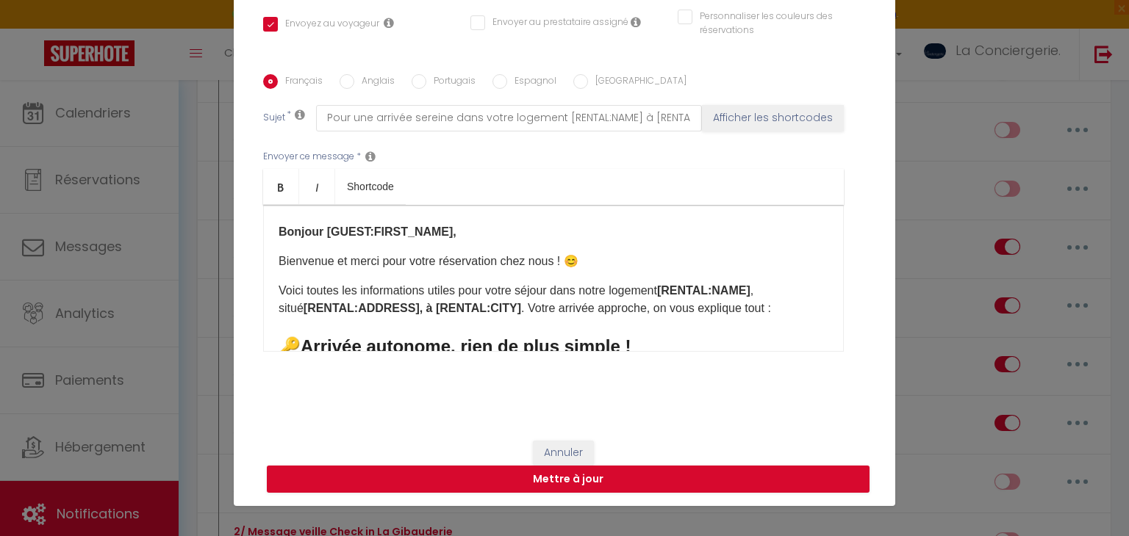
click at [357, 75] on label "Anglais" at bounding box center [374, 82] width 40 height 16
click at [354, 75] on input "Anglais" at bounding box center [346, 81] width 15 height 15
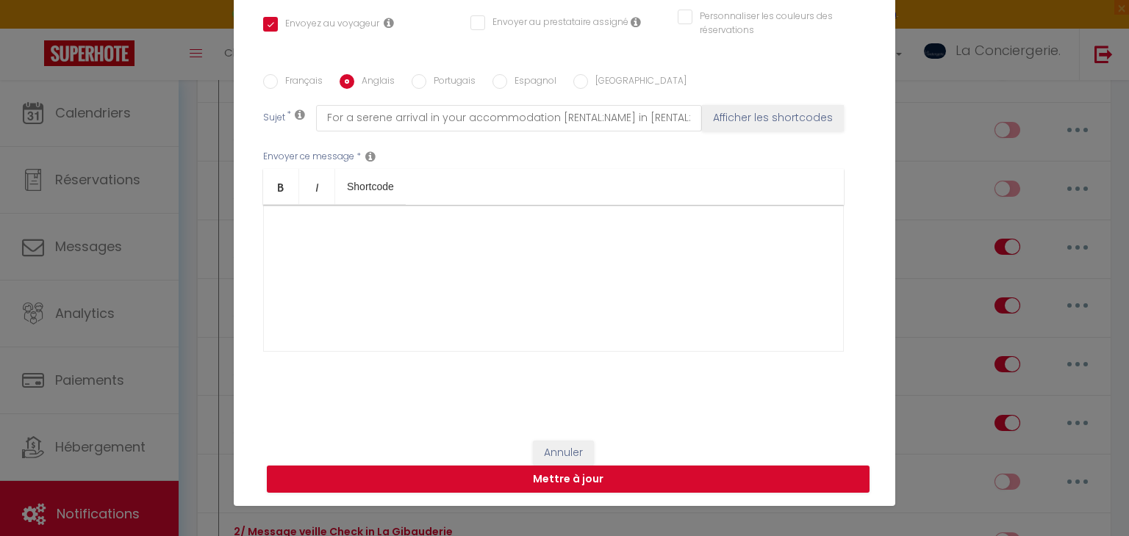
click at [451, 79] on label "Portugais" at bounding box center [450, 82] width 49 height 16
click at [426, 79] on input "Portugais" at bounding box center [418, 81] width 15 height 15
click at [496, 82] on input "Espagnol" at bounding box center [499, 81] width 15 height 15
click at [595, 79] on label "[GEOGRAPHIC_DATA]" at bounding box center [637, 82] width 98 height 16
click at [588, 79] on input "[GEOGRAPHIC_DATA]" at bounding box center [580, 81] width 15 height 15
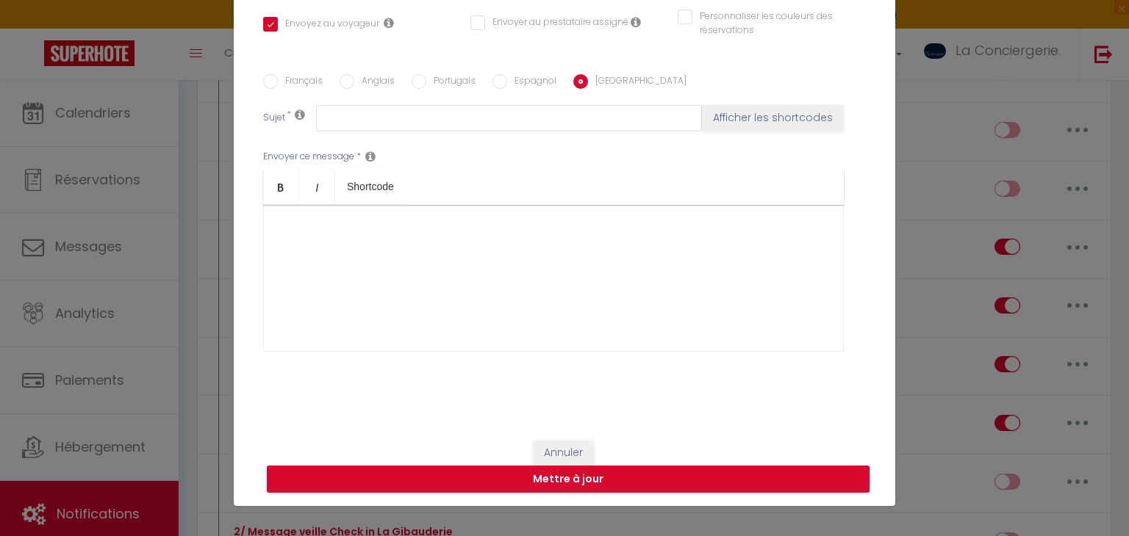
click at [319, 79] on label "Français" at bounding box center [300, 82] width 45 height 16
click at [278, 79] on input "Français" at bounding box center [270, 81] width 15 height 15
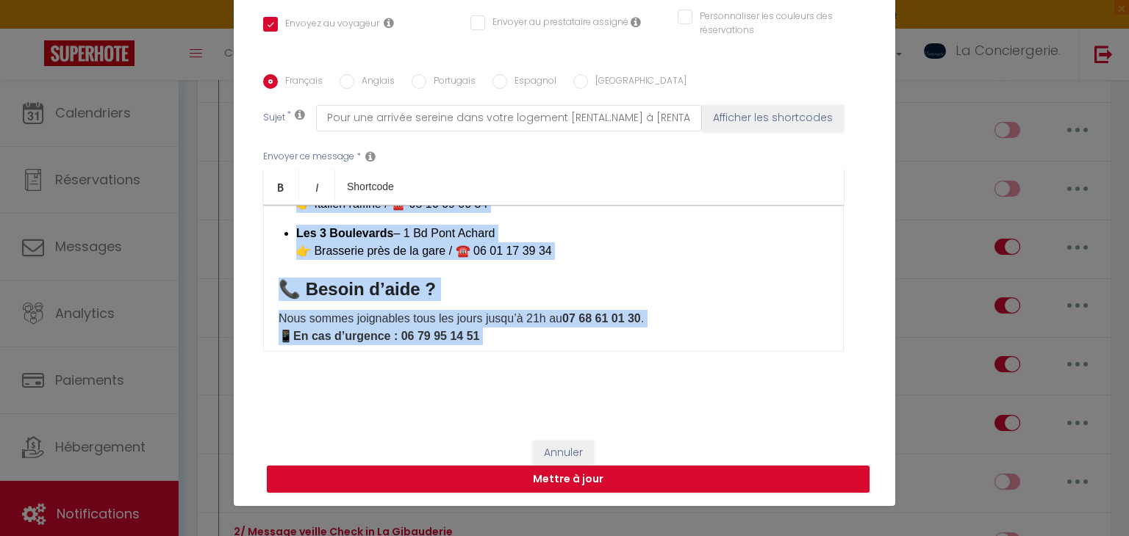
scroll to position [1253, 0]
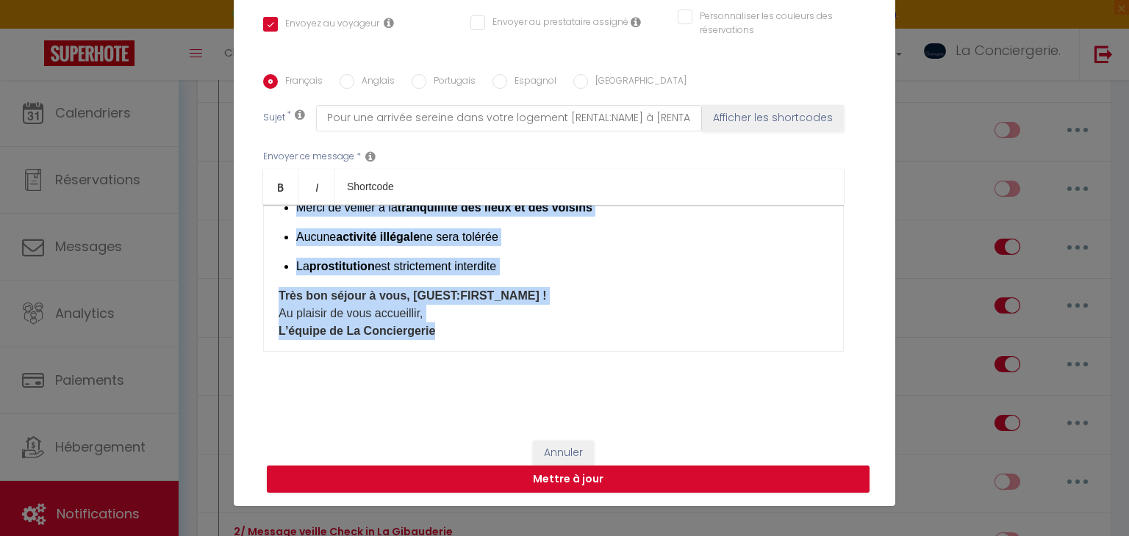
drag, startPoint x: 277, startPoint y: 257, endPoint x: 769, endPoint y: 368, distance: 503.9
click at [769, 368] on div "Envoyer ce message * Bold Italic Shortcode Rich text editor ​ Bonjour [GUEST:FI…" at bounding box center [564, 251] width 602 height 239
copy div "Loremip [DOLOR:SITAM_CONS], Adipiscin el seddo eius tempo incididuntu labo etdo…"
click at [381, 81] on label "Anglais" at bounding box center [374, 82] width 40 height 16
click at [354, 81] on input "Anglais" at bounding box center [346, 81] width 15 height 15
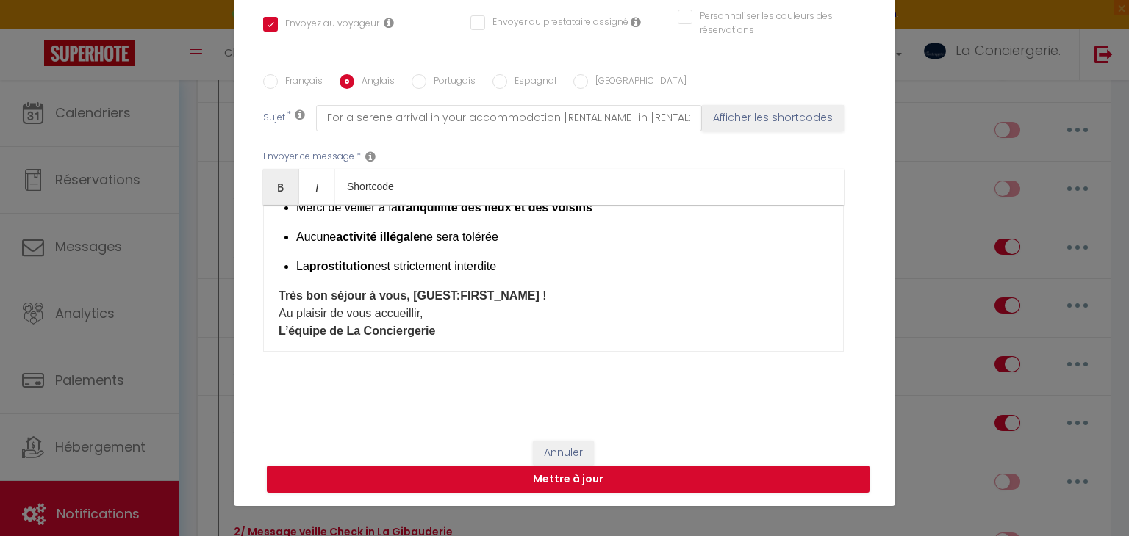
scroll to position [0, 0]
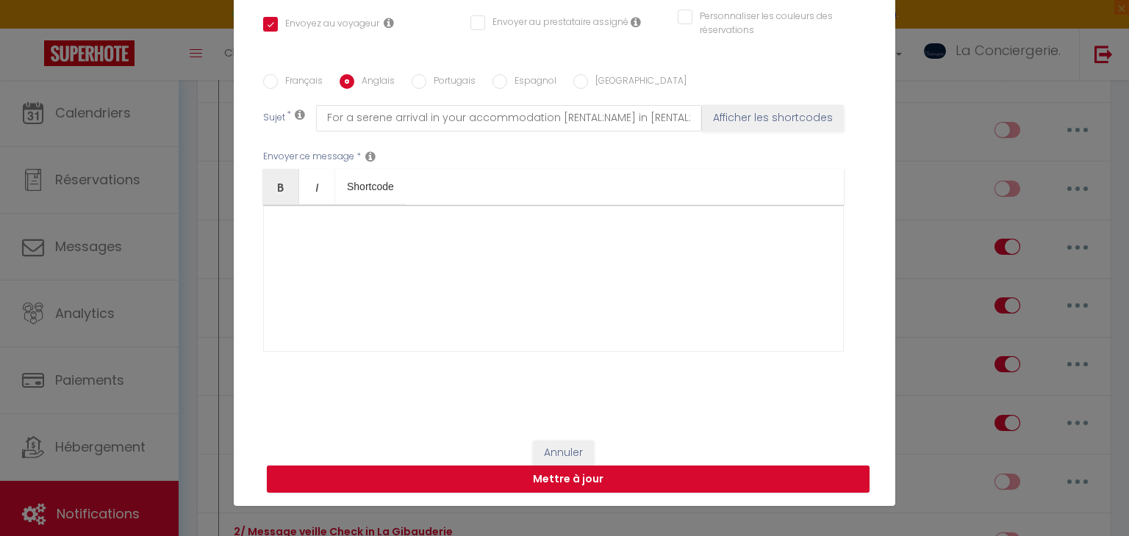
click at [411, 256] on div at bounding box center [553, 278] width 580 height 147
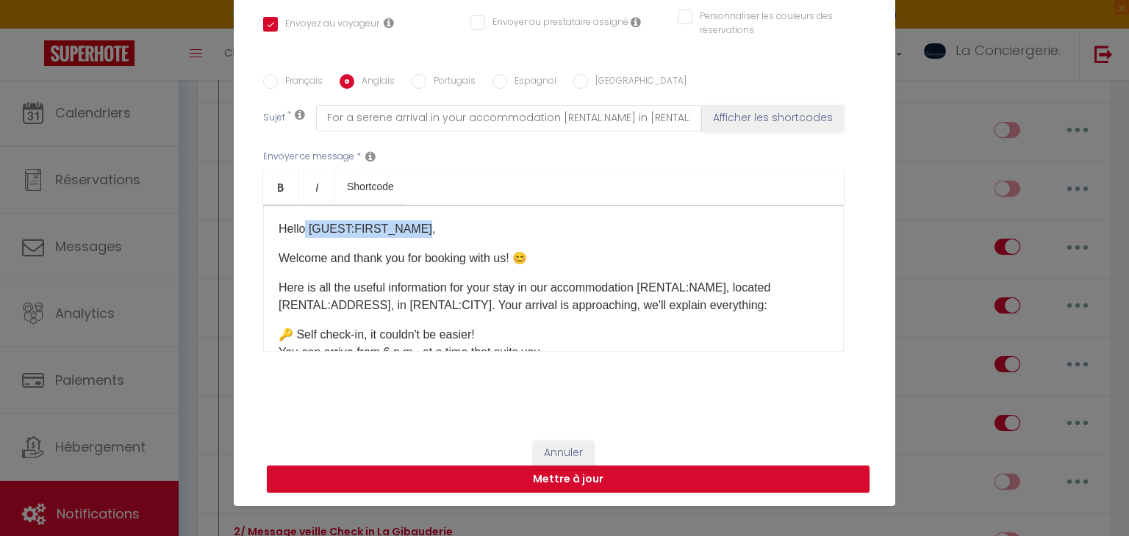
drag, startPoint x: 417, startPoint y: 225, endPoint x: 307, endPoint y: 224, distance: 110.2
click at [307, 224] on p "Hello [GUEST:FIRST_NAME]," at bounding box center [553, 229] width 550 height 18
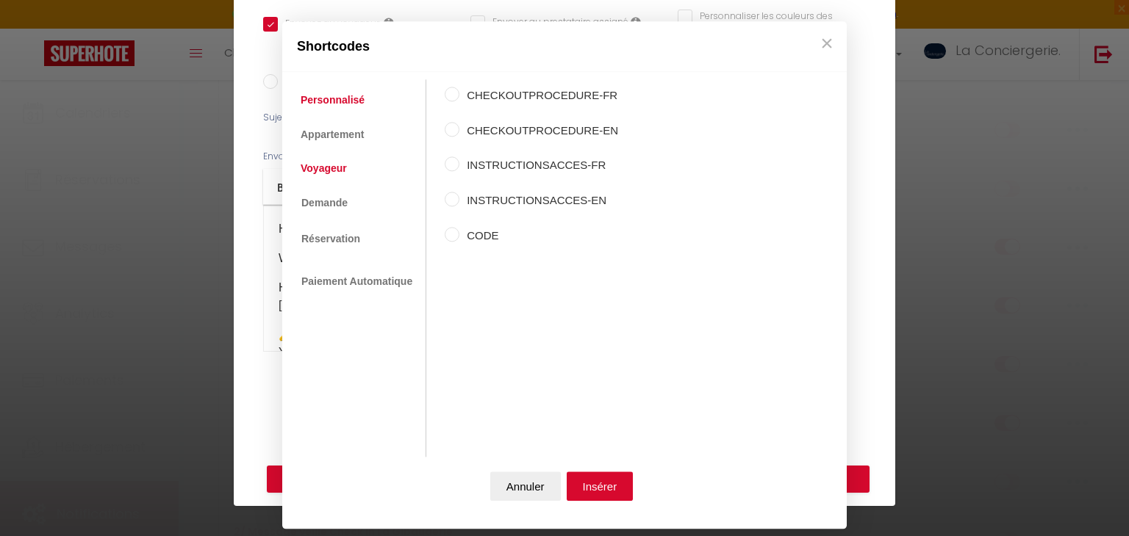
click at [331, 175] on link "Voyageur" at bounding box center [323, 168] width 61 height 26
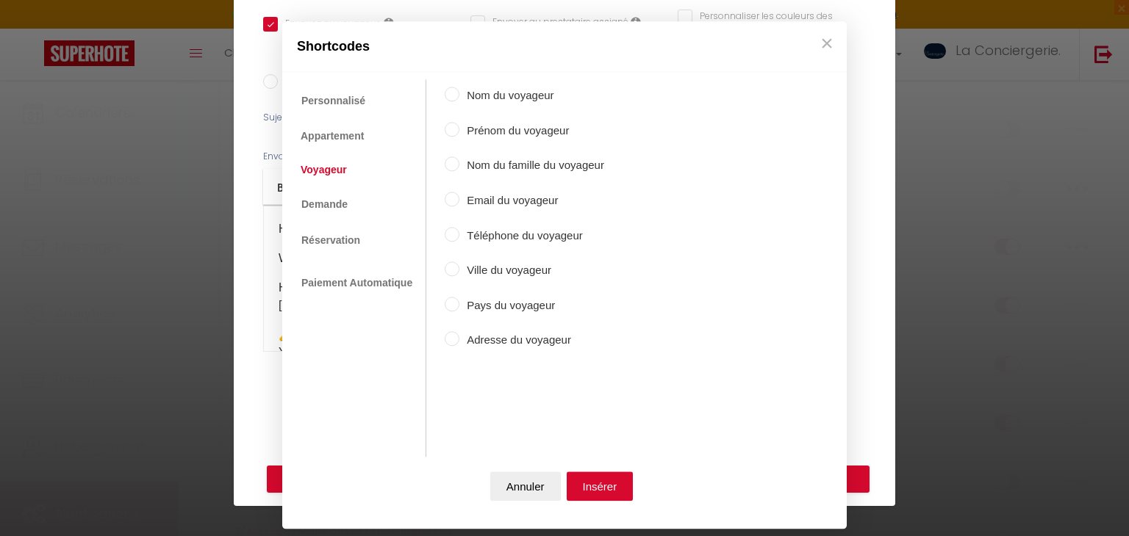
click at [488, 134] on label "Prénom du voyageur" at bounding box center [531, 131] width 145 height 18
click at [459, 134] on input "Prénom du voyageur" at bounding box center [452, 129] width 15 height 15
click at [597, 481] on button "Insérer" at bounding box center [599, 486] width 67 height 29
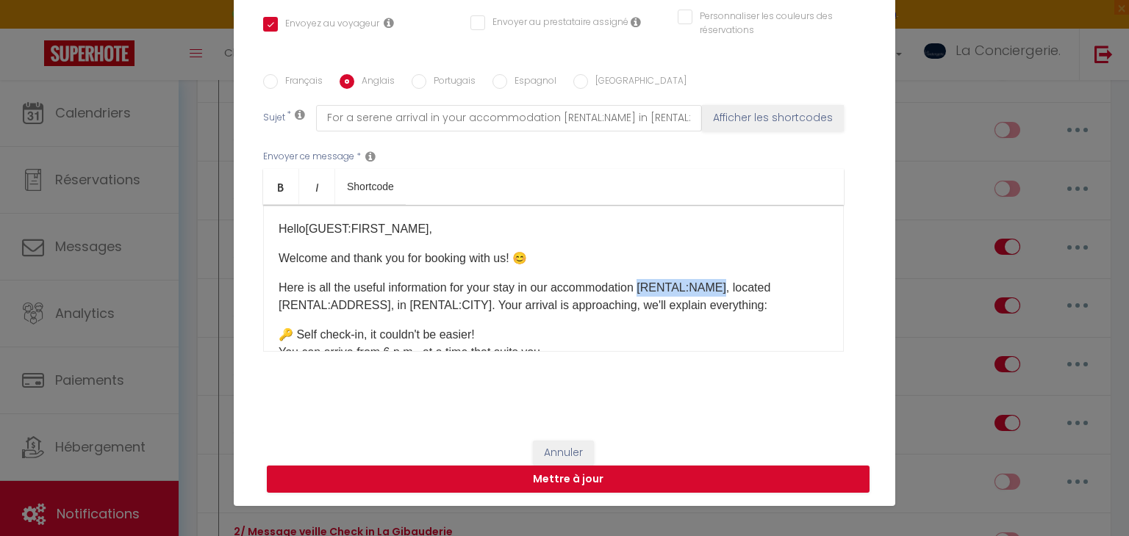
drag, startPoint x: 648, startPoint y: 283, endPoint x: 729, endPoint y: 283, distance: 80.8
click at [729, 283] on p "Here is all the useful information for your stay in our accommodation [RENTAL:N…" at bounding box center [553, 296] width 550 height 35
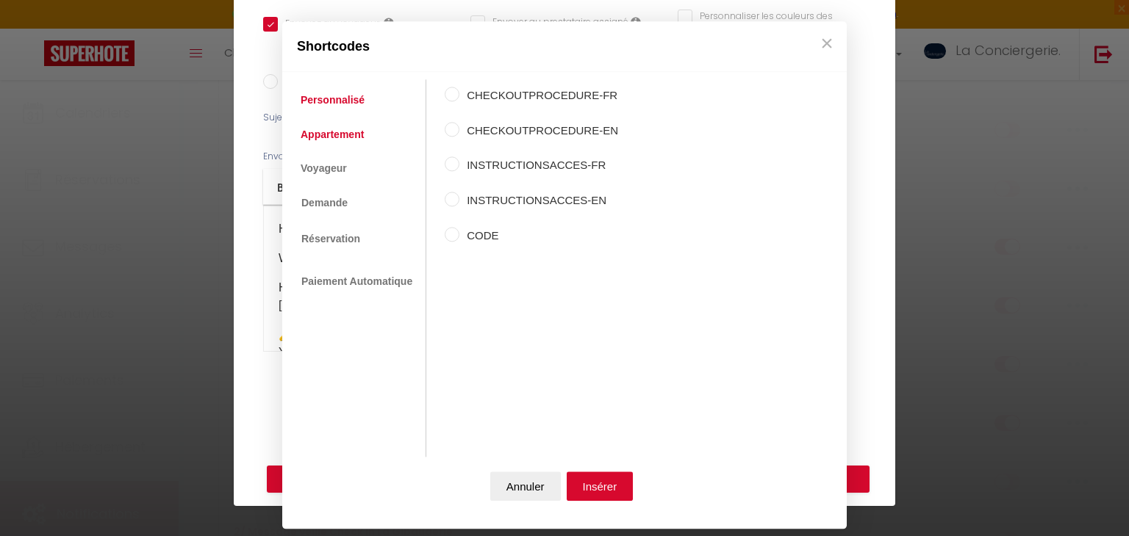
click at [317, 123] on link "Appartement" at bounding box center [332, 134] width 78 height 26
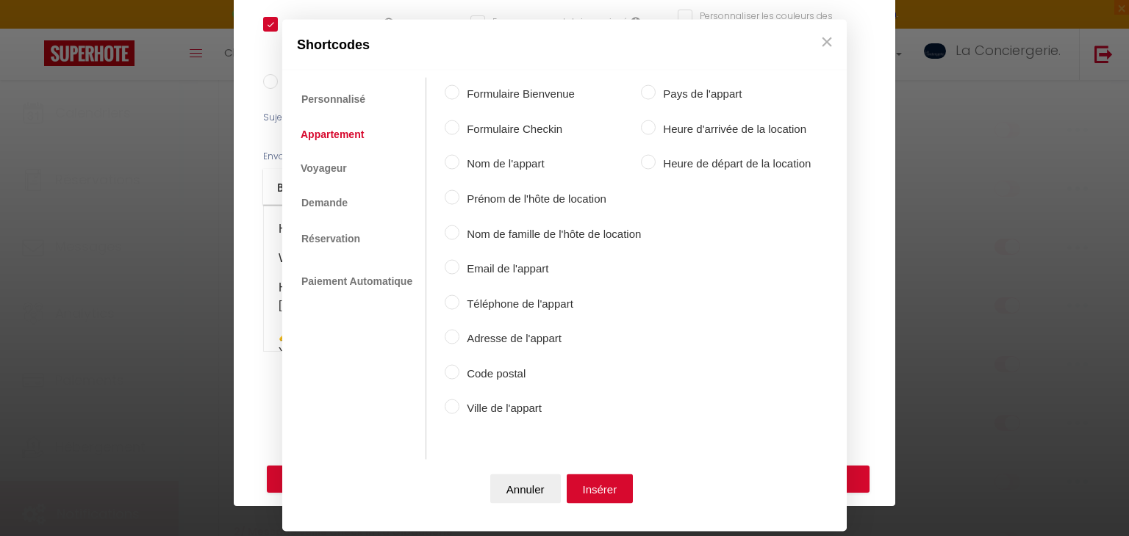
click at [507, 152] on div "Formulaire Bienvenue Formulaire Checkin Nom de l'appart Prénom de l'hôte de loc…" at bounding box center [628, 253] width 366 height 350
click at [512, 159] on label "Nom de l'appart" at bounding box center [549, 164] width 181 height 18
click at [459, 159] on input "Nom de l'appart" at bounding box center [452, 162] width 15 height 15
click at [603, 480] on button "Insérer" at bounding box center [599, 488] width 67 height 29
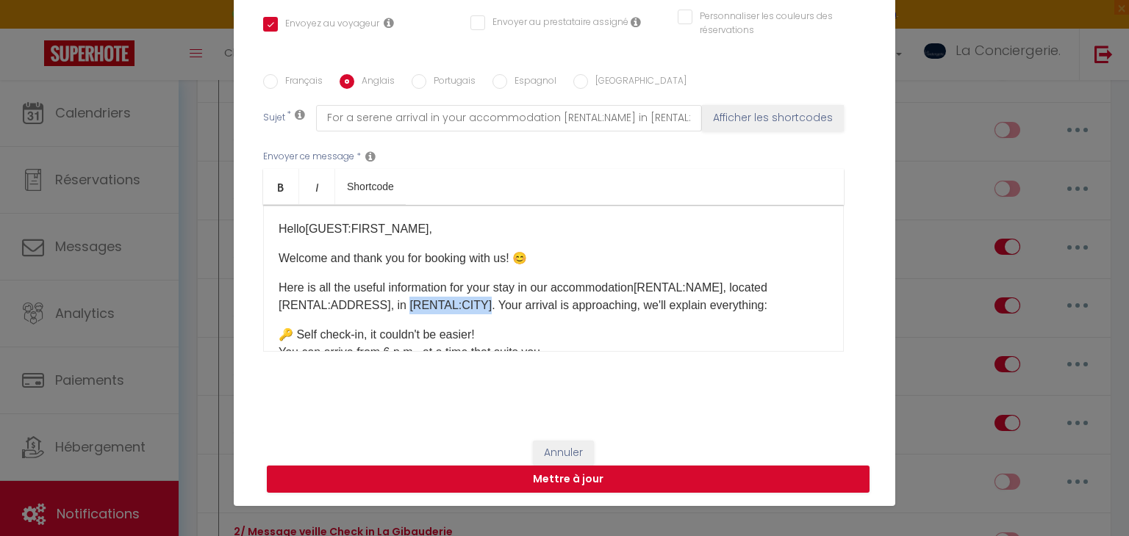
drag, startPoint x: 472, startPoint y: 301, endPoint x: 399, endPoint y: 298, distance: 72.8
click at [399, 298] on p "Here is all the useful information for your stay in our accommodation [RENTAL:N…" at bounding box center [553, 296] width 550 height 35
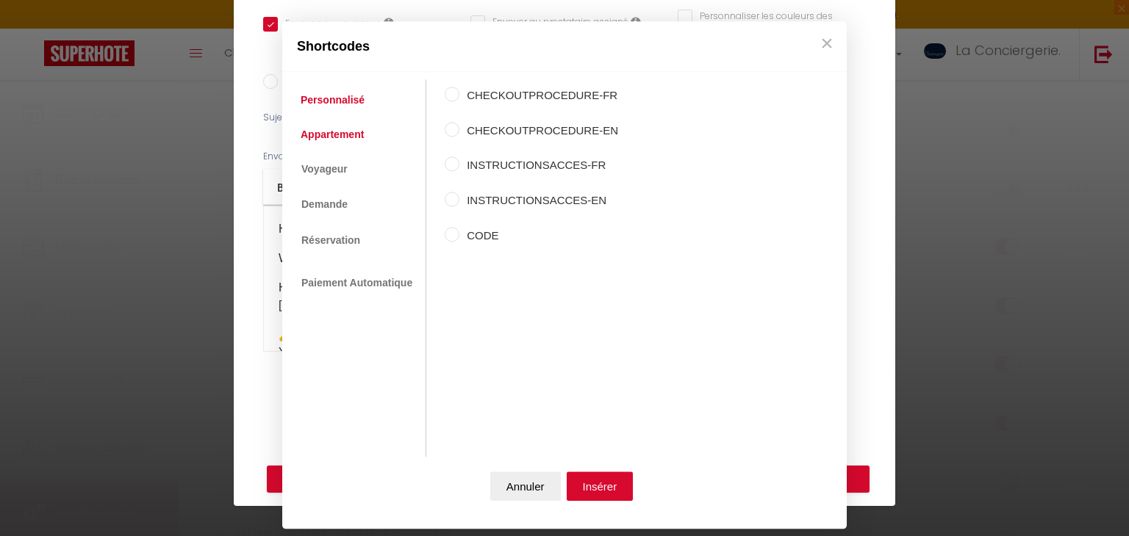
click at [339, 127] on link "Appartement" at bounding box center [332, 134] width 78 height 26
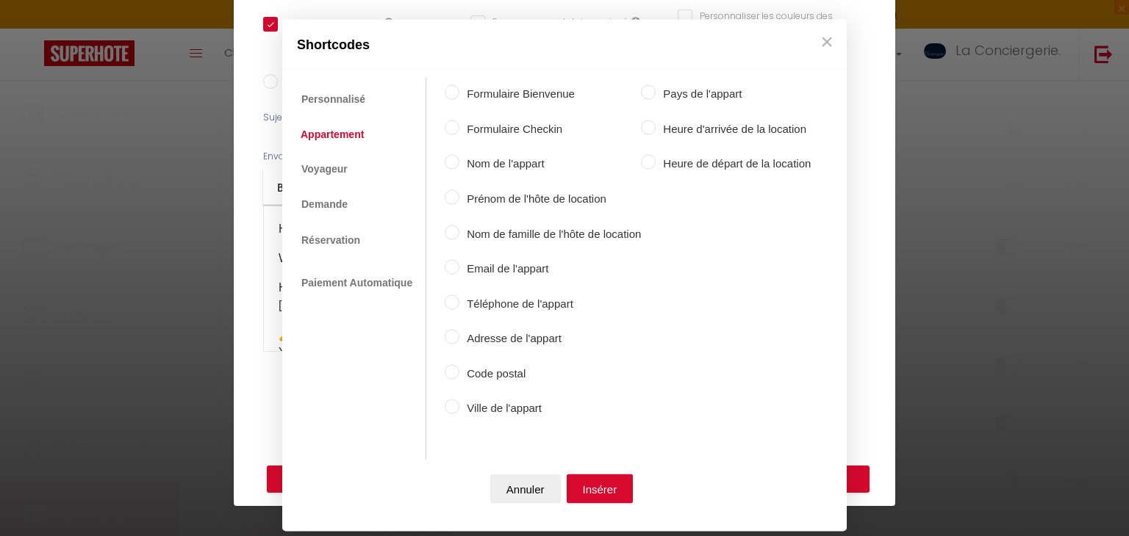
click at [503, 412] on label "Ville de l'appart" at bounding box center [549, 409] width 181 height 18
click at [459, 412] on input "Ville de l'appart" at bounding box center [452, 407] width 15 height 15
click at [621, 503] on div "Annuler Insérer" at bounding box center [564, 491] width 550 height 65
drag, startPoint x: 621, startPoint y: 503, endPoint x: 607, endPoint y: 492, distance: 18.3
click at [607, 492] on div "Annuler Insérer" at bounding box center [564, 491] width 550 height 65
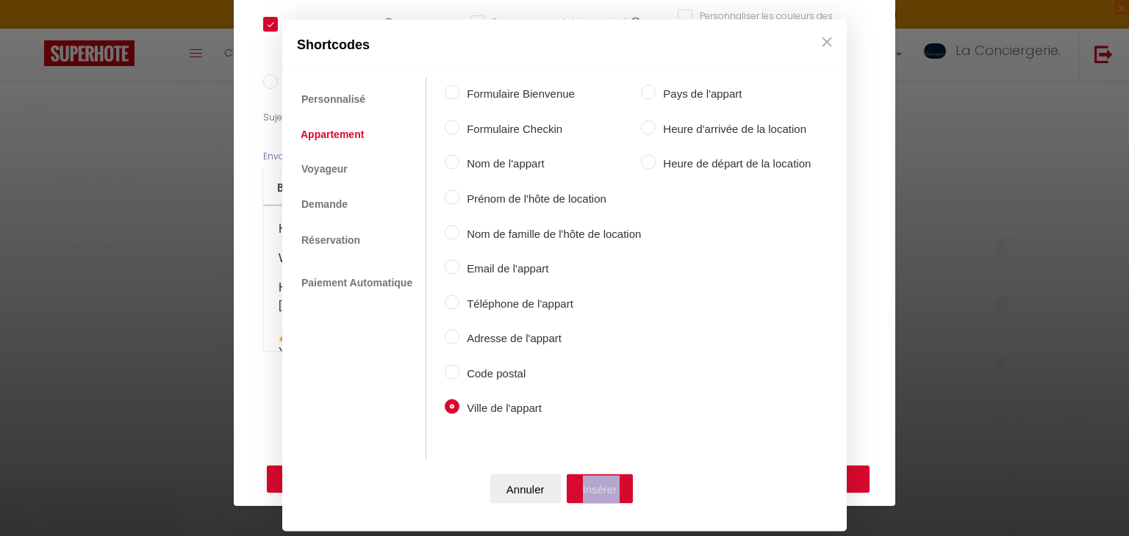
click at [607, 492] on button "Insérer" at bounding box center [599, 488] width 67 height 29
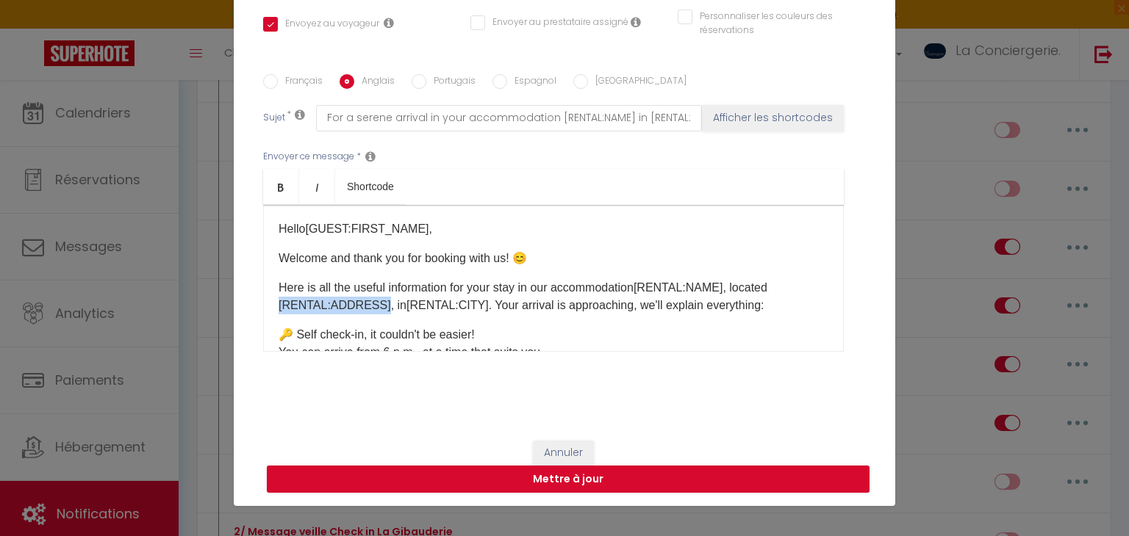
drag, startPoint x: 375, startPoint y: 303, endPoint x: 270, endPoint y: 300, distance: 104.4
click at [270, 300] on div "Hello [GUEST:FIRST_NAME] ​ , Welcome and thank you for booking with us! 😊 Here …" at bounding box center [553, 278] width 580 height 147
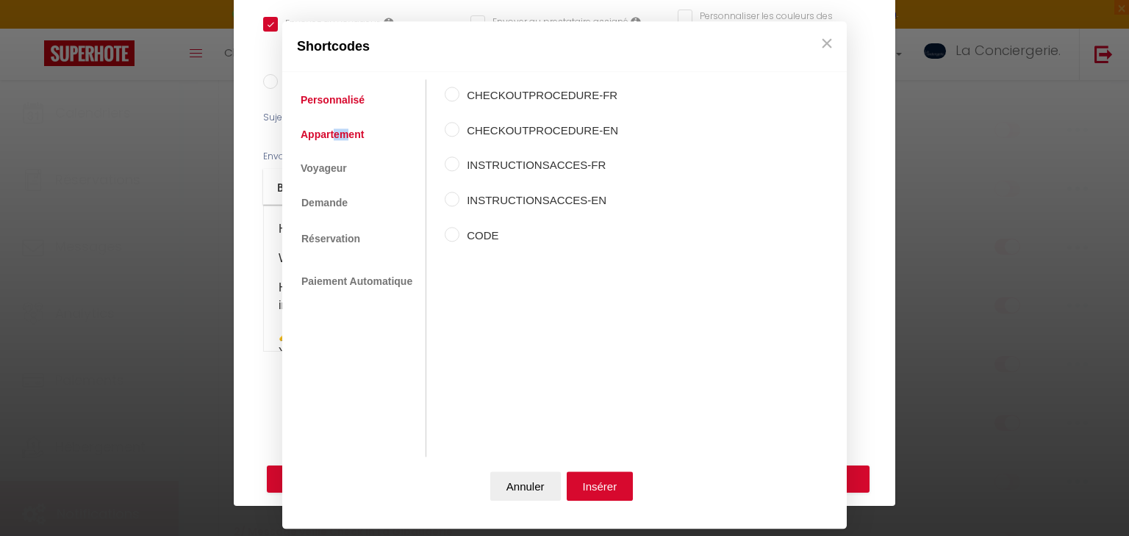
drag, startPoint x: 345, startPoint y: 148, endPoint x: 334, endPoint y: 133, distance: 18.5
click at [334, 133] on ul "Personnalisé Appartement Voyageur Demande Réservation Lien De Paiement Paiement…" at bounding box center [357, 269] width 137 height 378
click at [334, 133] on link "Appartement" at bounding box center [332, 134] width 78 height 26
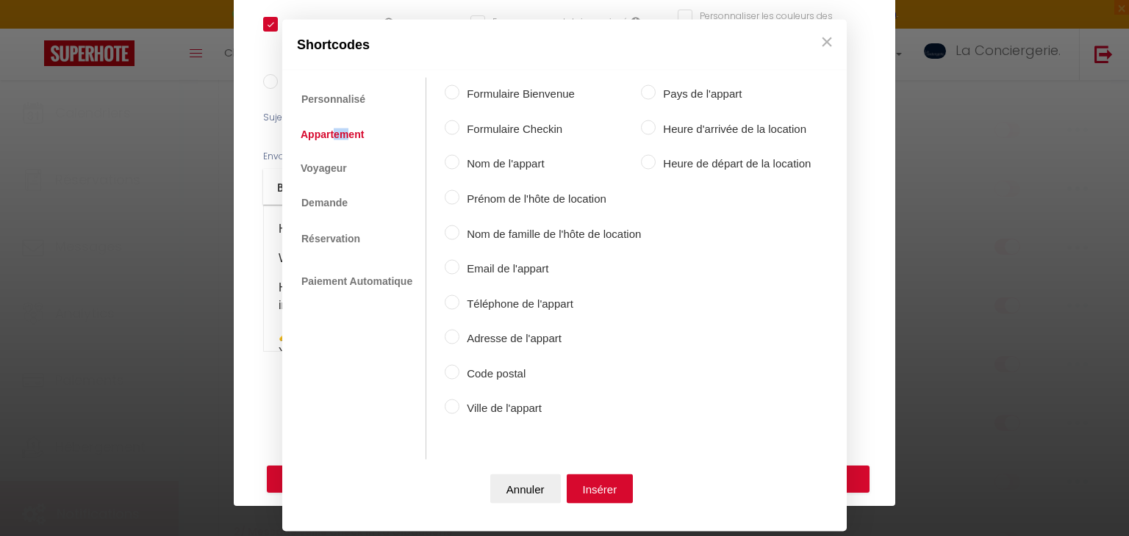
click at [459, 334] on label "Adresse de l'appart" at bounding box center [549, 339] width 181 height 18
click at [458, 334] on input "Adresse de l'appart" at bounding box center [452, 337] width 15 height 15
click at [578, 480] on button "Insérer" at bounding box center [599, 488] width 67 height 29
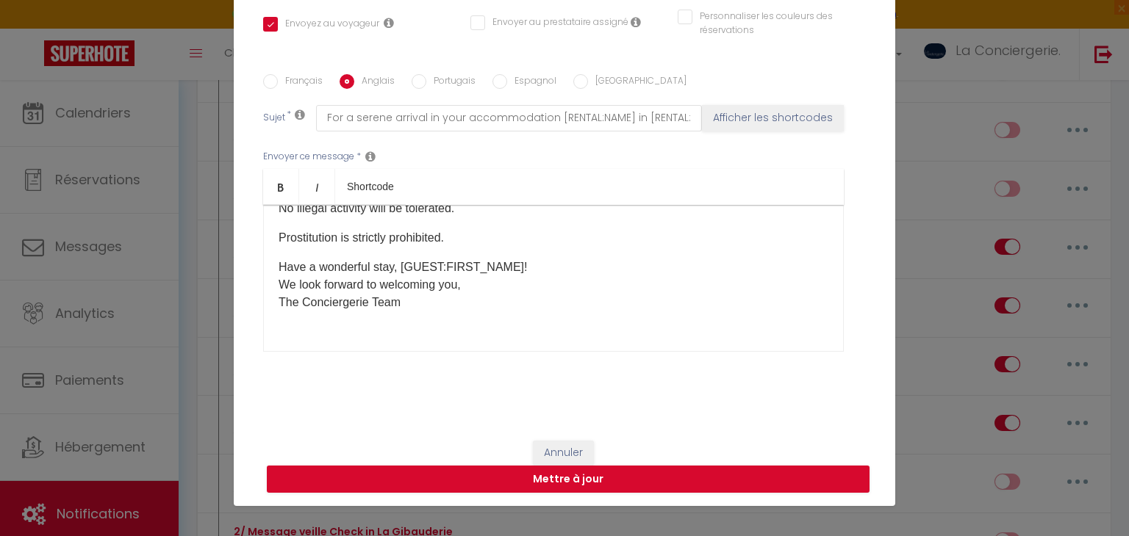
scroll to position [985, 0]
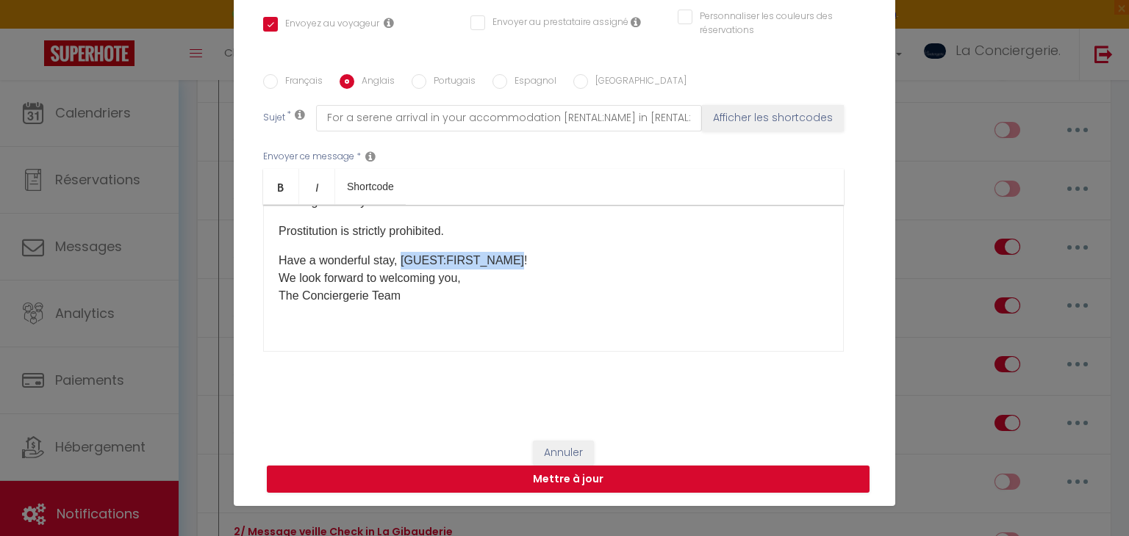
drag, startPoint x: 514, startPoint y: 256, endPoint x: 401, endPoint y: 256, distance: 113.2
click at [401, 256] on p "Have a wonderful stay, [GUEST:FIRST_NAME]! We look forward to welcoming you, Th…" at bounding box center [553, 278] width 550 height 53
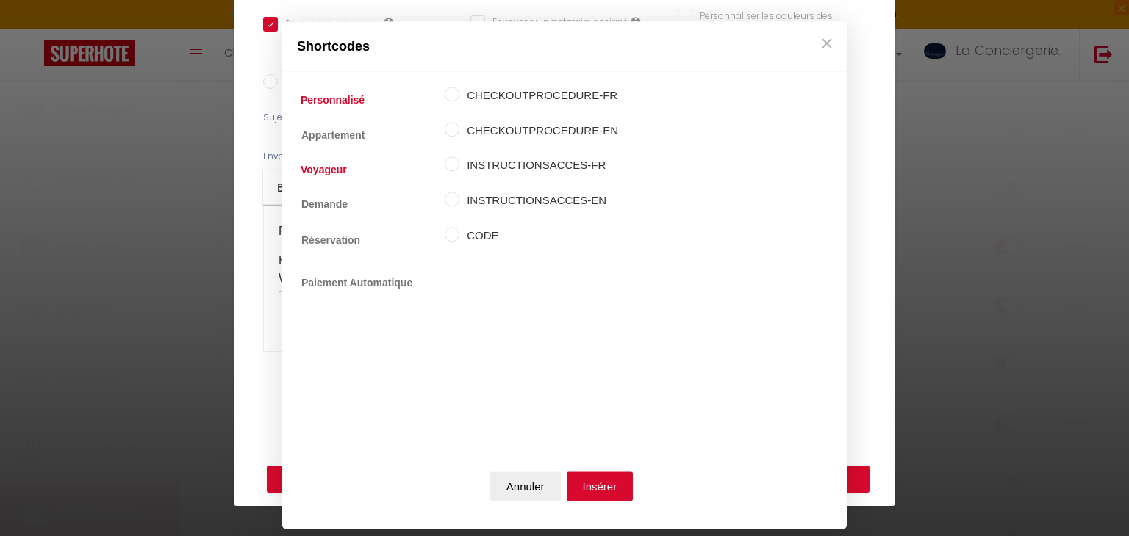
click at [339, 162] on link "Voyageur" at bounding box center [323, 170] width 61 height 26
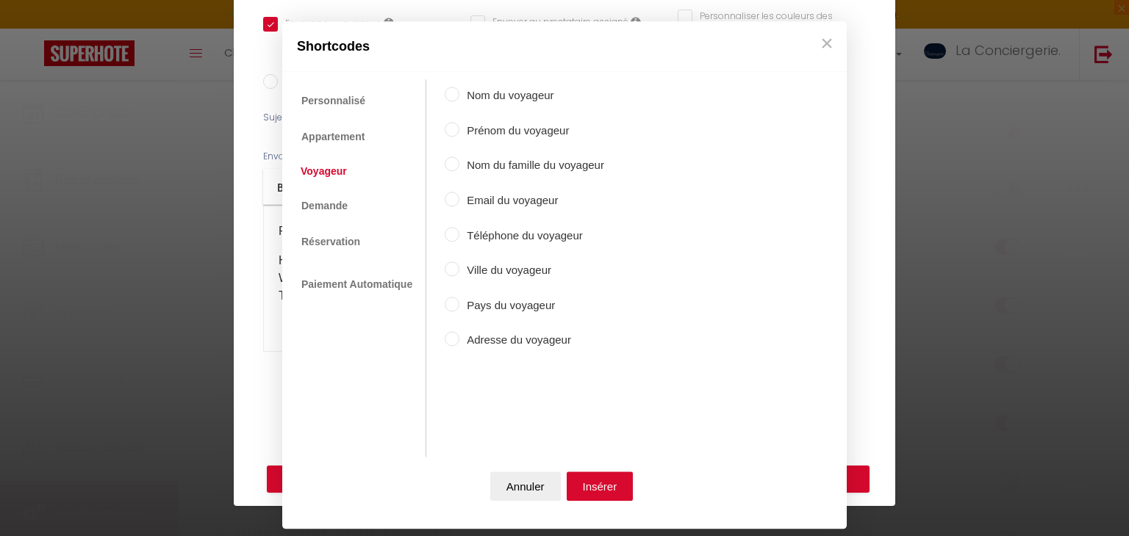
click at [506, 125] on label "Prénom du voyageur" at bounding box center [531, 131] width 145 height 18
click at [459, 125] on input "Prénom du voyageur" at bounding box center [452, 129] width 15 height 15
click at [589, 478] on button "Insérer" at bounding box center [599, 486] width 67 height 29
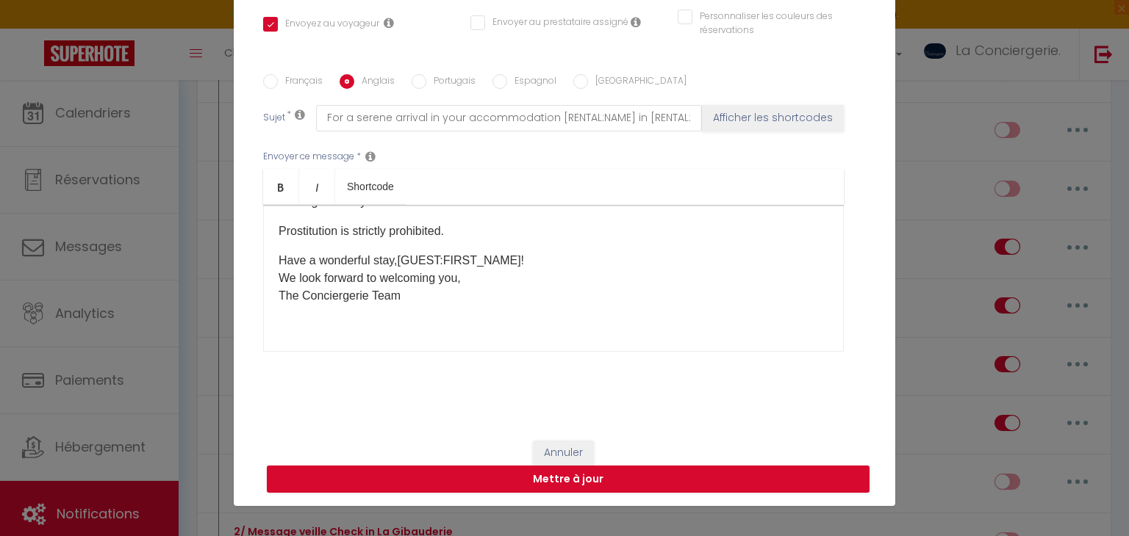
click at [450, 77] on label "Portugais" at bounding box center [450, 82] width 49 height 16
click at [426, 77] on input "Portugais" at bounding box center [418, 81] width 15 height 15
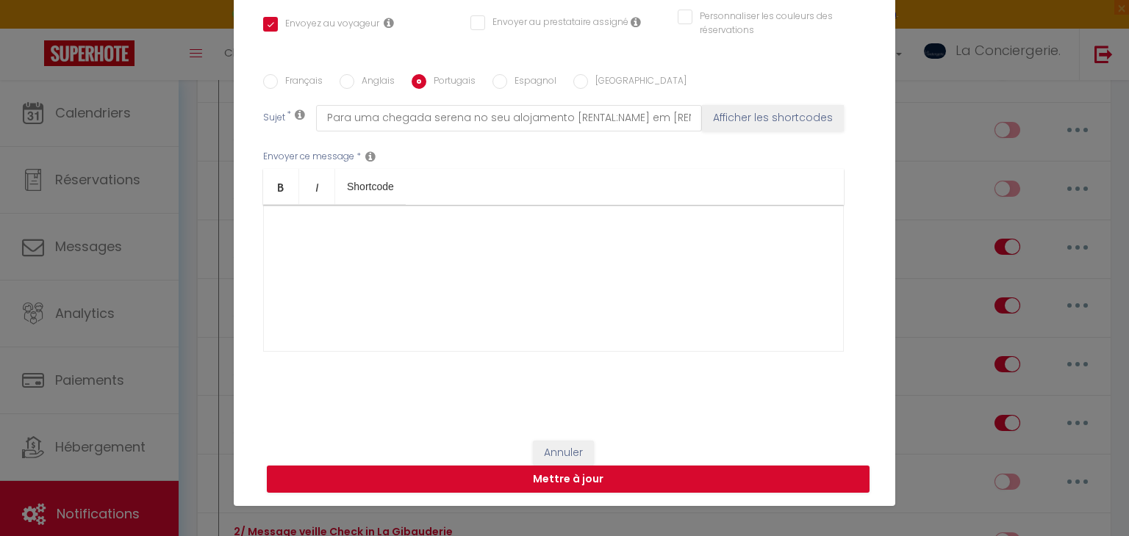
click at [494, 245] on div at bounding box center [553, 278] width 580 height 147
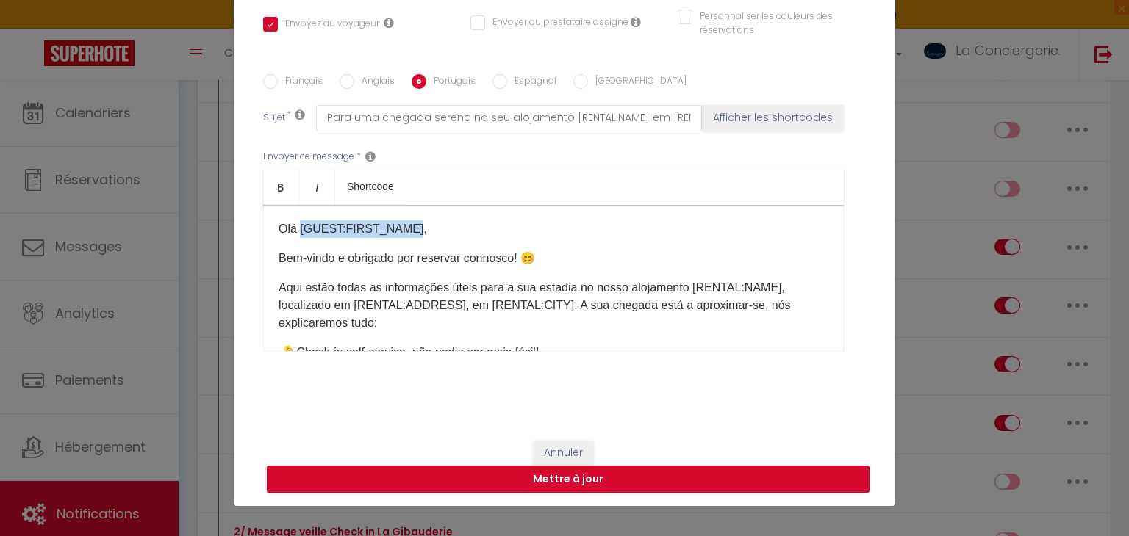
drag, startPoint x: 408, startPoint y: 223, endPoint x: 299, endPoint y: 215, distance: 109.0
click at [299, 215] on div "Olá [GUEST:FIRST_NAME], Bem-vindo e obrigado por reservar connosco! 😊 Aqui estã…" at bounding box center [553, 278] width 580 height 147
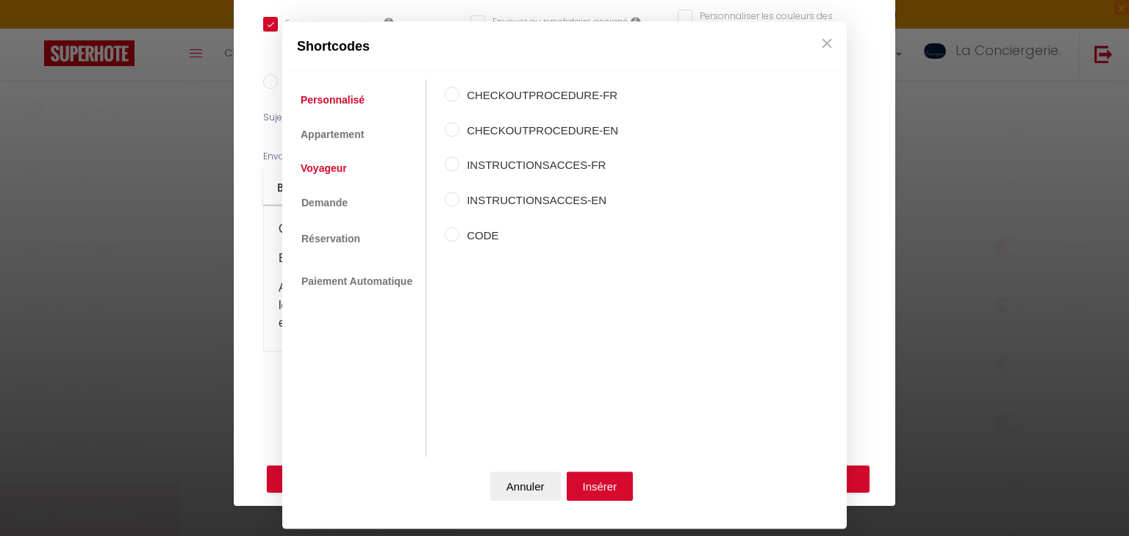
click at [340, 168] on link "Voyageur" at bounding box center [323, 168] width 61 height 26
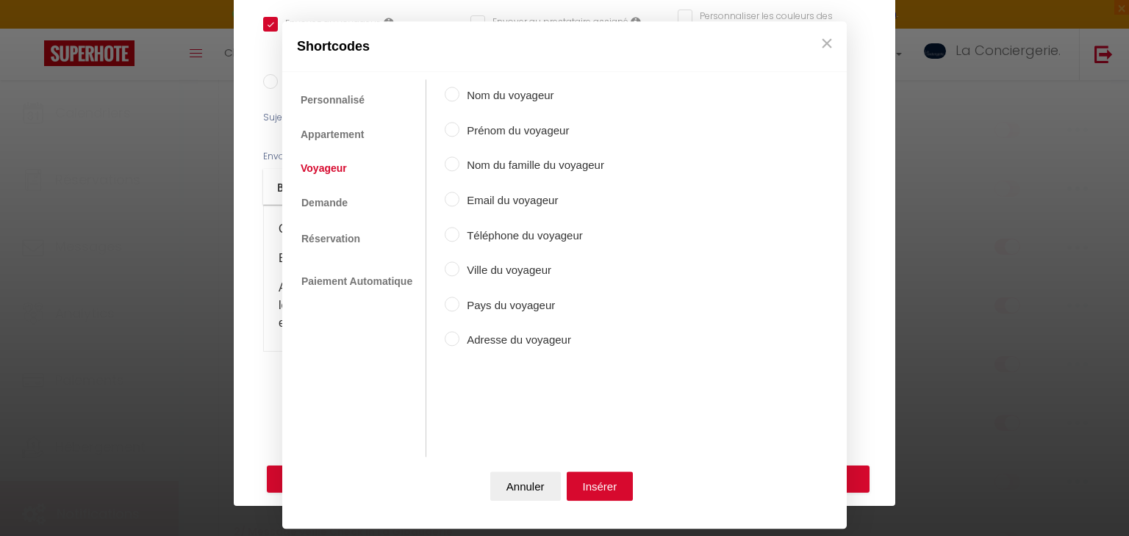
click at [489, 137] on label "Prénom du voyageur" at bounding box center [531, 131] width 145 height 18
click at [459, 137] on input "Prénom du voyageur" at bounding box center [452, 129] width 15 height 15
click at [600, 478] on button "Insérer" at bounding box center [599, 486] width 67 height 29
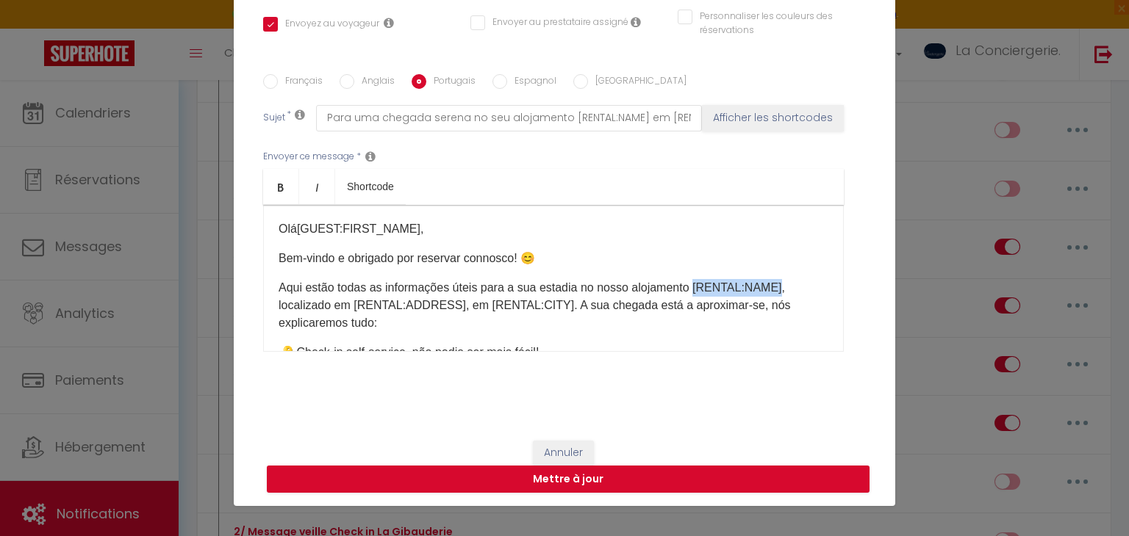
drag, startPoint x: 690, startPoint y: 288, endPoint x: 771, endPoint y: 274, distance: 82.7
click at [771, 274] on div "Olá [GUEST:FIRST_NAME] ​ , Bem-vindo e obrigado por reservar connosco! 😊 Aqui e…" at bounding box center [553, 278] width 580 height 147
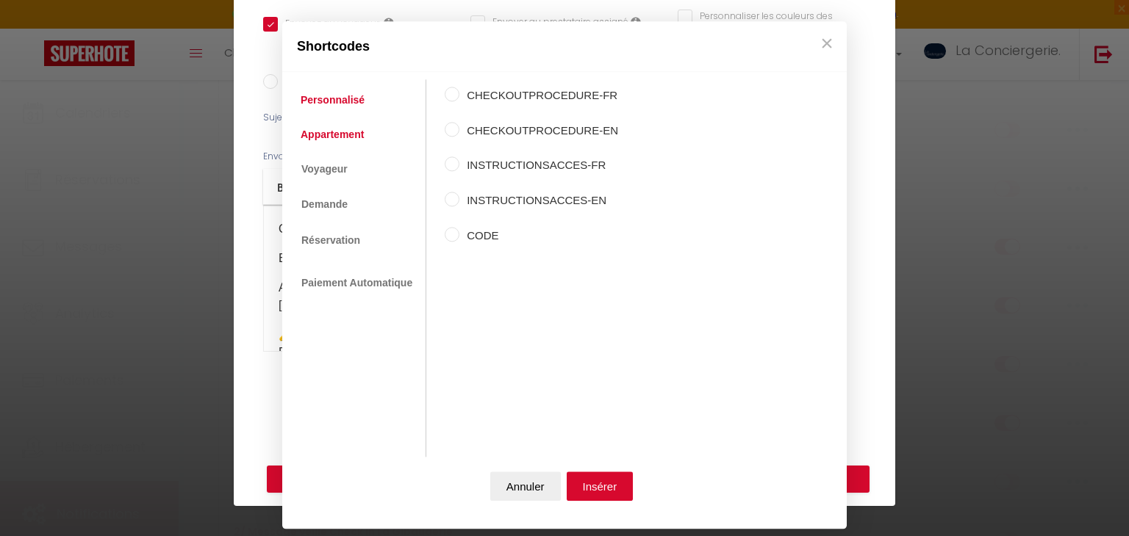
click at [353, 148] on ul "Personnalisé Appartement Voyageur Demande Réservation Lien De Paiement Paiement…" at bounding box center [357, 269] width 137 height 378
click at [342, 134] on link "Appartement" at bounding box center [332, 134] width 78 height 26
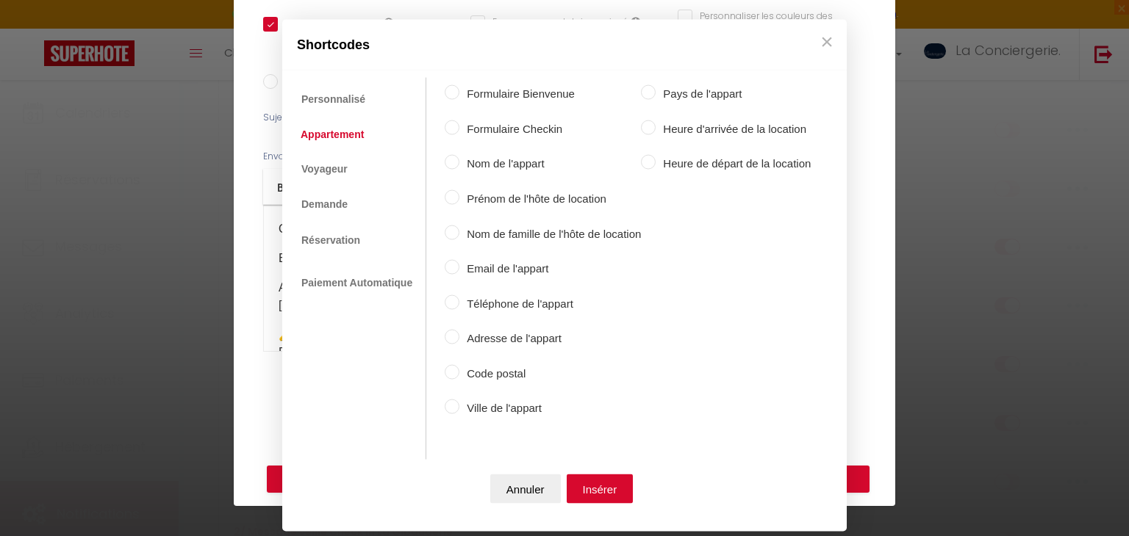
click at [472, 163] on label "Nom de l'appart" at bounding box center [549, 164] width 181 height 18
click at [459, 163] on input "Nom de l'appart" at bounding box center [452, 162] width 15 height 15
click at [616, 502] on button "Insérer" at bounding box center [599, 488] width 67 height 29
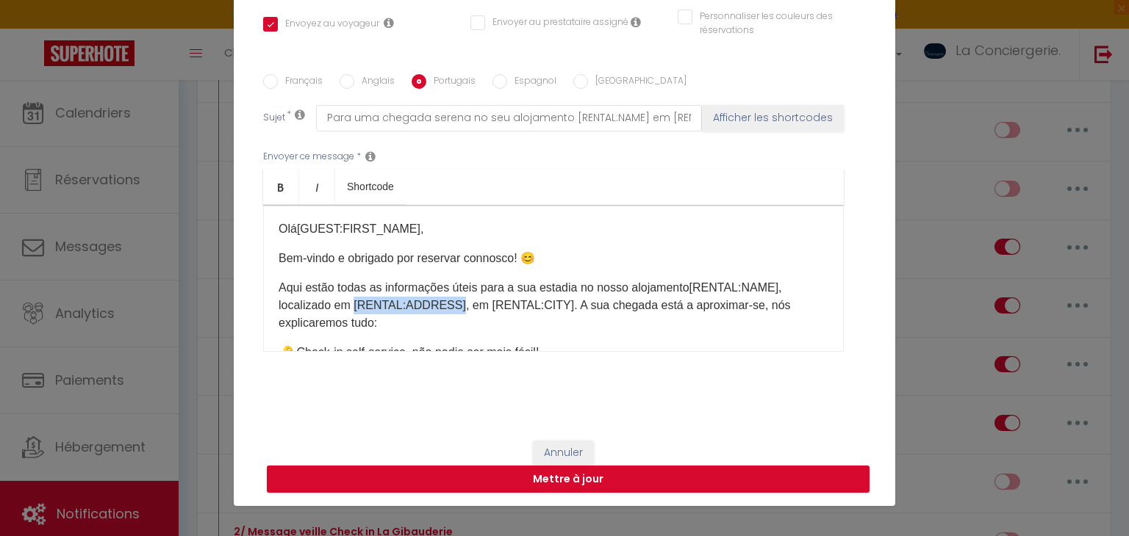
drag, startPoint x: 451, startPoint y: 305, endPoint x: 356, endPoint y: 308, distance: 95.6
click at [356, 308] on p "Aqui estão todas as informações úteis para a sua estadia no nosso alojamento [R…" at bounding box center [553, 305] width 550 height 53
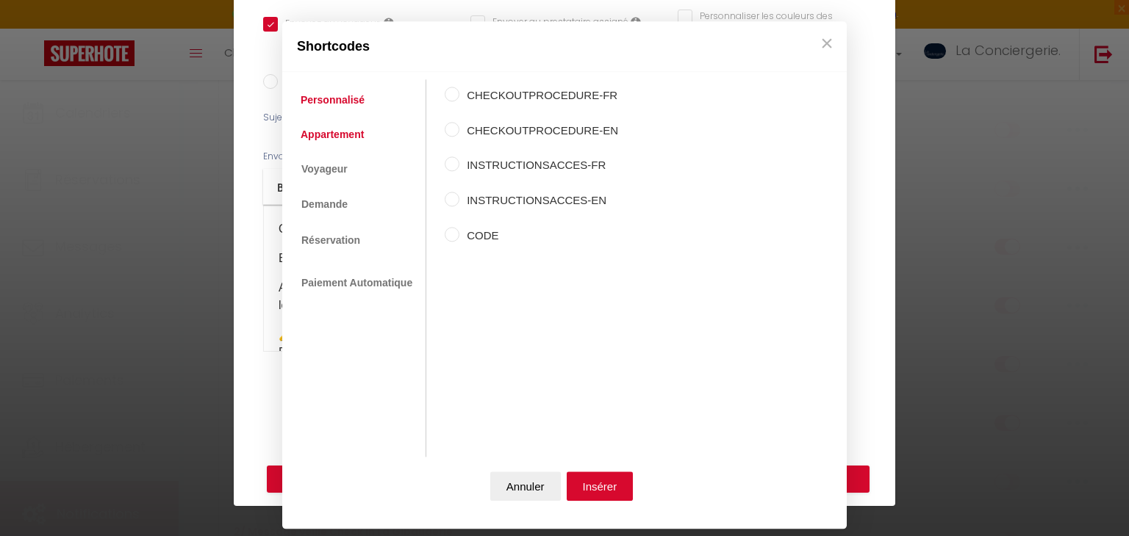
click at [346, 137] on link "Appartement" at bounding box center [332, 134] width 78 height 26
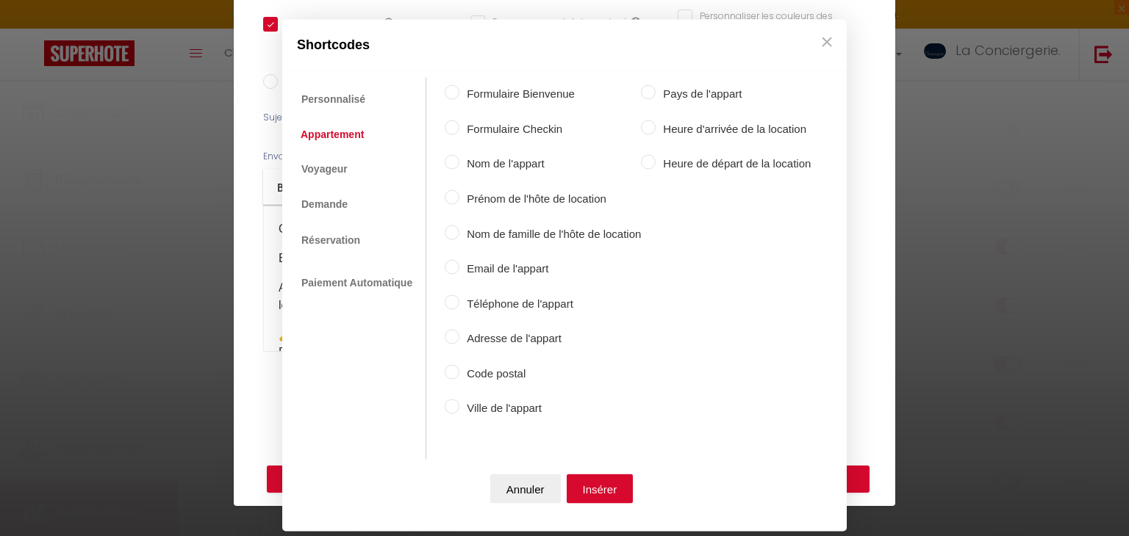
click at [482, 341] on label "Adresse de l'appart" at bounding box center [549, 339] width 181 height 18
click at [459, 341] on input "Adresse de l'appart" at bounding box center [452, 337] width 15 height 15
click at [599, 496] on button "Insérer" at bounding box center [599, 488] width 67 height 29
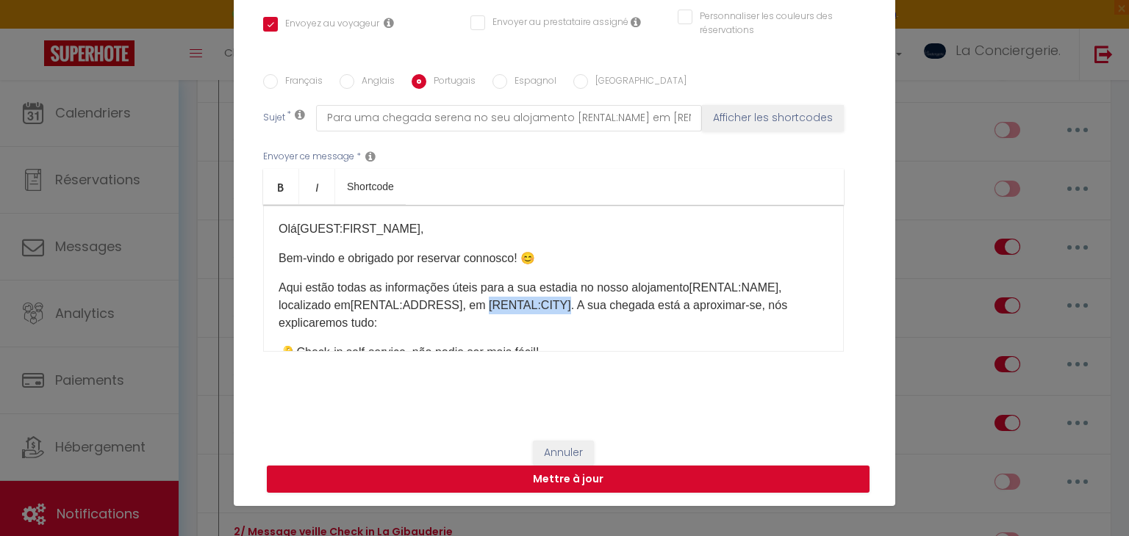
drag, startPoint x: 480, startPoint y: 299, endPoint x: 556, endPoint y: 299, distance: 76.4
click at [556, 299] on p "Aqui estão todas as informações úteis para a sua estadia no nosso alojamento [R…" at bounding box center [553, 305] width 550 height 53
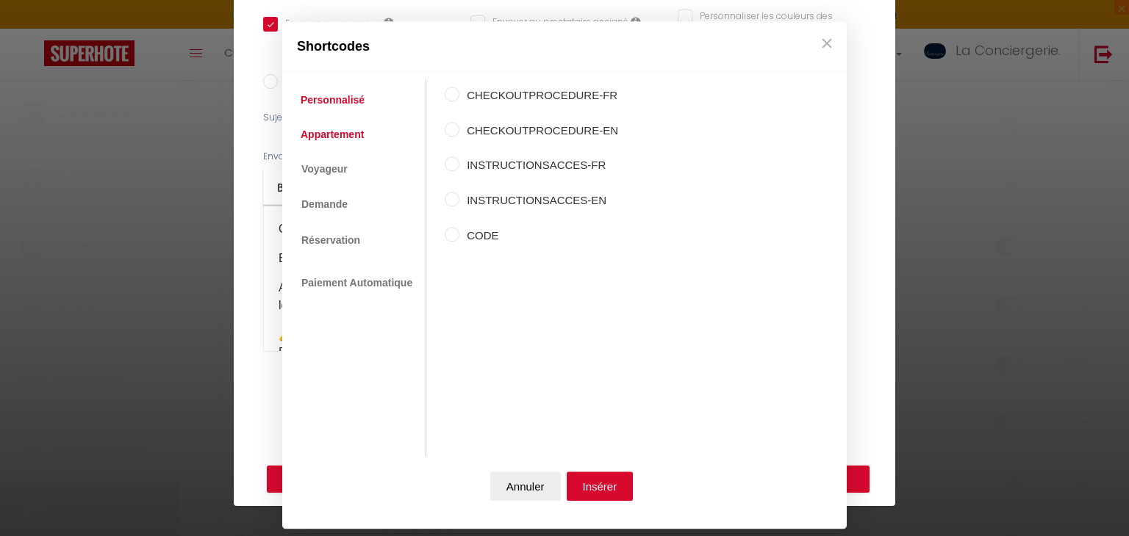
click at [354, 142] on link "Appartement" at bounding box center [332, 134] width 78 height 26
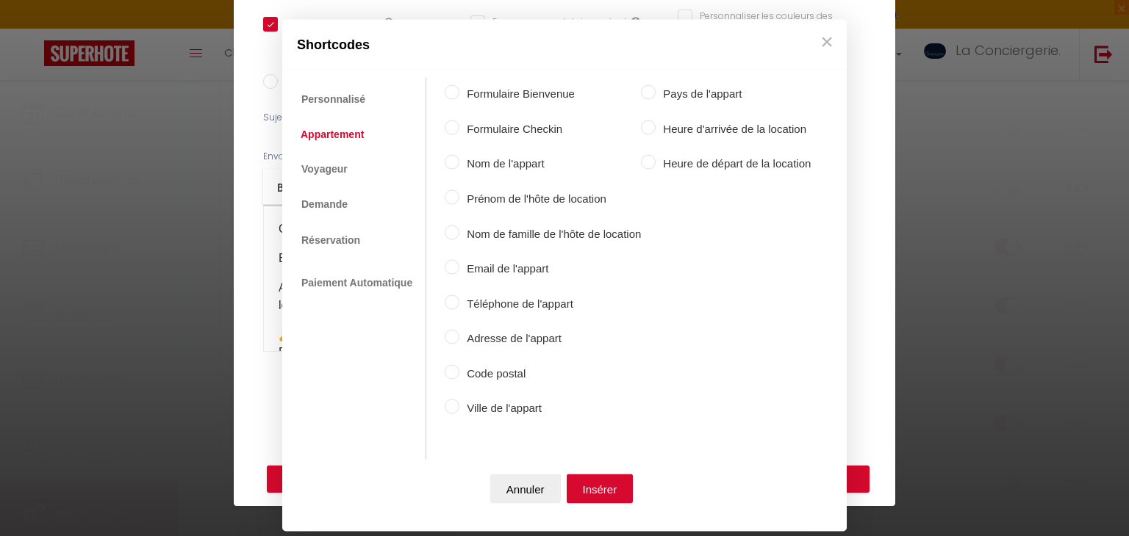
click at [485, 413] on label "Ville de l'appart" at bounding box center [549, 409] width 181 height 18
click at [459, 413] on input "Ville de l'appart" at bounding box center [452, 407] width 15 height 15
click at [586, 479] on button "Insérer" at bounding box center [599, 488] width 67 height 29
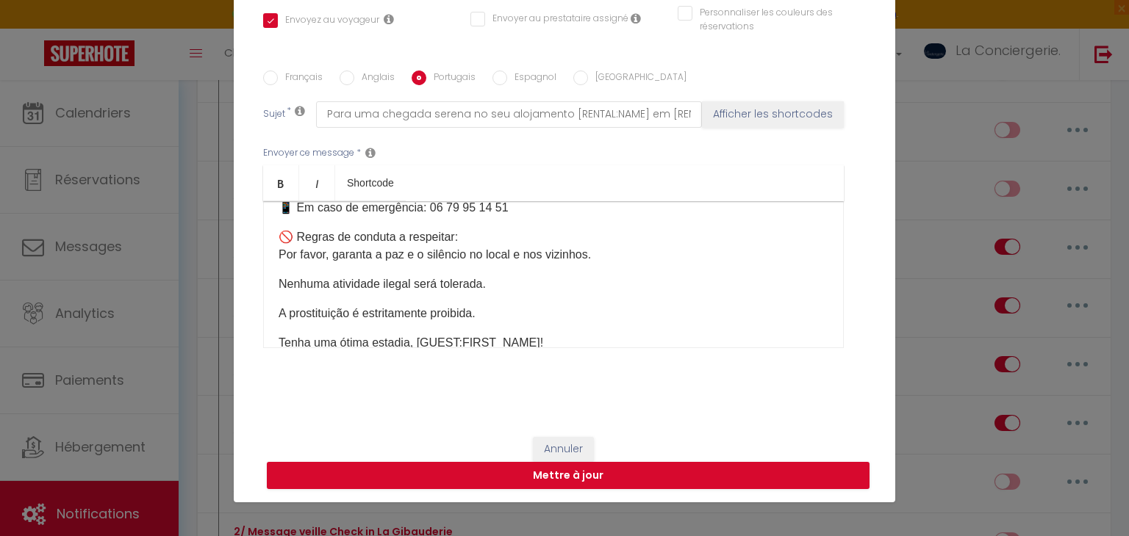
scroll to position [1021, 0]
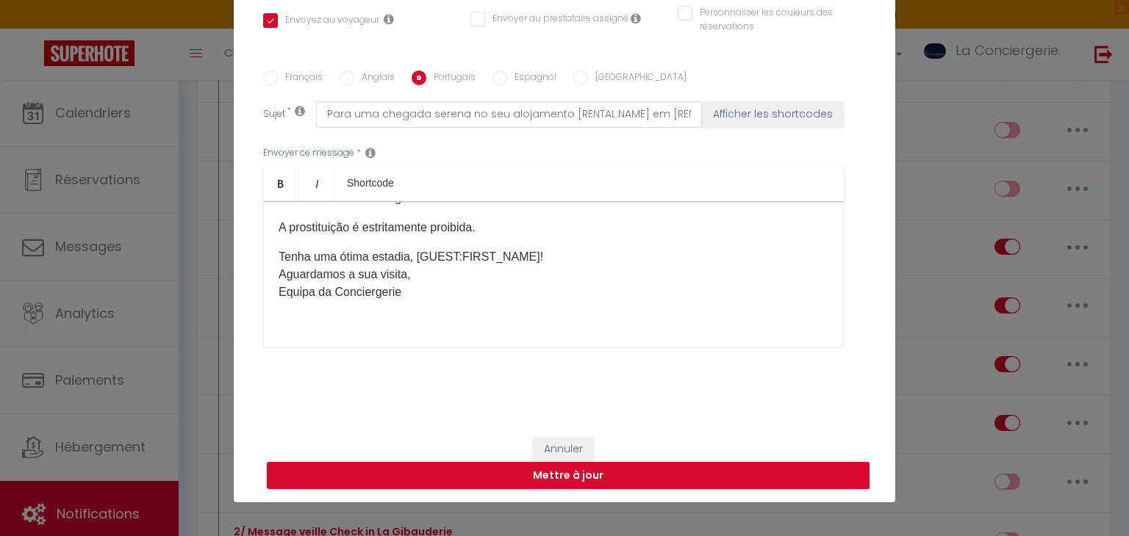
click at [530, 255] on p "Tenha uma ótima estadia, [GUEST:FIRST_NAME]! [GEOGRAPHIC_DATA] a sua visita, [G…" at bounding box center [553, 274] width 550 height 53
click at [528, 254] on p "Tenha uma ótima estadia, [GUEST:FIRST_NAME]! [GEOGRAPHIC_DATA] a sua visita, [G…" at bounding box center [553, 274] width 550 height 53
drag, startPoint x: 528, startPoint y: 254, endPoint x: 418, endPoint y: 255, distance: 110.2
click at [418, 255] on p "Tenha uma ótima estadia, [GUEST:FIRST_NAME]! [GEOGRAPHIC_DATA] a sua visita, [G…" at bounding box center [553, 274] width 550 height 53
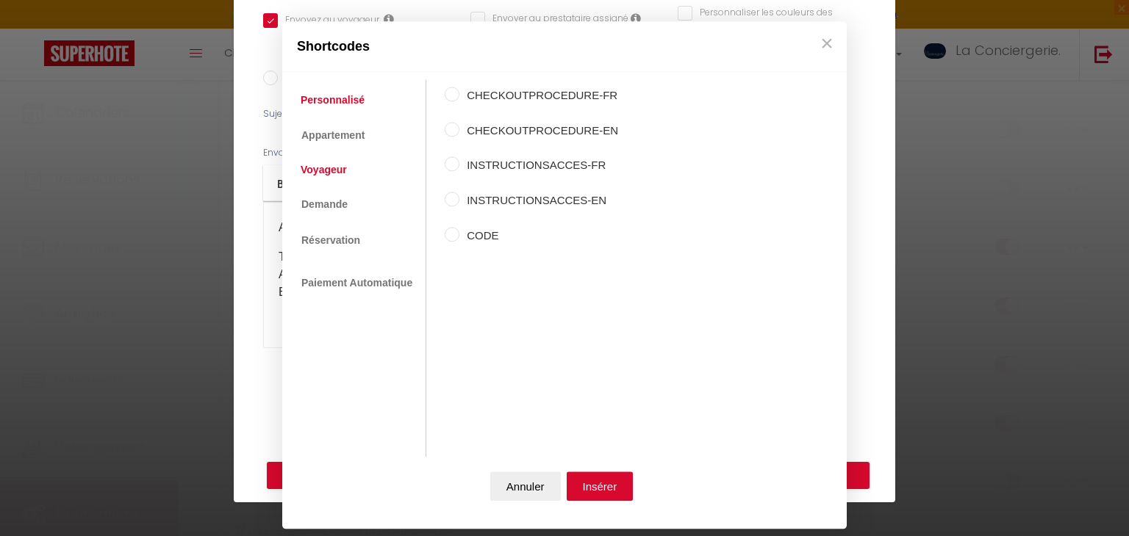
click at [328, 157] on link "Voyageur" at bounding box center [323, 170] width 61 height 26
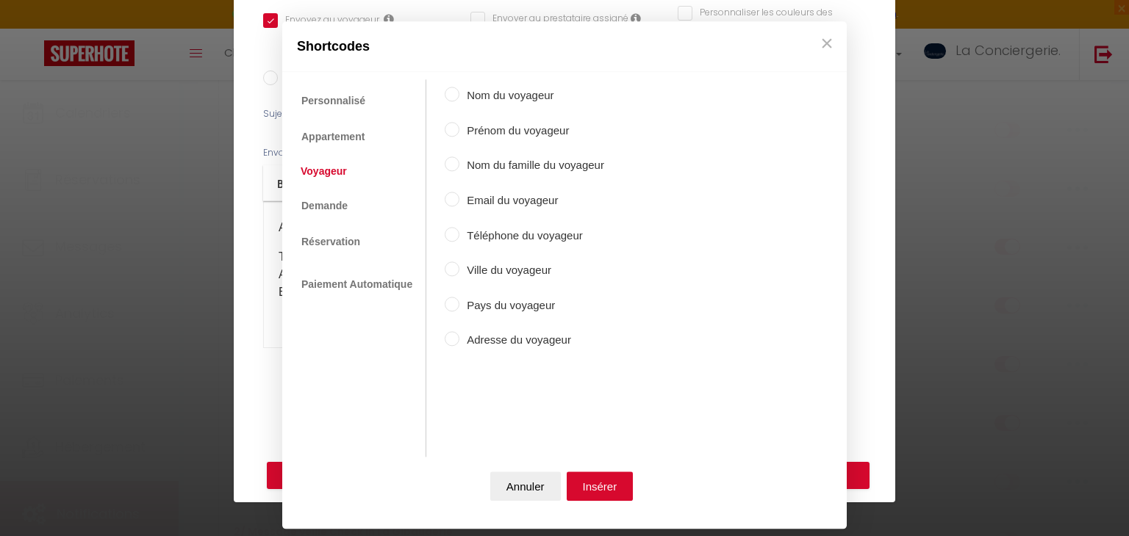
click at [493, 120] on div "Nom du voyageur Prénom du voyageur Nom du famille du voyageur Email du voyageur…" at bounding box center [524, 252] width 159 height 345
click at [503, 129] on label "Prénom du voyageur" at bounding box center [531, 131] width 145 height 18
click at [459, 129] on input "Prénom du voyageur" at bounding box center [452, 129] width 15 height 15
click at [602, 496] on button "Insérer" at bounding box center [599, 486] width 67 height 29
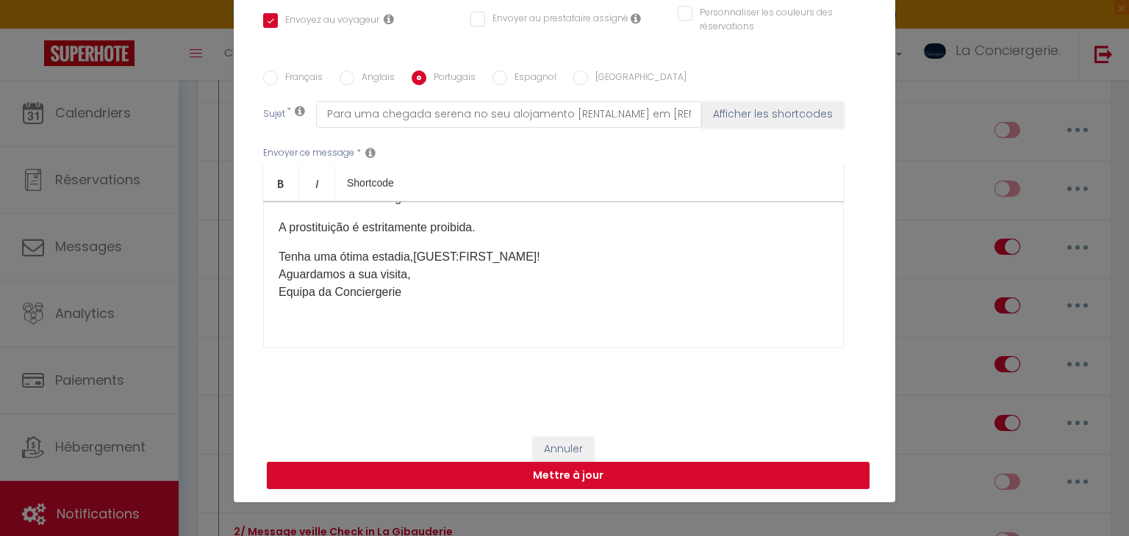
click at [496, 81] on input "Espagnol" at bounding box center [499, 78] width 15 height 15
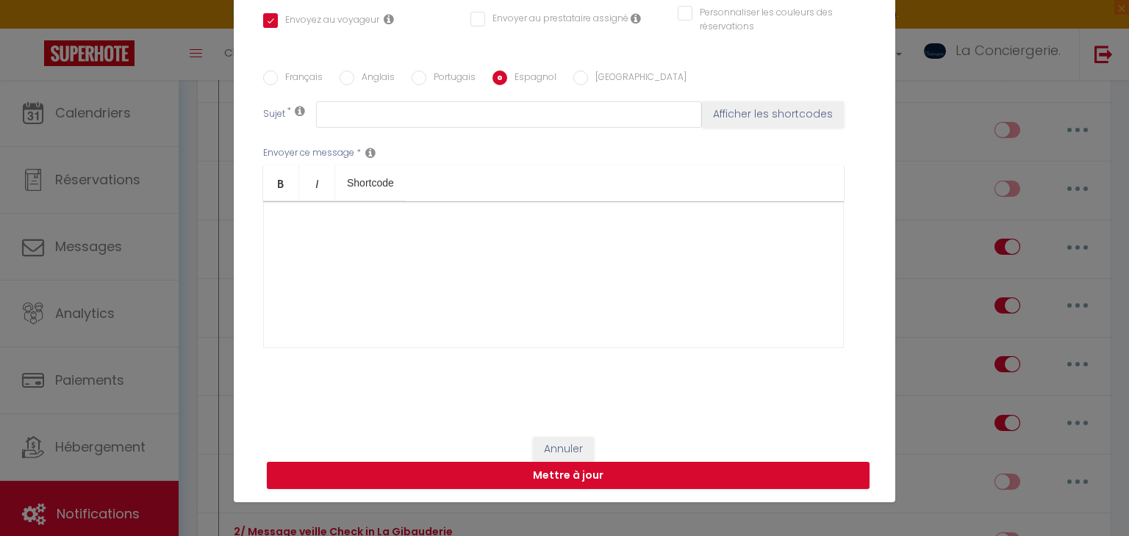
click at [364, 253] on div at bounding box center [553, 274] width 580 height 147
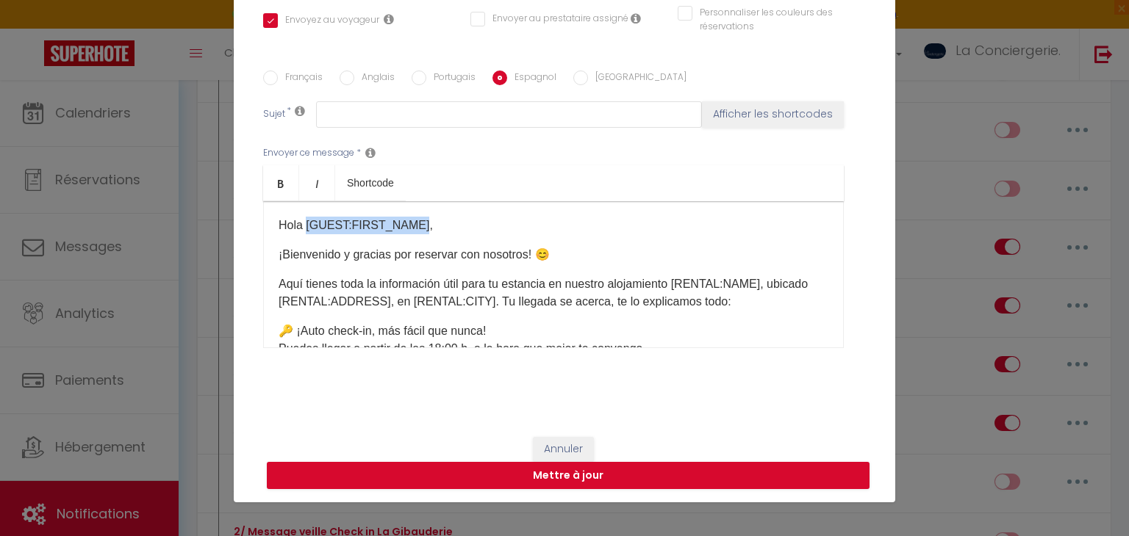
drag, startPoint x: 306, startPoint y: 221, endPoint x: 414, endPoint y: 217, distance: 108.8
click at [414, 217] on p "Hola [GUEST:FIRST_NAME]," at bounding box center [553, 226] width 550 height 18
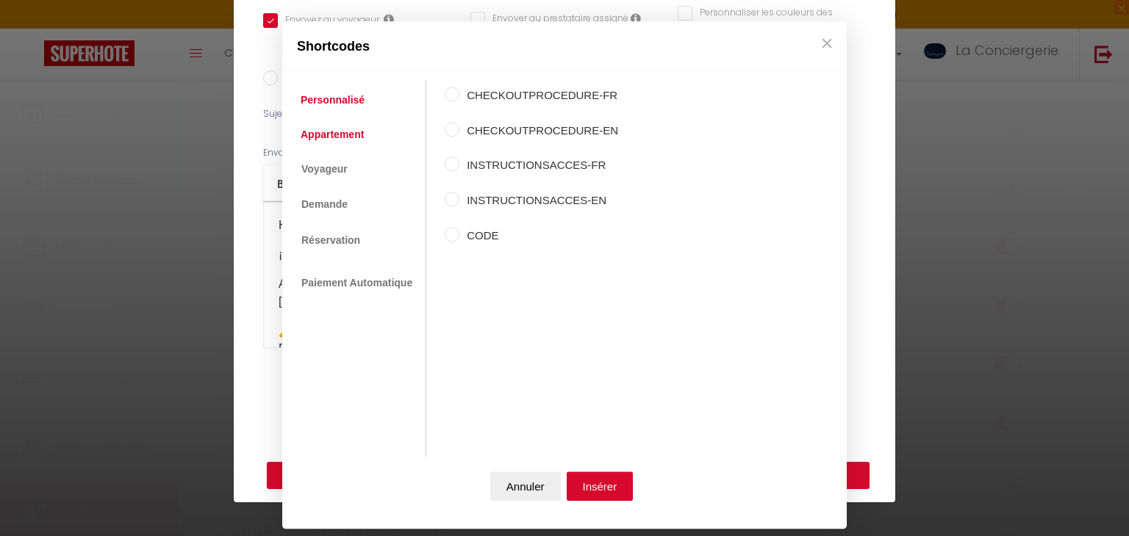
click at [324, 130] on link "Appartement" at bounding box center [332, 134] width 78 height 26
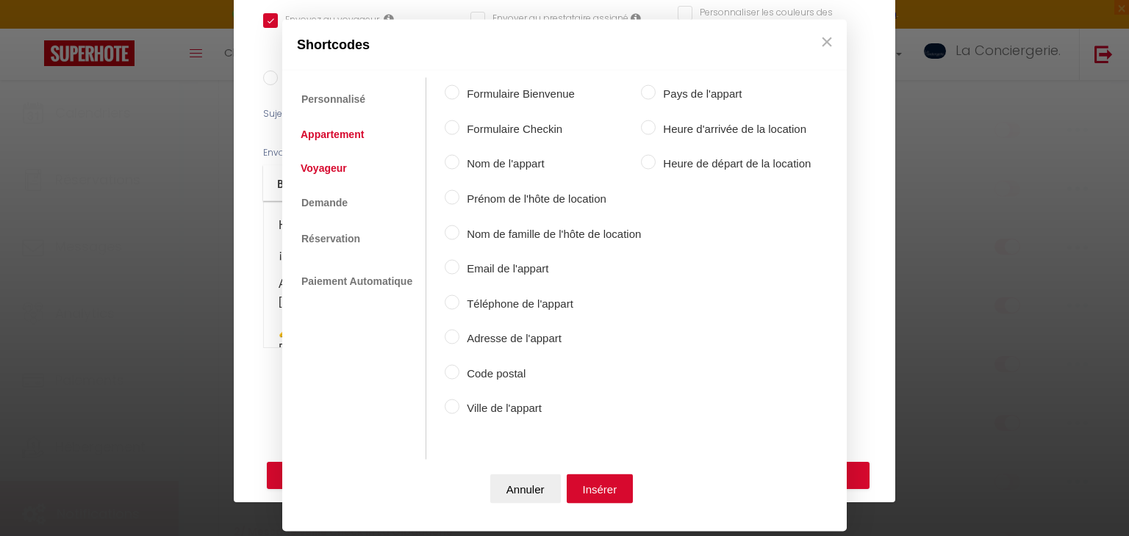
click at [341, 174] on link "Voyageur" at bounding box center [323, 167] width 61 height 26
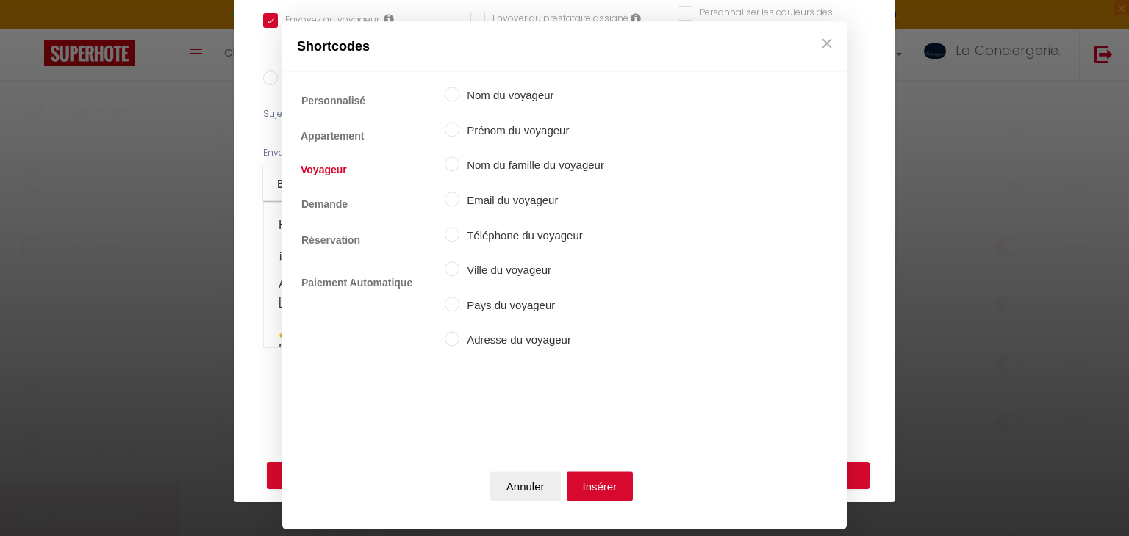
click at [477, 132] on label "Prénom du voyageur" at bounding box center [531, 131] width 145 height 18
click at [459, 132] on input "Prénom du voyageur" at bounding box center [452, 129] width 15 height 15
click at [611, 482] on button "Insérer" at bounding box center [599, 486] width 67 height 29
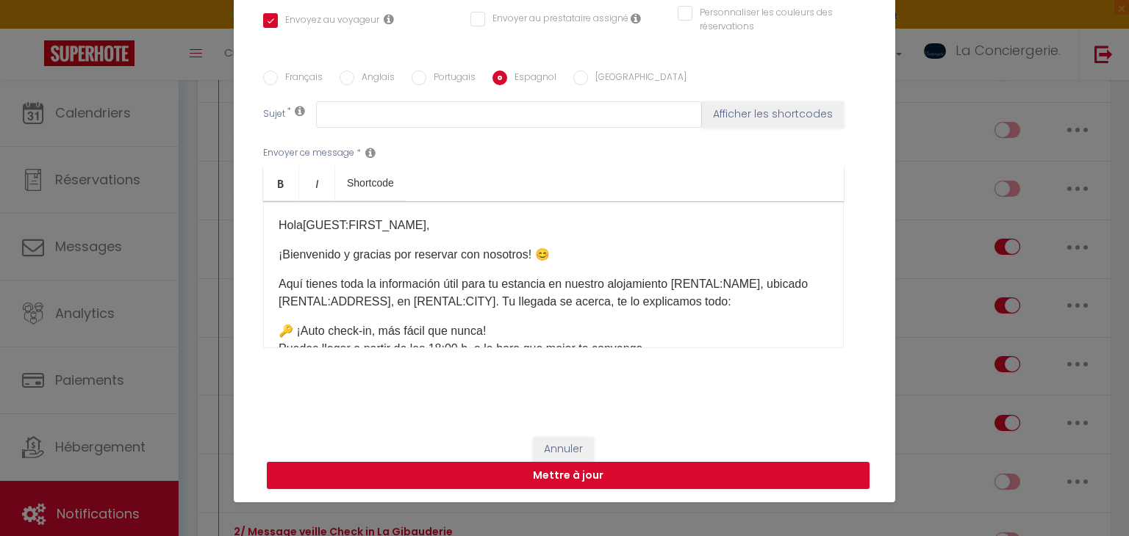
click at [701, 279] on p "Aquí tienes toda la información útil para tu estancia en nuestro alojamiento [R…" at bounding box center [553, 293] width 550 height 35
drag, startPoint x: 680, startPoint y: 277, endPoint x: 766, endPoint y: 268, distance: 86.4
click at [766, 268] on div "Hola [GUEST:FIRST_NAME] ​ , ¡Bienvenido y gracias por reservar con nosotros! 😊 …" at bounding box center [553, 274] width 580 height 147
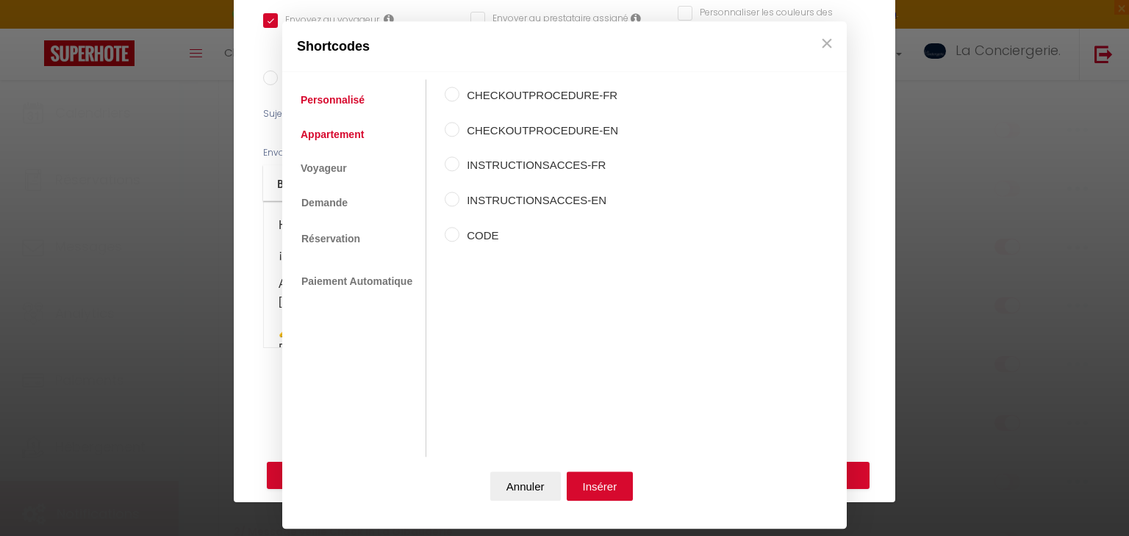
click at [323, 137] on link "Appartement" at bounding box center [332, 134] width 78 height 26
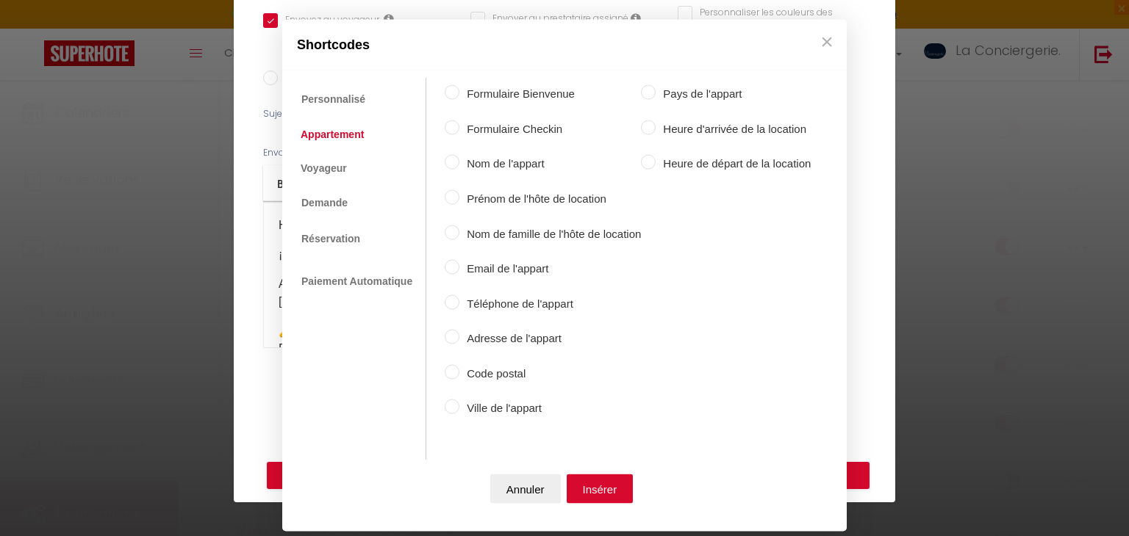
click at [519, 157] on label "Nom de l'appart" at bounding box center [549, 164] width 181 height 18
click at [459, 157] on input "Nom de l'appart" at bounding box center [452, 162] width 15 height 15
click at [594, 483] on button "Insérer" at bounding box center [599, 488] width 67 height 29
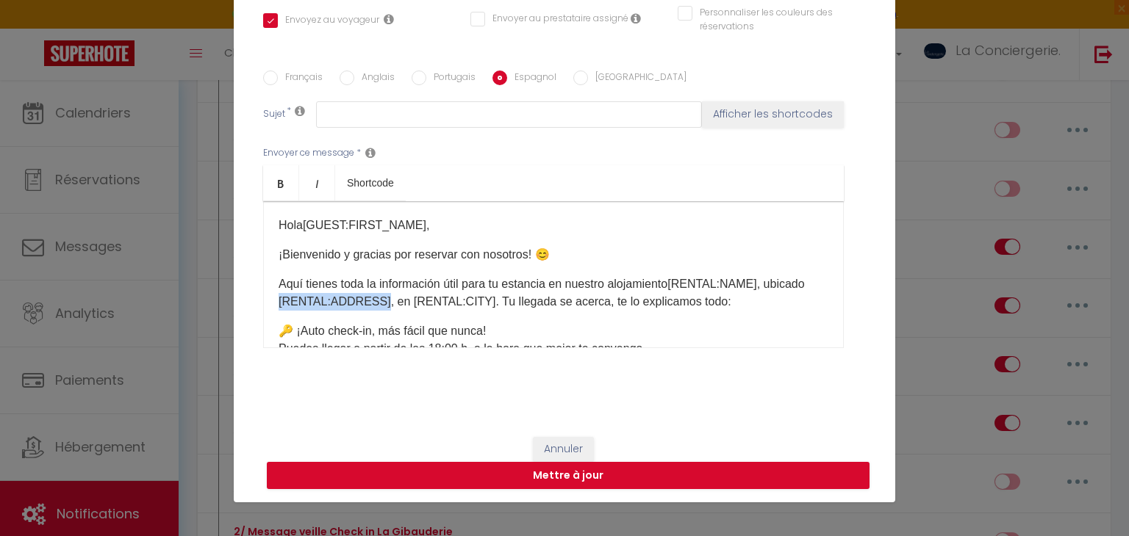
drag, startPoint x: 375, startPoint y: 303, endPoint x: 271, endPoint y: 297, distance: 103.8
click at [271, 297] on div "Hola [GUEST:FIRST_NAME] ​ , ¡[PERSON_NAME] y gracias por reservar con nosotros!…" at bounding box center [553, 274] width 580 height 147
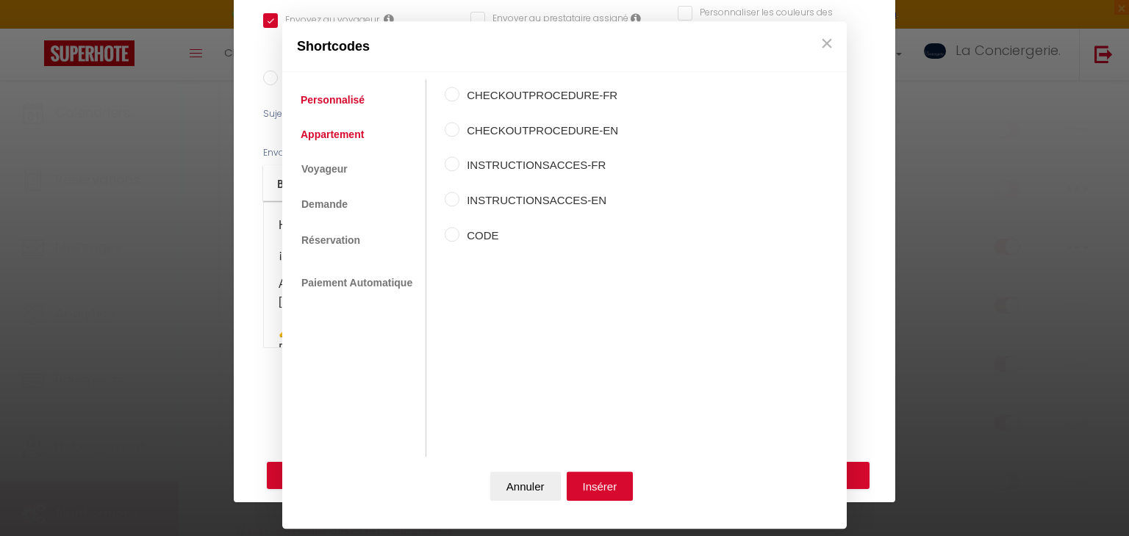
click at [339, 131] on link "Appartement" at bounding box center [332, 134] width 78 height 26
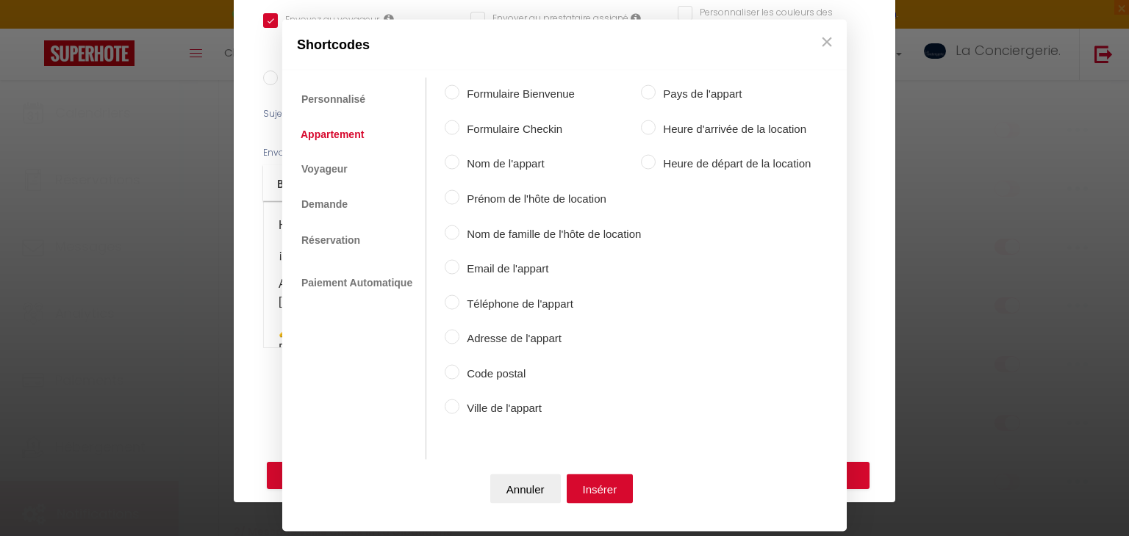
click at [497, 338] on label "Adresse de l'appart" at bounding box center [549, 339] width 181 height 18
click at [459, 338] on input "Adresse de l'appart" at bounding box center [452, 337] width 15 height 15
click at [582, 475] on button "Insérer" at bounding box center [599, 488] width 67 height 29
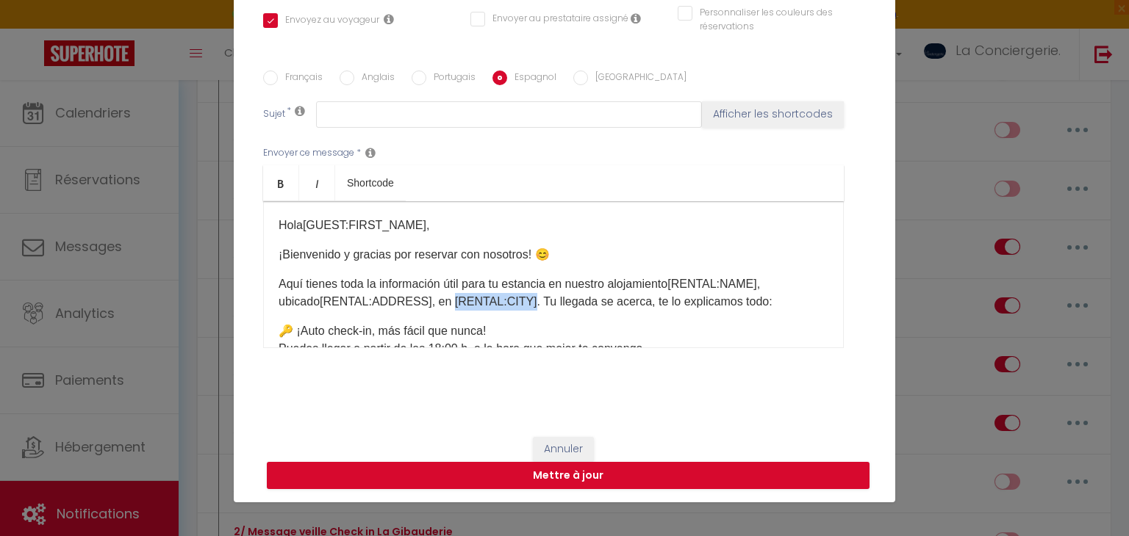
drag, startPoint x: 400, startPoint y: 301, endPoint x: 477, endPoint y: 307, distance: 77.4
click at [477, 307] on p "Aquí tienes toda la información útil para tu estancia en nuestro alojamiento [R…" at bounding box center [553, 293] width 550 height 35
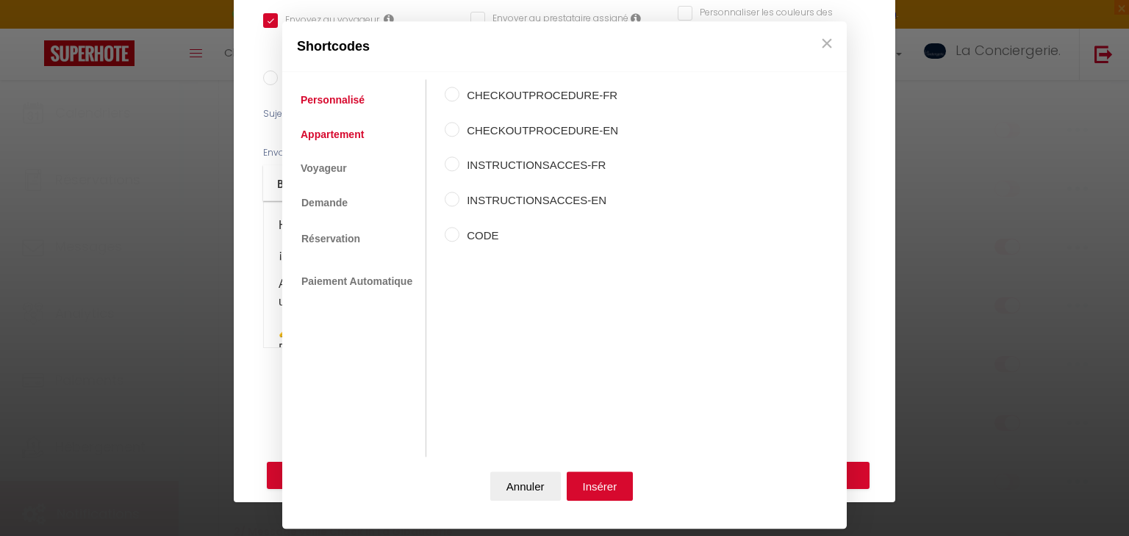
click at [341, 122] on link "Appartement" at bounding box center [332, 134] width 78 height 26
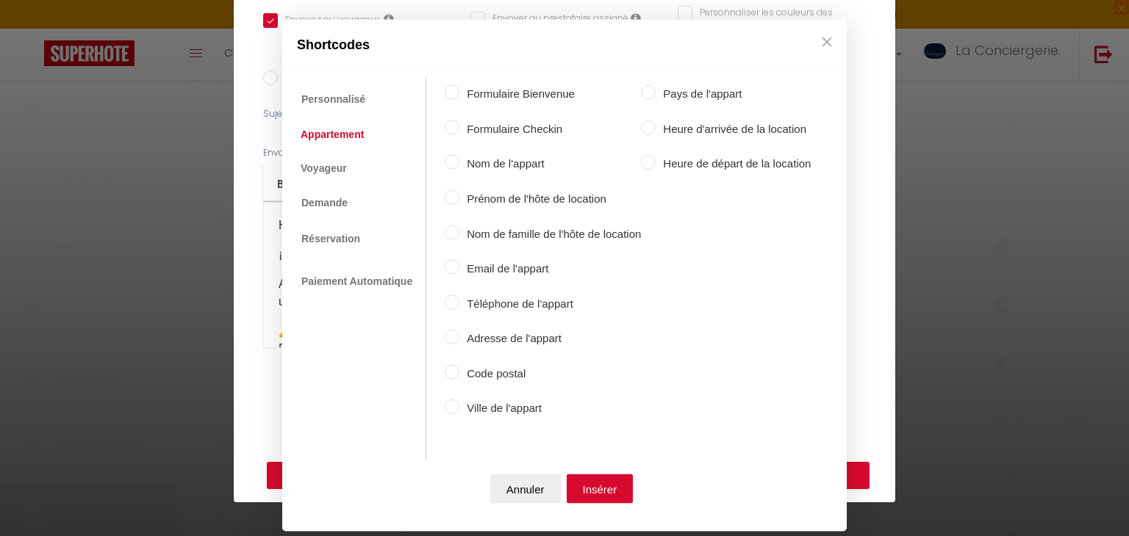
click at [473, 413] on label "Ville de l'appart" at bounding box center [549, 409] width 181 height 18
click at [459, 413] on input "Ville de l'appart" at bounding box center [452, 407] width 15 height 15
click at [589, 474] on button "Insérer" at bounding box center [599, 488] width 67 height 29
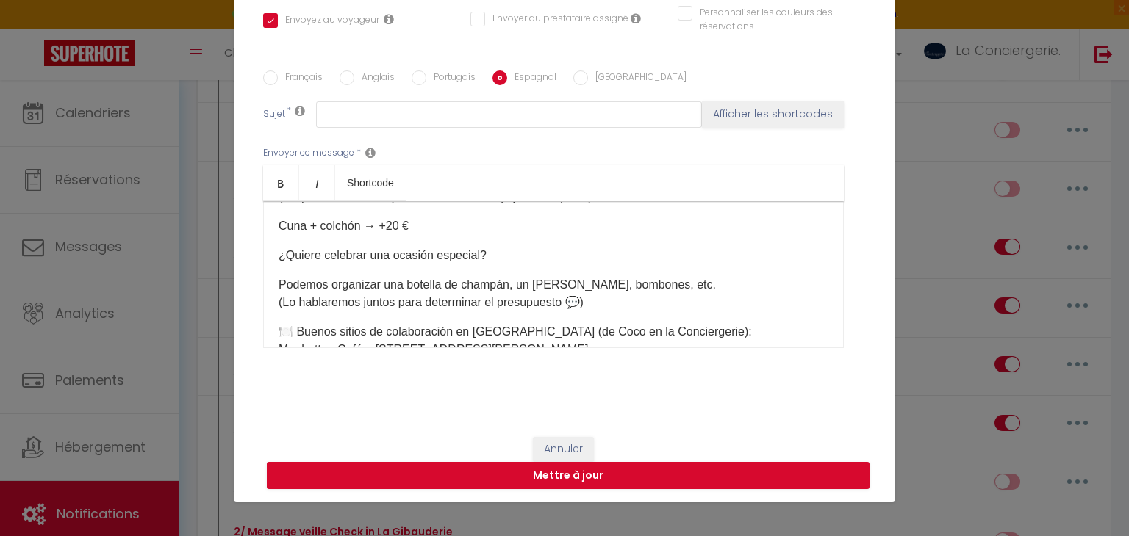
scroll to position [985, 0]
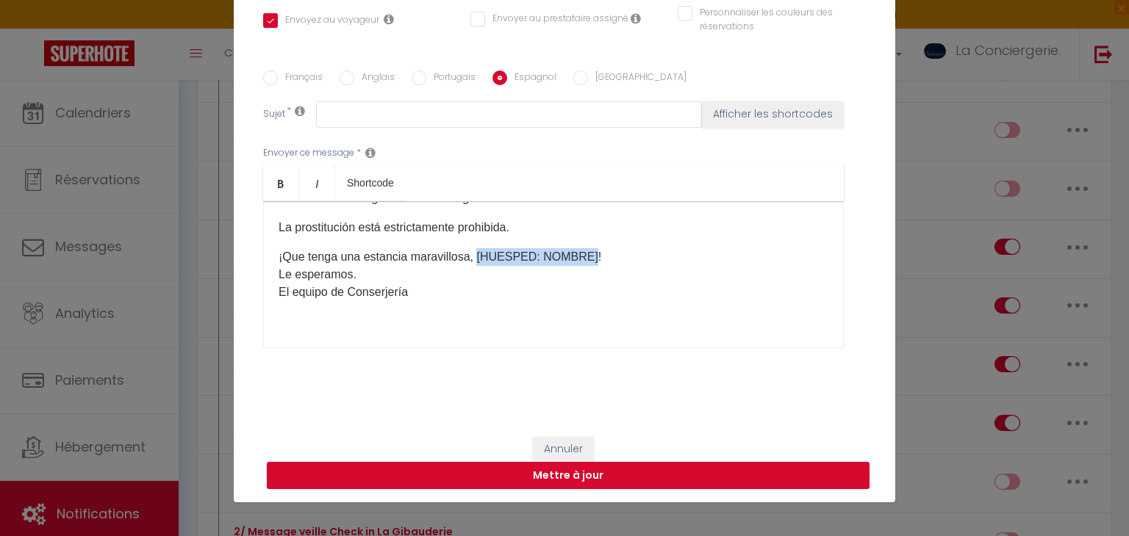
drag, startPoint x: 476, startPoint y: 255, endPoint x: 586, endPoint y: 240, distance: 110.6
click at [586, 240] on div "Hola [GUEST:FIRST_NAME] ​ , ¡[PERSON_NAME] y gracias por reservar con nosotros!…" at bounding box center [553, 274] width 580 height 147
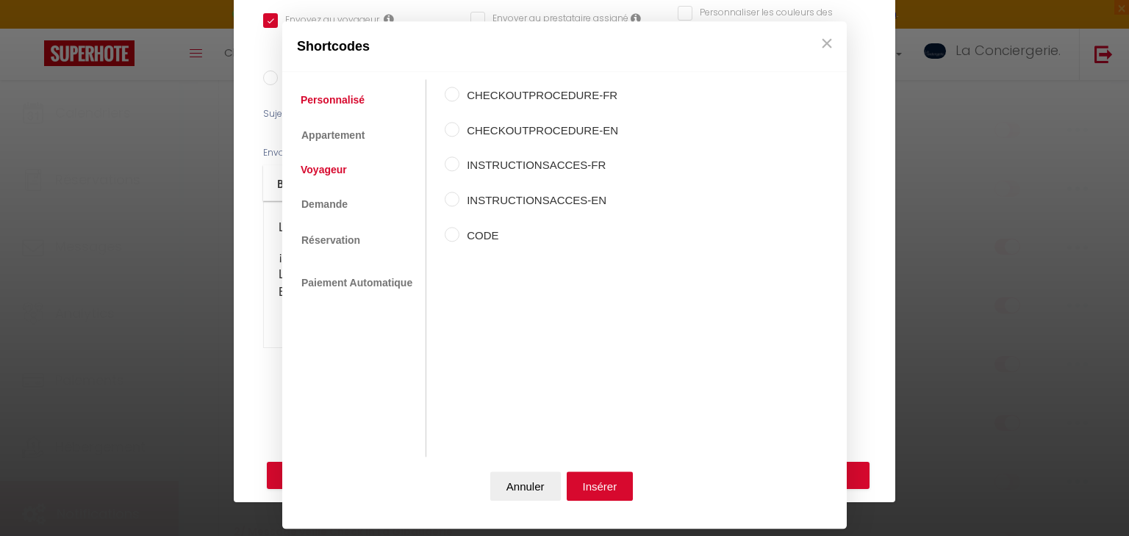
click at [334, 166] on link "Voyageur" at bounding box center [323, 170] width 61 height 26
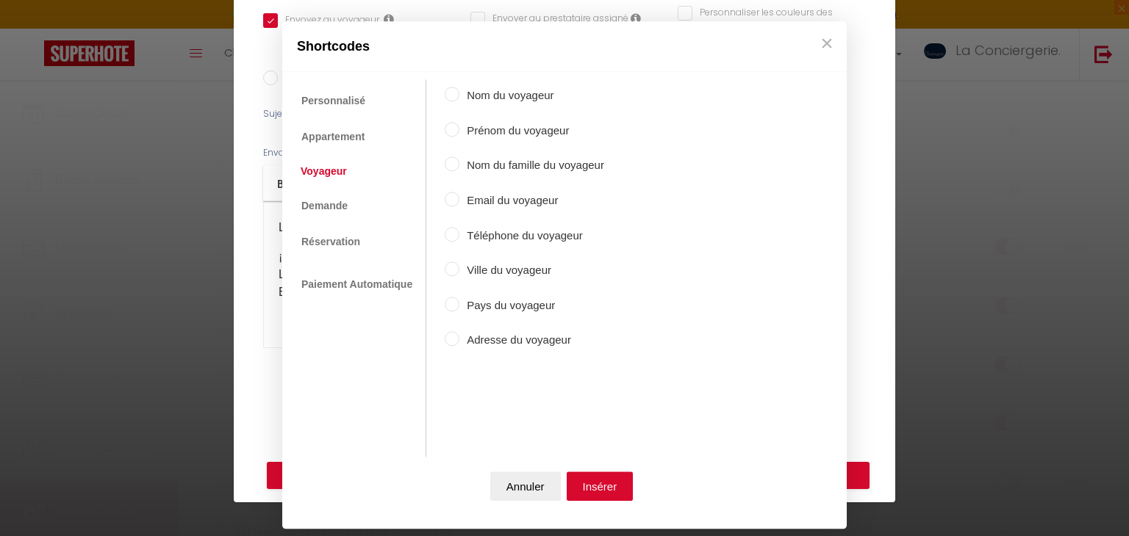
click at [470, 130] on label "Prénom du voyageur" at bounding box center [531, 131] width 145 height 18
click at [459, 130] on input "Prénom du voyageur" at bounding box center [452, 129] width 15 height 15
click at [594, 472] on div "Annuler Insérer" at bounding box center [564, 490] width 550 height 65
click at [594, 472] on button "Insérer" at bounding box center [599, 486] width 67 height 29
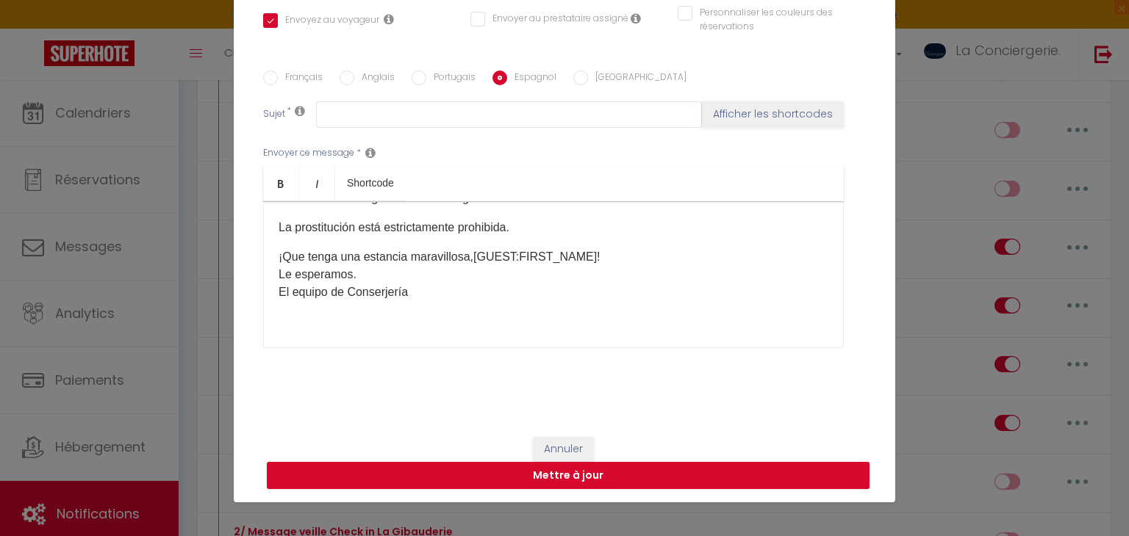
click at [589, 78] on label "[GEOGRAPHIC_DATA]" at bounding box center [637, 79] width 98 height 16
click at [588, 78] on input "[GEOGRAPHIC_DATA]" at bounding box center [580, 78] width 15 height 15
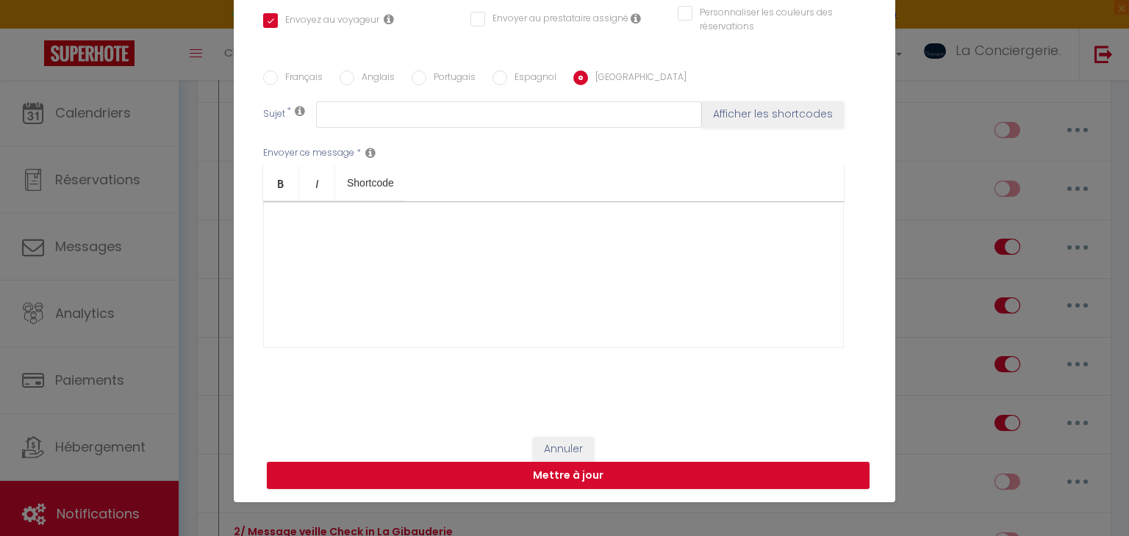
click at [523, 254] on div at bounding box center [553, 274] width 580 height 147
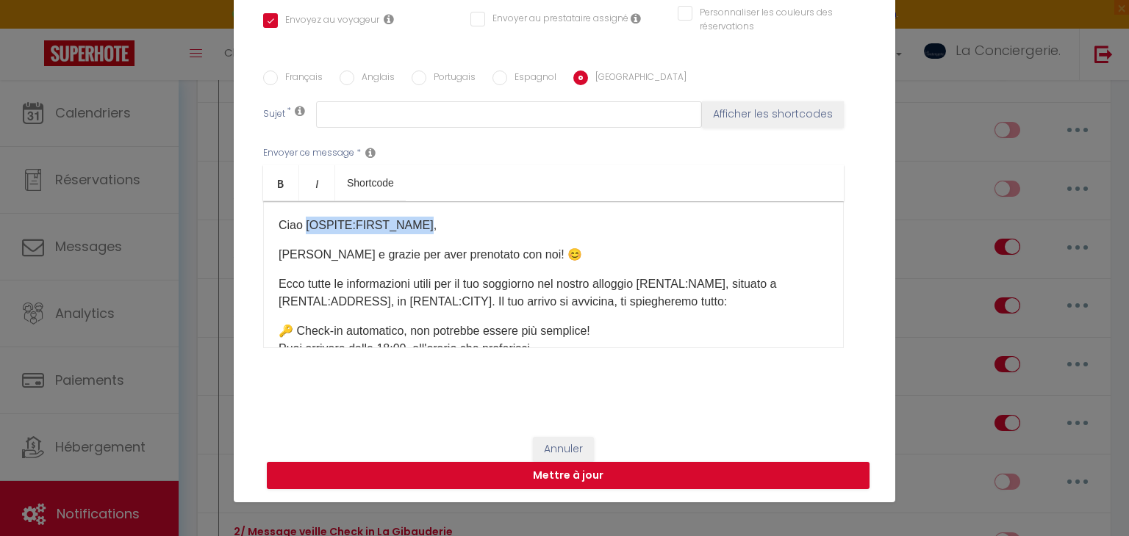
drag, startPoint x: 305, startPoint y: 220, endPoint x: 420, endPoint y: 211, distance: 115.0
click at [420, 211] on div "Ciao [OSPITE:FIRST_NAME], [PERSON_NAME] e grazie per aver prenotato con noi! 😊 …" at bounding box center [553, 274] width 580 height 147
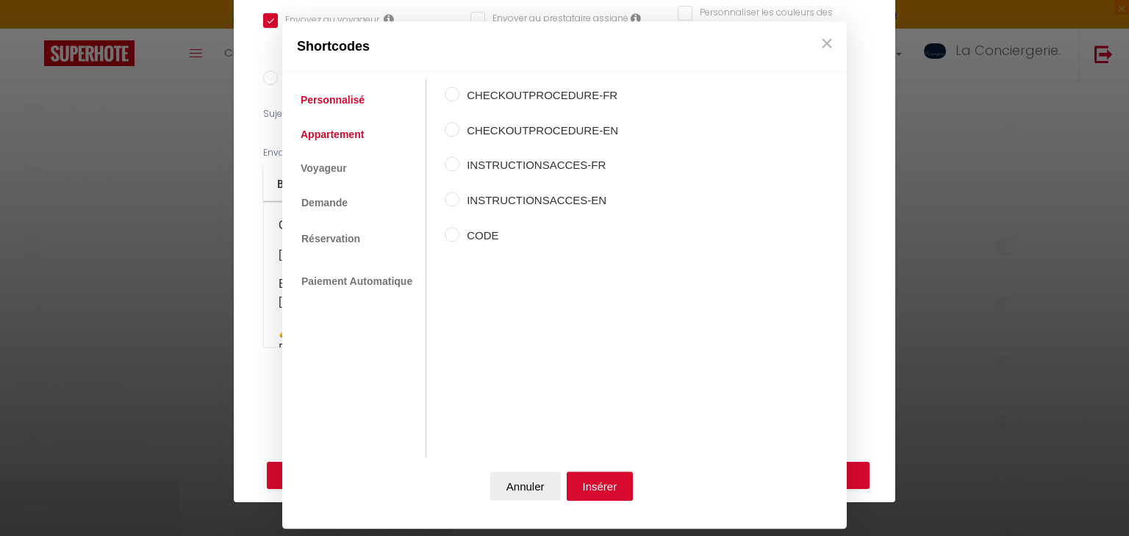
click at [328, 143] on link "Appartement" at bounding box center [332, 134] width 78 height 26
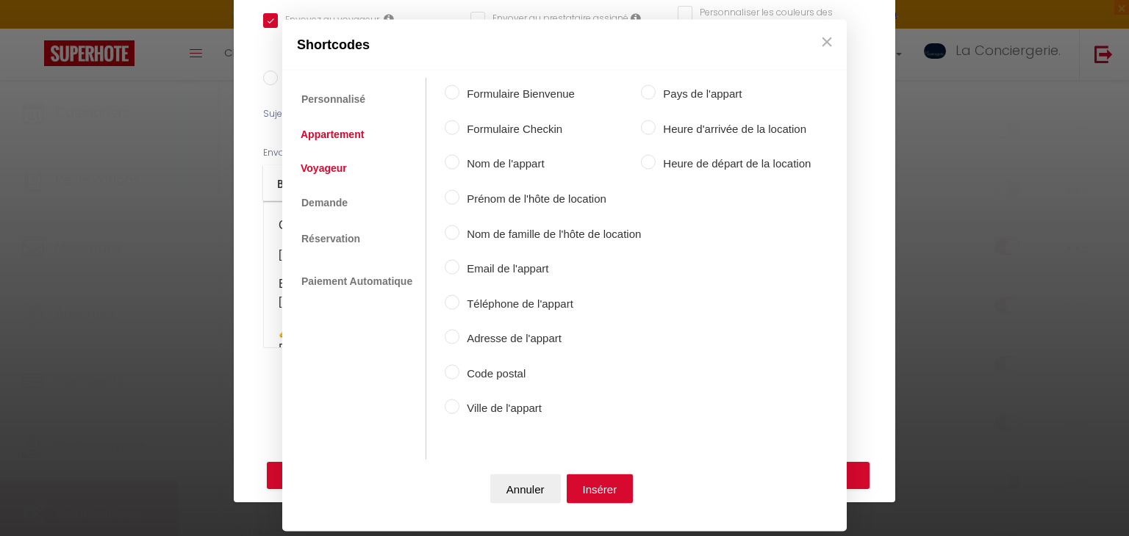
click at [301, 171] on link "Voyageur" at bounding box center [323, 167] width 61 height 26
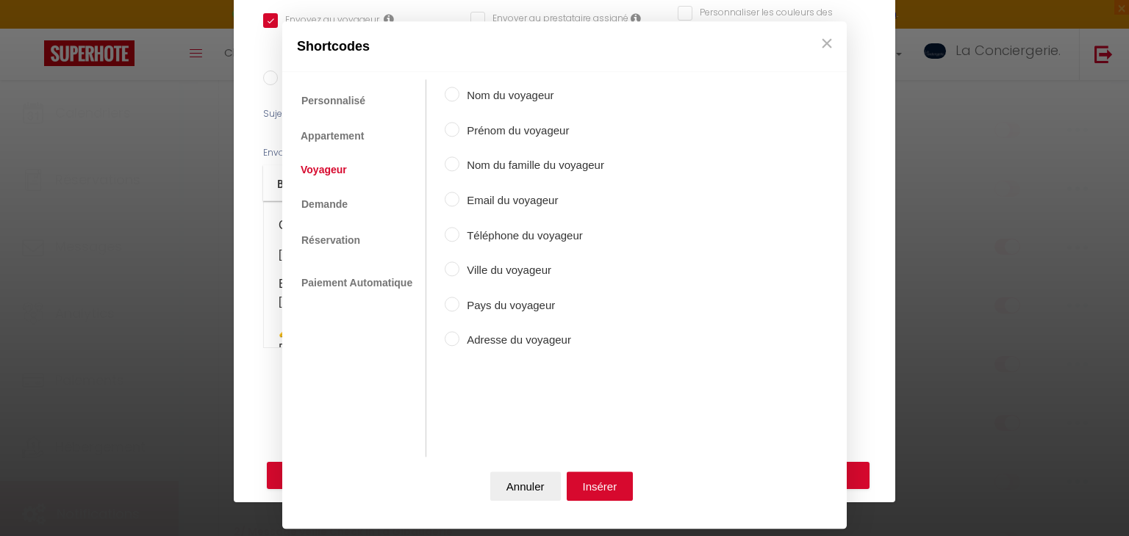
click at [538, 127] on label "Prénom du voyageur" at bounding box center [531, 131] width 145 height 18
click at [459, 127] on input "Prénom du voyageur" at bounding box center [452, 129] width 15 height 15
click at [609, 494] on button "Insérer" at bounding box center [599, 486] width 67 height 29
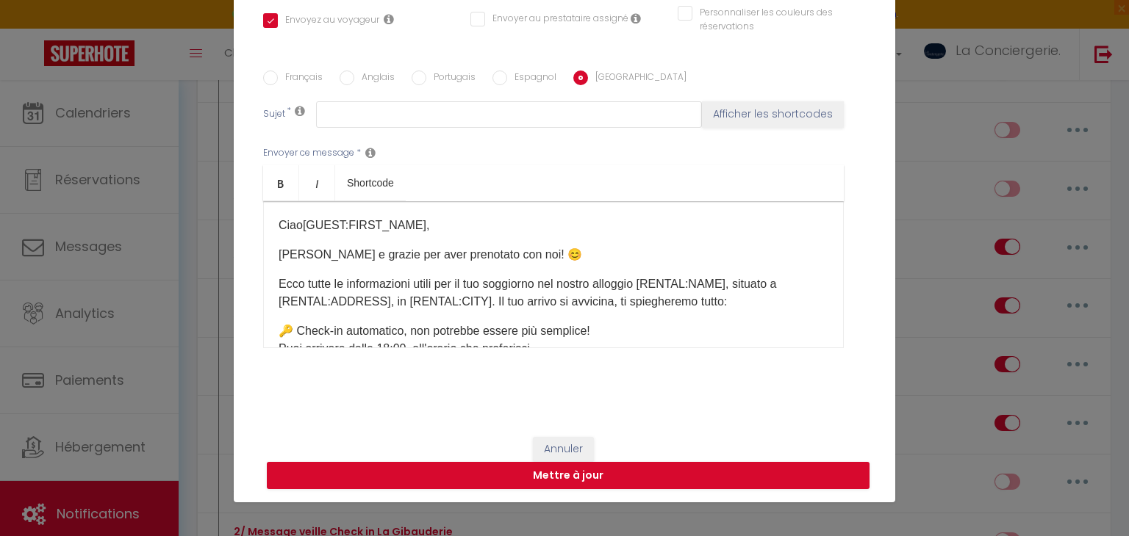
drag, startPoint x: 649, startPoint y: 281, endPoint x: 731, endPoint y: 273, distance: 82.7
click at [731, 276] on p "Ecco tutte le informazioni utili per il tuo soggiorno nel nostro alloggio [RENT…" at bounding box center [553, 293] width 550 height 35
drag, startPoint x: 731, startPoint y: 273, endPoint x: 652, endPoint y: 270, distance: 79.4
click at [652, 270] on div "Ciao [GUEST:FIRST_NAME] ​ , [PERSON_NAME] e grazie per aver prenotato con noi! …" at bounding box center [553, 274] width 580 height 147
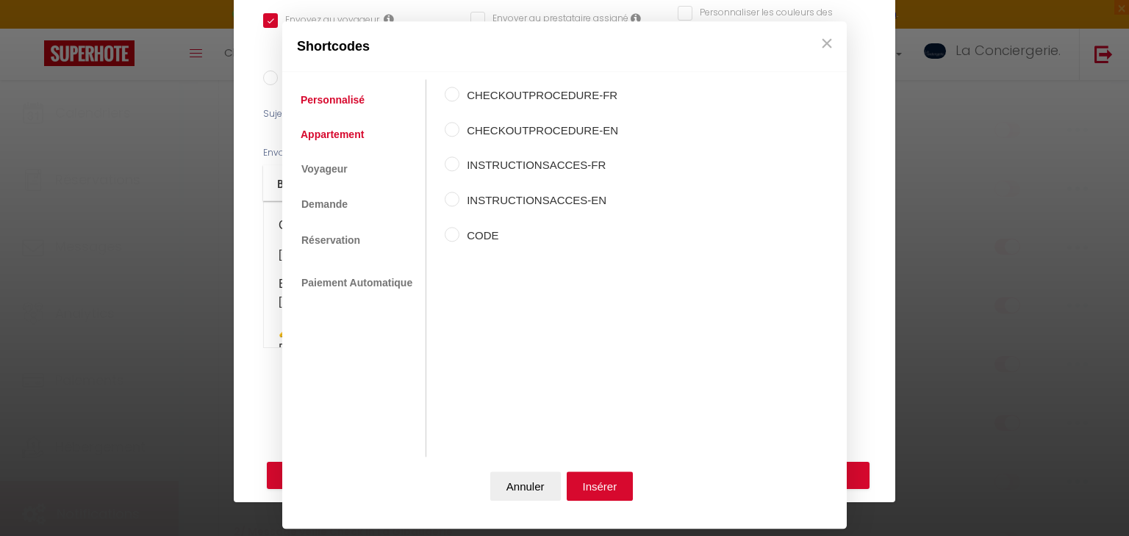
click at [342, 140] on link "Appartement" at bounding box center [332, 134] width 78 height 26
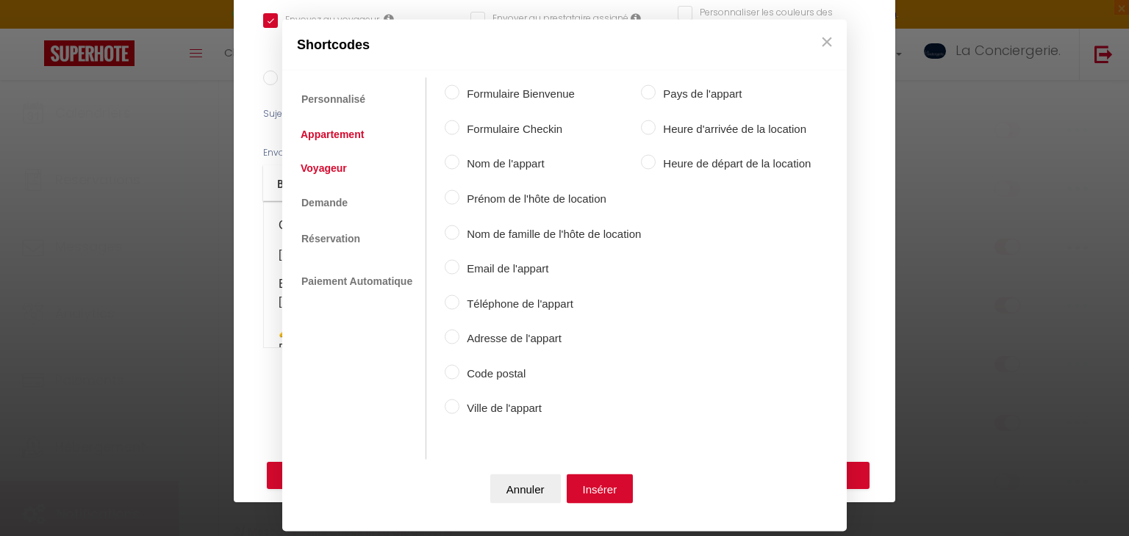
click at [336, 173] on link "Voyageur" at bounding box center [323, 167] width 61 height 26
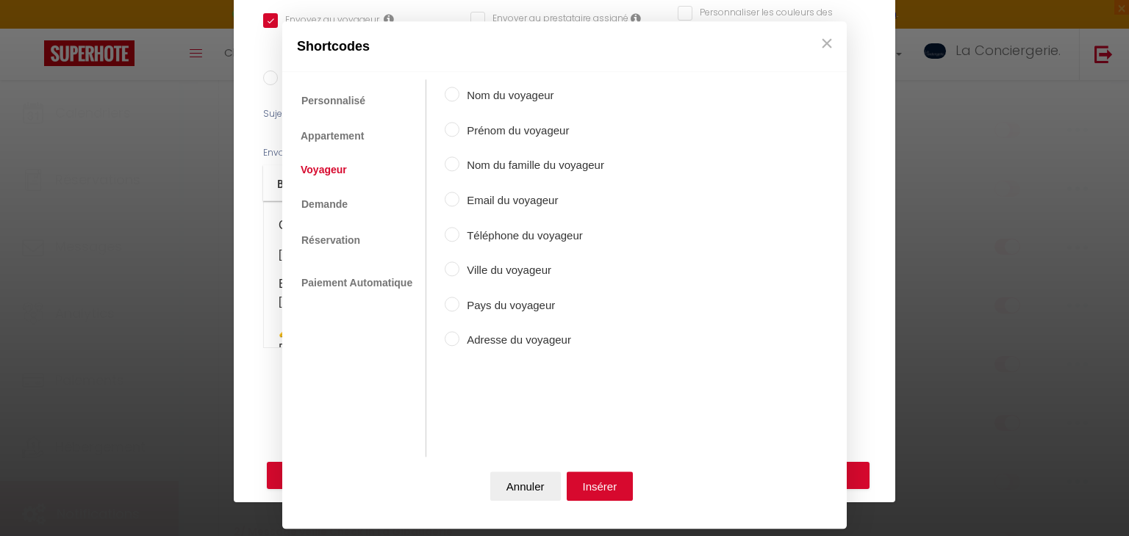
click at [555, 112] on div "Nom du voyageur Prénom du voyageur Nom du famille du voyageur Email du voyageur…" at bounding box center [524, 252] width 159 height 345
click at [558, 131] on label "Prénom du voyageur" at bounding box center [531, 131] width 145 height 18
click at [459, 131] on input "Prénom du voyageur" at bounding box center [452, 129] width 15 height 15
click at [358, 128] on link "Appartement" at bounding box center [332, 136] width 78 height 26
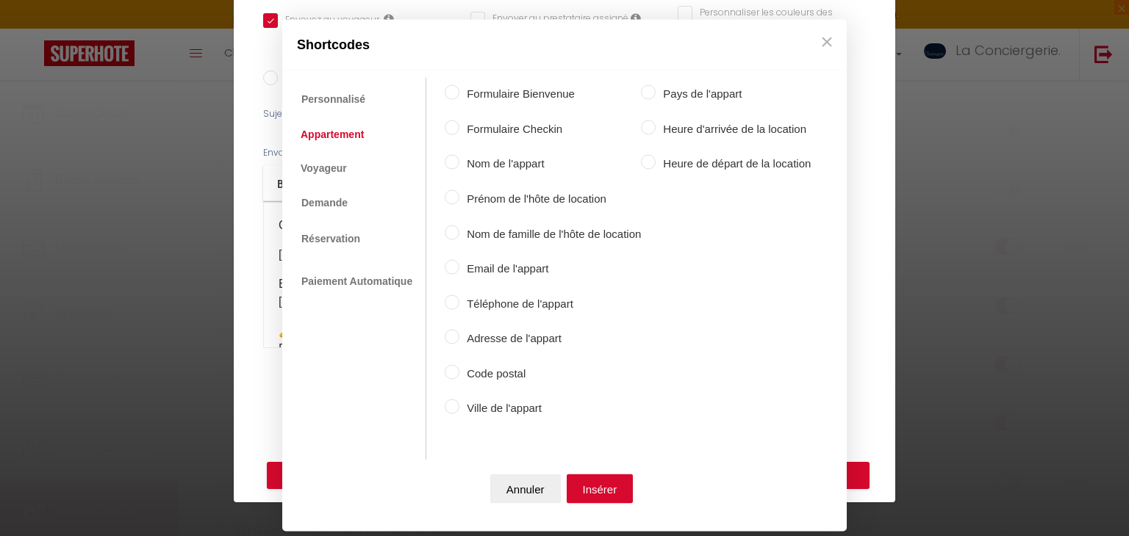
click at [486, 160] on label "Nom de l'appart" at bounding box center [549, 164] width 181 height 18
click at [459, 160] on input "Nom de l'appart" at bounding box center [452, 162] width 15 height 15
click at [596, 485] on button "Insérer" at bounding box center [599, 488] width 67 height 29
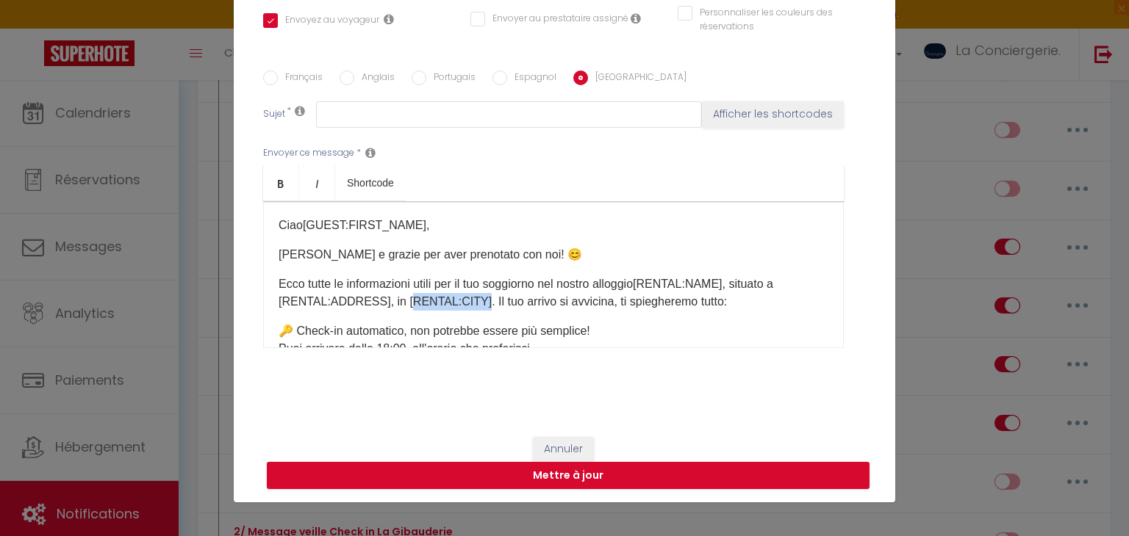
drag, startPoint x: 475, startPoint y: 301, endPoint x: 401, endPoint y: 295, distance: 74.4
click at [401, 295] on p "Ecco tutte le informazioni utili per il tuo soggiorno nel nostro alloggio [RENT…" at bounding box center [553, 293] width 550 height 35
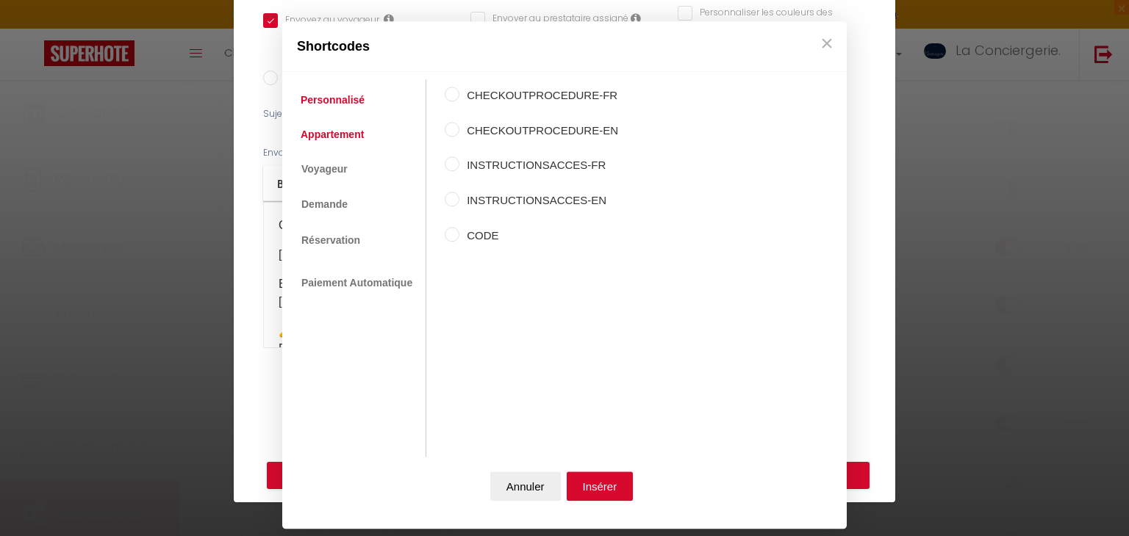
click at [340, 142] on link "Appartement" at bounding box center [332, 134] width 78 height 26
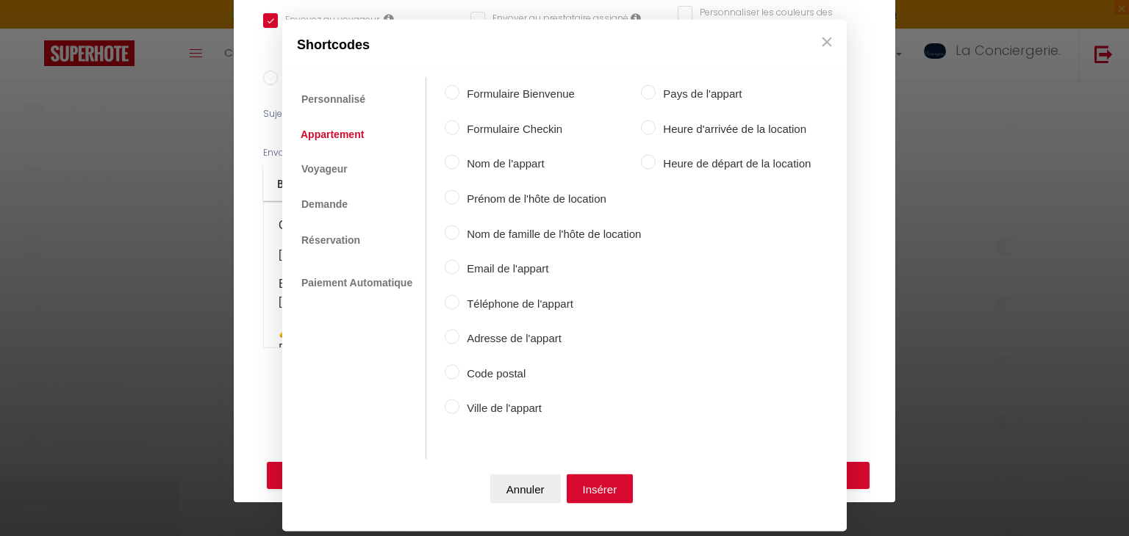
click at [497, 163] on label "Nom de l'appart" at bounding box center [549, 164] width 181 height 18
click at [459, 163] on input "Nom de l'appart" at bounding box center [452, 162] width 15 height 15
click at [589, 479] on button "Insérer" at bounding box center [599, 488] width 67 height 29
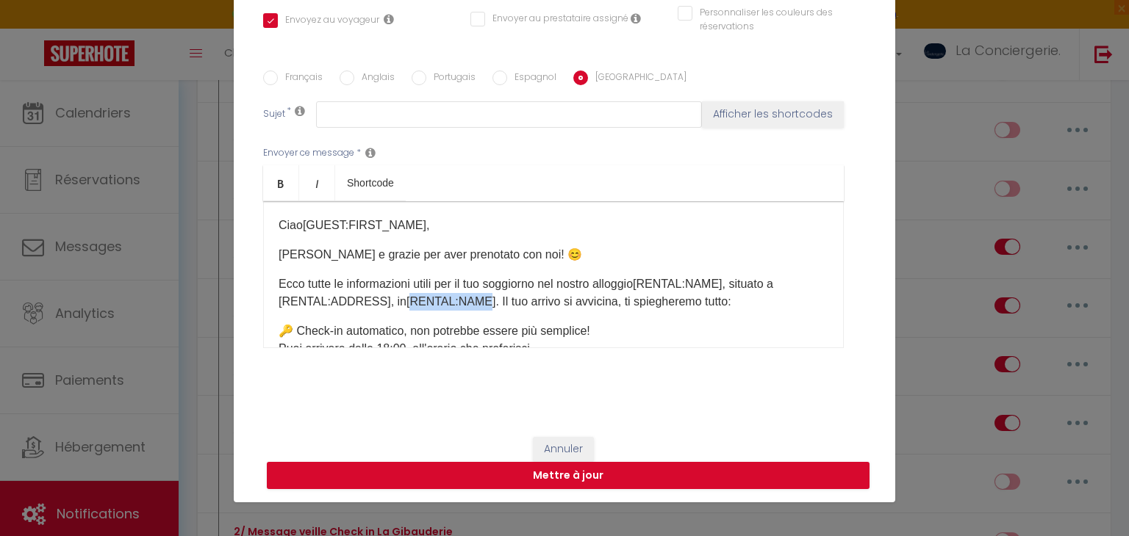
drag, startPoint x: 475, startPoint y: 303, endPoint x: 400, endPoint y: 297, distance: 75.9
click at [400, 297] on p "Ecco tutte le informazioni utili per il tuo soggiorno nel nostro alloggio [RENT…" at bounding box center [553, 293] width 550 height 35
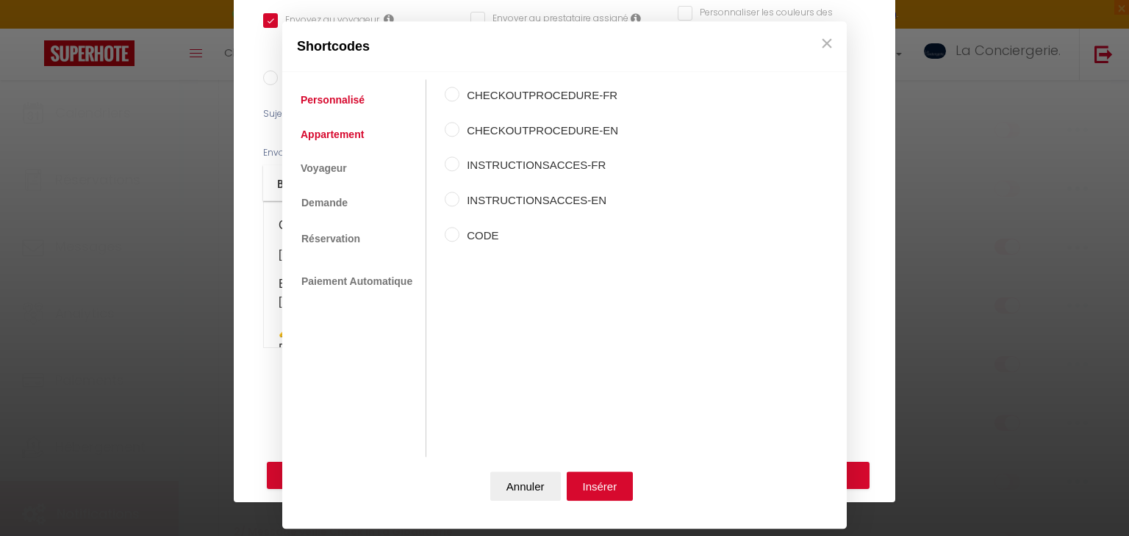
click at [327, 132] on link "Appartement" at bounding box center [332, 134] width 78 height 26
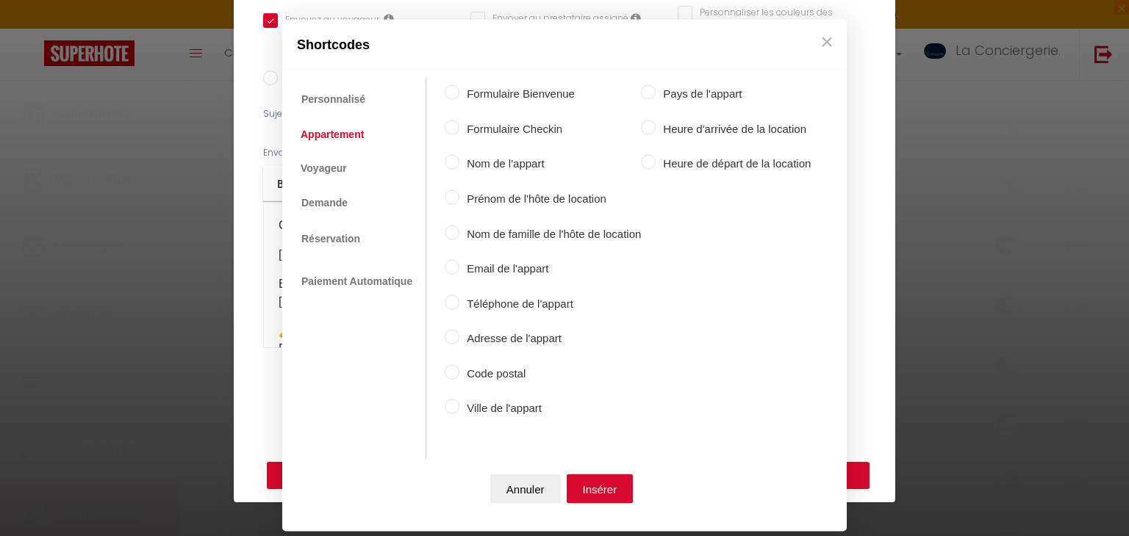
click at [514, 411] on label "Ville de l'appart" at bounding box center [549, 409] width 181 height 18
click at [459, 411] on input "Ville de l'appart" at bounding box center [452, 407] width 15 height 15
click at [600, 478] on button "Insérer" at bounding box center [599, 488] width 67 height 29
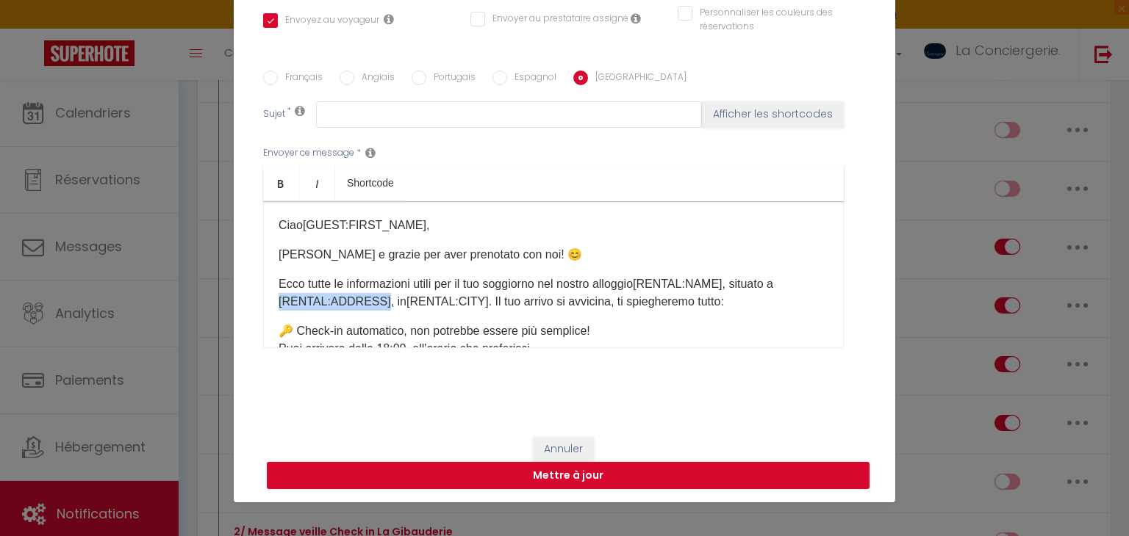
drag, startPoint x: 377, startPoint y: 299, endPoint x: 248, endPoint y: 303, distance: 128.6
click at [248, 303] on div "Titre * 2/ Message veille CHECK IN [GEOGRAPHIC_DATA] cet hébergement Sélectionn…" at bounding box center [564, 70] width 661 height 703
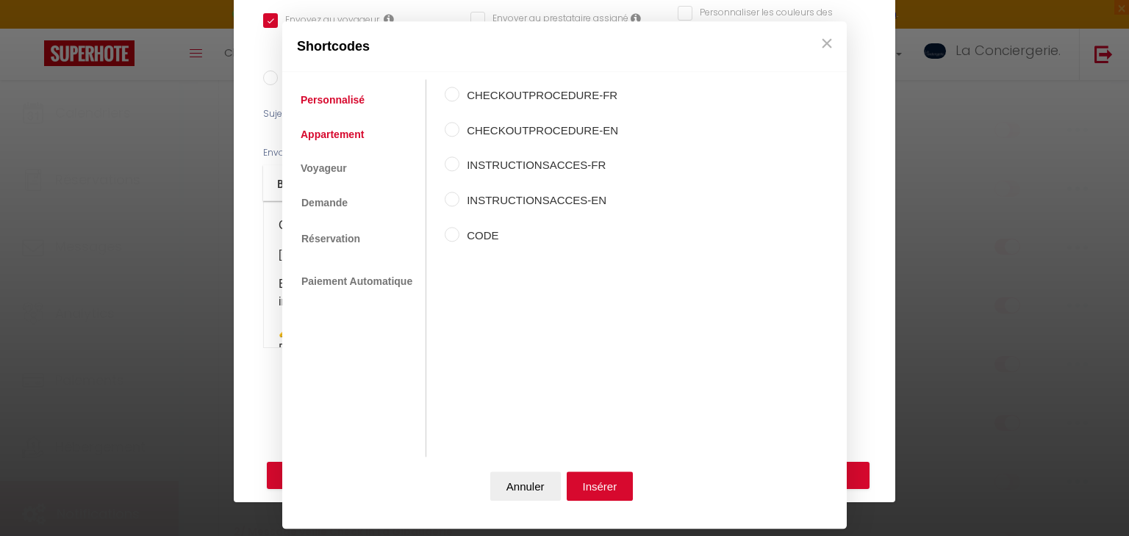
click at [336, 143] on link "Appartement" at bounding box center [332, 134] width 78 height 26
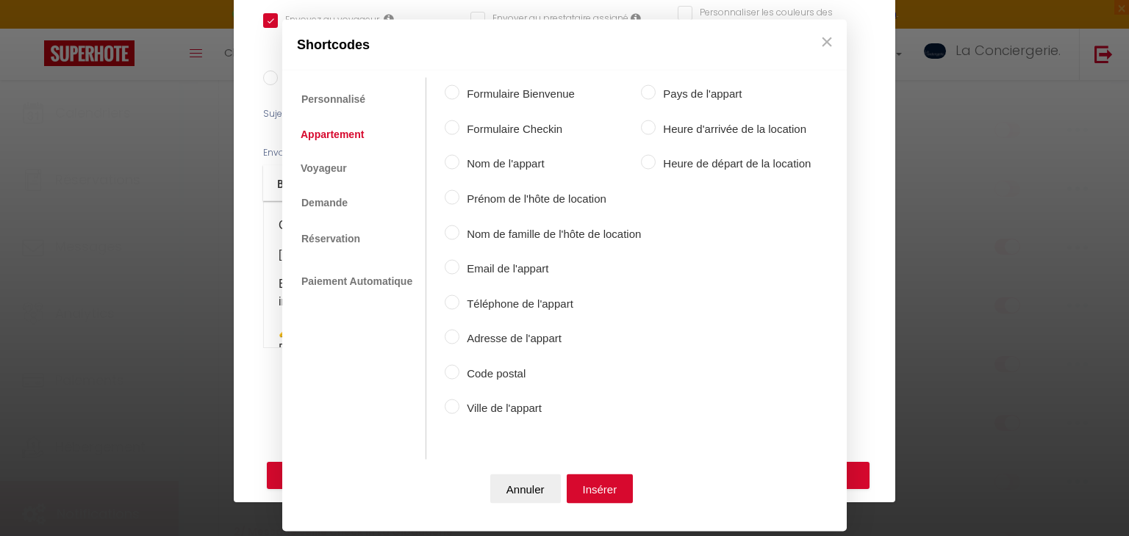
click at [486, 332] on label "Adresse de l'appart" at bounding box center [549, 339] width 181 height 18
click at [459, 332] on input "Adresse de l'appart" at bounding box center [452, 337] width 15 height 15
click at [611, 491] on button "Insérer" at bounding box center [599, 488] width 67 height 29
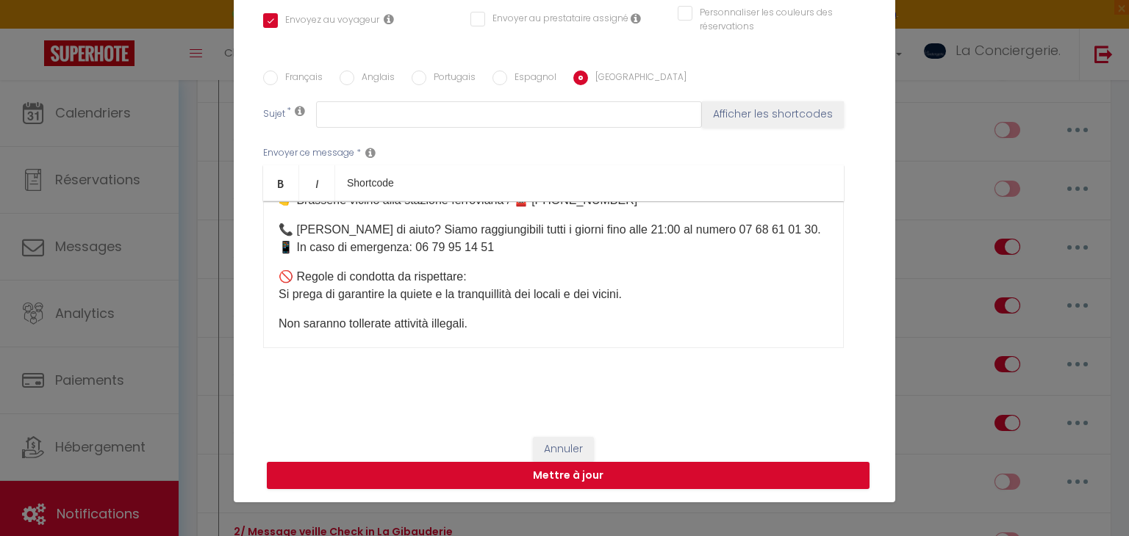
scroll to position [1003, 0]
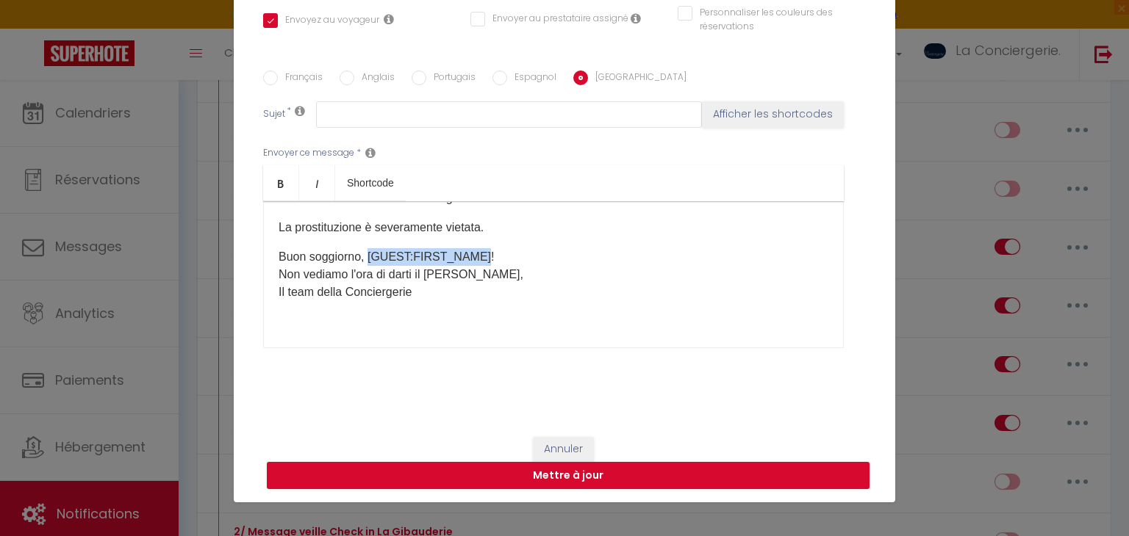
drag, startPoint x: 475, startPoint y: 252, endPoint x: 365, endPoint y: 255, distance: 110.3
click at [365, 255] on p "Buon soggiorno, [GUEST:FIRST_NAME]! Non vediamo l'ora di darti il ​​benvenuto, …" at bounding box center [553, 274] width 550 height 53
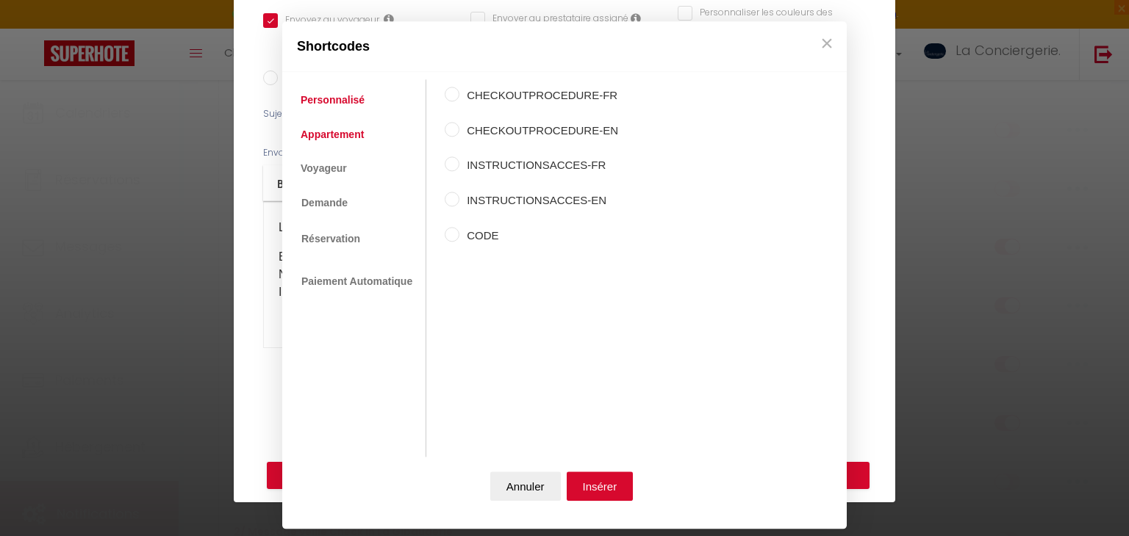
click at [336, 134] on link "Appartement" at bounding box center [332, 134] width 78 height 26
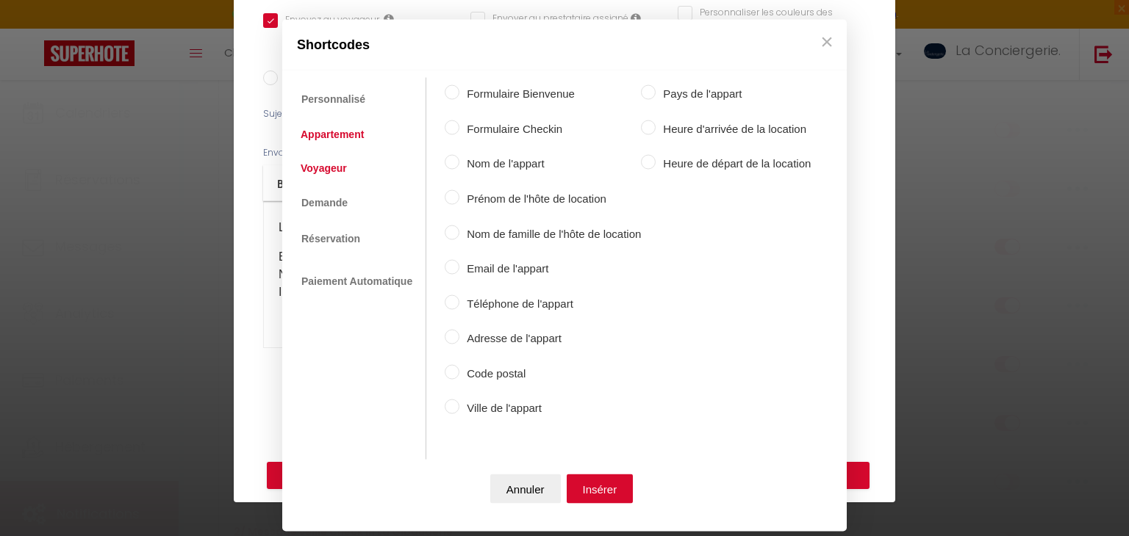
click at [345, 166] on link "Voyageur" at bounding box center [323, 167] width 61 height 26
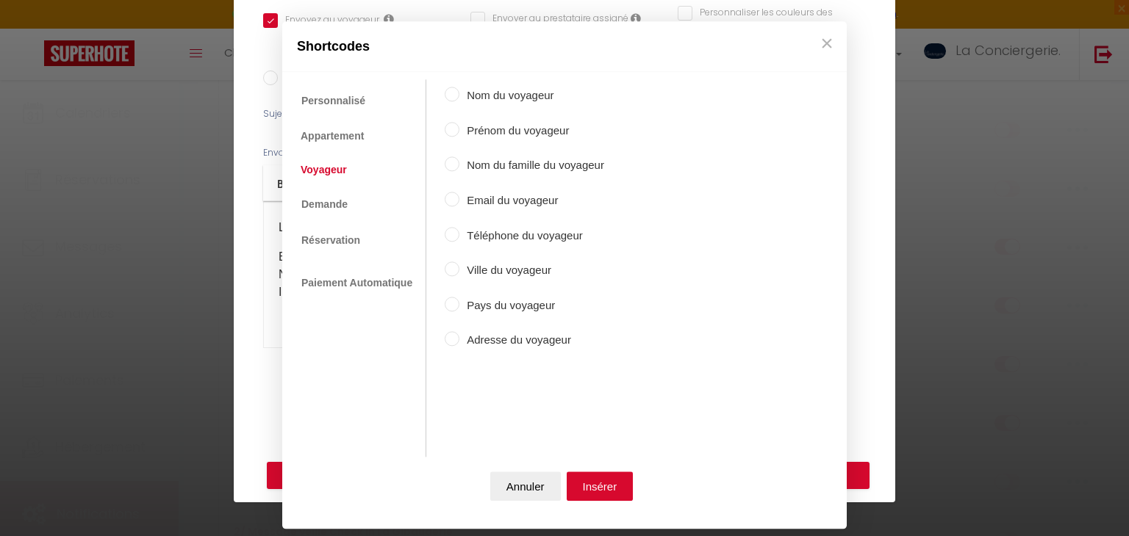
click at [512, 137] on label "Prénom du voyageur" at bounding box center [531, 131] width 145 height 18
click at [459, 137] on input "Prénom du voyageur" at bounding box center [452, 129] width 15 height 15
click at [589, 472] on button "Insérer" at bounding box center [599, 486] width 67 height 29
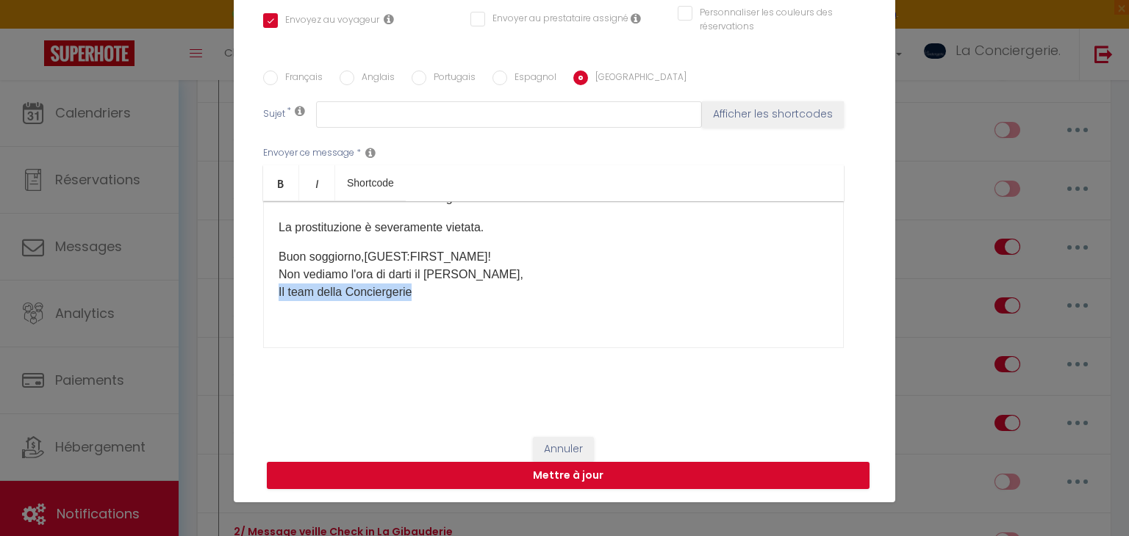
drag, startPoint x: 450, startPoint y: 288, endPoint x: 253, endPoint y: 284, distance: 197.7
click at [253, 284] on div "Titre * 2/ Message veille CHECK IN [GEOGRAPHIC_DATA] cet hébergement Sélectionn…" at bounding box center [564, 70] width 661 height 703
click at [533, 73] on label "Espagnol" at bounding box center [531, 79] width 49 height 16
click at [507, 73] on input "Espagnol" at bounding box center [499, 78] width 15 height 15
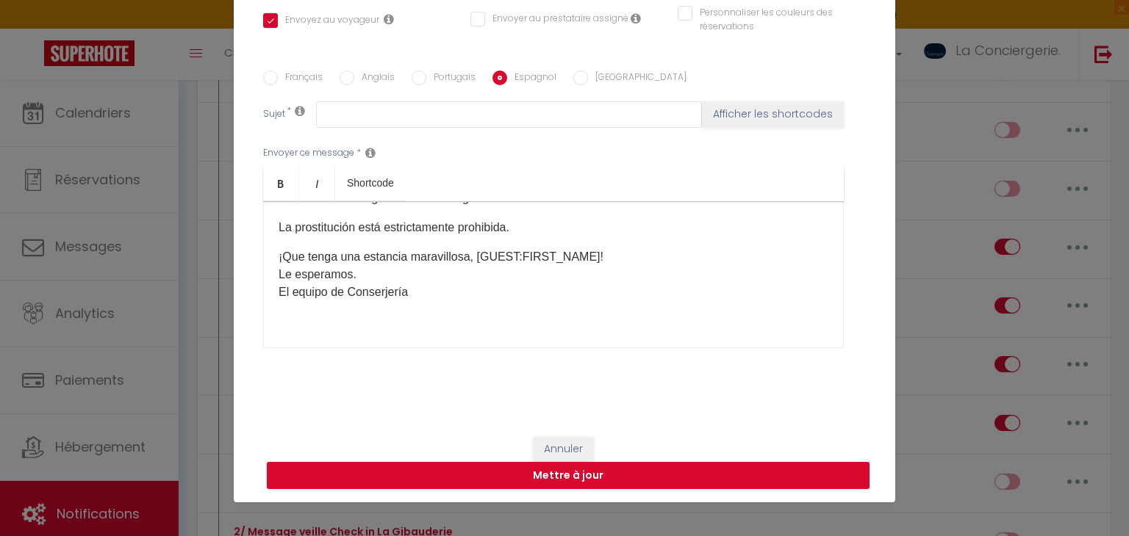
click at [440, 311] on div "Hola [GUEST:FIRST_NAME]​, ¡[PERSON_NAME] y gracias por reservar con nosotros! 😊…" at bounding box center [553, 274] width 580 height 147
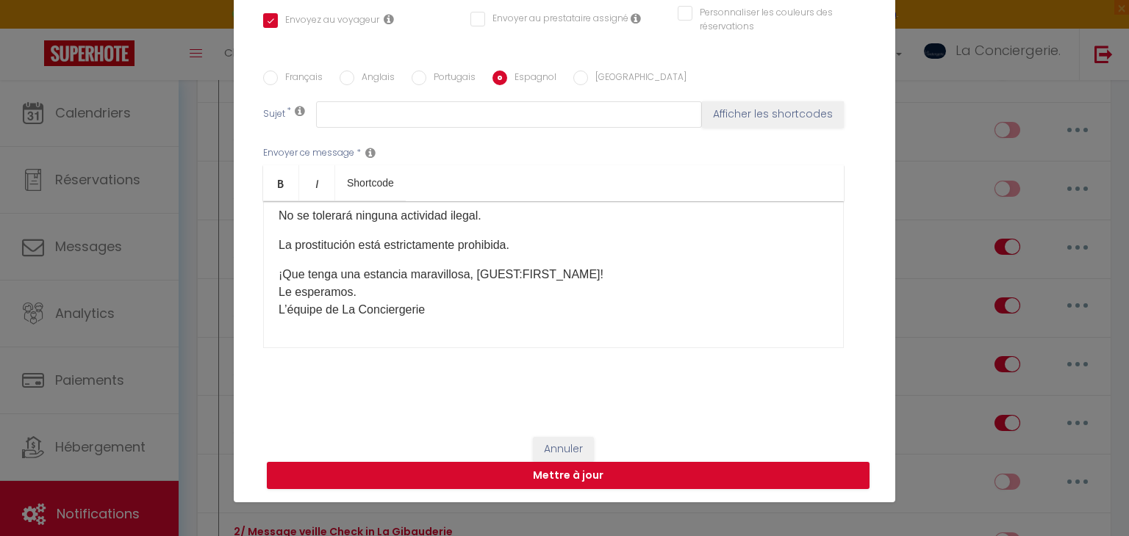
click at [454, 78] on label "Portugais" at bounding box center [450, 79] width 49 height 16
click at [426, 78] on input "Portugais" at bounding box center [418, 78] width 15 height 15
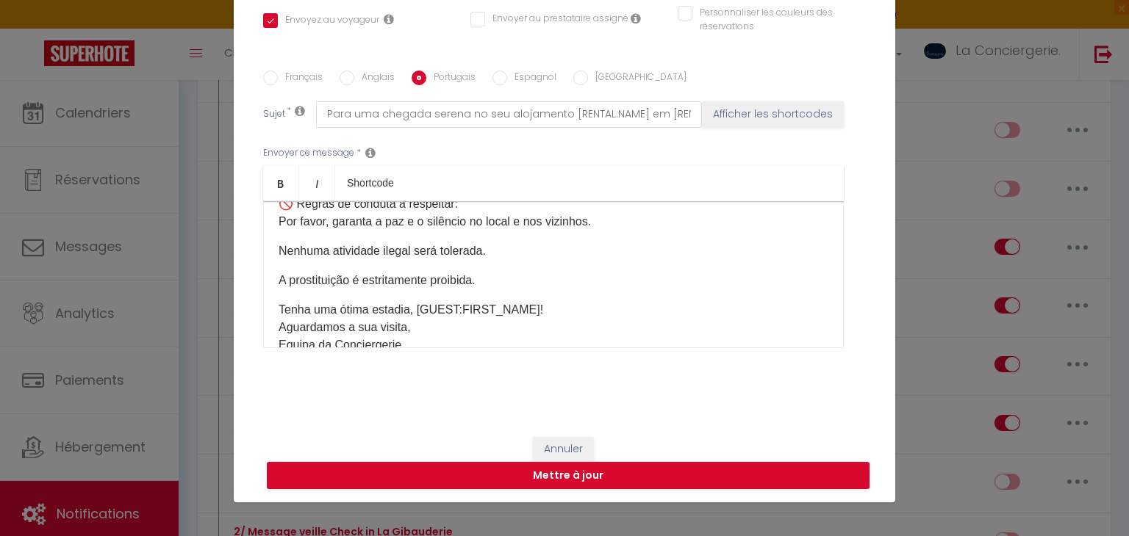
scroll to position [1021, 0]
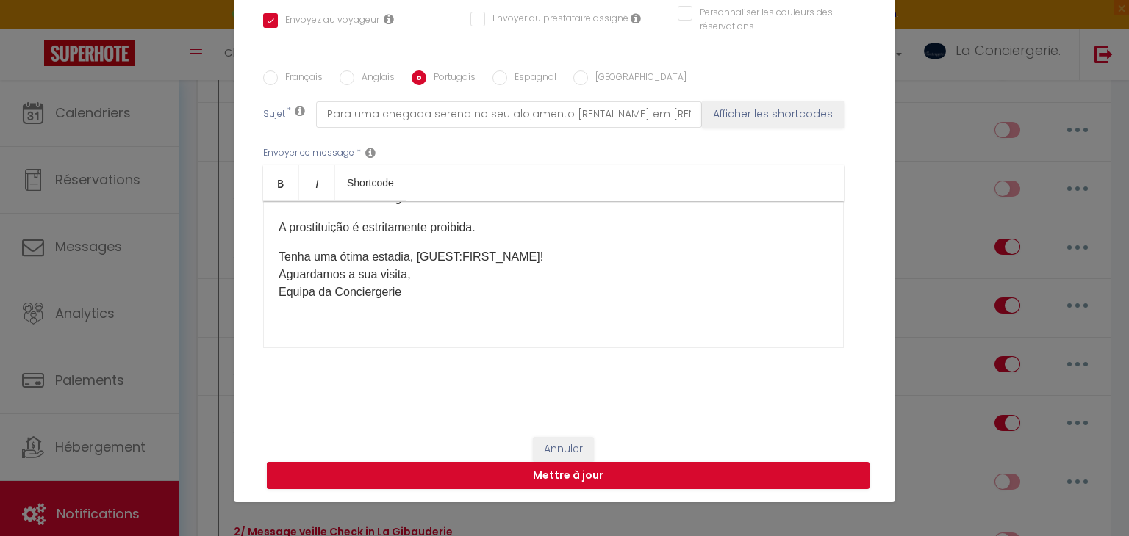
drag, startPoint x: 422, startPoint y: 286, endPoint x: 402, endPoint y: 295, distance: 22.0
click at [402, 295] on p "Tenha uma ótima estadia, [GUEST:FIRST_NAME]​! [GEOGRAPHIC_DATA] a sua visita, […" at bounding box center [553, 274] width 550 height 53
drag, startPoint x: 402, startPoint y: 295, endPoint x: 273, endPoint y: 299, distance: 129.4
click at [273, 299] on div "Olá [GUEST:FIRST_NAME]​, Bem-vindo e obrigado por reservar connosco! 😊 Aqui est…" at bounding box center [553, 274] width 580 height 147
click at [361, 82] on label "Anglais" at bounding box center [374, 79] width 40 height 16
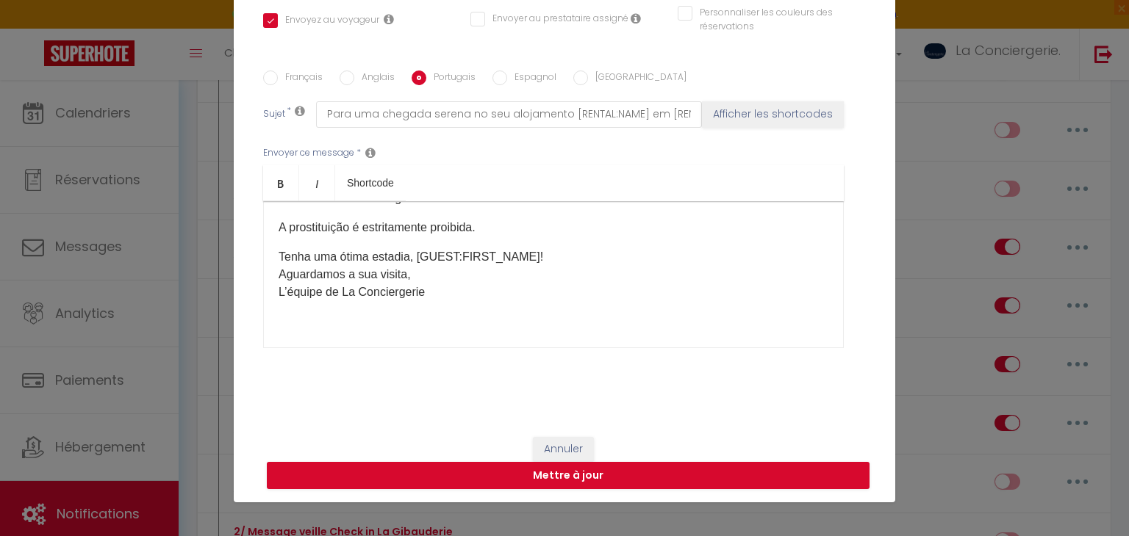
click at [354, 82] on input "Anglais" at bounding box center [346, 78] width 15 height 15
drag, startPoint x: 423, startPoint y: 290, endPoint x: 229, endPoint y: 288, distance: 194.0
click at [229, 288] on div "Modifier la notification × Titre * 2/ Message veille CHECK IN [GEOGRAPHIC_DATA]…" at bounding box center [564, 268] width 1129 height 536
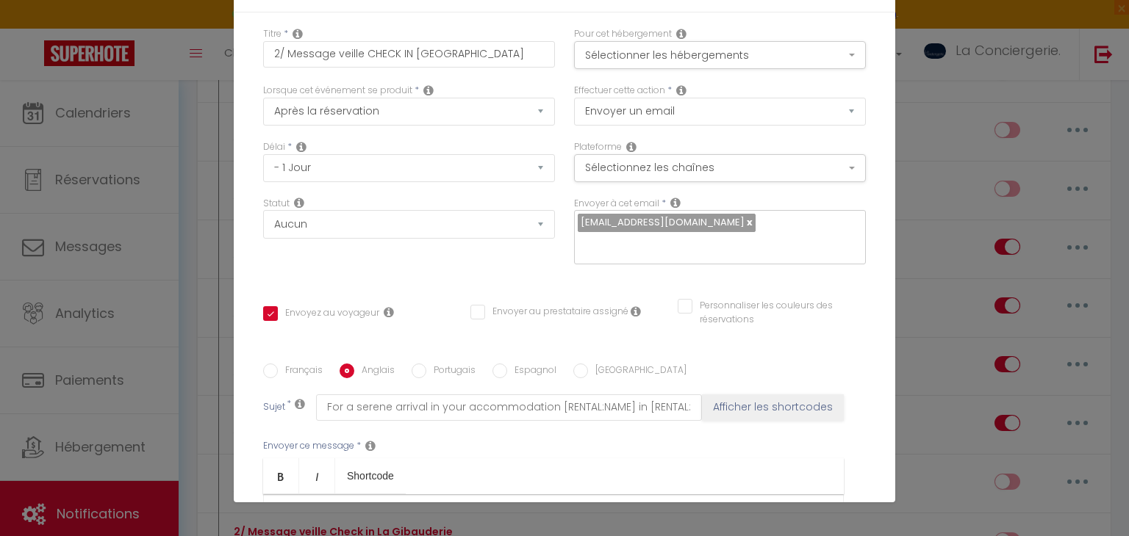
scroll to position [302, 0]
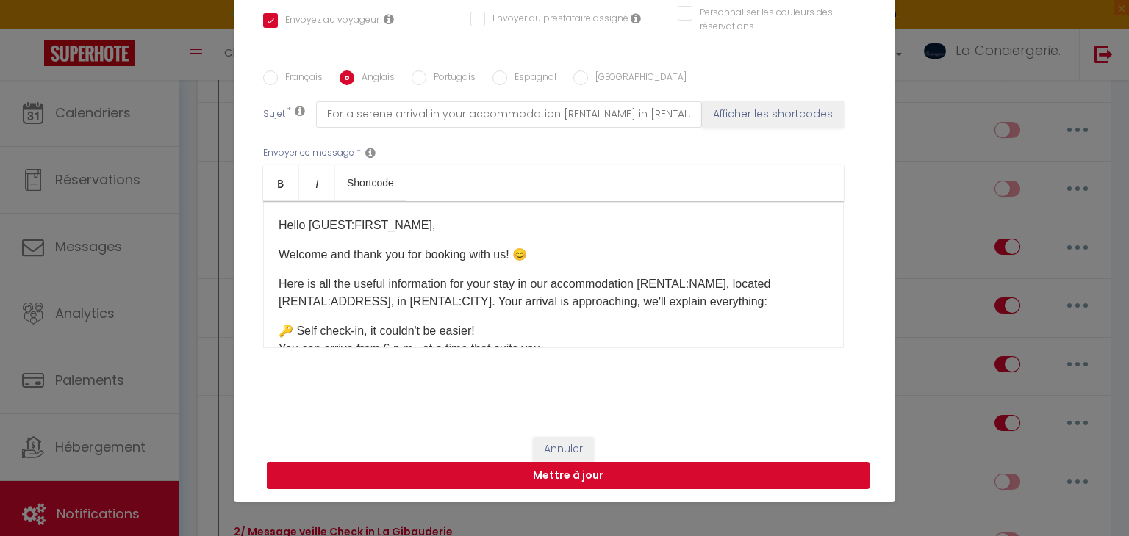
click at [528, 477] on button "Mettre à jour" at bounding box center [568, 476] width 602 height 28
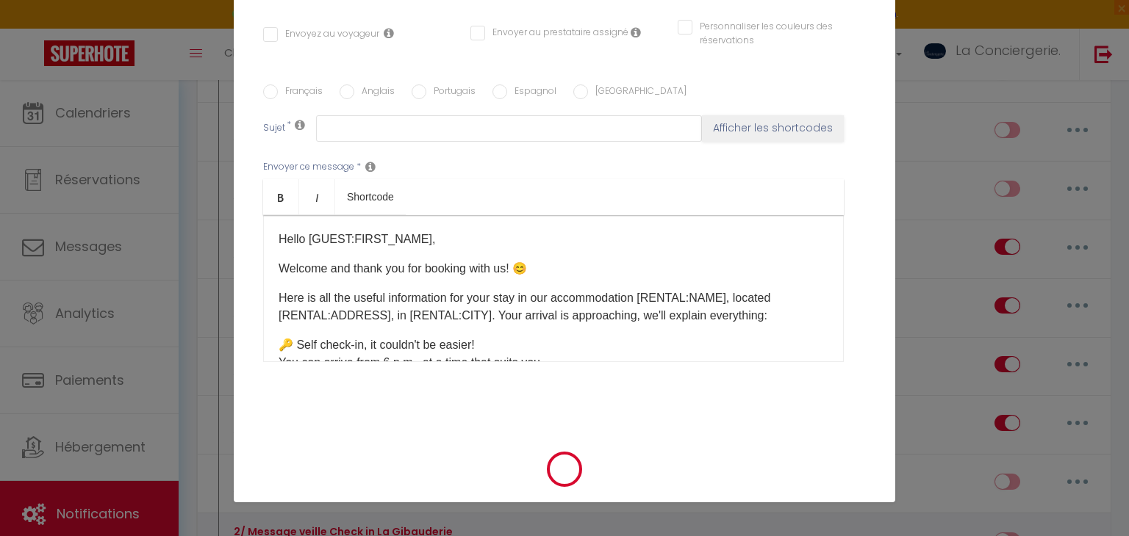
scroll to position [0, 0]
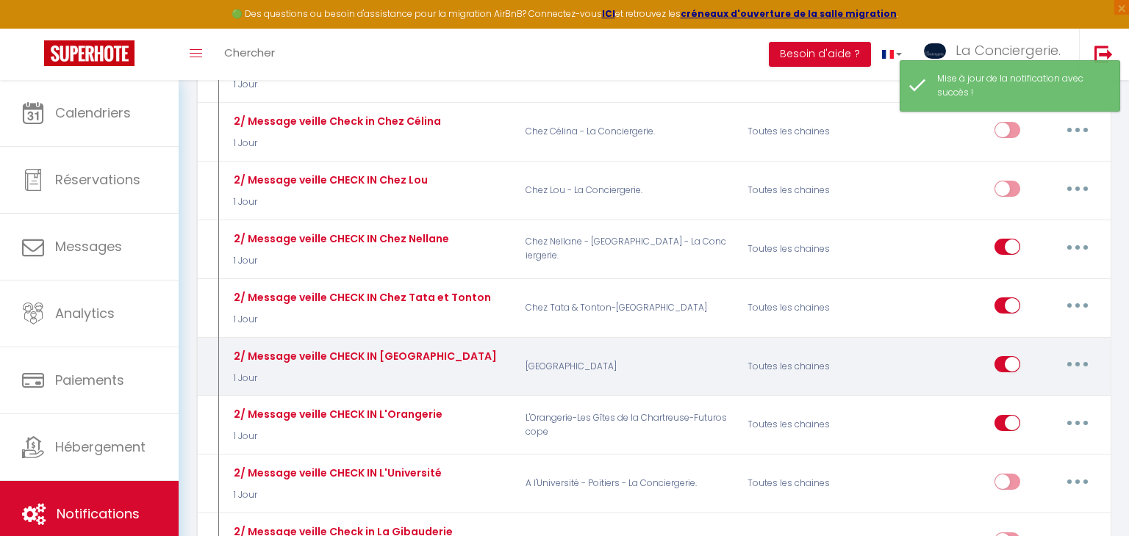
click at [1076, 362] on icon "button" at bounding box center [1077, 364] width 4 height 4
click at [1045, 386] on link "Editer" at bounding box center [1039, 398] width 109 height 25
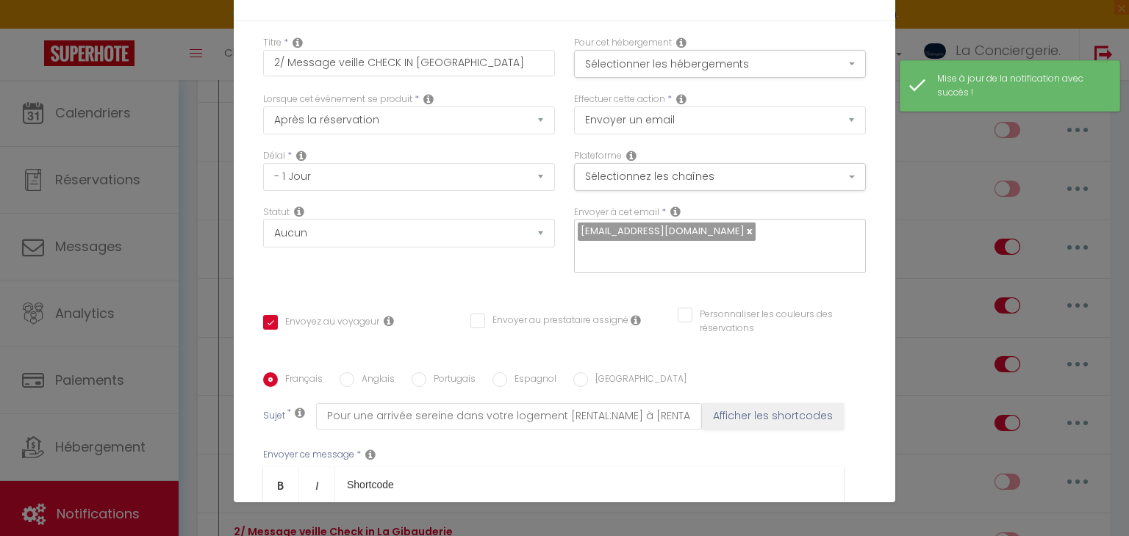
click at [447, 373] on label "Portugais" at bounding box center [450, 381] width 49 height 16
click at [426, 373] on input "Portugais" at bounding box center [418, 380] width 15 height 15
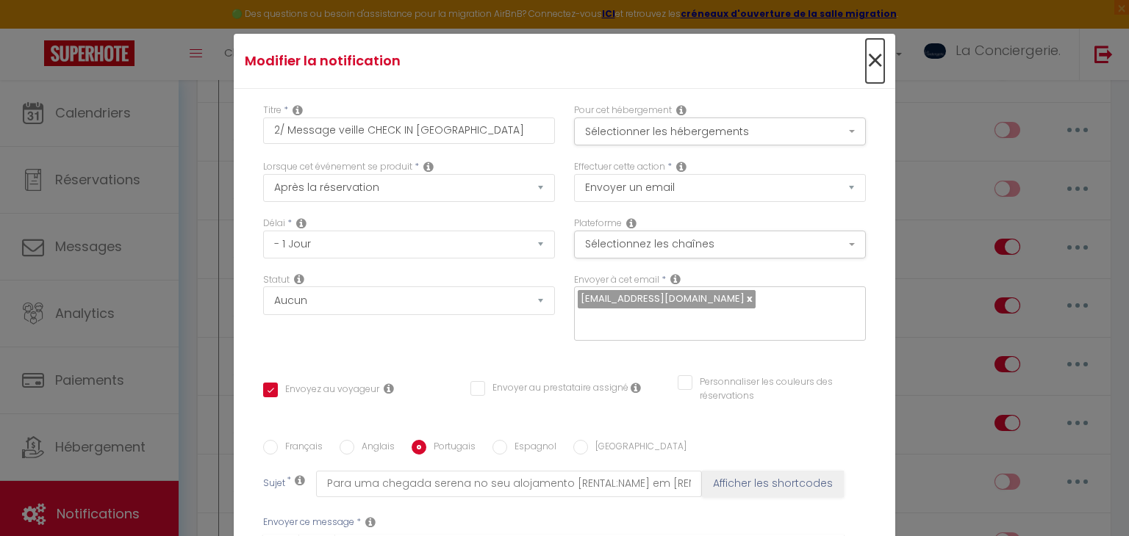
click at [869, 57] on span "×" at bounding box center [875, 61] width 18 height 44
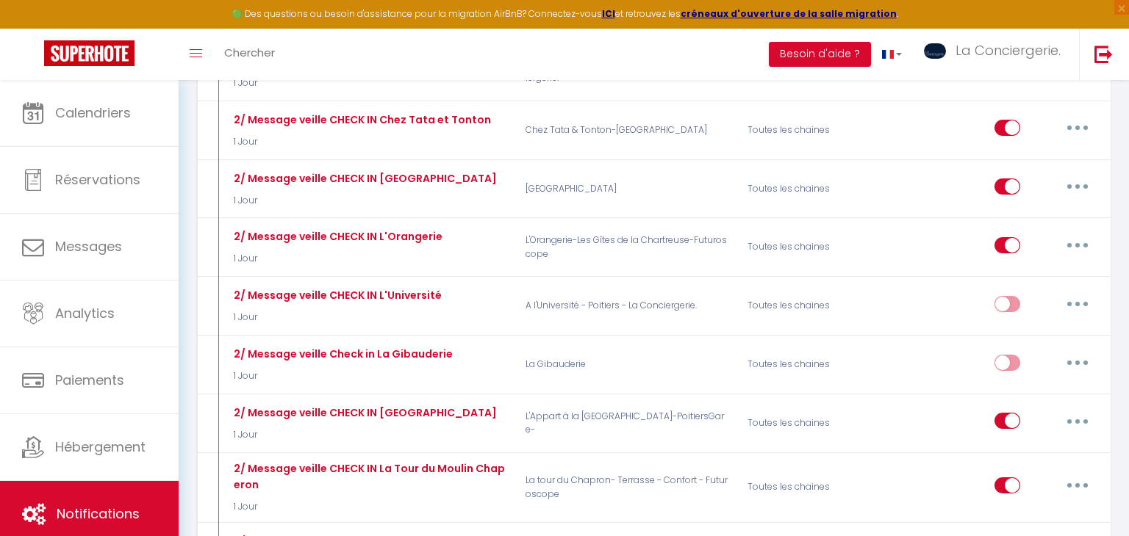
scroll to position [1772, 0]
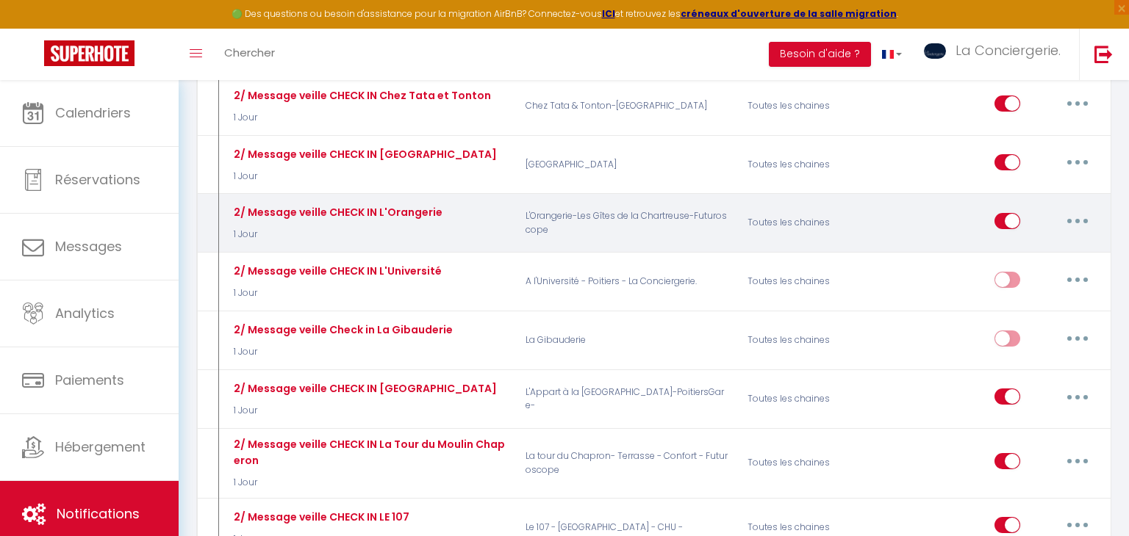
click at [1075, 219] on icon "button" at bounding box center [1077, 221] width 4 height 4
click at [1044, 242] on link "Editer" at bounding box center [1039, 254] width 109 height 25
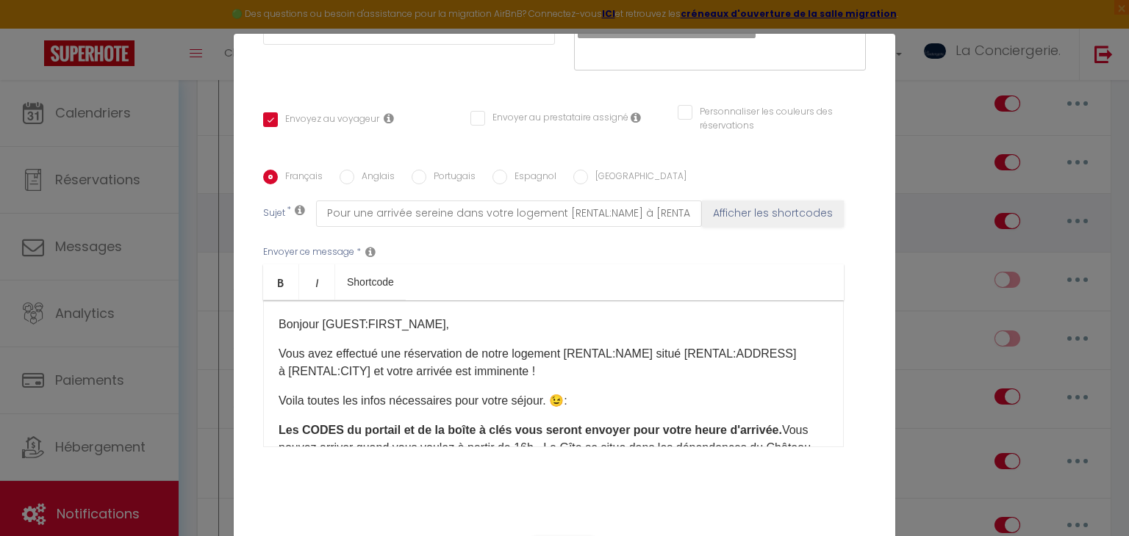
scroll to position [273, 0]
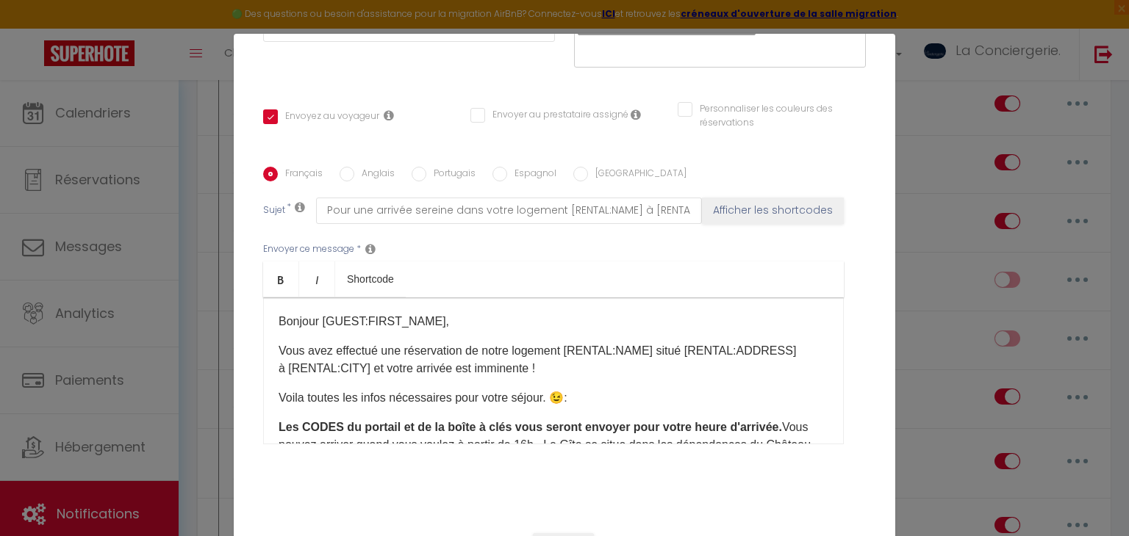
click at [373, 180] on label "Anglais" at bounding box center [374, 175] width 40 height 16
click at [354, 180] on input "Anglais" at bounding box center [346, 174] width 15 height 15
click at [461, 168] on label "Portugais" at bounding box center [450, 175] width 49 height 16
click at [426, 168] on input "Portugais" at bounding box center [418, 174] width 15 height 15
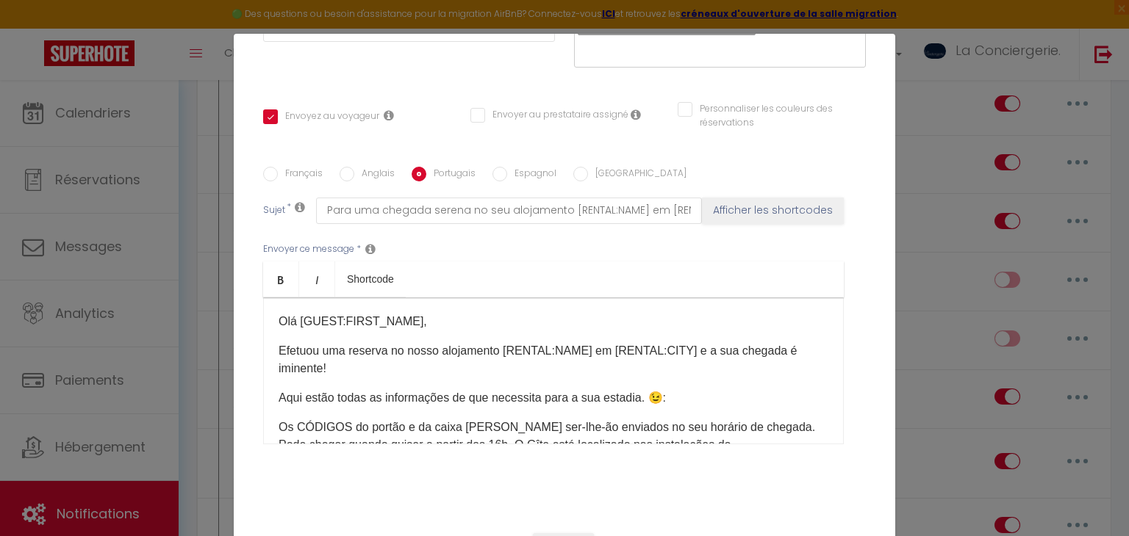
click at [519, 169] on label "Espagnol" at bounding box center [531, 175] width 49 height 16
click at [507, 169] on input "Espagnol" at bounding box center [499, 174] width 15 height 15
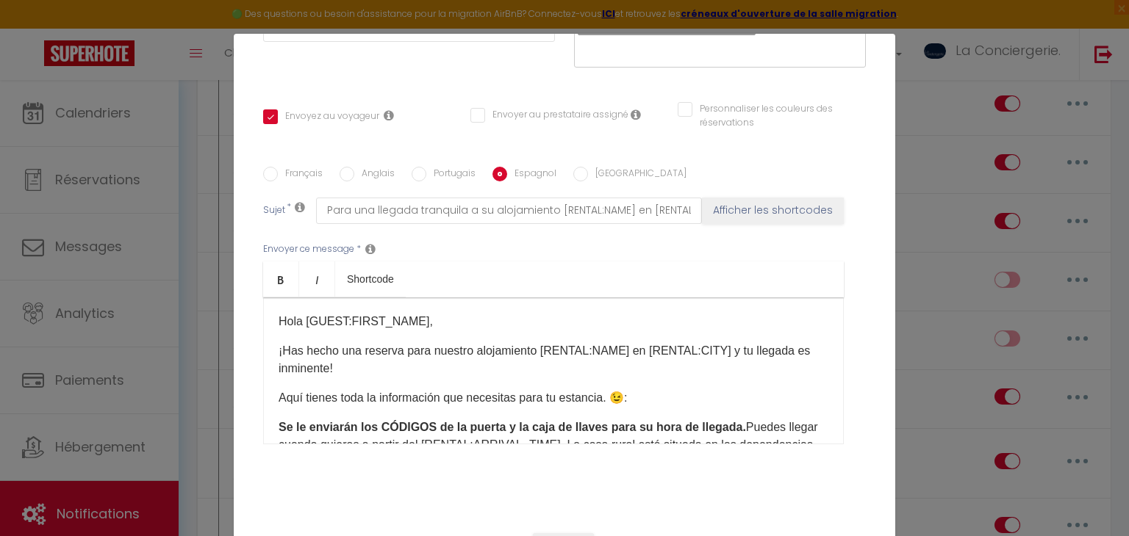
click at [603, 169] on label "[GEOGRAPHIC_DATA]" at bounding box center [637, 175] width 98 height 16
click at [588, 169] on input "[GEOGRAPHIC_DATA]" at bounding box center [580, 174] width 15 height 15
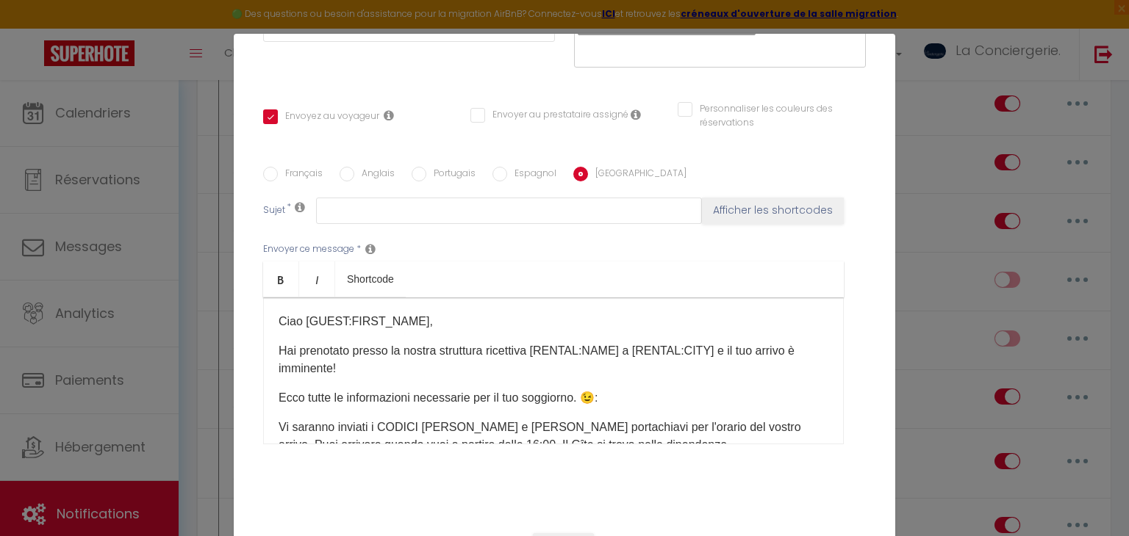
click at [508, 168] on label "Espagnol" at bounding box center [531, 175] width 49 height 16
click at [507, 168] on input "Espagnol" at bounding box center [499, 174] width 15 height 15
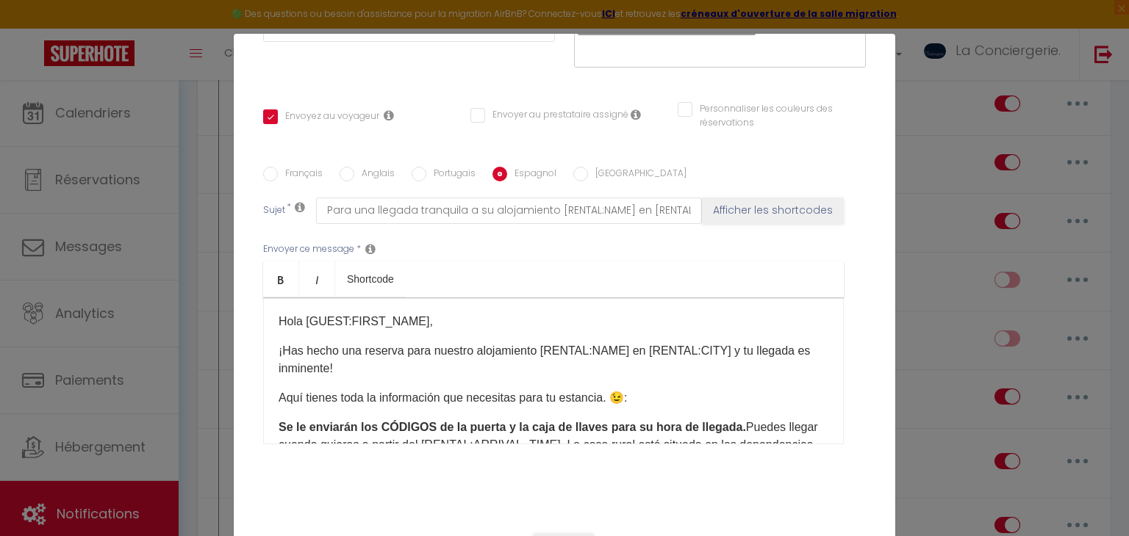
click at [429, 170] on label "Portugais" at bounding box center [450, 175] width 49 height 16
click at [426, 170] on input "Portugais" at bounding box center [418, 174] width 15 height 15
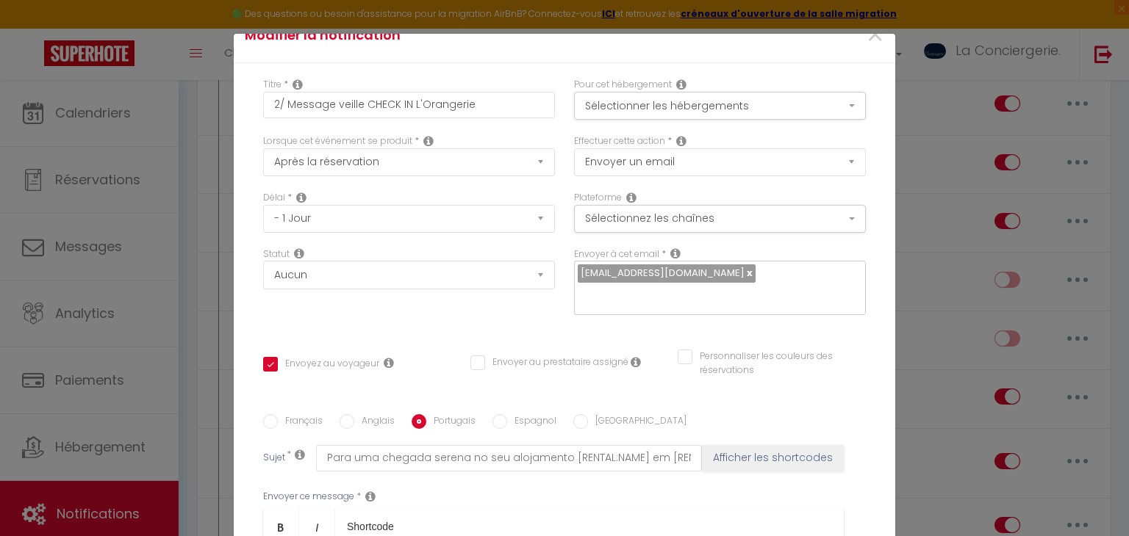
scroll to position [0, 0]
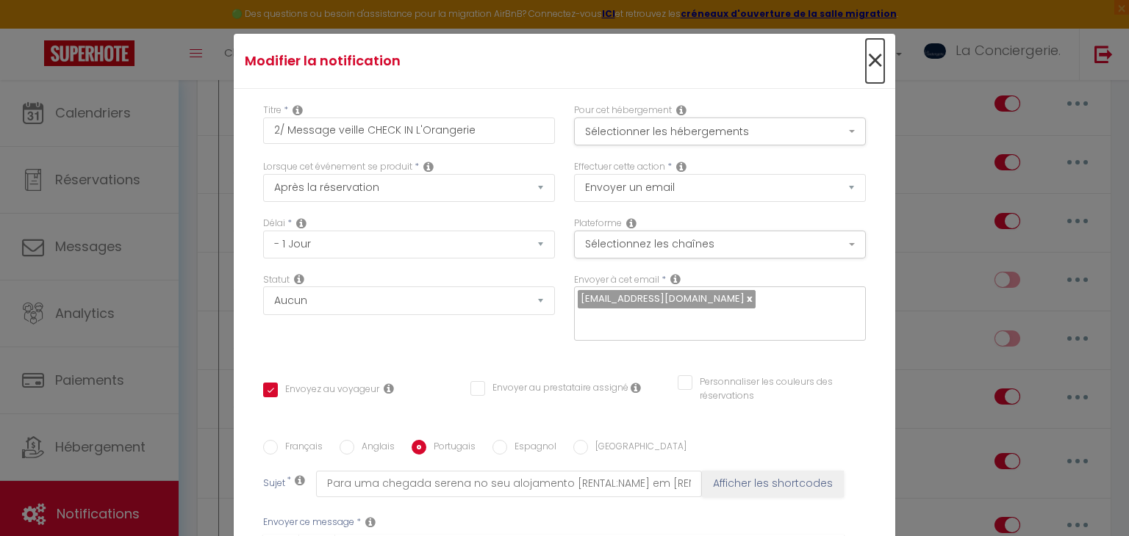
click at [870, 62] on span "×" at bounding box center [875, 61] width 18 height 44
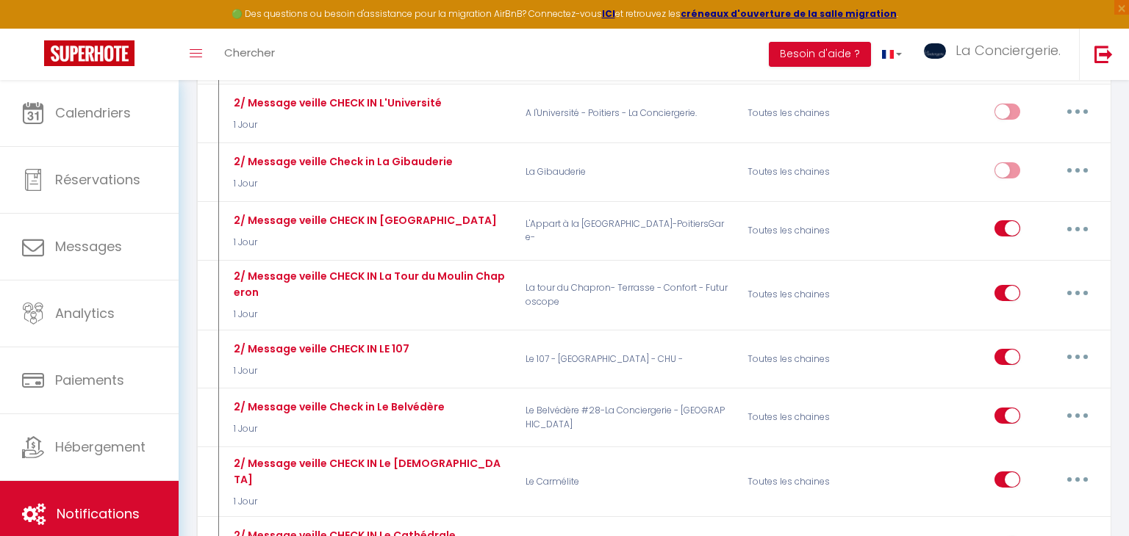
scroll to position [1943, 0]
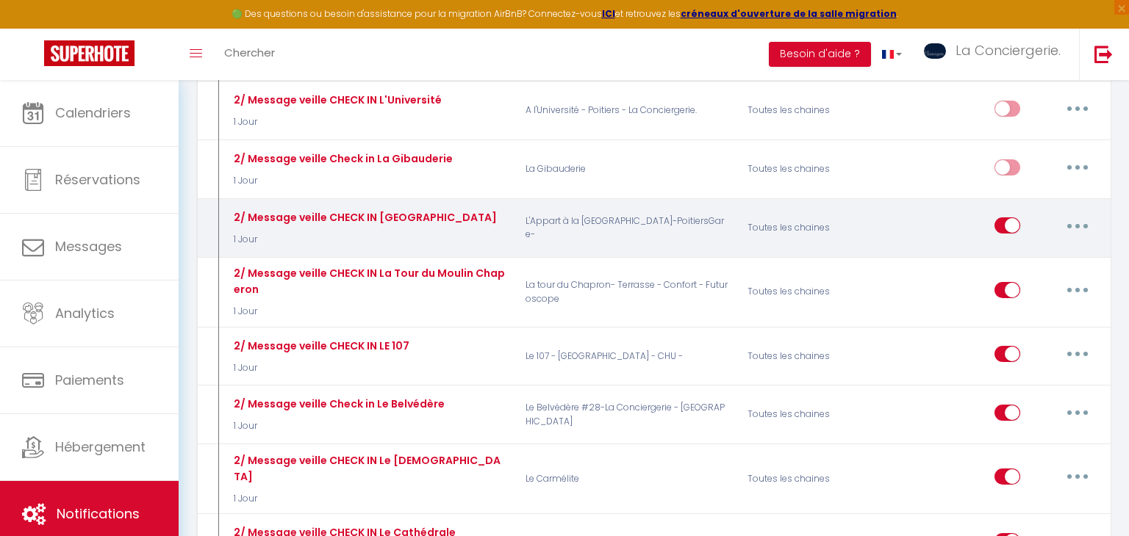
click at [1076, 224] on icon "button" at bounding box center [1077, 226] width 4 height 4
click at [1043, 247] on link "Editer" at bounding box center [1039, 259] width 109 height 25
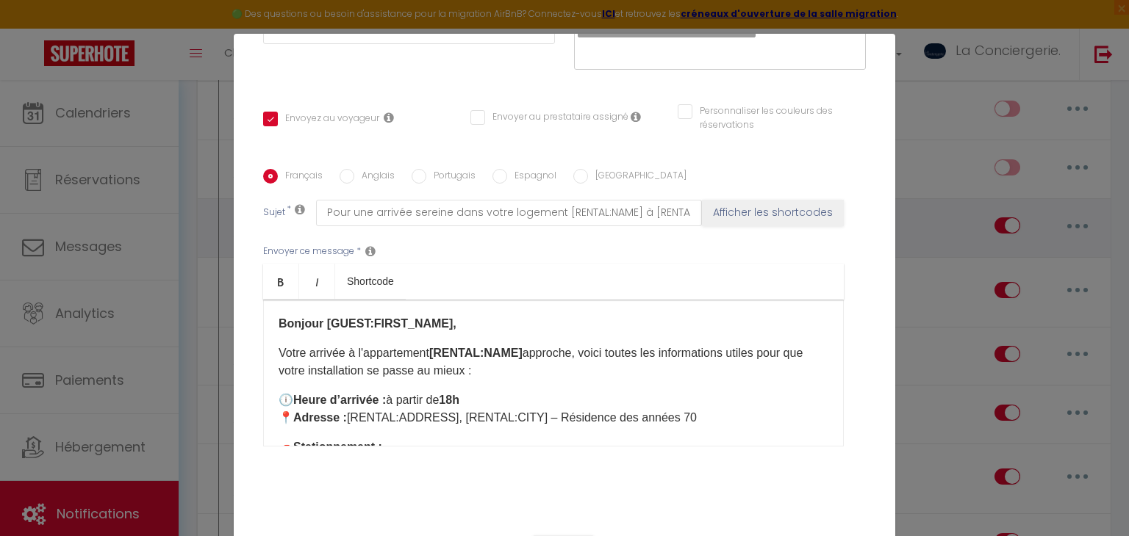
scroll to position [302, 0]
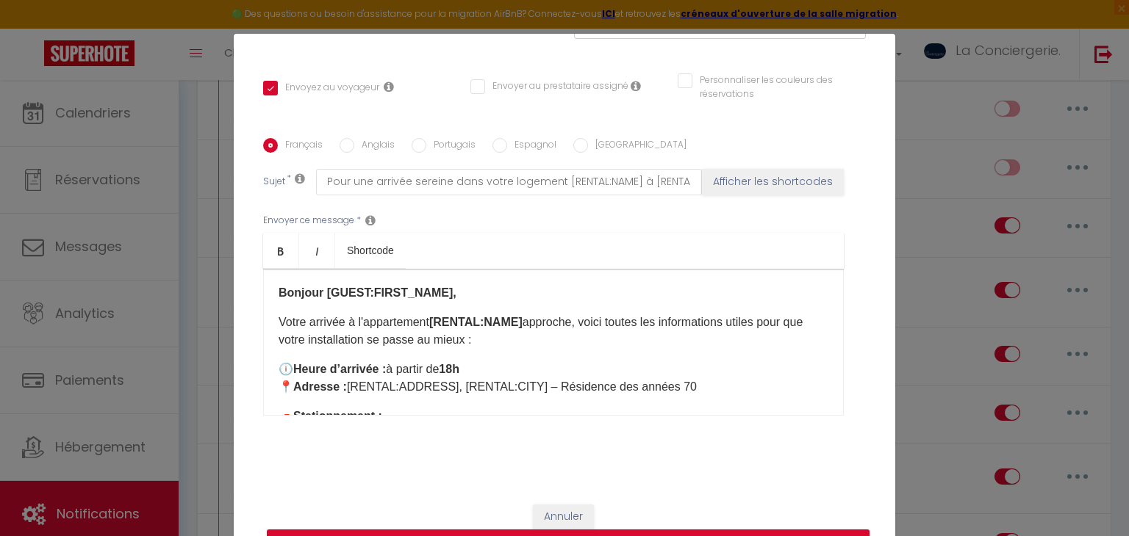
click at [386, 150] on label "Anglais" at bounding box center [374, 146] width 40 height 16
click at [354, 150] on input "Anglais" at bounding box center [346, 145] width 15 height 15
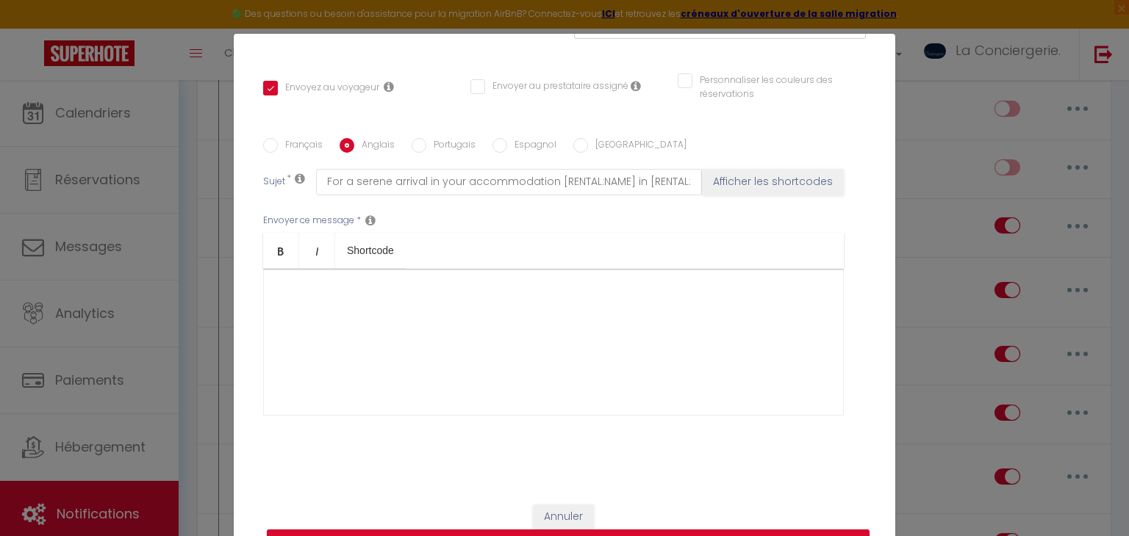
click at [303, 141] on label "Français" at bounding box center [300, 146] width 45 height 16
click at [278, 141] on input "Français" at bounding box center [270, 145] width 15 height 15
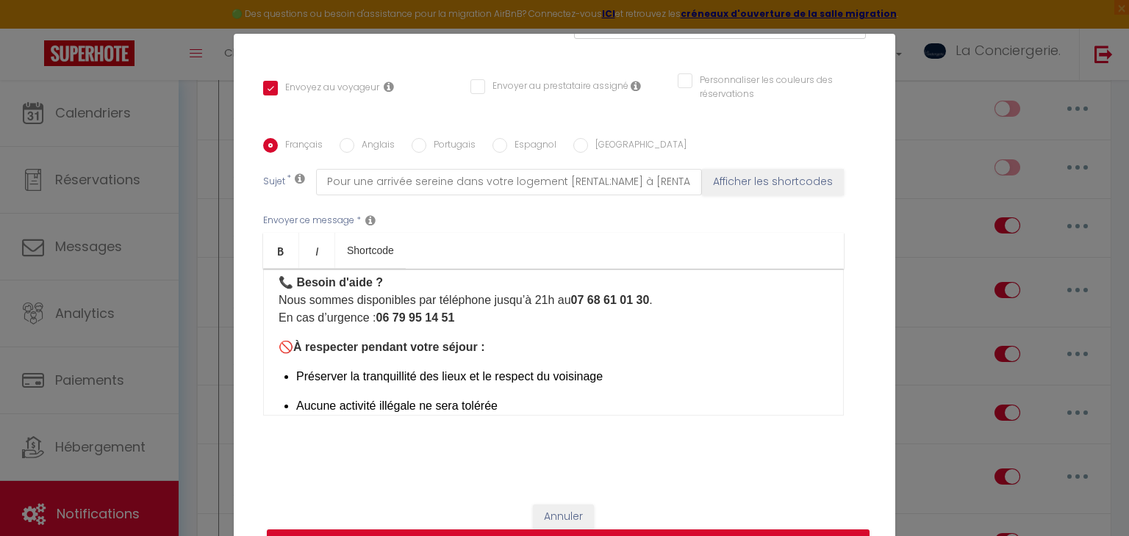
scroll to position [909, 0]
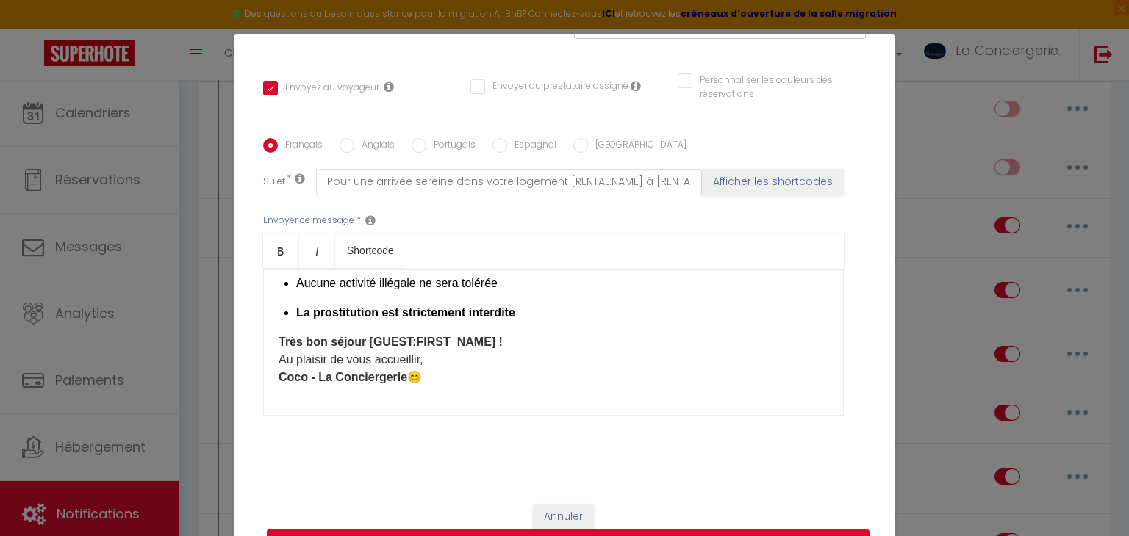
drag, startPoint x: 278, startPoint y: 287, endPoint x: 754, endPoint y: 420, distance: 494.1
click at [754, 420] on div "Envoyer ce message * Bold Italic Shortcode Rich text editor ​ Bonjour [GUEST:FI…" at bounding box center [564, 314] width 602 height 239
copy div "​ Loremip [DOLOR:SITAM_CONS], Adipi elitsed d e'temporincid [UTLABO:ETDO] magna…"
click at [614, 143] on label "[GEOGRAPHIC_DATA]" at bounding box center [637, 146] width 98 height 16
click at [588, 143] on input "[GEOGRAPHIC_DATA]" at bounding box center [580, 145] width 15 height 15
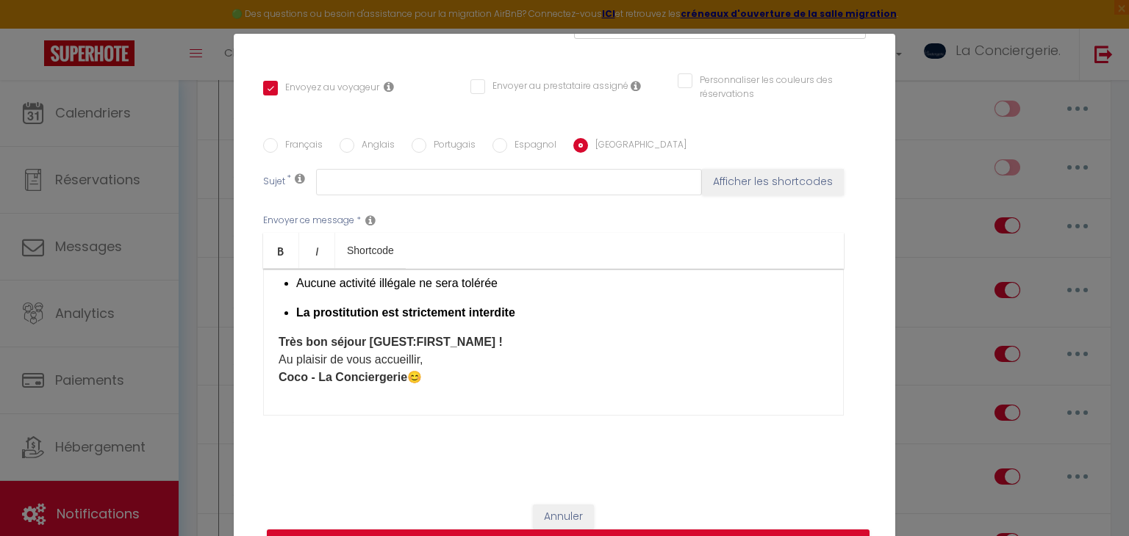
scroll to position [0, 0]
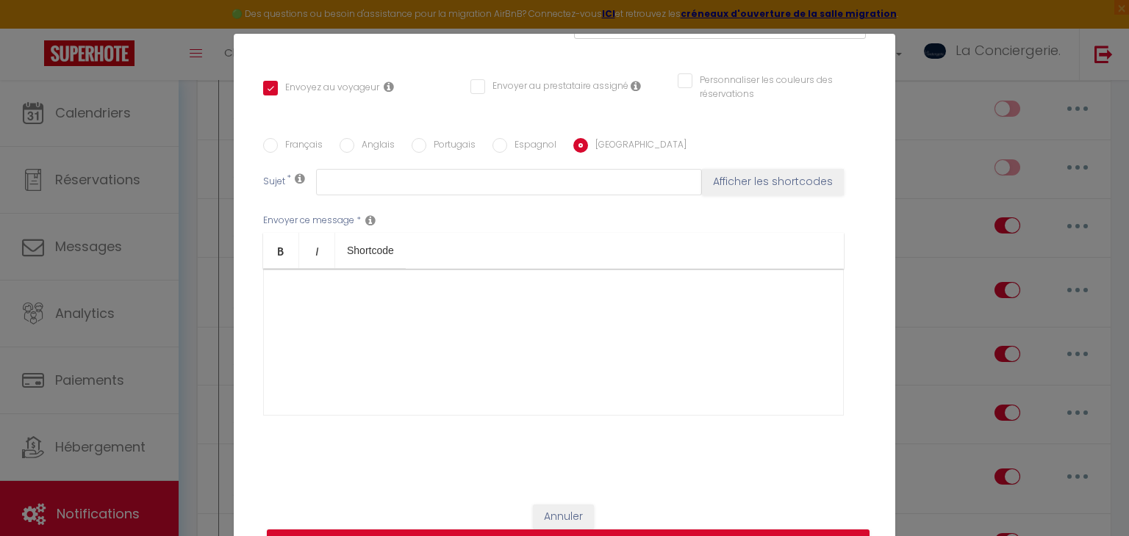
click at [502, 313] on div at bounding box center [553, 342] width 580 height 147
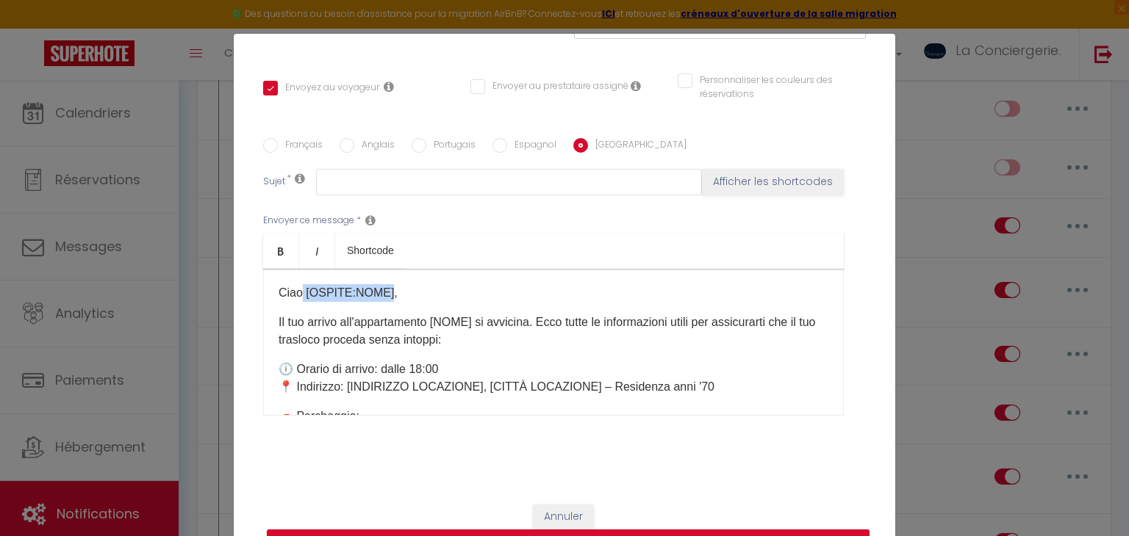
drag, startPoint x: 303, startPoint y: 288, endPoint x: 386, endPoint y: 287, distance: 83.0
click at [386, 287] on p "Ciao [OSPITE:NOME]," at bounding box center [553, 293] width 550 height 18
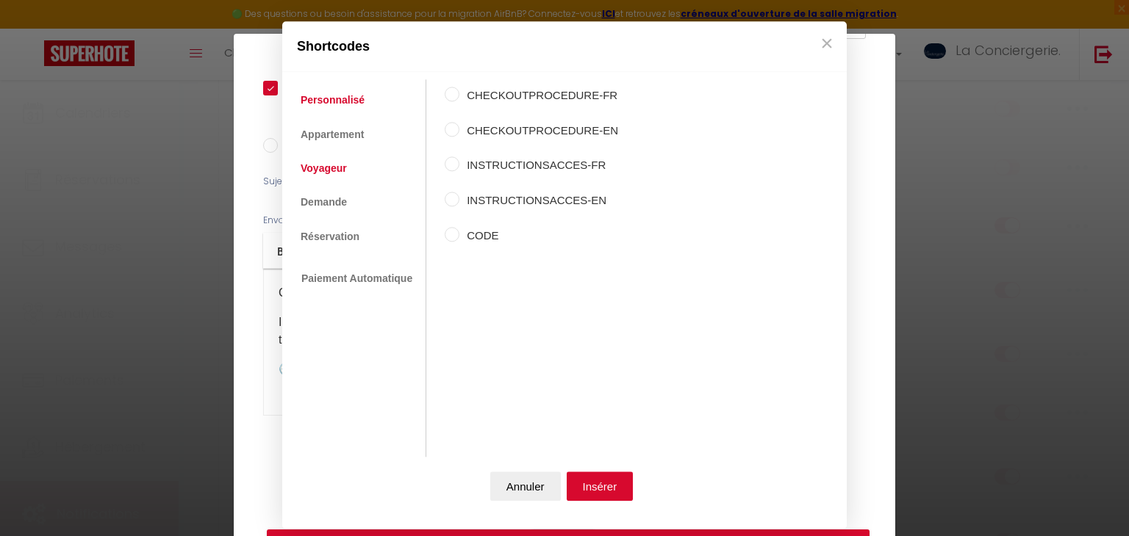
click at [335, 173] on link "Voyageur" at bounding box center [323, 168] width 61 height 26
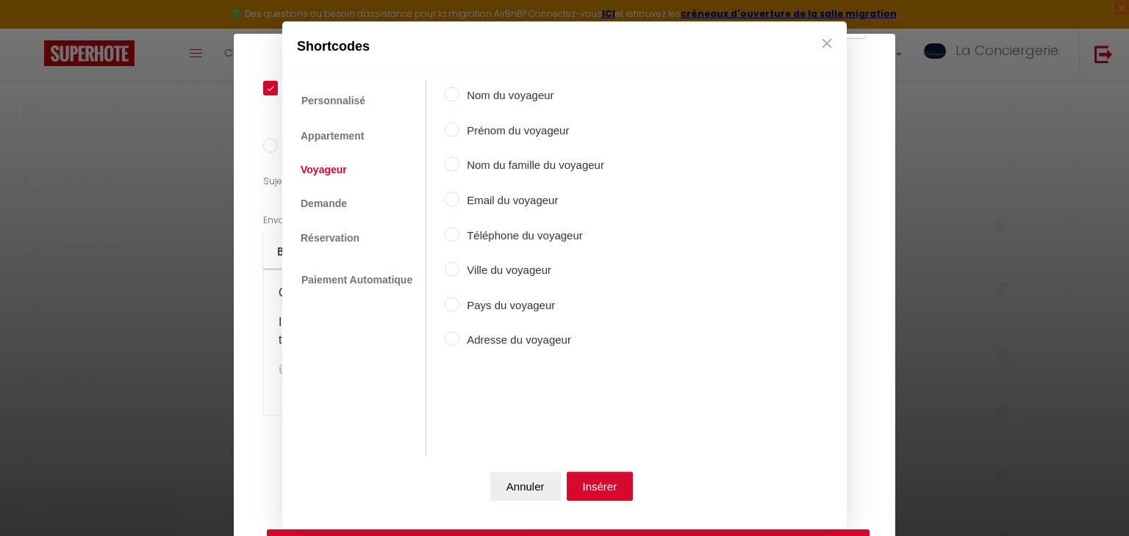
click at [516, 132] on label "Prénom du voyageur" at bounding box center [531, 131] width 145 height 18
click at [459, 132] on input "Prénom du voyageur" at bounding box center [452, 129] width 15 height 15
click at [595, 489] on button "Insérer" at bounding box center [599, 486] width 67 height 29
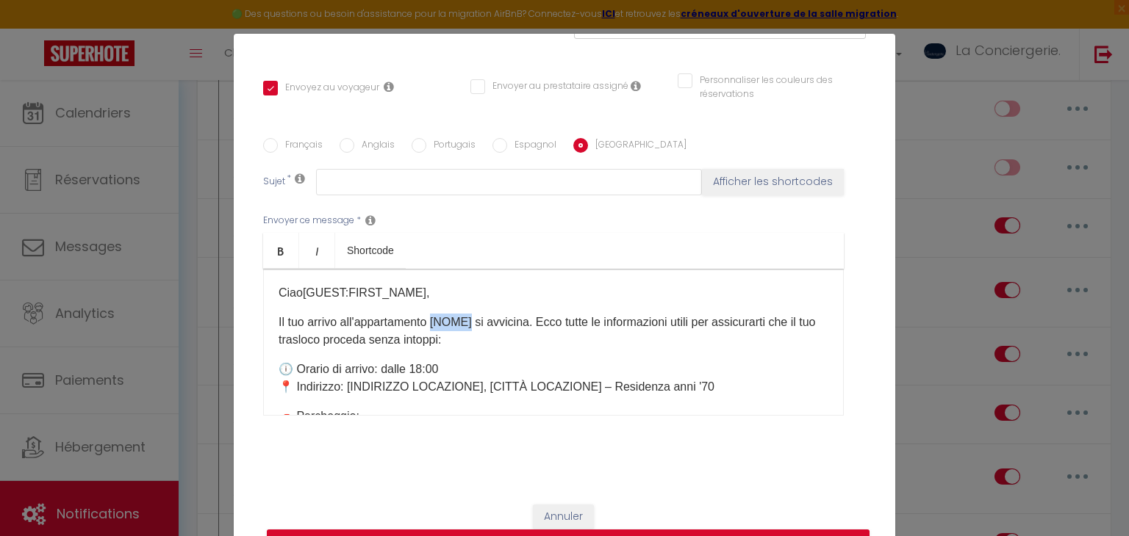
drag, startPoint x: 438, startPoint y: 322, endPoint x: 475, endPoint y: 320, distance: 36.8
click at [475, 320] on p "Il tuo arrivo all'appartamento [NOME] si avvicina. Ecco tutte le informazioni u…" at bounding box center [553, 331] width 550 height 35
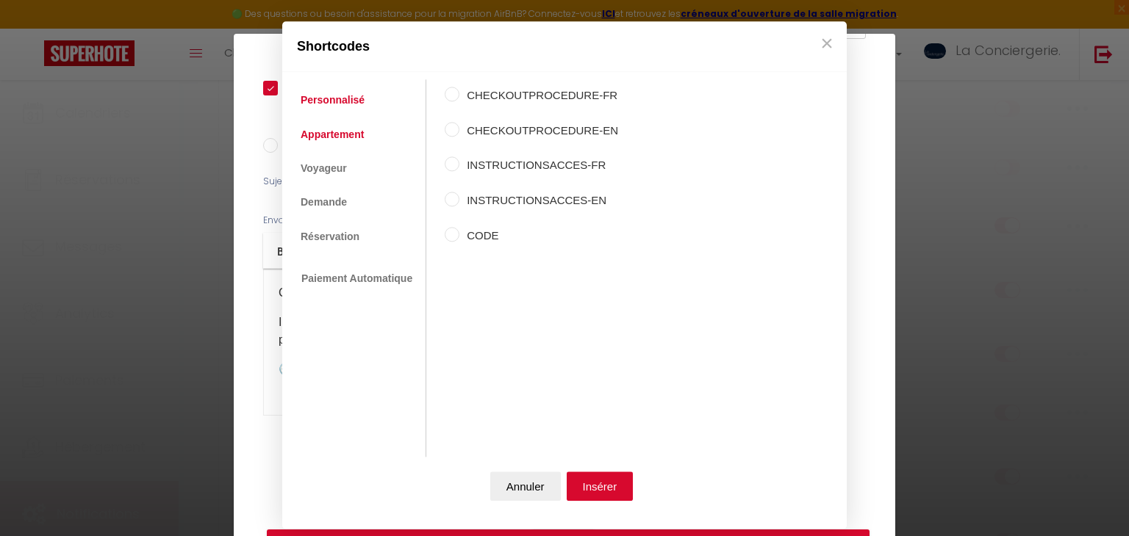
click at [353, 132] on link "Appartement" at bounding box center [332, 134] width 78 height 26
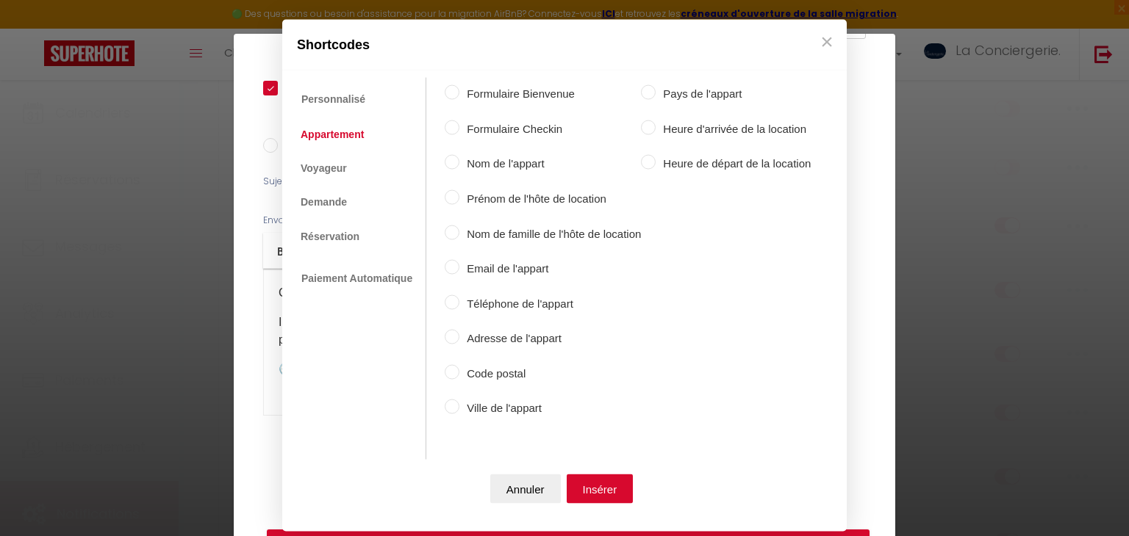
click at [450, 157] on input "Nom de l'appart" at bounding box center [452, 162] width 15 height 15
click at [601, 501] on button "Insérer" at bounding box center [599, 488] width 67 height 29
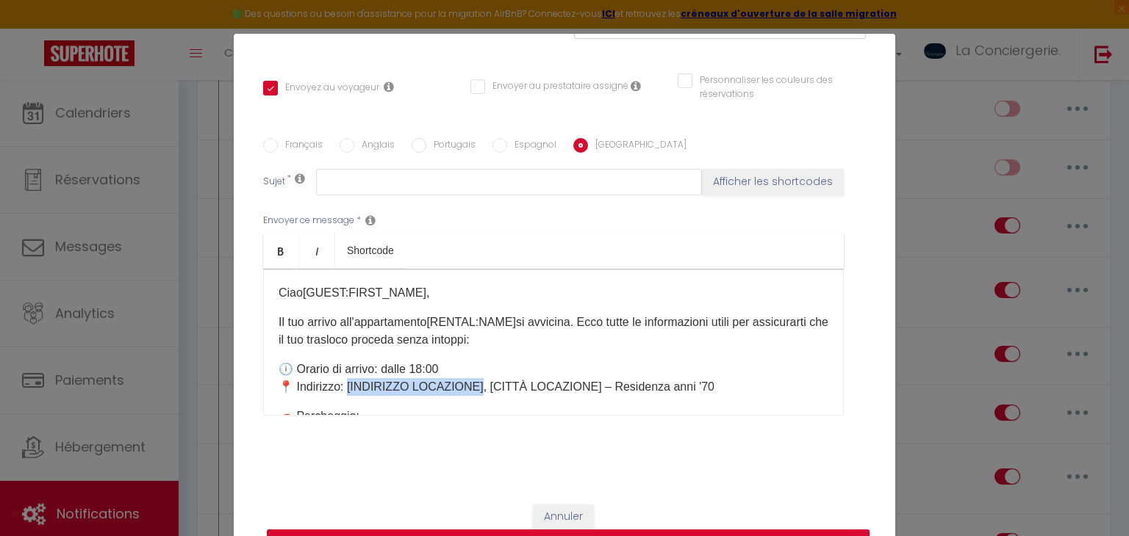
drag, startPoint x: 472, startPoint y: 384, endPoint x: 348, endPoint y: 383, distance: 124.2
click at [348, 383] on p "🕕 Orario di arrivo: dalle 18:00 📍 Indirizzo: [INDIRIZZO LOCAZIONE], [CITTÀ LOCA…" at bounding box center [553, 378] width 550 height 35
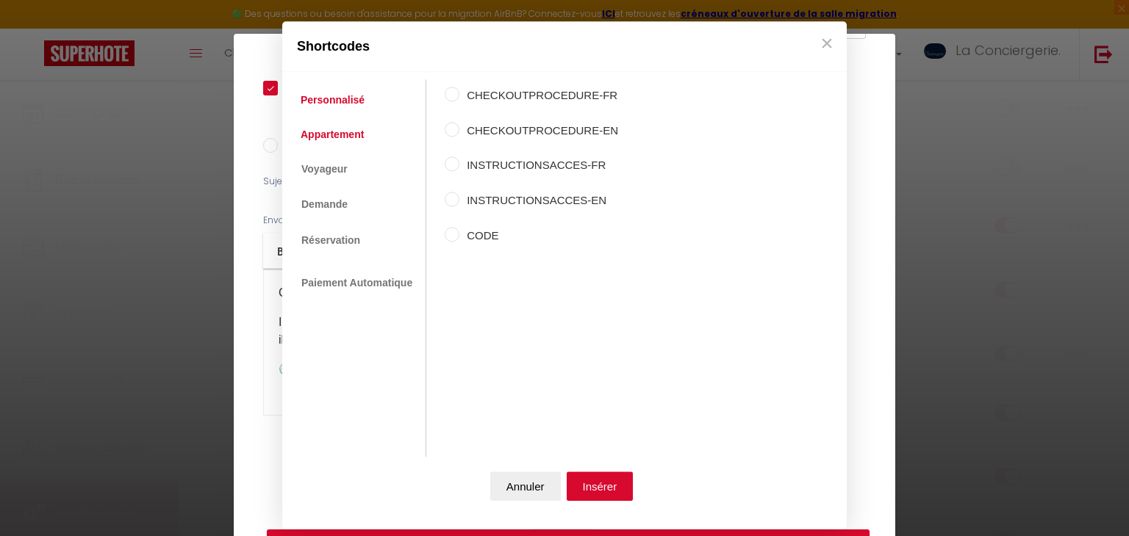
click at [335, 126] on link "Appartement" at bounding box center [332, 134] width 78 height 26
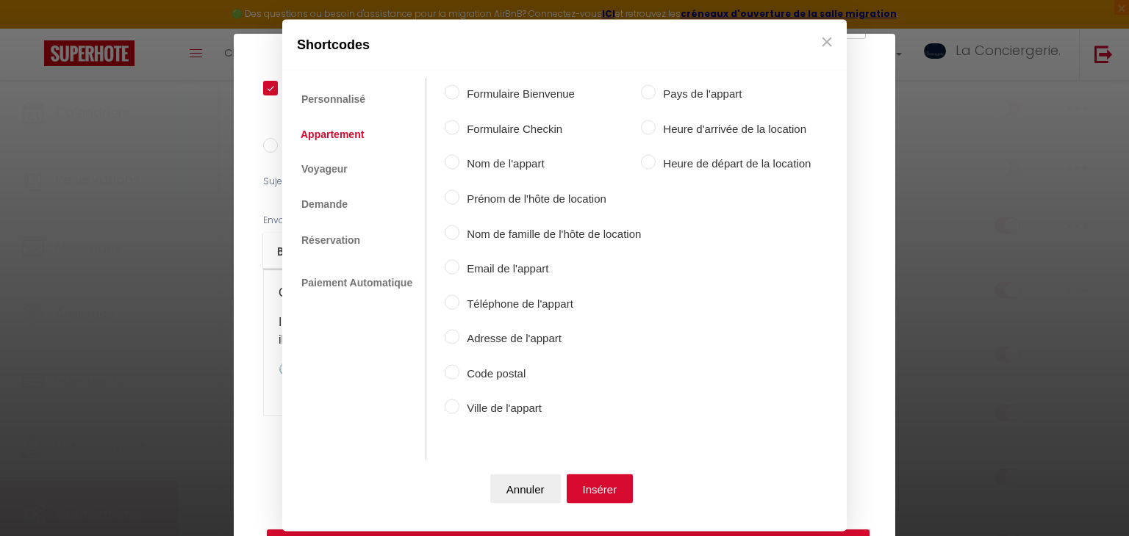
click at [502, 341] on label "Adresse de l'appart" at bounding box center [549, 339] width 181 height 18
click
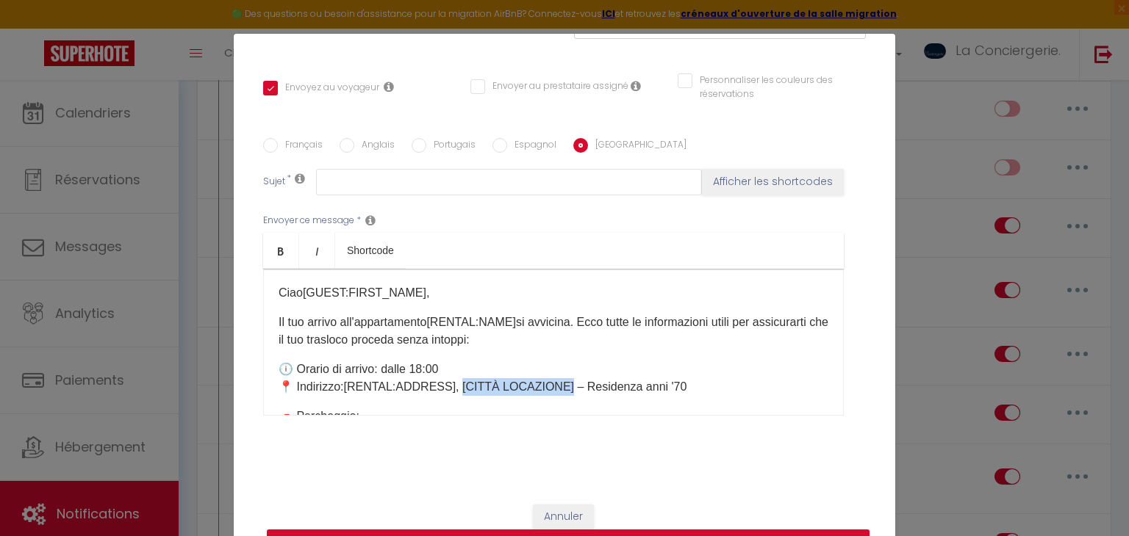
drag, startPoint x: 454, startPoint y: 385, endPoint x: 557, endPoint y: 380, distance: 103.0
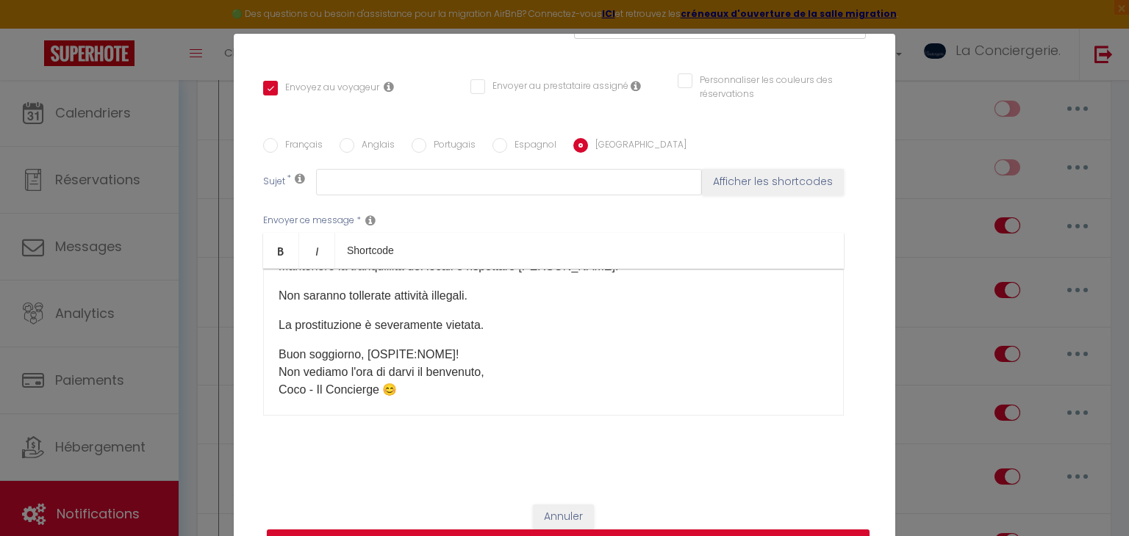
scroll to position [844, 0]
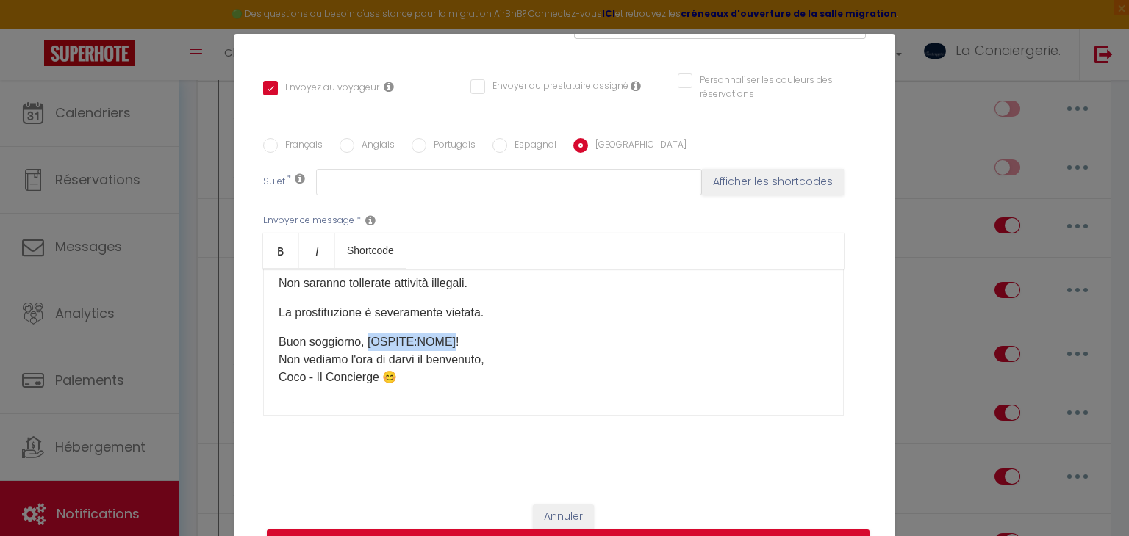
drag, startPoint x: 445, startPoint y: 322, endPoint x: 364, endPoint y: 325, distance: 81.6
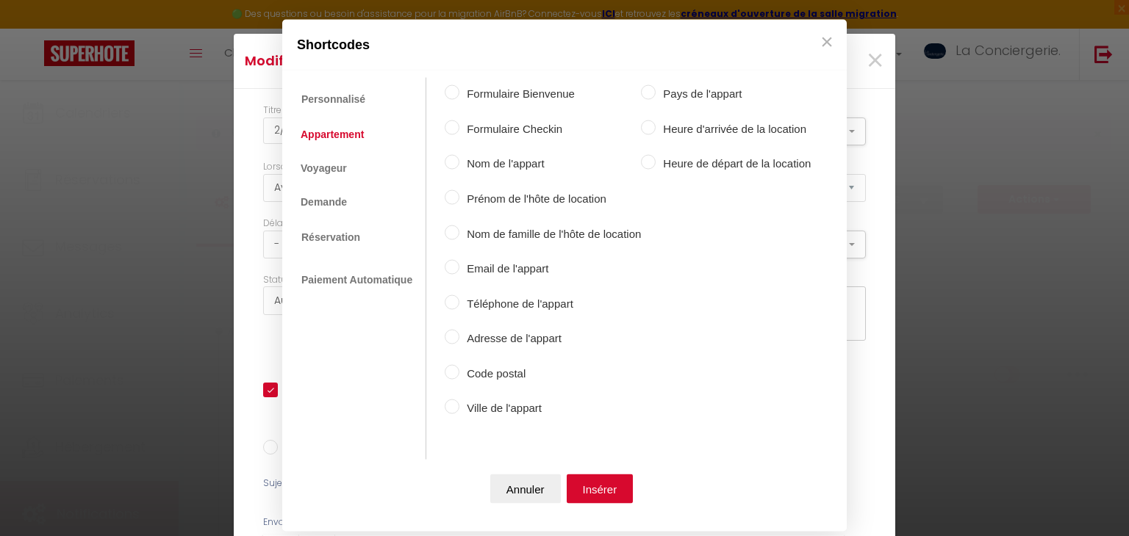
select select "2"
select select "1 Jour"
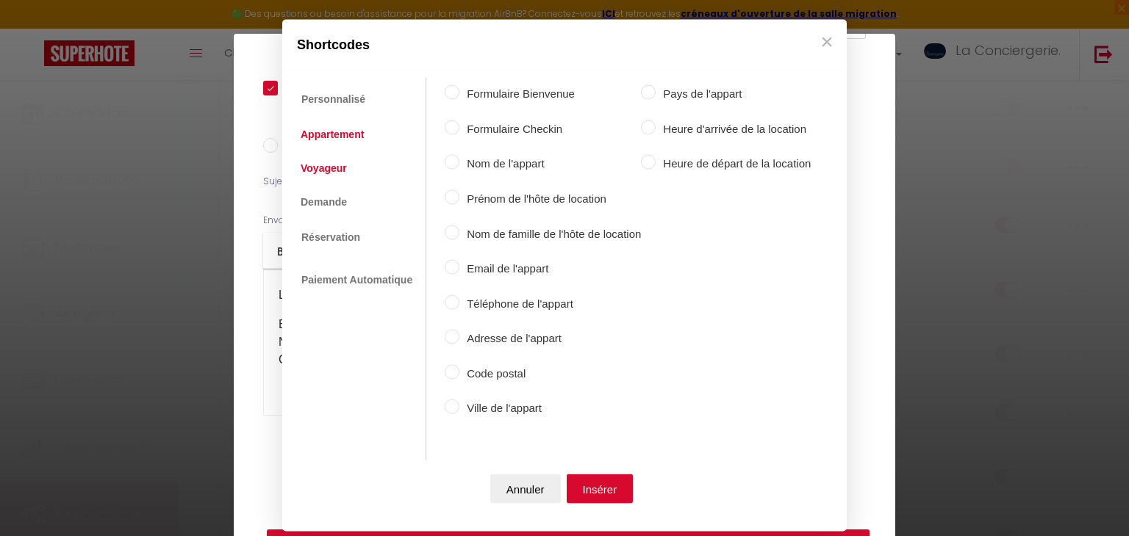
click at [327, 173] on link "Voyageur" at bounding box center [323, 167] width 61 height 26
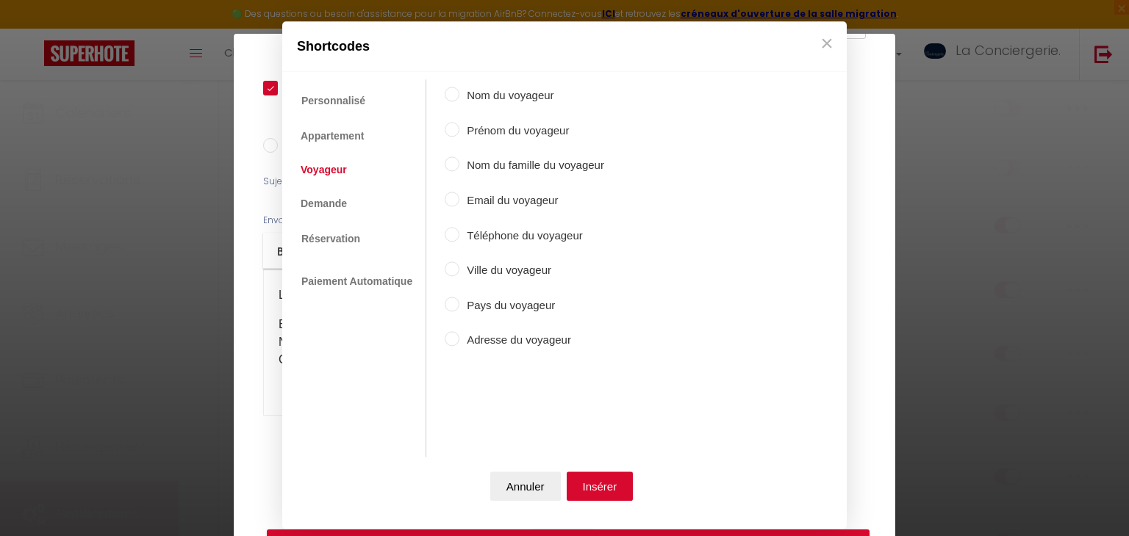
click at [517, 135] on label "Prénom du voyageur" at bounding box center [531, 131] width 145 height 18
click at [459, 135] on input "Prénom du voyageur" at bounding box center [452, 129] width 15 height 15
radio input "true"
click at [588, 479] on button "Insérer" at bounding box center [599, 486] width 67 height 29
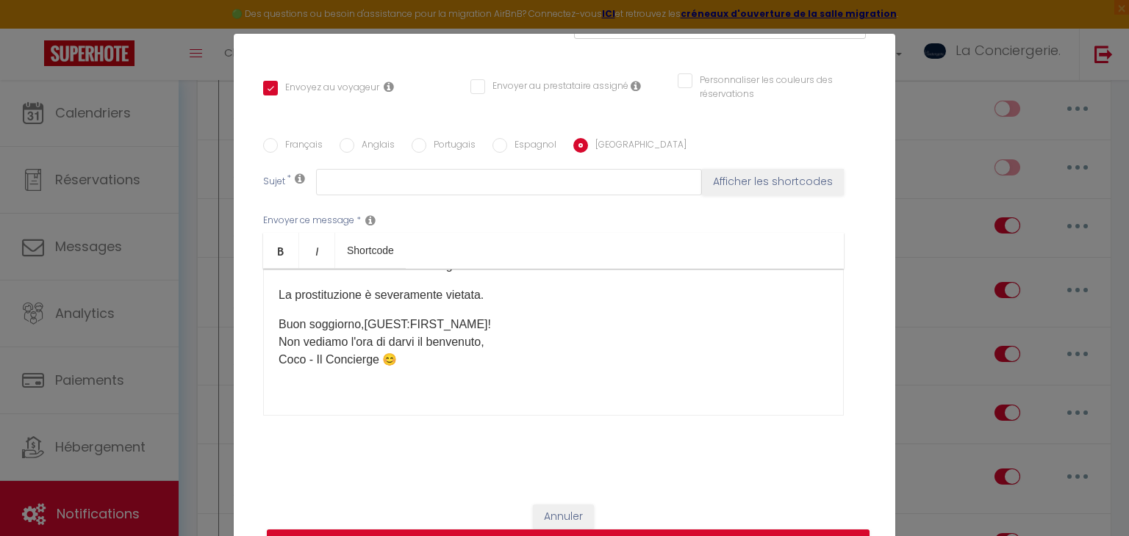
click at [540, 145] on label "Espagnol" at bounding box center [531, 146] width 49 height 16
click at [507, 145] on input "Espagnol" at bounding box center [499, 145] width 15 height 15
radio input "true"
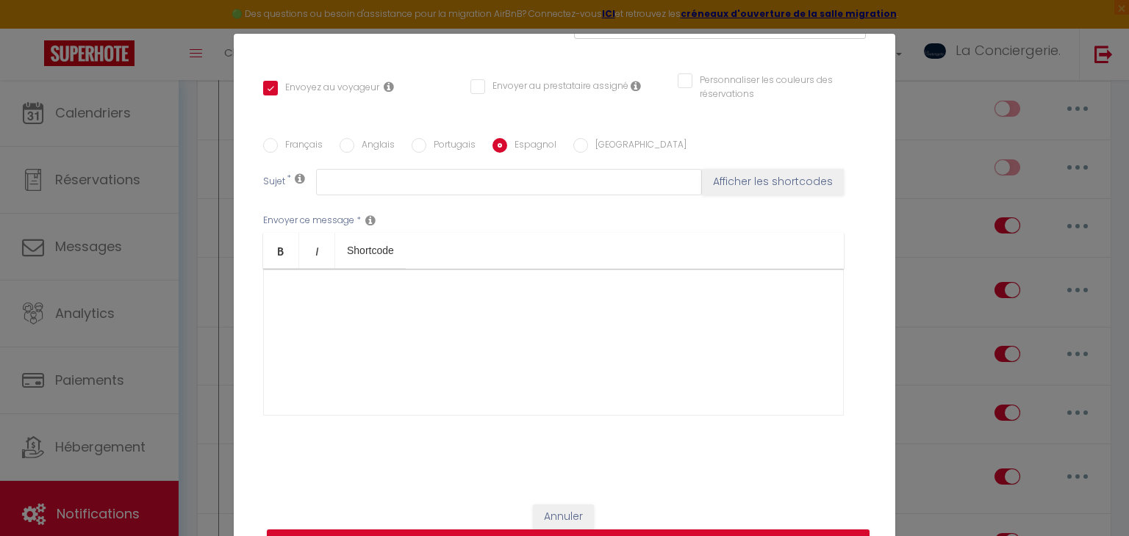
checkbox input "true"
checkbox input "false"
click at [407, 323] on div at bounding box center [553, 342] width 580 height 147
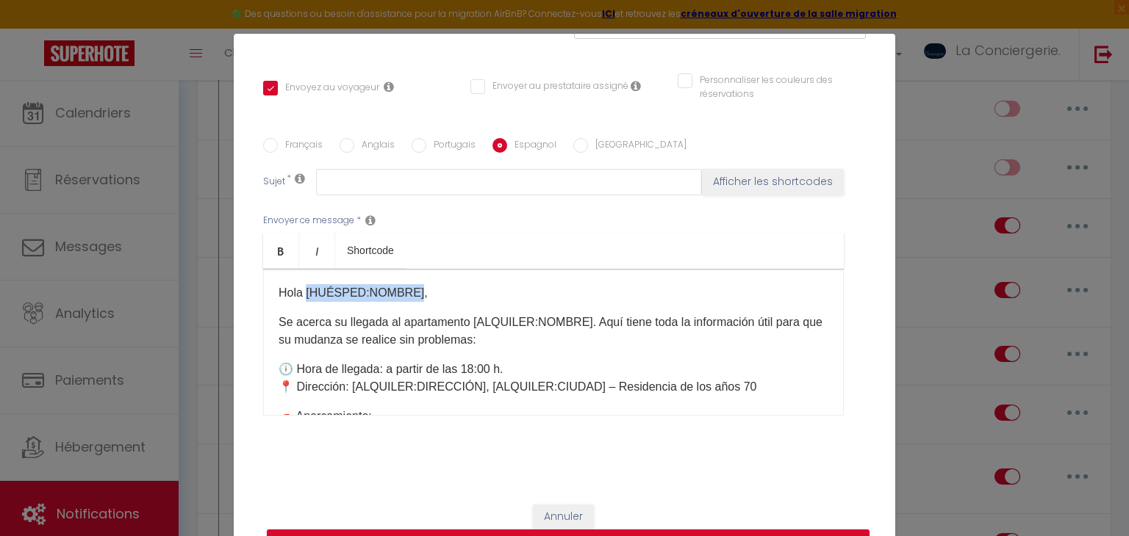
drag, startPoint x: 411, startPoint y: 289, endPoint x: 305, endPoint y: 280, distance: 106.2
click at [305, 280] on div "Hola [HUÉSPED:NOMBRE], Se acerca su llegada al apartamento [ALQUILER:NOMBRE]. A…" at bounding box center [553, 342] width 580 height 147
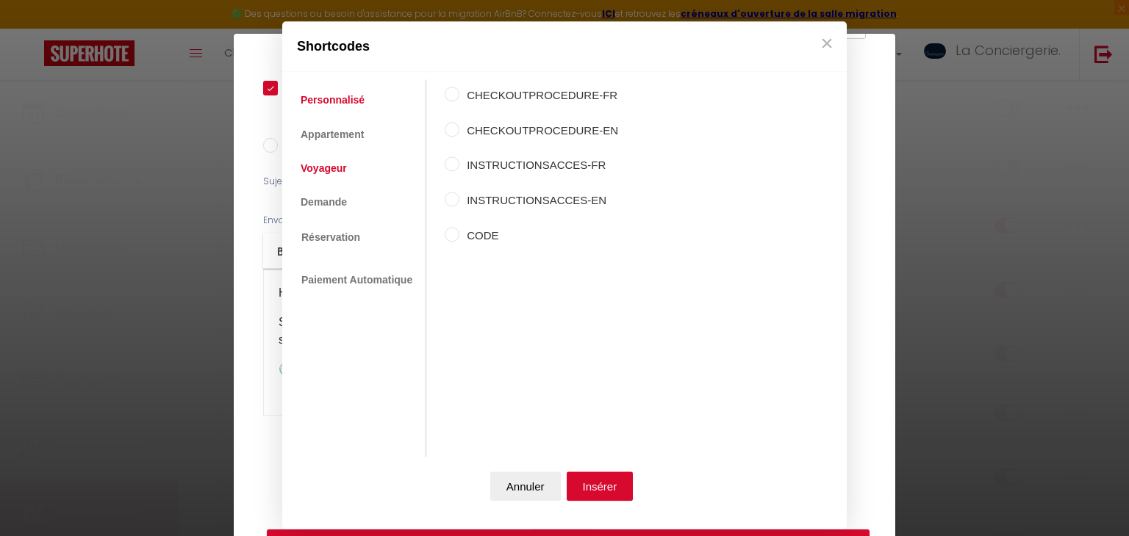
click at [341, 166] on link "Voyageur" at bounding box center [323, 168] width 61 height 26
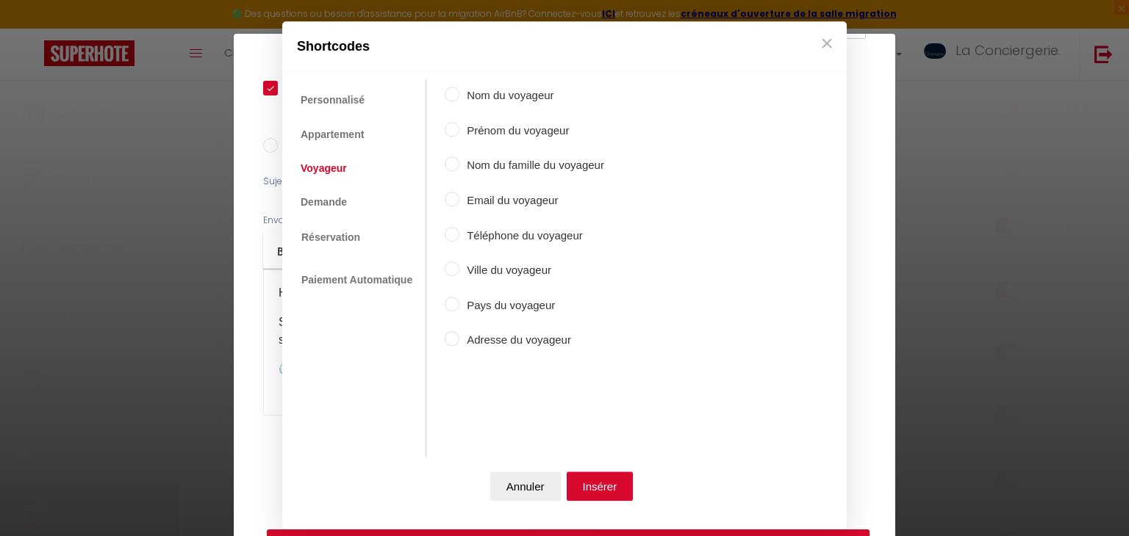
click at [499, 130] on label "Prénom du voyageur" at bounding box center [531, 131] width 145 height 18
click at [459, 130] on input "Prénom du voyageur" at bounding box center [452, 129] width 15 height 15
radio input "true"
click at [597, 478] on button "Insérer" at bounding box center [599, 486] width 67 height 29
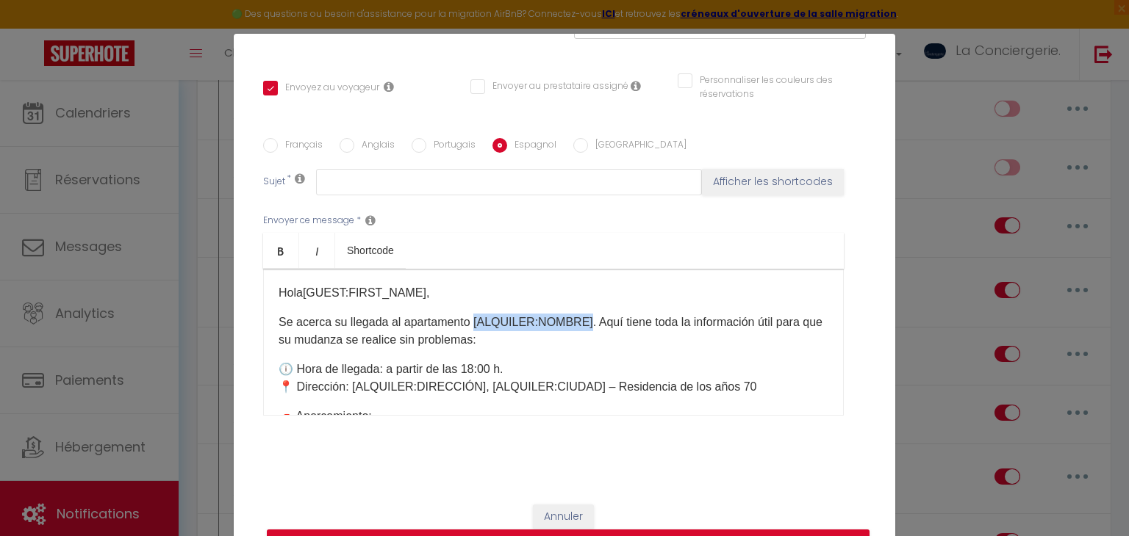
drag, startPoint x: 472, startPoint y: 317, endPoint x: 582, endPoint y: 310, distance: 110.5
click at [582, 310] on div "Hola [GUEST:FIRST_NAME] ​ , Se acerca su llegada al apartamento [ALQUILER:NOMBR…" at bounding box center [553, 342] width 580 height 147
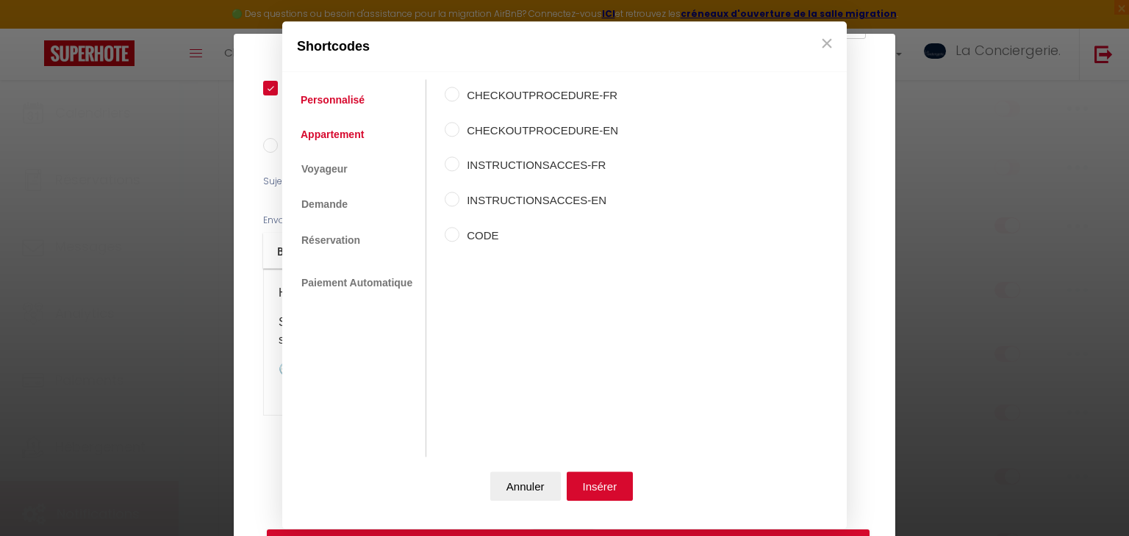
click at [347, 131] on link "Appartement" at bounding box center [332, 134] width 78 height 26
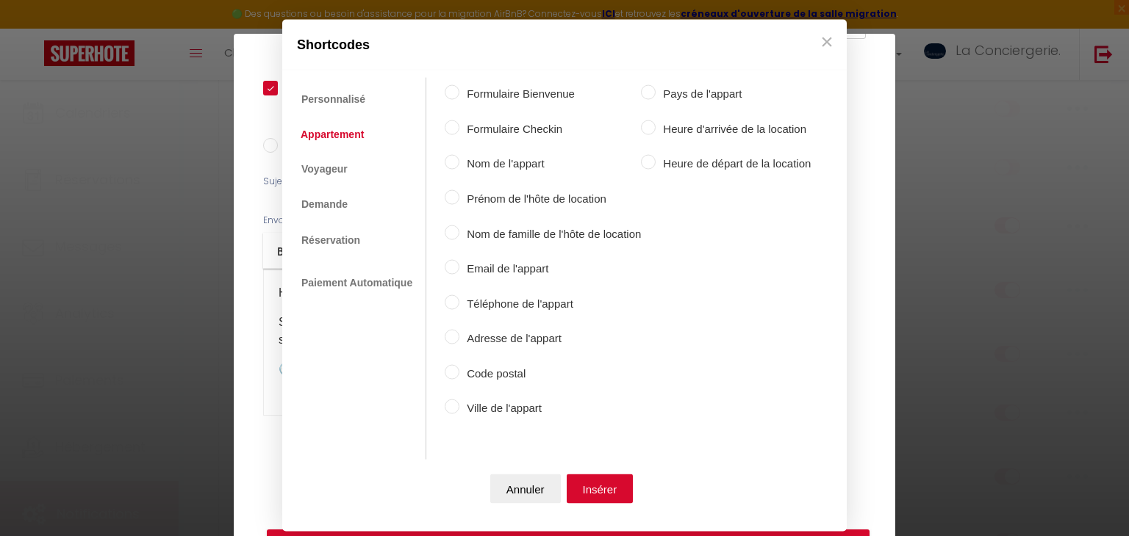
click at [533, 179] on div "Formulaire Bienvenue Formulaire Checkin Nom de l'appart Prénom de l'hôte de loc…" at bounding box center [628, 253] width 366 height 350
click at [519, 157] on label "Nom de l'appart" at bounding box center [549, 164] width 181 height 18
click at [459, 157] on input "Nom de l'appart" at bounding box center [452, 162] width 15 height 15
radio input "true"
click at [604, 487] on button "Insérer" at bounding box center [599, 488] width 67 height 29
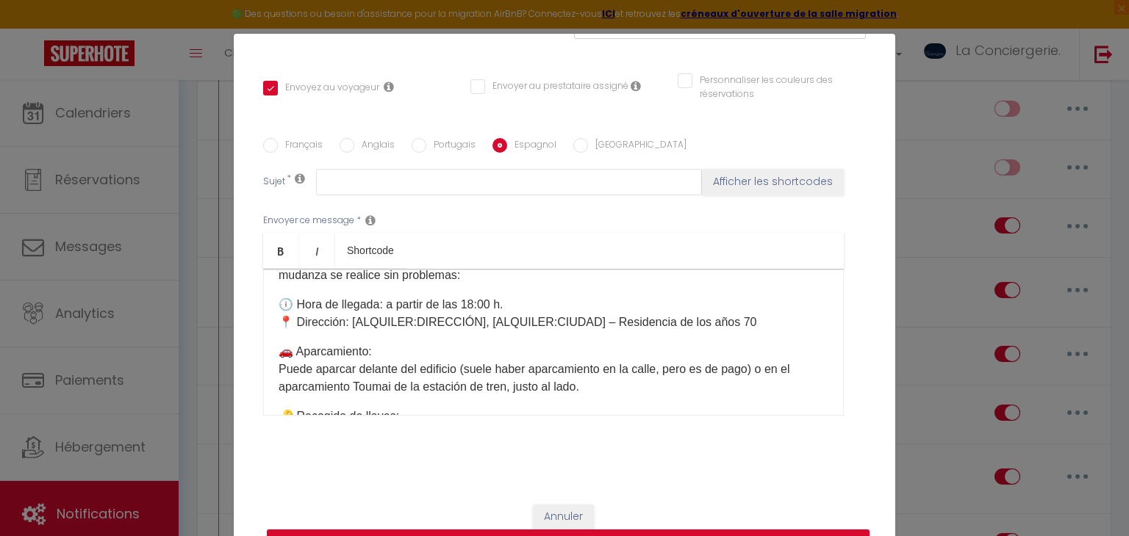
scroll to position [65, 0]
drag, startPoint x: 474, startPoint y: 317, endPoint x: 356, endPoint y: 317, distance: 118.3
click at [356, 317] on p "🕕 Hora de llegada: a partir de las 18:00 h. 📍 Dirección: [ALQUILER:DIRECCIÓN], …" at bounding box center [553, 312] width 550 height 35
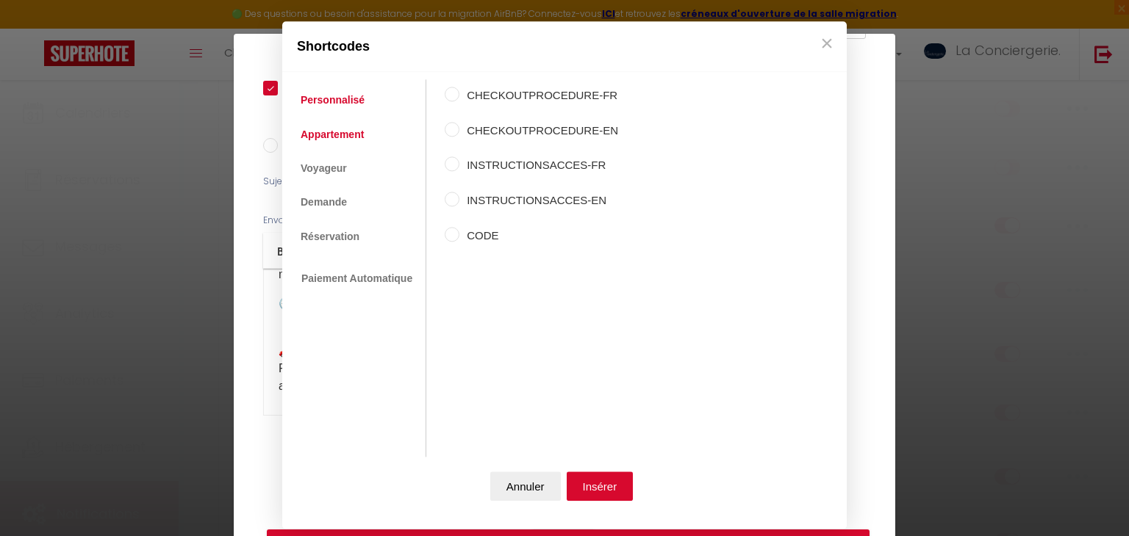
click at [331, 132] on link "Appartement" at bounding box center [332, 134] width 78 height 26
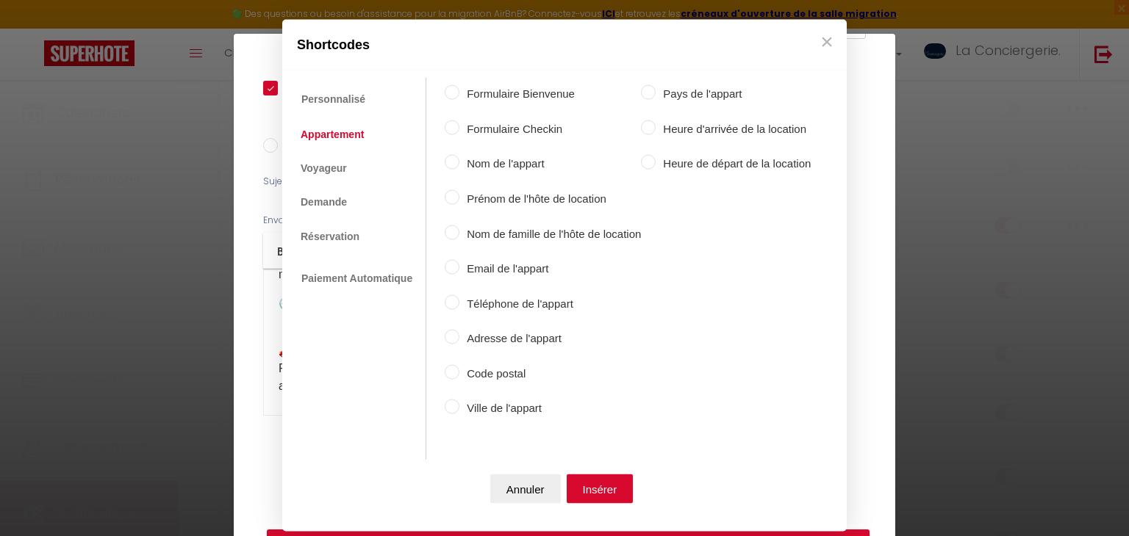
click at [536, 335] on label "Adresse de l'appart" at bounding box center [549, 339] width 181 height 18
click at [459, 335] on input "Adresse de l'appart" at bounding box center [452, 337] width 15 height 15
radio input "true"
click at [583, 481] on button "Insérer" at bounding box center [599, 488] width 67 height 29
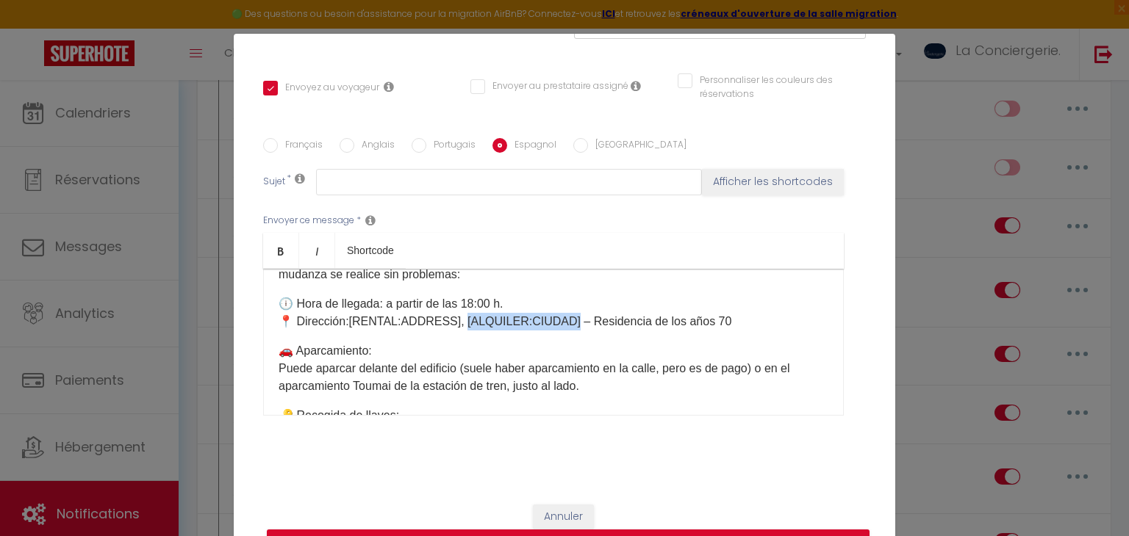
drag, startPoint x: 459, startPoint y: 316, endPoint x: 561, endPoint y: 323, distance: 101.6
click at [561, 323] on p "🕕 Hora de llegada: a partir de las 18:00 h. 📍 Dirección: [RENTAL:ADDRESS] ​ , […" at bounding box center [553, 312] width 550 height 35
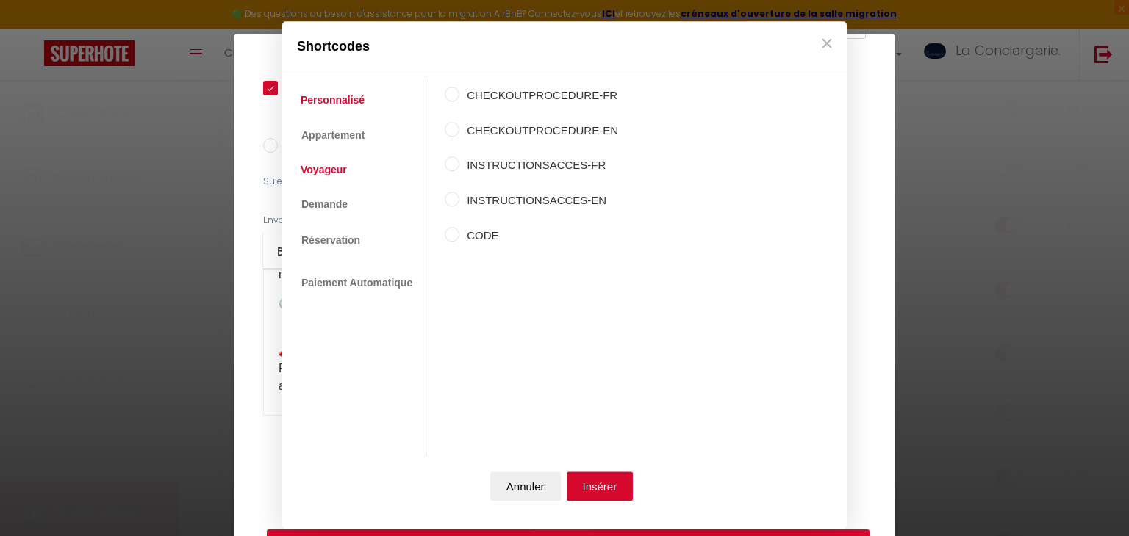
click at [342, 166] on link "Voyageur" at bounding box center [323, 170] width 61 height 26
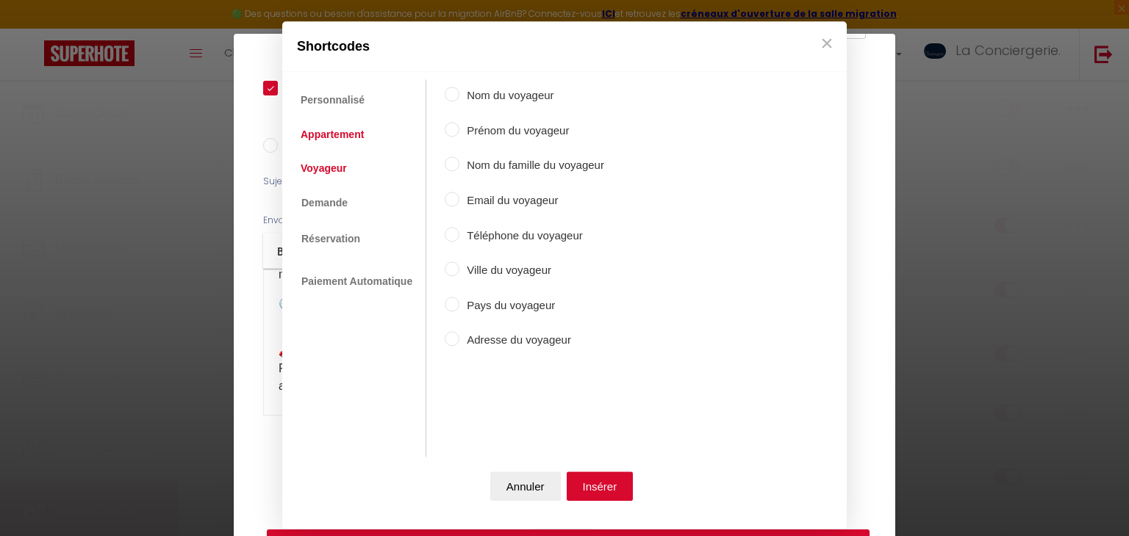
click at [348, 138] on link "Appartement" at bounding box center [332, 134] width 78 height 26
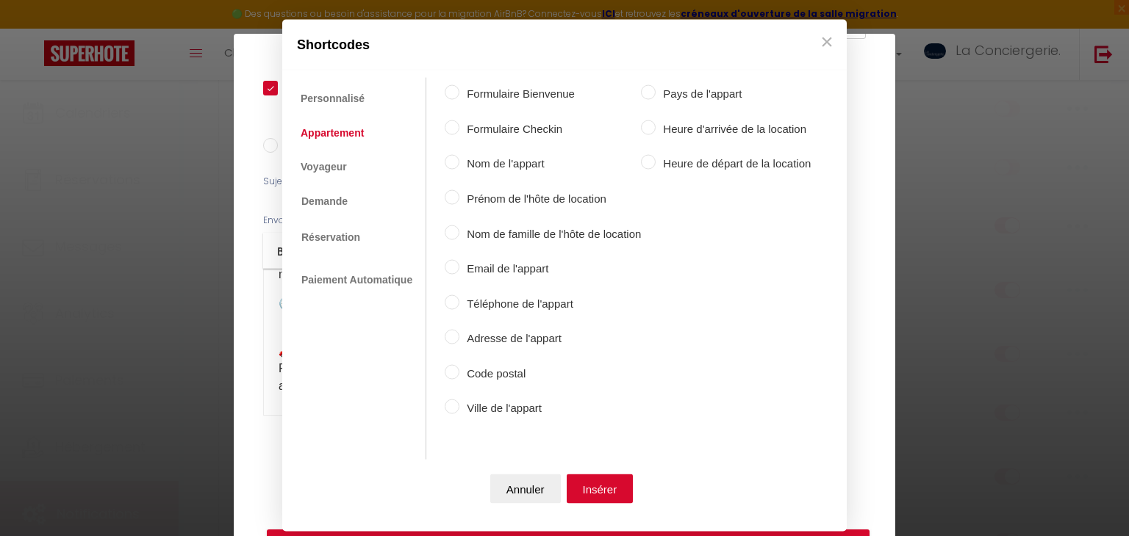
click at [503, 402] on label "Ville de l'appart" at bounding box center [549, 409] width 181 height 18
click at [459, 402] on input "Ville de l'appart" at bounding box center [452, 407] width 15 height 15
radio input "true"
click at [597, 483] on button "Insérer" at bounding box center [599, 488] width 67 height 29
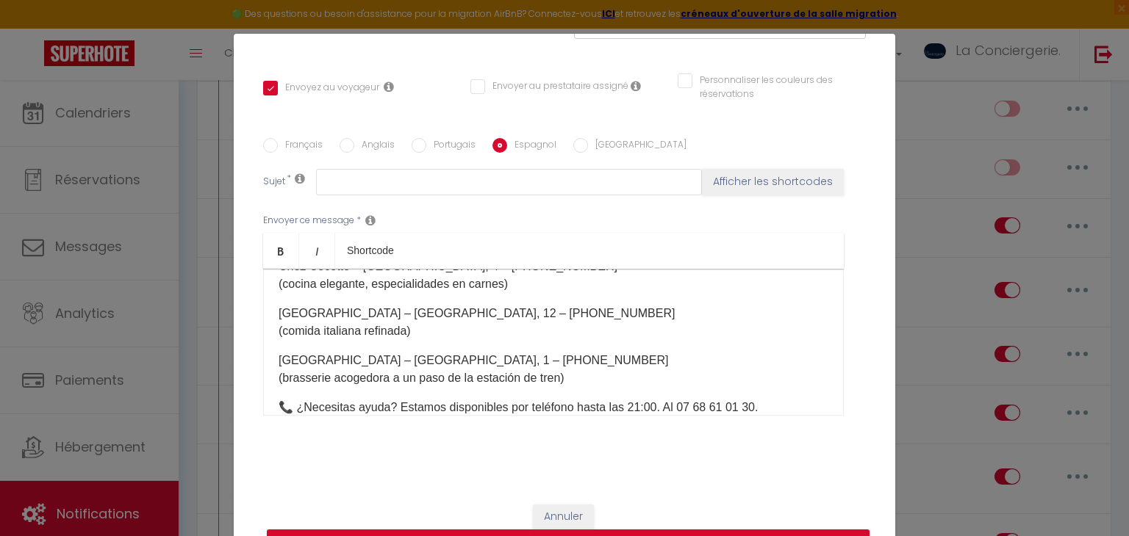
scroll to position [844, 0]
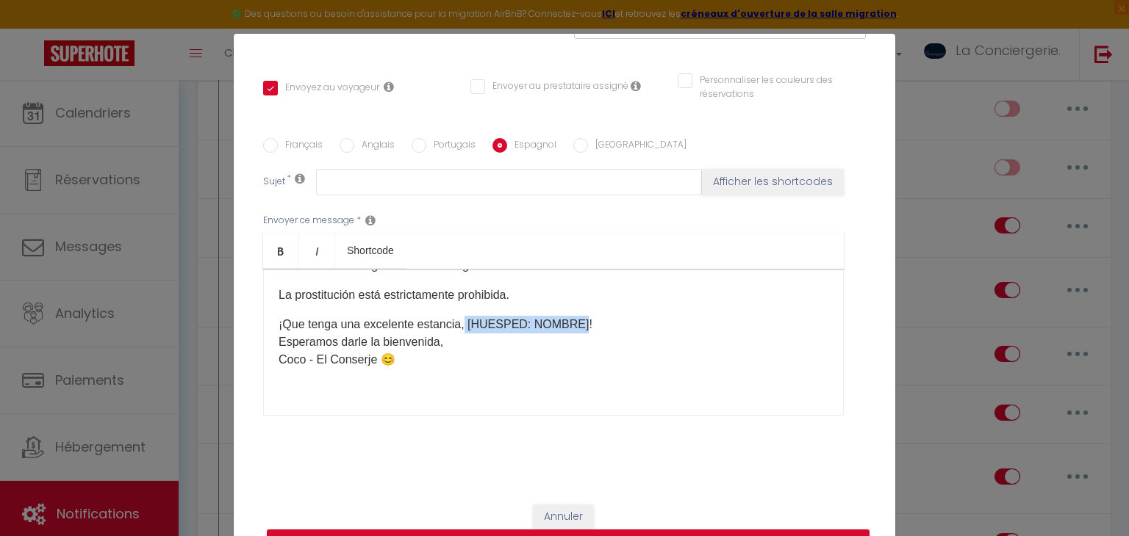
drag, startPoint x: 467, startPoint y: 323, endPoint x: 578, endPoint y: 313, distance: 110.7
click at [578, 313] on div "Hola [GUEST:FIRST_NAME] ​ , Se acerca su llegada al apartamento [RENTAL:NAME] ​…" at bounding box center [553, 342] width 580 height 147
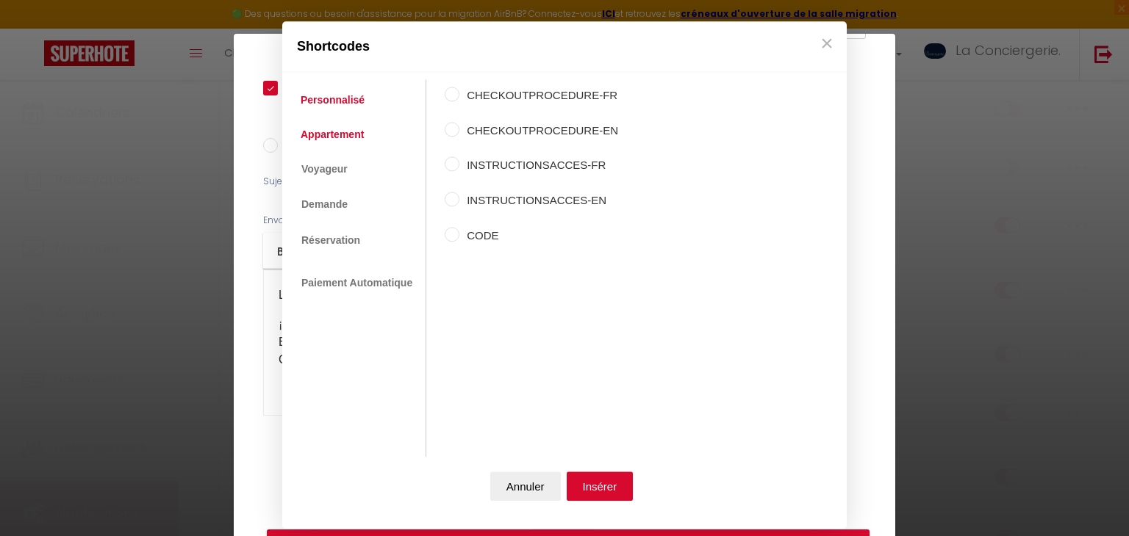
click at [355, 135] on link "Appartement" at bounding box center [332, 134] width 78 height 26
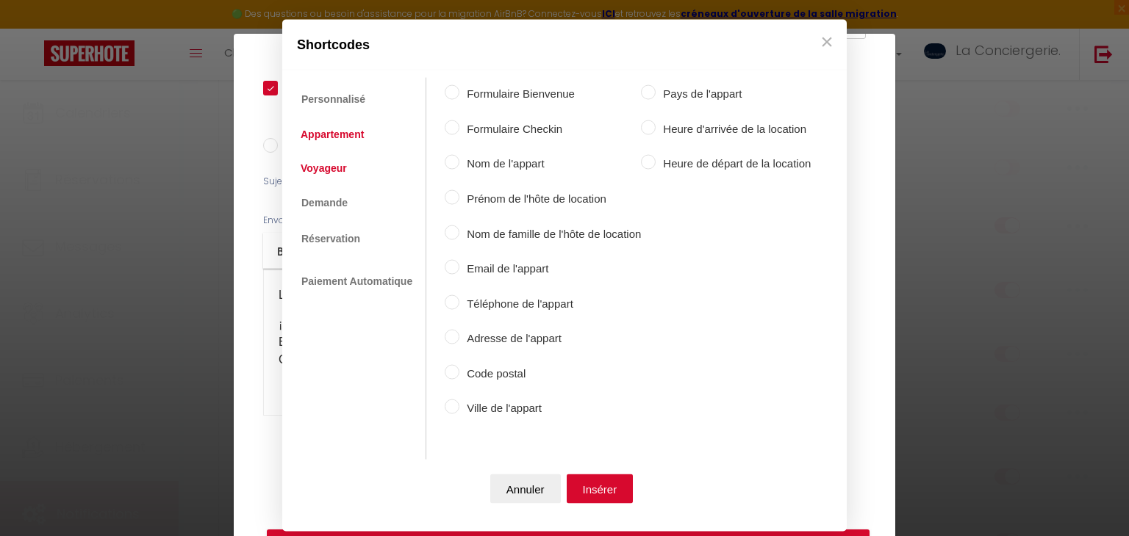
click at [339, 165] on link "Voyageur" at bounding box center [323, 167] width 61 height 26
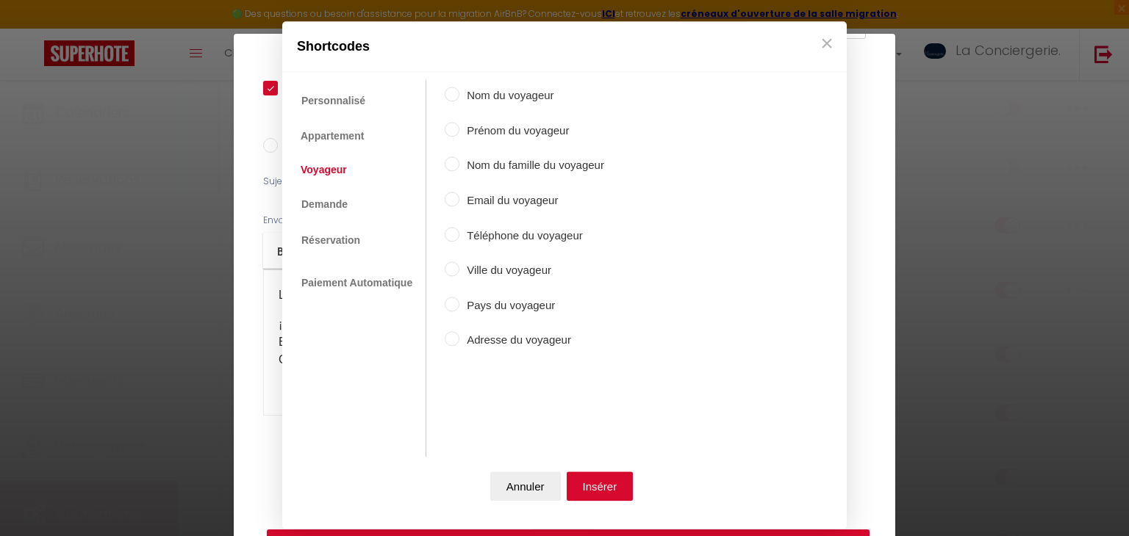
click at [542, 136] on label "Prénom du voyageur" at bounding box center [531, 131] width 145 height 18
click at [459, 136] on input "Prénom du voyageur" at bounding box center [452, 129] width 15 height 15
radio input "true"
click at [616, 481] on button "Insérer" at bounding box center [599, 486] width 67 height 29
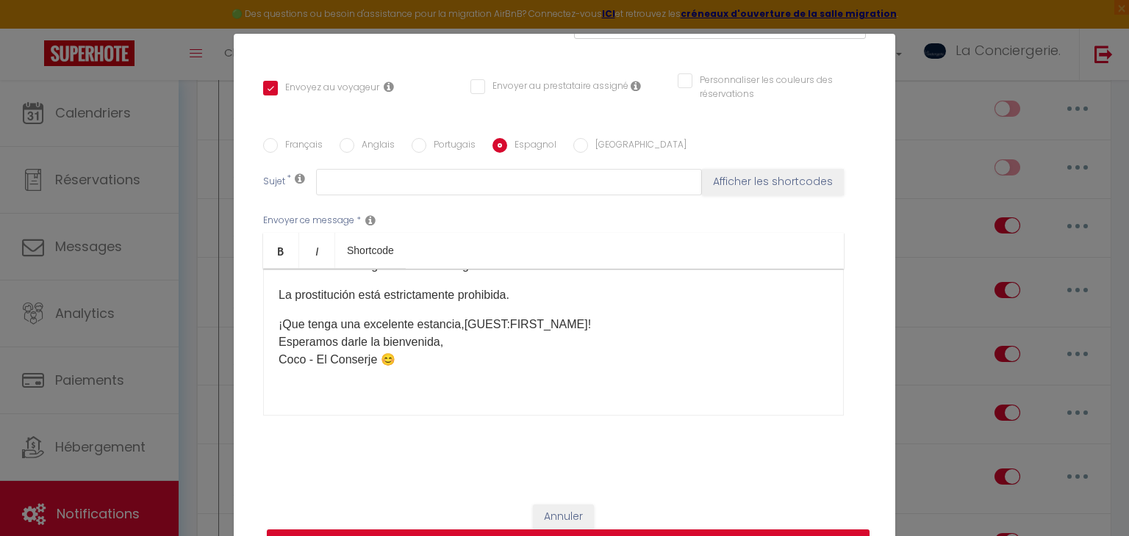
click at [461, 140] on label "Portugais" at bounding box center [450, 146] width 49 height 16
click at [426, 140] on input "Portugais" at bounding box center [418, 145] width 15 height 15
radio input "true"
checkbox input "true"
checkbox input "false"
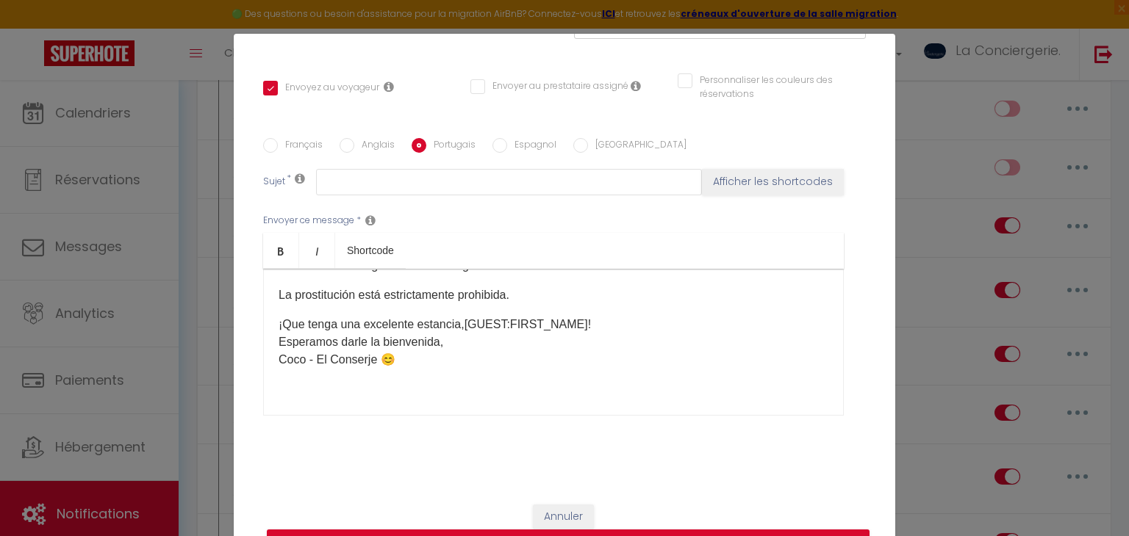
checkbox input "false"
type input "Para uma chegada serena no seu alojamento [RENTAL:NAME] em [RENTAL:CITY]"
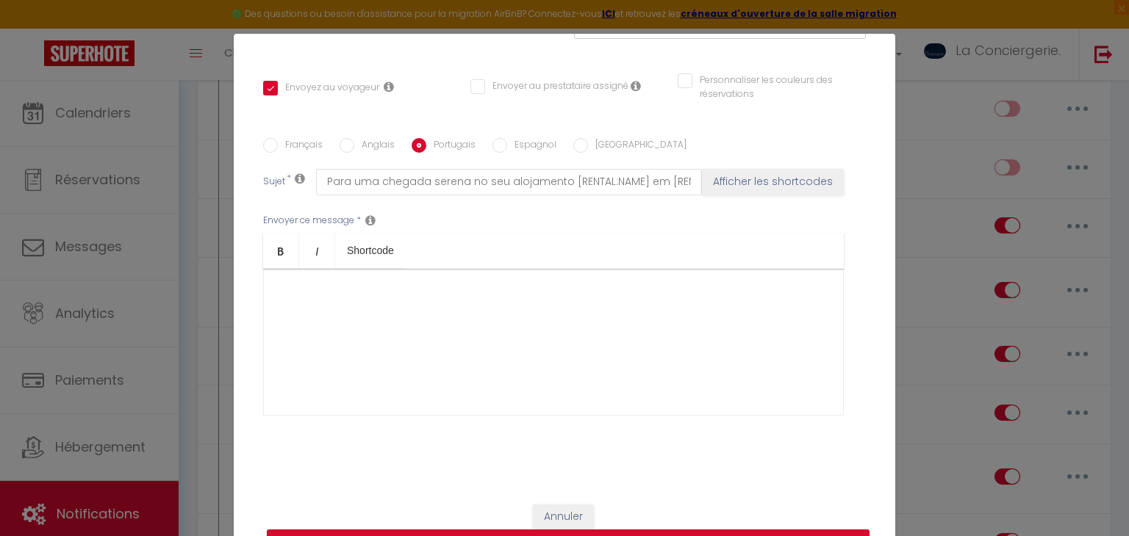
click at [348, 331] on div at bounding box center [553, 342] width 580 height 147
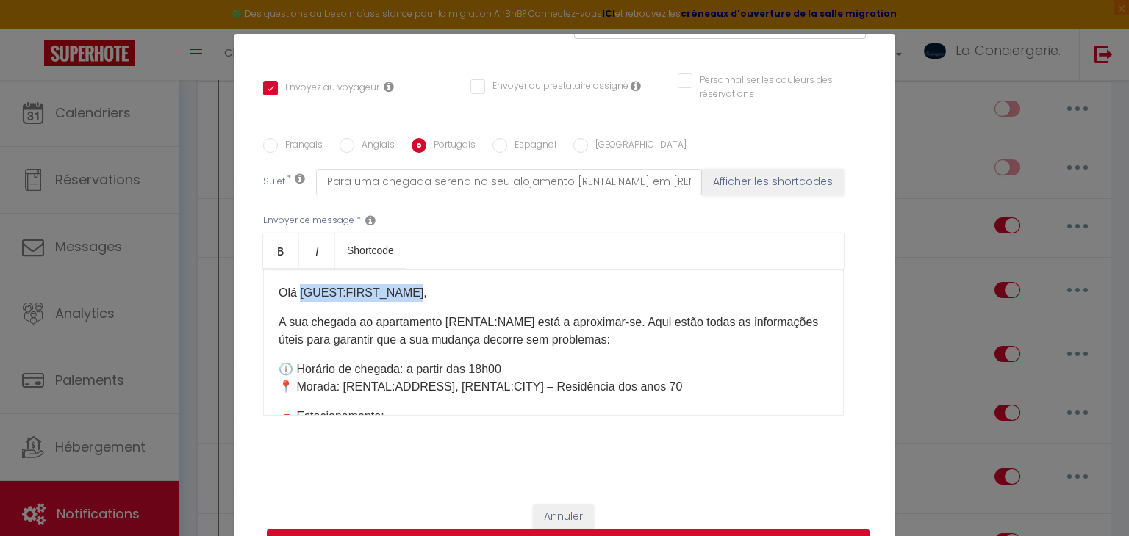
drag, startPoint x: 300, startPoint y: 286, endPoint x: 407, endPoint y: 286, distance: 107.3
click at [407, 286] on p "Olá [GUEST:FIRST_NAME]," at bounding box center [553, 293] width 550 height 18
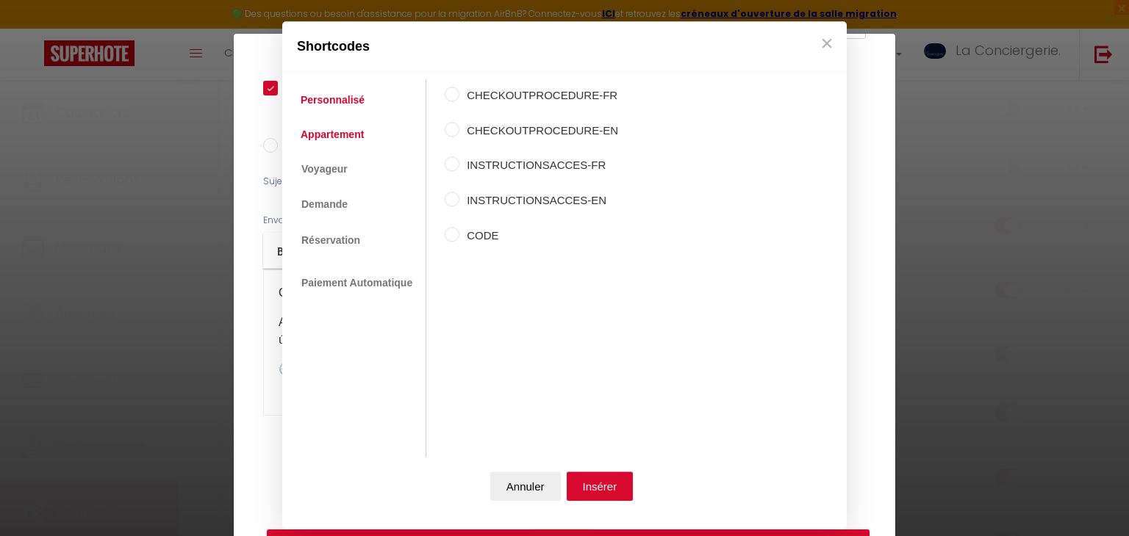
click at [350, 143] on link "Appartement" at bounding box center [332, 134] width 78 height 26
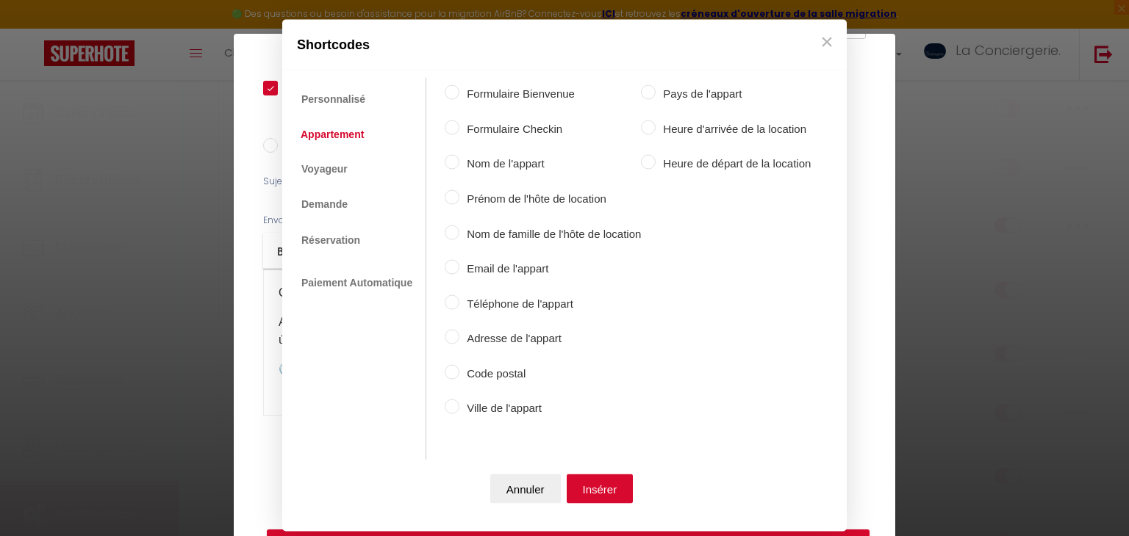
click at [350, 143] on link "Appartement" at bounding box center [332, 133] width 78 height 26
click at [472, 157] on label "Nom de l'appart" at bounding box center [549, 164] width 181 height 18
click at [459, 157] on input "Nom de l'appart" at bounding box center [452, 162] width 15 height 15
radio input "true"
click at [345, 169] on link "Voyageur" at bounding box center [323, 167] width 61 height 26
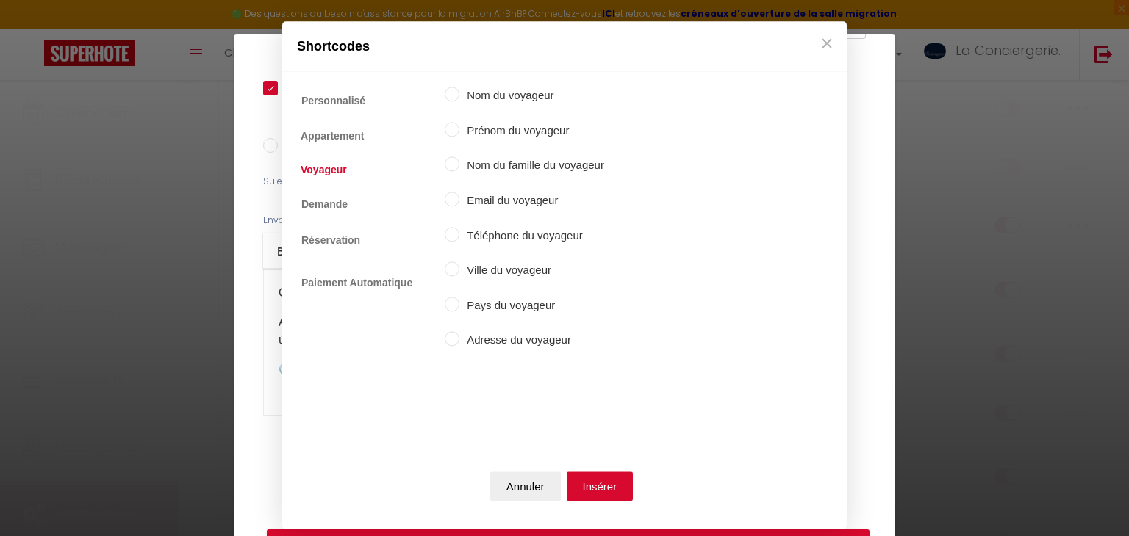
click at [506, 135] on label "Prénom du voyageur" at bounding box center [531, 131] width 145 height 18
click at [459, 135] on input "Prénom du voyageur" at bounding box center [452, 129] width 15 height 15
radio input "true"
click at [588, 496] on button "Insérer" at bounding box center [599, 486] width 67 height 29
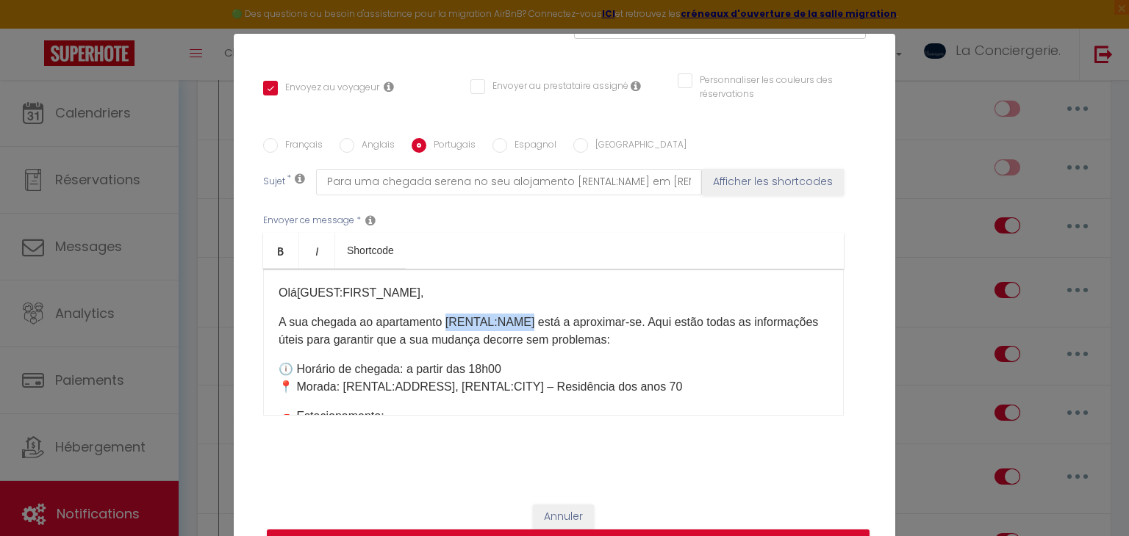
drag, startPoint x: 442, startPoint y: 317, endPoint x: 523, endPoint y: 310, distance: 81.8
click at [523, 310] on div "Olá [GUEST:FIRST_NAME] ​ , A sua chegada ao apartamento [RENTAL:NAME] está a ap…" at bounding box center [553, 342] width 580 height 147
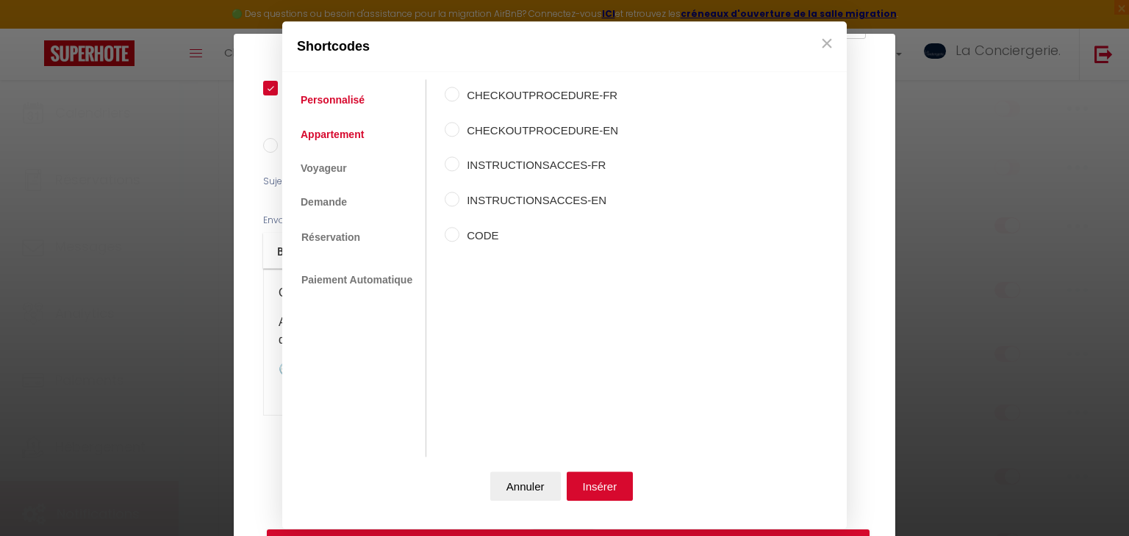
click at [327, 136] on link "Appartement" at bounding box center [332, 134] width 78 height 26
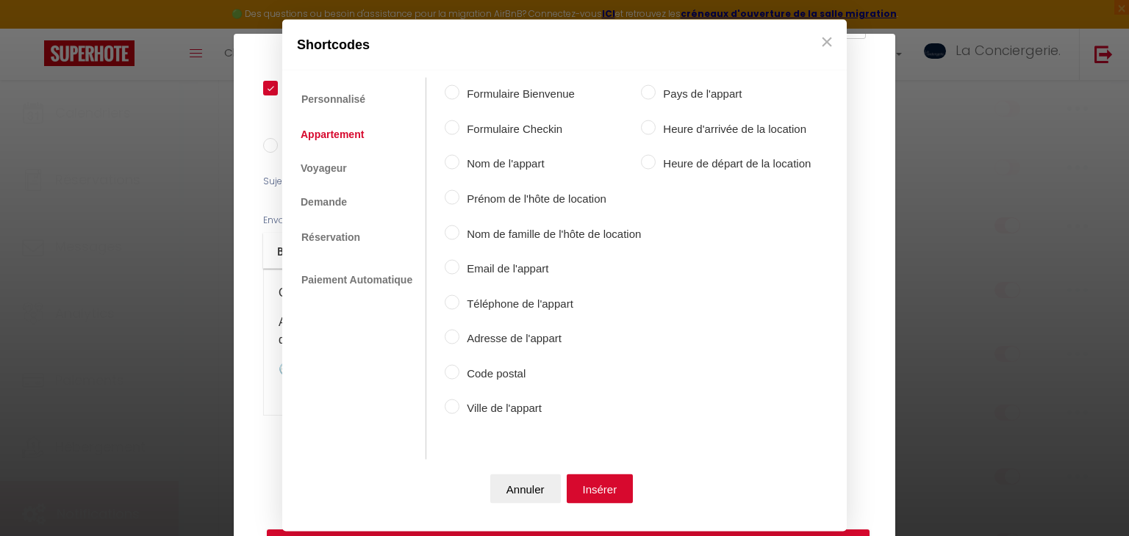
click at [474, 159] on label "Nom de l'appart" at bounding box center [549, 164] width 181 height 18
click at [459, 159] on input "Nom de l'appart" at bounding box center [452, 162] width 15 height 15
radio input "true"
click at [612, 483] on button "Insérer" at bounding box center [599, 488] width 67 height 29
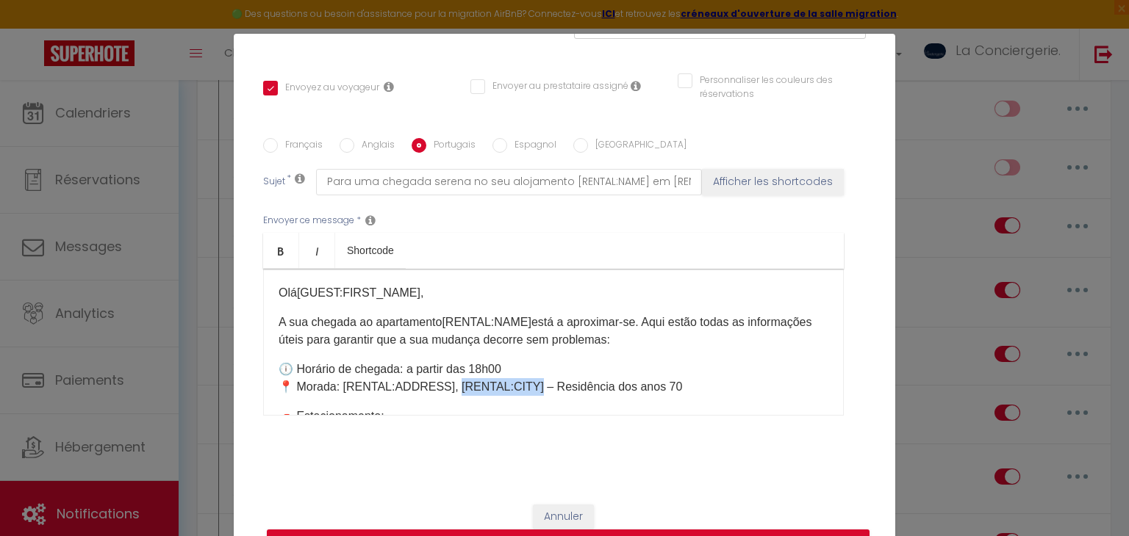
drag, startPoint x: 524, startPoint y: 274, endPoint x: 449, endPoint y: 387, distance: 135.7
click at [449, 387] on p "🕕 Horário de chegada: a partir das 18h00 📍 Morada: [RENTAL:ADDRESS], [RENTAL:CI…" at bounding box center [553, 378] width 550 height 35
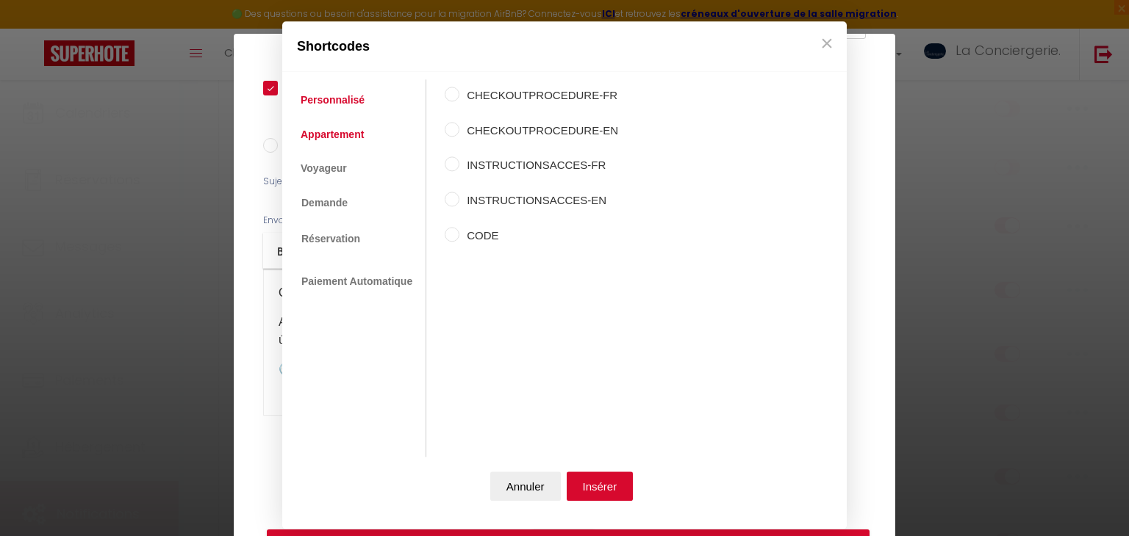
click at [350, 135] on link "Appartement" at bounding box center [332, 134] width 78 height 26
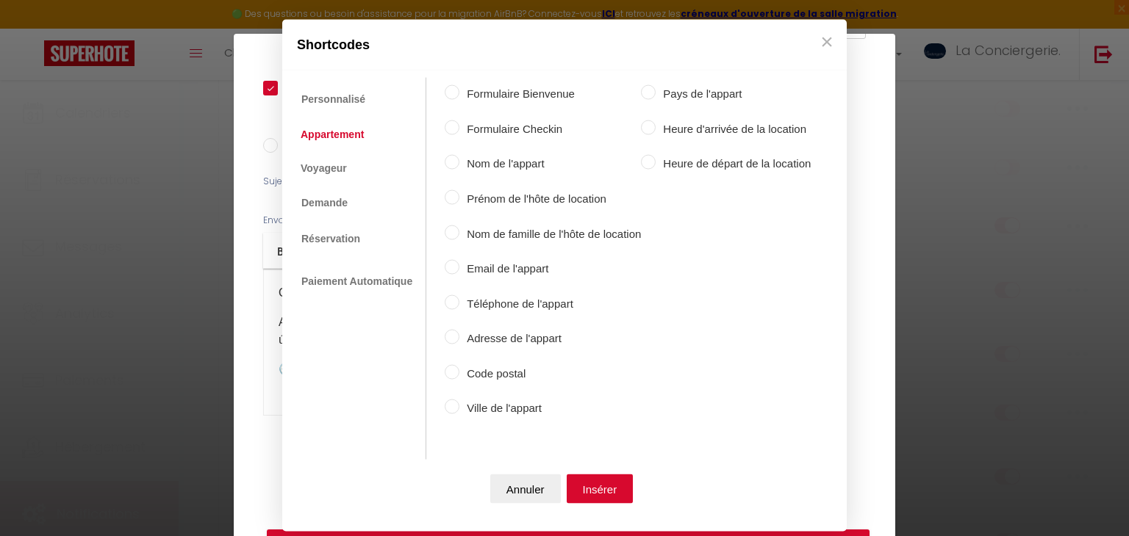
click at [515, 415] on label "Ville de l'appart" at bounding box center [549, 409] width 181 height 18
click at [459, 414] on input "Ville de l'appart" at bounding box center [452, 407] width 15 height 15
radio input "true"
click at [608, 481] on button "Insérer" at bounding box center [599, 488] width 67 height 29
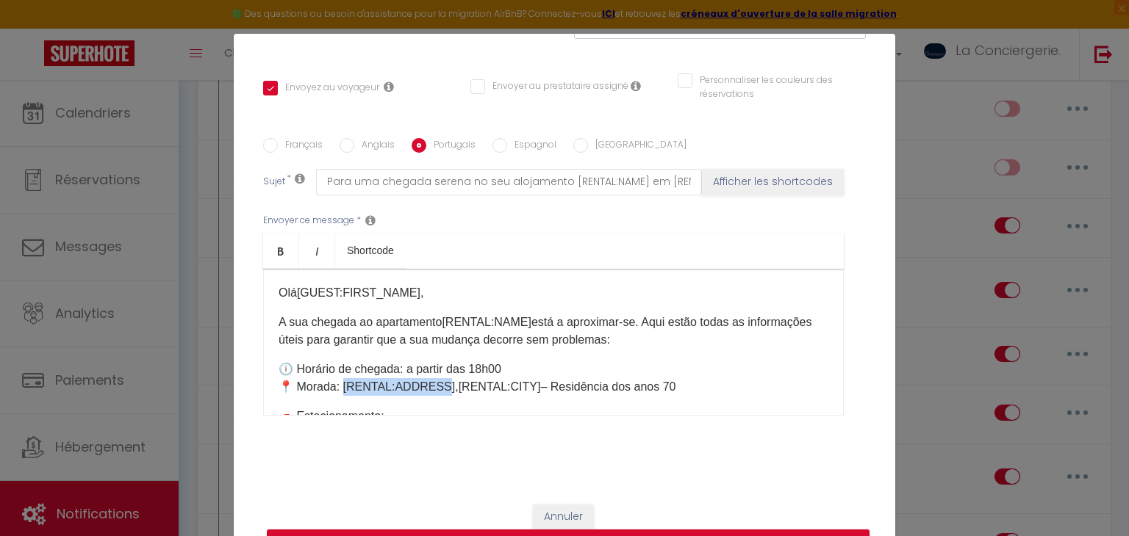
drag, startPoint x: 438, startPoint y: 382, endPoint x: 342, endPoint y: 381, distance: 95.5
click at [342, 381] on p "🕕 Horário de chegada: a partir das 18h00 📍 Morada: [RENTAL:ADDRESS], [RENTAL:CI…" at bounding box center [553, 378] width 550 height 35
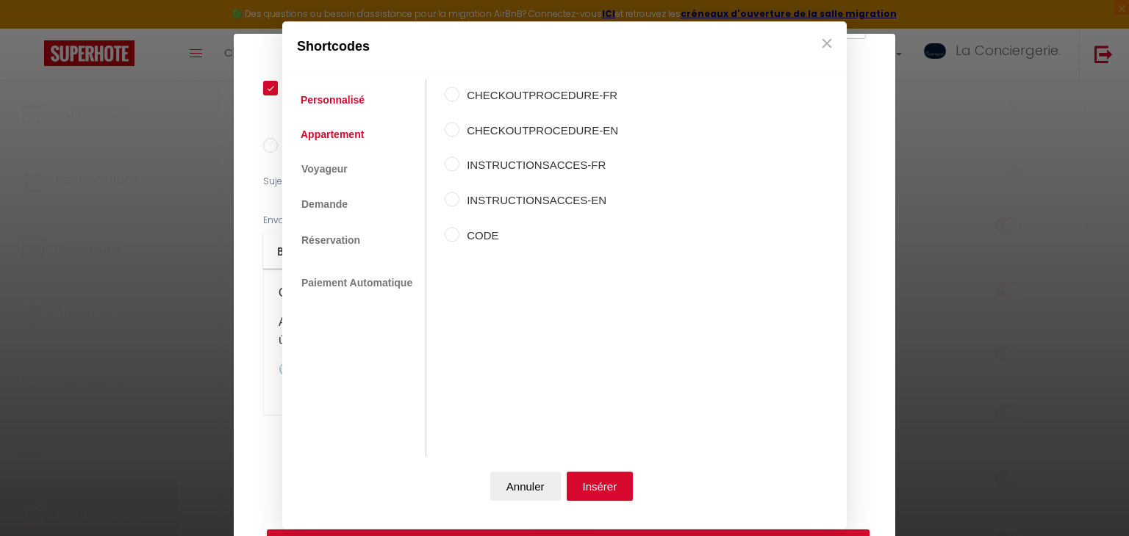
click at [350, 145] on link "Appartement" at bounding box center [332, 134] width 78 height 26
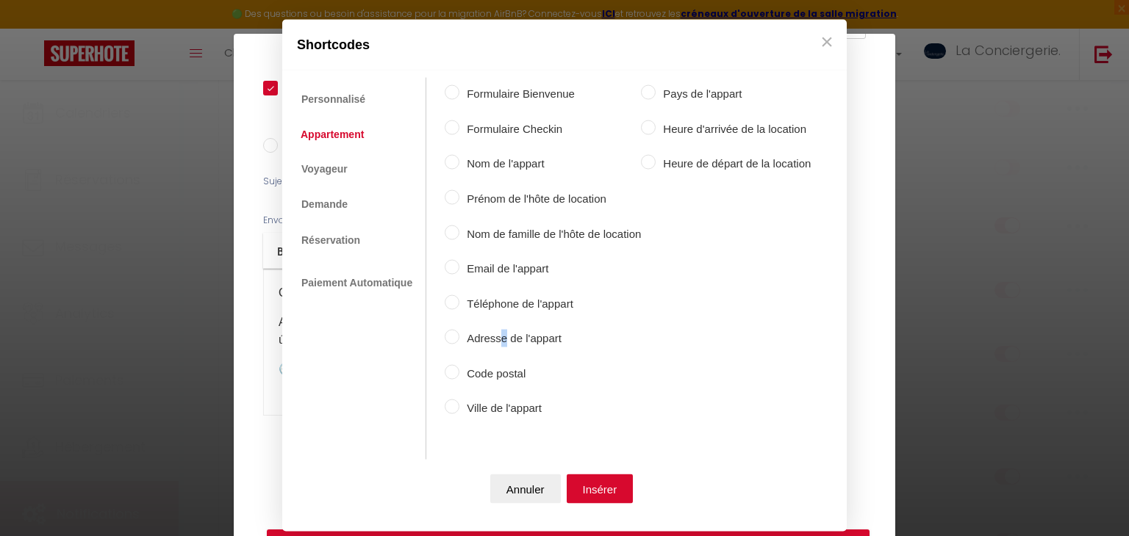
drag, startPoint x: 496, startPoint y: 323, endPoint x: 502, endPoint y: 340, distance: 17.9
click at [502, 340] on div "Formulaire Bienvenue Formulaire Checkin Nom de l'appart Prénom de l'hôte de loc…" at bounding box center [628, 253] width 366 height 350
click at [502, 340] on label "Adresse de l'appart" at bounding box center [549, 339] width 181 height 18
click at [459, 340] on input "Adresse de l'appart" at bounding box center [452, 337] width 15 height 15
radio input "true"
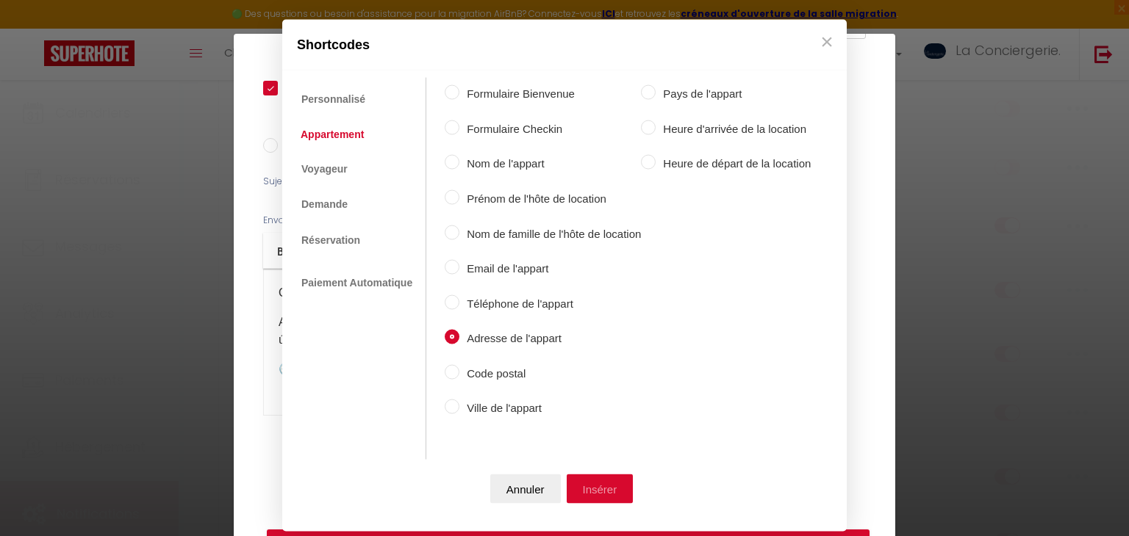
click at [580, 487] on button "Insérer" at bounding box center [599, 488] width 67 height 29
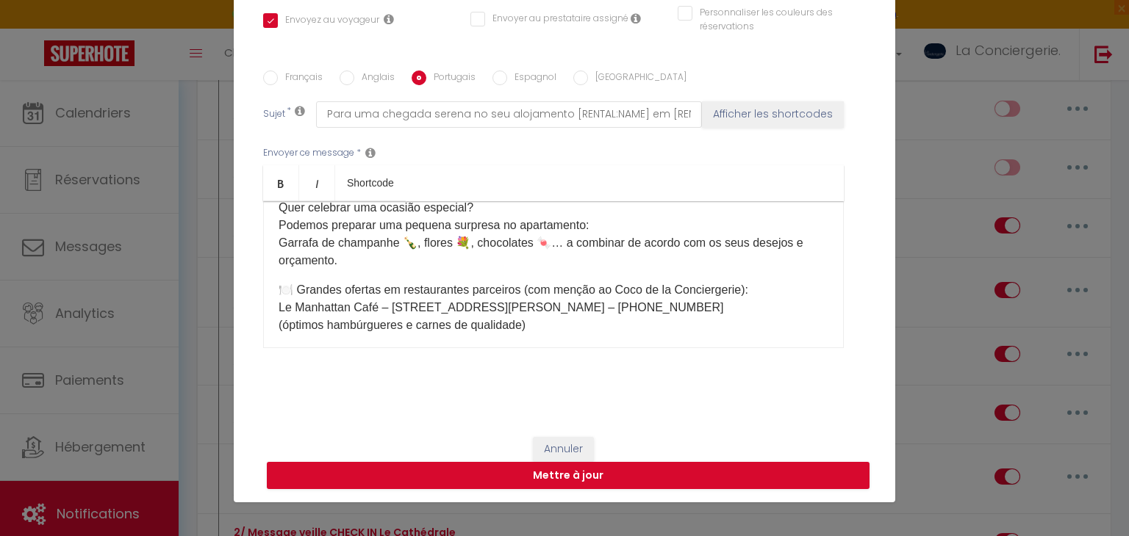
scroll to position [844, 0]
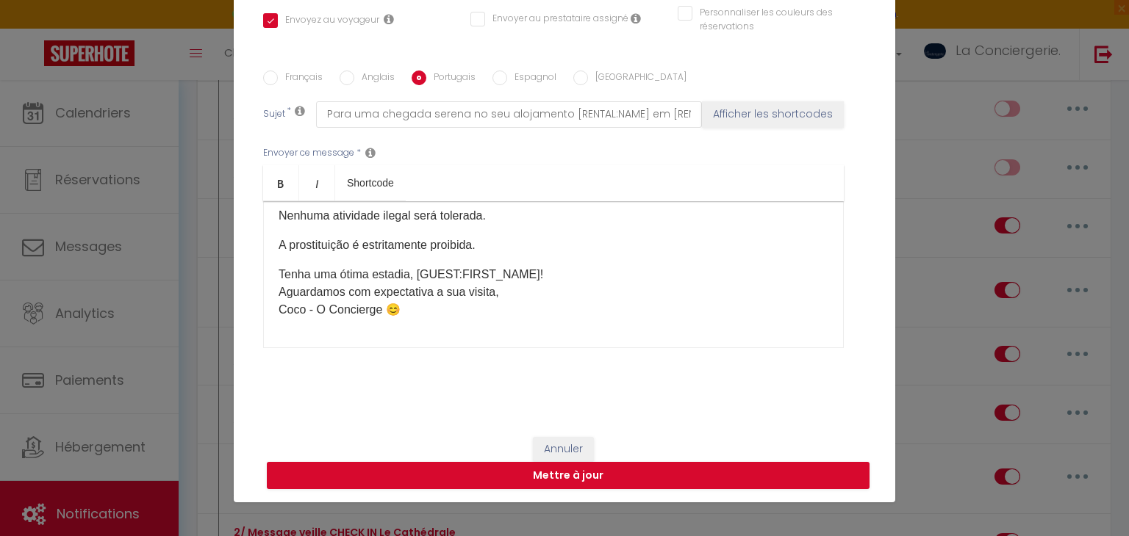
drag, startPoint x: 530, startPoint y: 253, endPoint x: 419, endPoint y: 245, distance: 112.0
click at [419, 245] on div "Olá [GUEST:FIRST_NAME] ​ , A sua chegada ao apartamento [RENTAL:NAME] ​ está a …" at bounding box center [553, 274] width 580 height 147
drag, startPoint x: 419, startPoint y: 245, endPoint x: 529, endPoint y: 248, distance: 110.3
click at [529, 248] on div "Olá [GUEST:FIRST_NAME] ​ , A sua chegada ao apartamento [RENTAL:NAME] ​ está a …" at bounding box center [553, 274] width 580 height 147
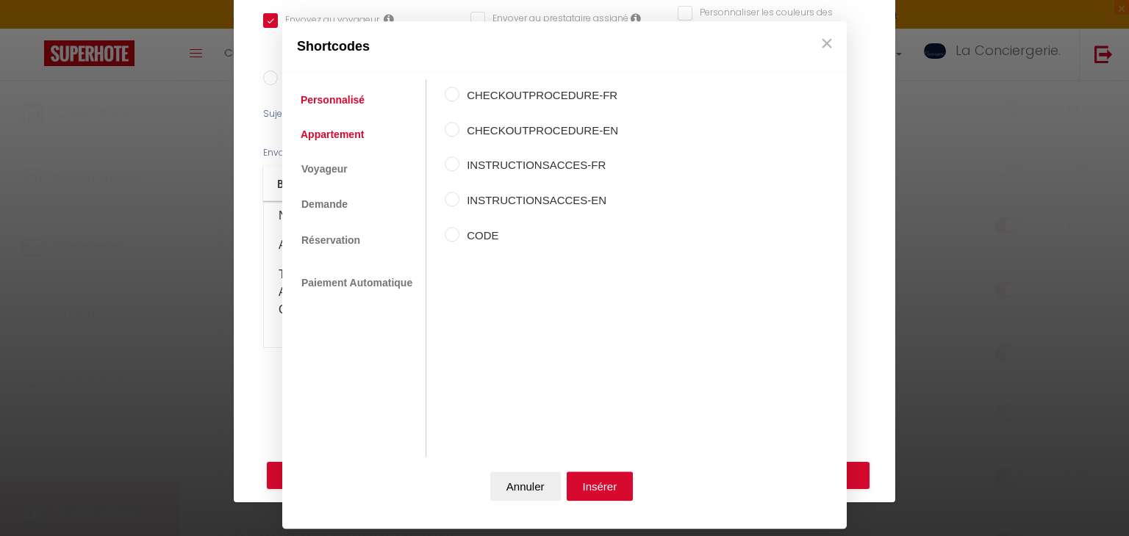
click at [338, 137] on link "Appartement" at bounding box center [332, 134] width 78 height 26
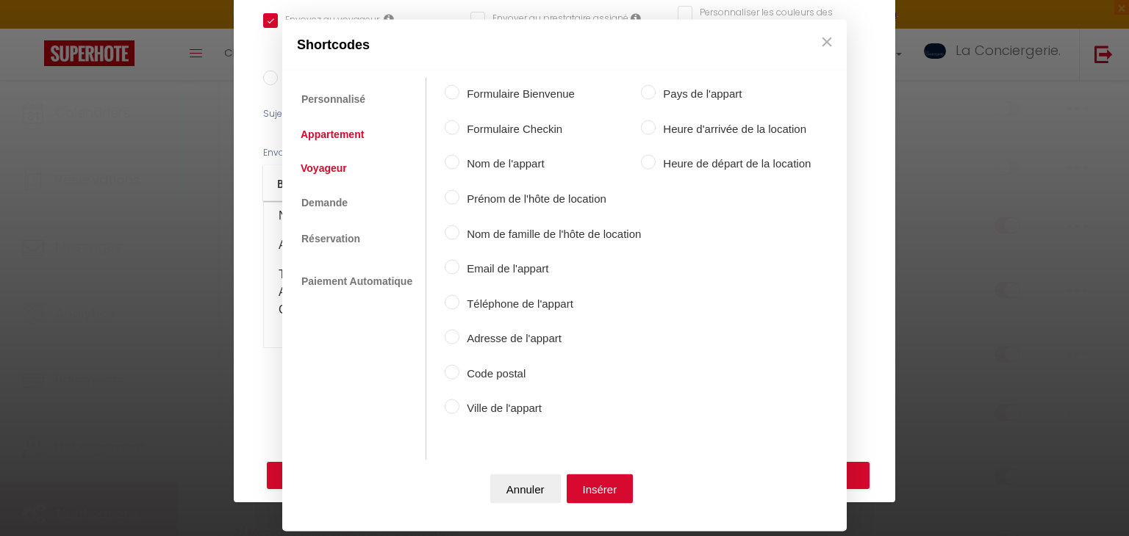
click at [339, 163] on link "Voyageur" at bounding box center [323, 167] width 61 height 26
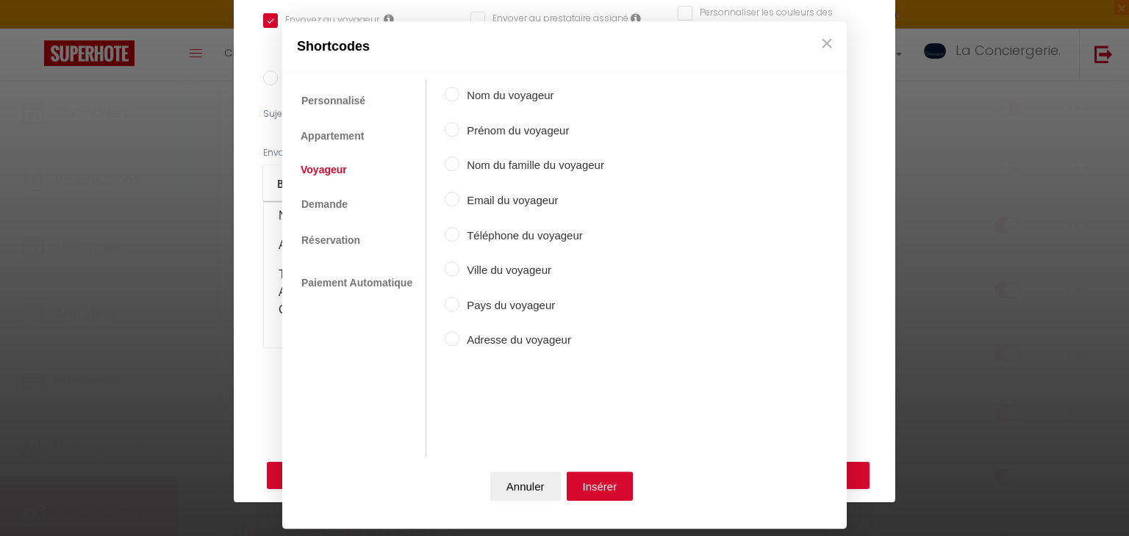
click at [503, 126] on label "Prénom du voyageur" at bounding box center [531, 131] width 145 height 18
click at [459, 126] on input "Prénom du voyageur" at bounding box center [452, 129] width 15 height 15
radio input "true"
click at [586, 469] on div "Annuler Insérer" at bounding box center [564, 490] width 550 height 65
click at [591, 474] on button "Insérer" at bounding box center [599, 486] width 67 height 29
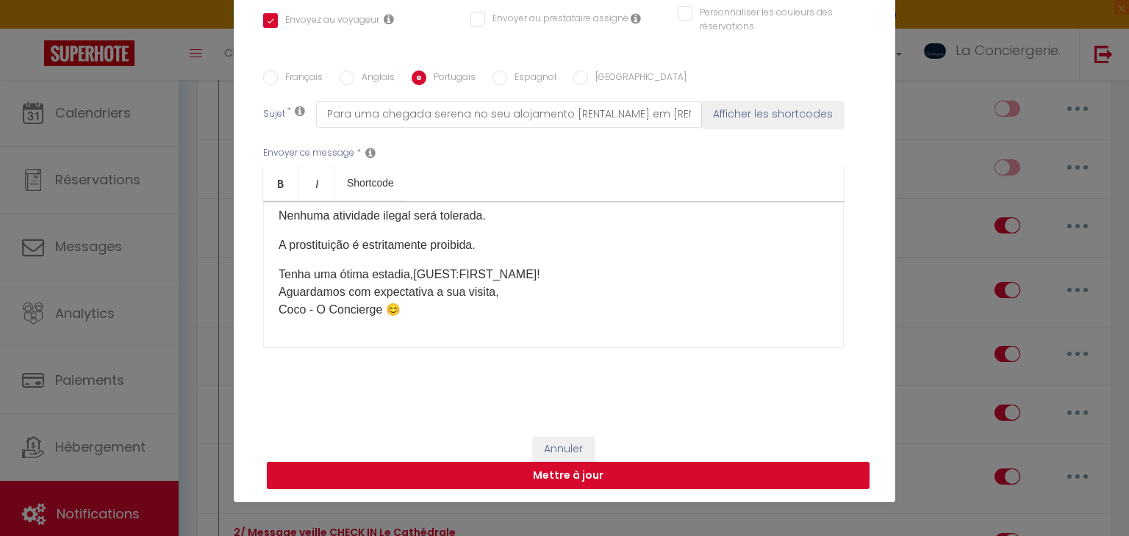
click at [382, 80] on label "Anglais" at bounding box center [374, 79] width 40 height 16
click at [354, 80] on input "Anglais" at bounding box center [346, 78] width 15 height 15
radio input "true"
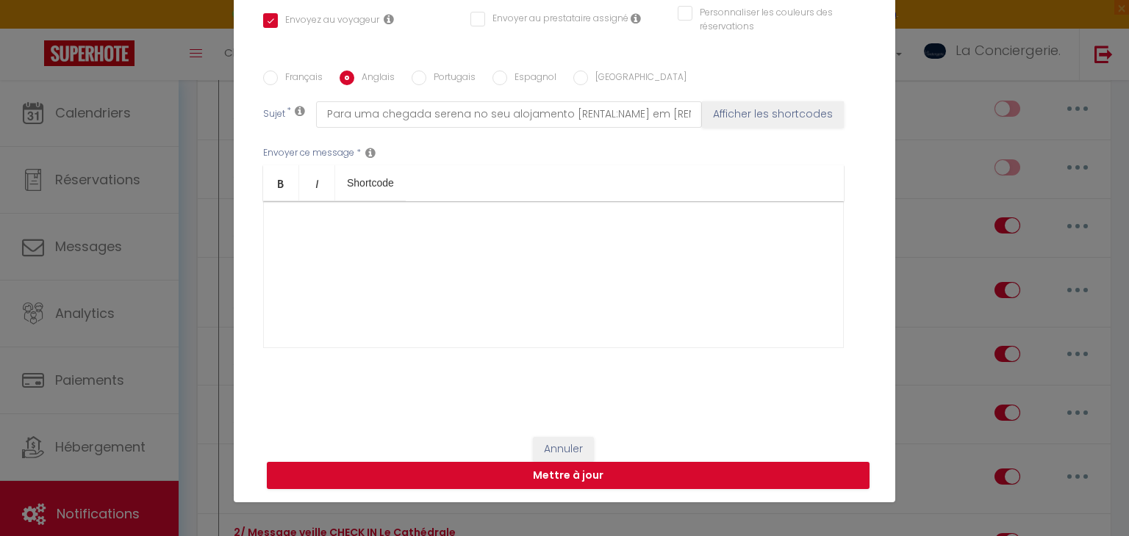
checkbox input "true"
checkbox input "false"
type input "For a serene arrival in your accommodation [RENTAL:NAME] in [RENTAL:CITY]"
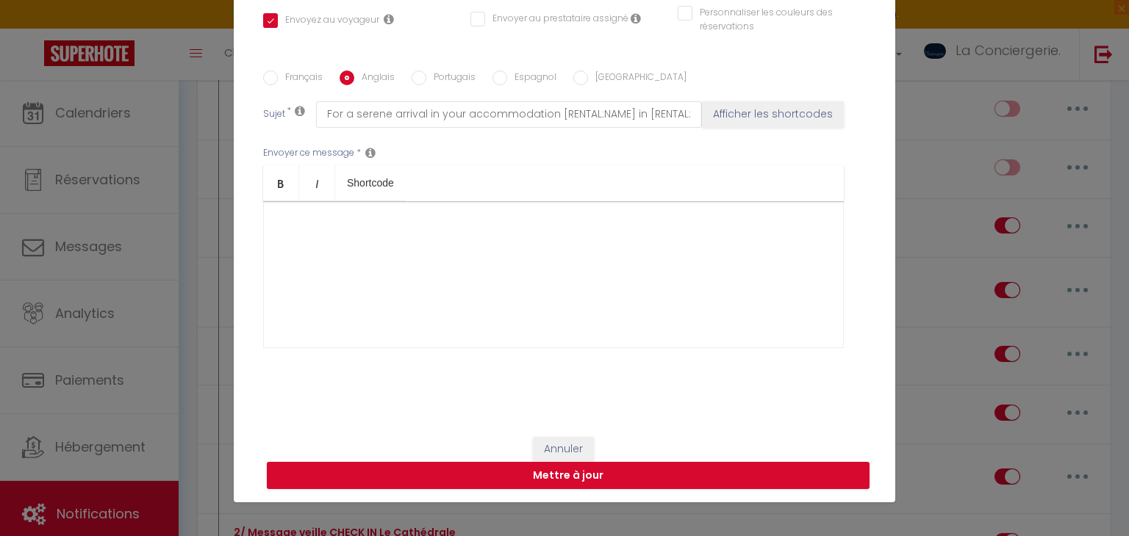
click at [450, 225] on div at bounding box center [553, 274] width 580 height 147
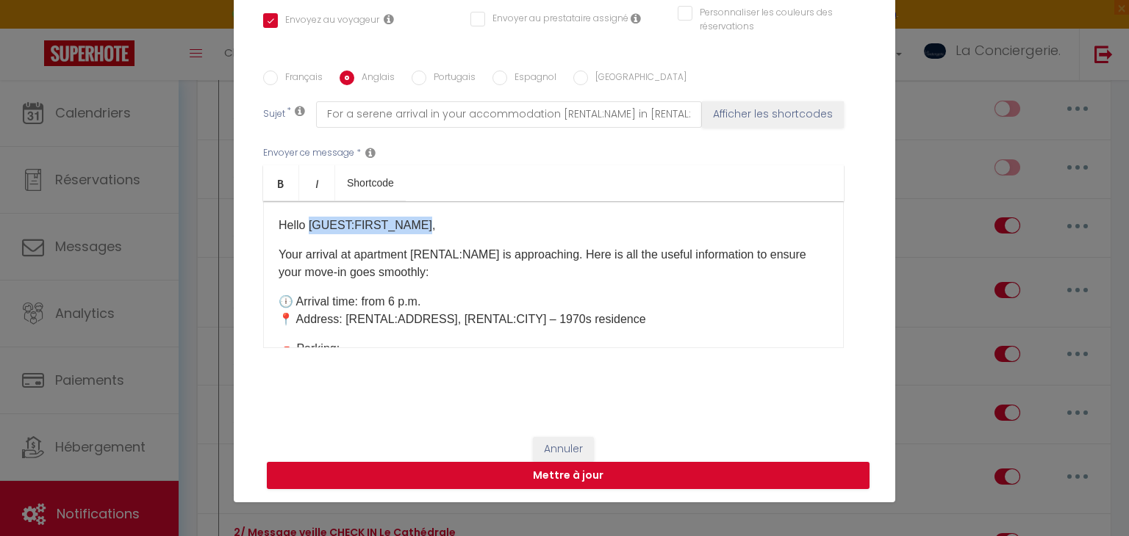
drag, startPoint x: 309, startPoint y: 221, endPoint x: 417, endPoint y: 212, distance: 108.4
click at [417, 212] on div "Hello [GUEST:FIRST_NAME], Your arrival at apartment [RENTAL:NAME] is approachin…" at bounding box center [553, 274] width 580 height 147
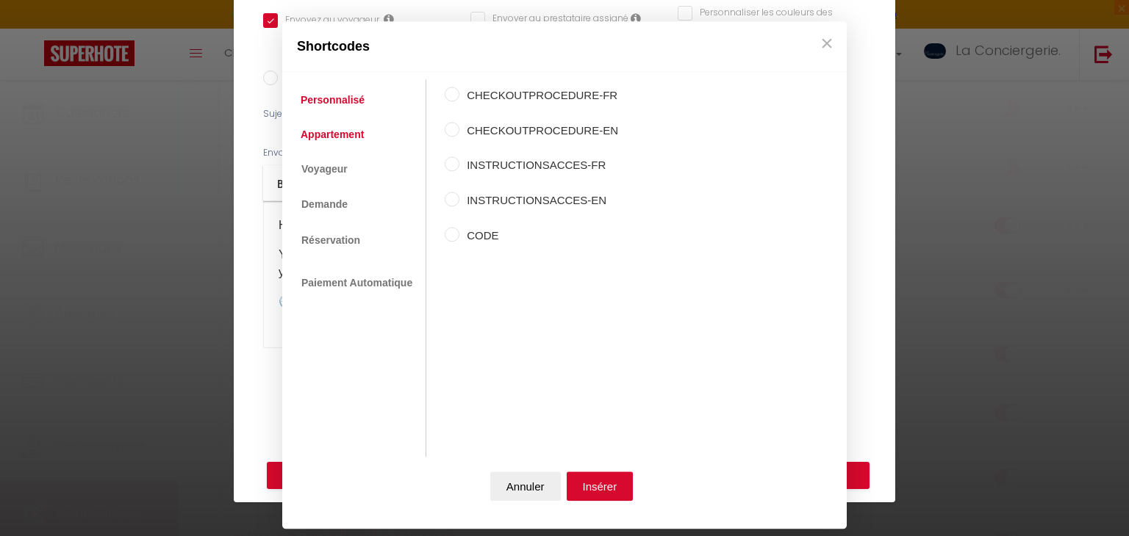
click at [355, 132] on link "Appartement" at bounding box center [332, 134] width 78 height 26
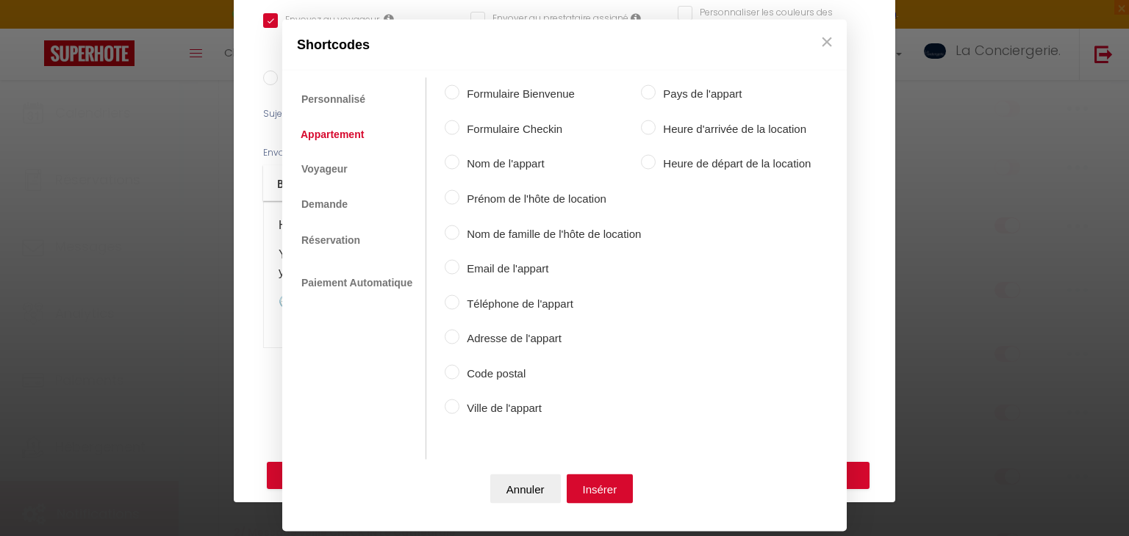
click at [482, 172] on div "Nom de l'appart" at bounding box center [543, 165] width 196 height 21
click at [345, 168] on link "Voyageur" at bounding box center [323, 167] width 61 height 26
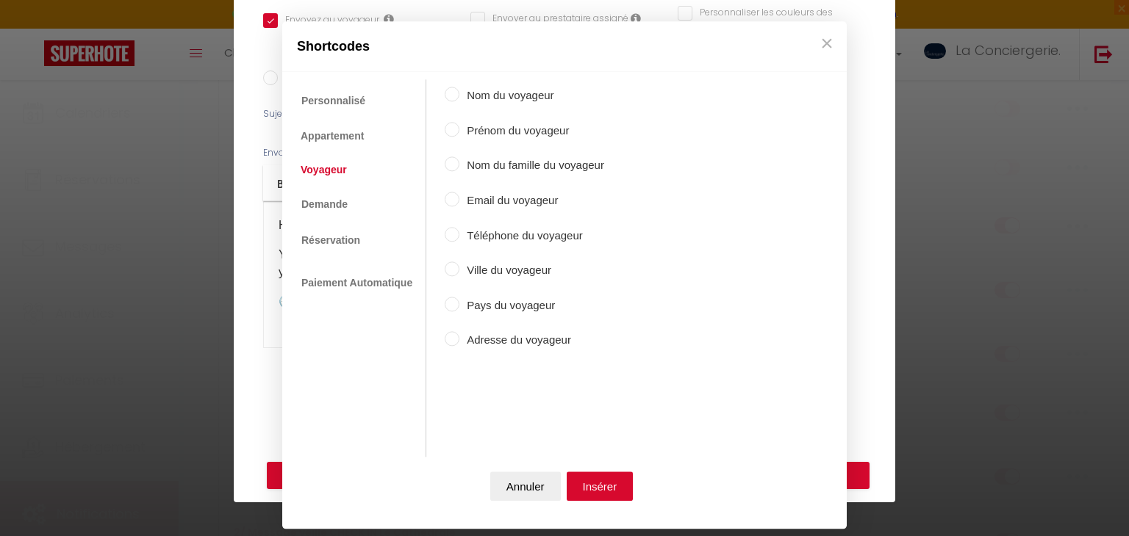
click at [504, 126] on label "Prénom du voyageur" at bounding box center [531, 131] width 145 height 18
click at [459, 126] on input "Prénom du voyageur" at bounding box center [452, 129] width 15 height 15
radio input "true"
click at [589, 485] on button "Insérer" at bounding box center [599, 486] width 67 height 29
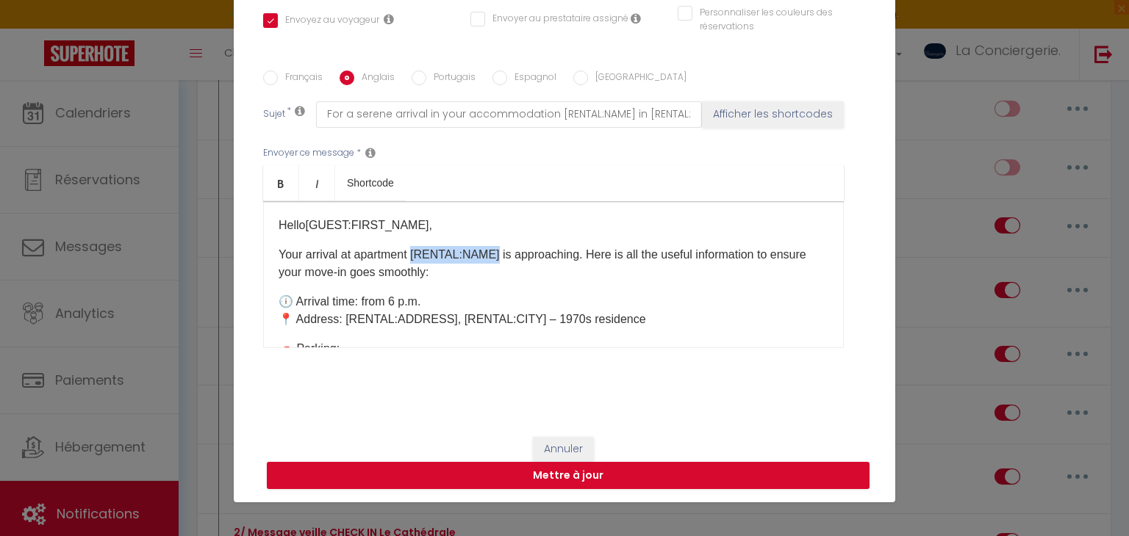
drag, startPoint x: 415, startPoint y: 252, endPoint x: 497, endPoint y: 237, distance: 83.6
click at [497, 237] on div "Hello [GUEST:FIRST_NAME] ​ , Your arrival at apartment [RENTAL:NAME] is approac…" at bounding box center [553, 274] width 580 height 147
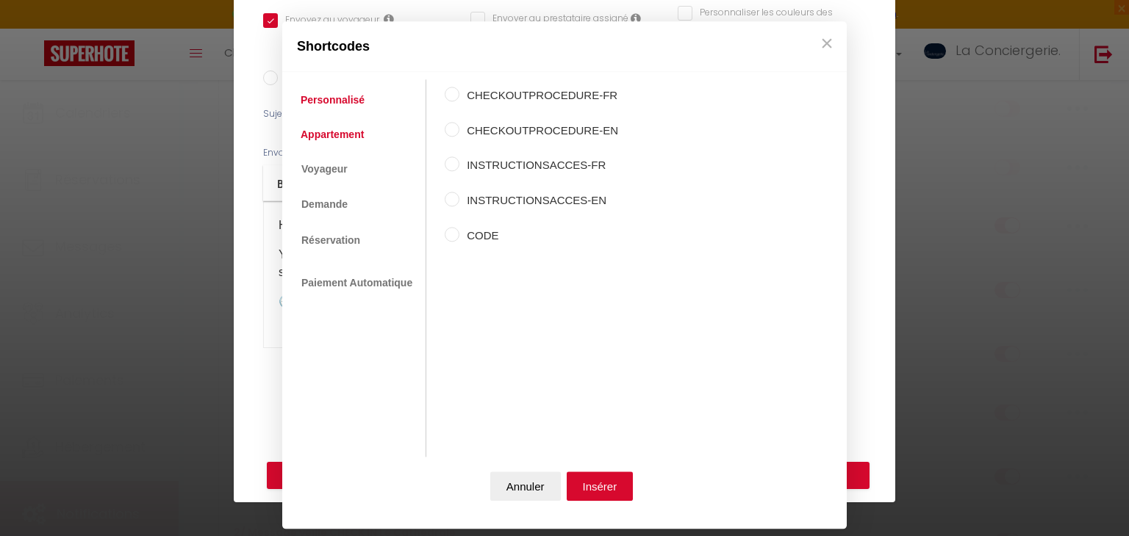
click at [341, 143] on link "Appartement" at bounding box center [332, 134] width 78 height 26
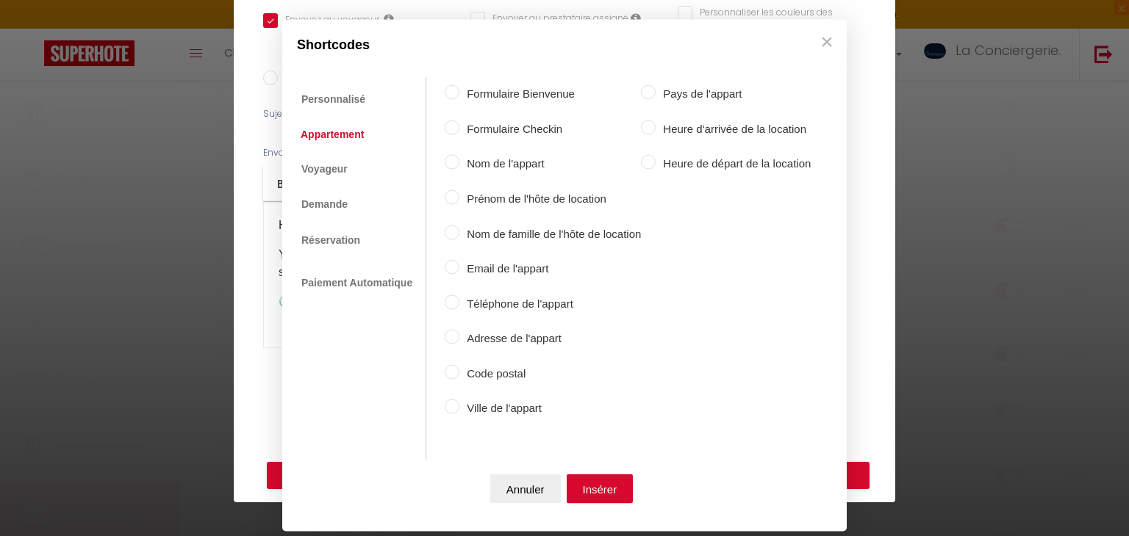
click at [450, 159] on input "Nom de l'appart" at bounding box center [452, 162] width 15 height 15
radio input "true"
click at [608, 491] on button "Insérer" at bounding box center [599, 488] width 67 height 29
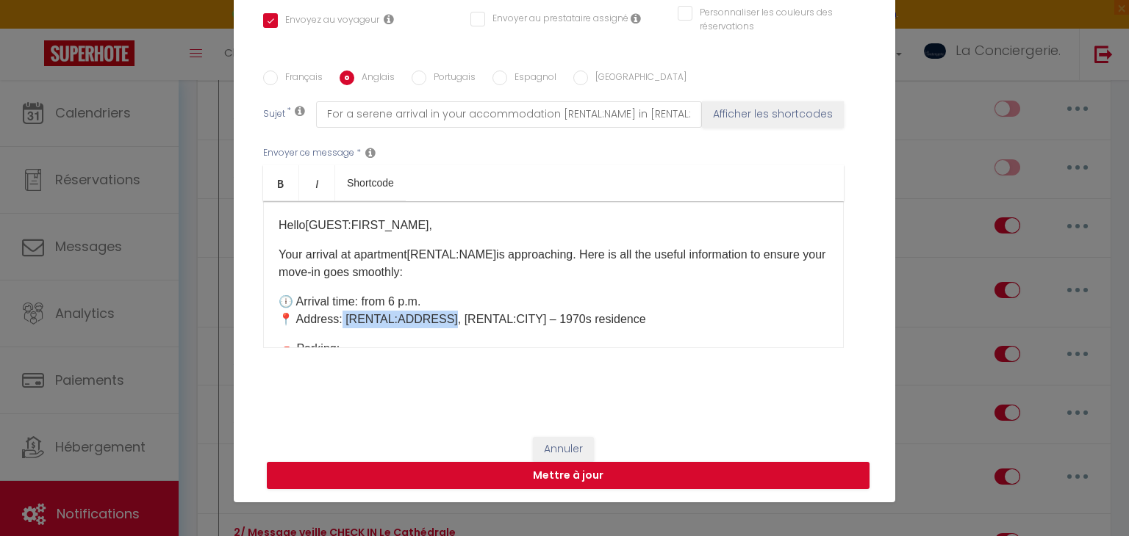
drag, startPoint x: 342, startPoint y: 314, endPoint x: 444, endPoint y: 310, distance: 102.2
click at [444, 310] on p "🕕 Arrival time: from 6 p.m. 📍 Address: [RENTAL:ADDRESS], [RENTAL:CITY] – 1970s …" at bounding box center [553, 310] width 550 height 35
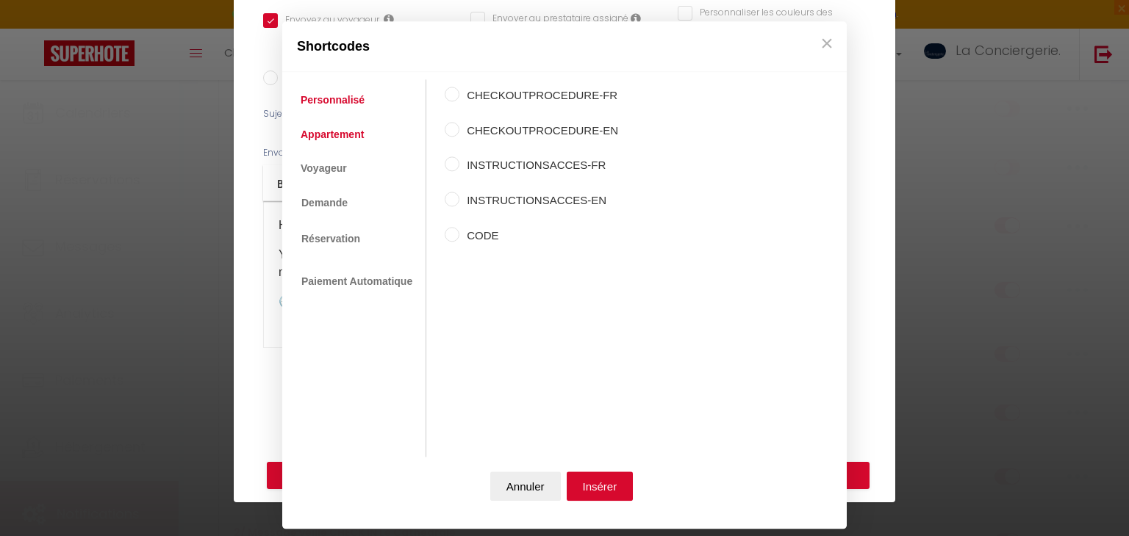
click at [321, 139] on link "Appartement" at bounding box center [332, 134] width 78 height 26
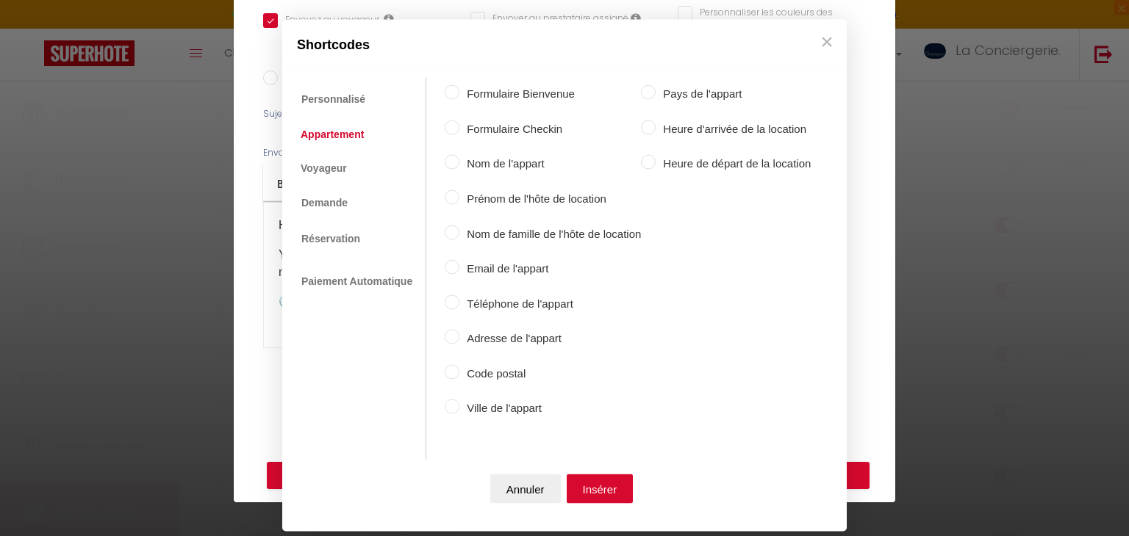
click at [508, 341] on label "Adresse de l'appart" at bounding box center [549, 339] width 181 height 18
click at [459, 341] on input "Adresse de l'appart" at bounding box center [452, 337] width 15 height 15
radio input "true"
click at [587, 478] on button "Insérer" at bounding box center [599, 488] width 67 height 29
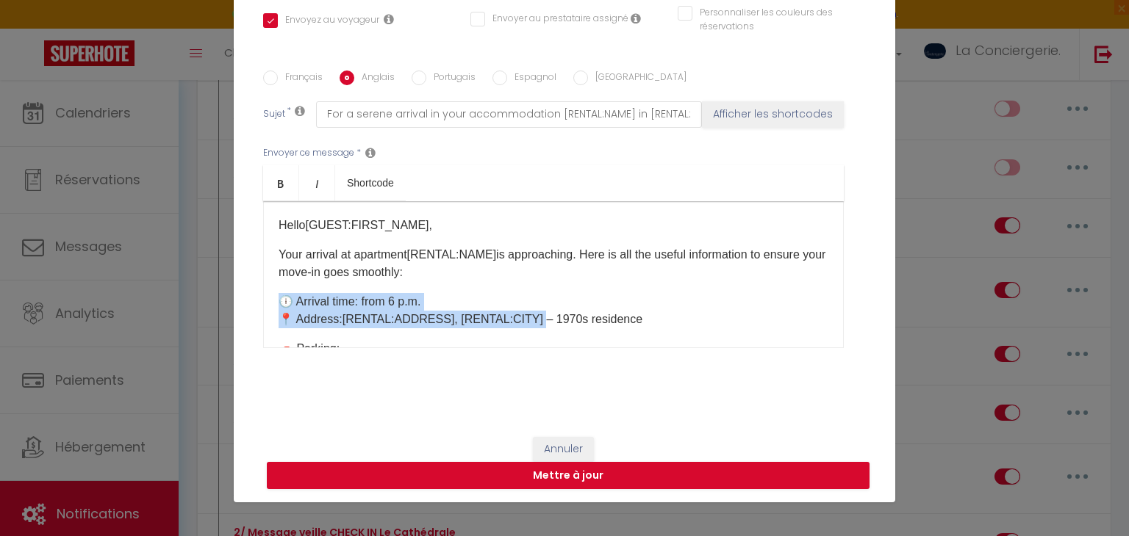
drag, startPoint x: 451, startPoint y: 307, endPoint x: 530, endPoint y: 313, distance: 79.6
click at [530, 313] on p "🕕 Arrival time: from 6 p.m. 📍 Address: [RENTAL:ADDRESS] ​ , [RENTAL:CITY] – 197…" at bounding box center [553, 310] width 550 height 35
click at [526, 313] on p "🕕 Arrival time: from 6 p.m. 📍 Address: [RENTAL:ADDRESS] ​ , [RENTAL:CITY] – 197…" at bounding box center [553, 310] width 550 height 35
drag, startPoint x: 526, startPoint y: 313, endPoint x: 447, endPoint y: 312, distance: 78.6
click at [447, 312] on p "🕕 Arrival time: from 6 p.m. 📍 Address: [RENTAL:ADDRESS] ​ , [RENTAL:CITY] – 197…" at bounding box center [553, 310] width 550 height 35
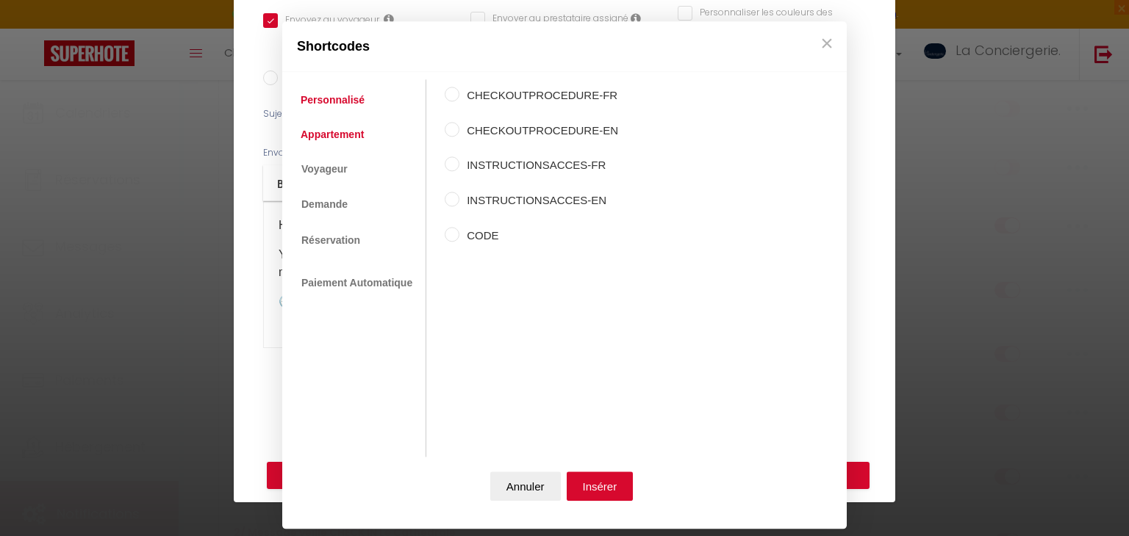
click at [342, 142] on link "Appartement" at bounding box center [332, 134] width 78 height 26
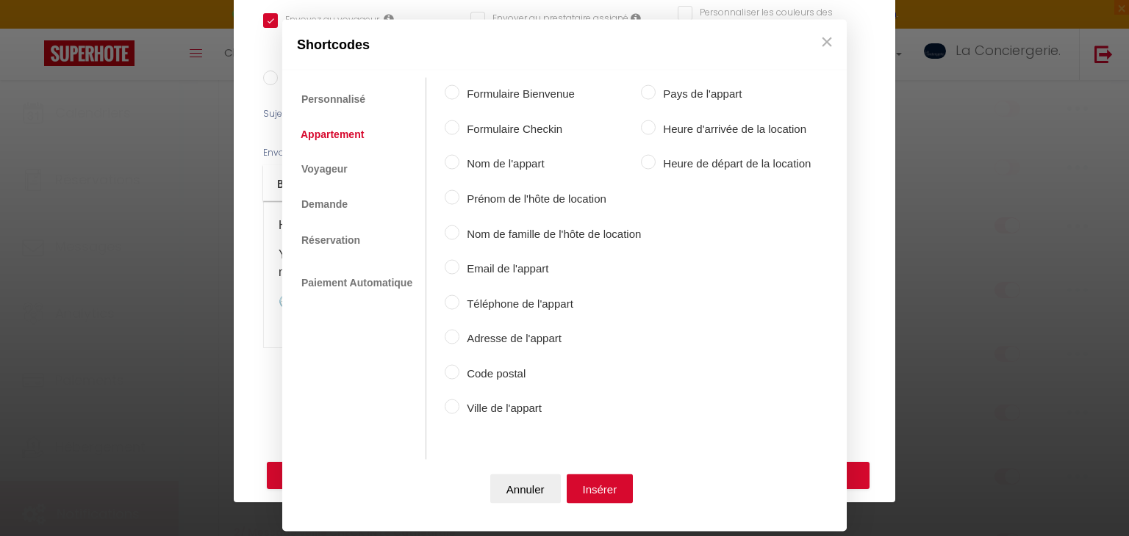
click at [513, 402] on label "Ville de l'appart" at bounding box center [549, 409] width 181 height 18
click at [459, 402] on input "Ville de l'appart" at bounding box center [452, 407] width 15 height 15
radio input "true"
click at [619, 479] on button "Insérer" at bounding box center [599, 488] width 67 height 29
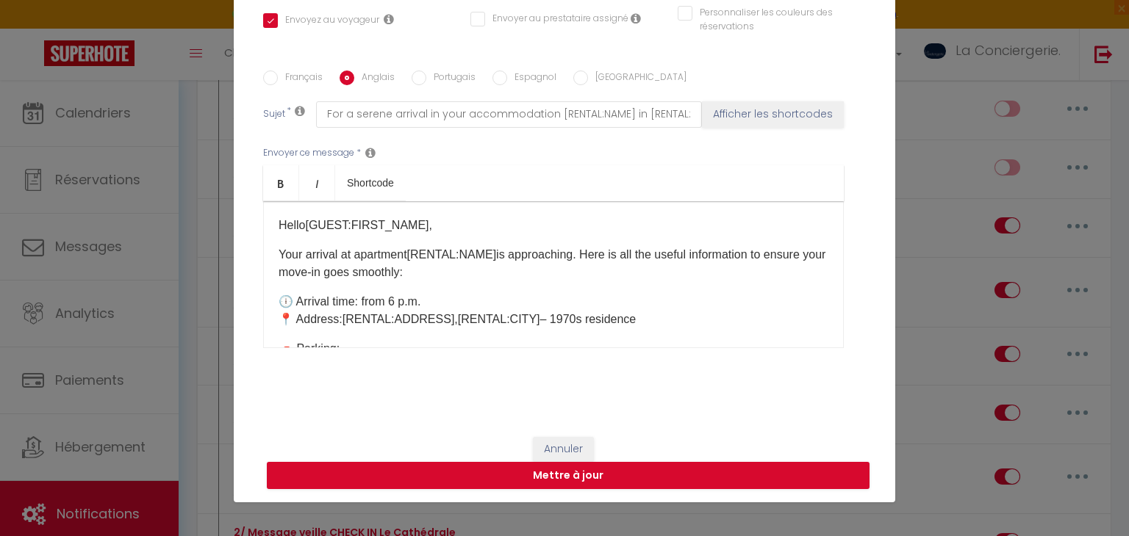
click at [445, 317] on p "🕕 Arrival time: from 6 p.m. 📍 Address: [RENTAL:ADDRESS] ​ , [RENTAL:CITY] ​ – 1…" at bounding box center [553, 310] width 550 height 35
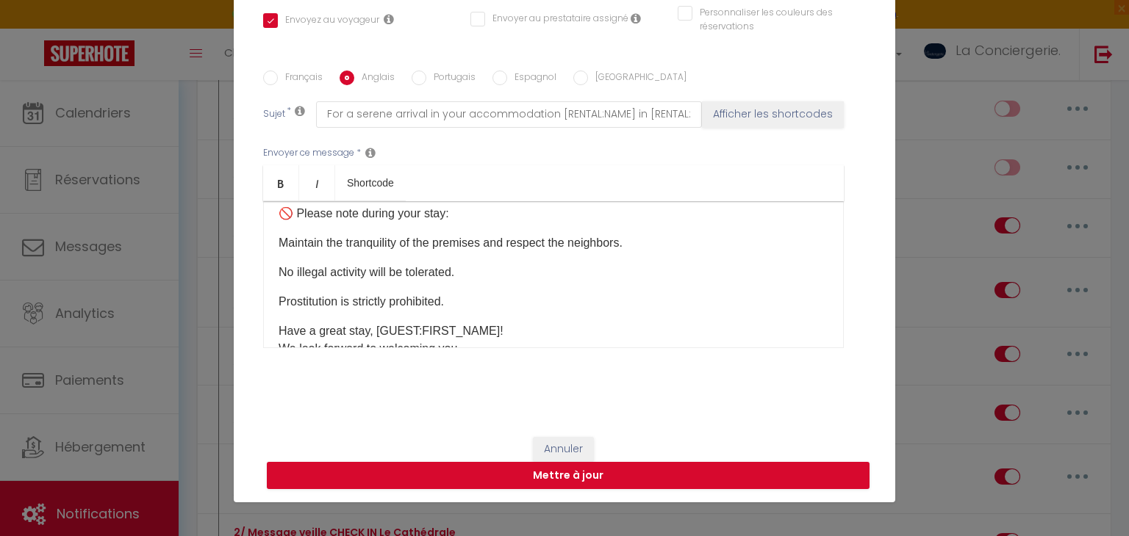
scroll to position [844, 0]
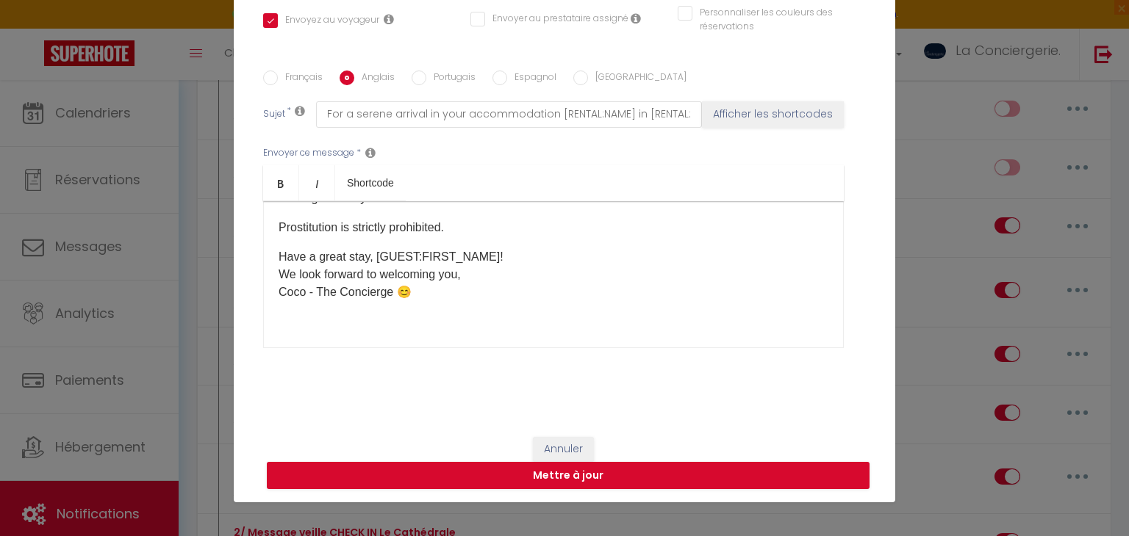
drag, startPoint x: 484, startPoint y: 256, endPoint x: 376, endPoint y: 257, distance: 108.0
click at [376, 257] on p "Have a great stay, [GUEST:FIRST_NAME]! We look forward to welcoming you, Coco -…" at bounding box center [553, 274] width 550 height 53
drag, startPoint x: 376, startPoint y: 257, endPoint x: 488, endPoint y: 240, distance: 113.0
click at [488, 240] on div "Hello [GUEST:FIRST_NAME] ​ , Your arrival at apartment [RENTAL:NAME] ​ is appro…" at bounding box center [553, 274] width 580 height 147
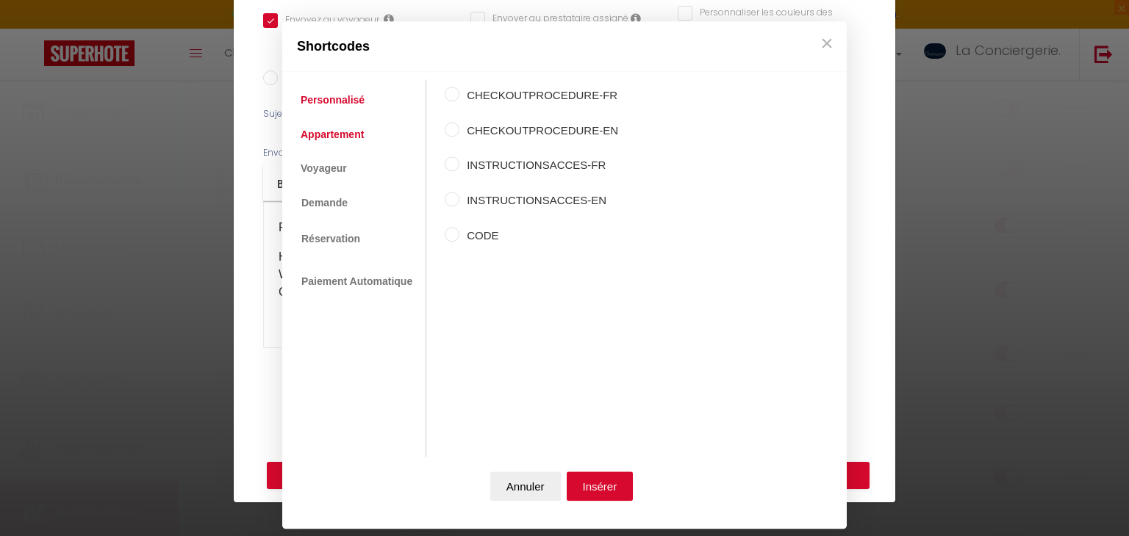
click at [332, 127] on link "Appartement" at bounding box center [332, 134] width 78 height 26
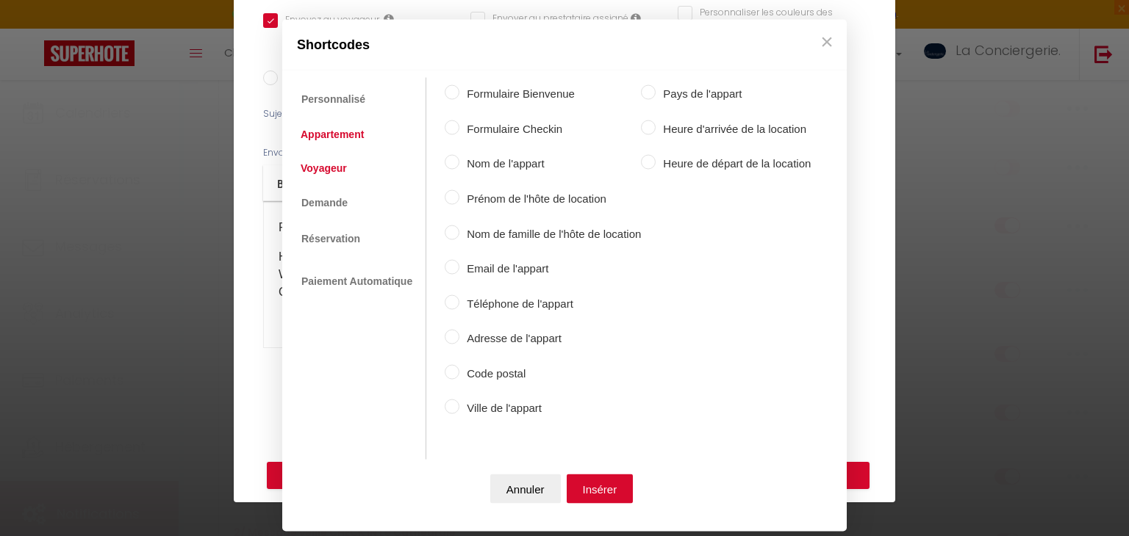
click at [322, 164] on link "Voyageur" at bounding box center [323, 167] width 61 height 26
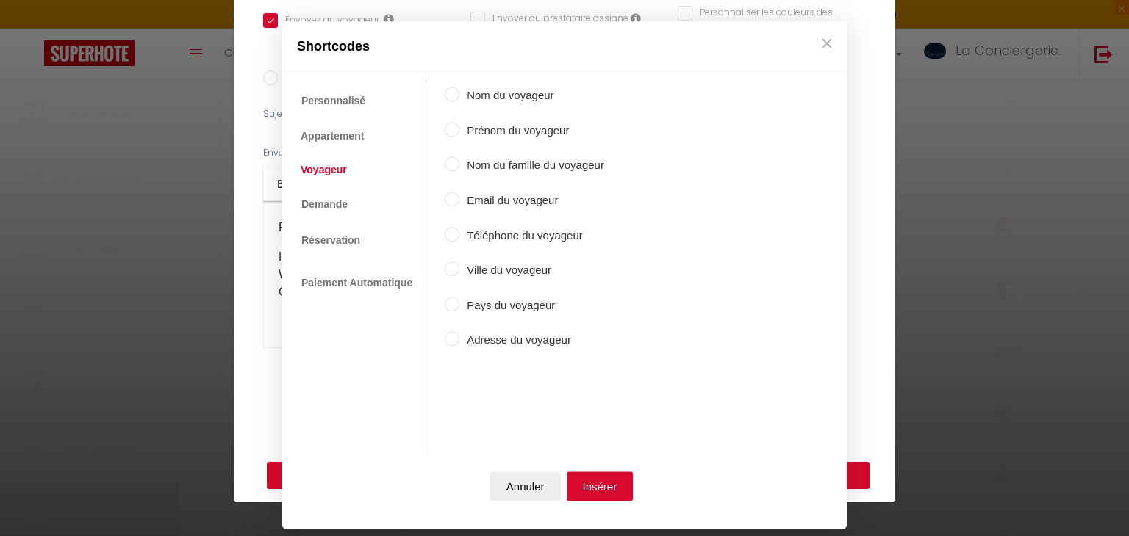
click at [508, 130] on label "Prénom du voyageur" at bounding box center [531, 131] width 145 height 18
click at [459, 130] on input "Prénom du voyageur" at bounding box center [452, 129] width 15 height 15
radio input "true"
click at [594, 496] on button "Insérer" at bounding box center [599, 486] width 67 height 29
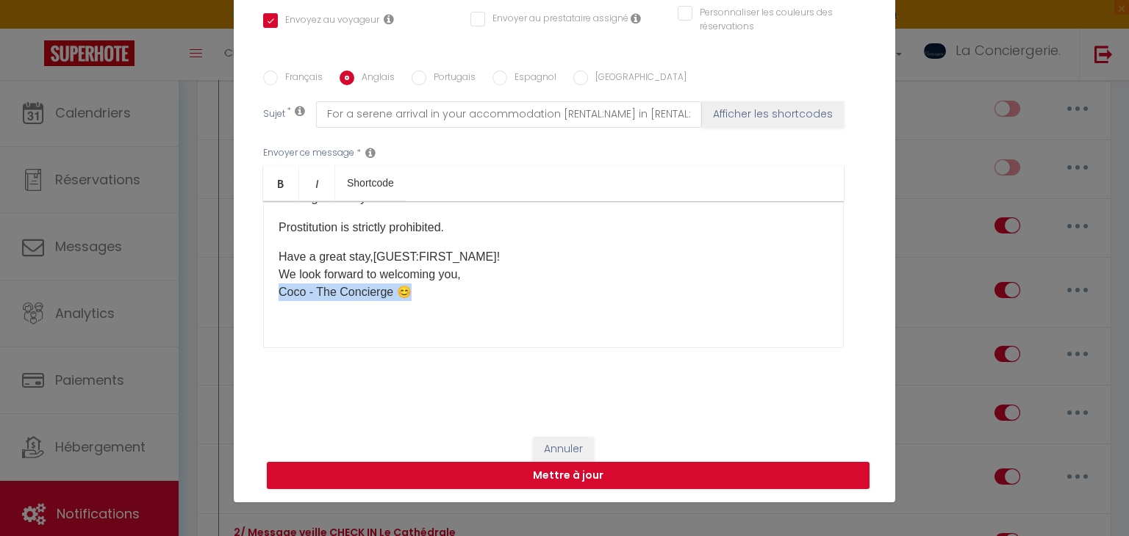
drag, startPoint x: 445, startPoint y: 295, endPoint x: 240, endPoint y: 285, distance: 205.9
click at [240, 285] on div "Titre * 2/ Message veille CHECK IN La Porte Bleue Pour cet hébergement Sélectio…" at bounding box center [564, 70] width 661 height 703
click at [418, 77] on input "Portugais" at bounding box center [418, 78] width 15 height 15
radio input "true"
checkbox input "true"
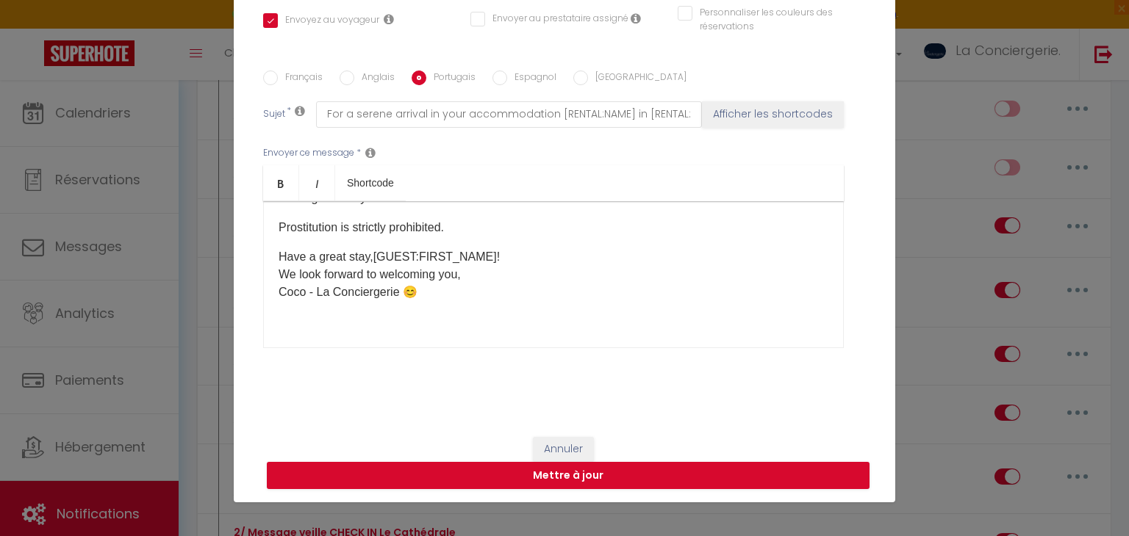
checkbox input "false"
type input "Para uma chegada serena no seu alojamento [RENTAL:NAME] em [RENTAL:CITY]"
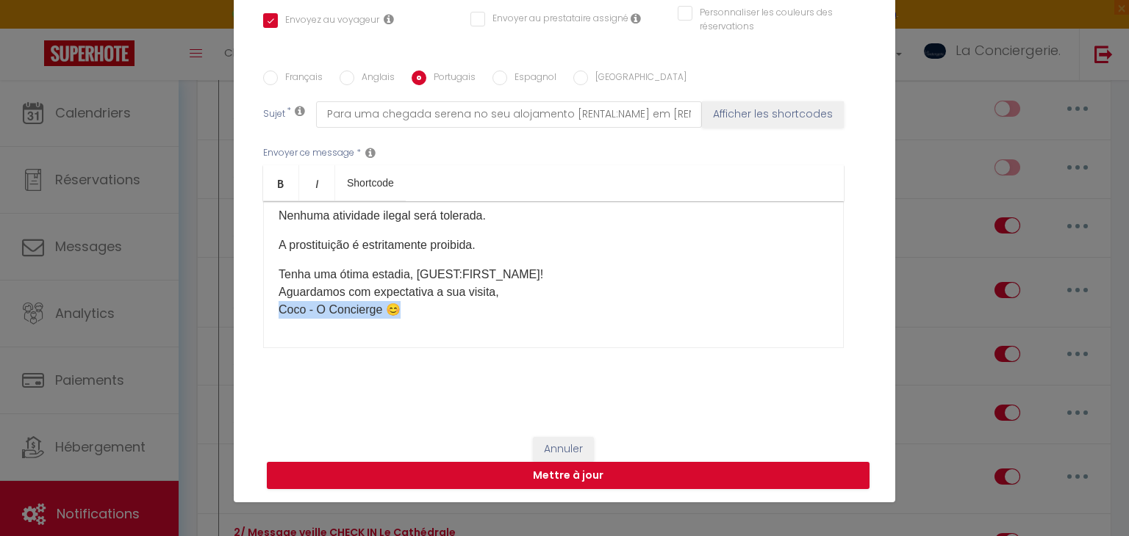
drag, startPoint x: 426, startPoint y: 288, endPoint x: 265, endPoint y: 292, distance: 161.7
click at [265, 292] on div "Olá [GUEST:FIRST_NAME]​, A sua chegada ao apartamento [RENTAL:NAME]​ está a apr…" at bounding box center [553, 274] width 580 height 147
click at [536, 76] on label "Espagnol" at bounding box center [531, 79] width 49 height 16
click at [507, 76] on input "Espagnol" at bounding box center [499, 78] width 15 height 15
radio input "true"
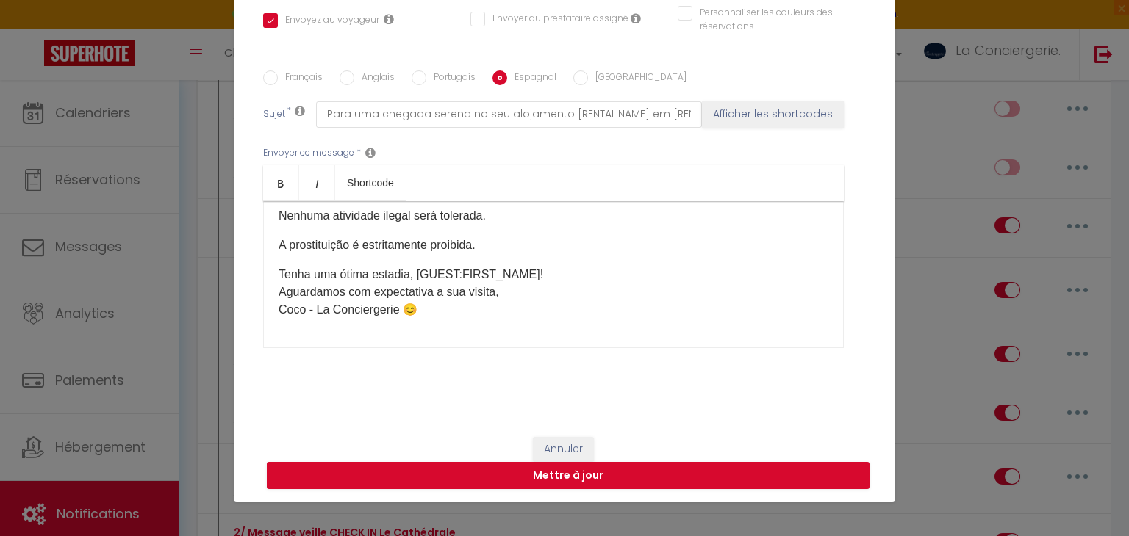
checkbox input "true"
checkbox input "false"
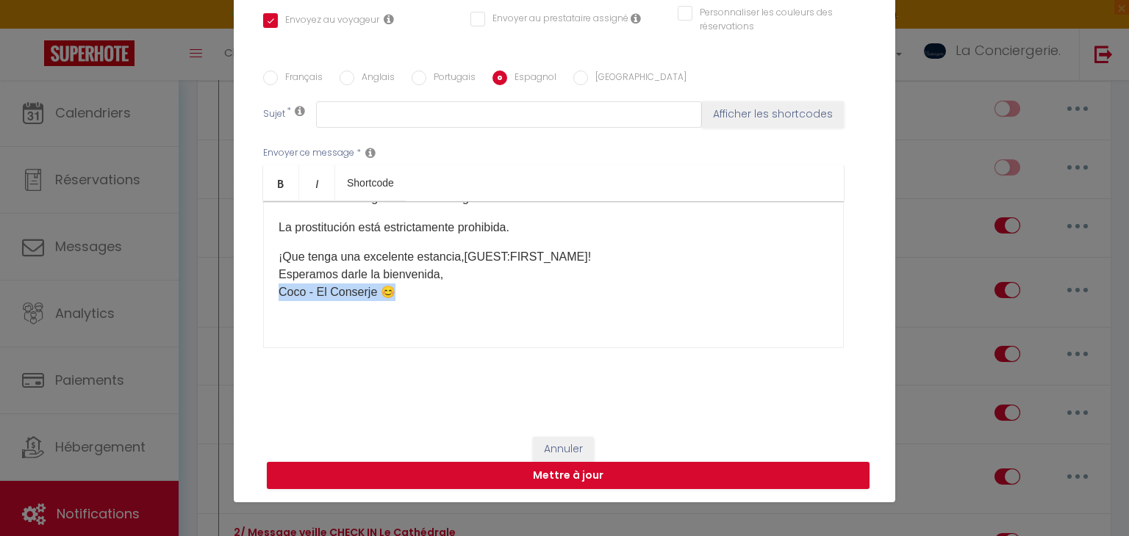
drag, startPoint x: 495, startPoint y: 298, endPoint x: 254, endPoint y: 289, distance: 241.1
click at [254, 289] on div "Titre * 2/ Message veille CHECK IN La Porte Bleue Pour cet hébergement Sélectio…" at bounding box center [564, 70] width 661 height 703
click at [607, 81] on label "[GEOGRAPHIC_DATA]" at bounding box center [637, 79] width 98 height 16
click at [588, 81] on input "[GEOGRAPHIC_DATA]" at bounding box center [580, 78] width 15 height 15
radio input "true"
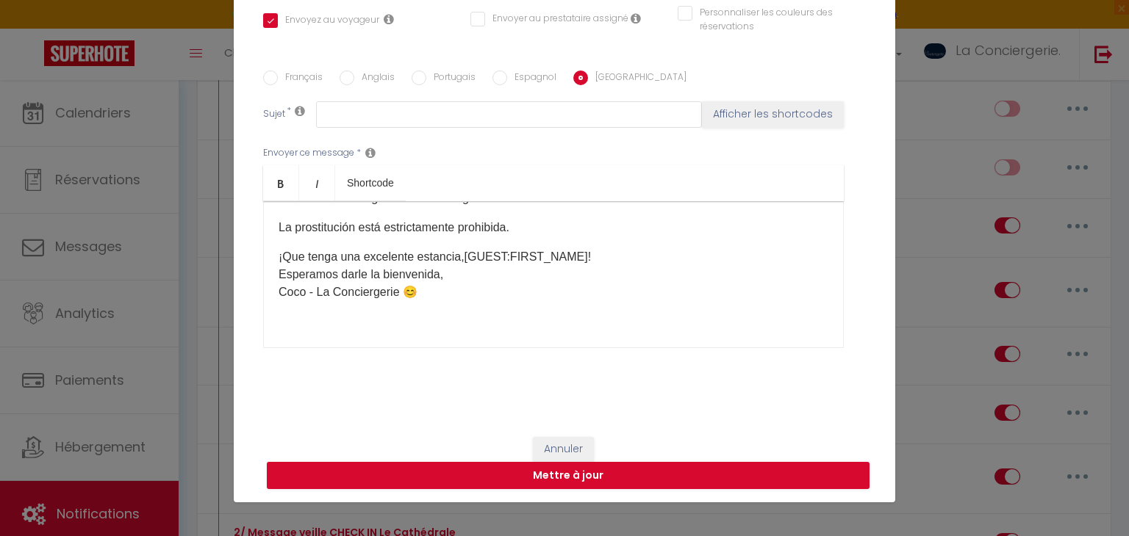
checkbox input "true"
checkbox input "false"
drag, startPoint x: 467, startPoint y: 297, endPoint x: 265, endPoint y: 288, distance: 202.2
click at [265, 288] on div "Ciao [GUEST:FIRST_NAME]​, Il tuo arrivo all'appartamento [RENTAL:NAME]​ si avvi…" at bounding box center [553, 274] width 580 height 147
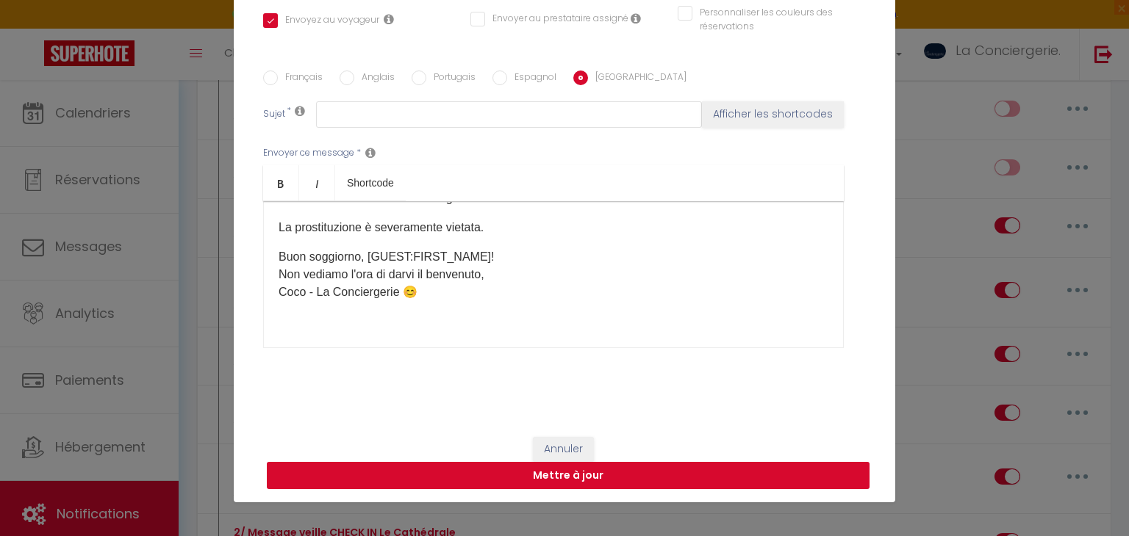
click at [621, 467] on button "Mettre à jour" at bounding box center [568, 476] width 602 height 28
checkbox input "true"
checkbox input "false"
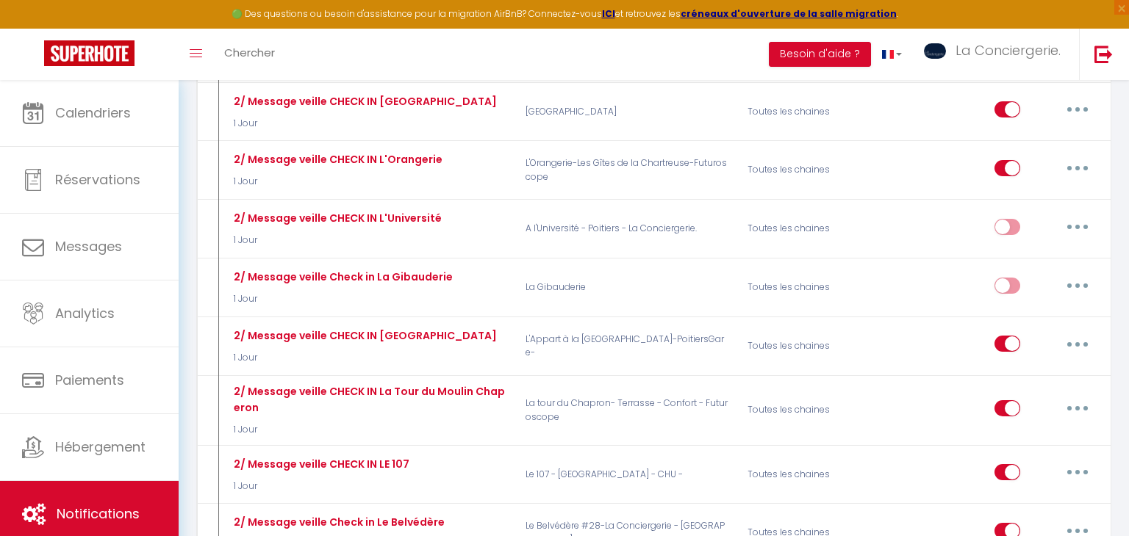
scroll to position [1828, 0]
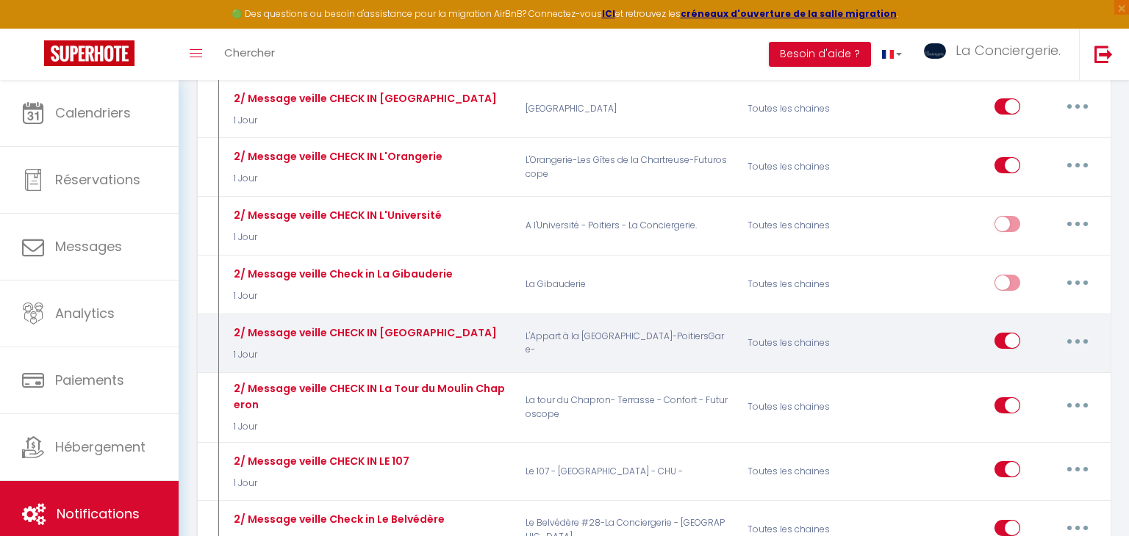
click at [1084, 329] on button "button" at bounding box center [1077, 341] width 41 height 24
click at [1052, 362] on link "Editer" at bounding box center [1039, 374] width 109 height 25
type input "2/ Message veille CHECK IN [GEOGRAPHIC_DATA]"
select select "1 Jour"
select select
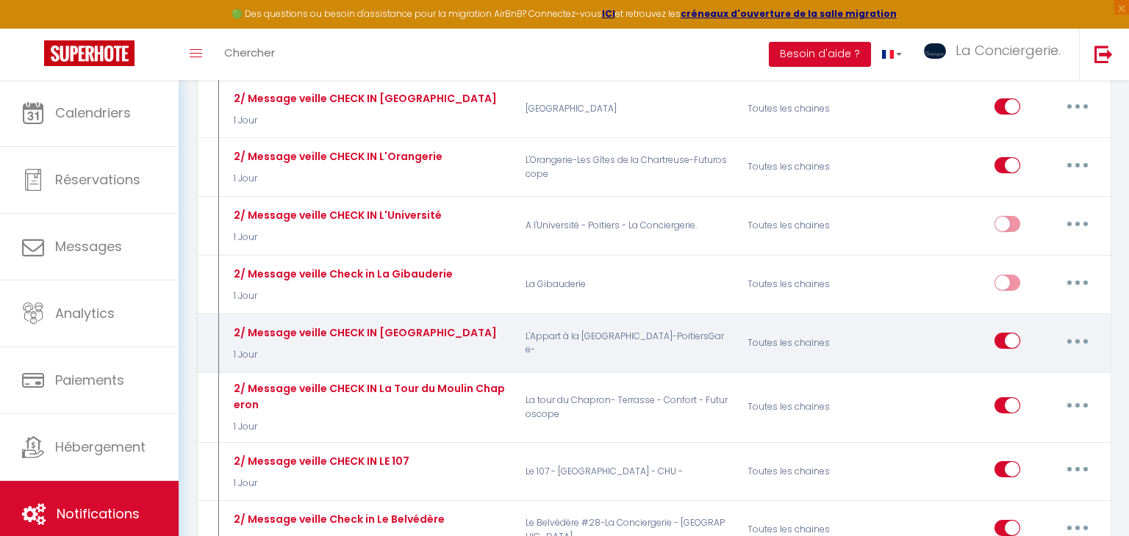
checkbox input "true"
checkbox input "false"
radio input "true"
type input "Pour une arrivée sereine dans votre logement [RENTAL:NAME] à [RENTAL:CITY]"
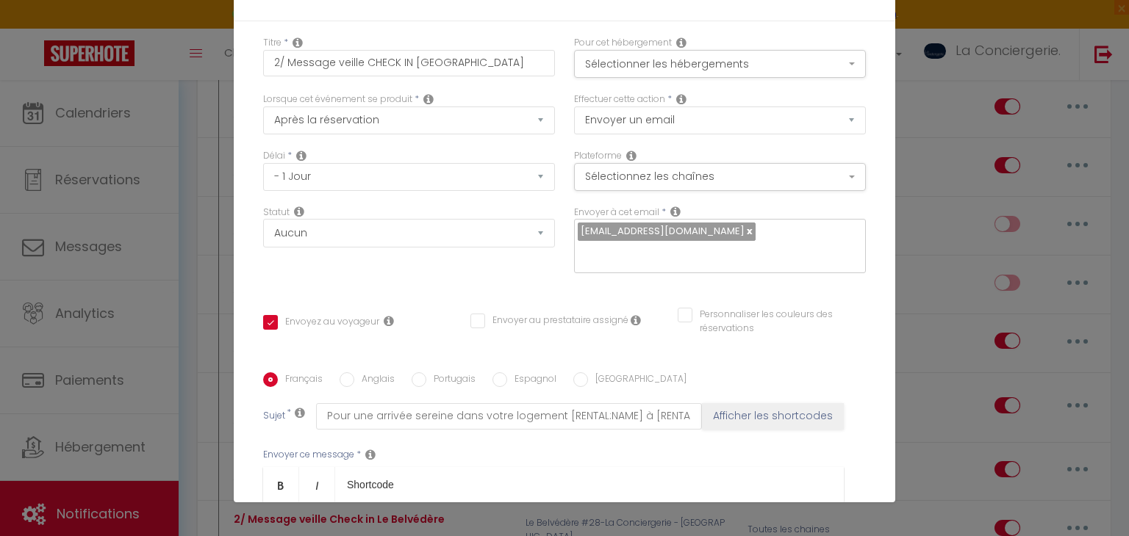
click at [456, 373] on label "Portugais" at bounding box center [450, 381] width 49 height 16
click at [426, 373] on input "Portugais" at bounding box center [418, 380] width 15 height 15
radio input "true"
checkbox input "true"
checkbox input "false"
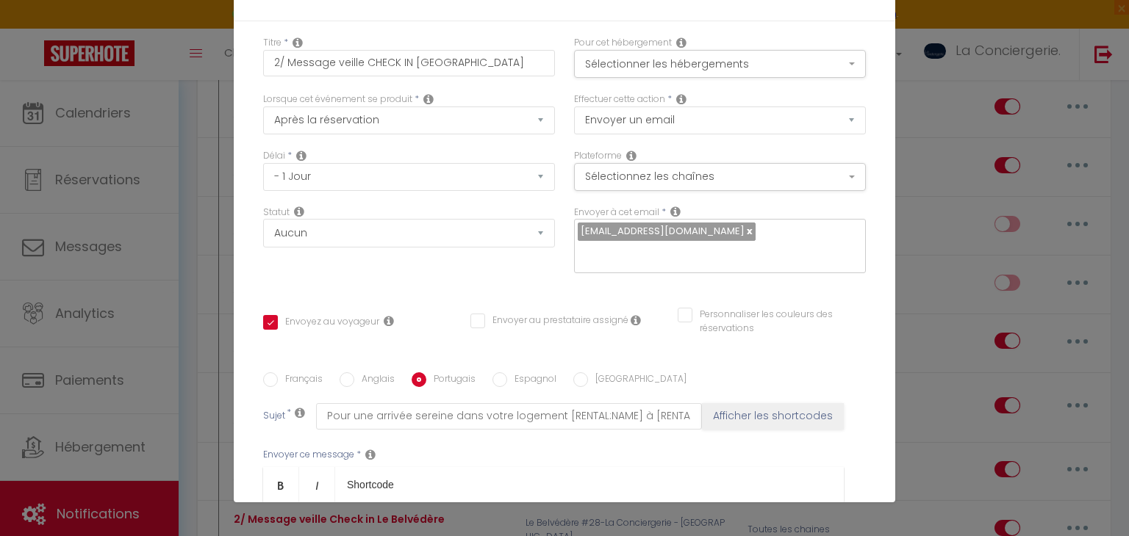
checkbox input "false"
type input "Para uma chegada serena no seu alojamento [RENTAL:NAME] em [RENTAL:CITY]"
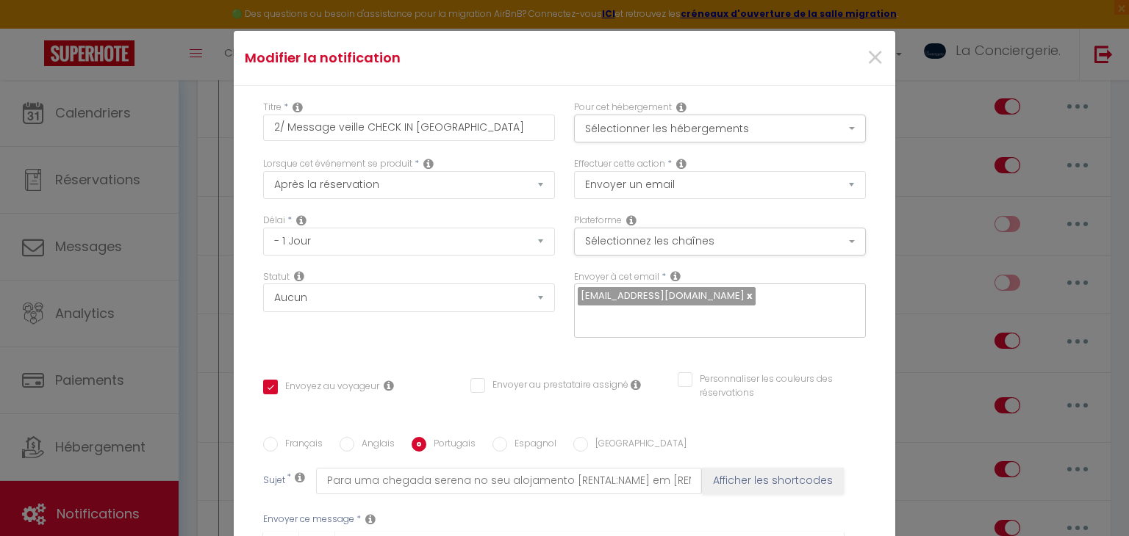
scroll to position [0, 0]
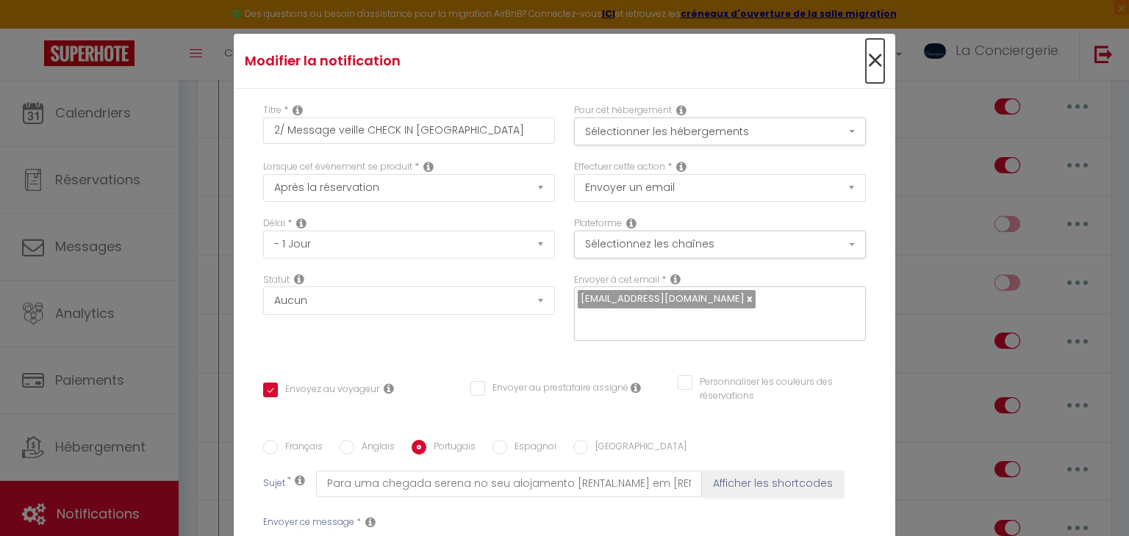
click at [874, 71] on span "×" at bounding box center [875, 61] width 18 height 44
type input "2/ Message veille CHECK IN [GEOGRAPHIC_DATA]"
checkbox input "true"
checkbox input "false"
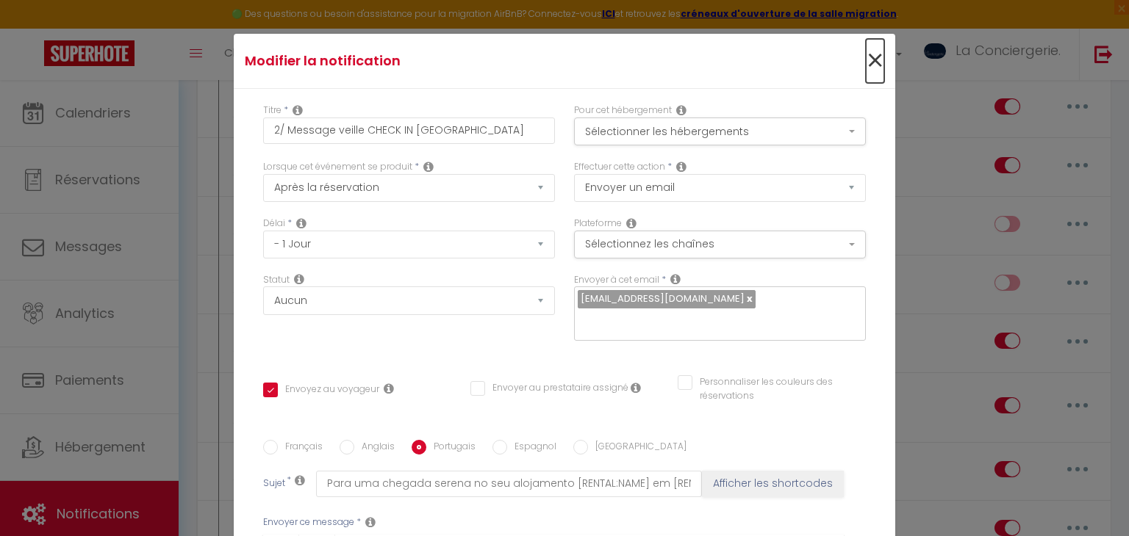
radio input "true"
type input "Para uma chegada serena no seu alojamento [RENTAL:NAME] em [RENTAL:CITY]"
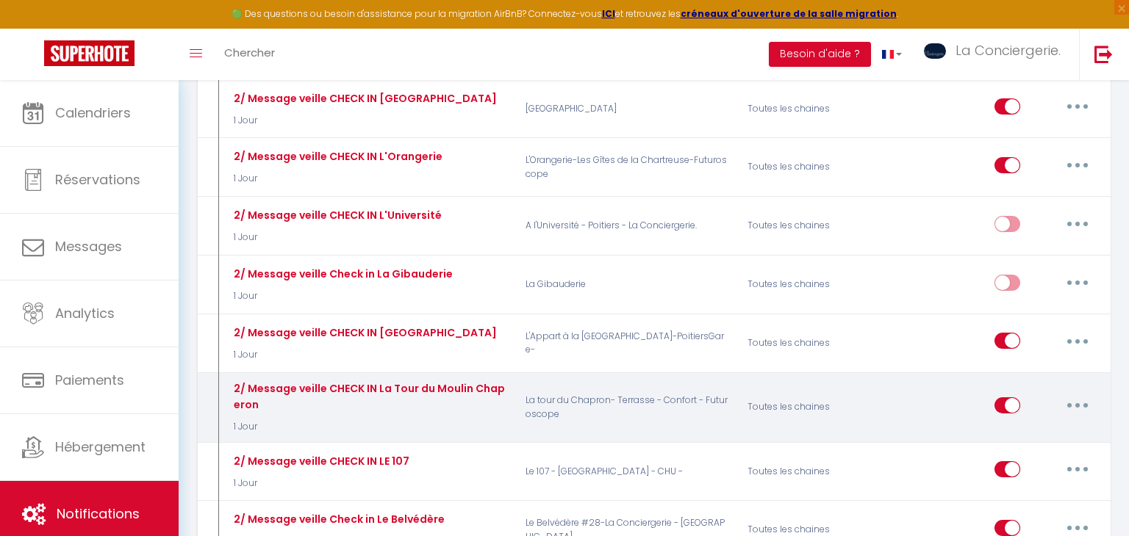
click at [1084, 394] on button "button" at bounding box center [1077, 406] width 41 height 24
click at [1052, 426] on link "Editer" at bounding box center [1039, 438] width 109 height 25
type input "2/ Message veille CHECK IN La Tour du Moulin Chaperon"
checkbox input "true"
checkbox input "false"
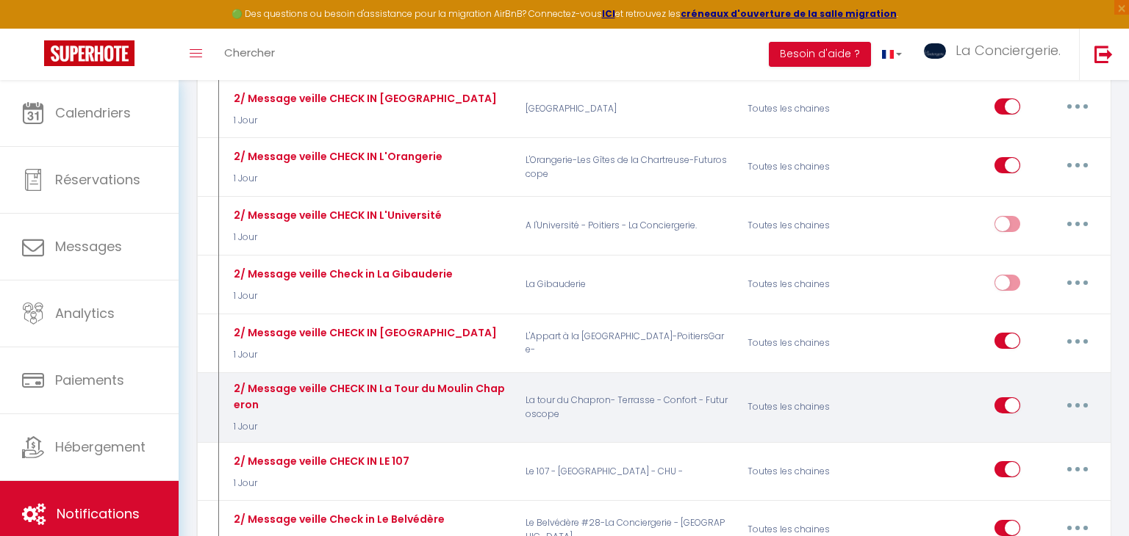
checkbox input "false"
radio input "true"
type input "Pour une arrivée sereine dans votre logement [RENTAL:NAME] à [RENTAL:CITY]"
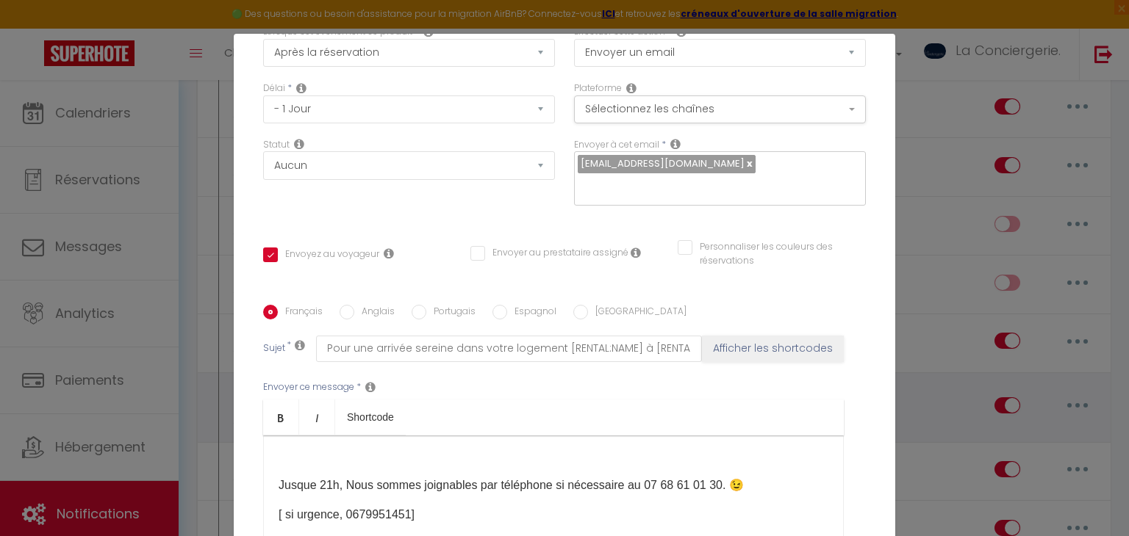
scroll to position [302, 0]
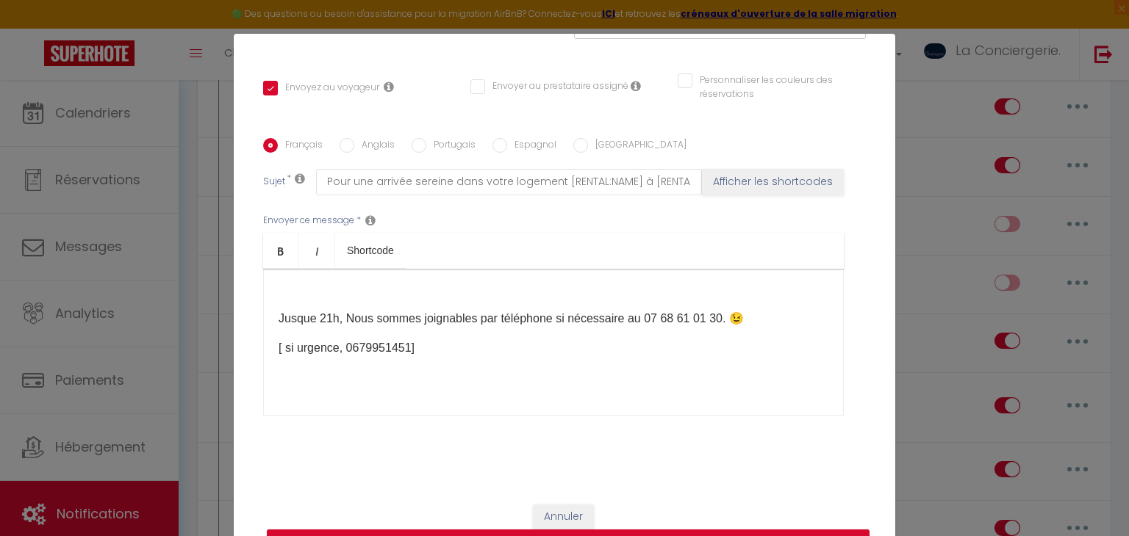
click at [373, 148] on label "Anglais" at bounding box center [374, 146] width 40 height 16
click at [354, 148] on input "Anglais" at bounding box center [346, 145] width 15 height 15
radio input "true"
checkbox input "true"
checkbox input "false"
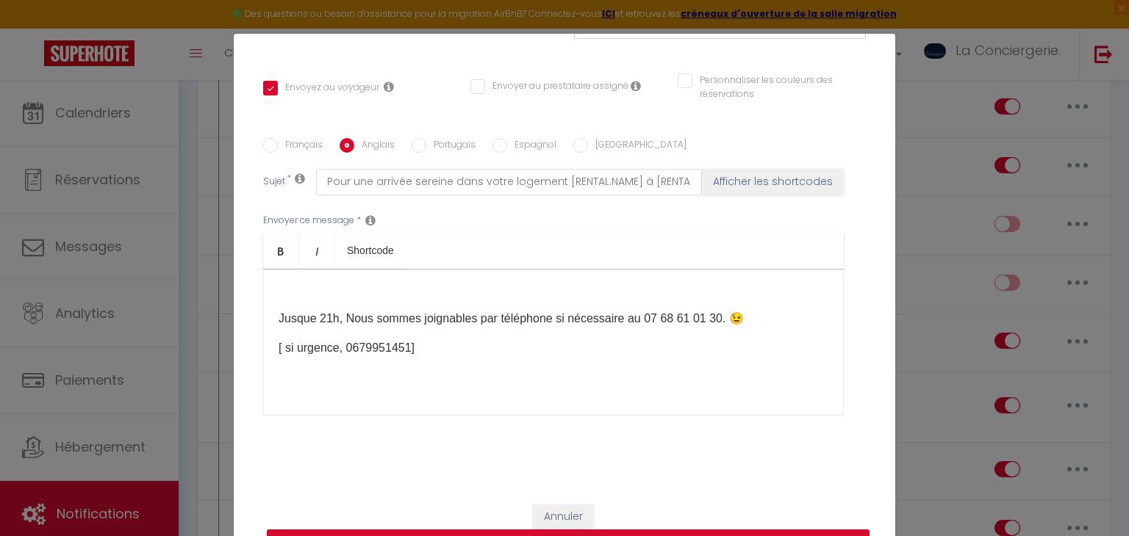
checkbox input "false"
type input "For a serene arrival in your accommodation [RENTAL:NAME] in [RENTAL:CITY]"
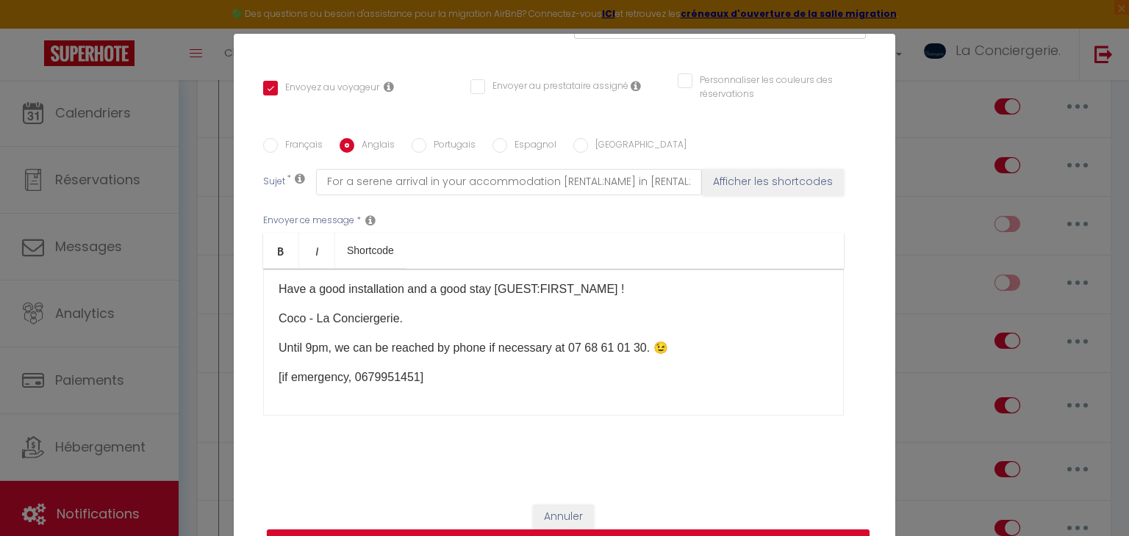
click at [443, 139] on label "Portugais" at bounding box center [450, 146] width 49 height 16
click at [426, 139] on input "Portugais" at bounding box center [418, 145] width 15 height 15
radio input "true"
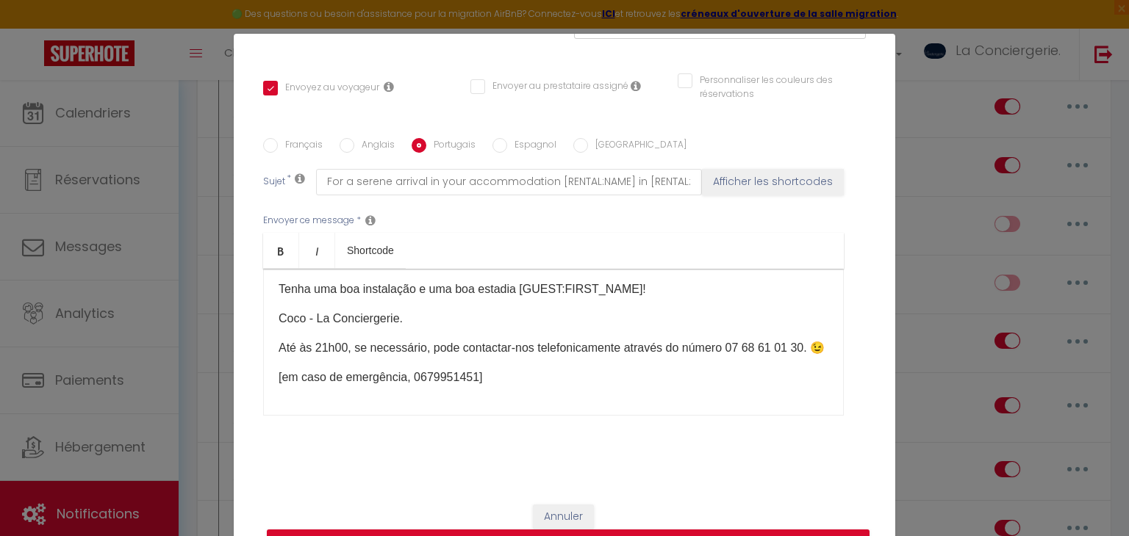
checkbox input "true"
checkbox input "false"
type input "Para uma chegada serena no seu alojamento [RENTAL:NAME] em [RENTAL:CITY]"
click at [523, 140] on label "Espagnol" at bounding box center [531, 146] width 49 height 16
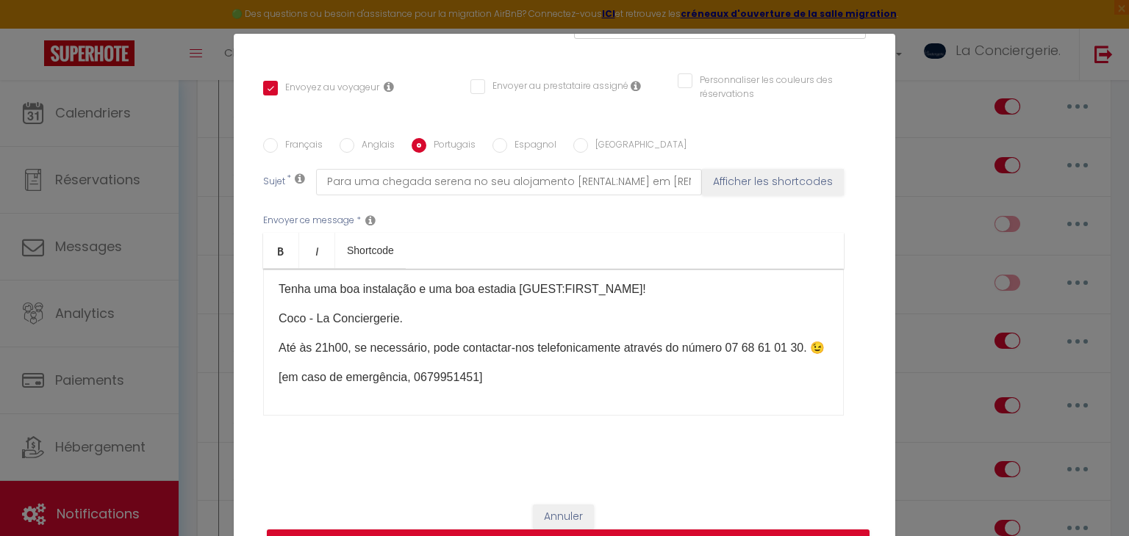
click at [507, 140] on input "Espagnol" at bounding box center [499, 145] width 15 height 15
radio input "true"
checkbox input "true"
checkbox input "false"
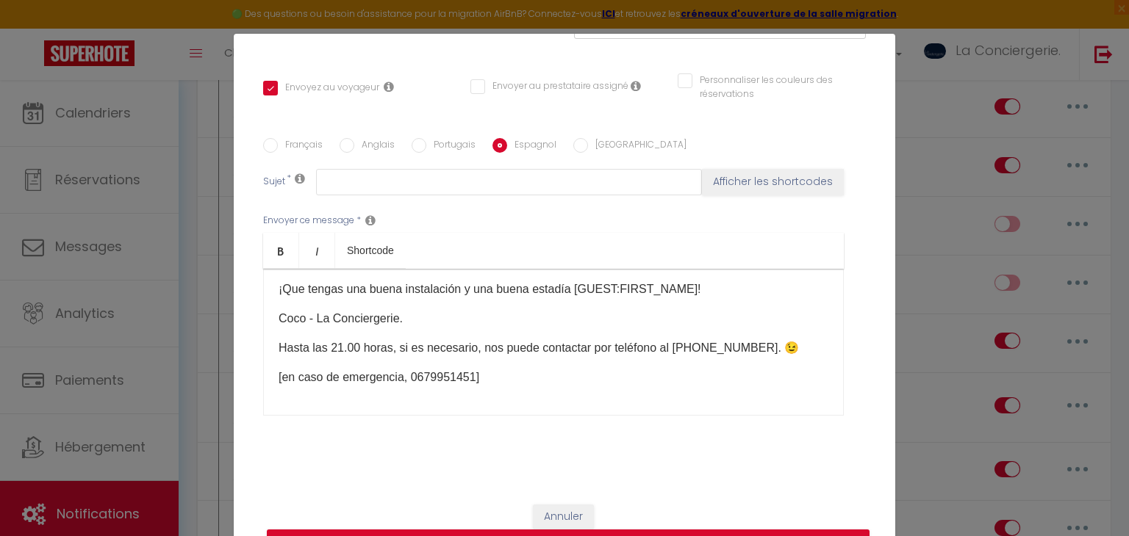
click at [605, 150] on label "[GEOGRAPHIC_DATA]" at bounding box center [637, 146] width 98 height 16
click at [588, 150] on input "[GEOGRAPHIC_DATA]" at bounding box center [580, 145] width 15 height 15
radio input "true"
checkbox input "true"
checkbox input "false"
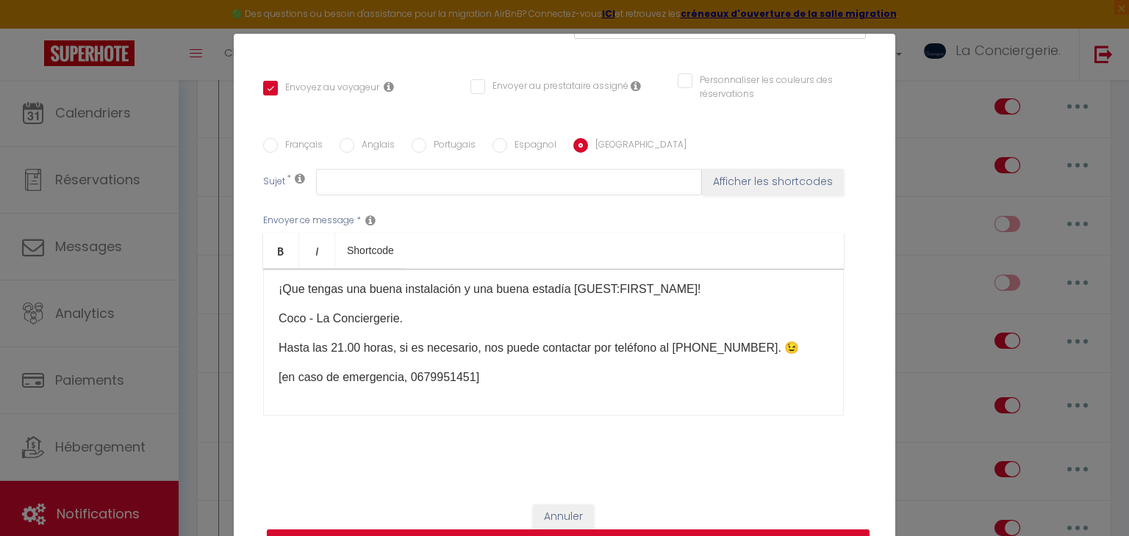
checkbox input "false"
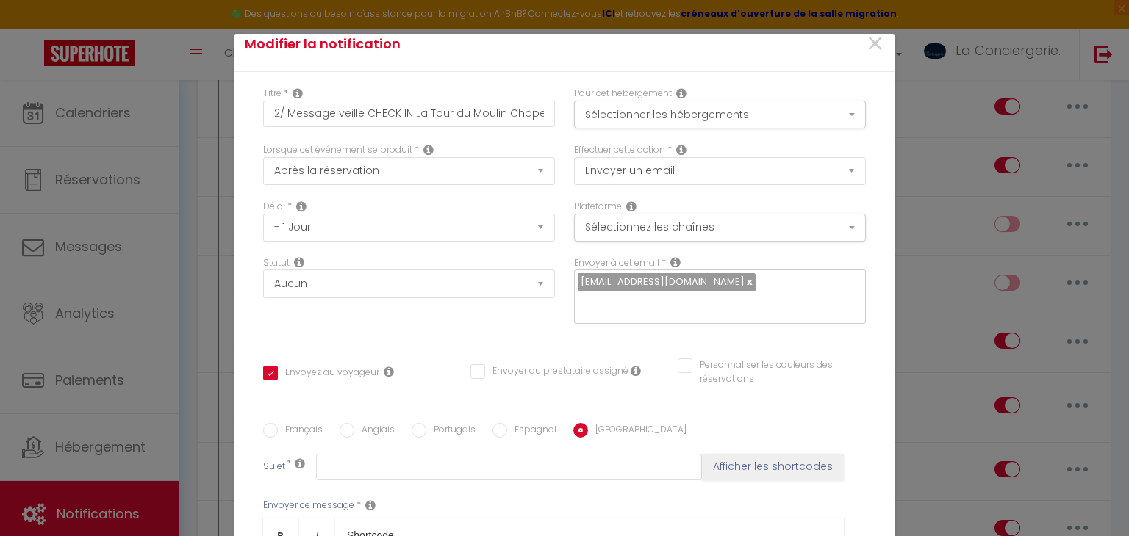
scroll to position [0, 0]
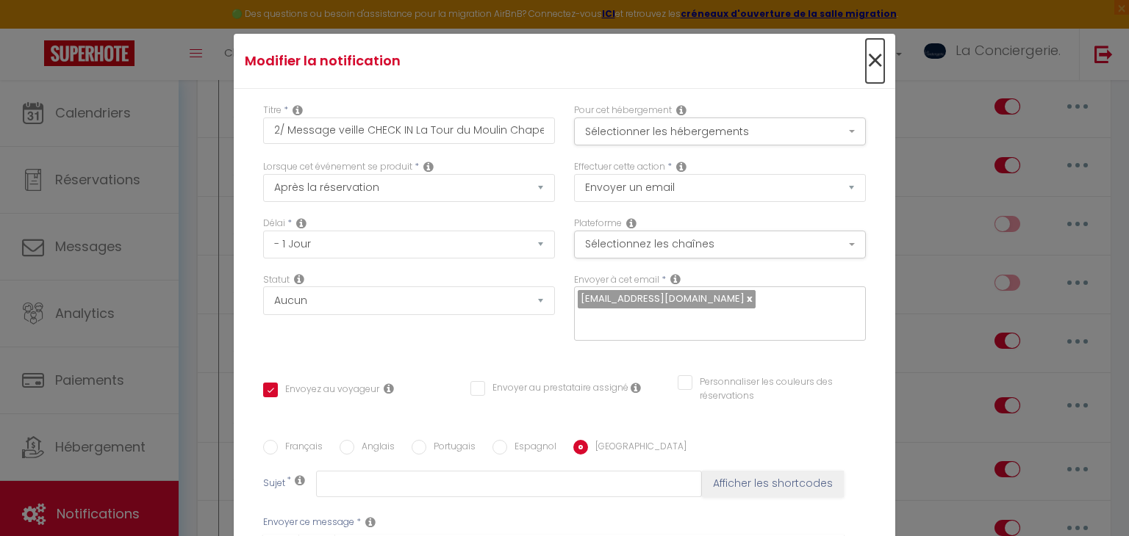
click at [874, 60] on span "×" at bounding box center [875, 61] width 18 height 44
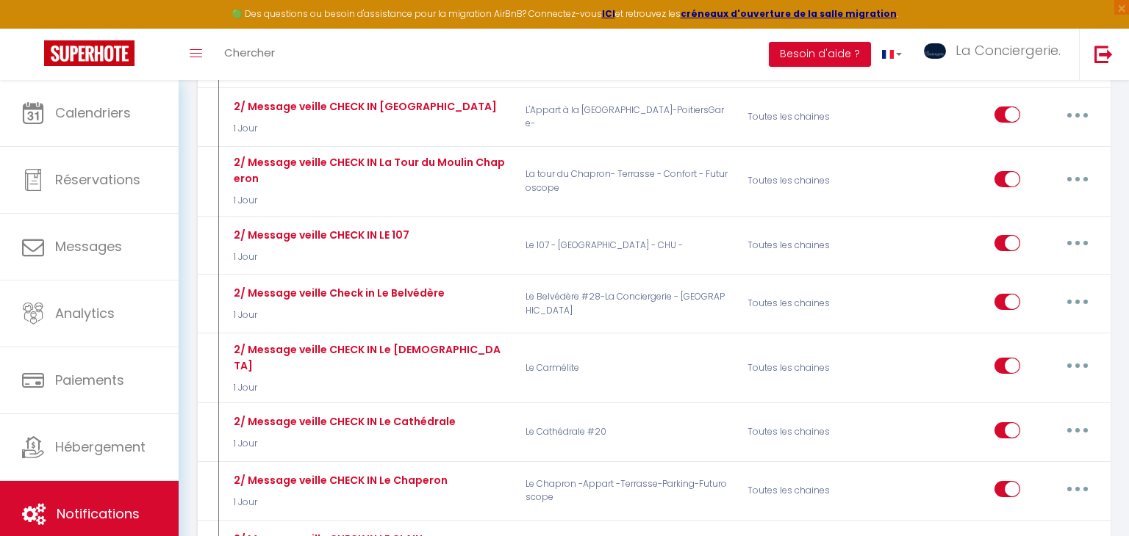
scroll to position [2055, 0]
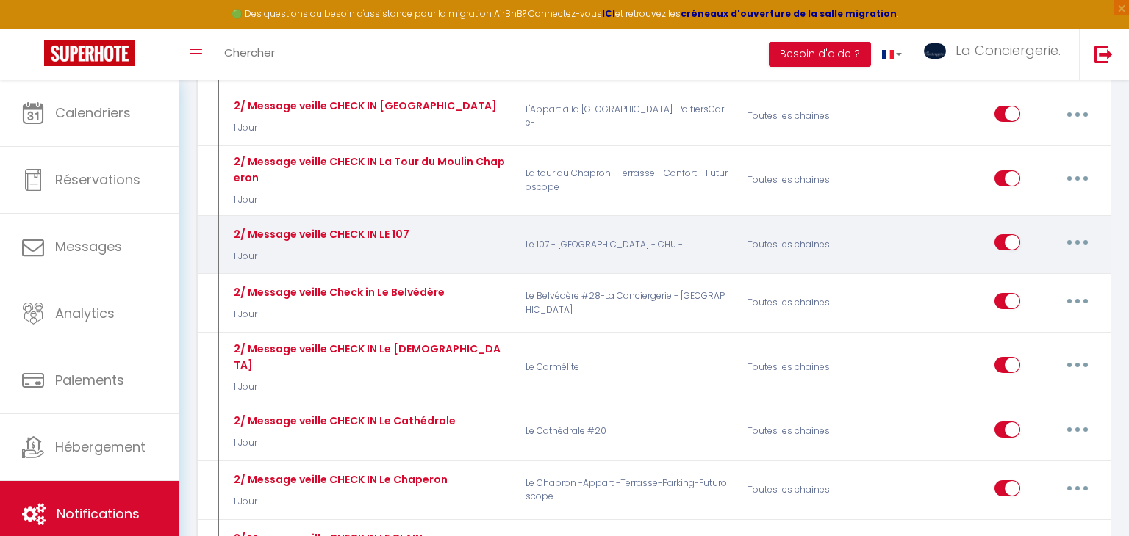
click at [1073, 231] on button "button" at bounding box center [1077, 243] width 41 height 24
click at [1052, 264] on link "Editer" at bounding box center [1039, 276] width 109 height 25
type input "2/ Message veille CHECK IN LE 107"
checkbox input "true"
checkbox input "false"
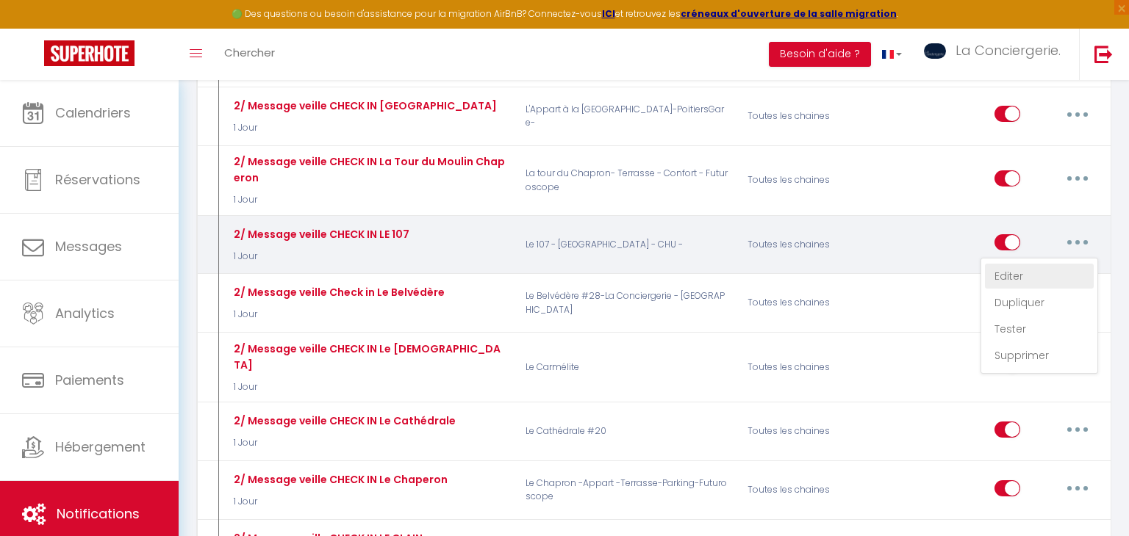
checkbox input "false"
radio input "true"
type input "Pour une arrivée sereine dans votre logement [RENTAL:NAME] à [RENTAL:CITY]"
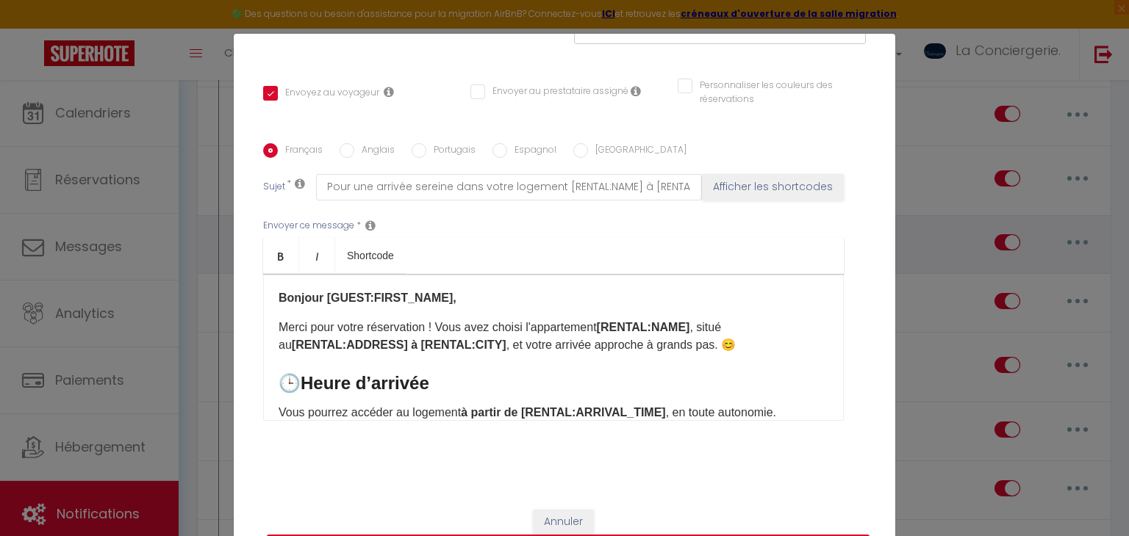
scroll to position [301, 0]
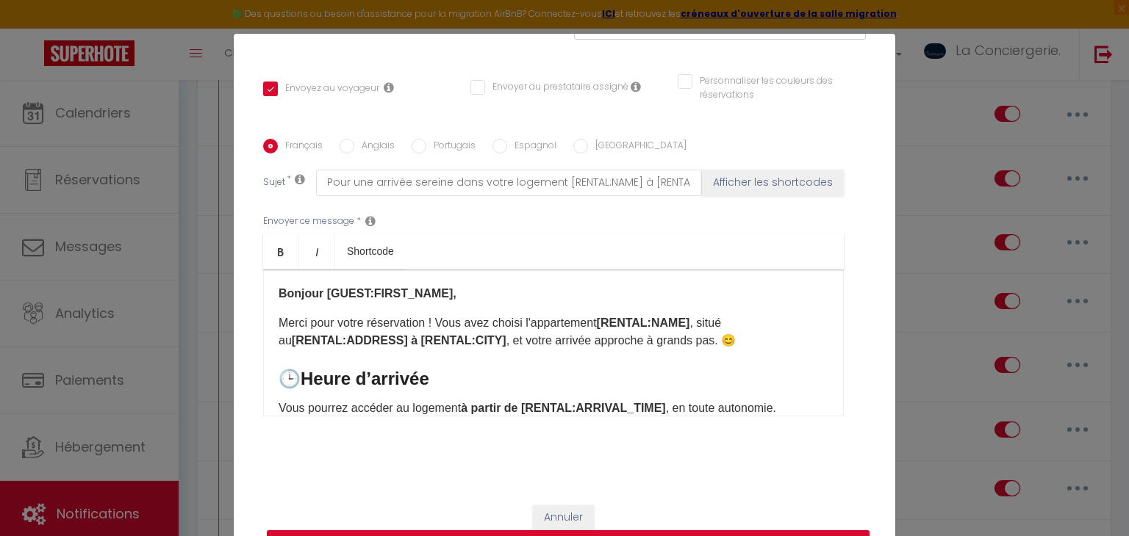
click at [356, 147] on label "Anglais" at bounding box center [374, 147] width 40 height 16
click at [354, 147] on input "Anglais" at bounding box center [346, 146] width 15 height 15
radio input "true"
checkbox input "true"
checkbox input "false"
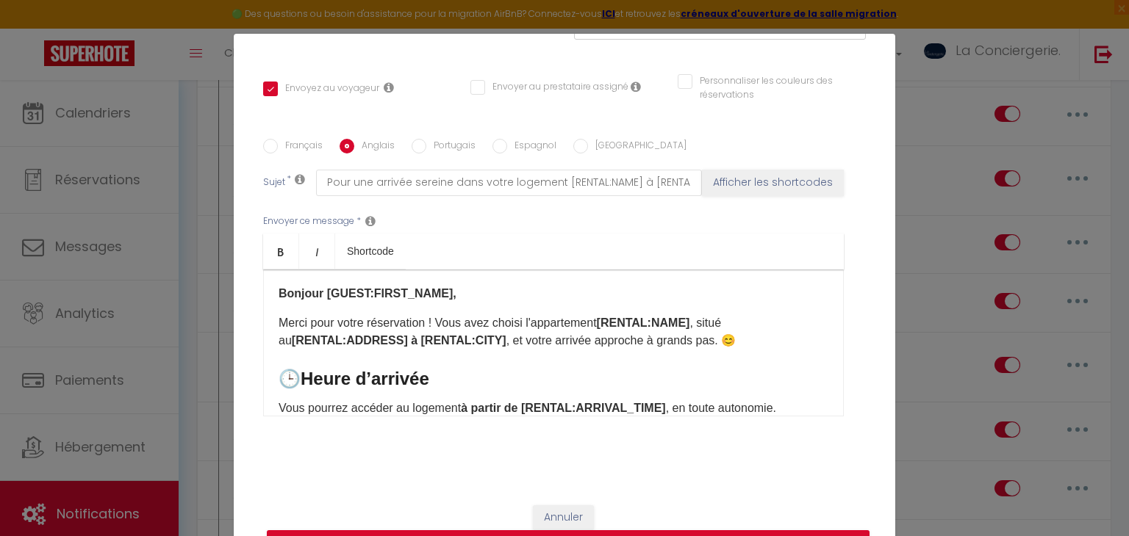
checkbox input "false"
type input "For a serene arrival in your accommodation [RENTAL:NAME] in [RENTAL:CITY]"
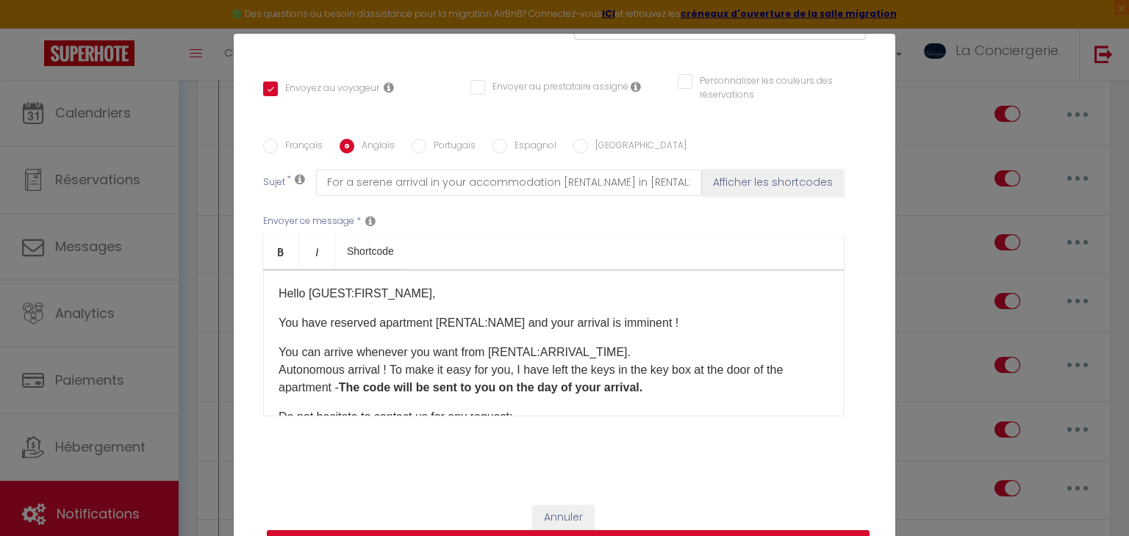
click at [270, 142] on input "Français" at bounding box center [270, 146] width 15 height 15
radio input "true"
checkbox input "true"
checkbox input "false"
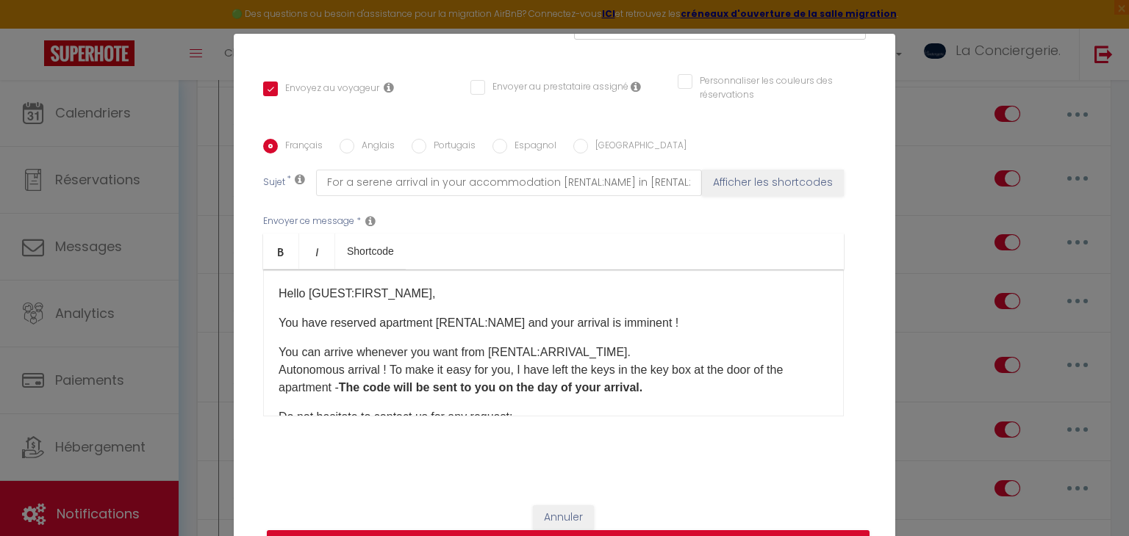
type input "Pour une arrivée sereine dans votre logement [RENTAL:NAME] à [RENTAL:CITY]"
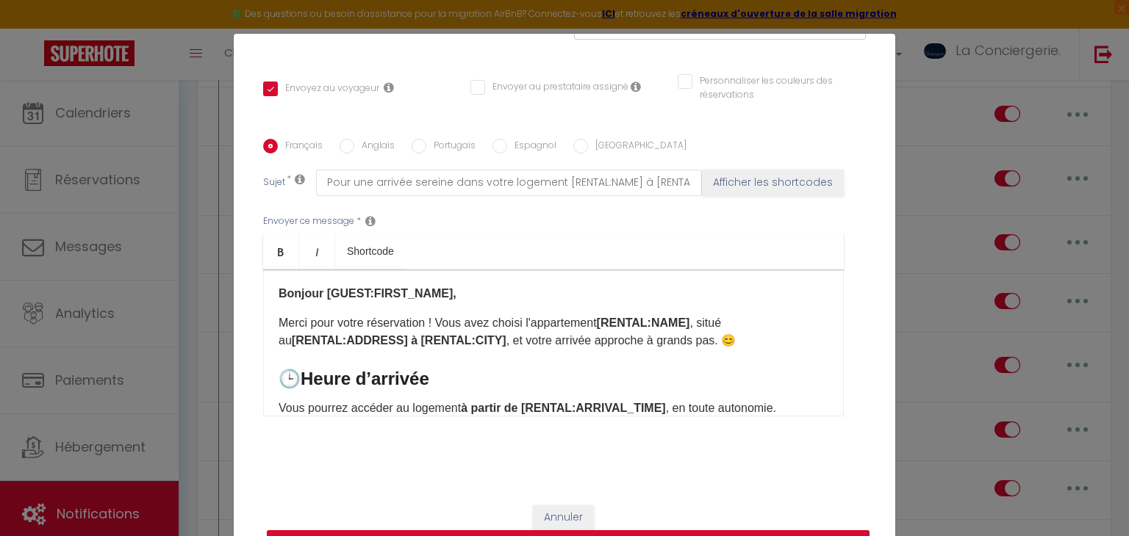
click at [376, 142] on label "Anglais" at bounding box center [374, 147] width 40 height 16
click at [354, 142] on input "Anglais" at bounding box center [346, 146] width 15 height 15
radio input "true"
checkbox input "true"
checkbox input "false"
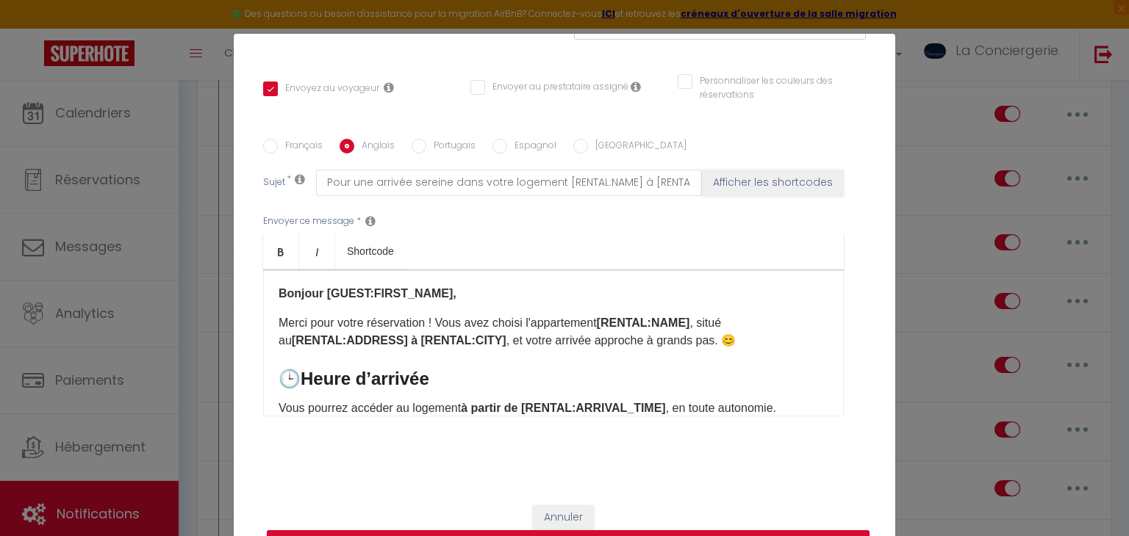
checkbox input "false"
type input "For a serene arrival in your accommodation [RENTAL:NAME] in [RENTAL:CITY]"
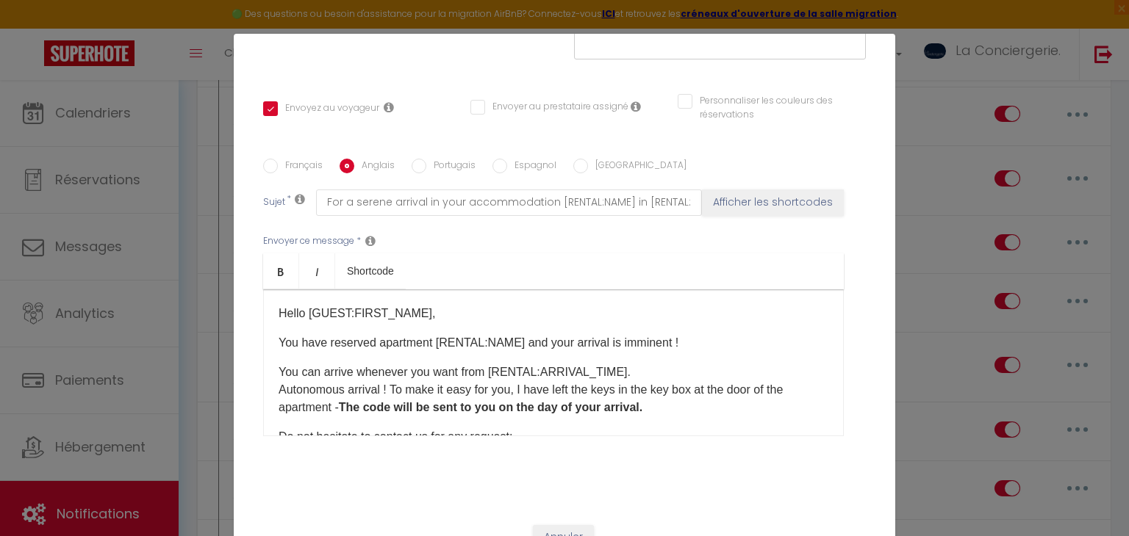
scroll to position [302, 0]
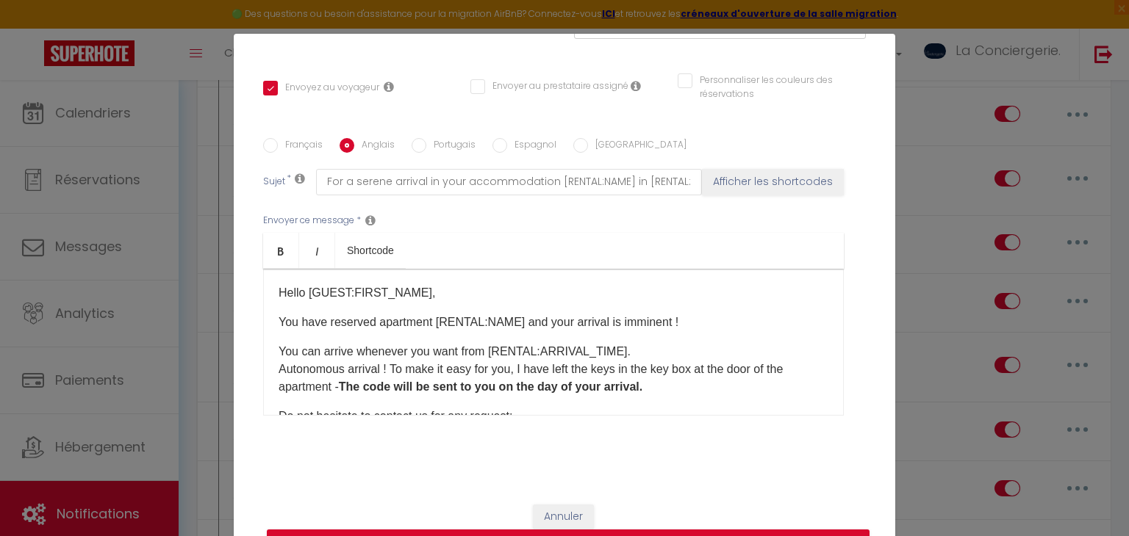
click at [434, 146] on label "Portugais" at bounding box center [450, 146] width 49 height 16
click at [426, 146] on input "Portugais" at bounding box center [418, 145] width 15 height 15
radio input "true"
checkbox input "true"
checkbox input "false"
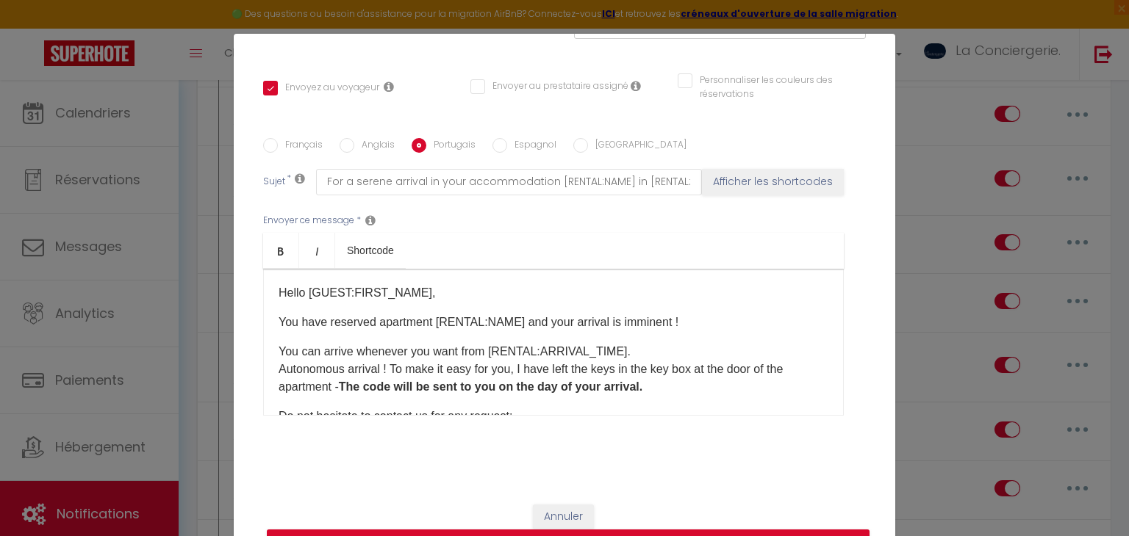
checkbox input "false"
type input "Para uma chegada serena no seu alojamento [RENTAL:NAME] em [RENTAL:CITY]"
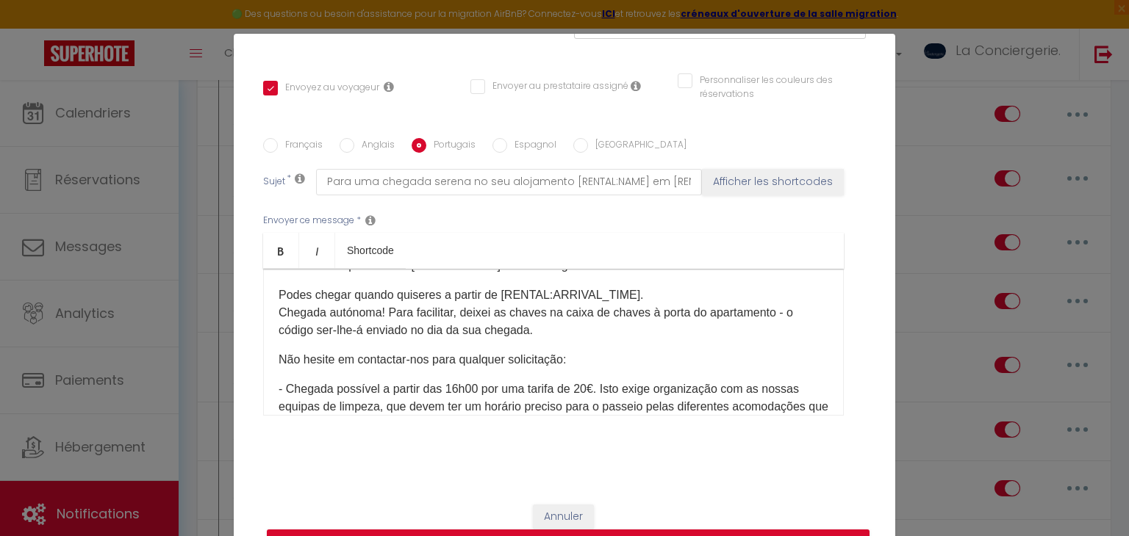
scroll to position [56, 0]
click at [370, 144] on label "Anglais" at bounding box center [374, 146] width 40 height 16
click at [354, 144] on input "Anglais" at bounding box center [346, 145] width 15 height 15
radio input "true"
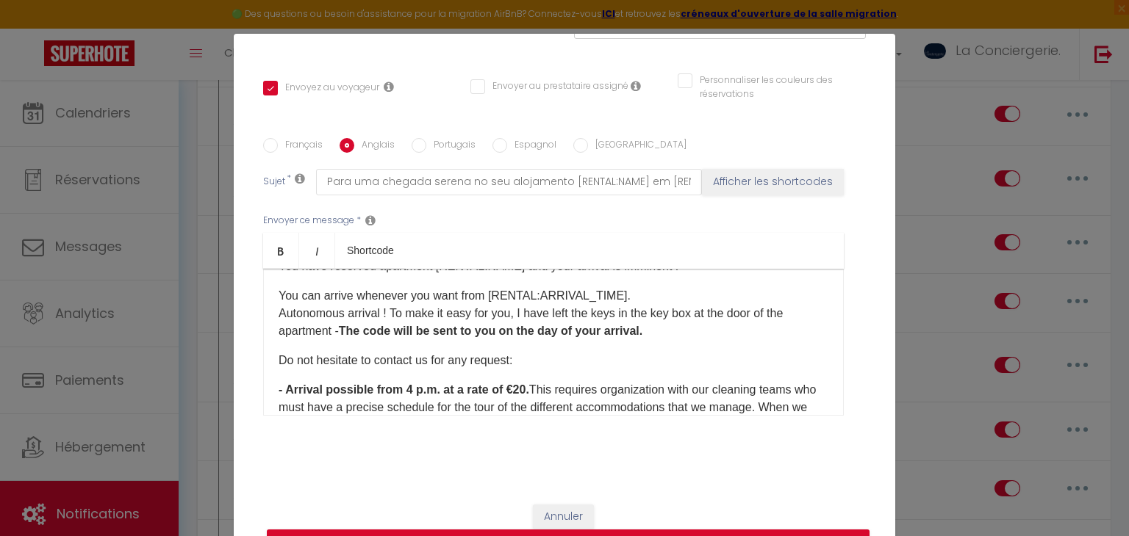
checkbox input "true"
checkbox input "false"
type input "For a serene arrival in your accommodation [RENTAL:NAME] in [RENTAL:CITY]"
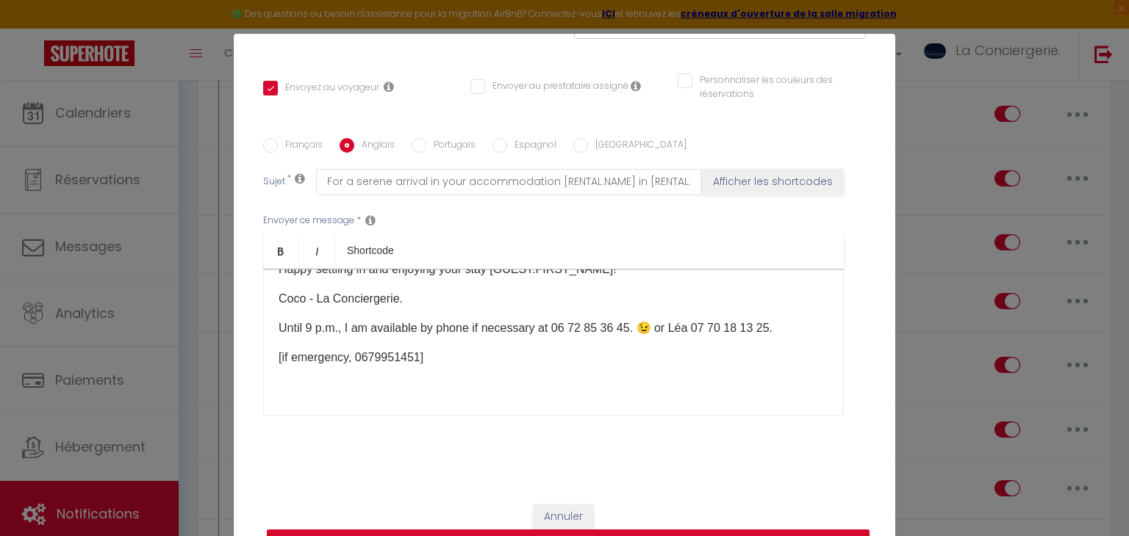
scroll to position [417, 0]
click at [435, 141] on label "Portugais" at bounding box center [450, 146] width 49 height 16
click at [426, 141] on input "Portugais" at bounding box center [418, 145] width 15 height 15
radio input "true"
checkbox input "true"
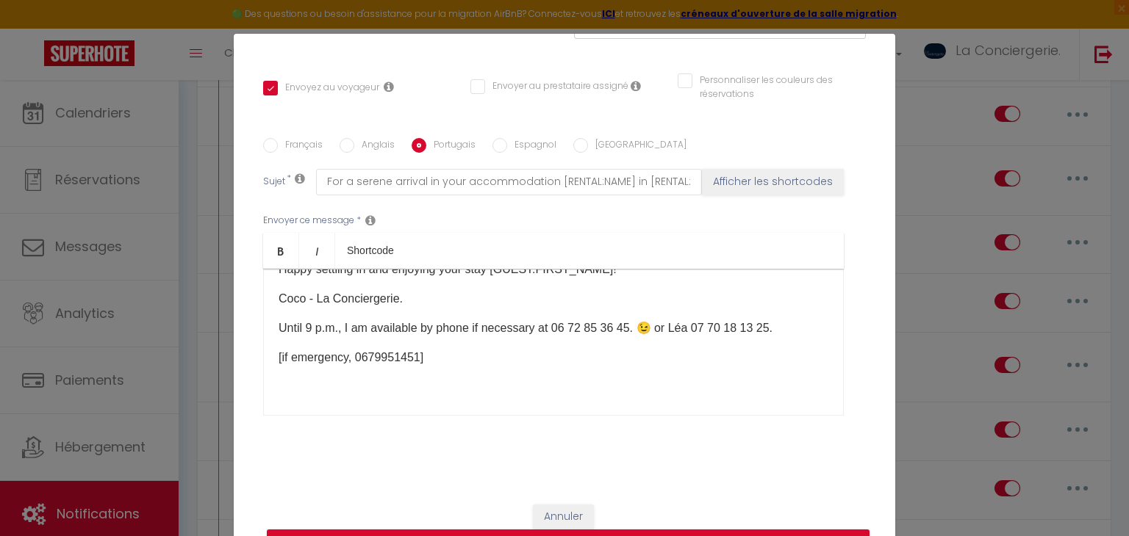
checkbox input "false"
type input "Para uma chegada serena no seu alojamento [RENTAL:NAME] em [RENTAL:CITY]"
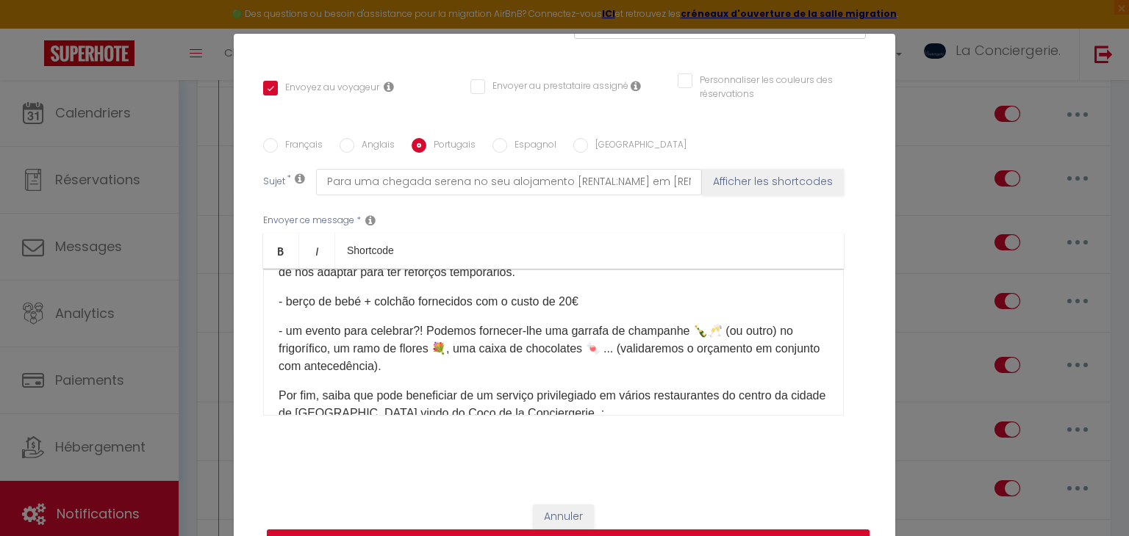
scroll to position [0, 0]
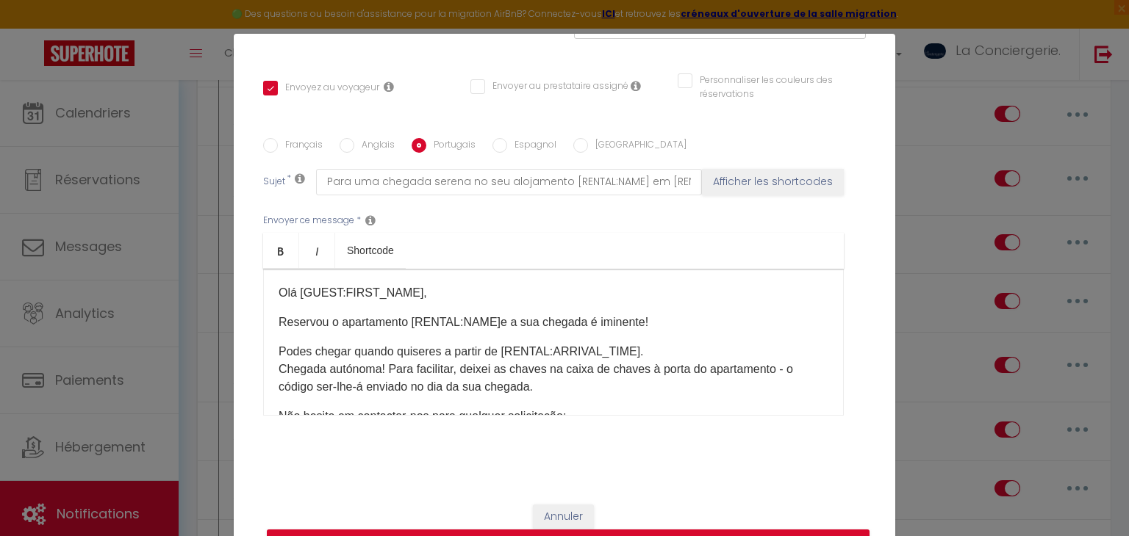
click at [514, 148] on label "Espagnol" at bounding box center [531, 146] width 49 height 16
click at [507, 148] on input "Espagnol" at bounding box center [499, 145] width 15 height 15
radio input "true"
checkbox input "true"
checkbox input "false"
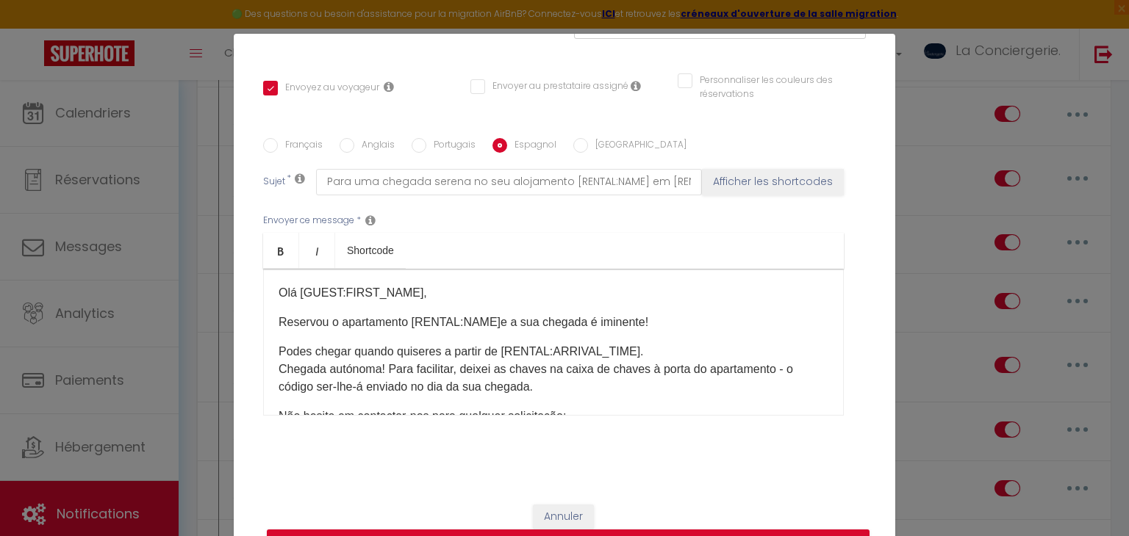
checkbox input "false"
type input "Para una llegada tranquila a su alojamiento [RENTAL:NAME] en [RENTAL:CITY]"
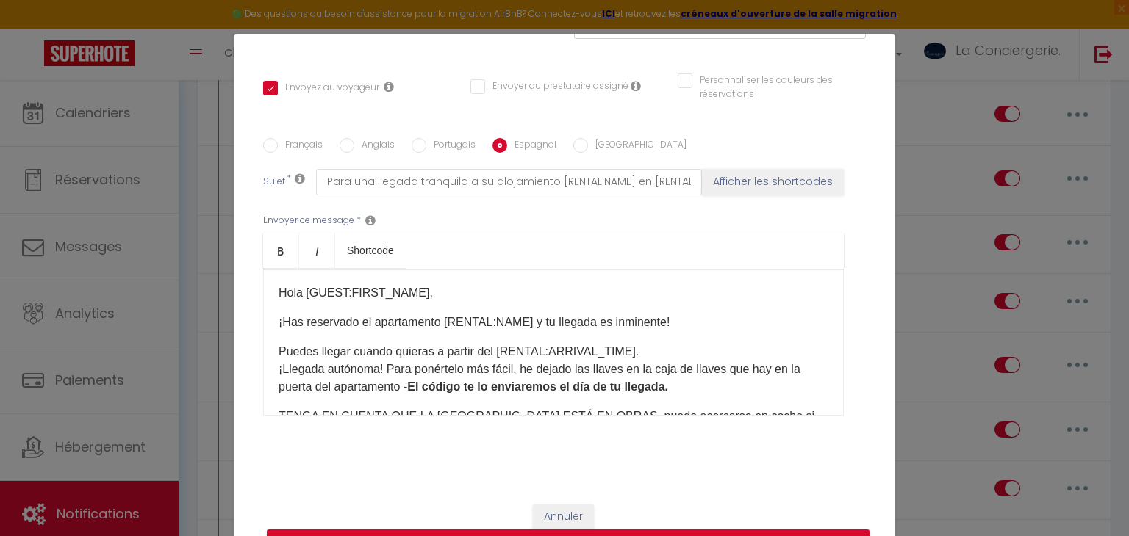
click at [415, 149] on input "Portugais" at bounding box center [418, 145] width 15 height 15
radio input "true"
checkbox input "true"
checkbox input "false"
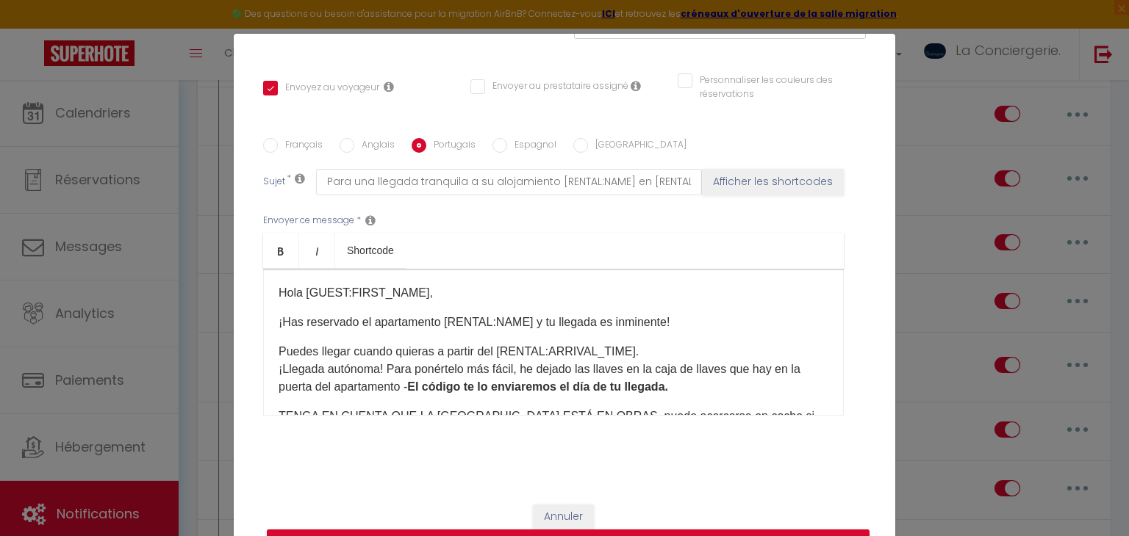
type input "Para uma chegada serena no seu alojamento [RENTAL:NAME] em [RENTAL:CITY]"
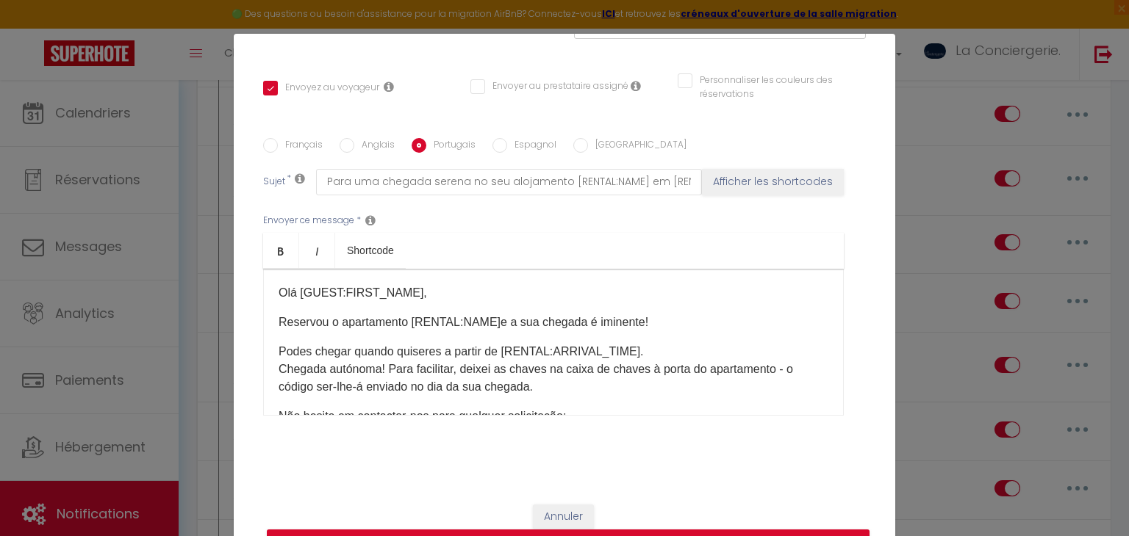
click at [381, 143] on label "Anglais" at bounding box center [374, 146] width 40 height 16
click at [354, 143] on input "Anglais" at bounding box center [346, 145] width 15 height 15
radio input "true"
checkbox input "true"
checkbox input "false"
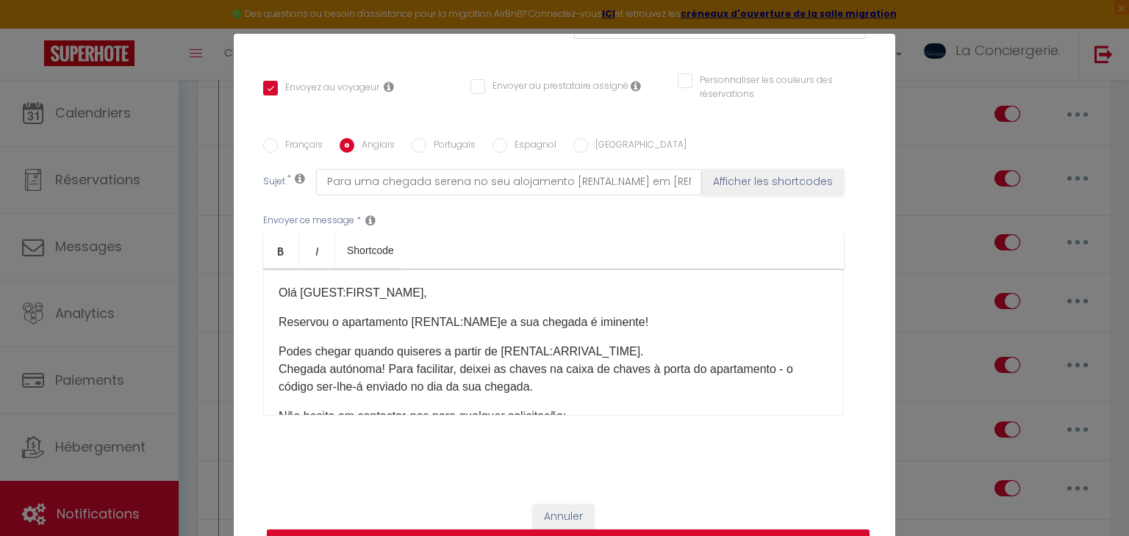
checkbox input "false"
type input "For a serene arrival in your accommodation [RENTAL:NAME] in [RENTAL:CITY]"
click at [503, 141] on input "Espagnol" at bounding box center [499, 145] width 15 height 15
radio input "true"
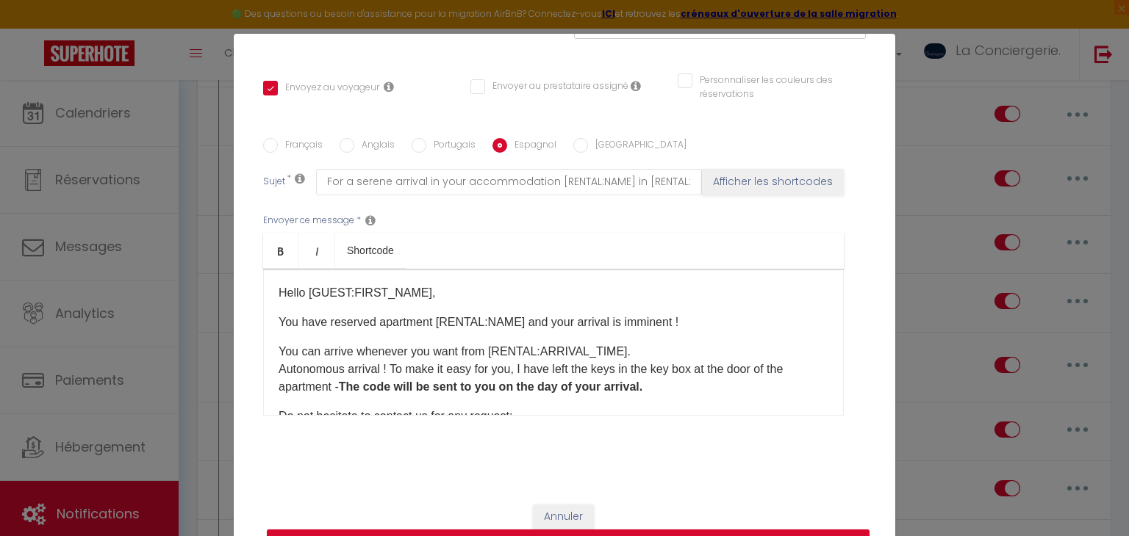
checkbox input "true"
checkbox input "false"
type input "Para una llegada tranquila a su alojamiento [RENTAL:NAME] en [RENTAL:CITY]"
click at [448, 136] on div "Français Anglais Portugais Espagnol Italien Sujet * Para una llegada tranquila …" at bounding box center [564, 286] width 602 height 340
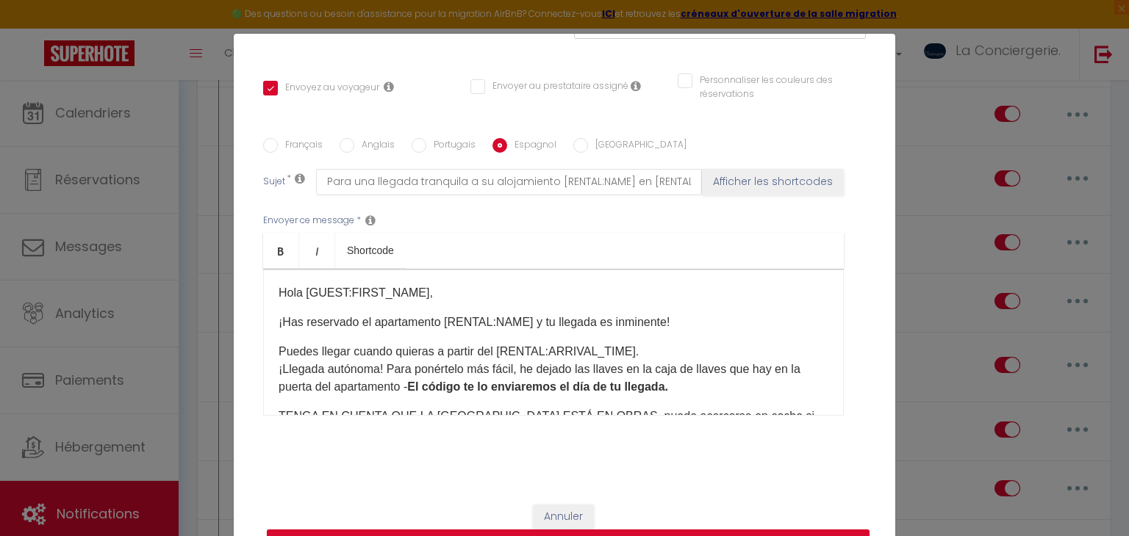
click at [456, 144] on label "Portugais" at bounding box center [450, 146] width 49 height 16
click at [426, 144] on input "Portugais" at bounding box center [418, 145] width 15 height 15
radio input "true"
checkbox input "true"
checkbox input "false"
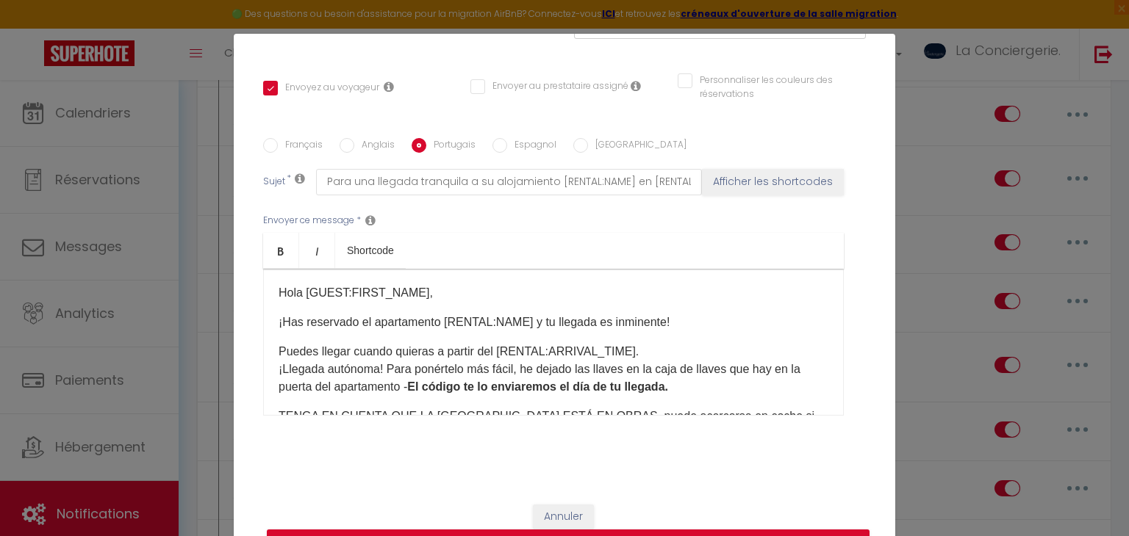
checkbox input "false"
type input "Para uma chegada serena no seu alojamento [RENTAL:NAME] em [RENTAL:CITY]"
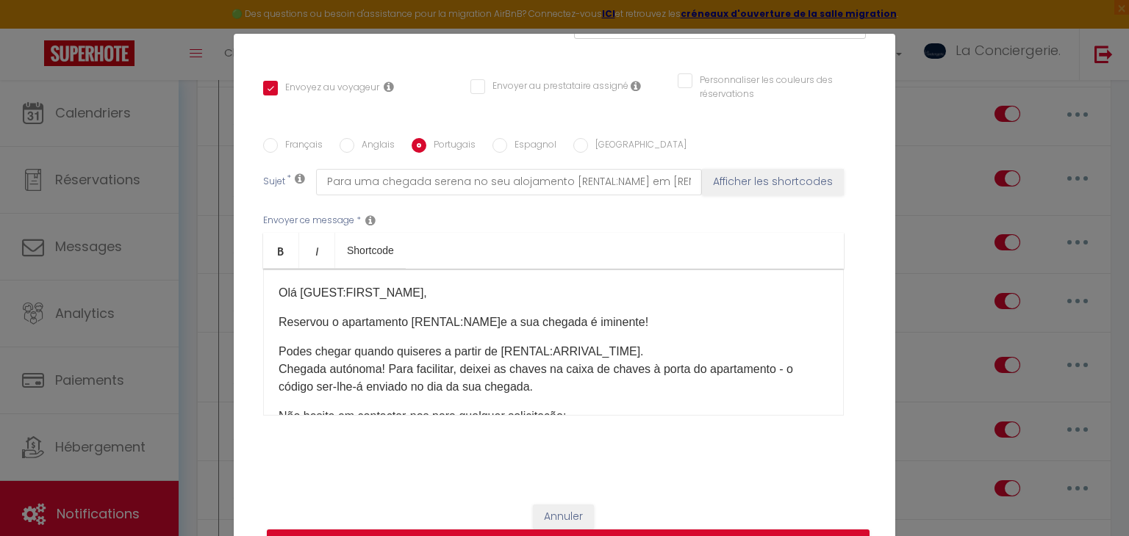
click at [606, 136] on div "Français Anglais Portugais Espagnol Italien Sujet * Para uma chegada serena no …" at bounding box center [564, 286] width 602 height 340
click at [609, 140] on label "[GEOGRAPHIC_DATA]" at bounding box center [637, 146] width 98 height 16
click at [588, 140] on input "[GEOGRAPHIC_DATA]" at bounding box center [580, 145] width 15 height 15
radio input "true"
checkbox input "true"
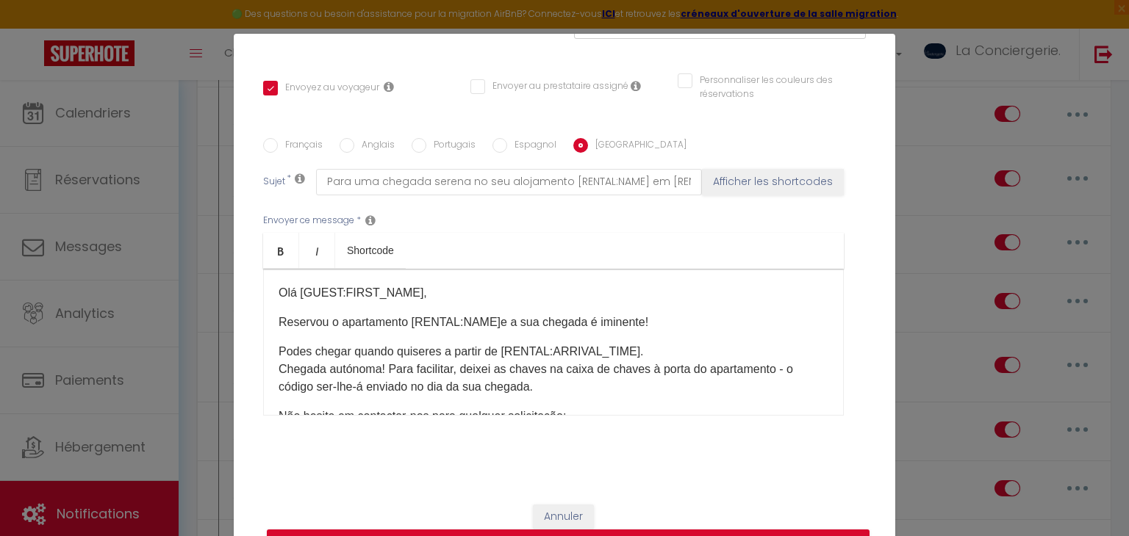
checkbox input "false"
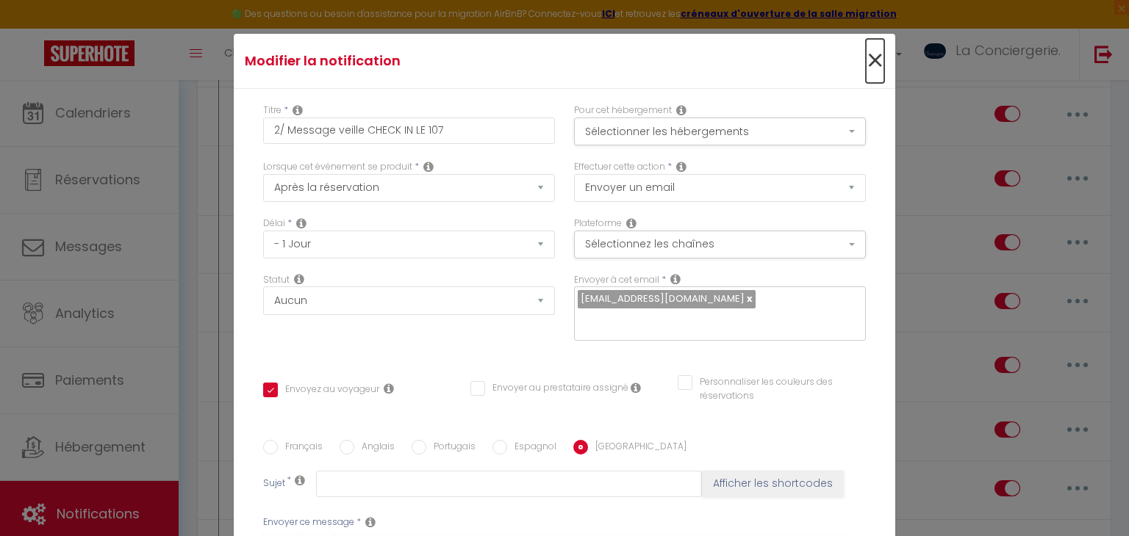
click at [874, 62] on span "×" at bounding box center [875, 61] width 18 height 44
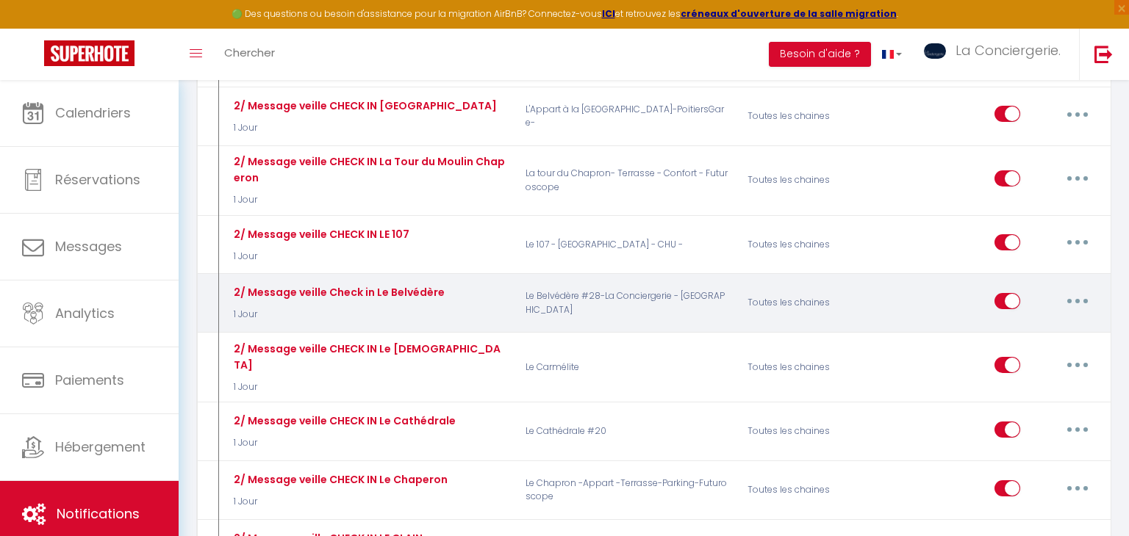
click at [1084, 289] on button "button" at bounding box center [1077, 301] width 41 height 24
click at [1043, 322] on link "Editer" at bounding box center [1039, 334] width 109 height 25
type input "2/ Message veille Check in Le Belvédère"
checkbox input "true"
checkbox input "false"
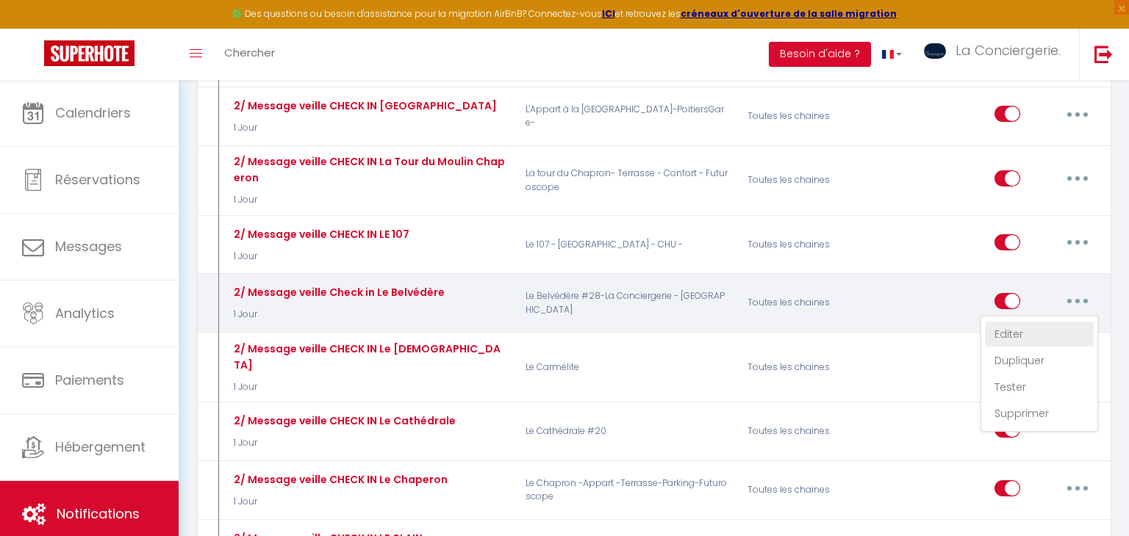
checkbox input "false"
radio input "true"
type input "Pour une arrivée sereine dans votre logement [RENTAL:NAME] à [RENTAL:CITY]"
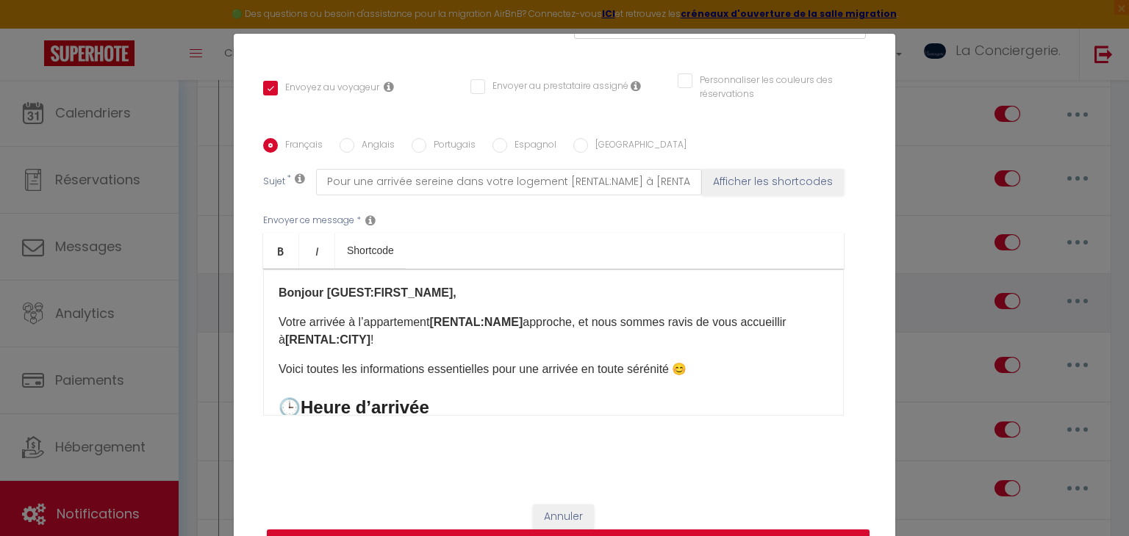
scroll to position [302, 0]
click at [378, 148] on label "Anglais" at bounding box center [374, 146] width 40 height 16
click at [354, 148] on input "Anglais" at bounding box center [346, 145] width 15 height 15
radio input "true"
checkbox input "true"
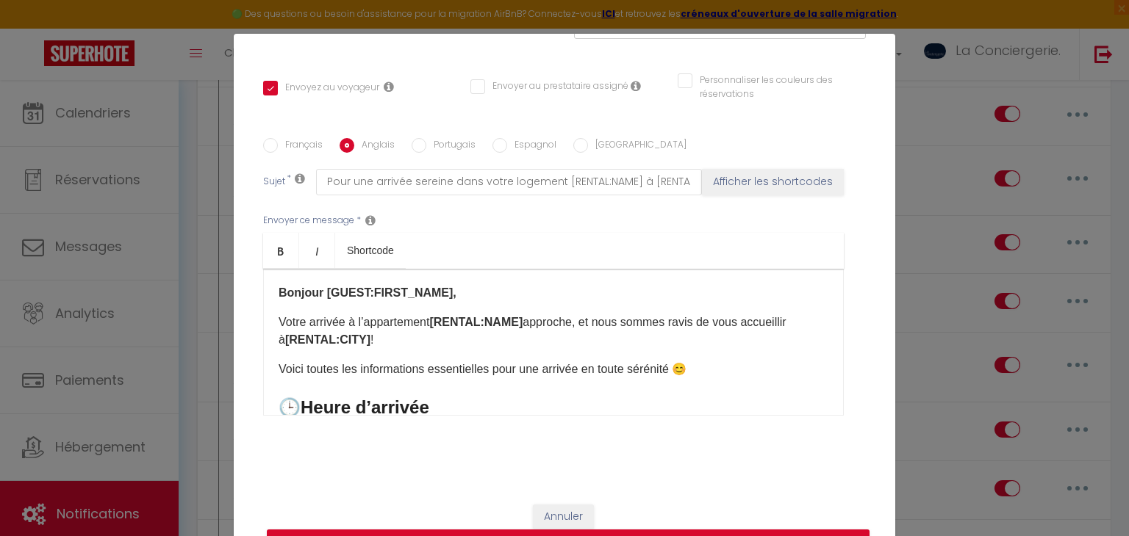
checkbox input "false"
type input "For a serene arrival in your accommodation [RENTAL:NAME] in [RENTAL:CITY]"
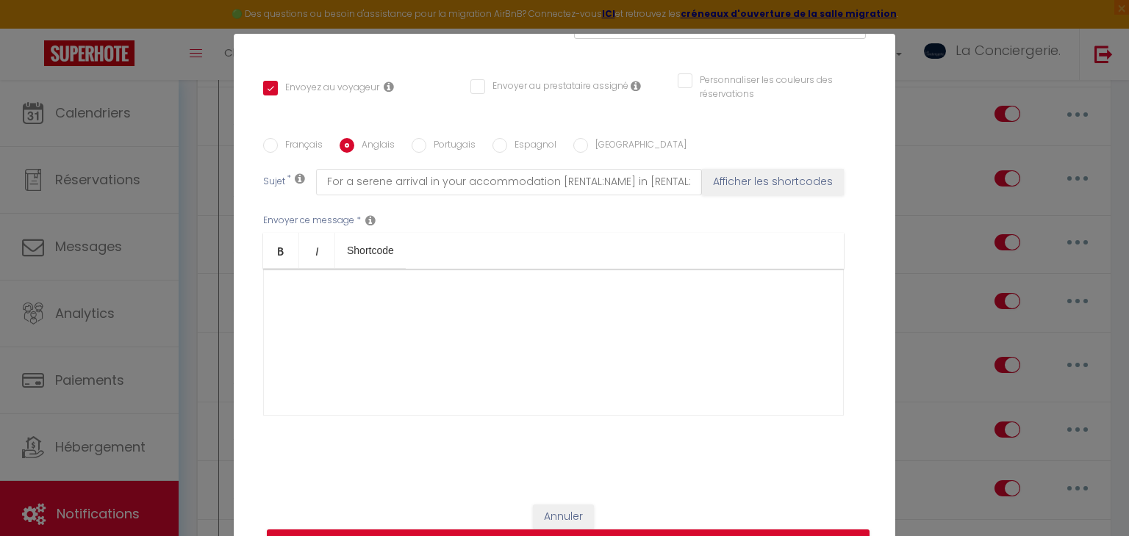
click at [301, 138] on label "Français" at bounding box center [300, 146] width 45 height 16
click at [278, 138] on input "Français" at bounding box center [270, 145] width 15 height 15
radio input "true"
checkbox input "true"
checkbox input "false"
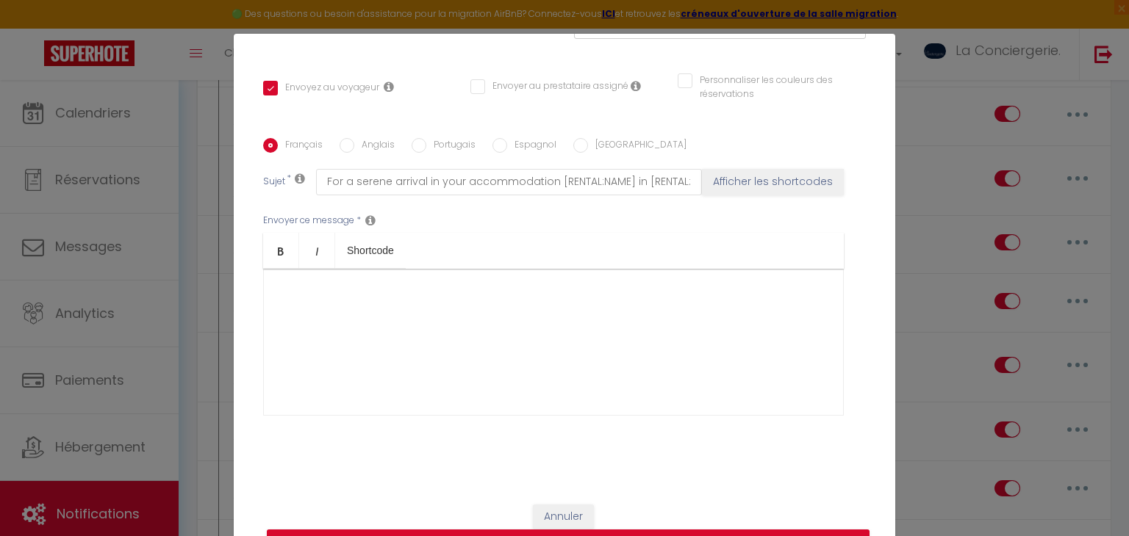
checkbox input "false"
type input "Pour une arrivée sereine dans votre logement [RENTAL:NAME] à [RENTAL:CITY]"
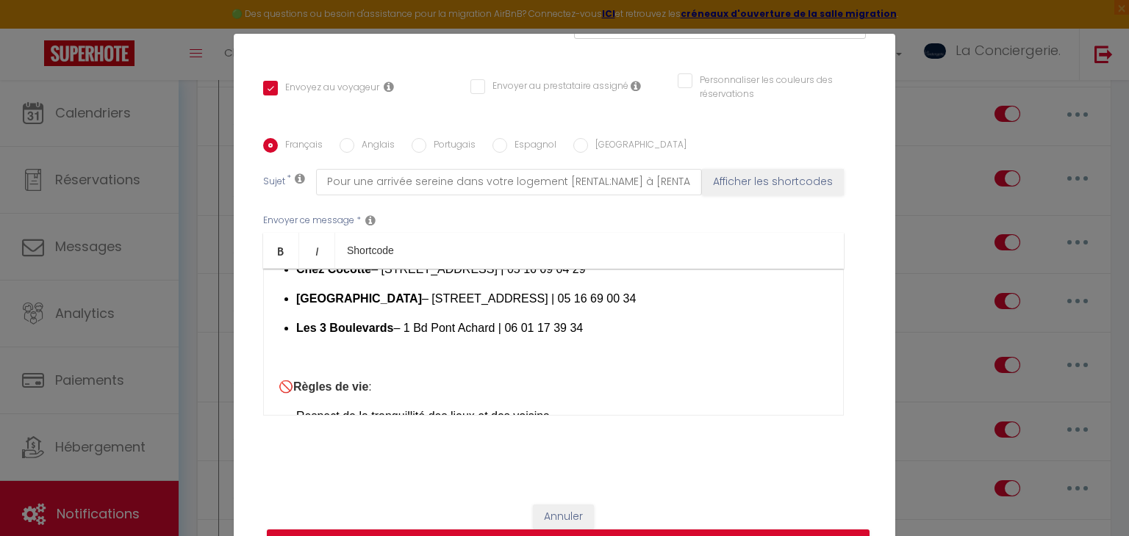
scroll to position [1614, 0]
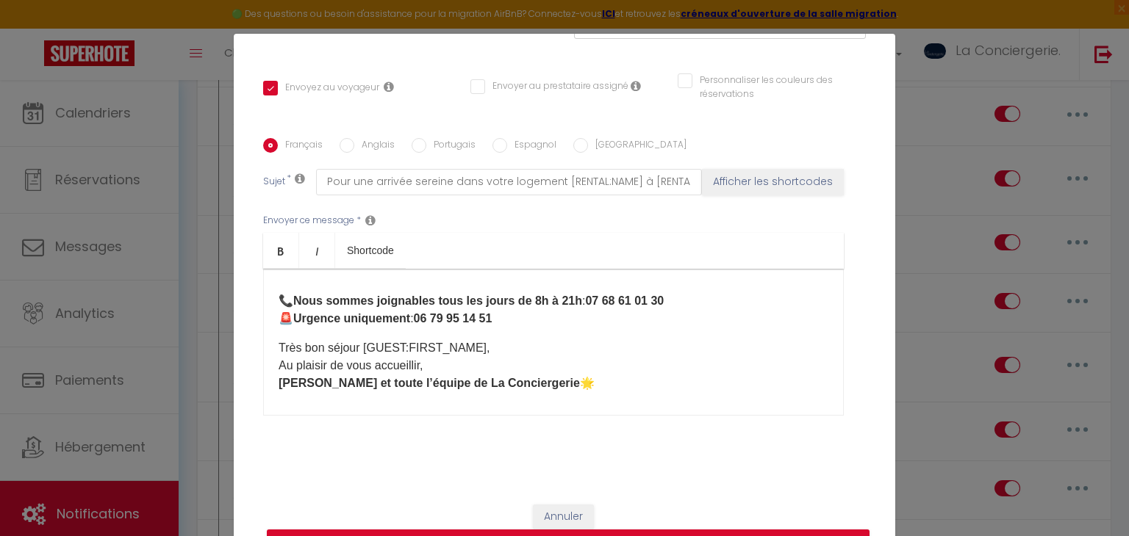
drag, startPoint x: 278, startPoint y: 288, endPoint x: 662, endPoint y: 442, distance: 414.1
click at [662, 442] on div "Français Anglais Portugais Espagnol Italien Sujet * Pour une arrivée sereine da…" at bounding box center [564, 286] width 602 height 340
copy div "​ Bonjour [GUEST:FIRST_NAME], Votre arrivée à l’appartement [RENTAL:NAME] appro…"
drag, startPoint x: 372, startPoint y: 135, endPoint x: 381, endPoint y: 141, distance: 10.6
click at [381, 141] on div "Français Anglais Portugais Espagnol Italien Sujet * Pour une arrivée sereine da…" at bounding box center [564, 286] width 602 height 340
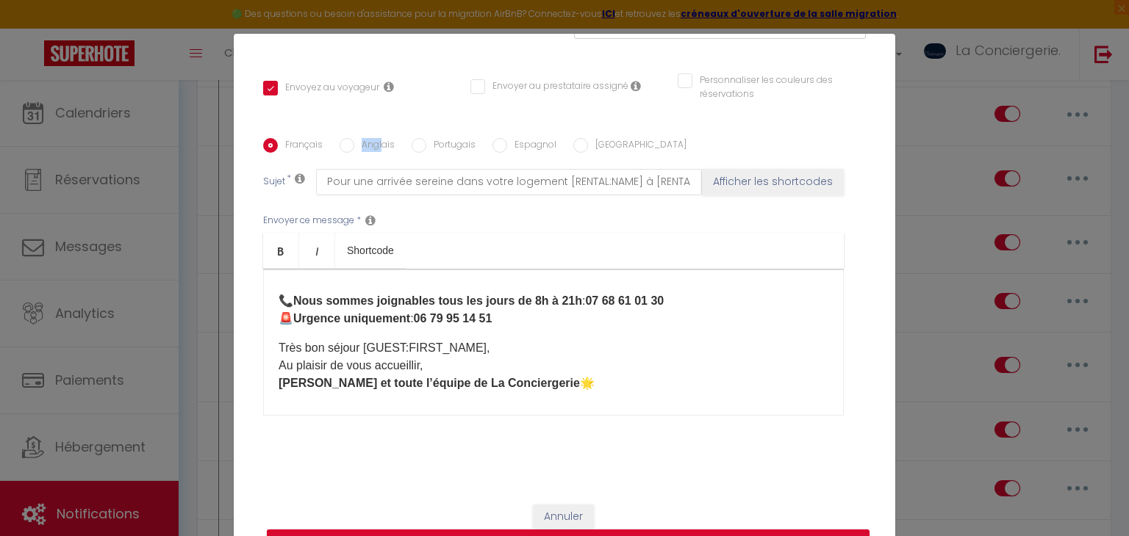
click at [381, 141] on label "Anglais" at bounding box center [374, 146] width 40 height 16
click at [354, 141] on input "Anglais" at bounding box center [346, 145] width 15 height 15
radio input "true"
checkbox input "true"
checkbox input "false"
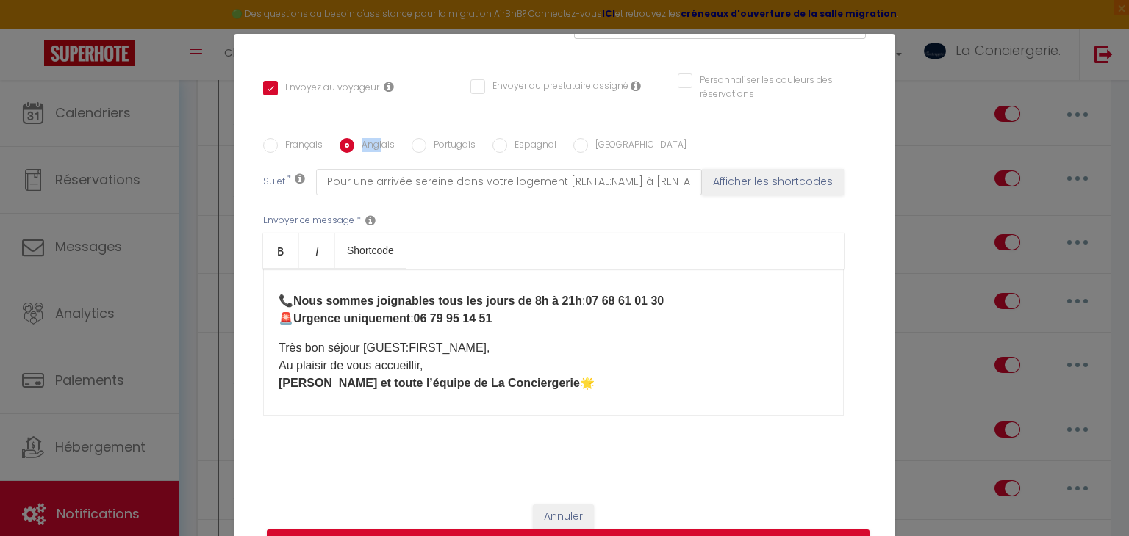
checkbox input "false"
type input "For a serene arrival in your accommodation [RENTAL:NAME] in [RENTAL:CITY]"
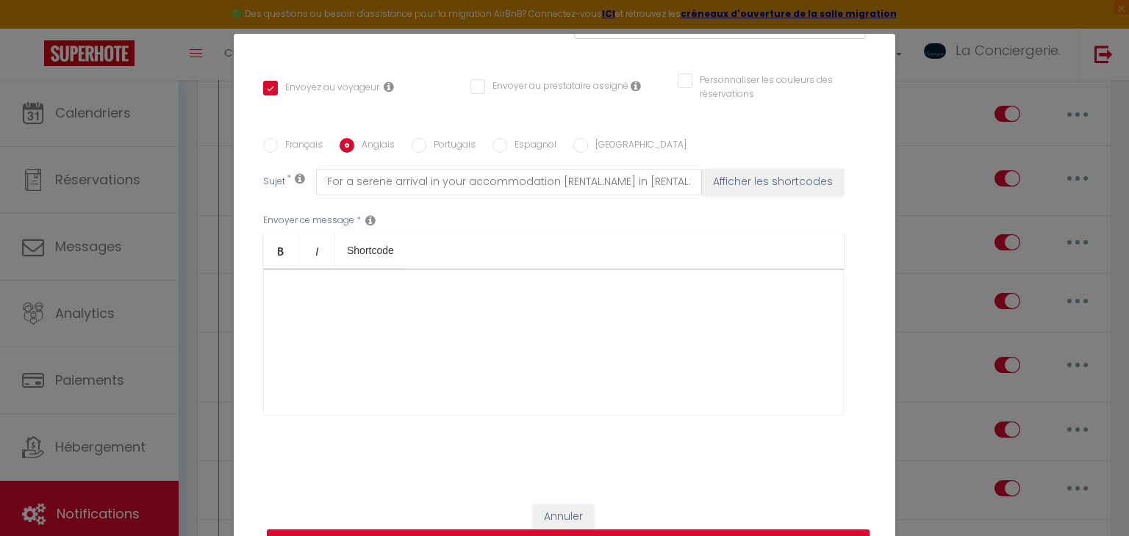
click at [426, 289] on div at bounding box center [553, 342] width 580 height 147
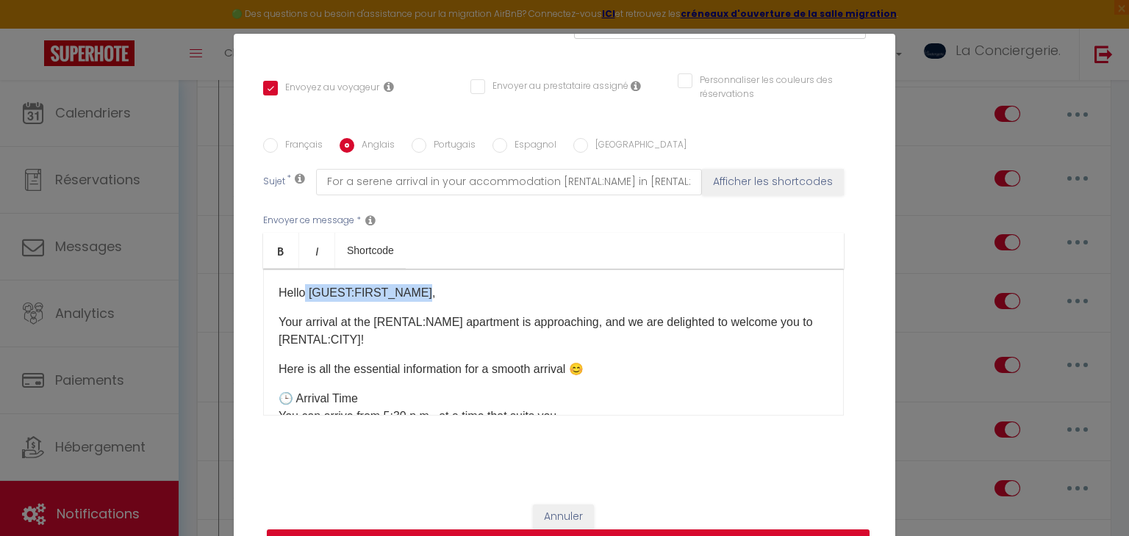
drag, startPoint x: 417, startPoint y: 289, endPoint x: 307, endPoint y: 279, distance: 110.7
click at [307, 279] on div "Hello [GUEST:FIRST_NAME], Your arrival at the [RENTAL:NAME] apartment is approa…" at bounding box center [553, 342] width 580 height 147
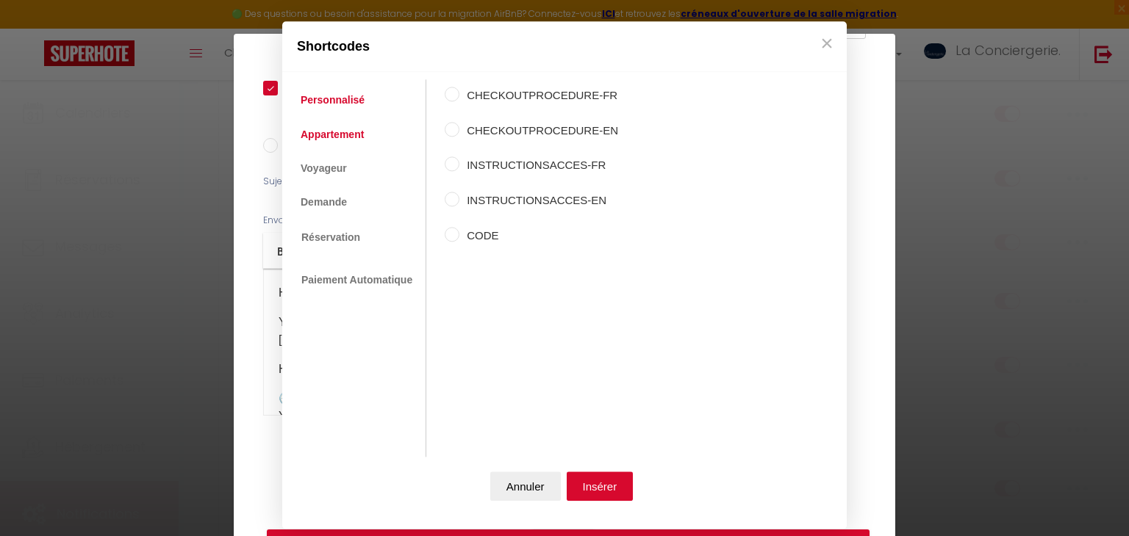
click at [331, 140] on link "Appartement" at bounding box center [332, 134] width 78 height 26
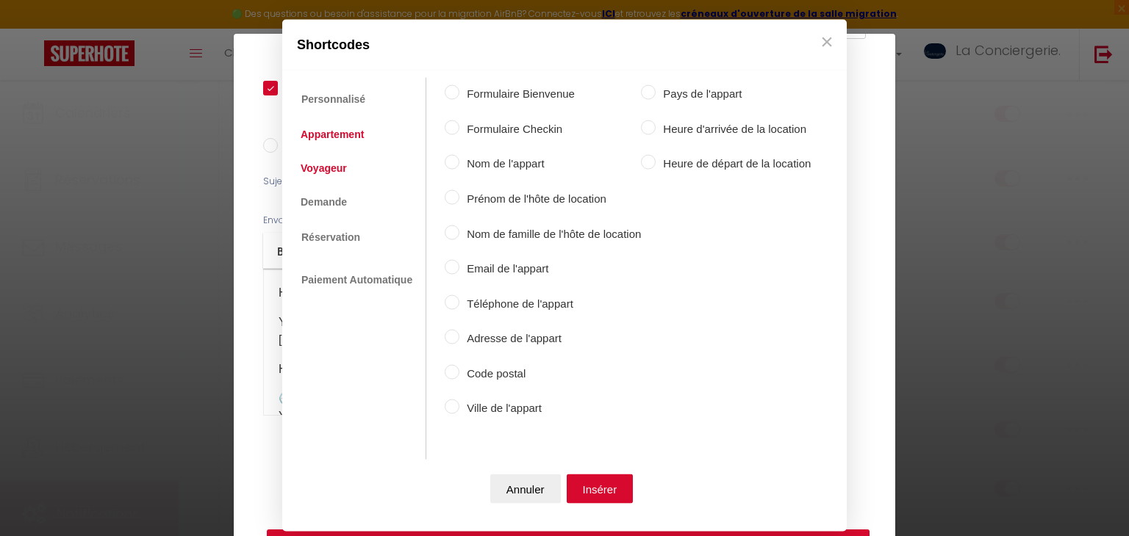
click at [327, 165] on link "Voyageur" at bounding box center [323, 167] width 61 height 26
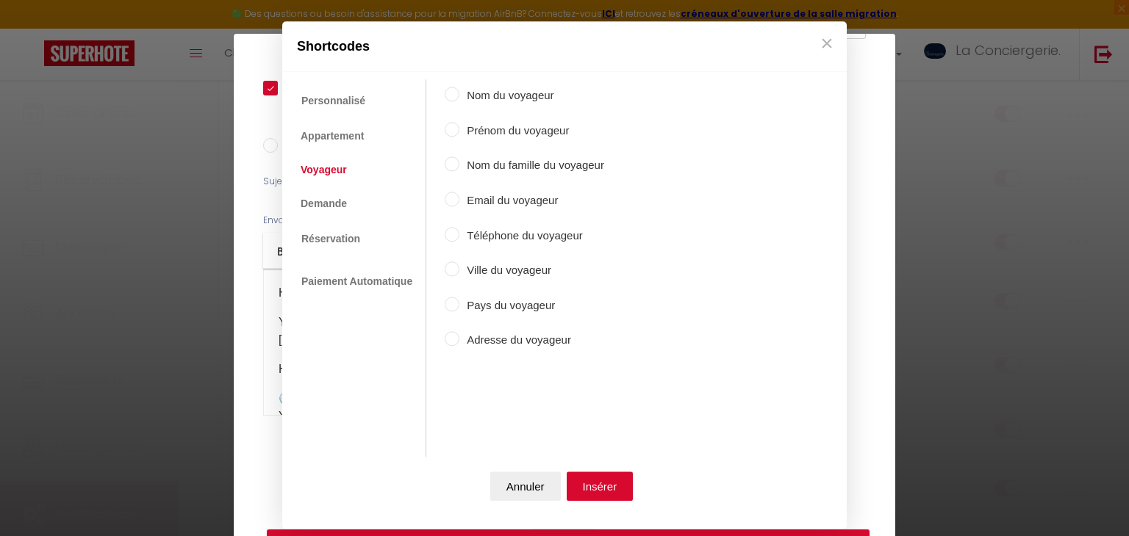
click at [503, 127] on label "Prénom du voyageur" at bounding box center [531, 131] width 145 height 18
click at [459, 127] on input "Prénom du voyageur" at bounding box center [452, 129] width 15 height 15
radio input "true"
click at [596, 476] on button "Insérer" at bounding box center [599, 486] width 67 height 29
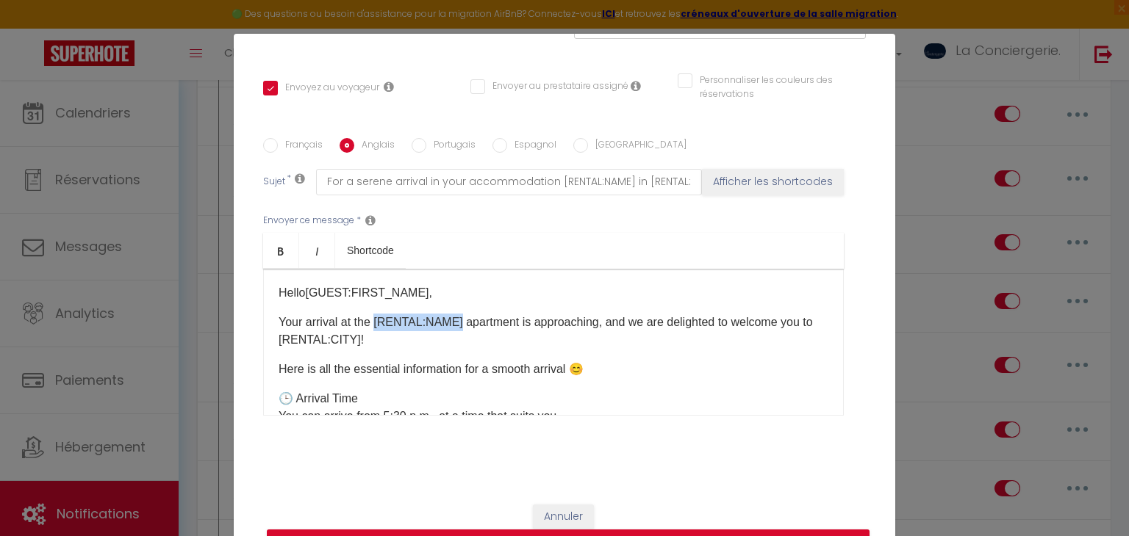
drag, startPoint x: 378, startPoint y: 320, endPoint x: 458, endPoint y: 318, distance: 79.4
click at [458, 318] on p "Your arrival at the [RENTAL:NAME] apartment is approaching, and we are delighte…" at bounding box center [553, 331] width 550 height 35
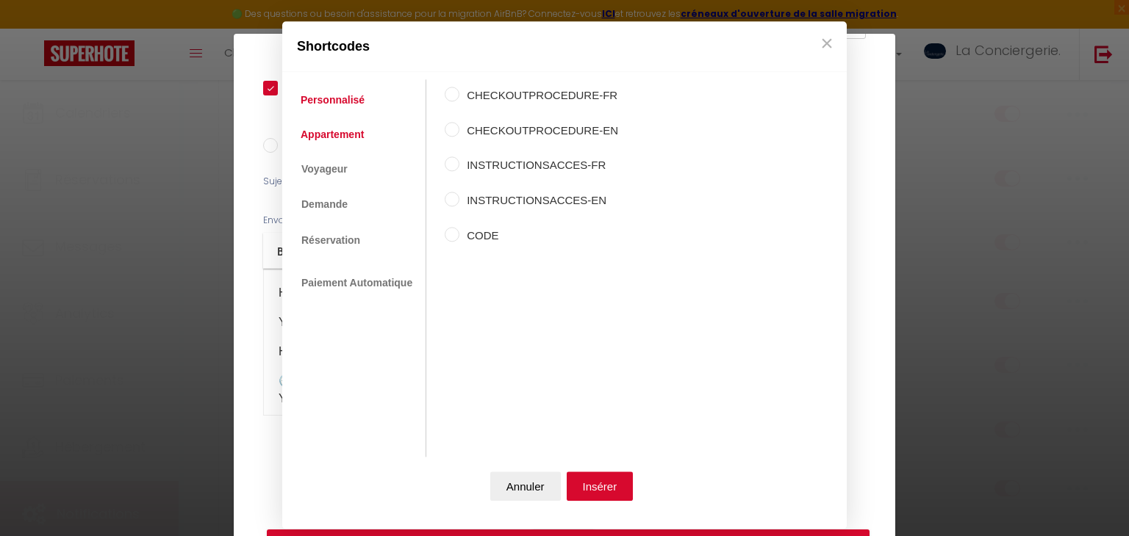
click at [346, 137] on link "Appartement" at bounding box center [332, 134] width 78 height 26
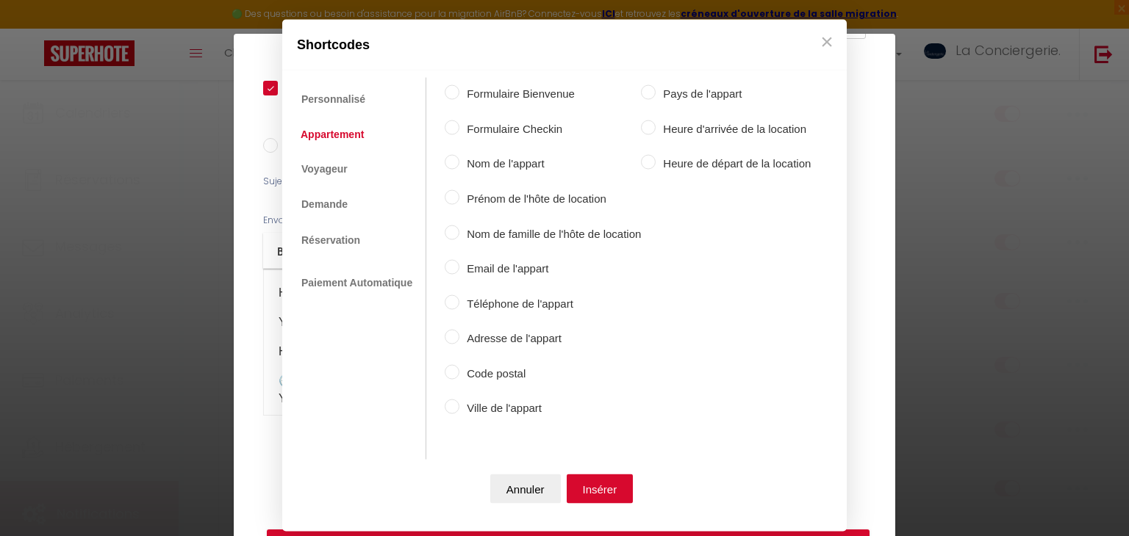
click at [464, 158] on label "Nom de l'appart" at bounding box center [549, 164] width 181 height 18
click at [459, 158] on input "Nom de l'appart" at bounding box center [452, 162] width 15 height 15
radio input "true"
click at [586, 489] on button "Insérer" at bounding box center [599, 488] width 67 height 29
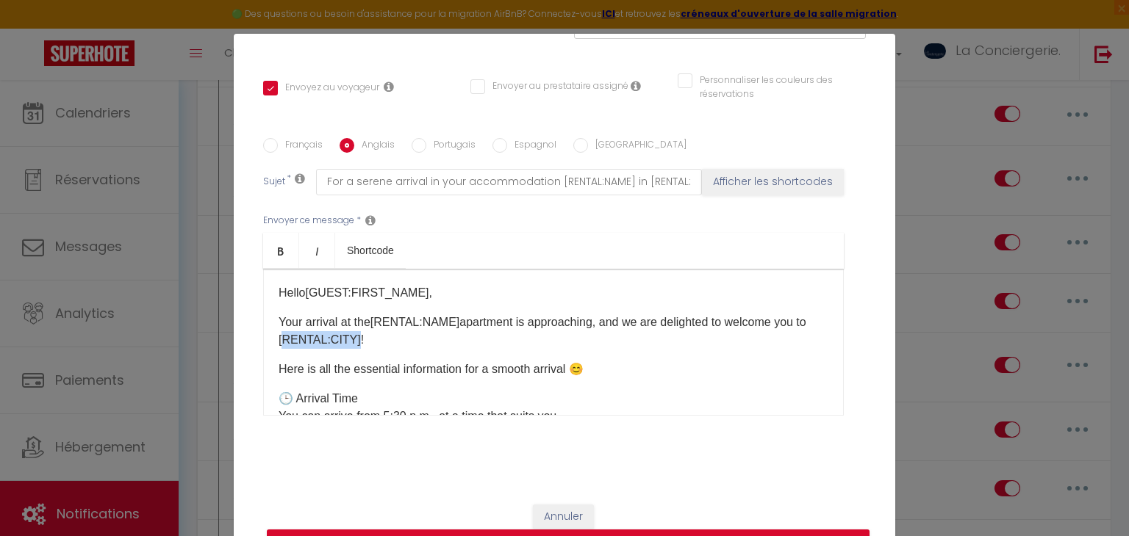
drag, startPoint x: 352, startPoint y: 339, endPoint x: 274, endPoint y: 344, distance: 78.0
click at [274, 344] on div "Hello [GUEST:FIRST_NAME] ​ , Your arrival at the [RENTAL:NAME] ​ apartment is a…" at bounding box center [553, 342] width 580 height 147
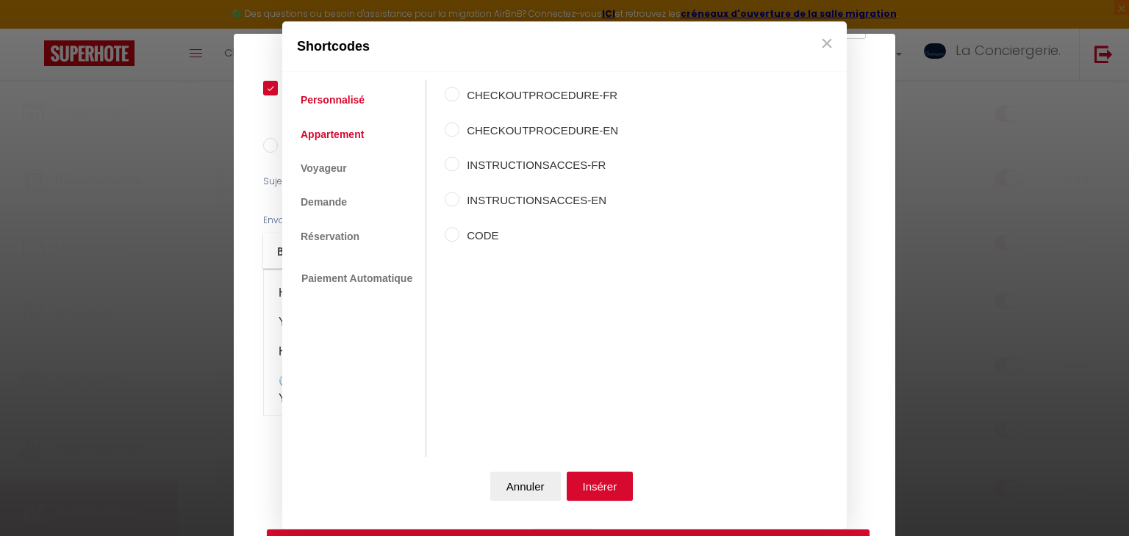
click at [338, 130] on link "Appartement" at bounding box center [332, 134] width 78 height 26
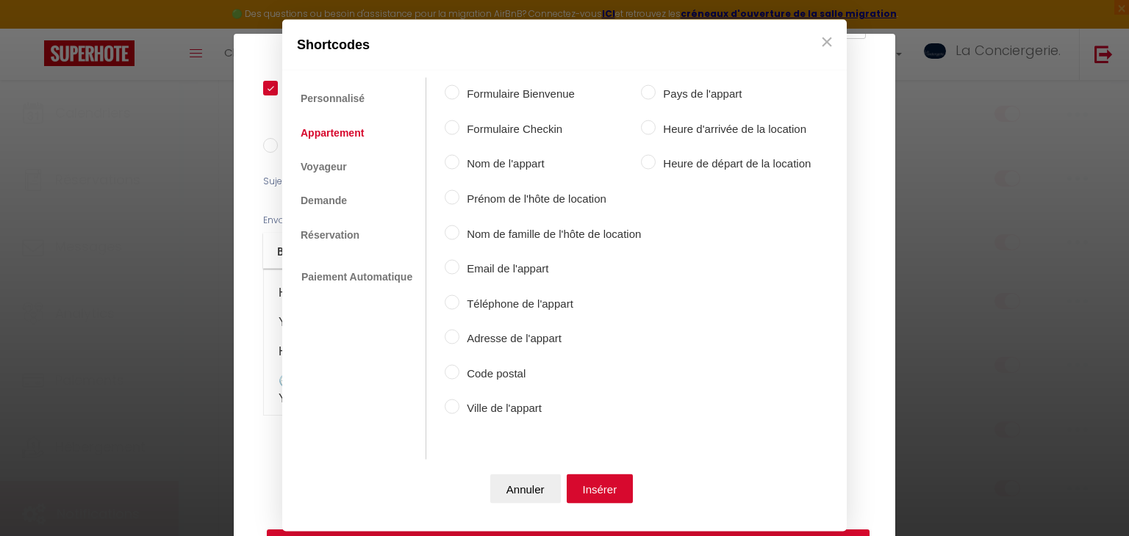
click at [496, 403] on label "Ville de l'appart" at bounding box center [549, 409] width 181 height 18
click at [459, 403] on input "Ville de l'appart" at bounding box center [452, 407] width 15 height 15
radio input "true"
click at [586, 486] on button "Insérer" at bounding box center [599, 488] width 67 height 29
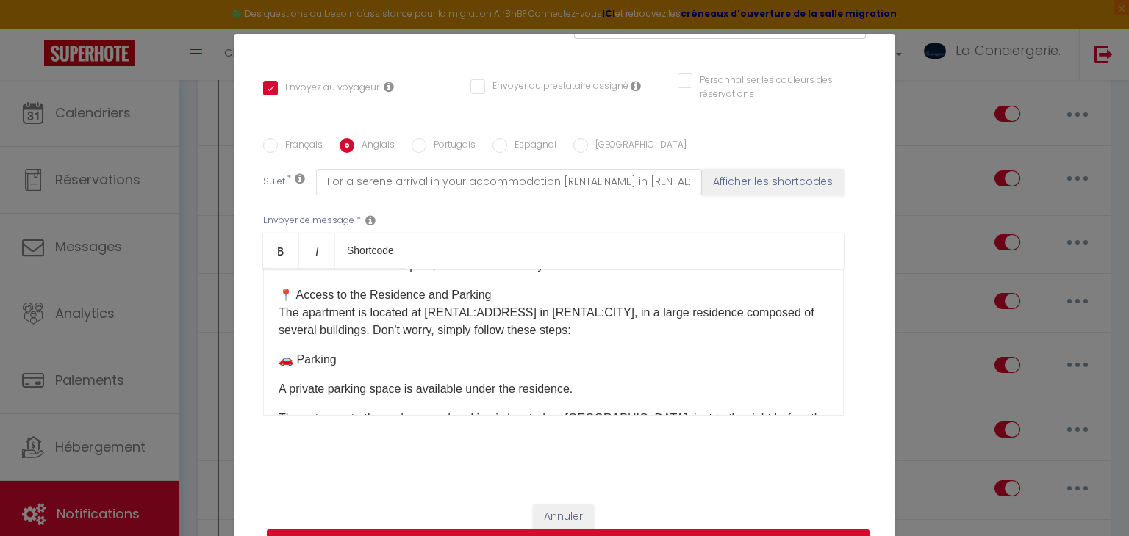
scroll to position [163, 0]
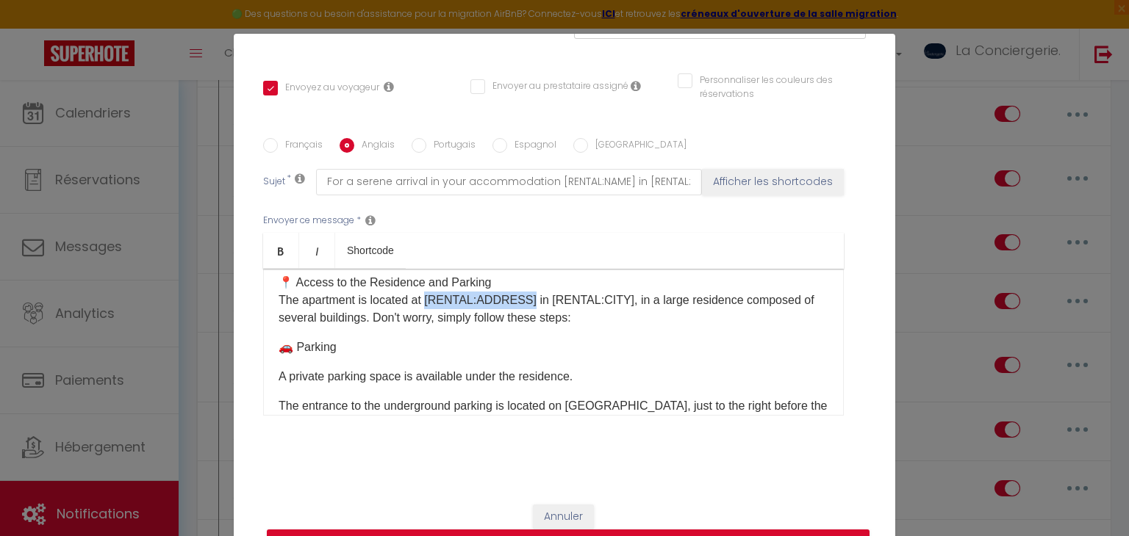
drag, startPoint x: 430, startPoint y: 299, endPoint x: 528, endPoint y: 301, distance: 98.5
click at [528, 301] on p "📍 Access to the Residence and Parking The apartment is located at [RENTAL:ADDRE…" at bounding box center [553, 300] width 550 height 53
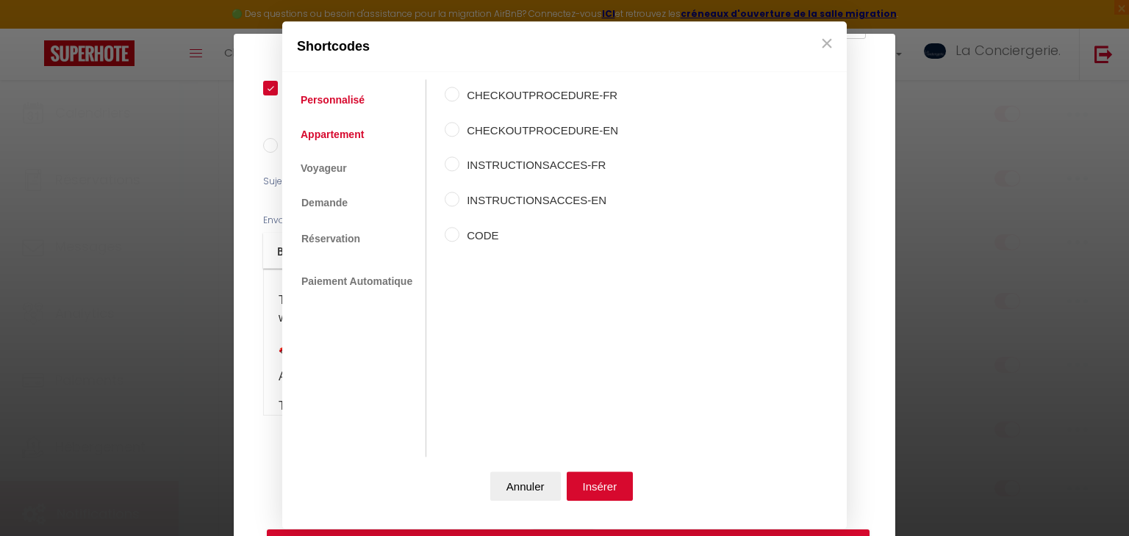
click at [344, 137] on link "Appartement" at bounding box center [332, 134] width 78 height 26
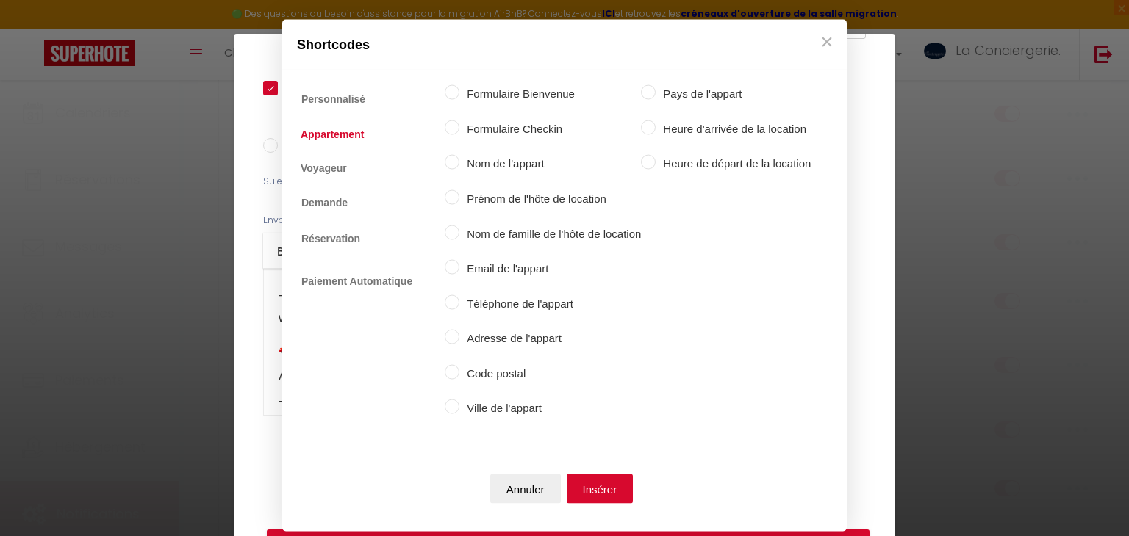
click at [483, 162] on label "Nom de l'appart" at bounding box center [549, 164] width 181 height 18
click at [459, 162] on input "Nom de l'appart" at bounding box center [452, 162] width 15 height 15
radio input "true"
click at [611, 492] on button "Insérer" at bounding box center [599, 488] width 67 height 29
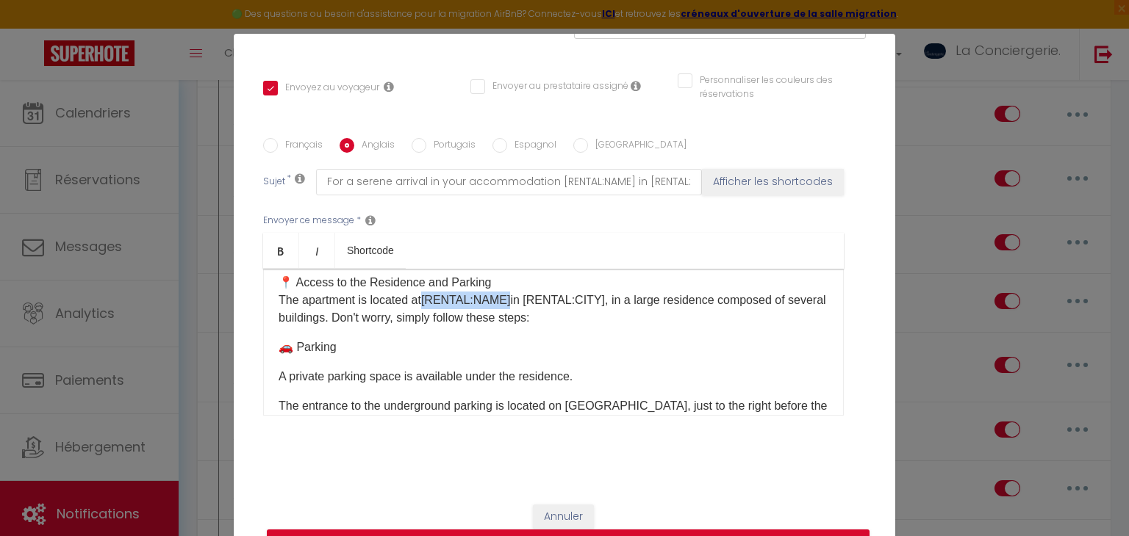
drag, startPoint x: 509, startPoint y: 297, endPoint x: 431, endPoint y: 301, distance: 78.7
click at [431, 301] on p "📍 Access to the Residence and Parking The apartment is located at [RENTAL:NAME]…" at bounding box center [553, 300] width 550 height 53
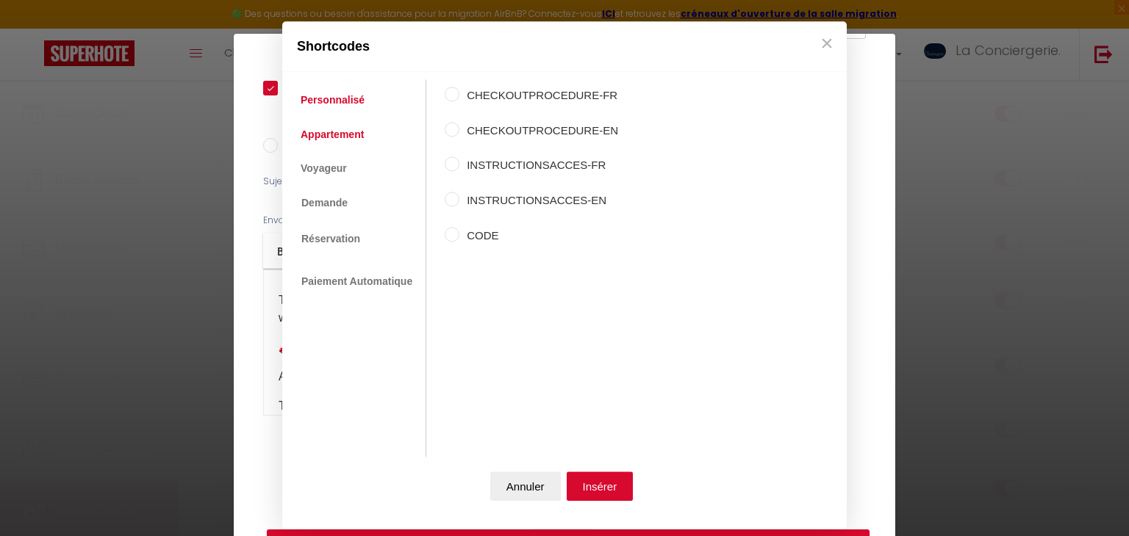
click at [355, 128] on link "Appartement" at bounding box center [332, 134] width 78 height 26
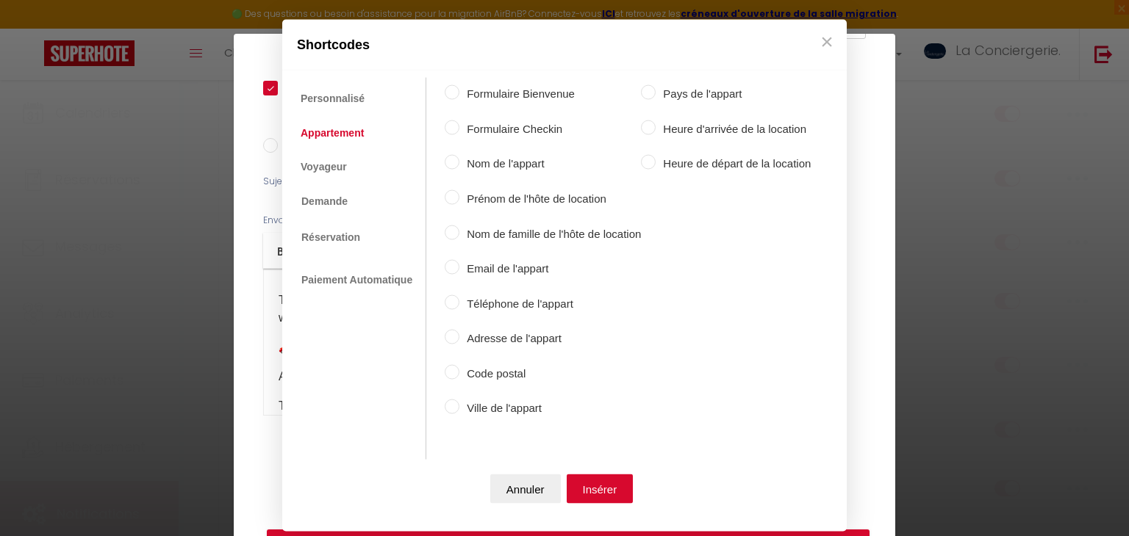
click at [514, 342] on label "Adresse de l'appart" at bounding box center [549, 339] width 181 height 18
click at [459, 342] on input "Adresse de l'appart" at bounding box center [452, 337] width 15 height 15
radio input "true"
click at [597, 496] on button "Insérer" at bounding box center [599, 488] width 67 height 29
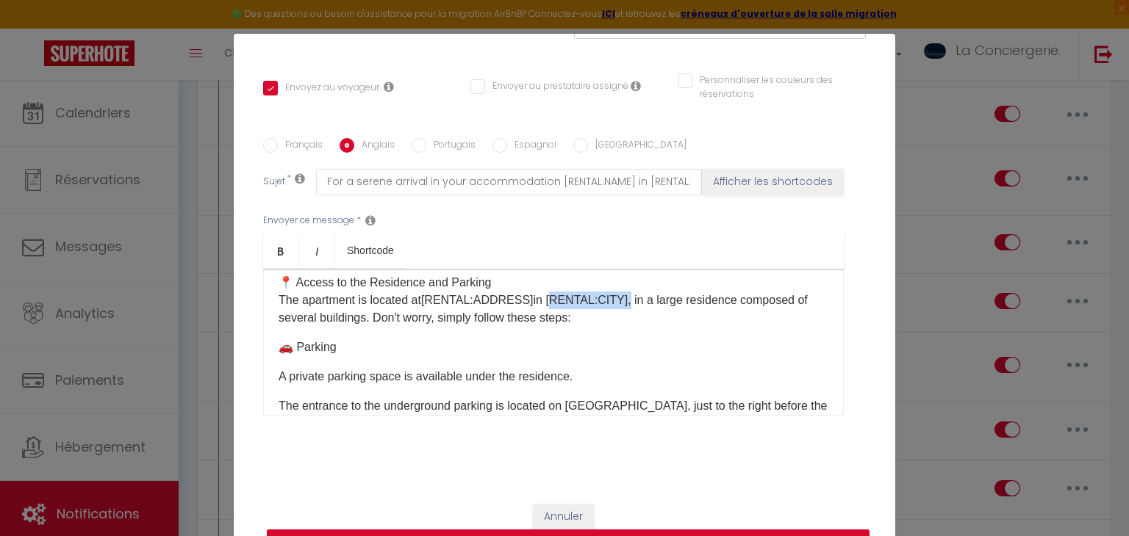
drag, startPoint x: 545, startPoint y: 294, endPoint x: 621, endPoint y: 300, distance: 75.9
click at [621, 300] on p "📍 Access to the Residence and Parking The apartment is located at [RENTAL:ADDRE…" at bounding box center [553, 300] width 550 height 53
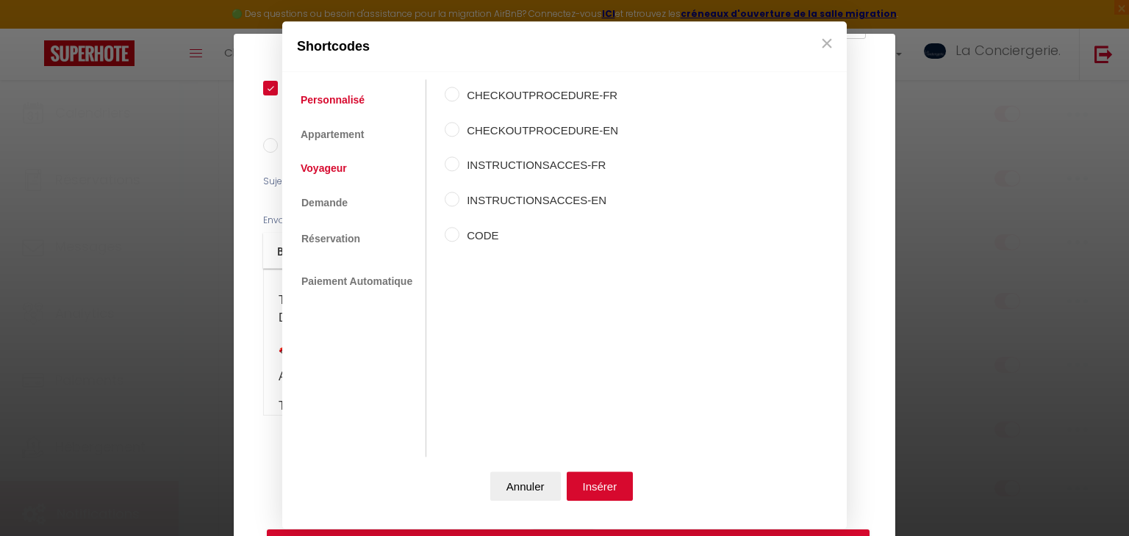
click at [341, 167] on link "Voyageur" at bounding box center [323, 168] width 61 height 26
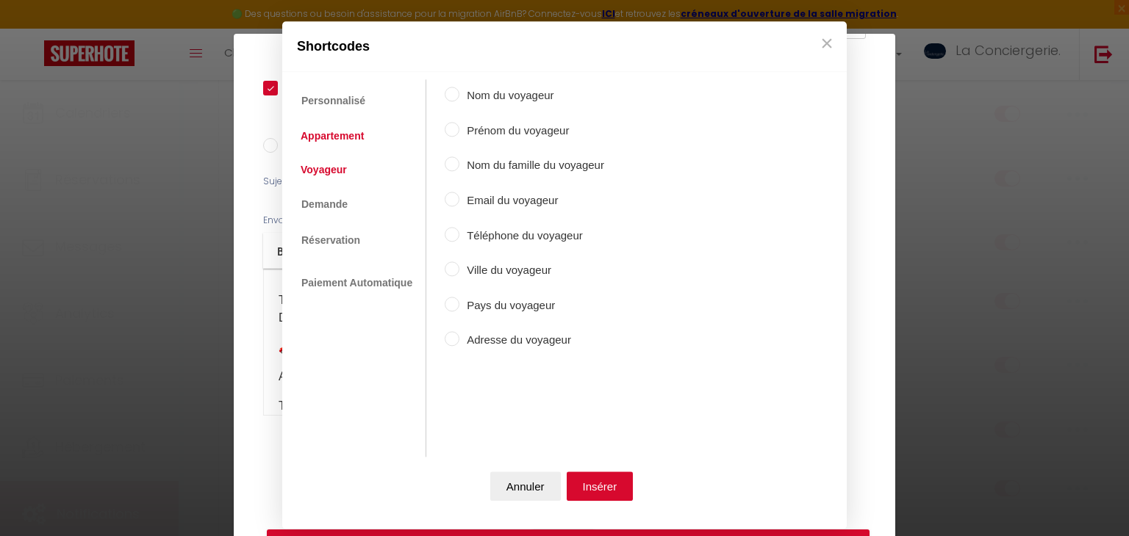
click at [336, 128] on link "Appartement" at bounding box center [332, 136] width 78 height 26
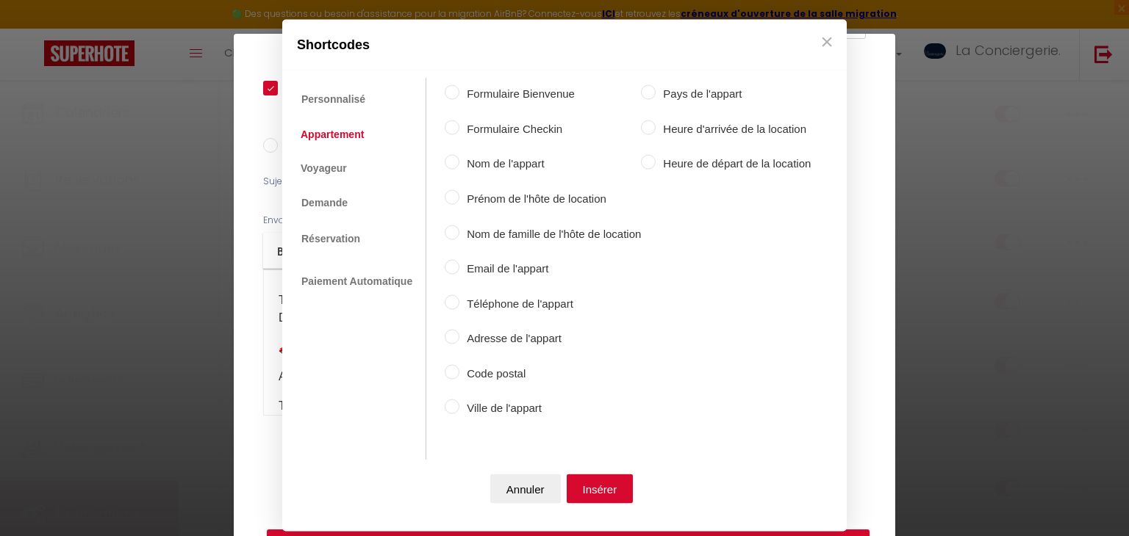
click at [528, 402] on label "Ville de l'appart" at bounding box center [549, 409] width 181 height 18
click at [459, 402] on input "Ville de l'appart" at bounding box center [452, 407] width 15 height 15
radio input "true"
click at [620, 493] on button "Insérer" at bounding box center [599, 488] width 67 height 29
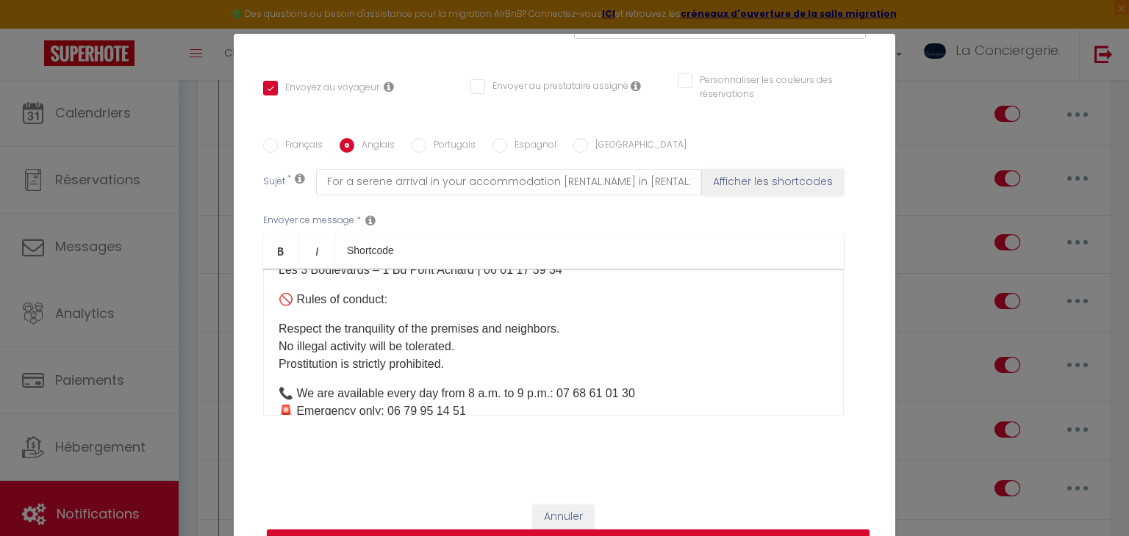
scroll to position [1444, 0]
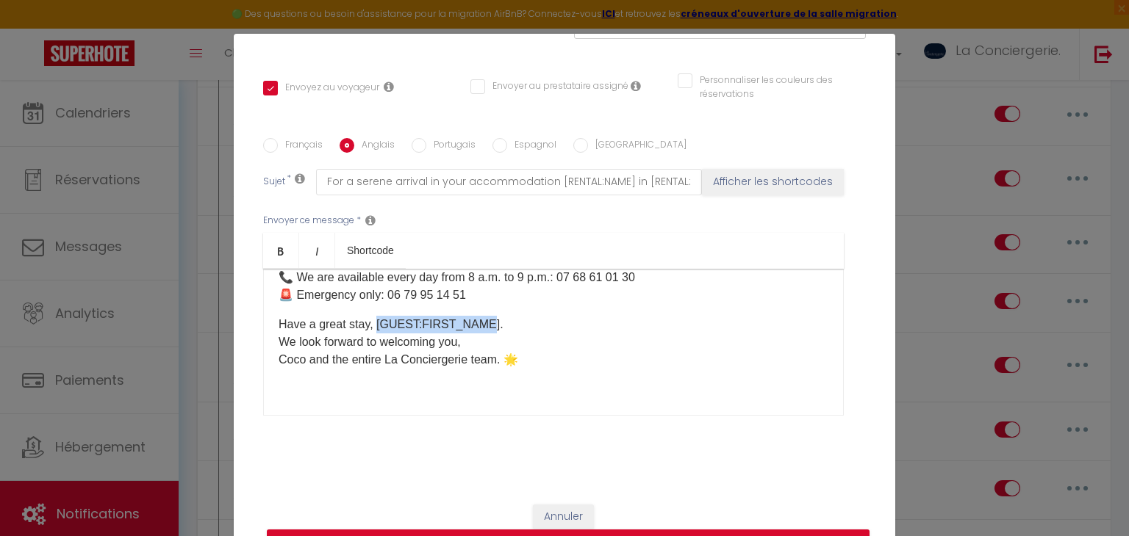
drag, startPoint x: 483, startPoint y: 320, endPoint x: 375, endPoint y: 320, distance: 108.0
click at [375, 320] on p "Have a great stay, [GUEST:FIRST_NAME]. We look forward to welcoming you, Coco a…" at bounding box center [553, 342] width 550 height 53
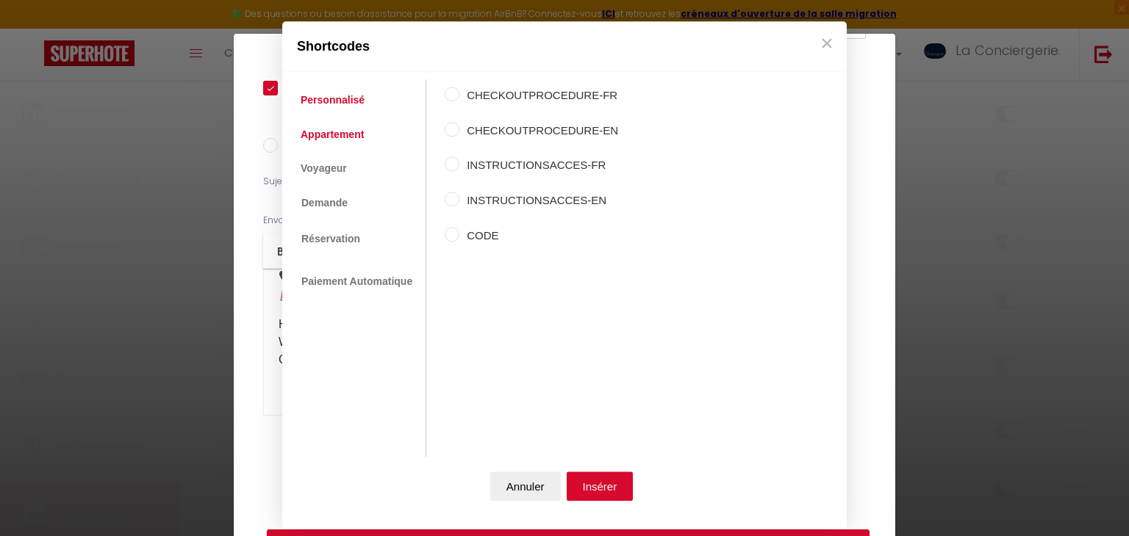
click at [339, 143] on link "Appartement" at bounding box center [332, 134] width 78 height 26
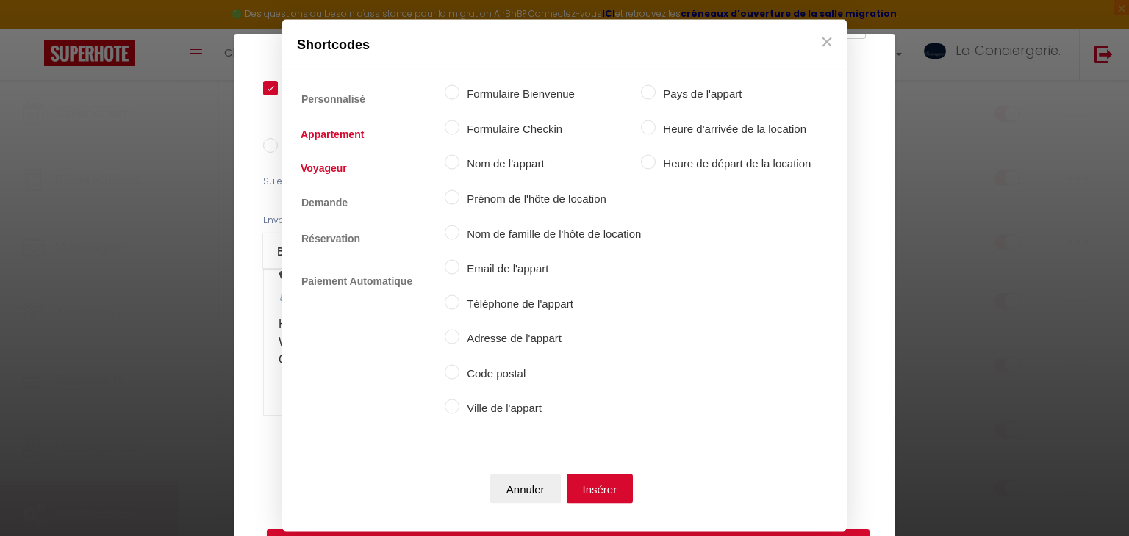
click at [351, 166] on link "Voyageur" at bounding box center [323, 167] width 61 height 26
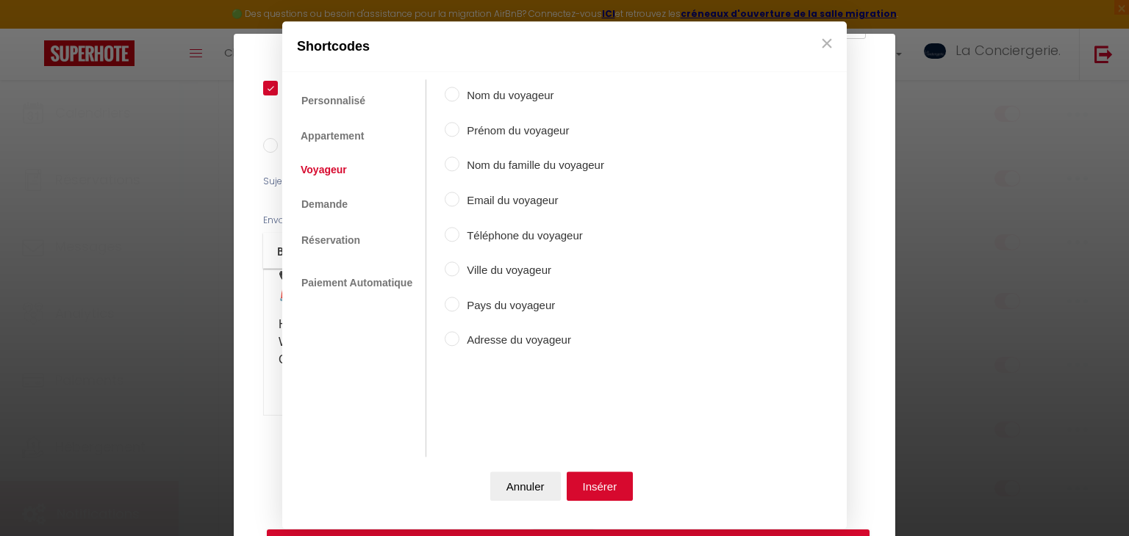
click at [470, 130] on label "Prénom du voyageur" at bounding box center [531, 131] width 145 height 18
click at [459, 130] on input "Prénom du voyageur" at bounding box center [452, 129] width 15 height 15
radio input "true"
click at [581, 486] on button "Insérer" at bounding box center [599, 486] width 67 height 29
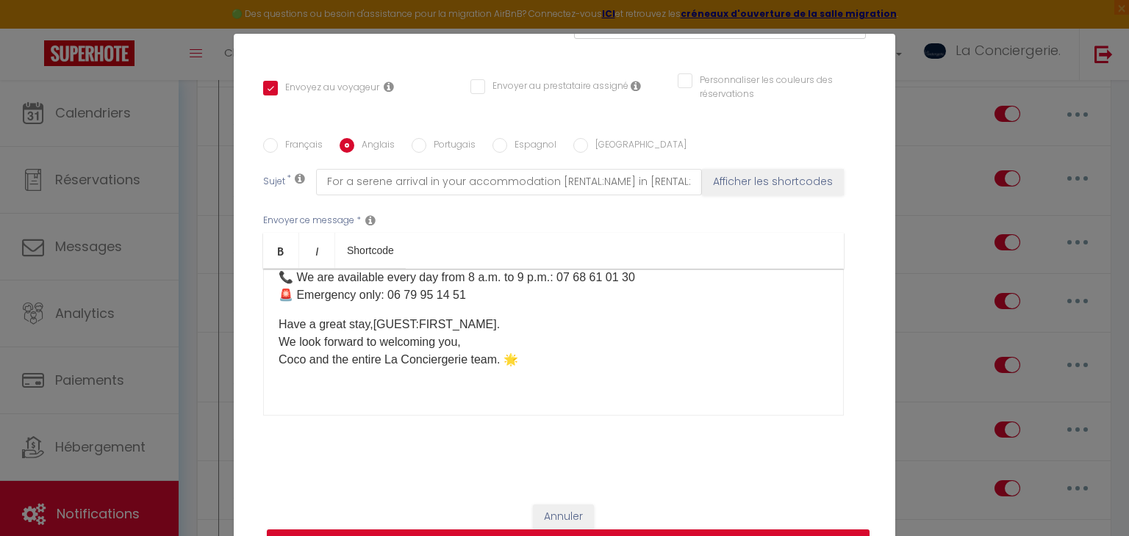
click at [435, 150] on label "Portugais" at bounding box center [450, 146] width 49 height 16
click at [426, 150] on input "Portugais" at bounding box center [418, 145] width 15 height 15
radio input "true"
checkbox input "true"
checkbox input "false"
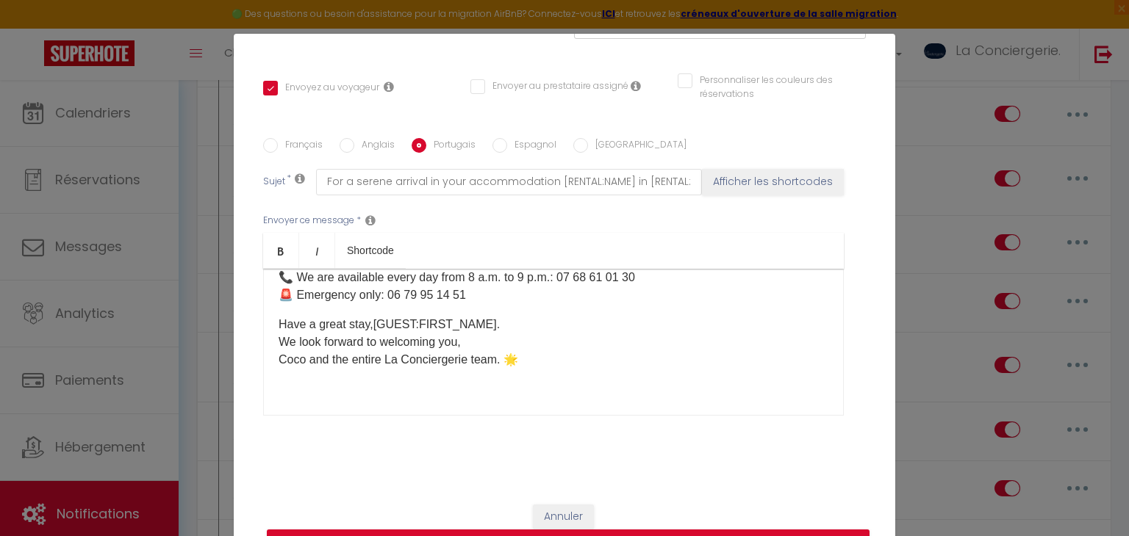
checkbox input "false"
type input "Para uma chegada serena no seu alojamento [RENTAL:NAME] em [RENTAL:CITY]"
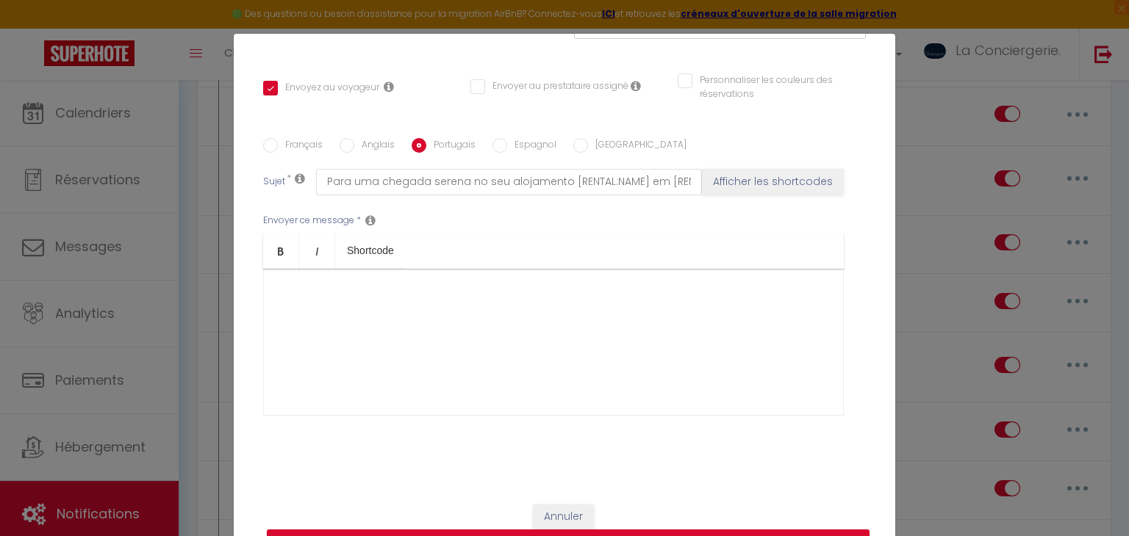
click at [379, 292] on div at bounding box center [553, 342] width 580 height 147
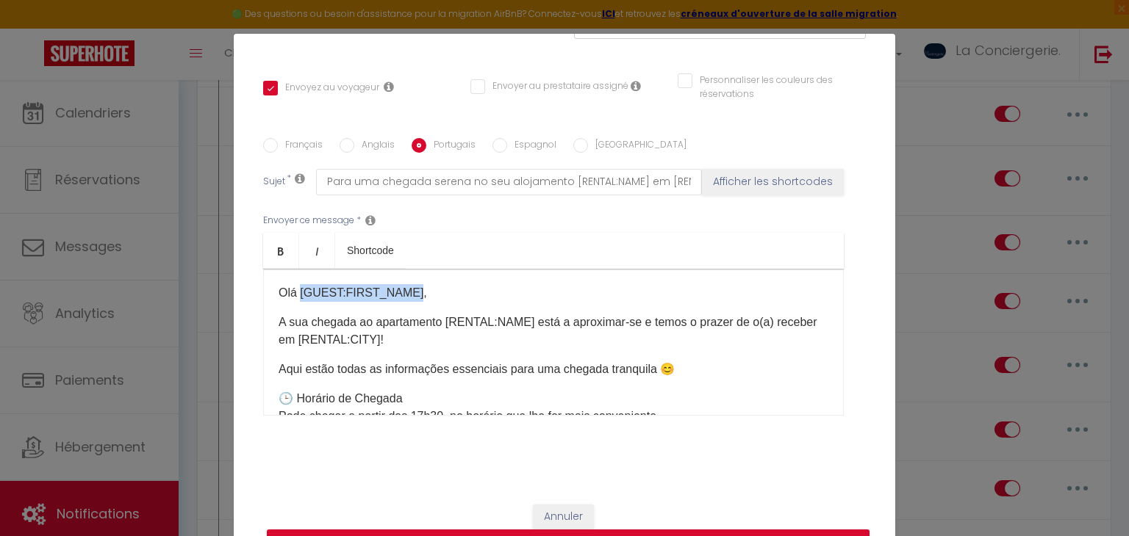
drag, startPoint x: 300, startPoint y: 291, endPoint x: 410, endPoint y: 293, distance: 110.2
click at [410, 293] on p "Olá [GUEST:FIRST_NAME]," at bounding box center [553, 293] width 550 height 18
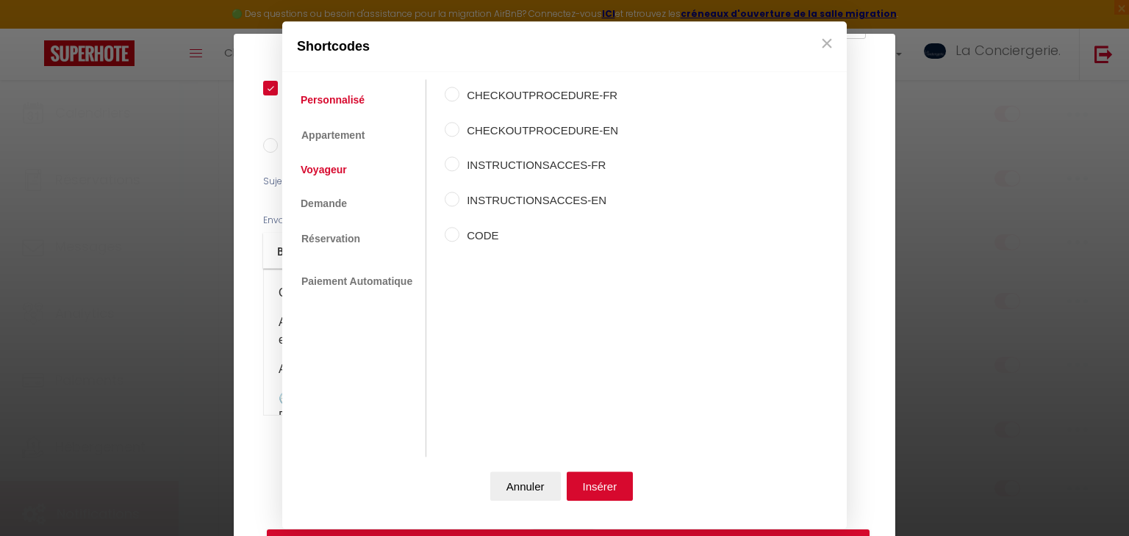
click at [340, 166] on link "Voyageur" at bounding box center [323, 170] width 61 height 26
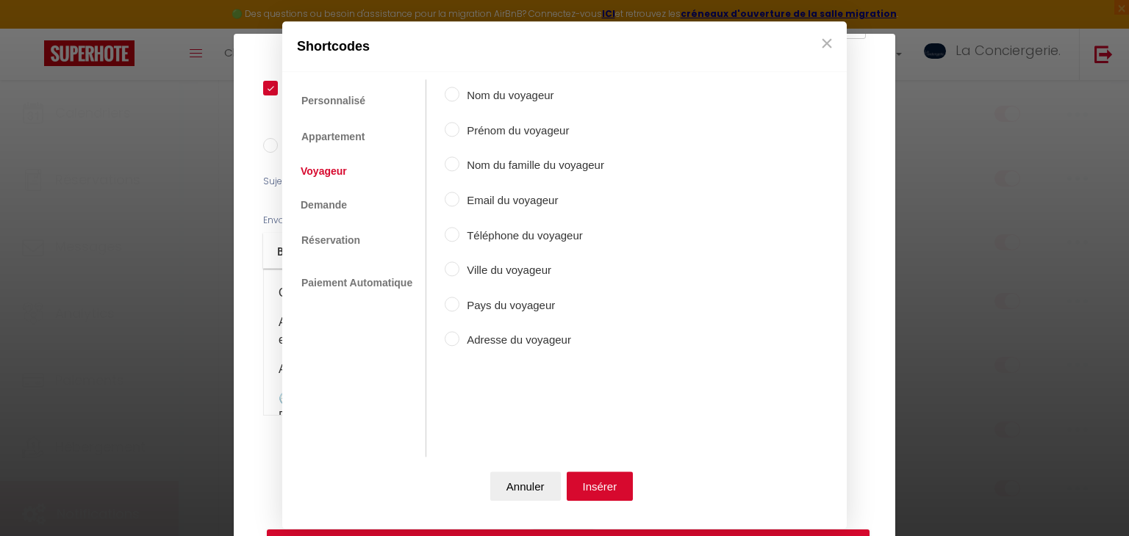
click at [480, 128] on label "Prénom du voyageur" at bounding box center [531, 131] width 145 height 18
click at [459, 128] on input "Prénom du voyageur" at bounding box center [452, 129] width 15 height 15
radio input "true"
click at [613, 484] on button "Insérer" at bounding box center [599, 486] width 67 height 29
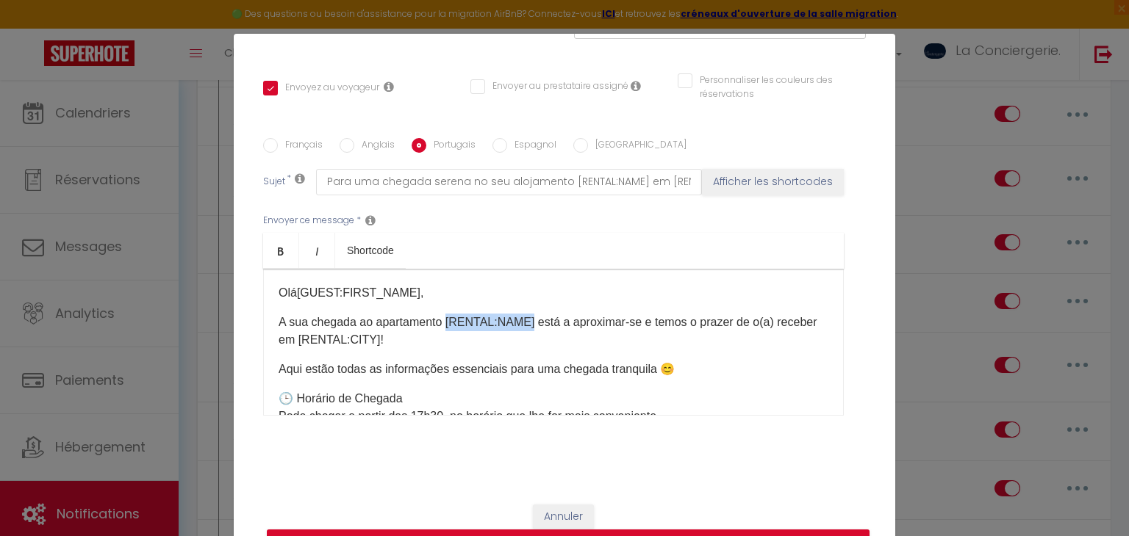
drag, startPoint x: 444, startPoint y: 322, endPoint x: 524, endPoint y: 313, distance: 80.6
click at [524, 314] on p "A sua chegada ao apartamento [RENTAL:NAME] está a aproximar-se e temos o prazer…" at bounding box center [553, 331] width 550 height 35
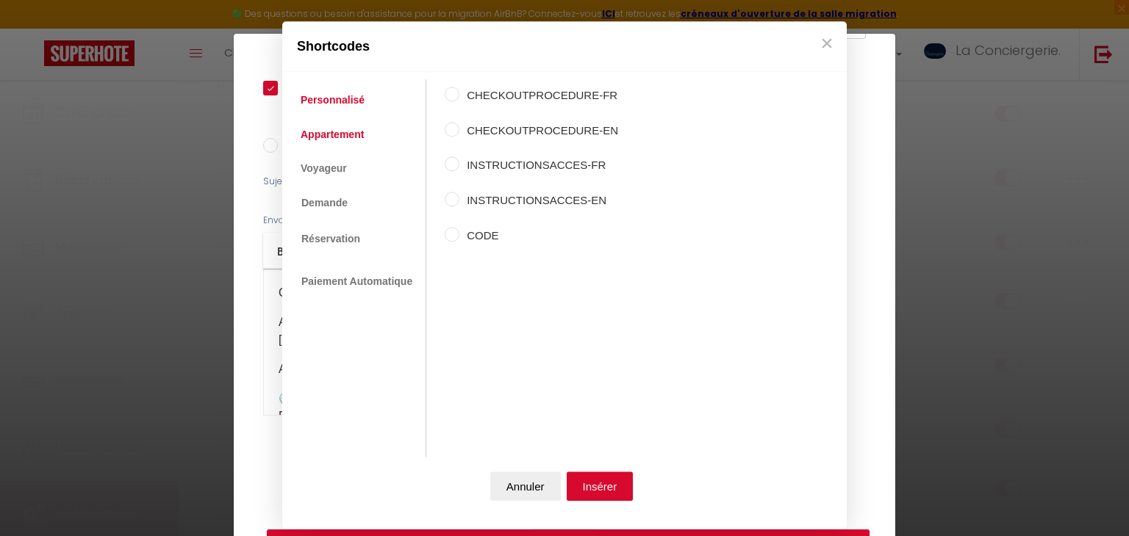
click at [343, 139] on link "Appartement" at bounding box center [332, 134] width 78 height 26
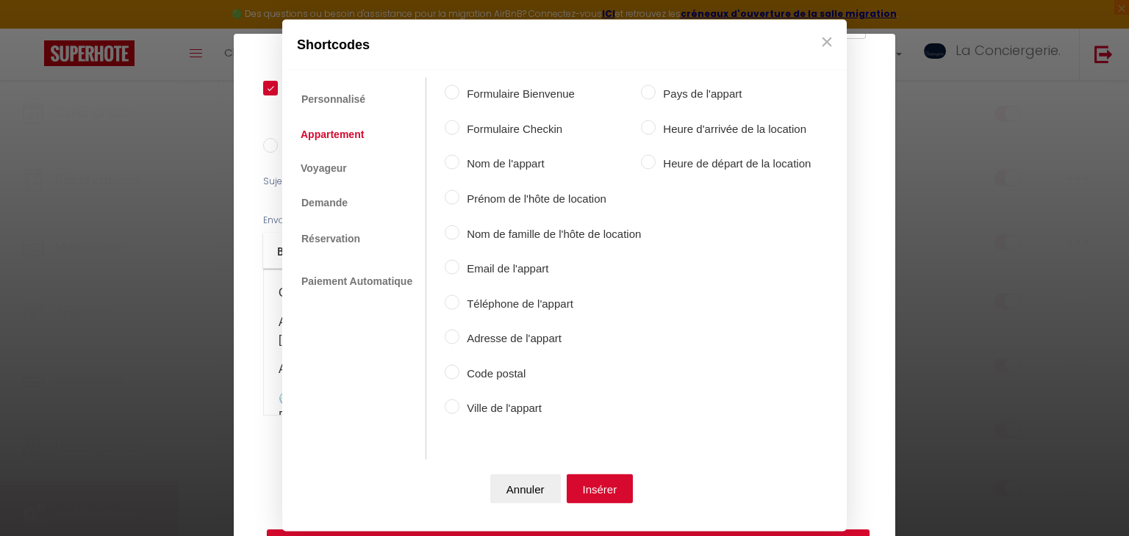
click at [489, 165] on label "Nom de l'appart" at bounding box center [549, 164] width 181 height 18
click at [459, 165] on input "Nom de l'appart" at bounding box center [452, 162] width 15 height 15
radio input "true"
click at [602, 487] on button "Insérer" at bounding box center [599, 488] width 67 height 29
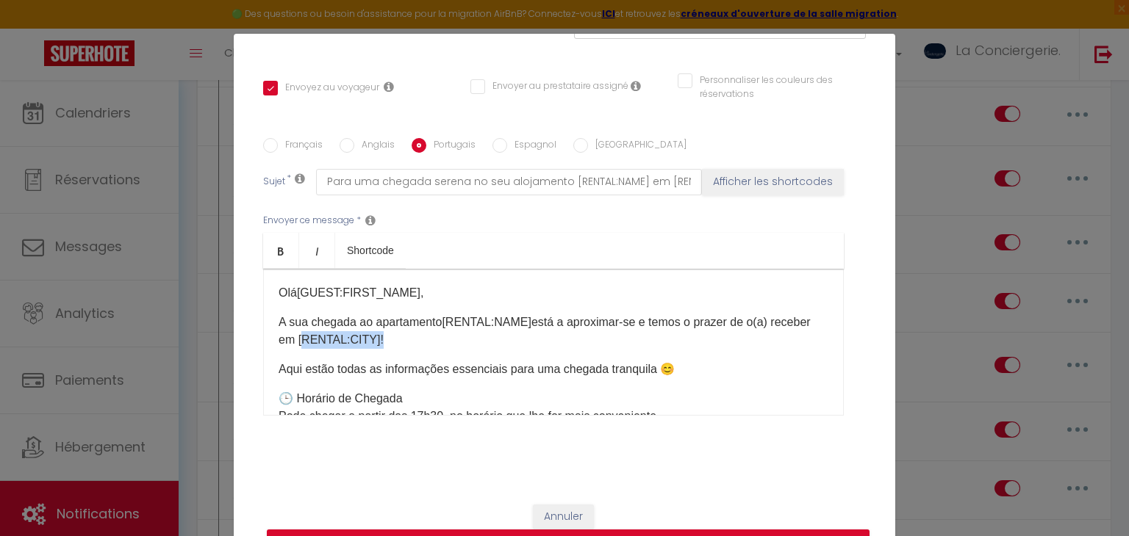
drag, startPoint x: 373, startPoint y: 339, endPoint x: 298, endPoint y: 332, distance: 76.0
click at [298, 332] on p "A sua chegada ao apartamento [RENTAL:NAME] ​ está a aproximar-se e temos o praz…" at bounding box center [553, 331] width 550 height 35
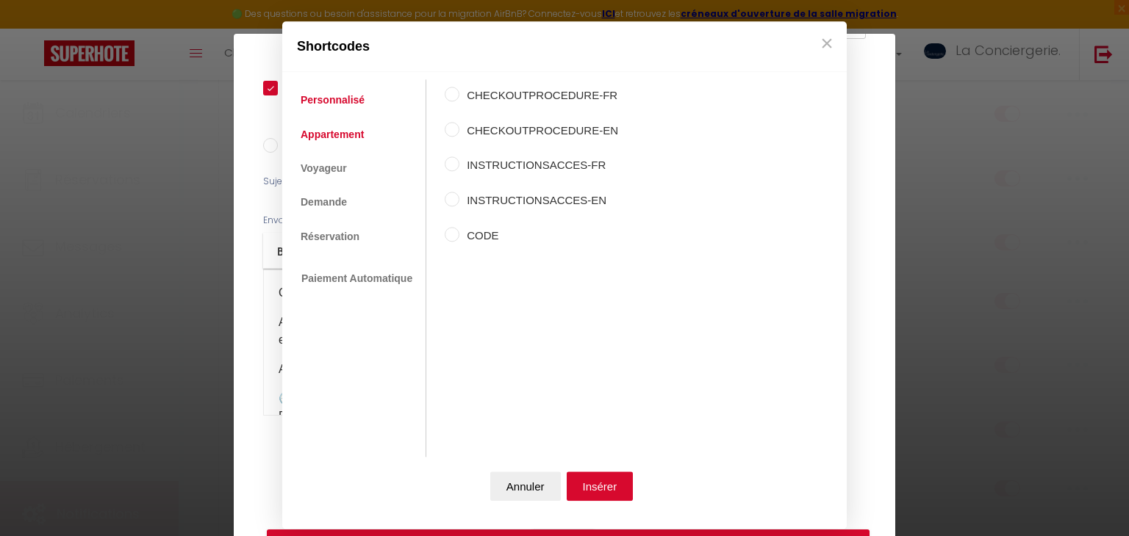
click at [341, 138] on link "Appartement" at bounding box center [332, 134] width 78 height 26
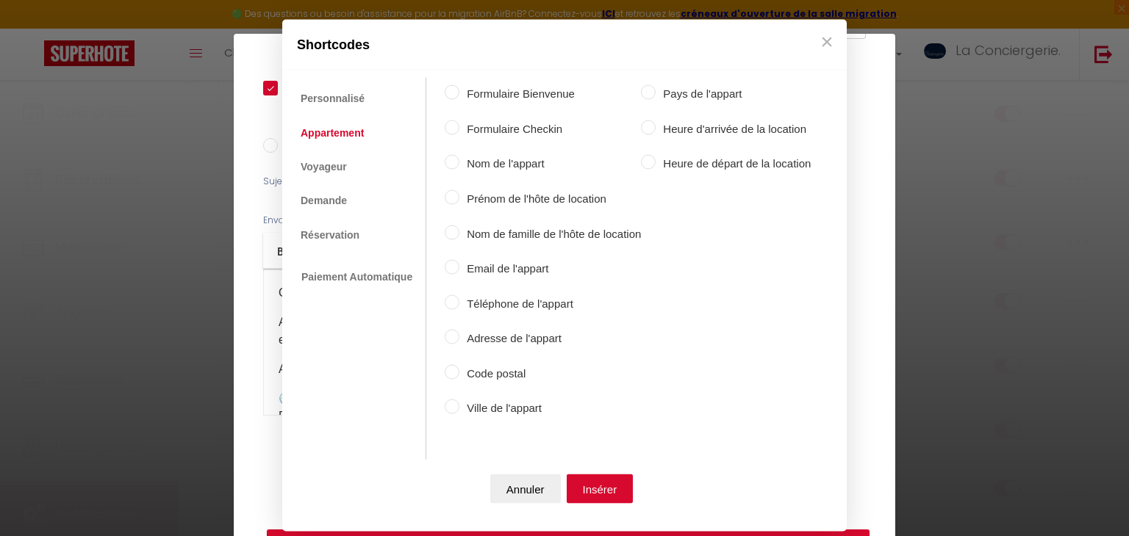
click at [509, 159] on label "Nom de l'appart" at bounding box center [549, 164] width 181 height 18
click at [459, 159] on input "Nom de l'appart" at bounding box center [452, 162] width 15 height 15
radio input "true"
click at [456, 409] on input "Ville de l'appart" at bounding box center [452, 407] width 15 height 15
radio input "true"
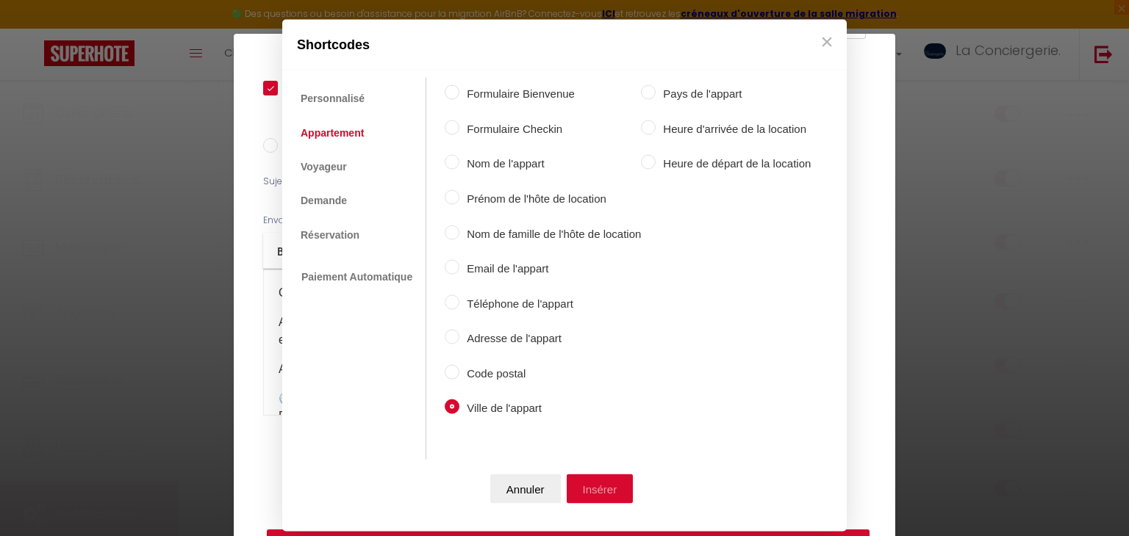
click at [589, 485] on button "Insérer" at bounding box center [599, 488] width 67 height 29
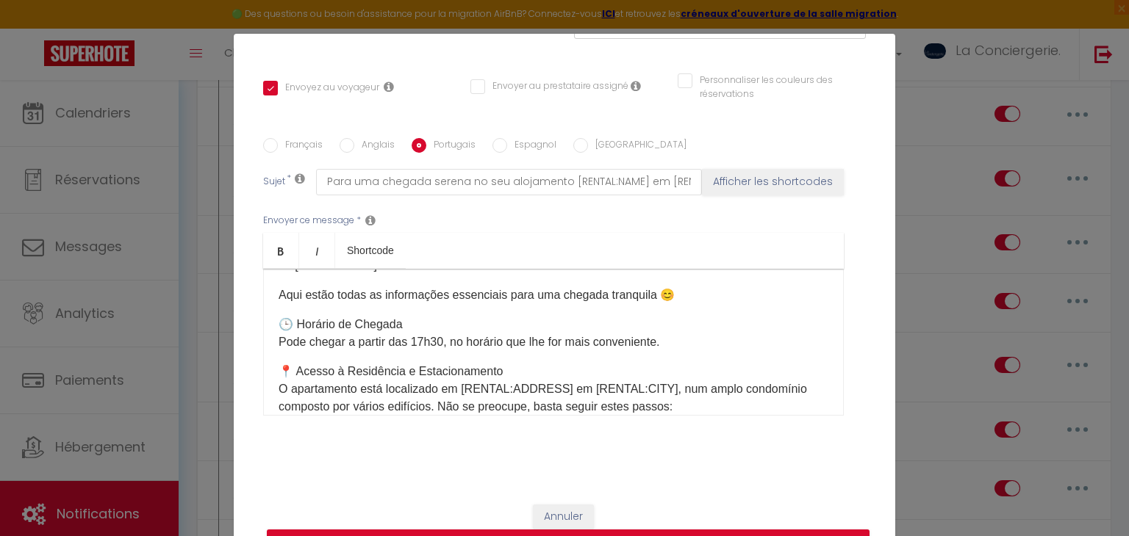
scroll to position [76, 0]
drag, startPoint x: 463, startPoint y: 387, endPoint x: 563, endPoint y: 384, distance: 100.0
click at [563, 384] on p "📍 Acesso à Residência e Estacionamento O apartamento está localizado em [RENTAL…" at bounding box center [553, 387] width 550 height 53
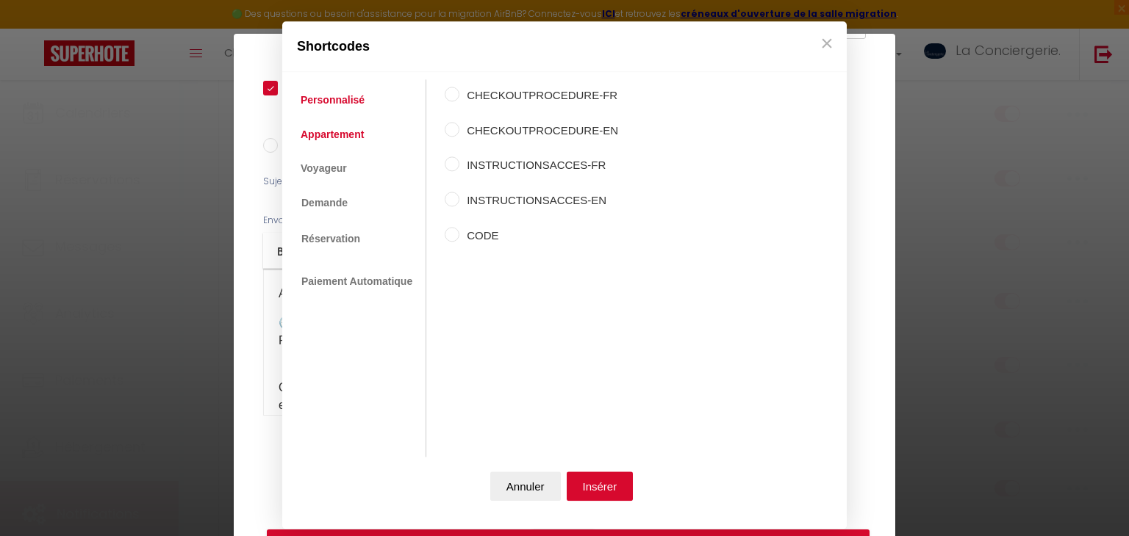
click at [320, 132] on link "Appartement" at bounding box center [332, 134] width 78 height 26
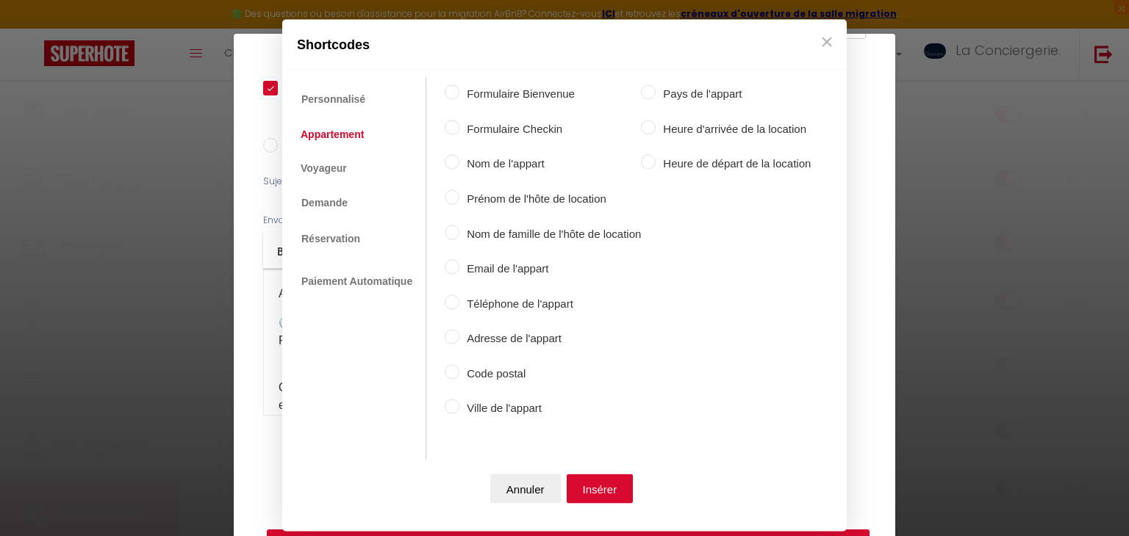
click at [479, 341] on label "Adresse de l'appart" at bounding box center [549, 339] width 181 height 18
click at [459, 341] on input "Adresse de l'appart" at bounding box center [452, 337] width 15 height 15
radio input "true"
click at [590, 482] on button "Insérer" at bounding box center [599, 488] width 67 height 29
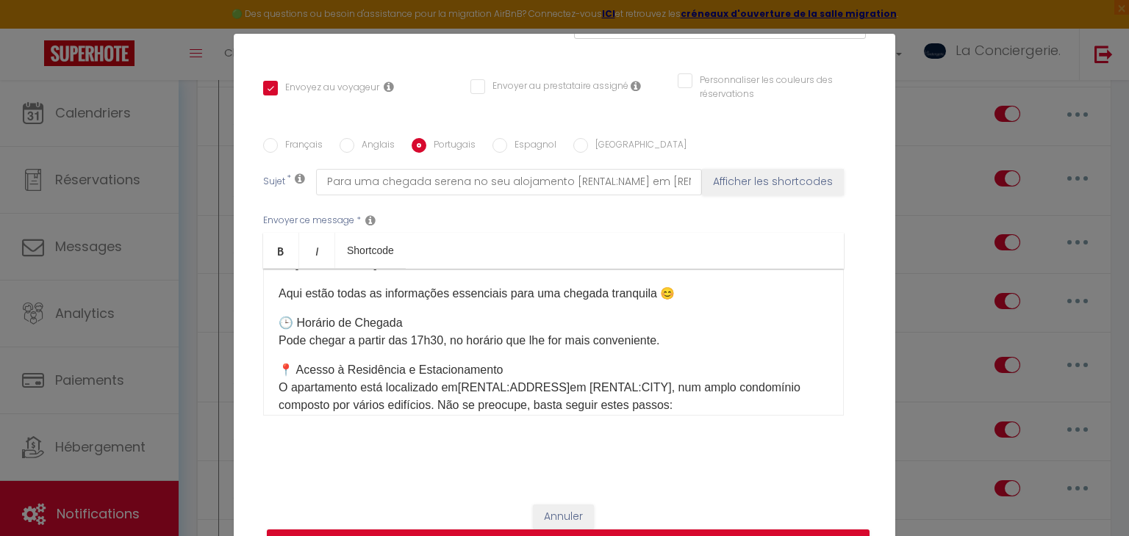
drag, startPoint x: 583, startPoint y: 383, endPoint x: 660, endPoint y: 378, distance: 77.3
click at [660, 378] on p "📍 Acesso à Residência e Estacionamento O apartamento está localizado em [RENTAL…" at bounding box center [553, 387] width 550 height 53
drag, startPoint x: 660, startPoint y: 378, endPoint x: 585, endPoint y: 383, distance: 75.1
click at [585, 383] on p "📍 Acesso à Residência e Estacionamento O apartamento está localizado em [RENTAL…" at bounding box center [553, 387] width 550 height 53
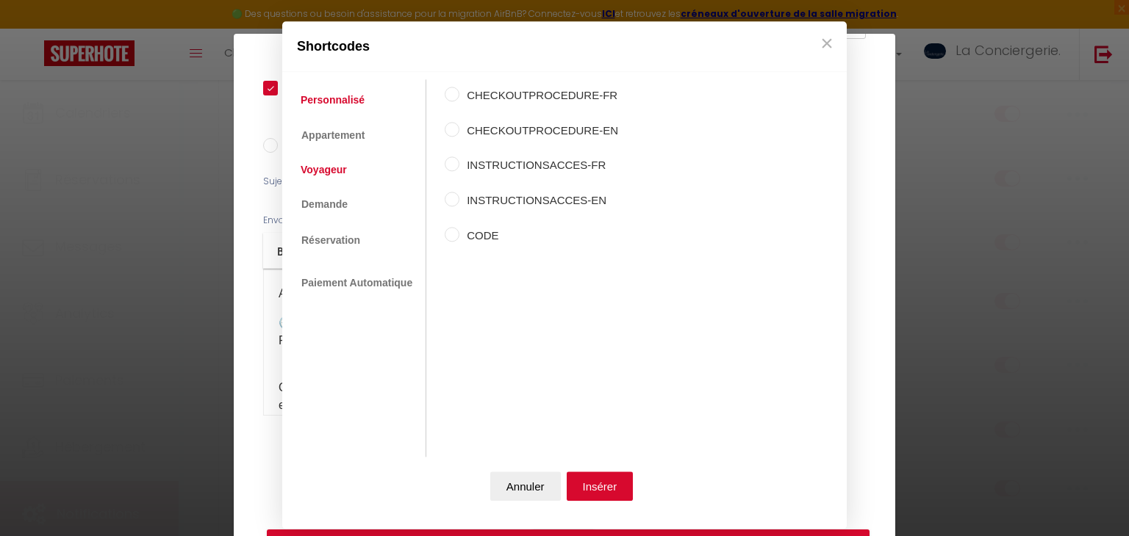
click at [348, 163] on link "Voyageur" at bounding box center [323, 170] width 61 height 26
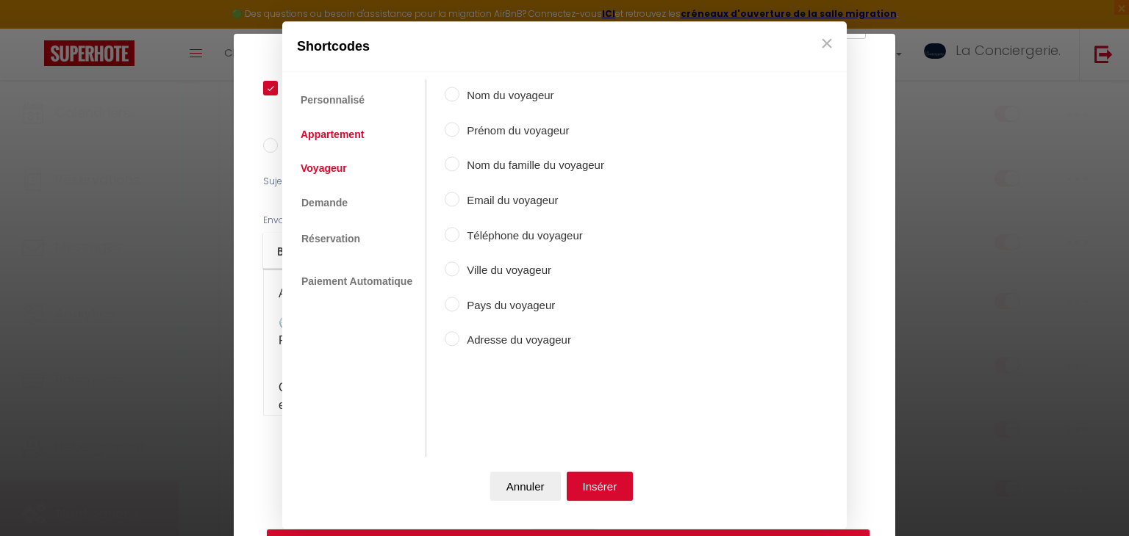
click at [350, 123] on link "Appartement" at bounding box center [332, 134] width 78 height 26
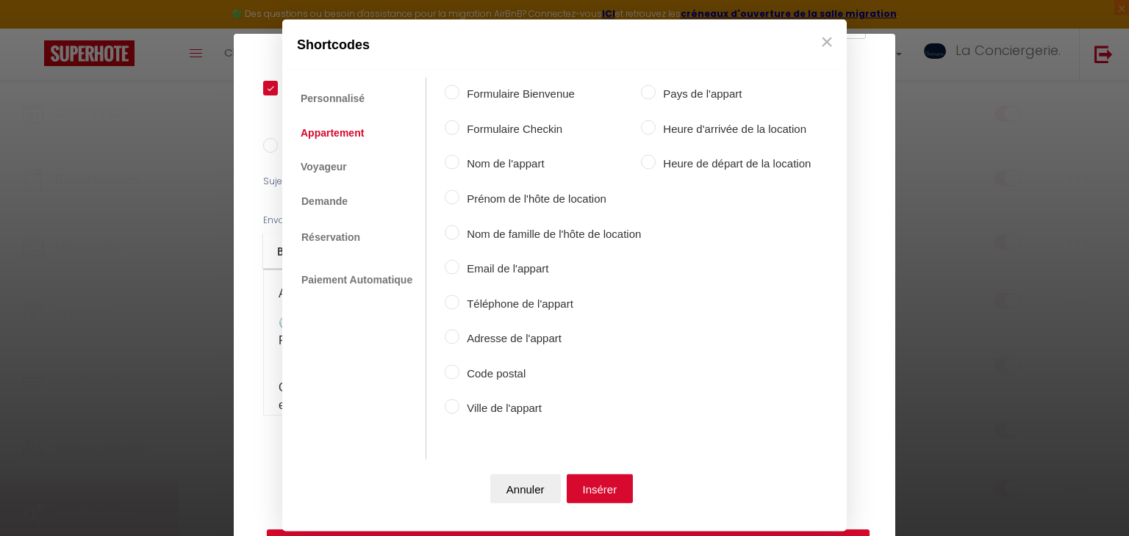
click at [522, 403] on label "Ville de l'appart" at bounding box center [549, 409] width 181 height 18
click at [459, 403] on input "Ville de l'appart" at bounding box center [452, 407] width 15 height 15
radio input "true"
click at [595, 478] on button "Insérer" at bounding box center [599, 488] width 67 height 29
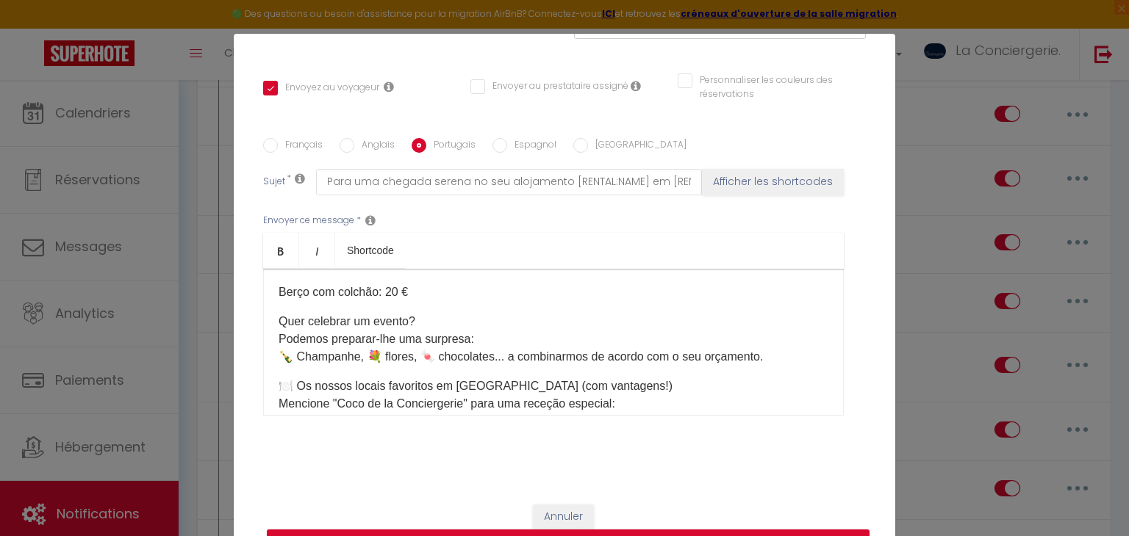
scroll to position [1444, 0]
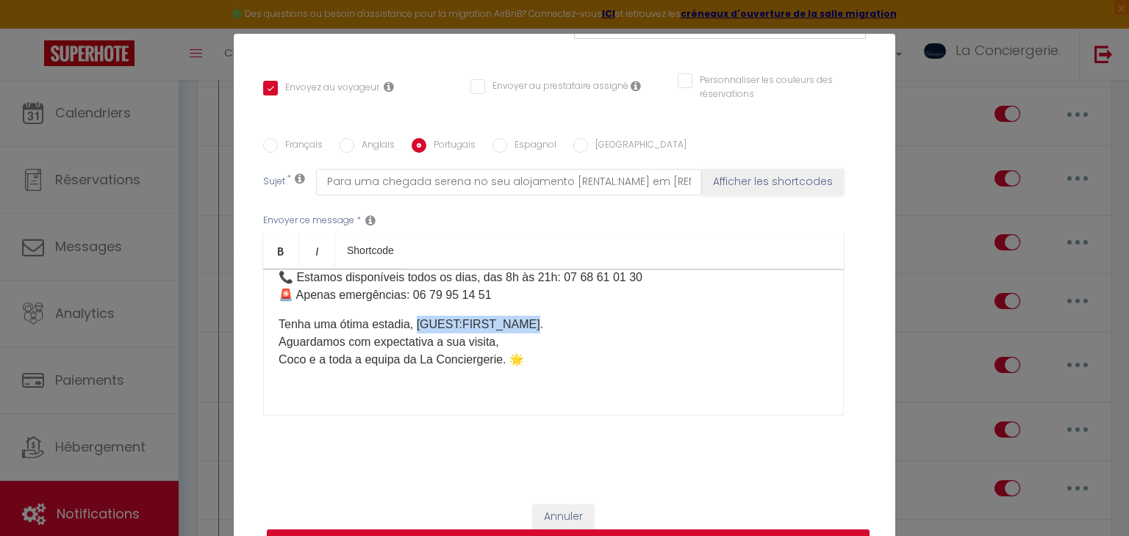
drag, startPoint x: 528, startPoint y: 327, endPoint x: 419, endPoint y: 320, distance: 109.7
click at [419, 320] on p "Tenha uma ótima estadia, [GUEST:FIRST_NAME]. Aguardamos com expectativa a sua v…" at bounding box center [553, 342] width 550 height 53
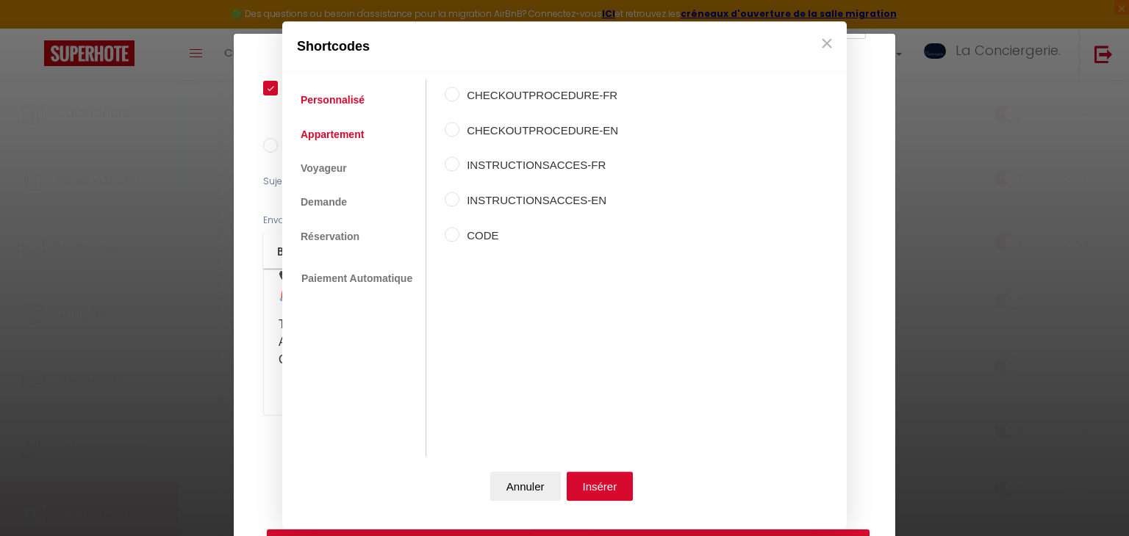
click at [331, 132] on link "Appartement" at bounding box center [332, 134] width 78 height 26
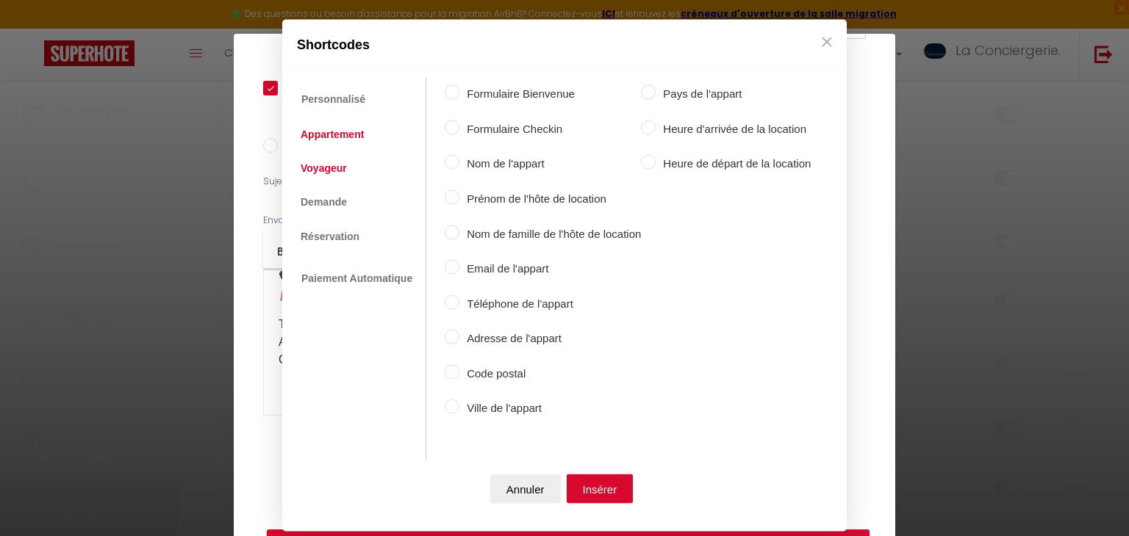
click at [333, 164] on link "Voyageur" at bounding box center [323, 167] width 61 height 26
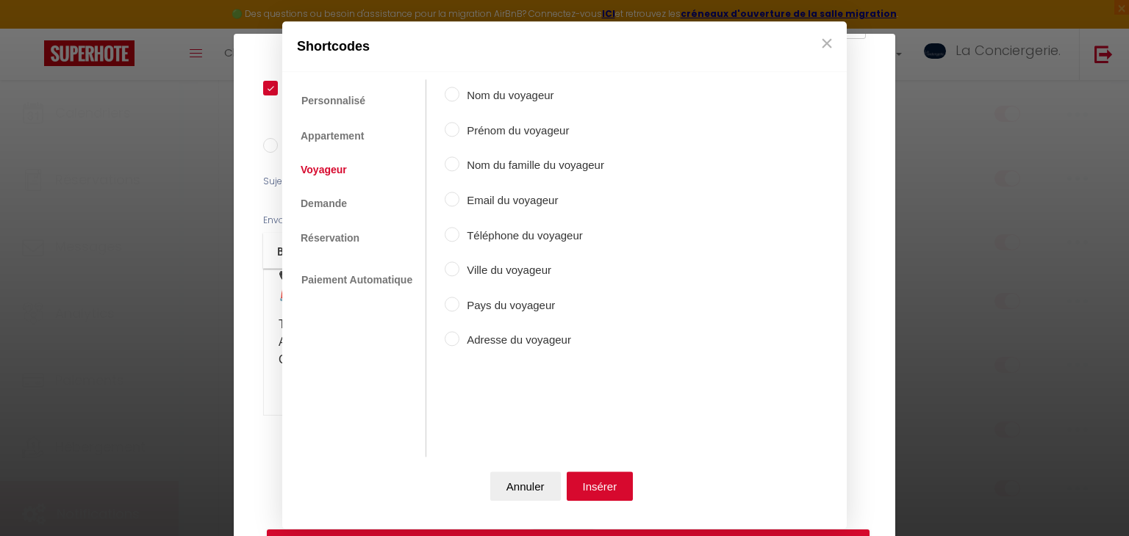
click at [503, 135] on label "Prénom du voyageur" at bounding box center [531, 131] width 145 height 18
click at [459, 135] on input "Prénom du voyageur" at bounding box center [452, 129] width 15 height 15
click at [586, 486] on button "Insérer" at bounding box center [599, 486] width 67 height 29
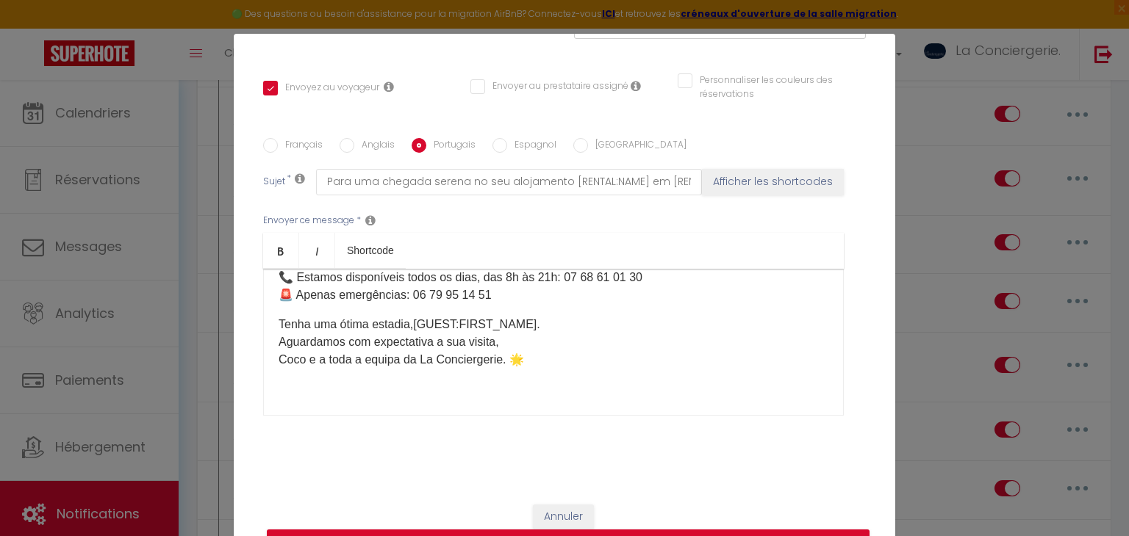
click at [533, 145] on label "Espagnol" at bounding box center [531, 146] width 49 height 16
click at [507, 145] on input "Espagnol" at bounding box center [499, 145] width 15 height 15
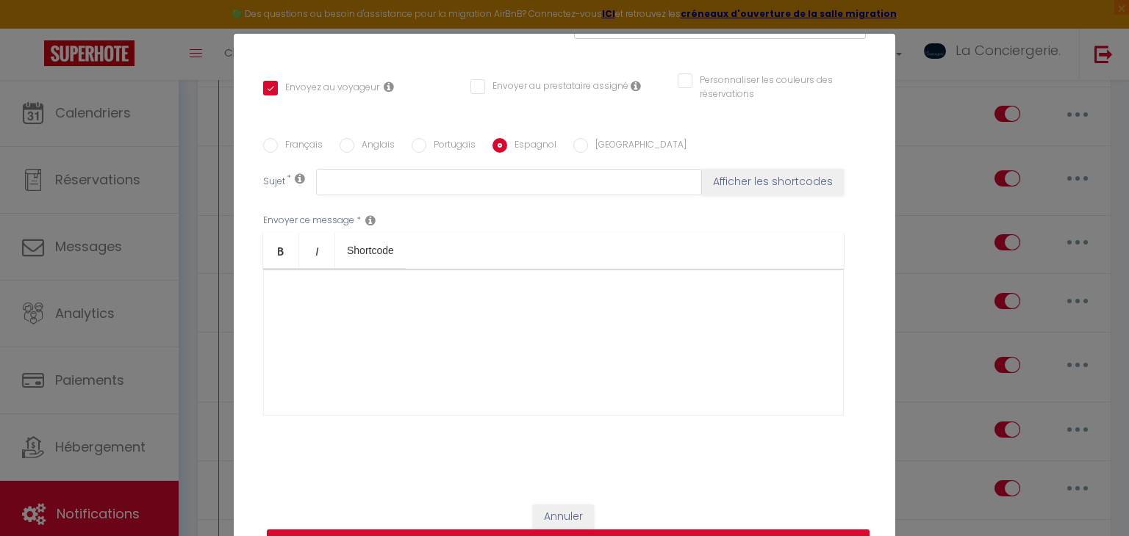
click at [348, 314] on div at bounding box center [553, 342] width 580 height 147
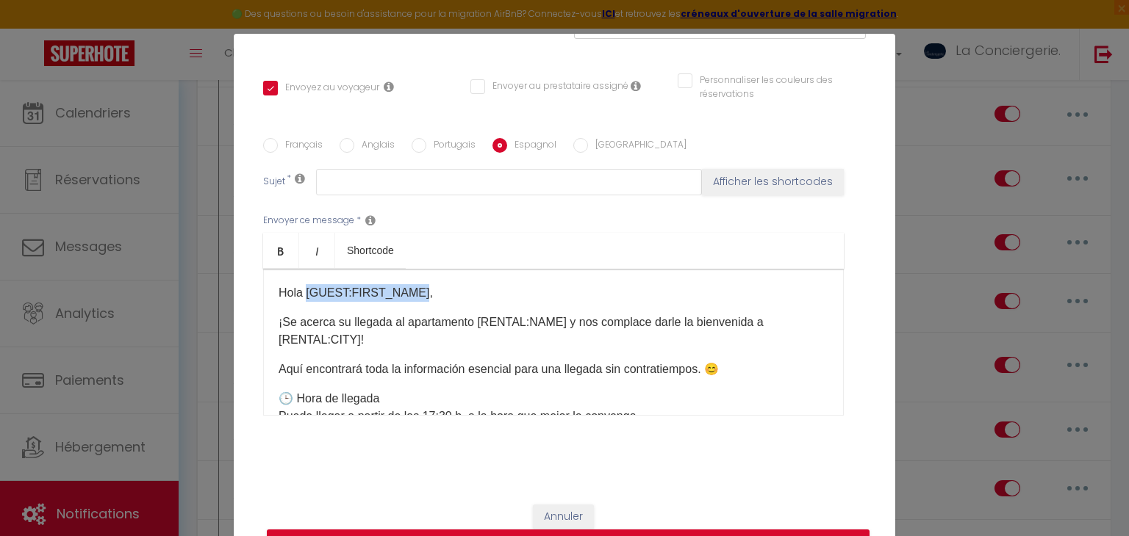
drag, startPoint x: 306, startPoint y: 287, endPoint x: 414, endPoint y: 288, distance: 108.7
click at [414, 288] on p "Hola [GUEST:FIRST_NAME]," at bounding box center [553, 293] width 550 height 18
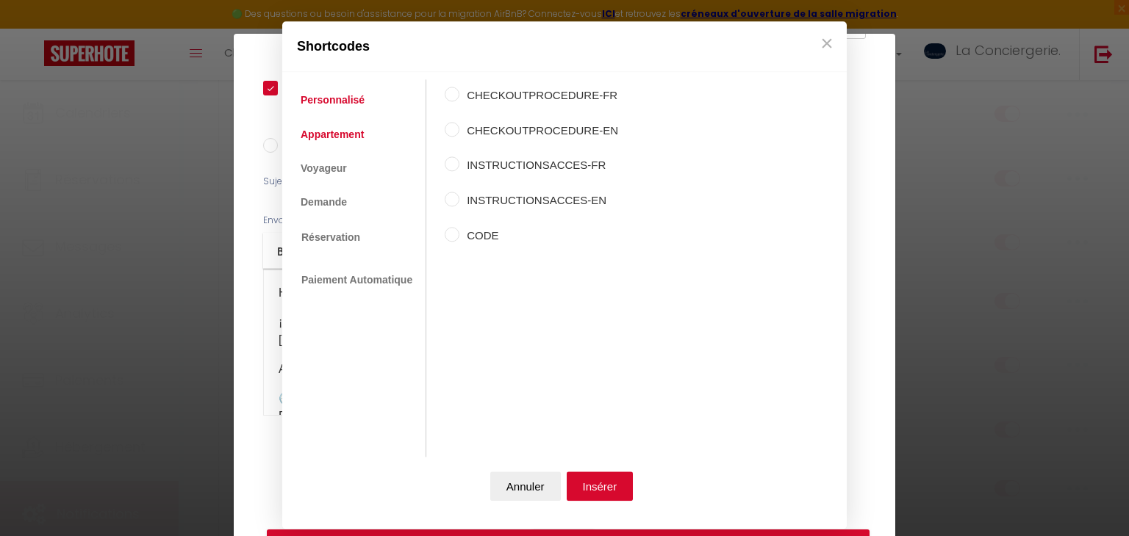
click at [322, 140] on link "Appartement" at bounding box center [332, 134] width 78 height 26
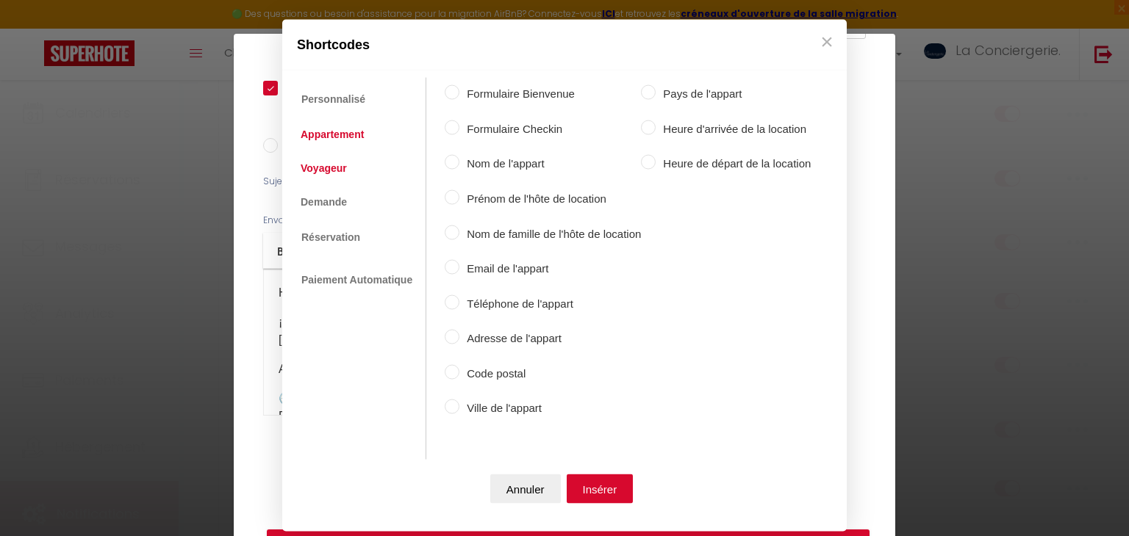
click at [335, 177] on link "Voyageur" at bounding box center [323, 167] width 61 height 26
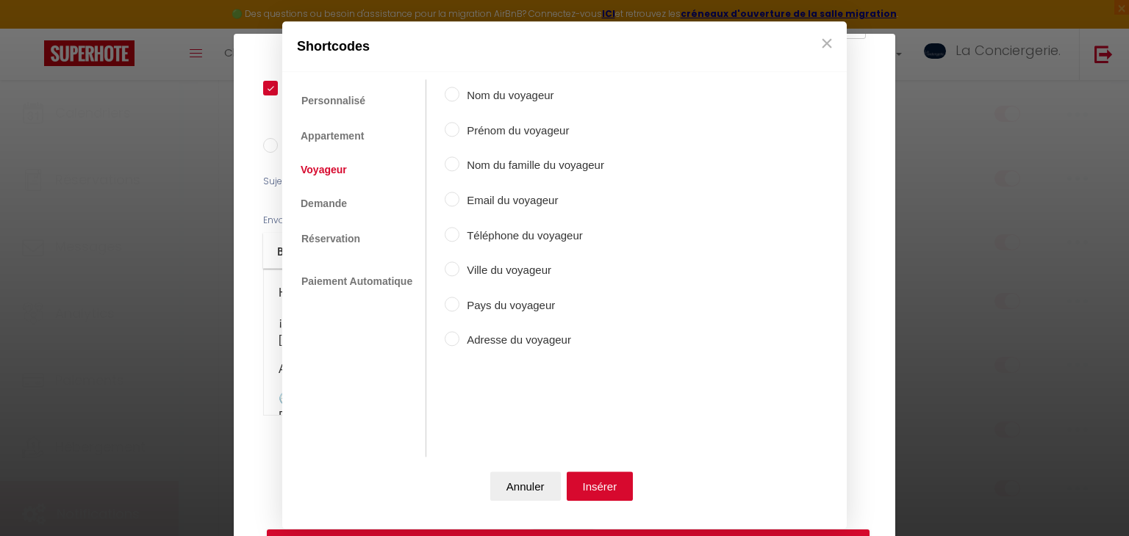
click at [490, 124] on label "Prénom du voyageur" at bounding box center [531, 131] width 145 height 18
click at [459, 124] on input "Prénom du voyageur" at bounding box center [452, 129] width 15 height 15
click at [612, 498] on button "Insérer" at bounding box center [599, 486] width 67 height 29
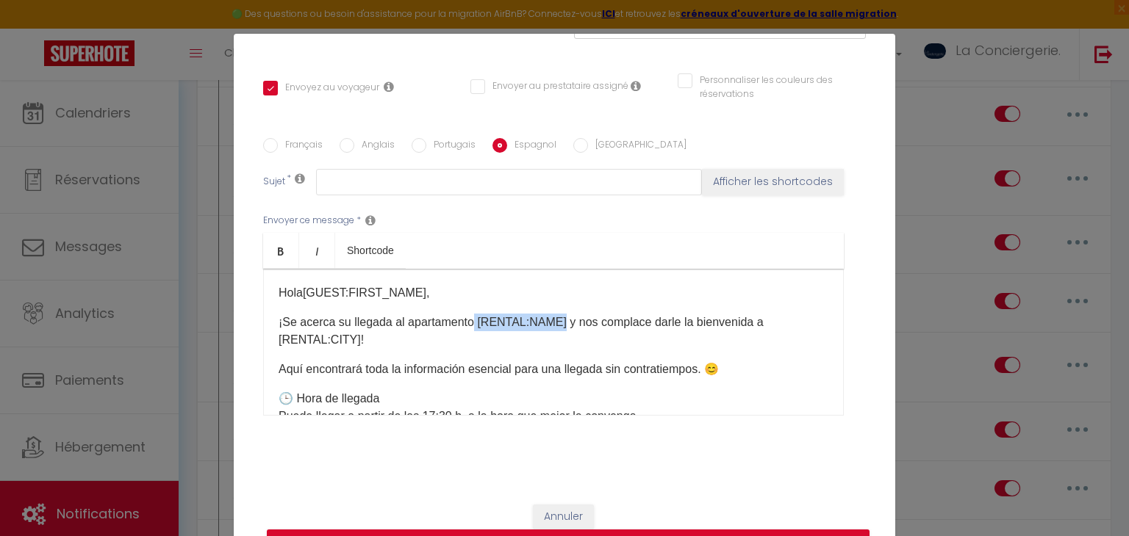
drag, startPoint x: 474, startPoint y: 318, endPoint x: 558, endPoint y: 314, distance: 83.9
click at [558, 314] on p "¡Se acerca su llegada al apartamento [RENTAL:NAME] y nos complace darle la bien…" at bounding box center [553, 331] width 550 height 35
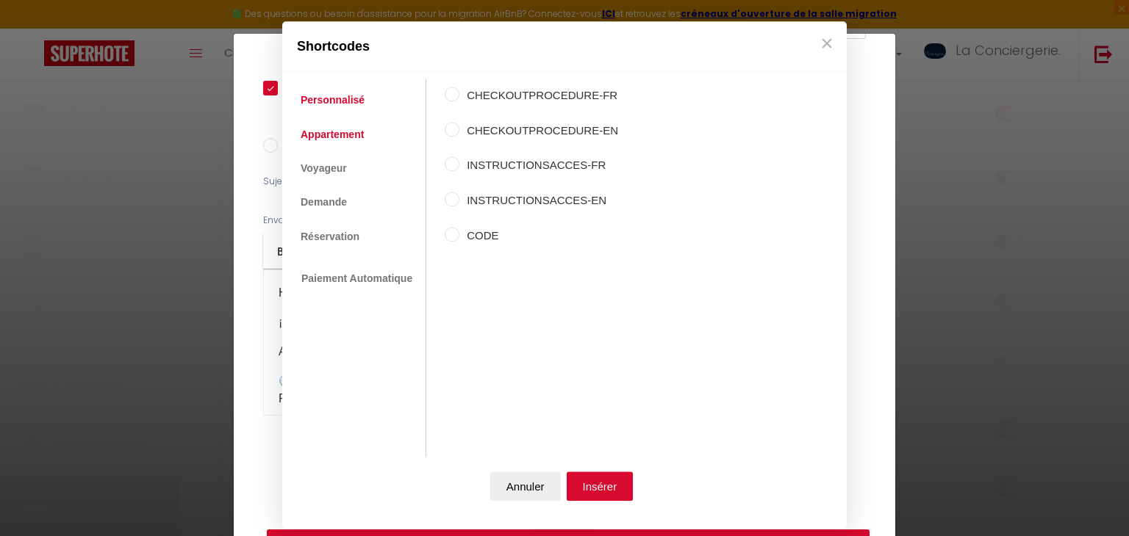
click at [348, 132] on link "Appartement" at bounding box center [332, 134] width 78 height 26
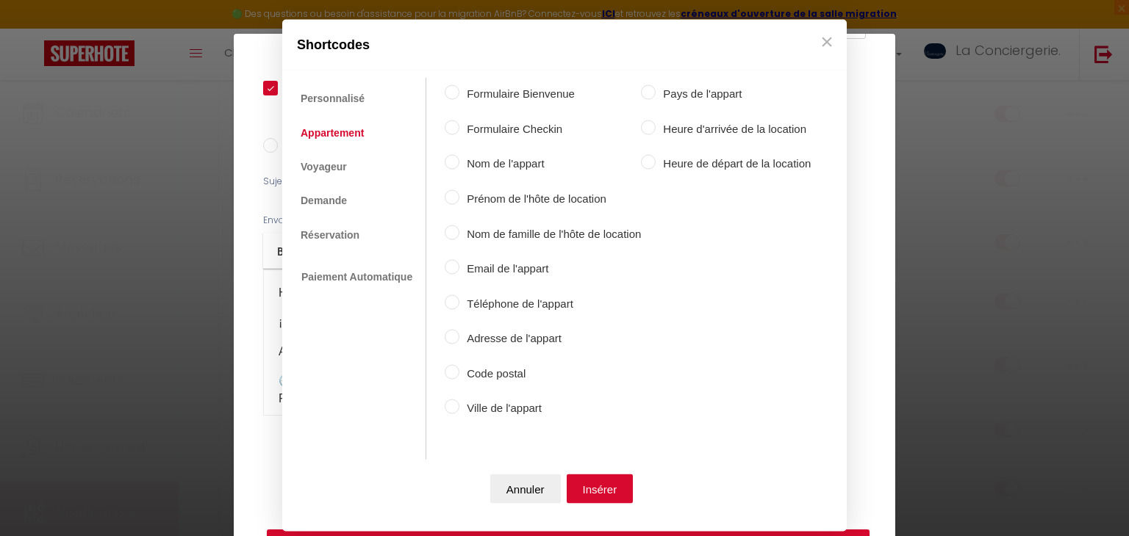
click at [462, 170] on label "Nom de l'appart" at bounding box center [549, 164] width 181 height 18
click at [459, 170] on input "Nom de l'appart" at bounding box center [452, 162] width 15 height 15
click at [605, 478] on button "Insérer" at bounding box center [599, 488] width 67 height 29
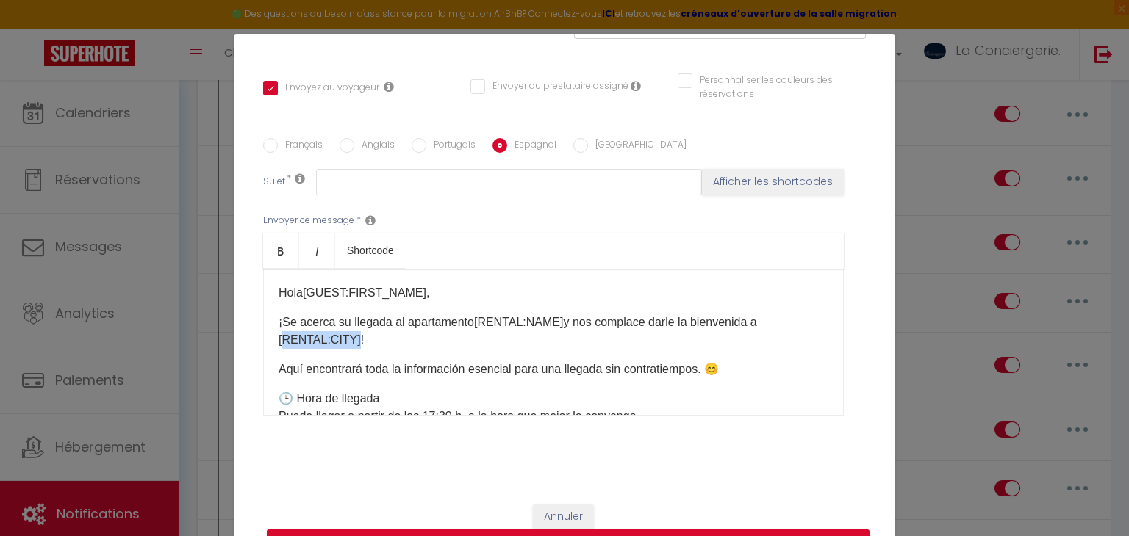
drag, startPoint x: 352, startPoint y: 342, endPoint x: 269, endPoint y: 345, distance: 83.1
click at [269, 345] on div "Hola [GUEST:FIRST_NAME] ​ , ¡Se acerca su llegada al apartamento [RENTAL:NAME] …" at bounding box center [553, 342] width 580 height 147
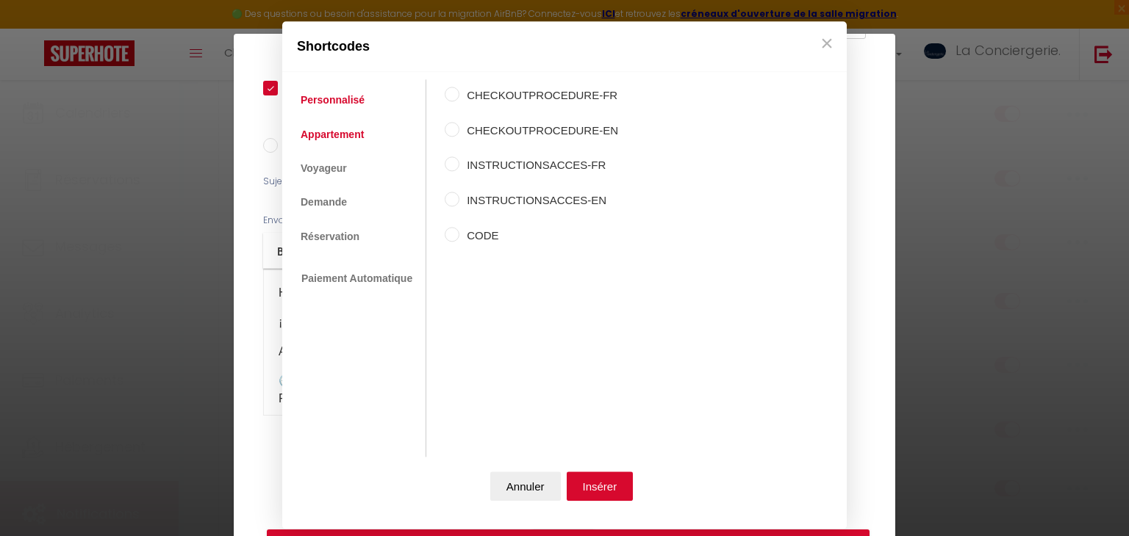
click at [351, 127] on link "Appartement" at bounding box center [332, 134] width 78 height 26
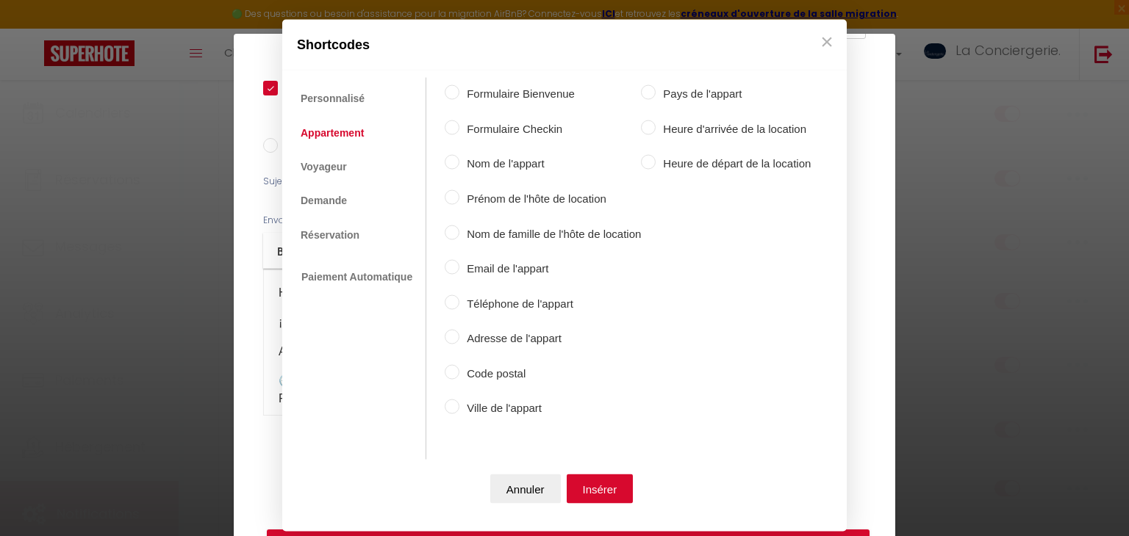
click at [500, 395] on div "Formulaire Bienvenue Formulaire Checkin Nom de l'appart Prénom de l'hôte de loc…" at bounding box center [628, 253] width 366 height 350
click at [508, 403] on label "Ville de l'appart" at bounding box center [549, 409] width 181 height 18
click at [459, 403] on input "Ville de l'appart" at bounding box center [452, 407] width 15 height 15
click at [614, 495] on button "Insérer" at bounding box center [599, 488] width 67 height 29
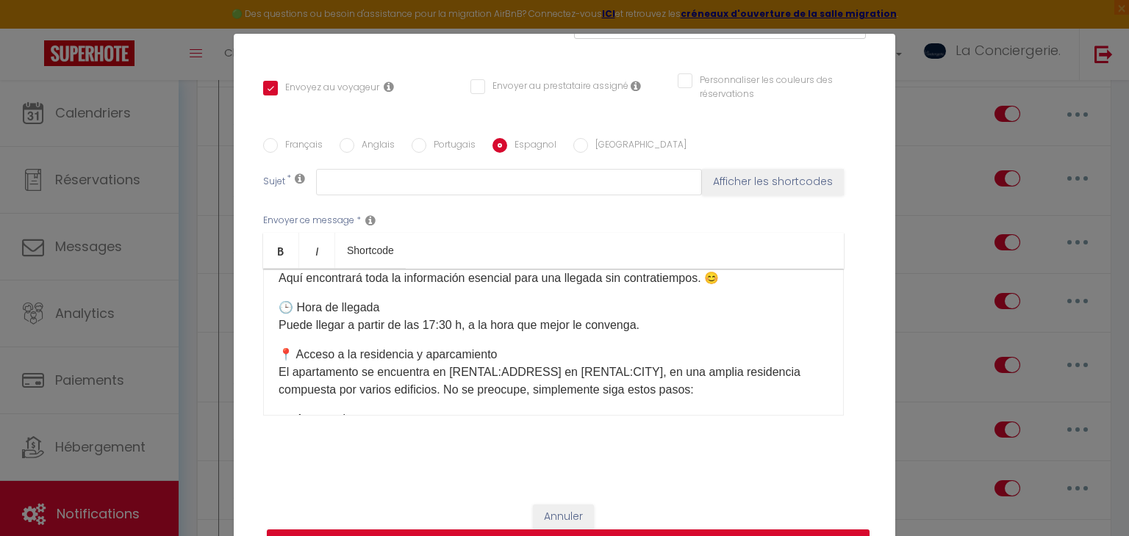
scroll to position [92, 0]
drag, startPoint x: 449, startPoint y: 368, endPoint x: 547, endPoint y: 364, distance: 98.5
click at [547, 364] on p "📍 Acceso a la residencia y aparcamiento El apartamento se encuentra en [RENTAL:…" at bounding box center [553, 371] width 550 height 53
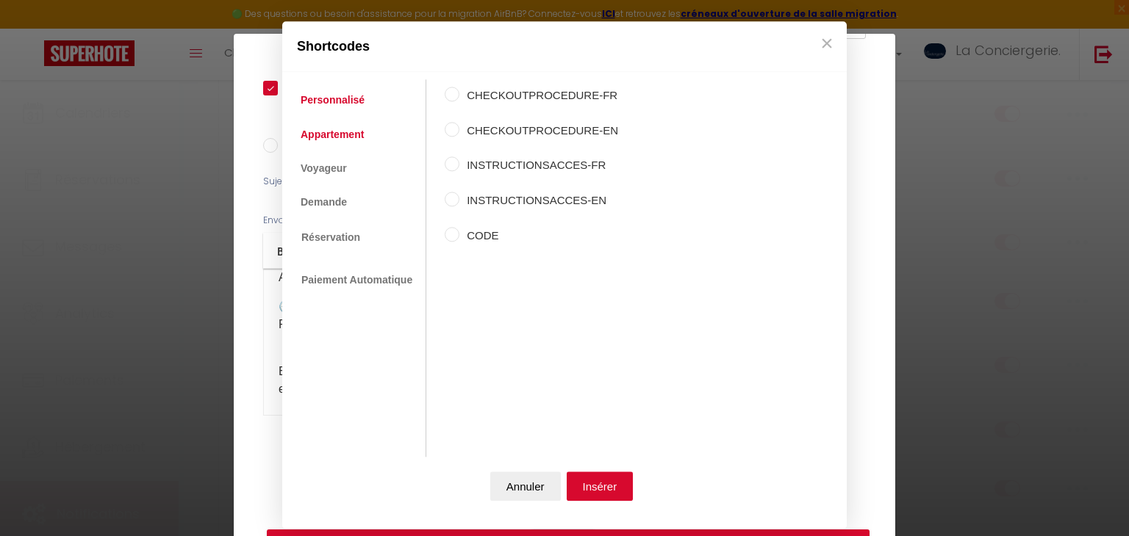
click at [348, 123] on link "Appartement" at bounding box center [332, 134] width 78 height 26
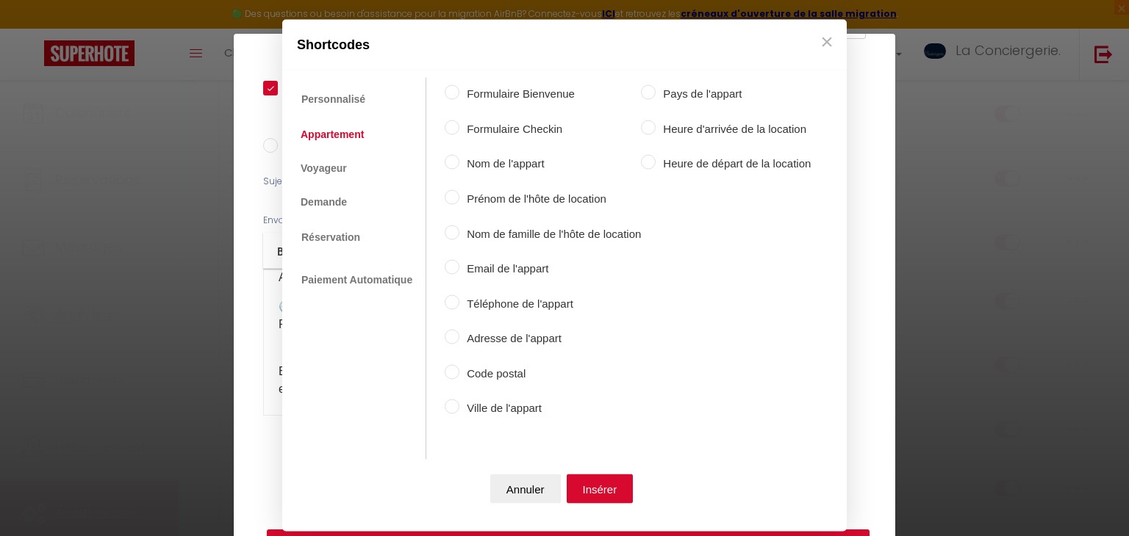
click at [478, 330] on label "Adresse de l'appart" at bounding box center [549, 339] width 181 height 18
click at [459, 330] on input "Adresse de l'appart" at bounding box center [452, 337] width 15 height 15
click at [594, 493] on button "Insérer" at bounding box center [599, 488] width 67 height 29
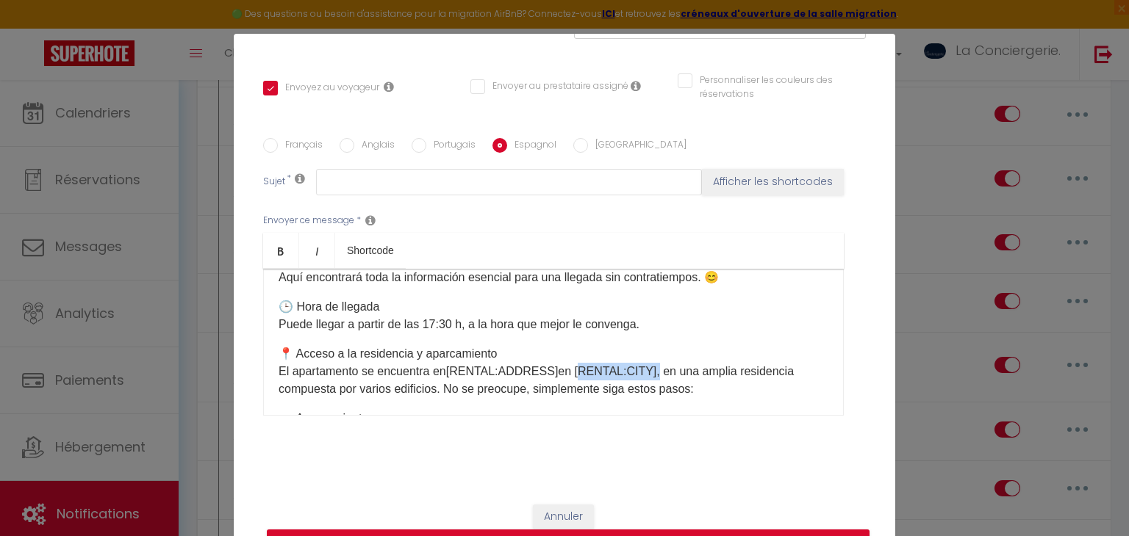
drag, startPoint x: 569, startPoint y: 365, endPoint x: 644, endPoint y: 363, distance: 74.2
click at [644, 363] on p "📍 Acceso a la residencia y aparcamiento El apartamento se encuentra en [RENTAL:…" at bounding box center [553, 371] width 550 height 53
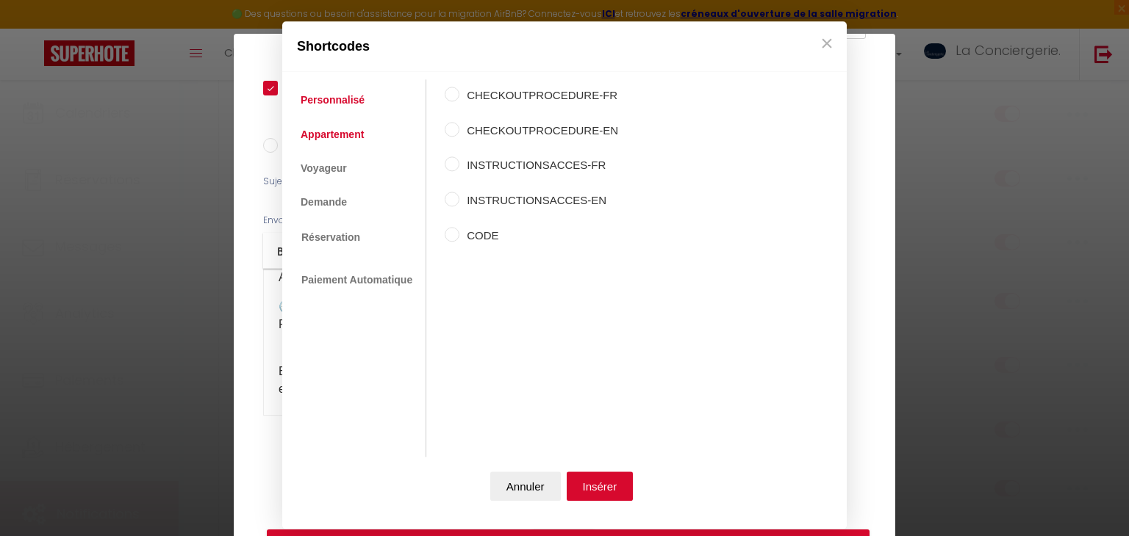
click at [325, 131] on link "Appartement" at bounding box center [332, 134] width 78 height 26
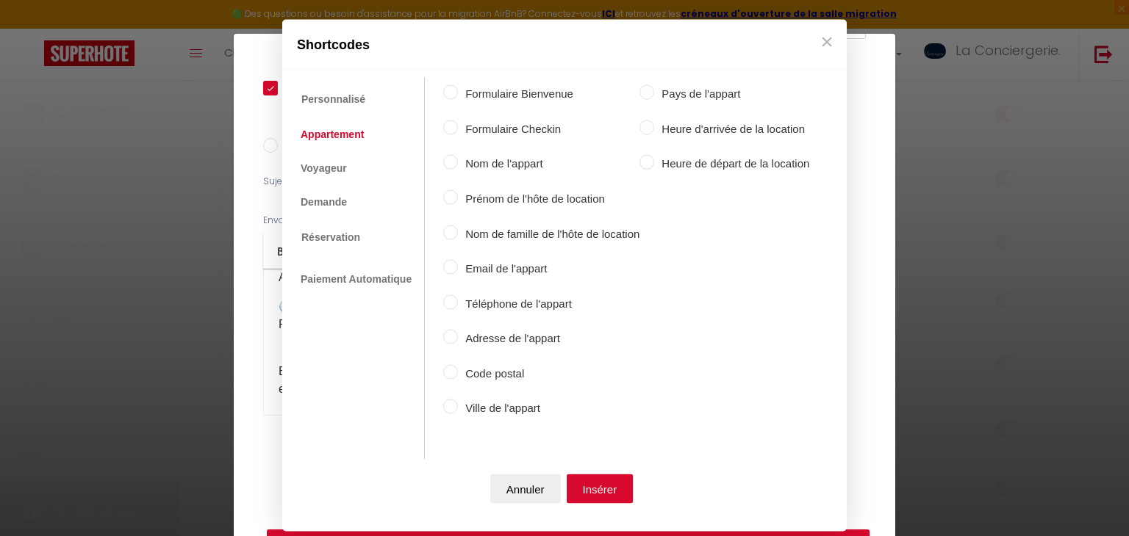
click at [464, 401] on label "Ville de l'appart" at bounding box center [548, 409] width 181 height 18
click at [458, 401] on input "Ville de l'appart" at bounding box center [450, 407] width 15 height 15
click at [597, 497] on button "Insérer" at bounding box center [599, 488] width 67 height 29
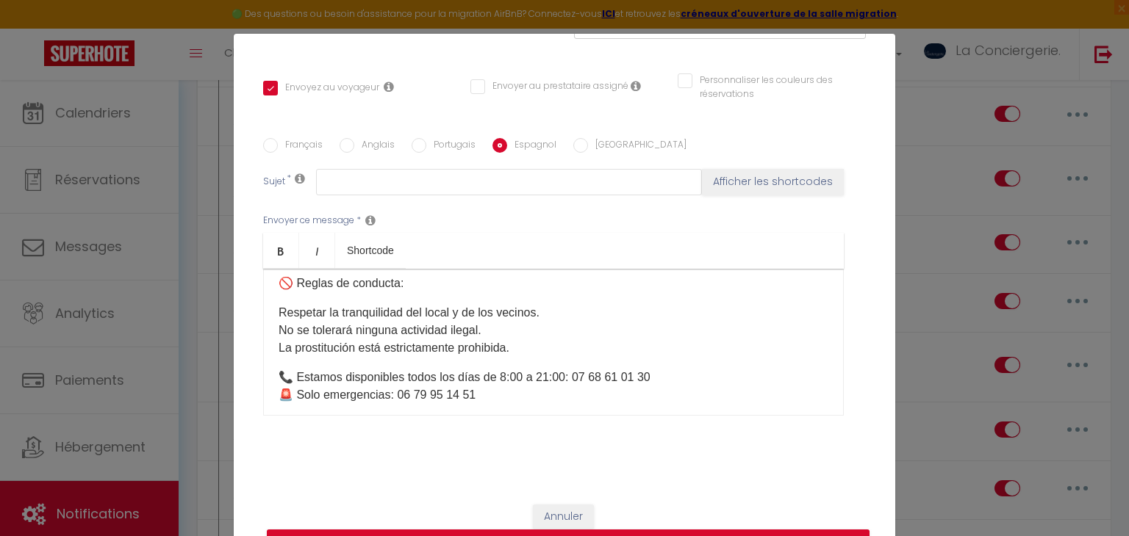
scroll to position [1444, 0]
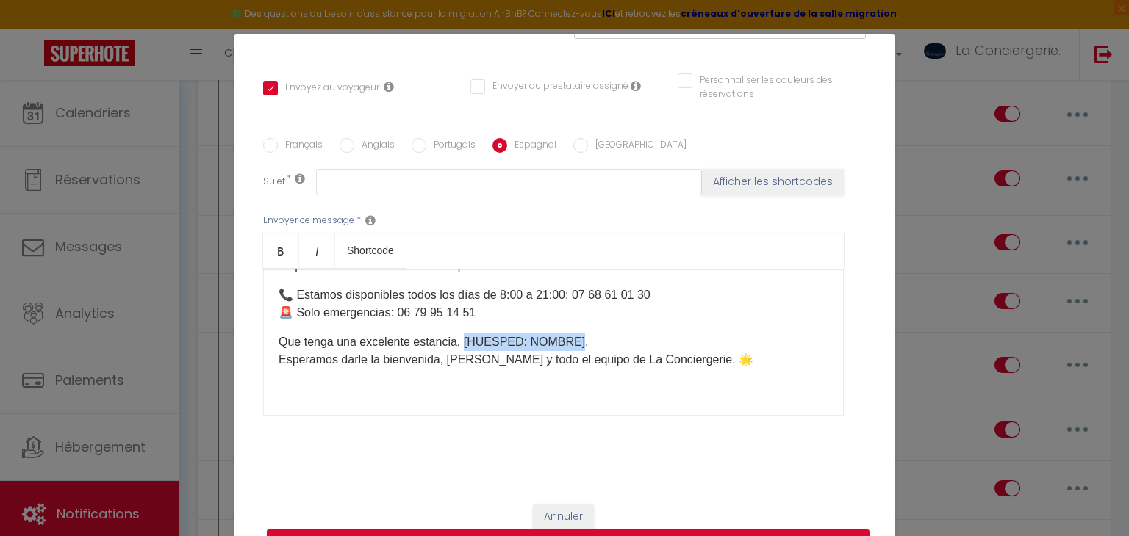
drag, startPoint x: 572, startPoint y: 342, endPoint x: 465, endPoint y: 330, distance: 108.0
click at [465, 330] on div "Hola [GUEST:FIRST_NAME] ​ , ¡Se acerca su llegada al apartamento [RENTAL:NAME] …" at bounding box center [553, 342] width 580 height 147
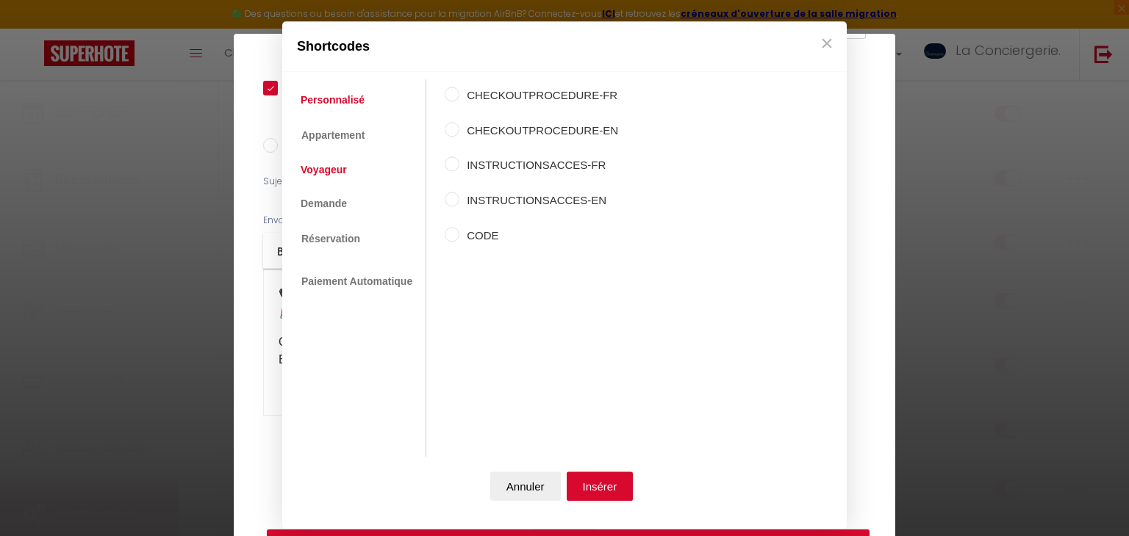
click at [327, 159] on link "Voyageur" at bounding box center [323, 170] width 61 height 26
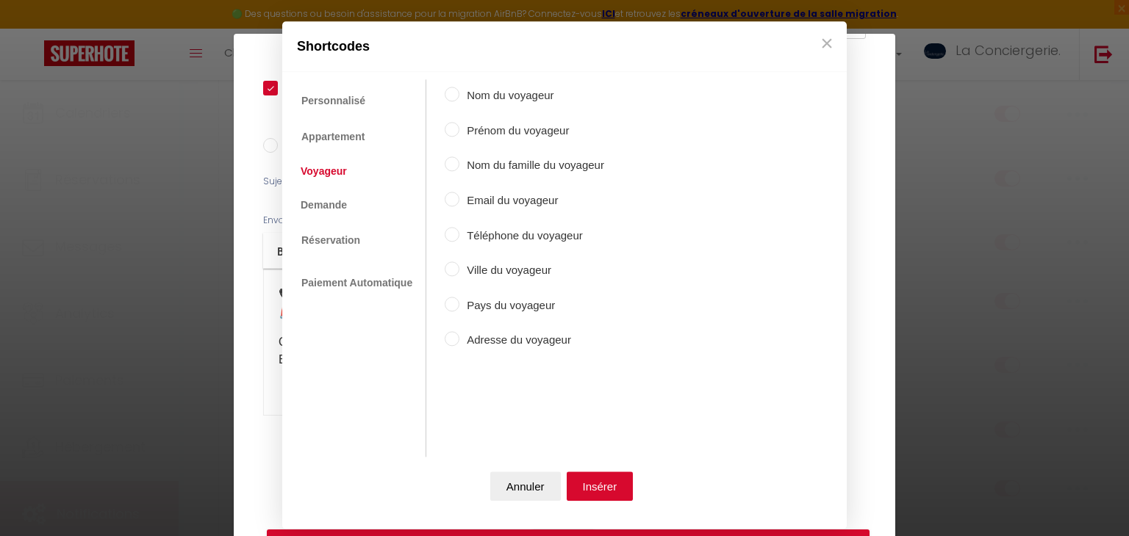
click at [468, 124] on label "Prénom du voyageur" at bounding box center [531, 131] width 145 height 18
click at [459, 124] on input "Prénom du voyageur" at bounding box center [452, 129] width 15 height 15
click at [580, 483] on button "Insérer" at bounding box center [599, 486] width 67 height 29
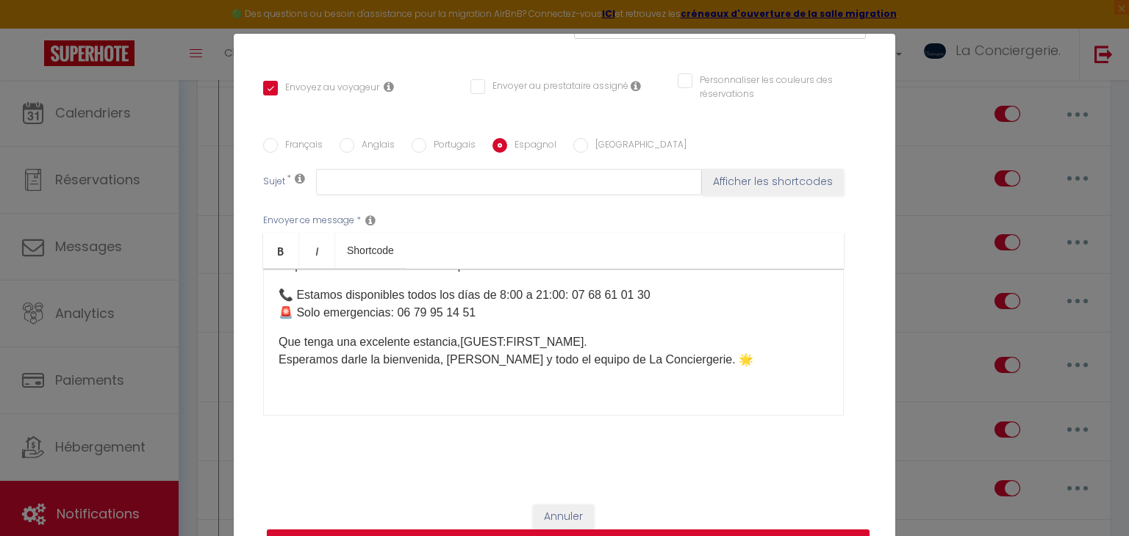
click at [583, 148] on input "[GEOGRAPHIC_DATA]" at bounding box center [580, 145] width 15 height 15
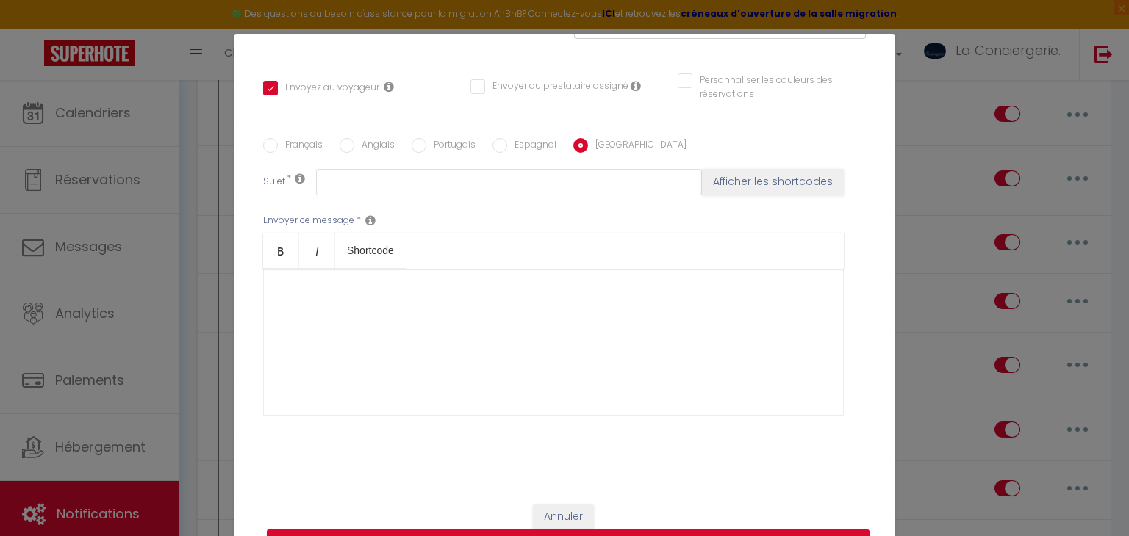
click at [326, 372] on div at bounding box center [553, 342] width 580 height 147
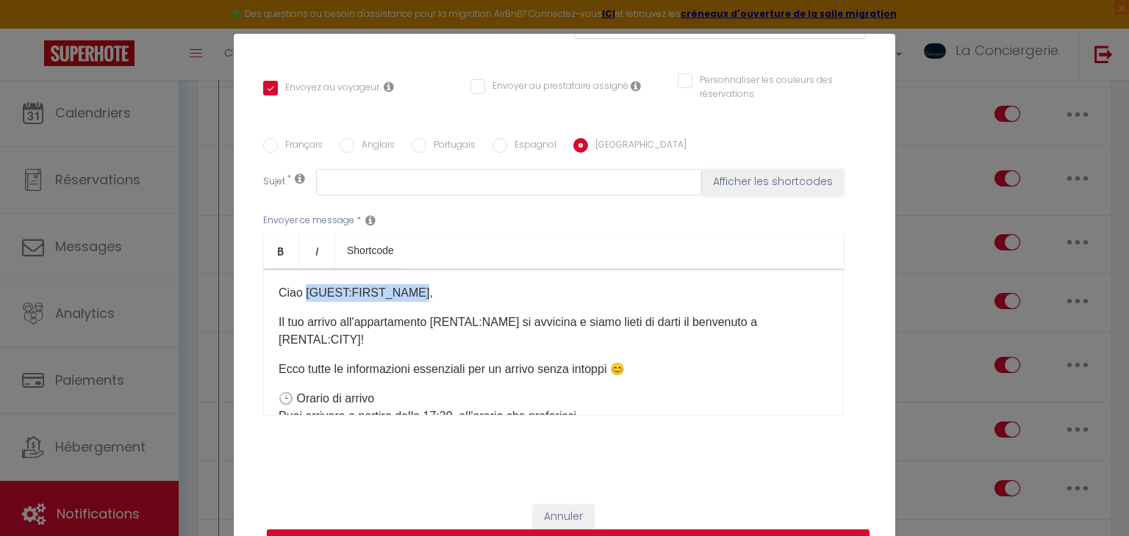
drag, startPoint x: 303, startPoint y: 289, endPoint x: 414, endPoint y: 293, distance: 110.3
click at [414, 293] on p "Ciao [GUEST:FIRST_NAME]," at bounding box center [553, 293] width 550 height 18
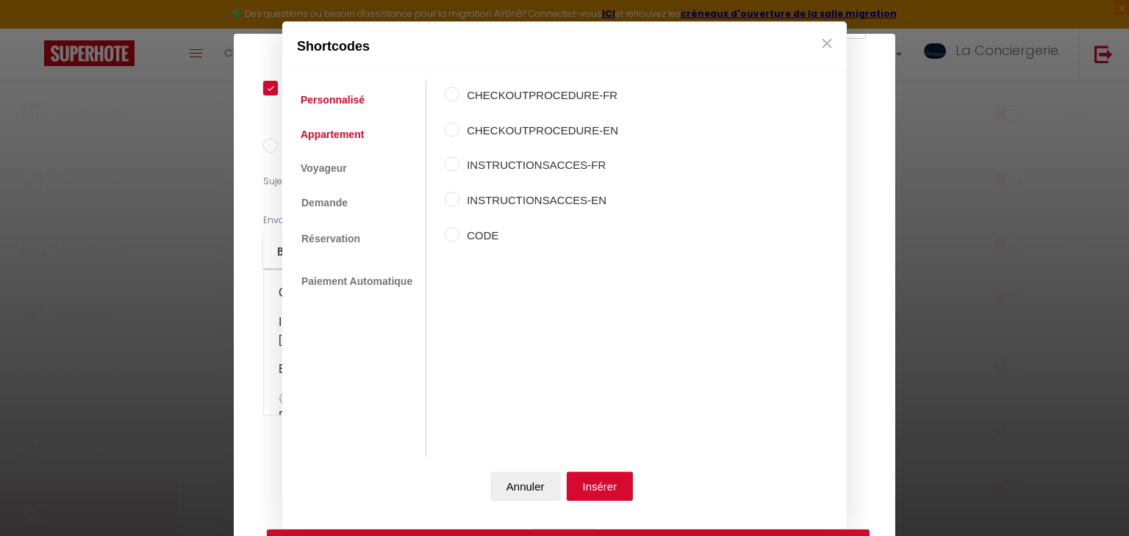
click at [340, 140] on link "Appartement" at bounding box center [332, 134] width 78 height 26
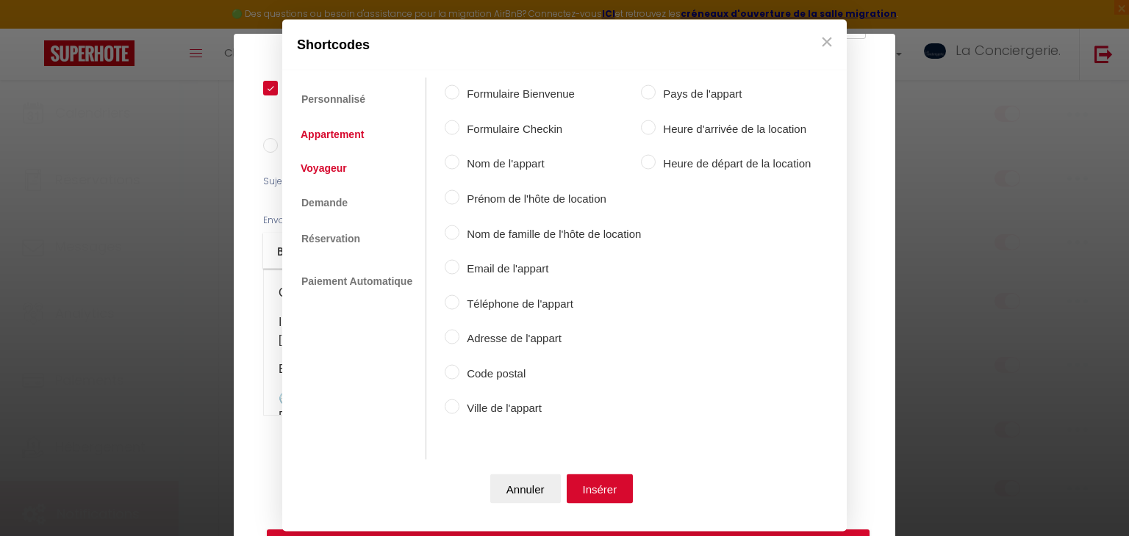
click at [345, 171] on link "Voyageur" at bounding box center [323, 167] width 61 height 26
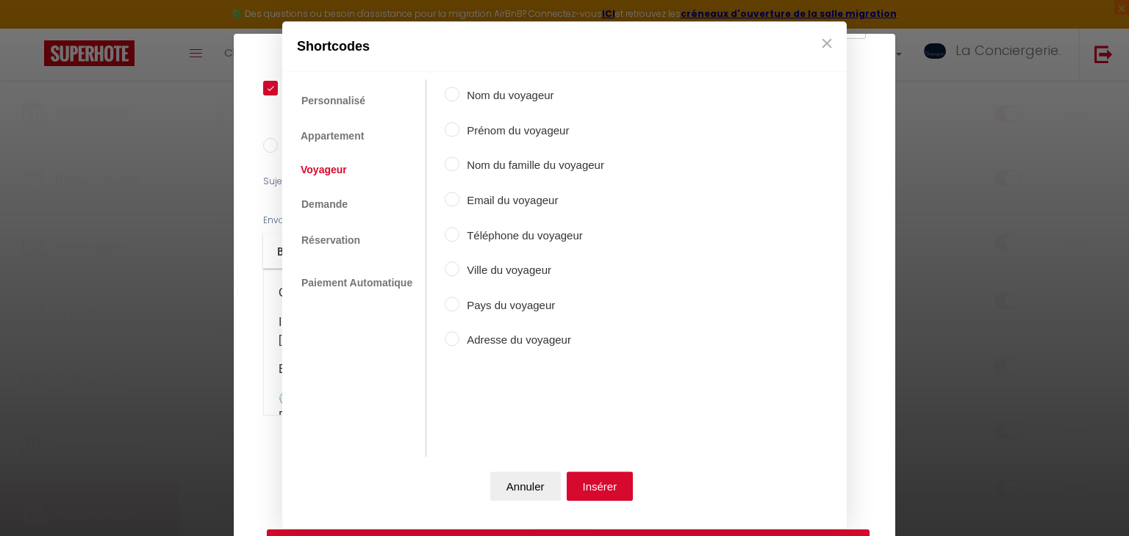
click at [481, 132] on label "Prénom du voyageur" at bounding box center [531, 131] width 145 height 18
click at [459, 132] on input "Prénom du voyageur" at bounding box center [452, 129] width 15 height 15
click at [599, 472] on button "Insérer" at bounding box center [599, 486] width 67 height 29
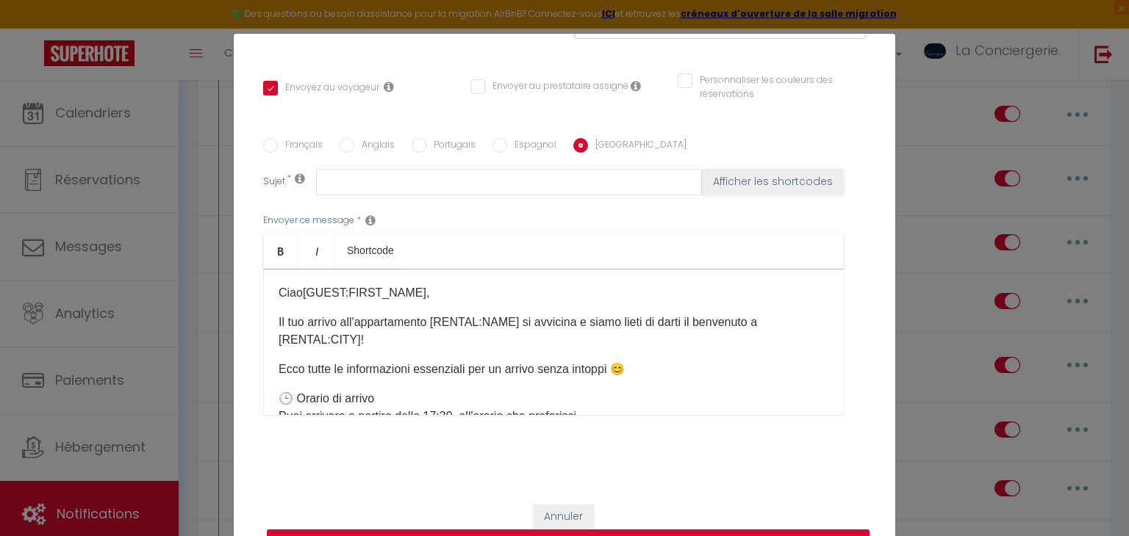
drag, startPoint x: 439, startPoint y: 318, endPoint x: 517, endPoint y: 316, distance: 78.6
click at [517, 316] on p "Il tuo arrivo all'appartamento [RENTAL:NAME] si avvicina e siamo lieti di darti…" at bounding box center [553, 331] width 550 height 35
drag, startPoint x: 517, startPoint y: 316, endPoint x: 436, endPoint y: 325, distance: 81.4
click at [436, 325] on p "Il tuo arrivo all'appartamento [RENTAL:NAME] si avvicina e siamo lieti di darti…" at bounding box center [553, 331] width 550 height 35
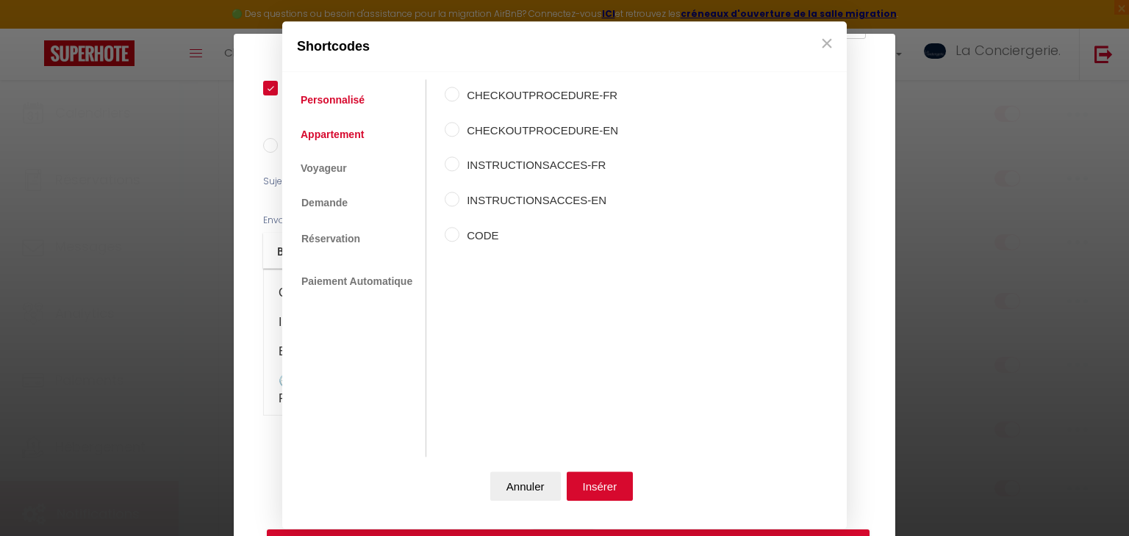
click at [339, 136] on link "Appartement" at bounding box center [332, 134] width 78 height 26
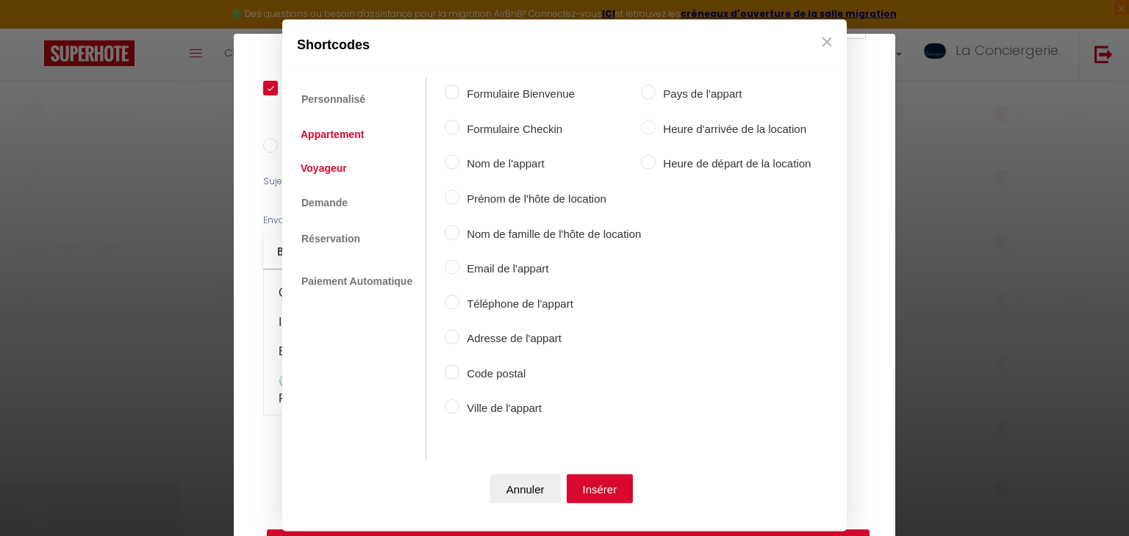
click at [339, 159] on link "Voyageur" at bounding box center [323, 167] width 61 height 26
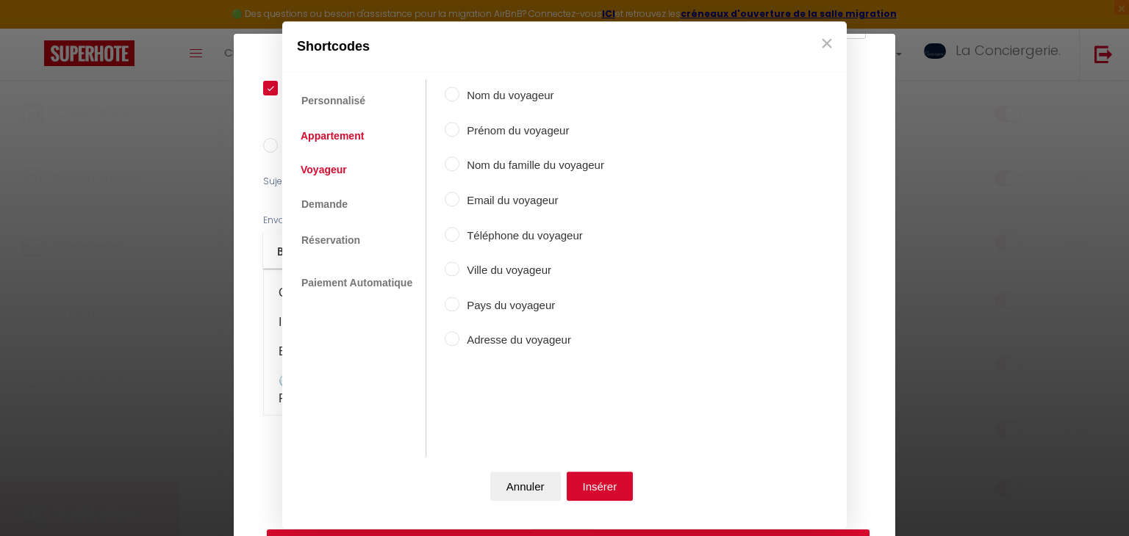
click at [351, 142] on link "Appartement" at bounding box center [332, 136] width 78 height 26
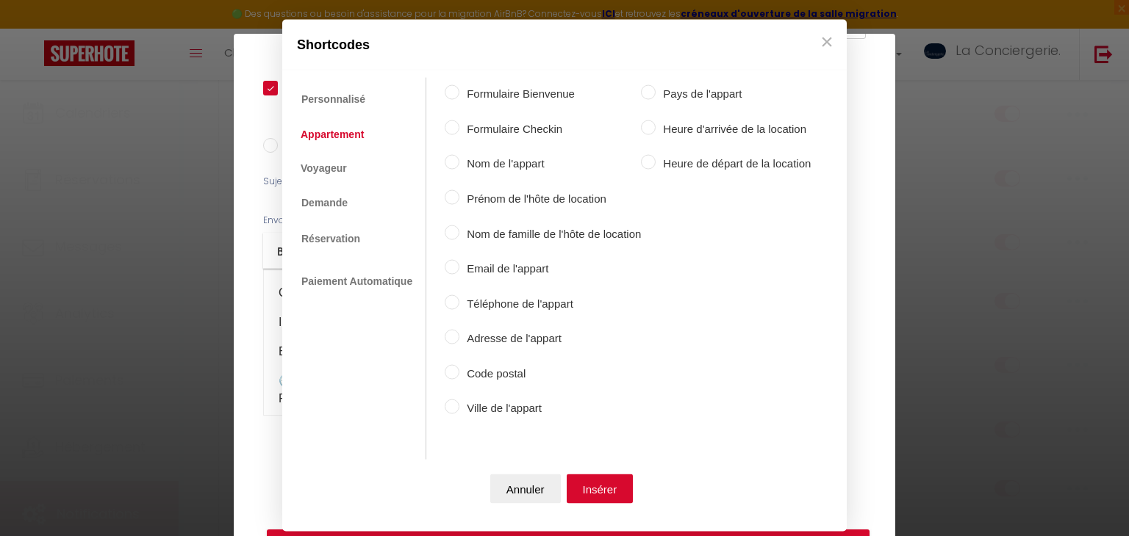
click at [470, 166] on label "Nom de l'appart" at bounding box center [549, 164] width 181 height 18
click at [459, 166] on input "Nom de l'appart" at bounding box center [452, 162] width 15 height 15
click at [599, 481] on button "Insérer" at bounding box center [599, 488] width 67 height 29
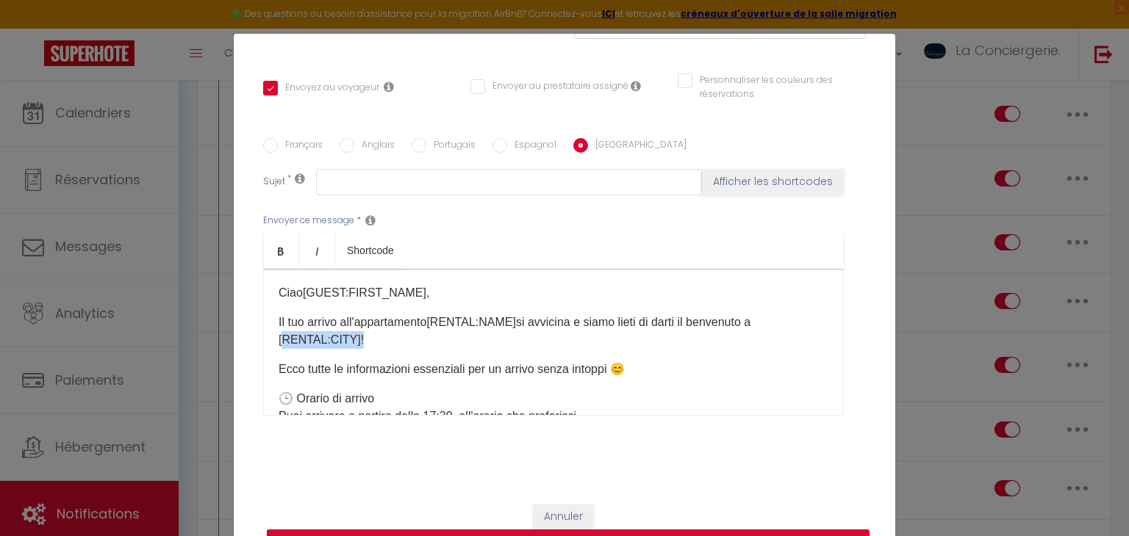
drag, startPoint x: 356, startPoint y: 338, endPoint x: 261, endPoint y: 334, distance: 94.9
click at [261, 334] on div "Français Anglais Portugais Espagnol Italien Sujet * Afficher les shortcodes Env…" at bounding box center [564, 286] width 610 height 296
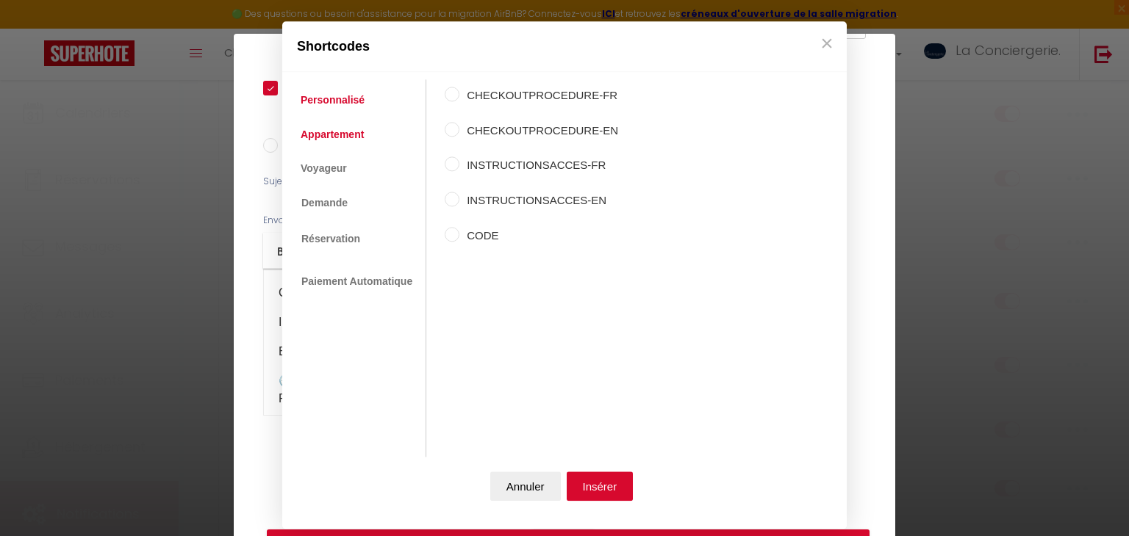
click at [318, 132] on link "Appartement" at bounding box center [332, 134] width 78 height 26
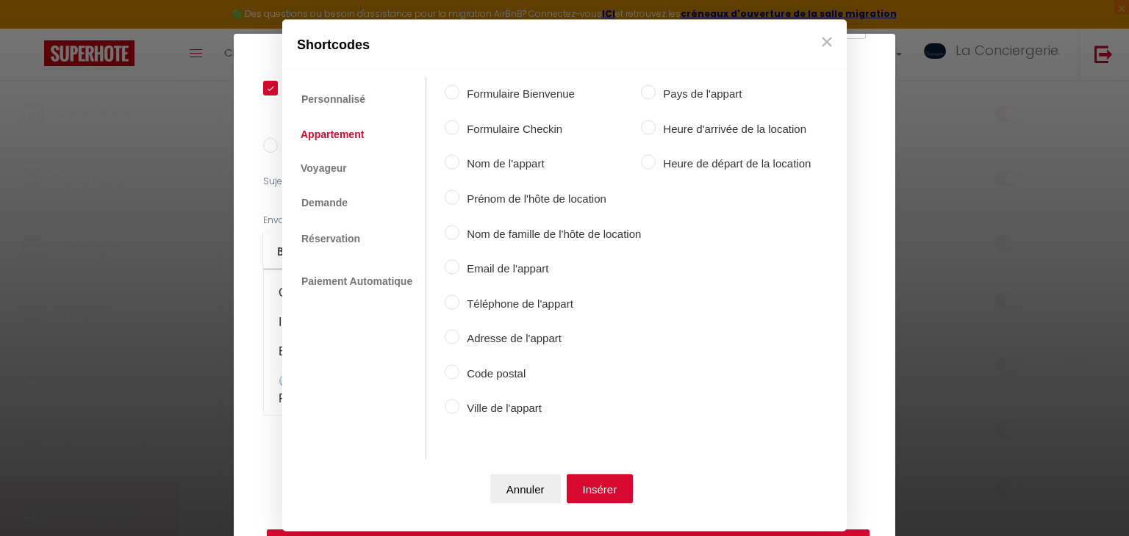
click at [318, 132] on link "Appartement" at bounding box center [332, 133] width 78 height 26
click at [476, 405] on label "Ville de l'appart" at bounding box center [549, 409] width 181 height 18
click at [459, 405] on input "Ville de l'appart" at bounding box center [452, 407] width 15 height 15
click at [594, 488] on button "Insérer" at bounding box center [599, 488] width 67 height 29
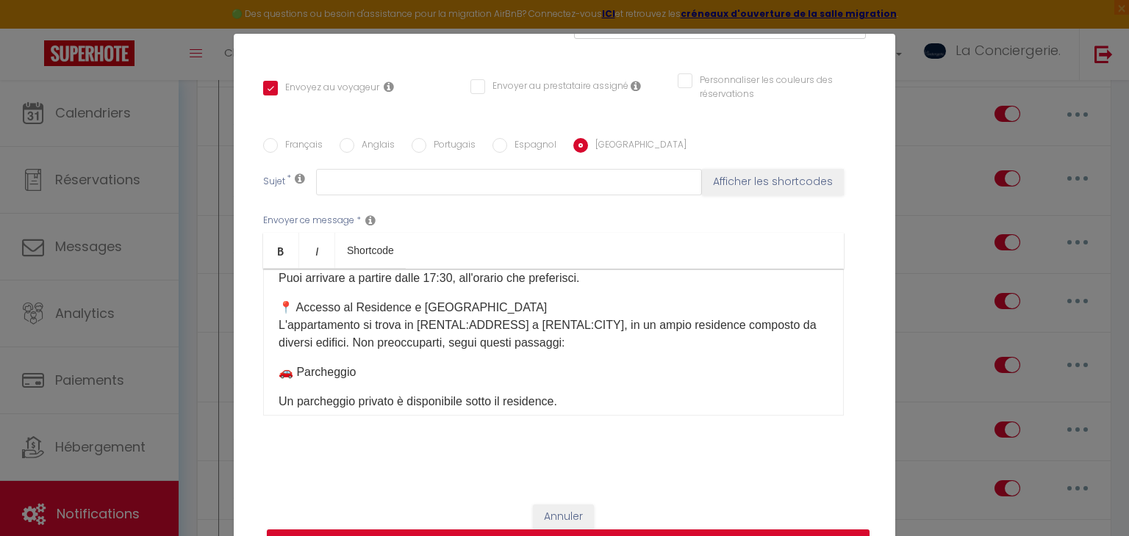
scroll to position [141, 0]
drag, startPoint x: 519, startPoint y: 319, endPoint x: 422, endPoint y: 321, distance: 97.7
click at [422, 321] on p "📍 Accesso al Residence e Parcheggio L'appartamento si trova in [RENTAL:ADDRESS]…" at bounding box center [553, 322] width 550 height 53
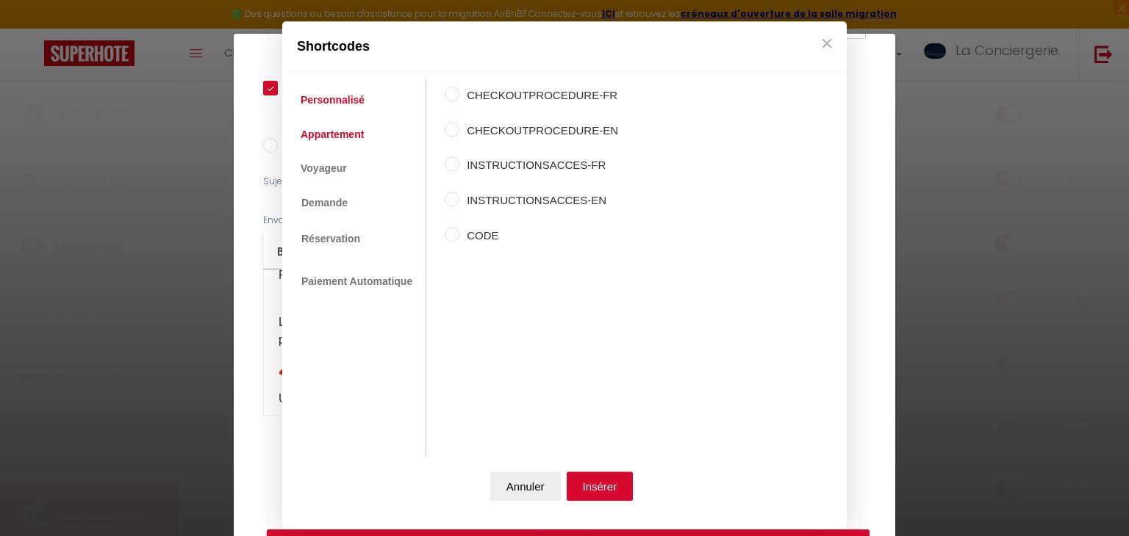
drag, startPoint x: 342, startPoint y: 148, endPoint x: 336, endPoint y: 131, distance: 18.8
click at [336, 131] on ul "Personnalisé Appartement Voyageur Demande Réservation Lien De Paiement Paiement…" at bounding box center [357, 269] width 137 height 378
click at [336, 131] on link "Appartement" at bounding box center [332, 134] width 78 height 26
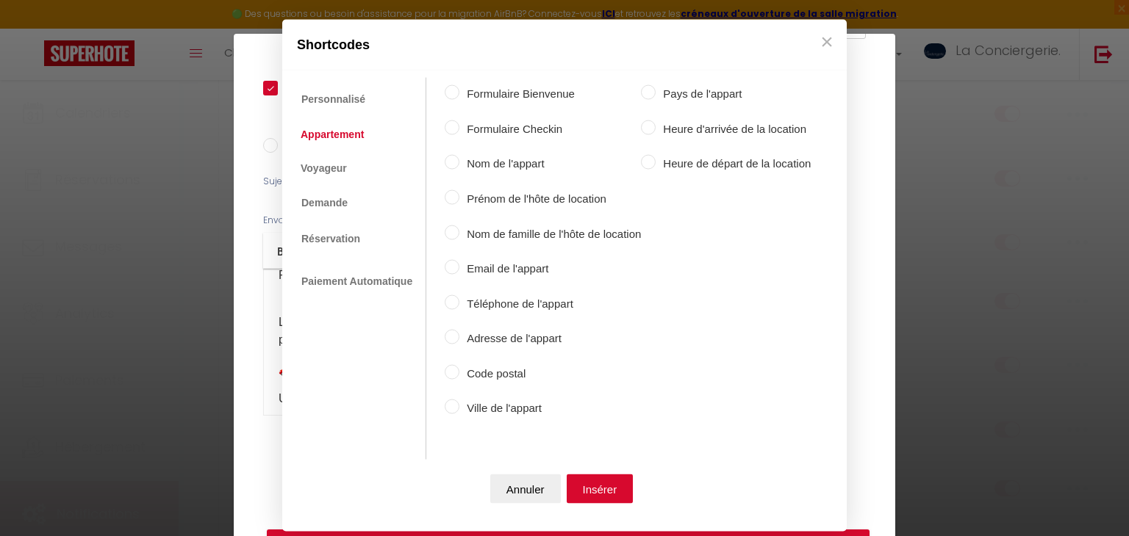
click at [480, 335] on label "Adresse de l'appart" at bounding box center [549, 339] width 181 height 18
click at [459, 335] on input "Adresse de l'appart" at bounding box center [452, 337] width 15 height 15
click at [609, 493] on button "Insérer" at bounding box center [599, 488] width 67 height 29
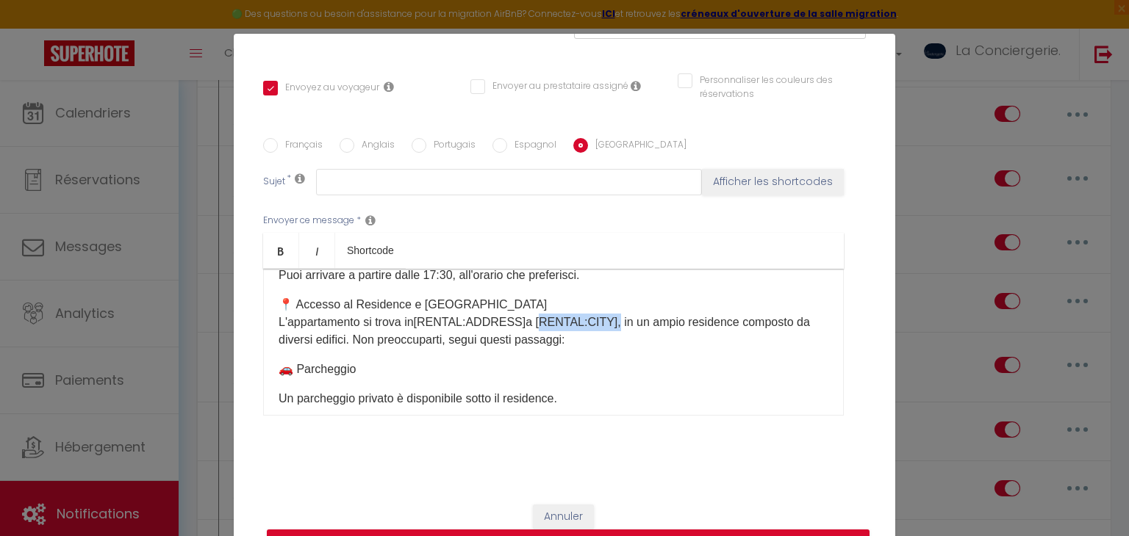
drag, startPoint x: 531, startPoint y: 314, endPoint x: 608, endPoint y: 317, distance: 77.2
click at [608, 317] on p "📍 Accesso al Residence e Parcheggio L'appartamento si trova in [RENTAL:ADDRESS]…" at bounding box center [553, 322] width 550 height 53
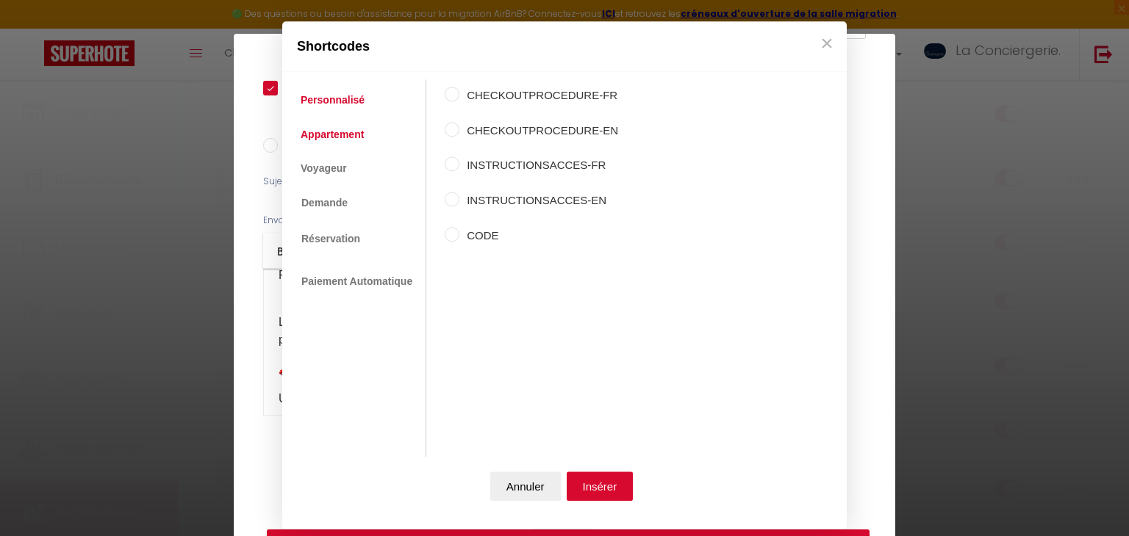
click at [339, 132] on link "Appartement" at bounding box center [332, 134] width 78 height 26
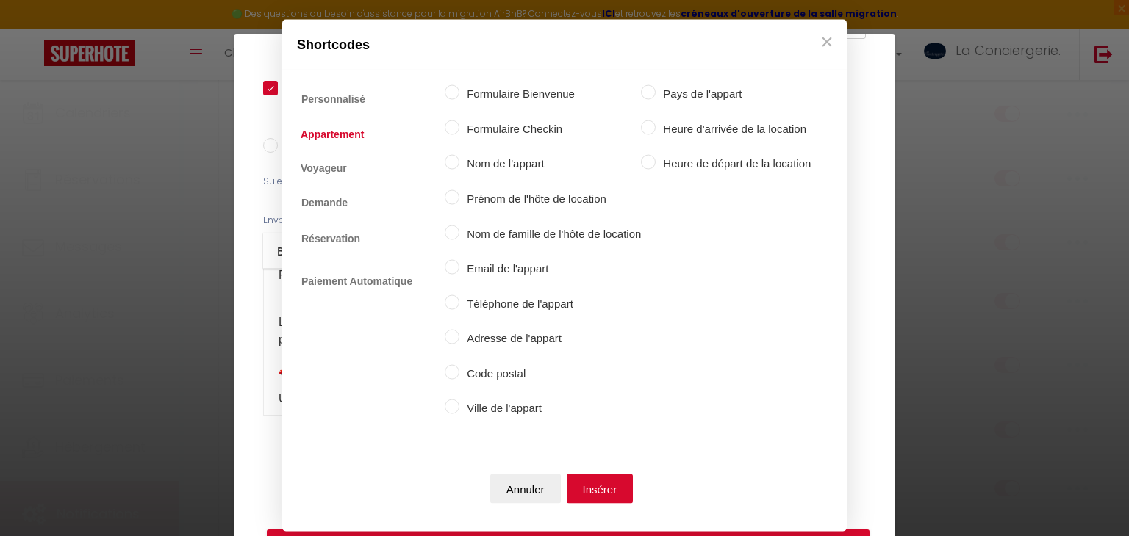
click at [494, 411] on label "Ville de l'appart" at bounding box center [549, 409] width 181 height 18
click at [459, 411] on input "Ville de l'appart" at bounding box center [452, 407] width 15 height 15
click at [601, 486] on button "Insérer" at bounding box center [599, 488] width 67 height 29
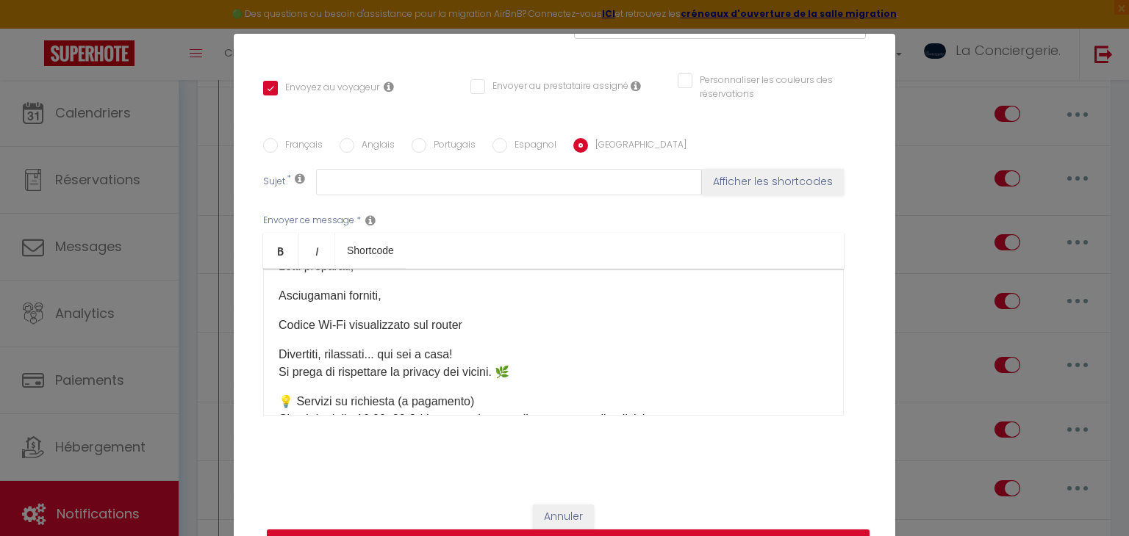
scroll to position [1461, 0]
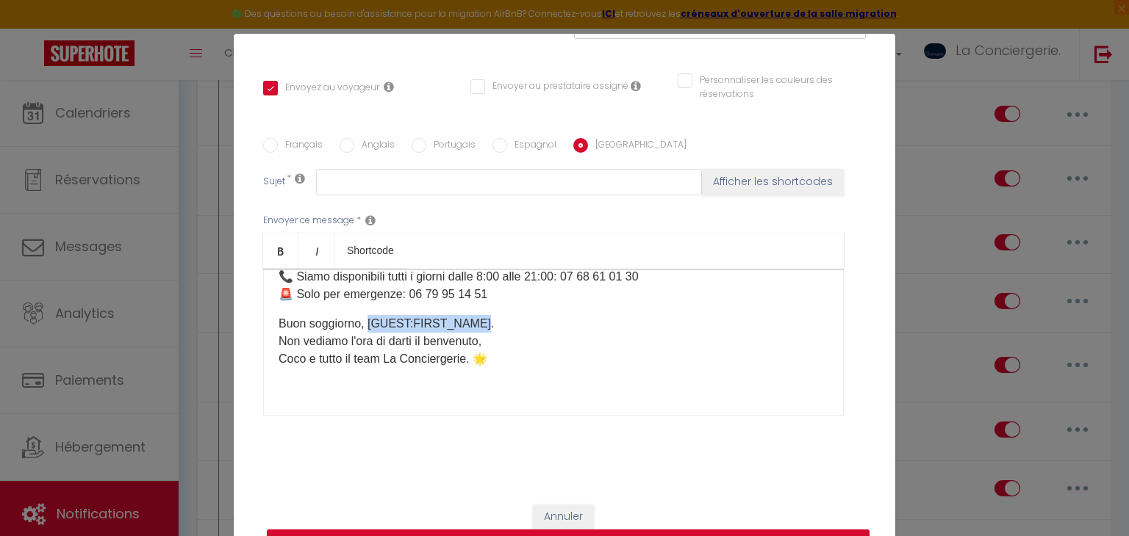
drag, startPoint x: 476, startPoint y: 317, endPoint x: 366, endPoint y: 309, distance: 110.5
click at [366, 309] on div "Ciao [GUEST:FIRST_NAME] ​ , Il tuo arrivo all'appartamento [RENTAL:NAME] ​ si a…" at bounding box center [553, 342] width 580 height 147
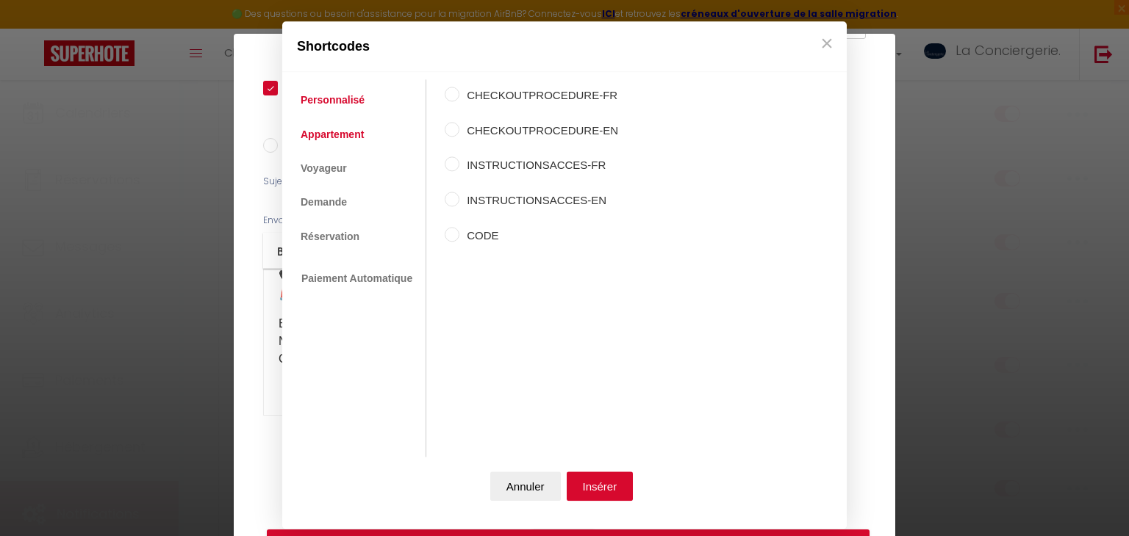
click at [325, 139] on link "Appartement" at bounding box center [332, 134] width 78 height 26
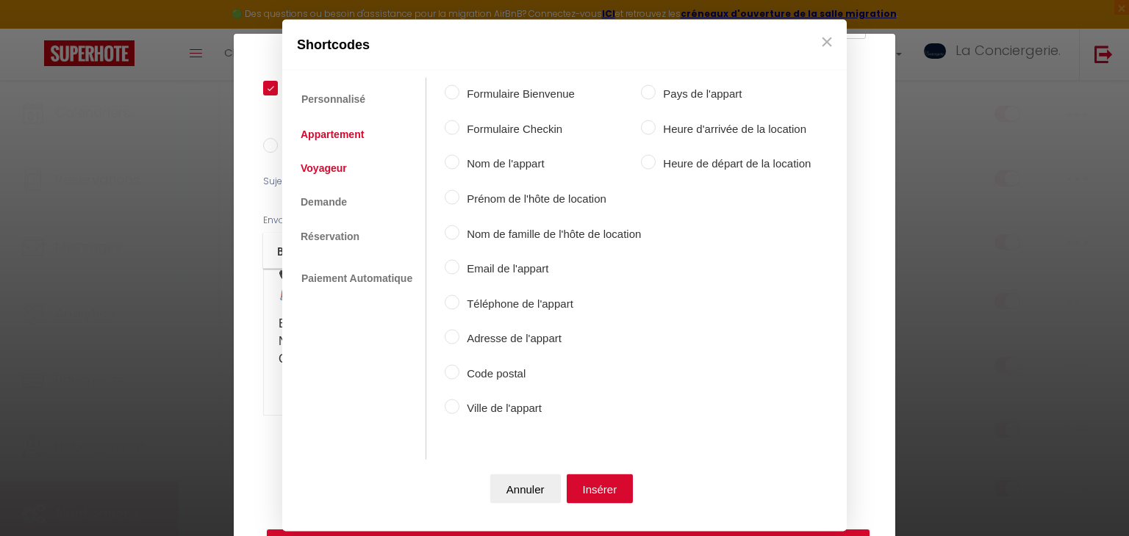
click at [321, 177] on link "Voyageur" at bounding box center [323, 167] width 61 height 26
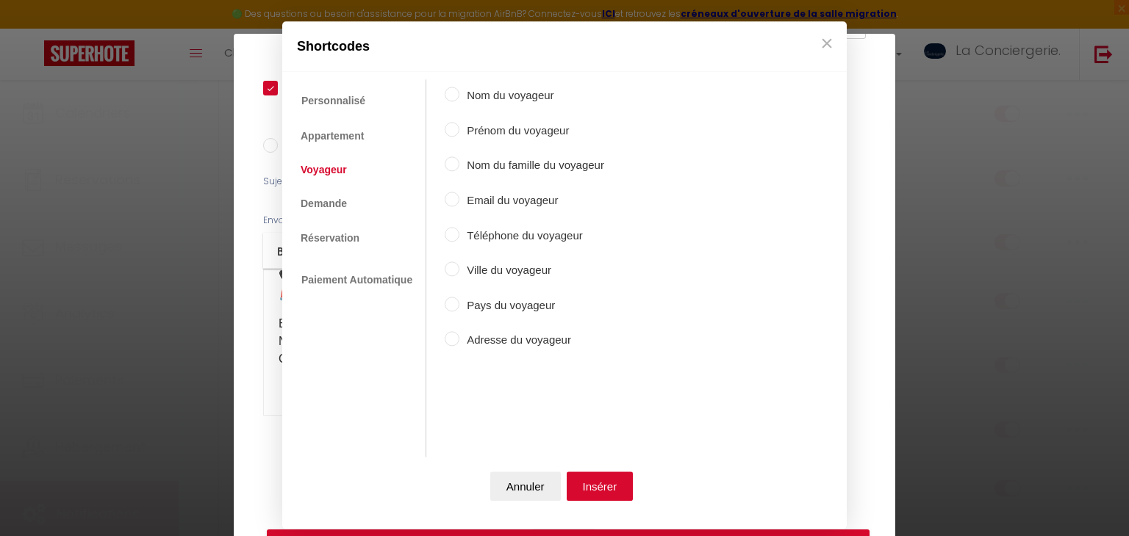
drag, startPoint x: 483, startPoint y: 141, endPoint x: 491, endPoint y: 134, distance: 9.9
click at [491, 134] on div "Prénom du voyageur" at bounding box center [524, 132] width 159 height 21
click at [491, 134] on label "Prénom du voyageur" at bounding box center [531, 131] width 145 height 18
click at [459, 134] on input "Prénom du voyageur" at bounding box center [452, 129] width 15 height 15
click at [582, 477] on button "Insérer" at bounding box center [599, 486] width 67 height 29
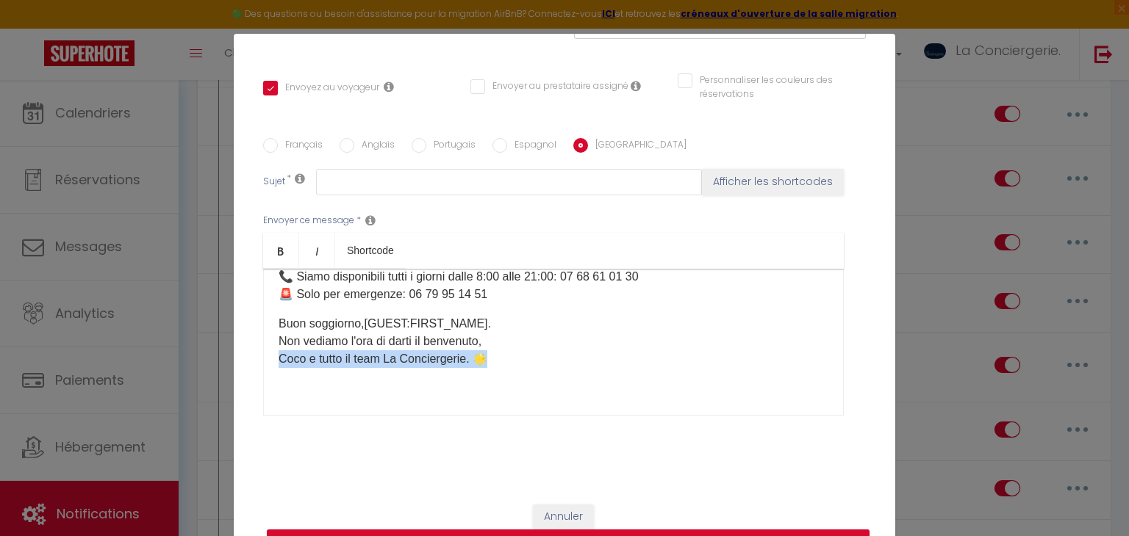
drag, startPoint x: 518, startPoint y: 364, endPoint x: 236, endPoint y: 358, distance: 282.2
click at [236, 358] on div "Titre * 2/ Message veille Check in Le Belvédère Pour cet hébergement Sélectionn…" at bounding box center [564, 138] width 661 height 703
click at [530, 141] on label "Espagnol" at bounding box center [531, 146] width 49 height 16
click at [507, 141] on input "Espagnol" at bounding box center [499, 145] width 15 height 15
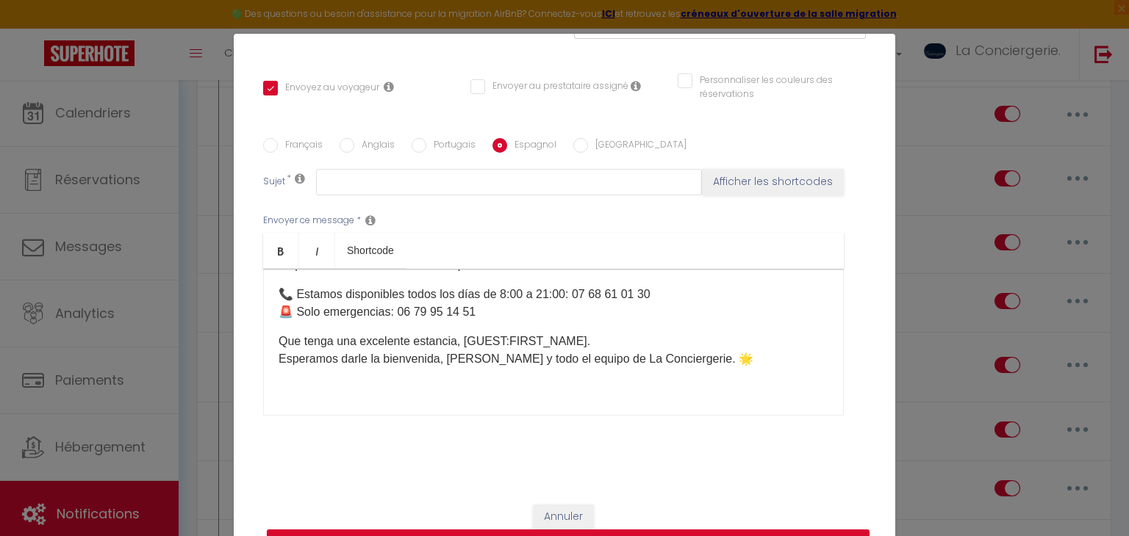
scroll to position [1444, 0]
drag, startPoint x: 714, startPoint y: 350, endPoint x: 445, endPoint y: 361, distance: 269.8
click at [445, 361] on p "Que tenga una excelente estancia, [GUEST:FIRST_NAME]​. Esperamos darle la bienv…" at bounding box center [553, 351] width 550 height 35
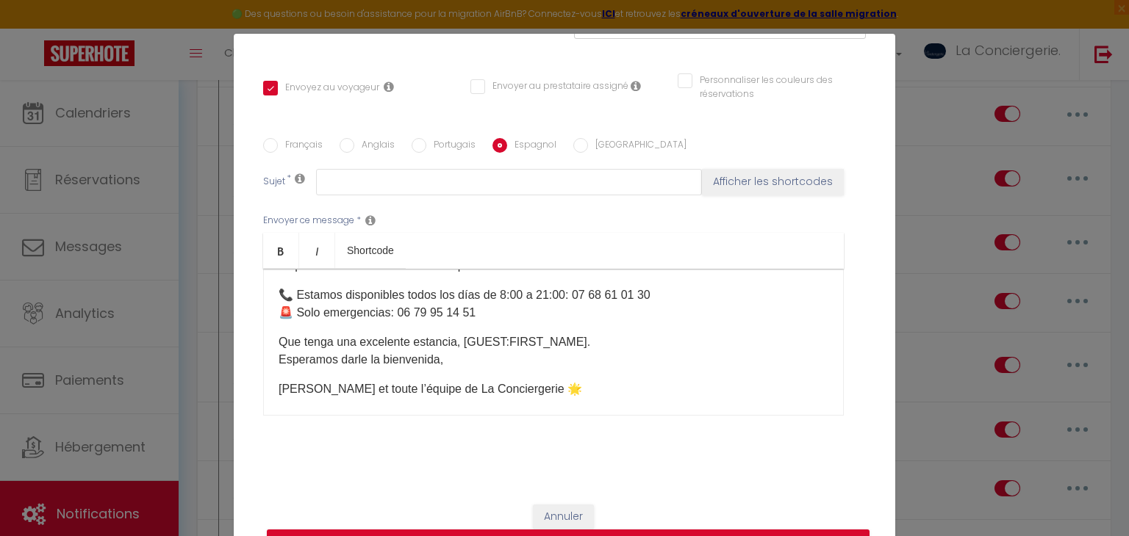
click at [276, 386] on div "Hola [GUEST:FIRST_NAME]​, ¡Se acerca su llegada al apartamento [RENTAL:NAME]​ y…" at bounding box center [553, 342] width 580 height 147
click at [450, 145] on label "Portugais" at bounding box center [450, 146] width 49 height 16
click at [426, 145] on input "Portugais" at bounding box center [418, 145] width 15 height 15
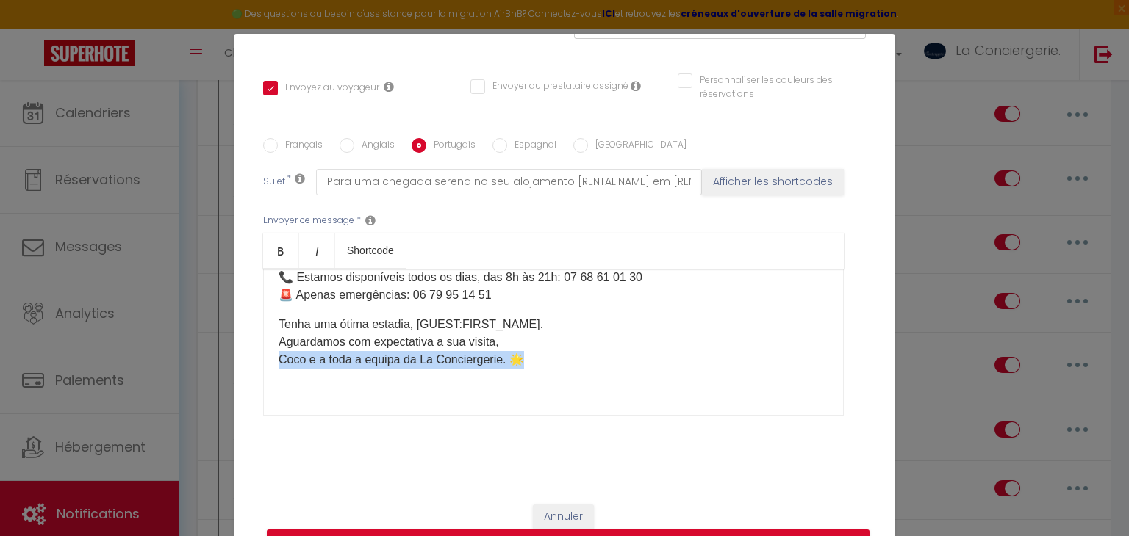
drag, startPoint x: 534, startPoint y: 364, endPoint x: 273, endPoint y: 356, distance: 261.0
click at [273, 356] on div "Olá [GUEST:FIRST_NAME]​, A sua chegada ao apartamento [RENTAL:NAME]​ está a apr…" at bounding box center [553, 342] width 580 height 147
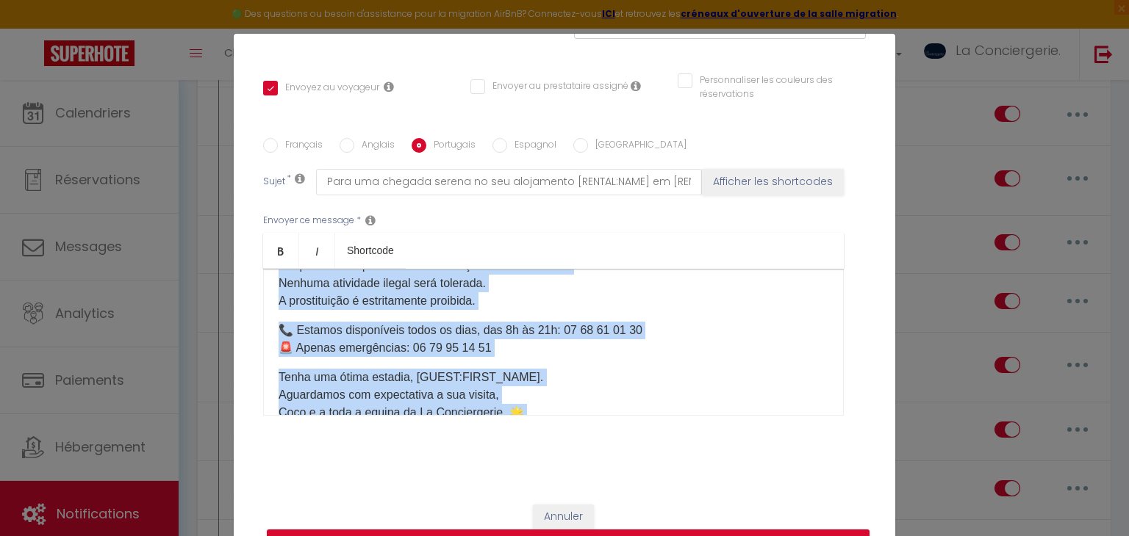
scroll to position [2966, 0]
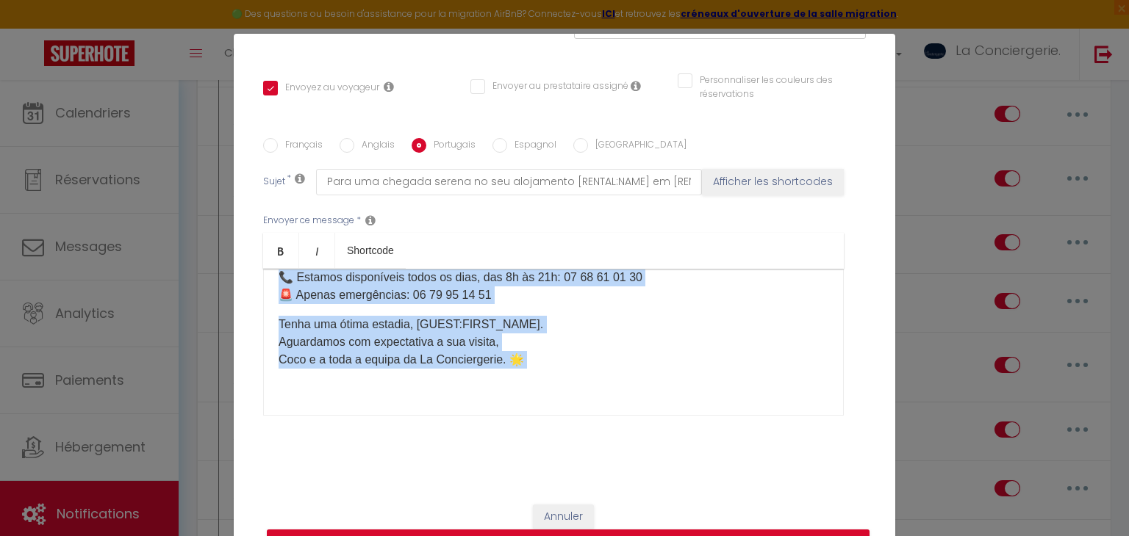
drag, startPoint x: 275, startPoint y: 368, endPoint x: 508, endPoint y: 420, distance: 238.5
click at [508, 420] on div "Envoyer ce message * Bold Italic Shortcode Rich text editor Olá [GUEST:FIRST_NA…" at bounding box center [564, 314] width 602 height 239
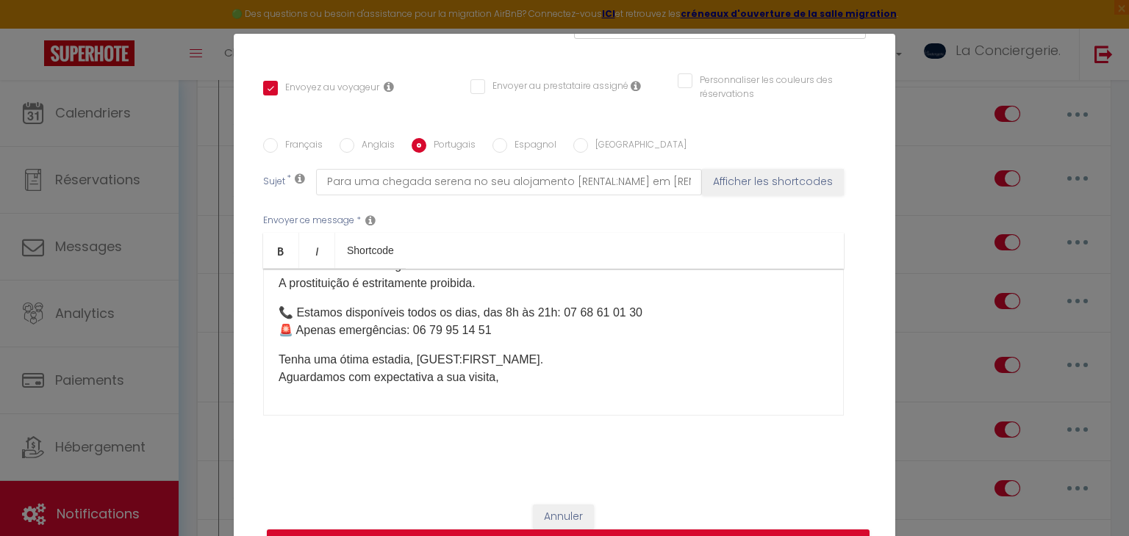
scroll to position [1438, 0]
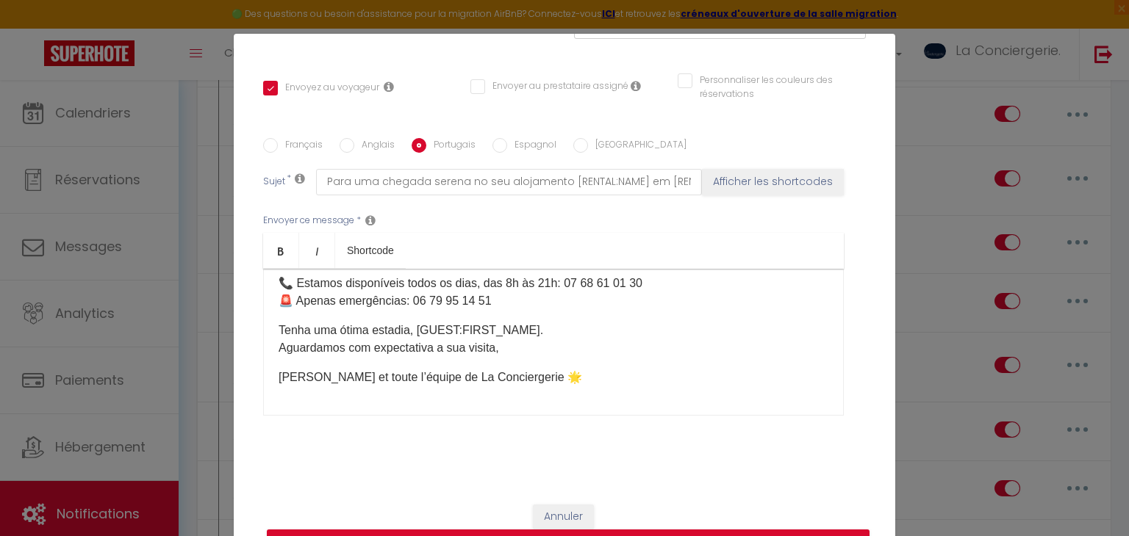
click at [368, 140] on label "Anglais" at bounding box center [374, 146] width 40 height 16
click at [354, 140] on input "Anglais" at bounding box center [346, 145] width 15 height 15
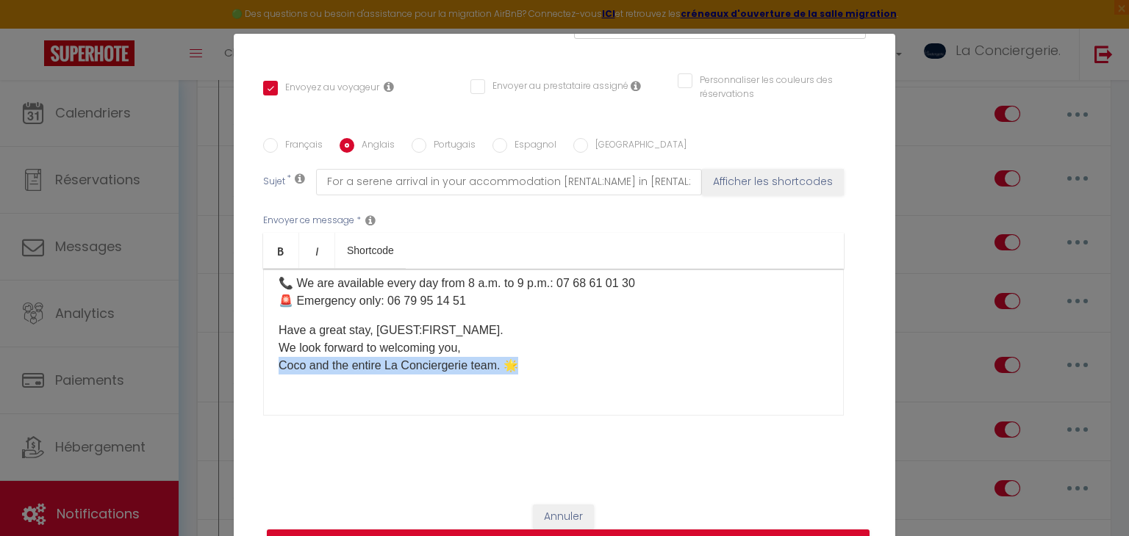
drag, startPoint x: 530, startPoint y: 366, endPoint x: 274, endPoint y: 367, distance: 256.4
click at [274, 367] on div "Hello [GUEST:FIRST_NAME]​, Your arrival at the [RENTAL:NAME]​ apartment is appr…" at bounding box center [553, 342] width 580 height 147
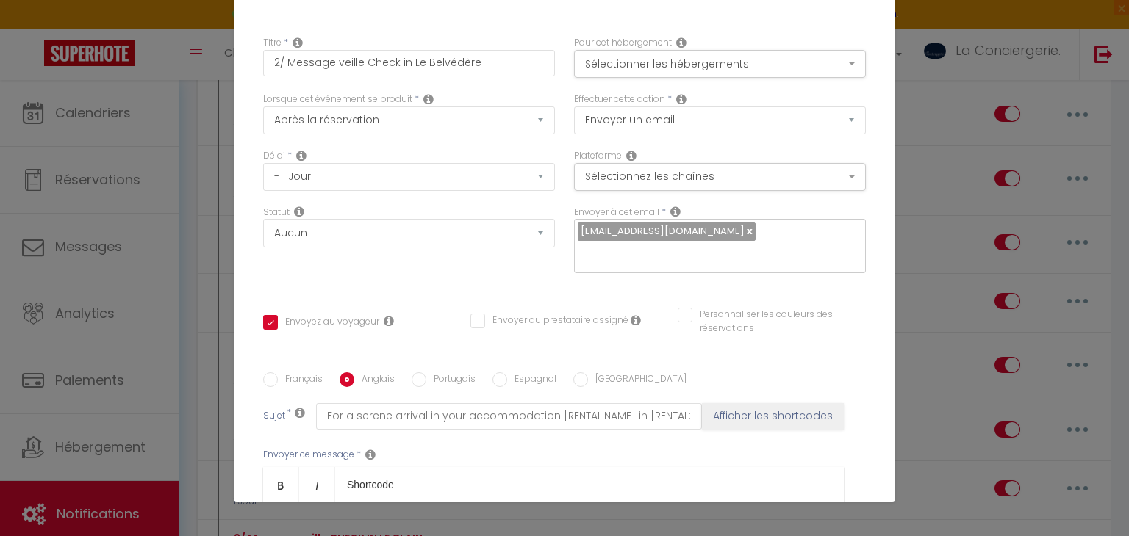
scroll to position [302, 0]
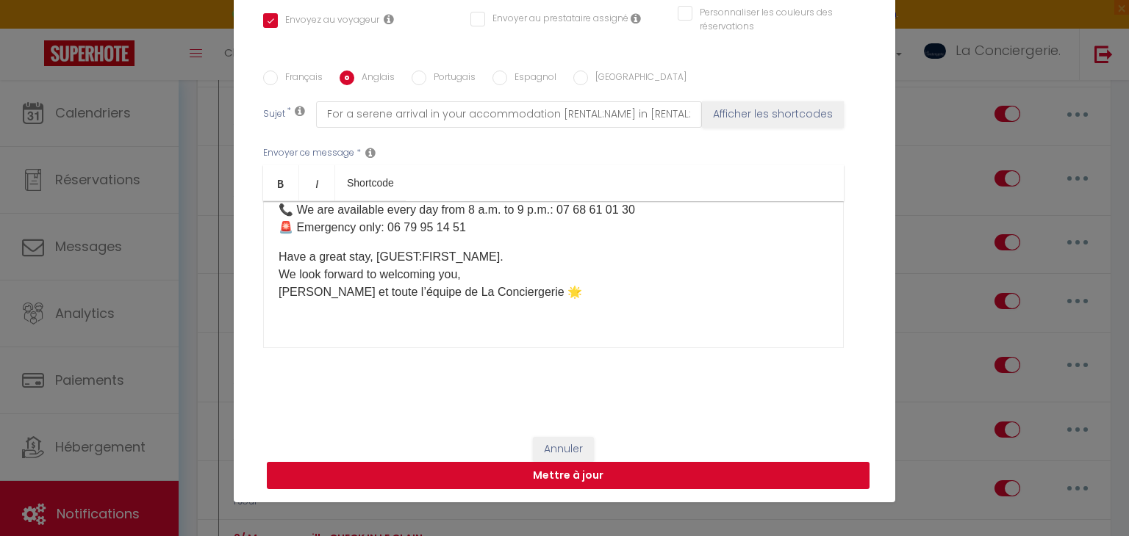
click at [410, 477] on button "Mettre à jour" at bounding box center [568, 476] width 602 height 28
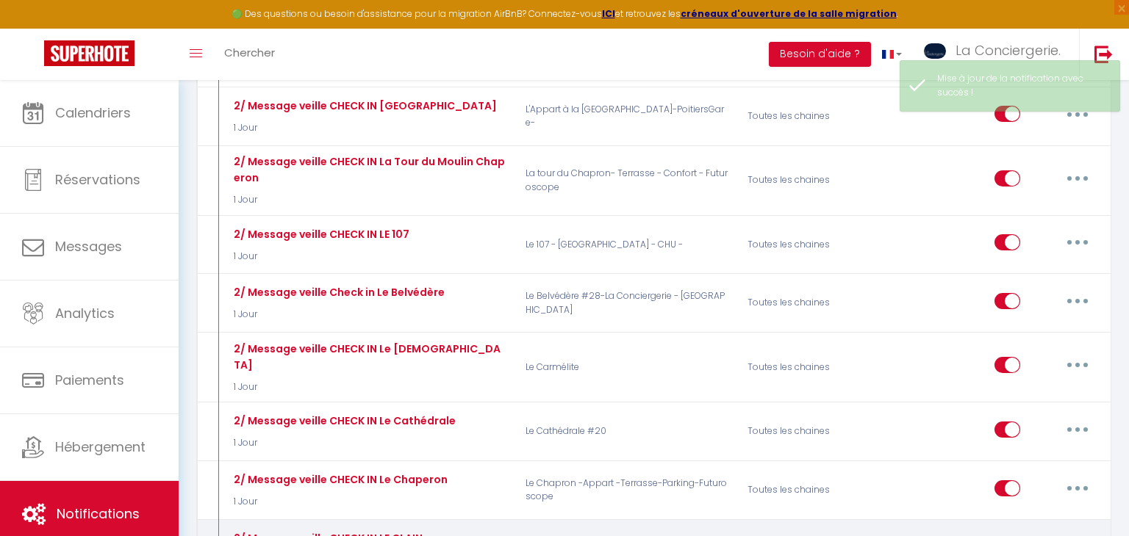
scroll to position [0, 0]
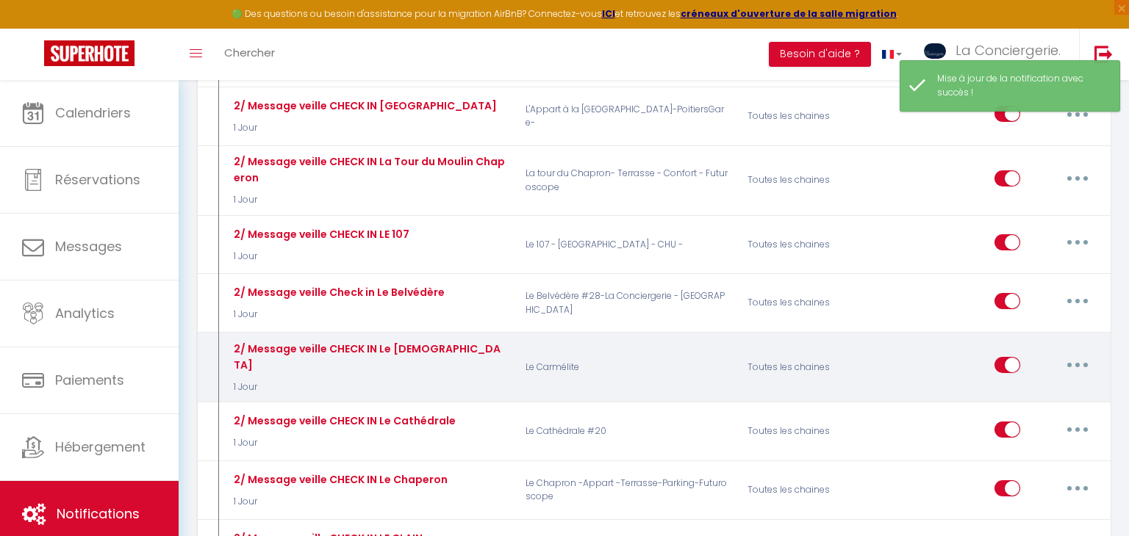
click at [1084, 353] on button "button" at bounding box center [1077, 365] width 41 height 24
click at [1044, 386] on link "Editer" at bounding box center [1039, 398] width 109 height 25
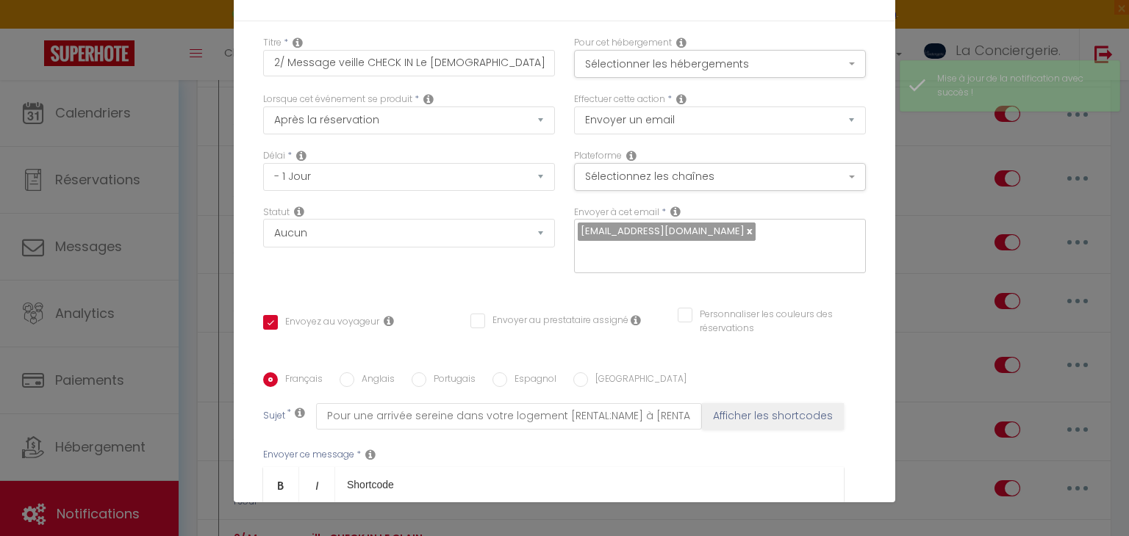
click at [381, 373] on label "Anglais" at bounding box center [374, 381] width 40 height 16
click at [354, 373] on input "Anglais" at bounding box center [346, 380] width 15 height 15
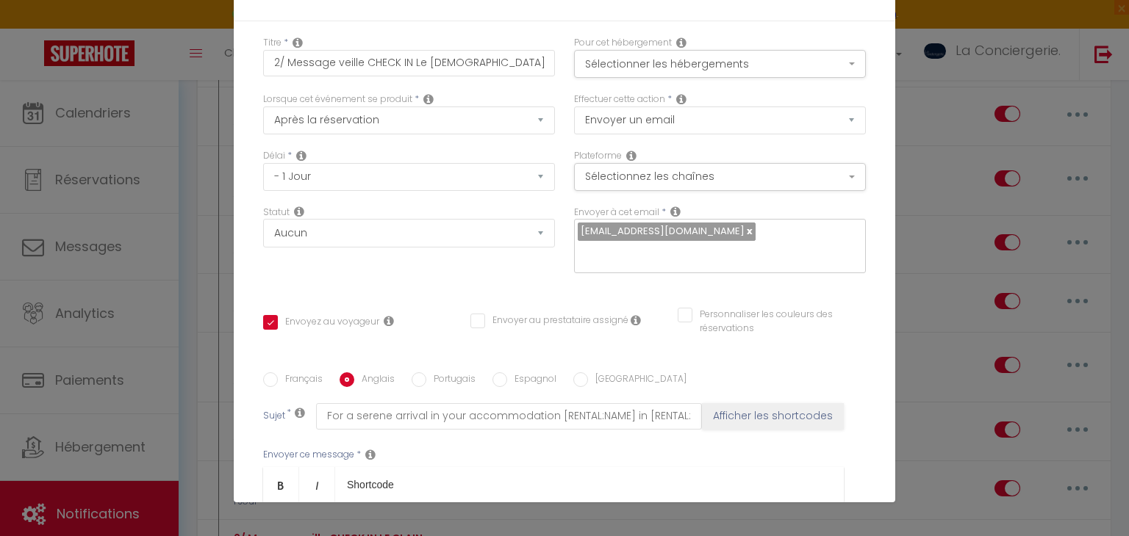
click at [450, 373] on label "Portugais" at bounding box center [450, 381] width 49 height 16
click at [426, 373] on input "Portugais" at bounding box center [418, 380] width 15 height 15
click at [507, 373] on label "Espagnol" at bounding box center [531, 381] width 49 height 16
click at [506, 373] on input "Espagnol" at bounding box center [499, 380] width 15 height 15
click at [591, 373] on label "[GEOGRAPHIC_DATA]" at bounding box center [637, 381] width 98 height 16
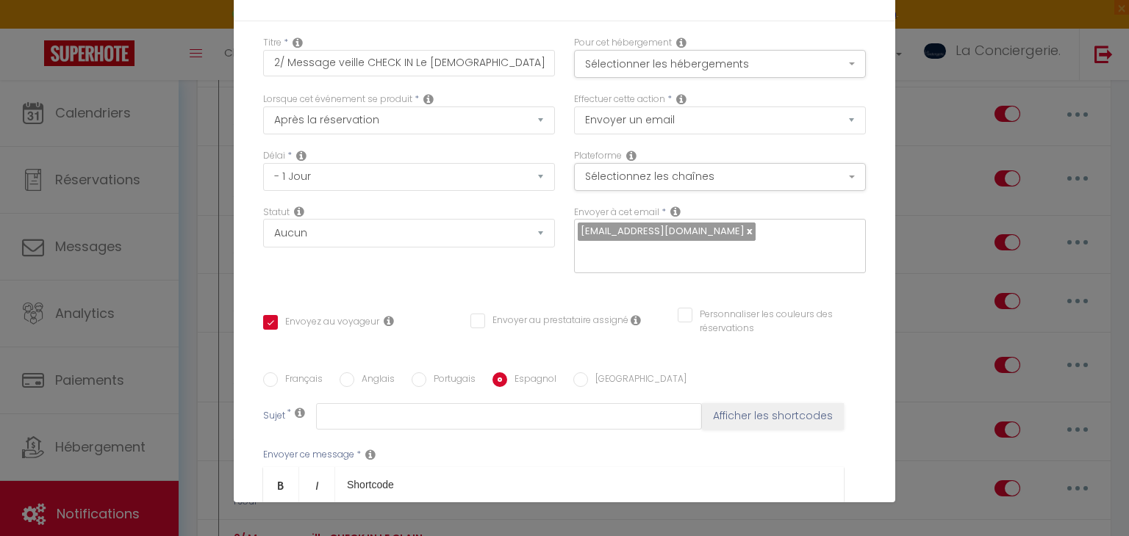
click at [588, 373] on input "[GEOGRAPHIC_DATA]" at bounding box center [580, 380] width 15 height 15
click at [312, 350] on div "Français Anglais Portugais Espagnol Italien Sujet * Afficher les shortcodes Env…" at bounding box center [564, 520] width 602 height 340
click at [317, 373] on label "Français" at bounding box center [300, 381] width 45 height 16
click at [278, 373] on input "Français" at bounding box center [270, 380] width 15 height 15
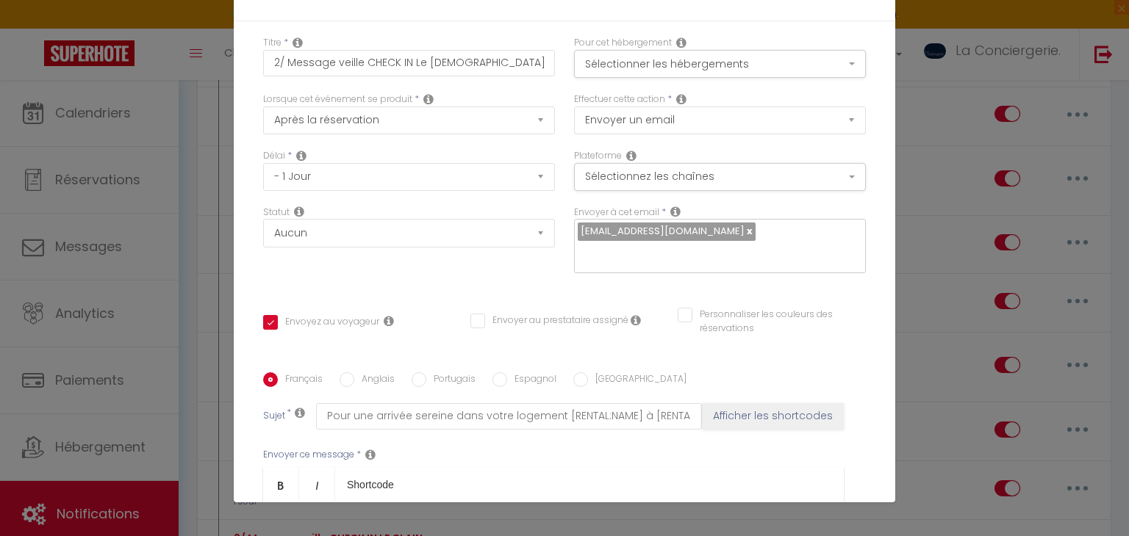
drag, startPoint x: 279, startPoint y: 262, endPoint x: 806, endPoint y: 396, distance: 543.5
click at [806, 396] on div "Français Anglais Portugais Espagnol Italien Sujet * Pour une arrivée sereine da…" at bounding box center [564, 520] width 602 height 340
copy div "Bonjour [GUEST:FIRST_NAME], Merci pour votre réservation ! Vous allez séjourner…"
click at [375, 373] on label "Anglais" at bounding box center [374, 381] width 40 height 16
click at [354, 373] on input "Anglais" at bounding box center [346, 380] width 15 height 15
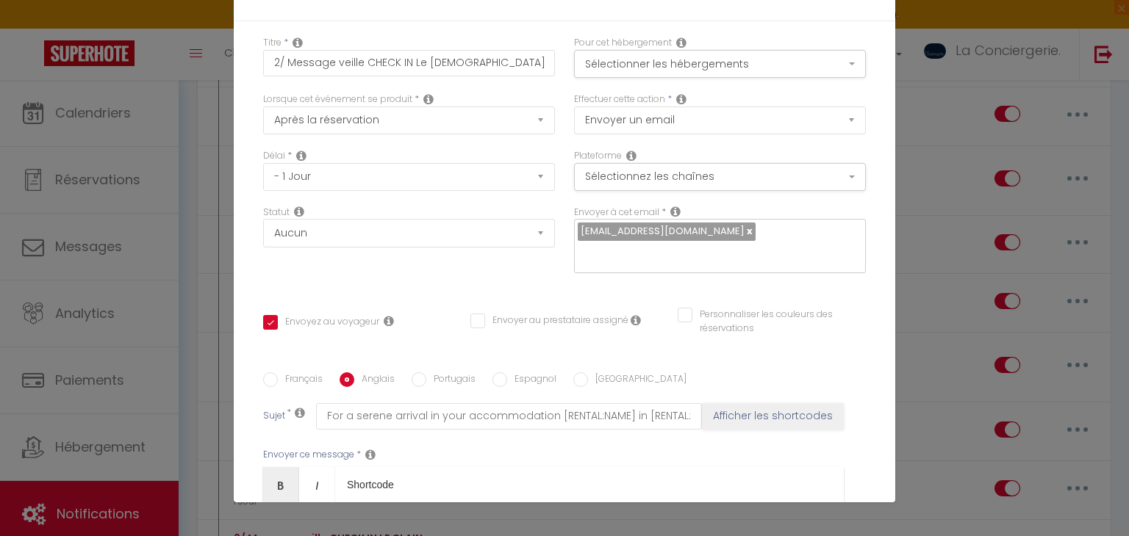
scroll to position [0, 0]
drag, startPoint x: 312, startPoint y: 234, endPoint x: 417, endPoint y: 243, distance: 106.2
click at [417, 519] on p "Hello [GUEST:FIRST_NAME]," at bounding box center [553, 528] width 550 height 18
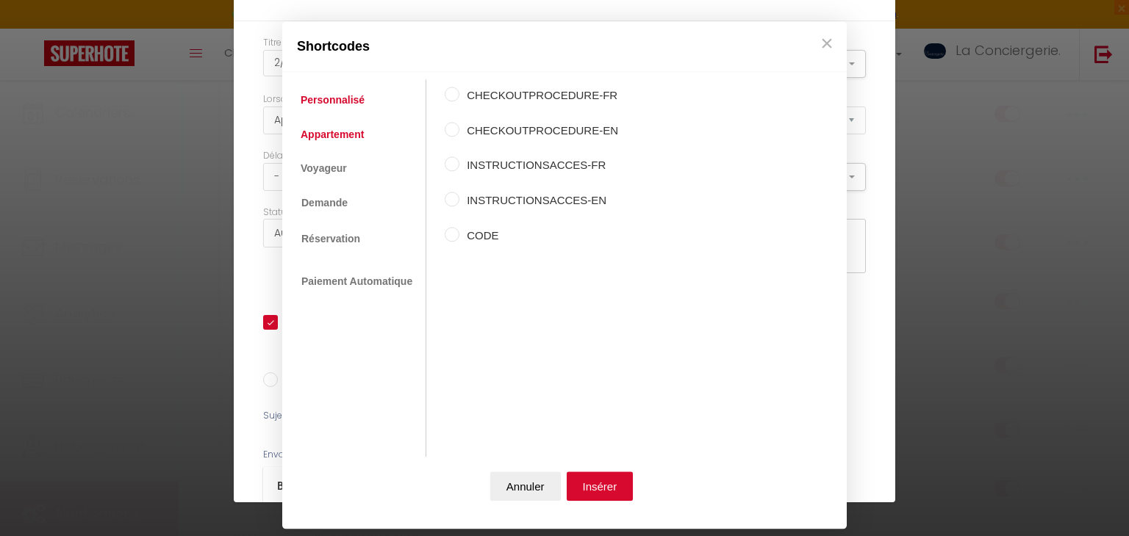
click at [329, 128] on link "Appartement" at bounding box center [332, 134] width 78 height 26
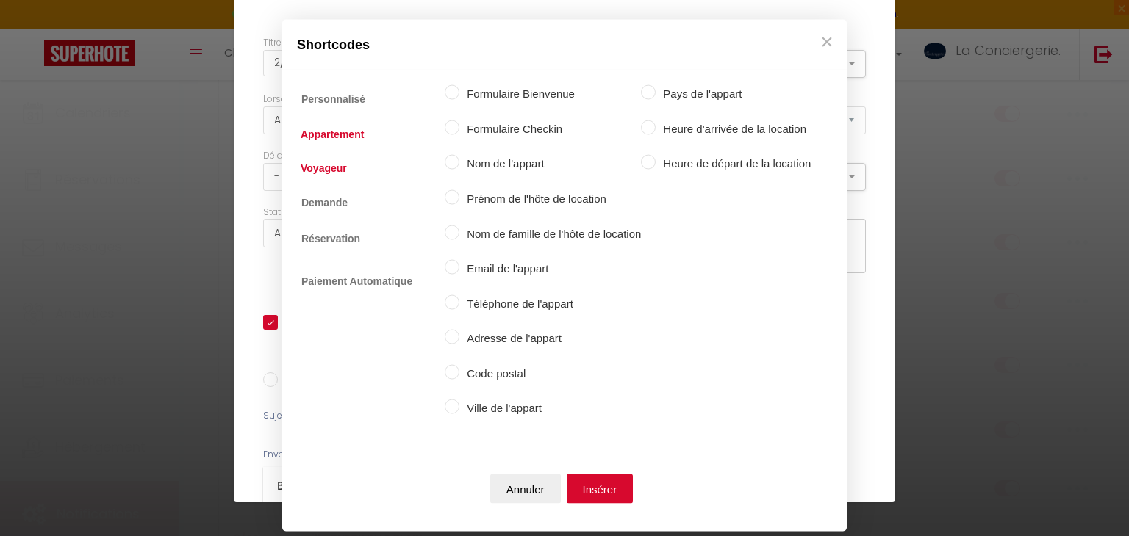
click at [342, 163] on link "Voyageur" at bounding box center [323, 167] width 61 height 26
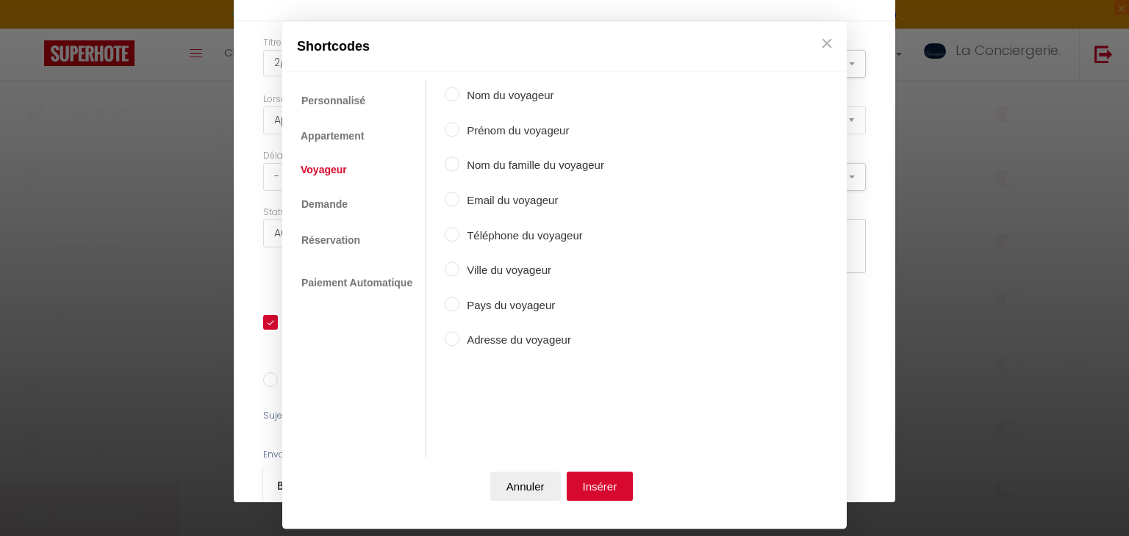
click at [487, 128] on label "Prénom du voyageur" at bounding box center [531, 131] width 145 height 18
click at [459, 128] on input "Prénom du voyageur" at bounding box center [452, 129] width 15 height 15
click at [596, 476] on button "Insérer" at bounding box center [599, 486] width 67 height 29
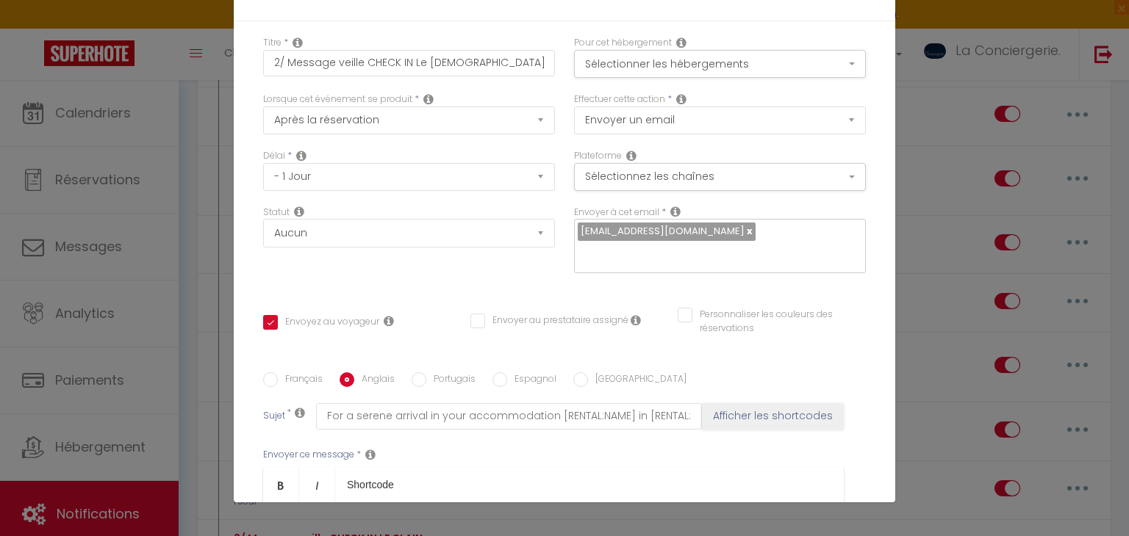
drag, startPoint x: 754, startPoint y: 267, endPoint x: 674, endPoint y: 262, distance: 79.6
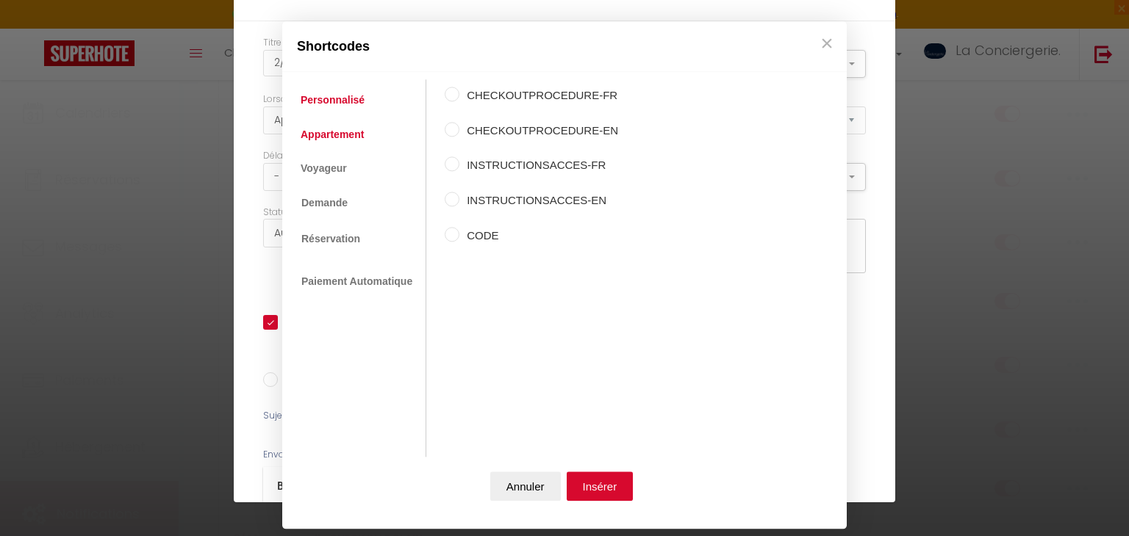
click at [321, 131] on link "Appartement" at bounding box center [332, 134] width 78 height 26
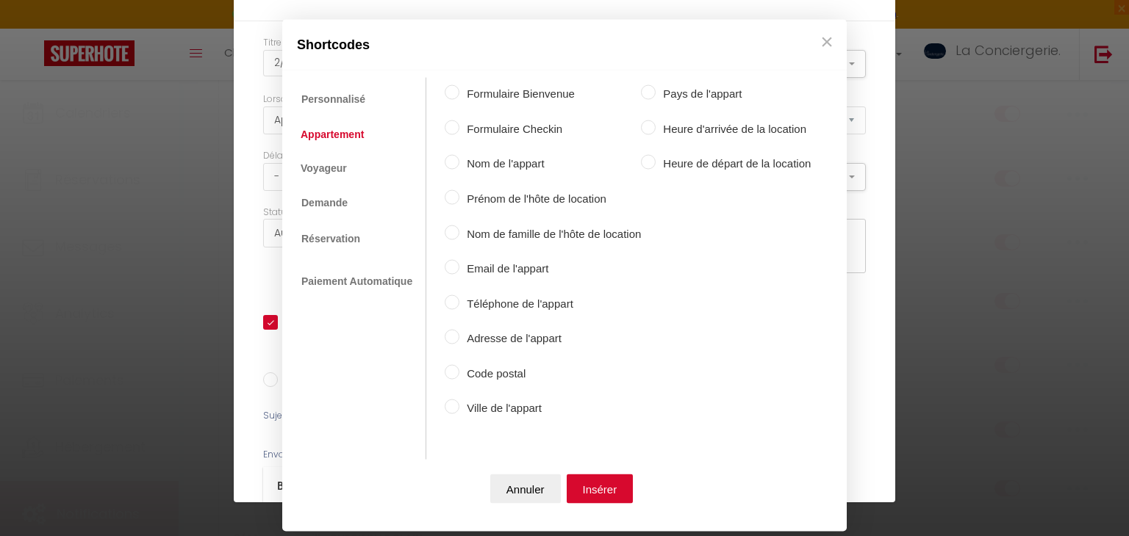
click at [515, 168] on label "Nom de l'appart" at bounding box center [549, 164] width 181 height 18
click at [459, 168] on input "Nom de l'appart" at bounding box center [452, 162] width 15 height 15
click at [596, 497] on button "Insérer" at bounding box center [599, 488] width 67 height 29
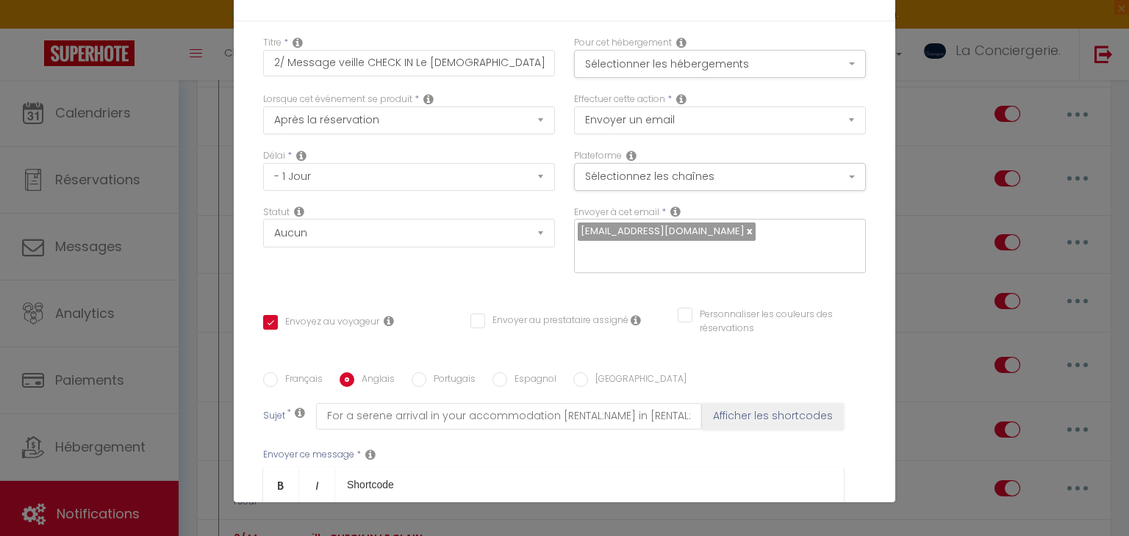
drag, startPoint x: 374, startPoint y: 285, endPoint x: 276, endPoint y: 278, distance: 98.7
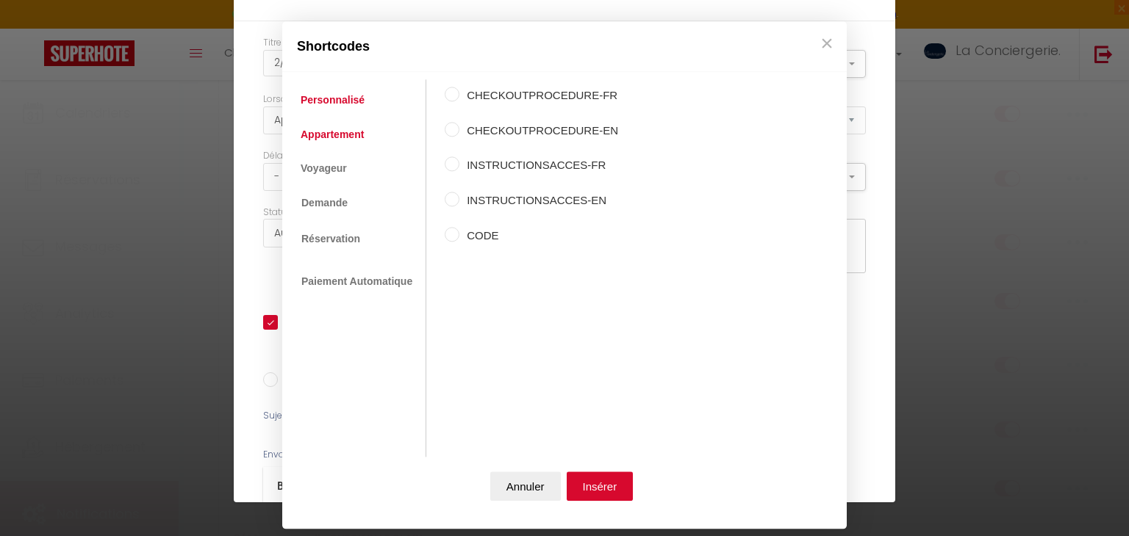
click at [332, 133] on link "Appartement" at bounding box center [332, 134] width 78 height 26
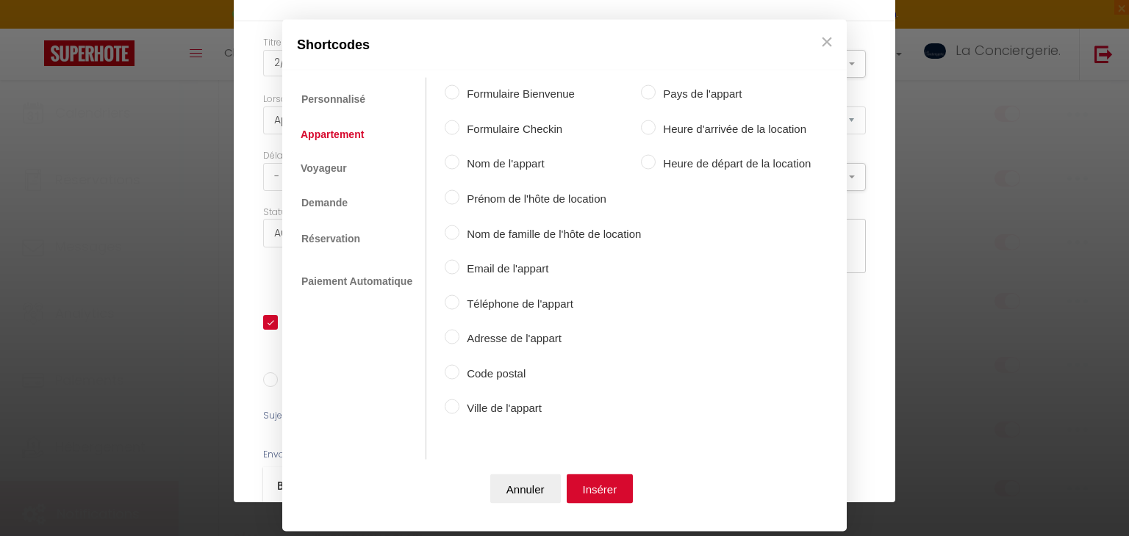
click at [503, 336] on label "Adresse de l'appart" at bounding box center [549, 339] width 181 height 18
click at [459, 336] on input "Adresse de l'appart" at bounding box center [452, 337] width 15 height 15
click at [616, 481] on button "Insérer" at bounding box center [599, 488] width 67 height 29
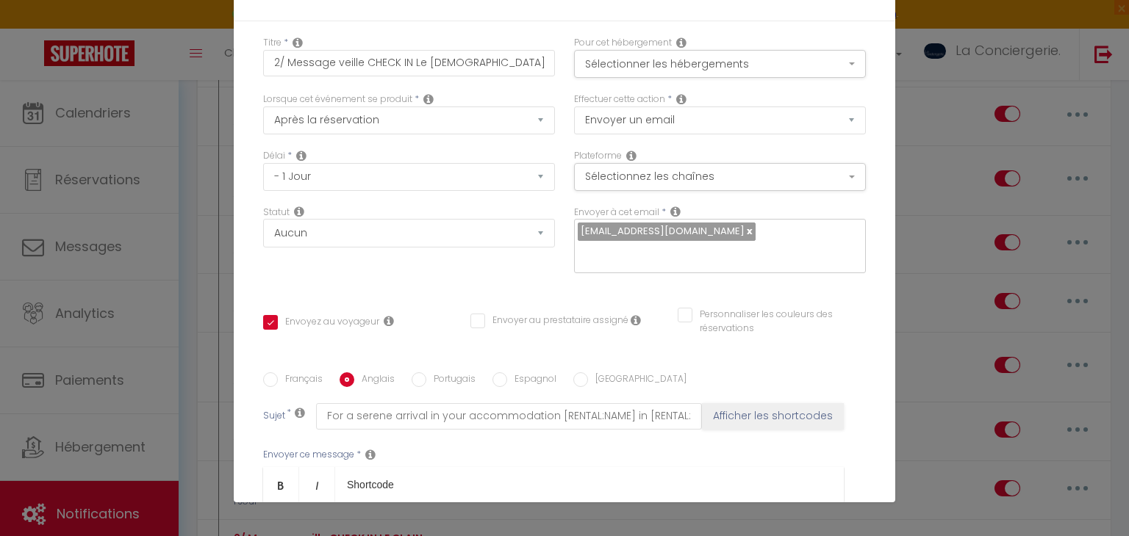
drag, startPoint x: 475, startPoint y: 287, endPoint x: 398, endPoint y: 278, distance: 76.9
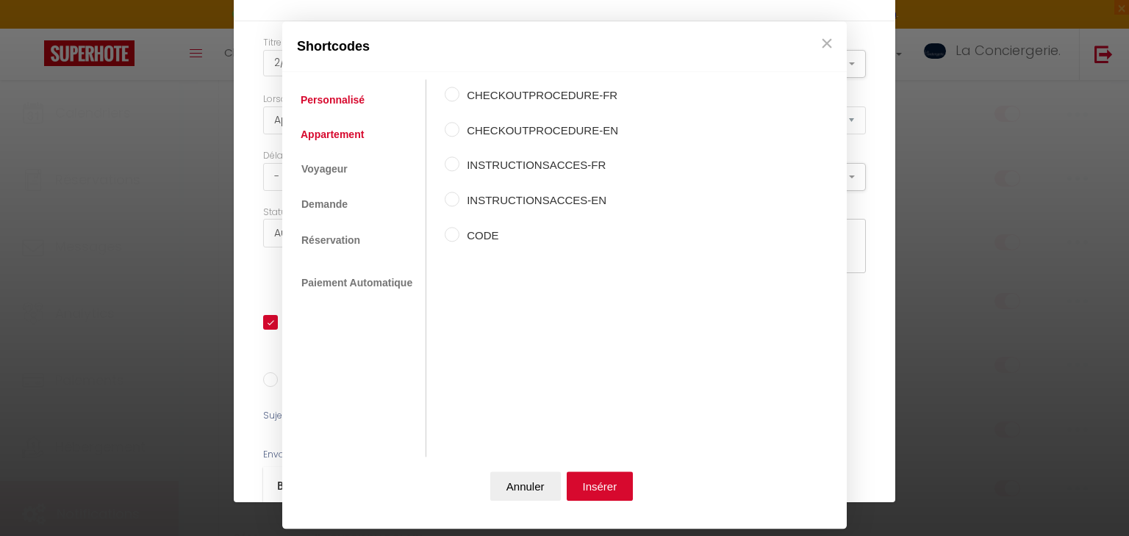
click at [352, 137] on link "Appartement" at bounding box center [332, 134] width 78 height 26
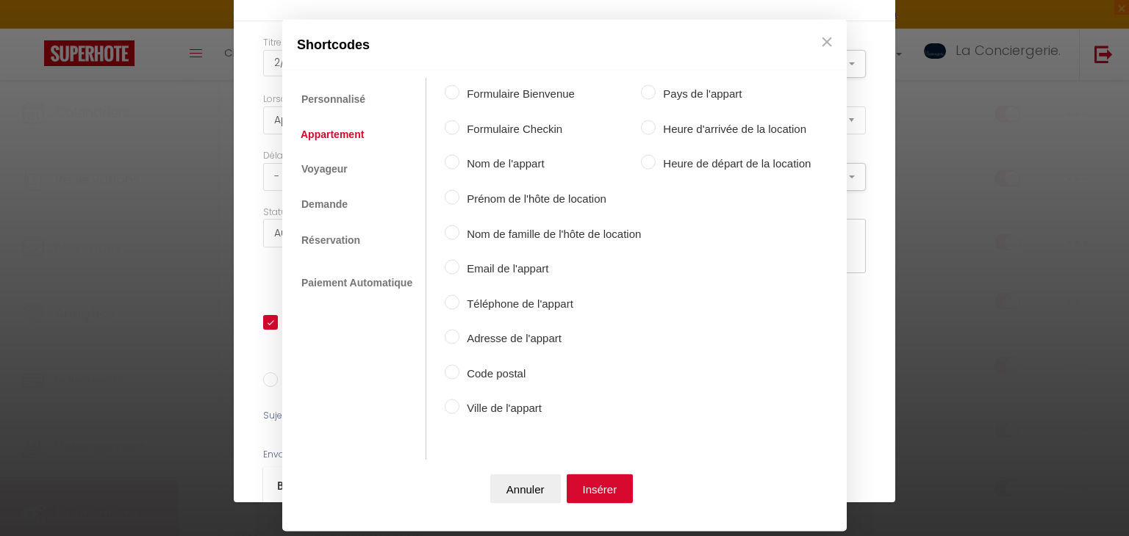
click at [476, 401] on label "Ville de l'appart" at bounding box center [549, 409] width 181 height 18
click at [459, 401] on input "Ville de l'appart" at bounding box center [452, 407] width 15 height 15
click at [589, 478] on button "Insérer" at bounding box center [599, 488] width 67 height 29
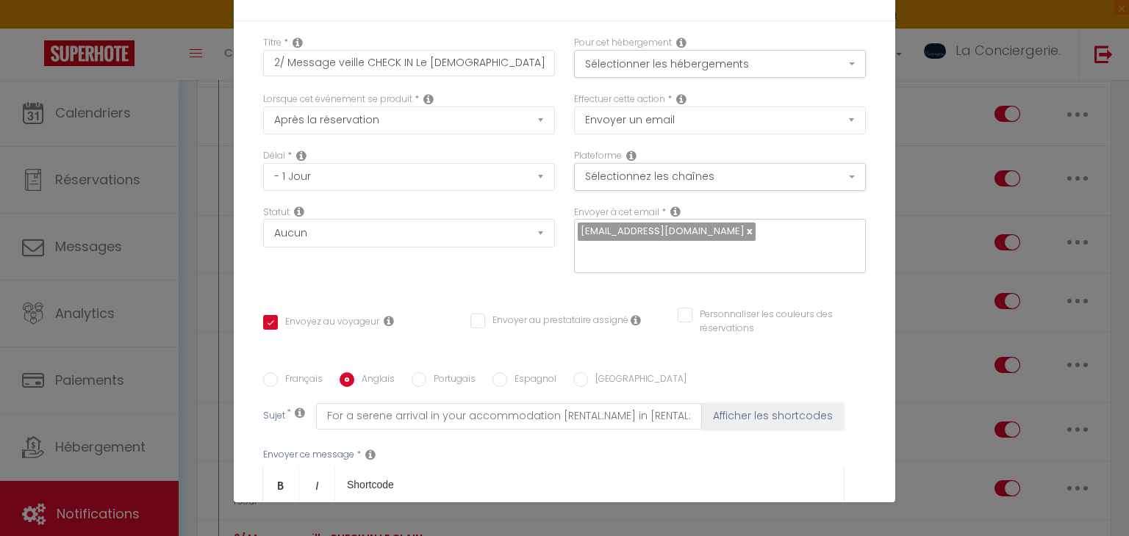
click at [294, 373] on label "Français" at bounding box center [300, 381] width 45 height 16
click at [278, 373] on input "Français" at bounding box center [270, 380] width 15 height 15
click at [363, 373] on label "Anglais" at bounding box center [374, 381] width 40 height 16
click at [354, 373] on input "Anglais" at bounding box center [346, 380] width 15 height 15
drag, startPoint x: 386, startPoint y: 331, endPoint x: 511, endPoint y: 325, distance: 124.3
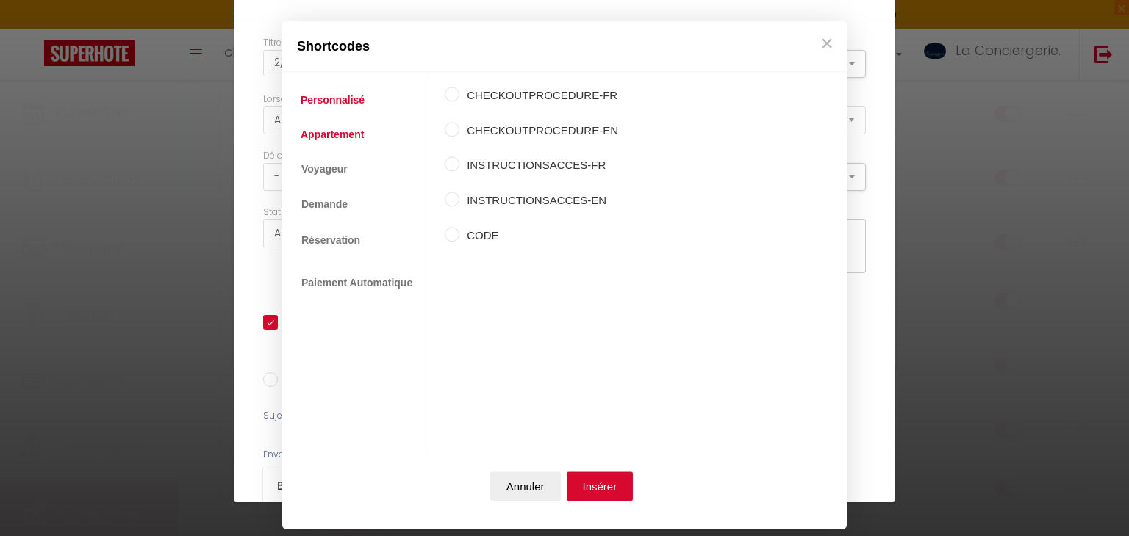
click at [342, 137] on link "Appartement" at bounding box center [332, 134] width 78 height 26
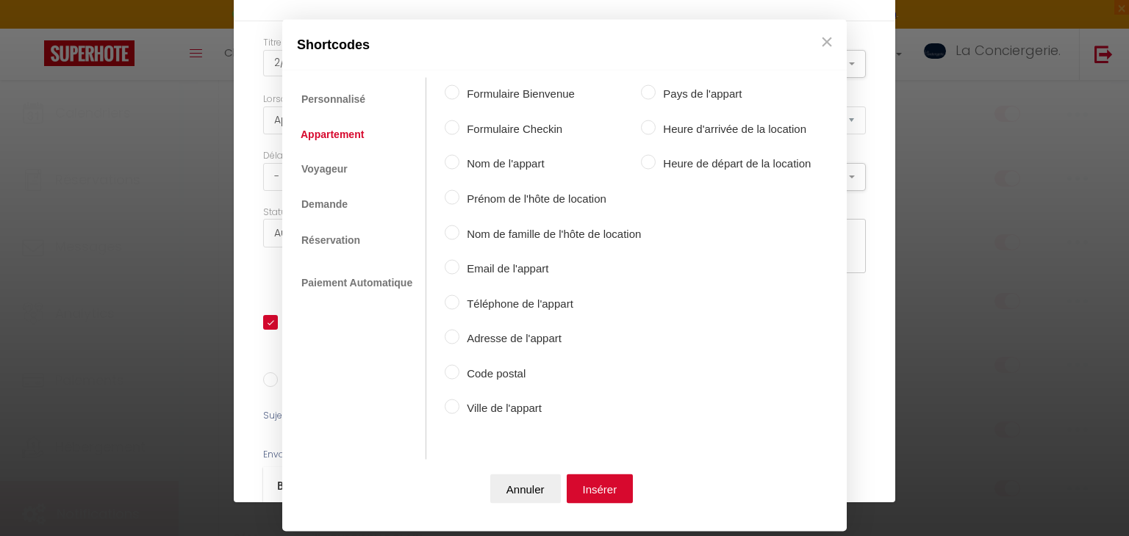
click at [744, 120] on label "Heure d'arrivée de la location" at bounding box center [732, 129] width 155 height 18
click at [655, 120] on input "Heure d'arrivée de la location" at bounding box center [648, 127] width 15 height 15
click at [593, 480] on button "Insérer" at bounding box center [599, 488] width 67 height 29
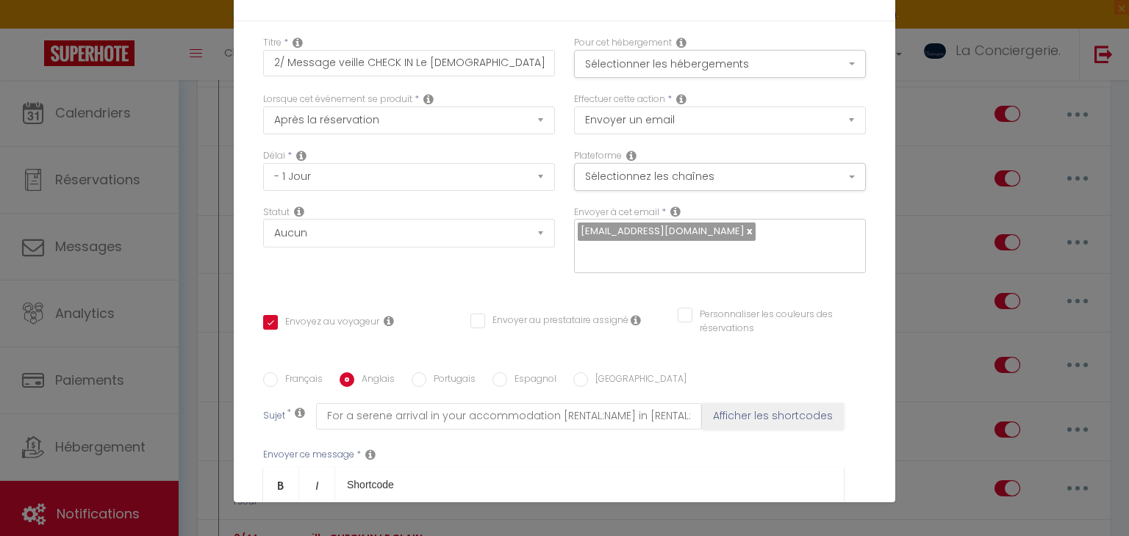
scroll to position [1379, 0]
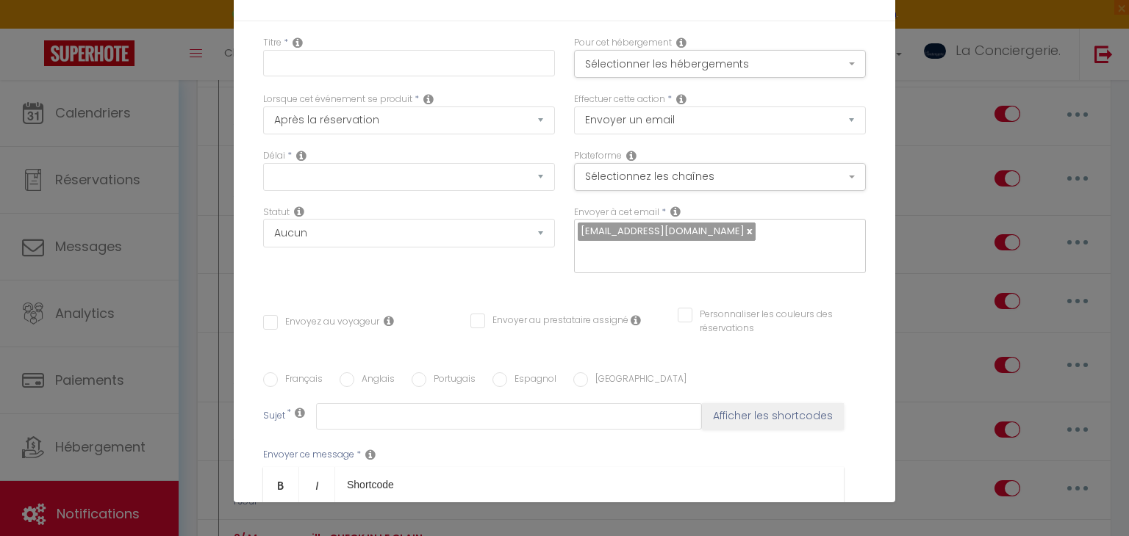
scroll to position [0, 0]
